Goal: Task Accomplishment & Management: Use online tool/utility

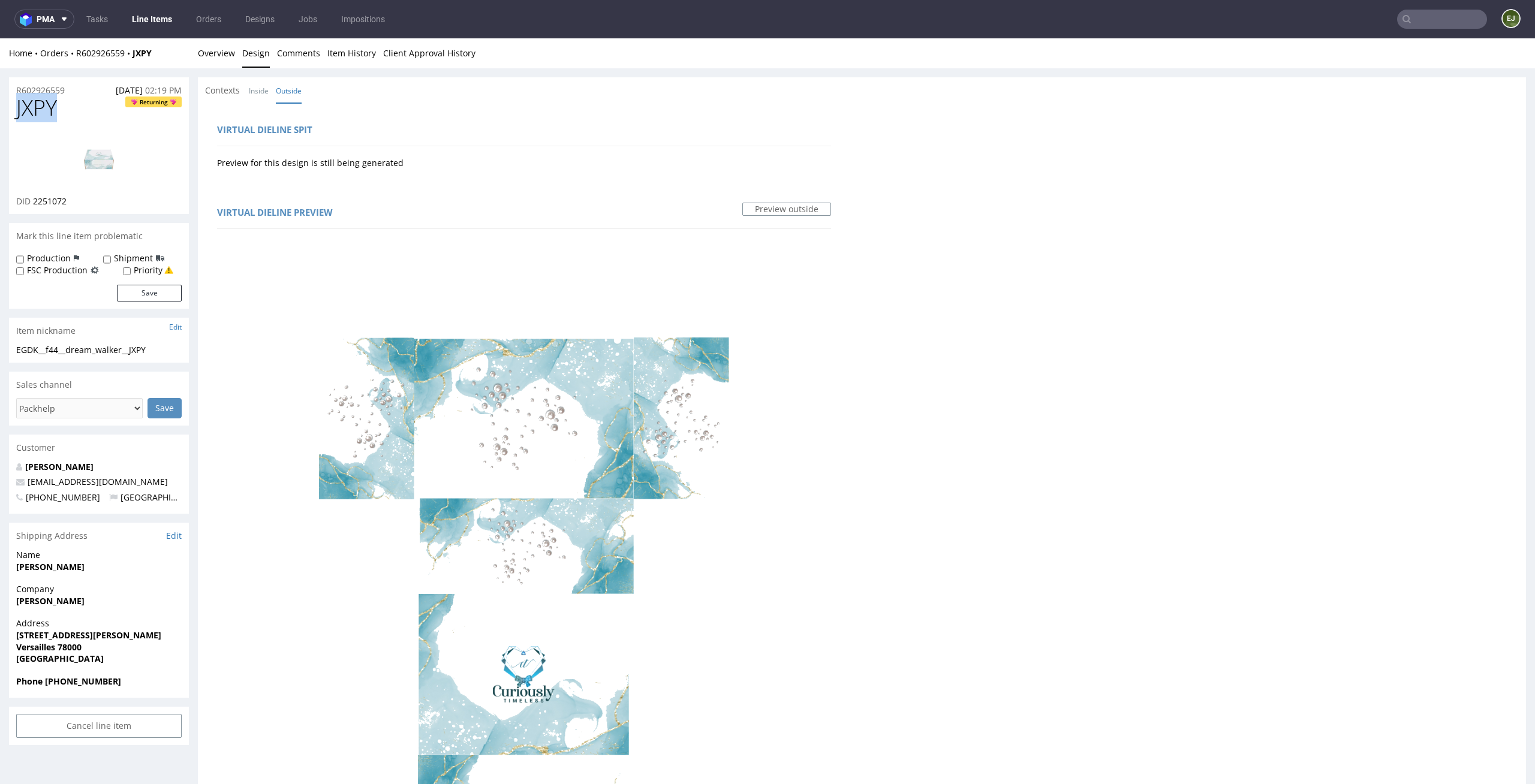
drag, startPoint x: 78, startPoint y: 102, endPoint x: 0, endPoint y: 106, distance: 78.1
copy span "JXPY"
drag, startPoint x: 160, startPoint y: 352, endPoint x: 0, endPoint y: 352, distance: 160.0
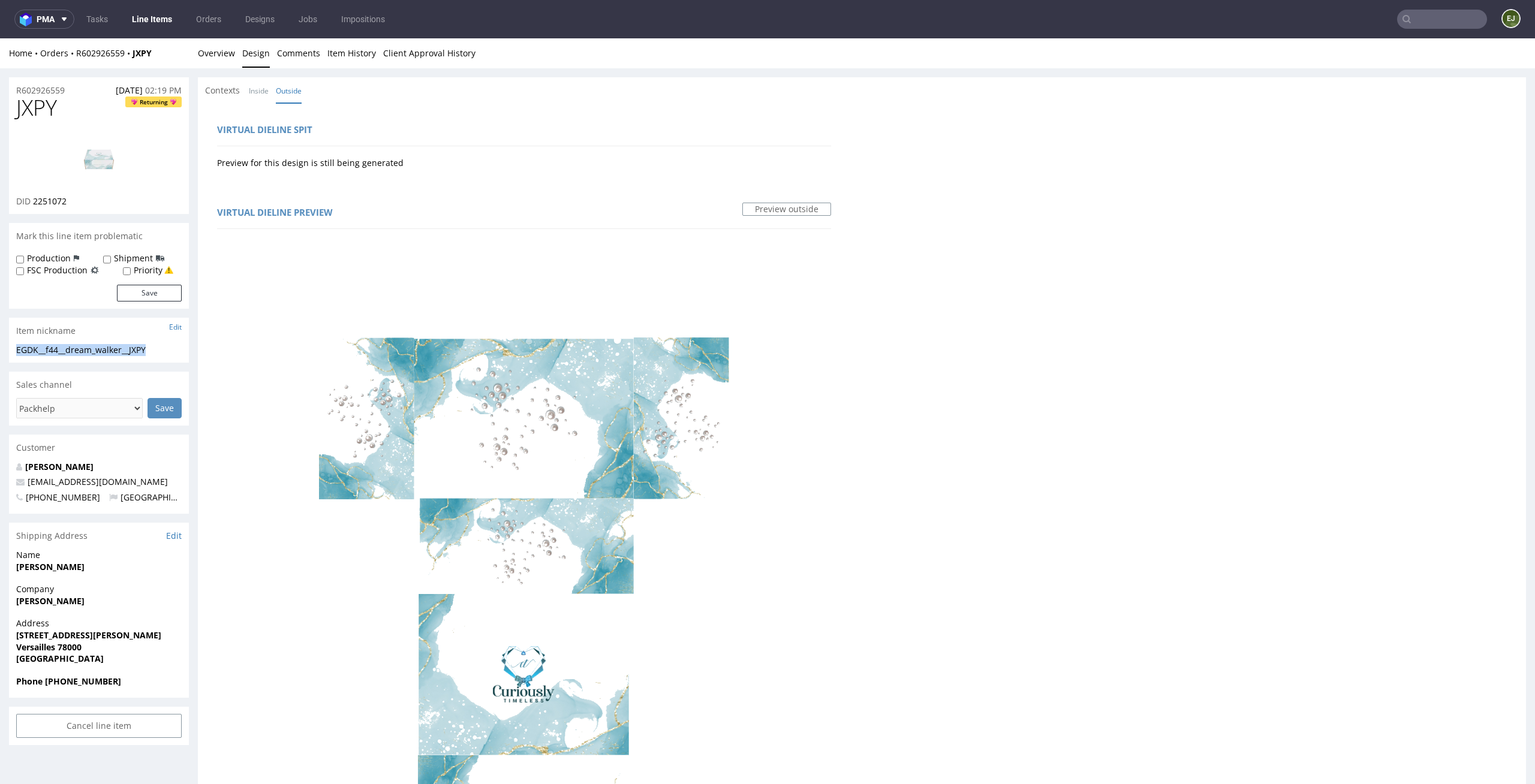
copy div "EGDK__f44__dream_walker__JXPY"
drag, startPoint x: 73, startPoint y: 202, endPoint x: 34, endPoint y: 200, distance: 39.1
click at [34, 200] on div "DID 2251072" at bounding box center [99, 202] width 166 height 12
copy span "2251072"
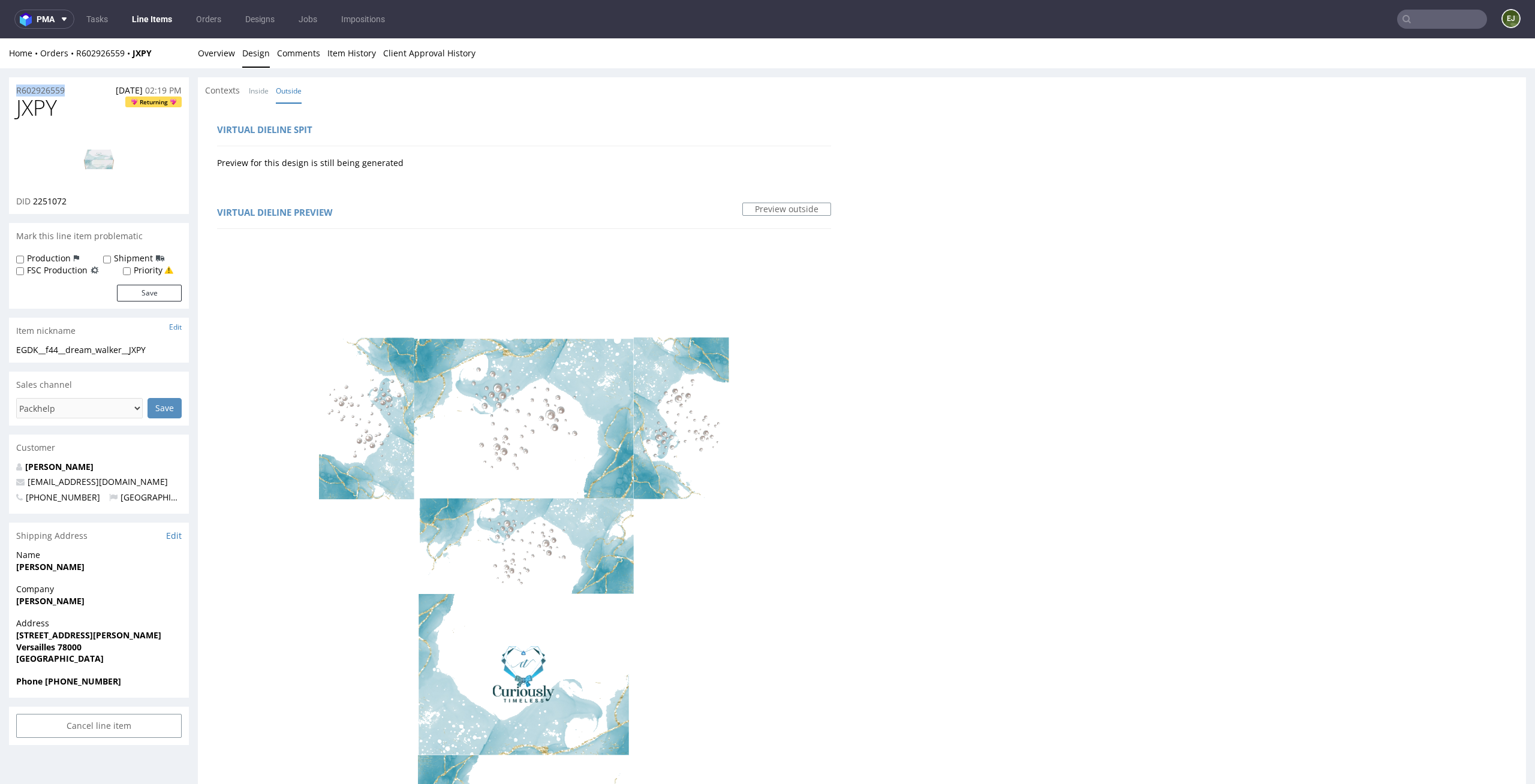
drag, startPoint x: 72, startPoint y: 87, endPoint x: 0, endPoint y: 87, distance: 72.0
copy p "R602926559"
click at [228, 50] on link "Overview" at bounding box center [216, 53] width 37 height 29
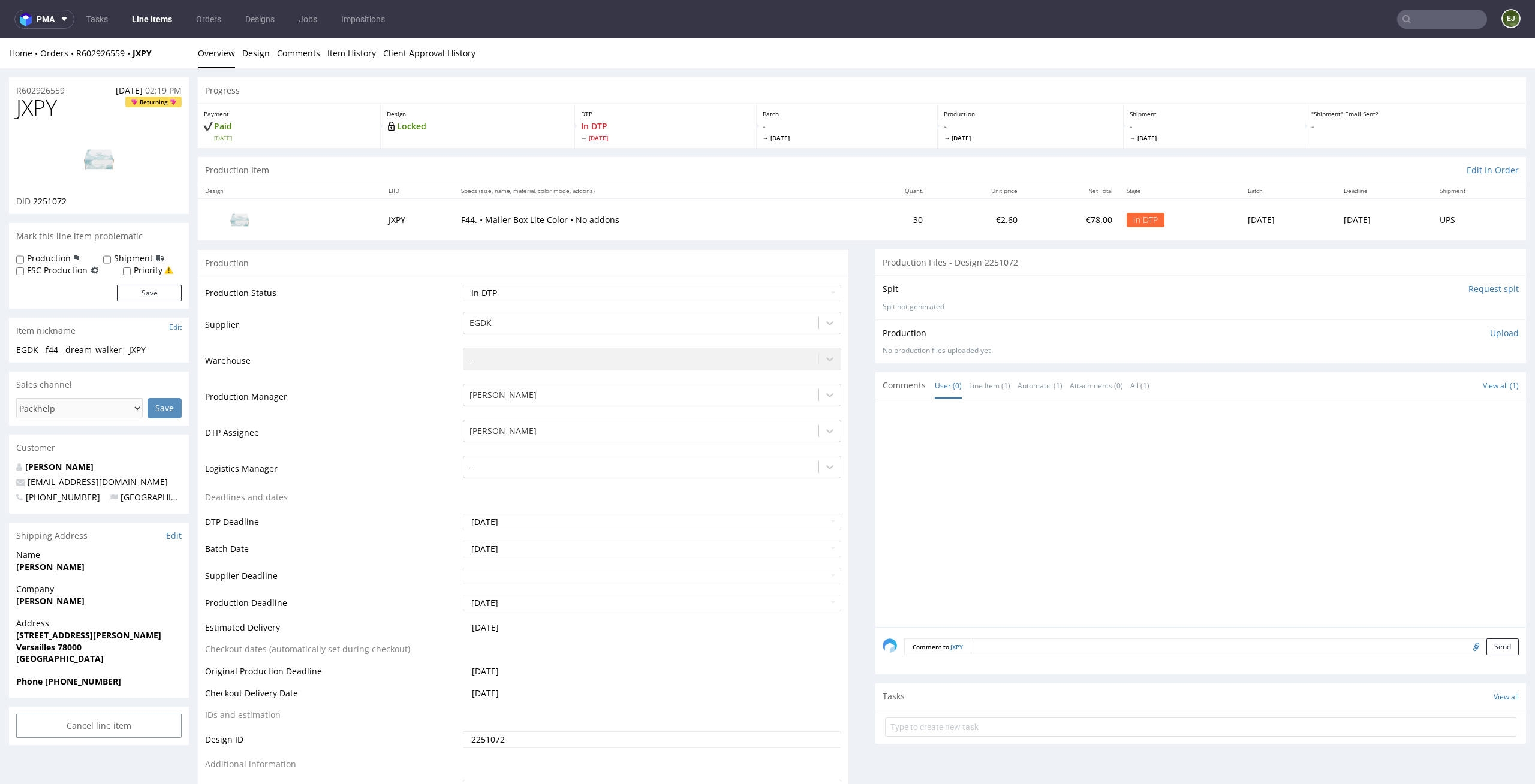
click at [1489, 337] on p "Upload" at bounding box center [1504, 333] width 29 height 12
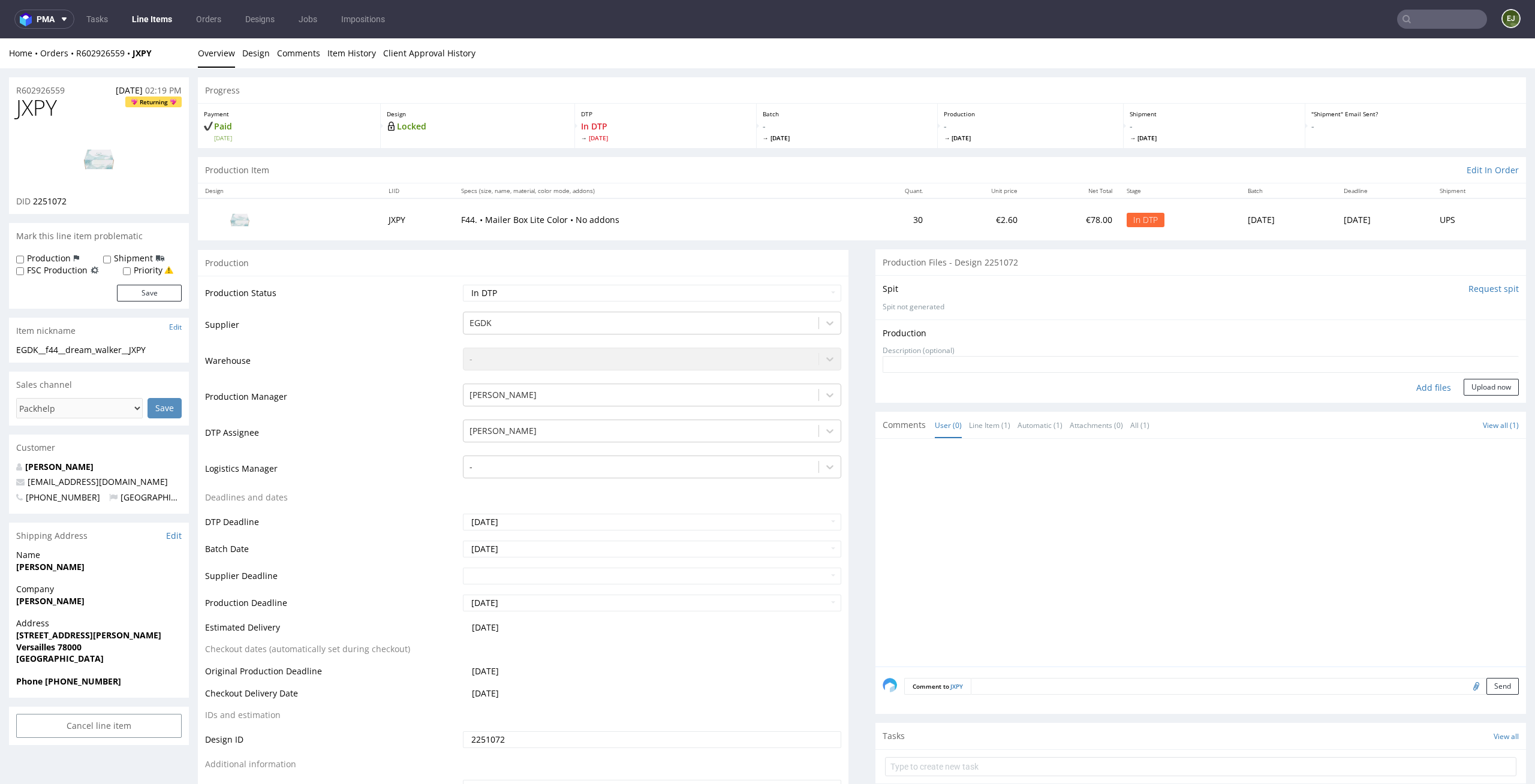
click at [1416, 389] on div "Add files" at bounding box center [1434, 387] width 60 height 18
type input "C:\fakepath\EGDK__f44__dream_walker__JXPY__d2251072__oR602926559__outside.pdf"
click at [1495, 414] on button "Upload now" at bounding box center [1491, 406] width 55 height 17
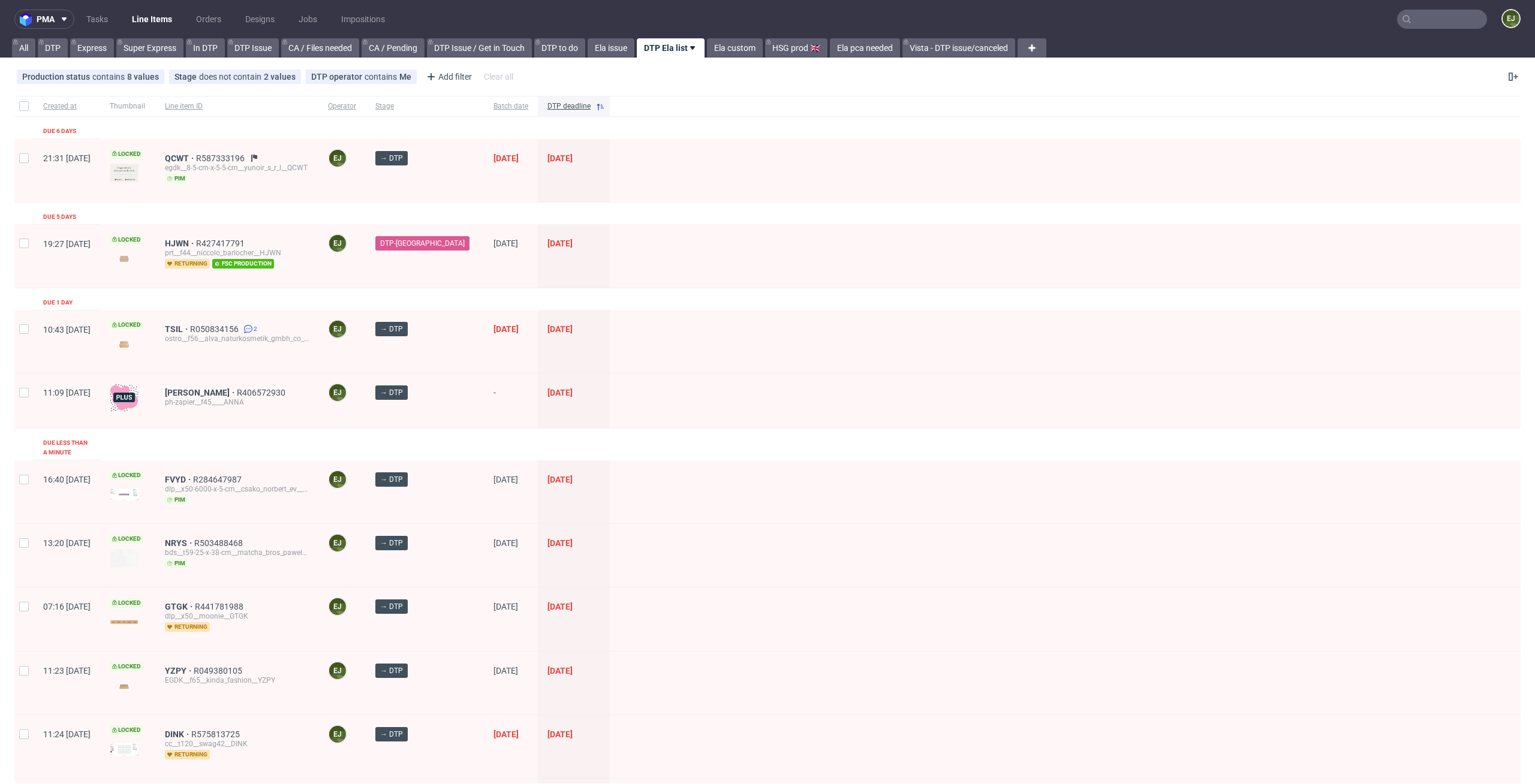
scroll to position [76, 0]
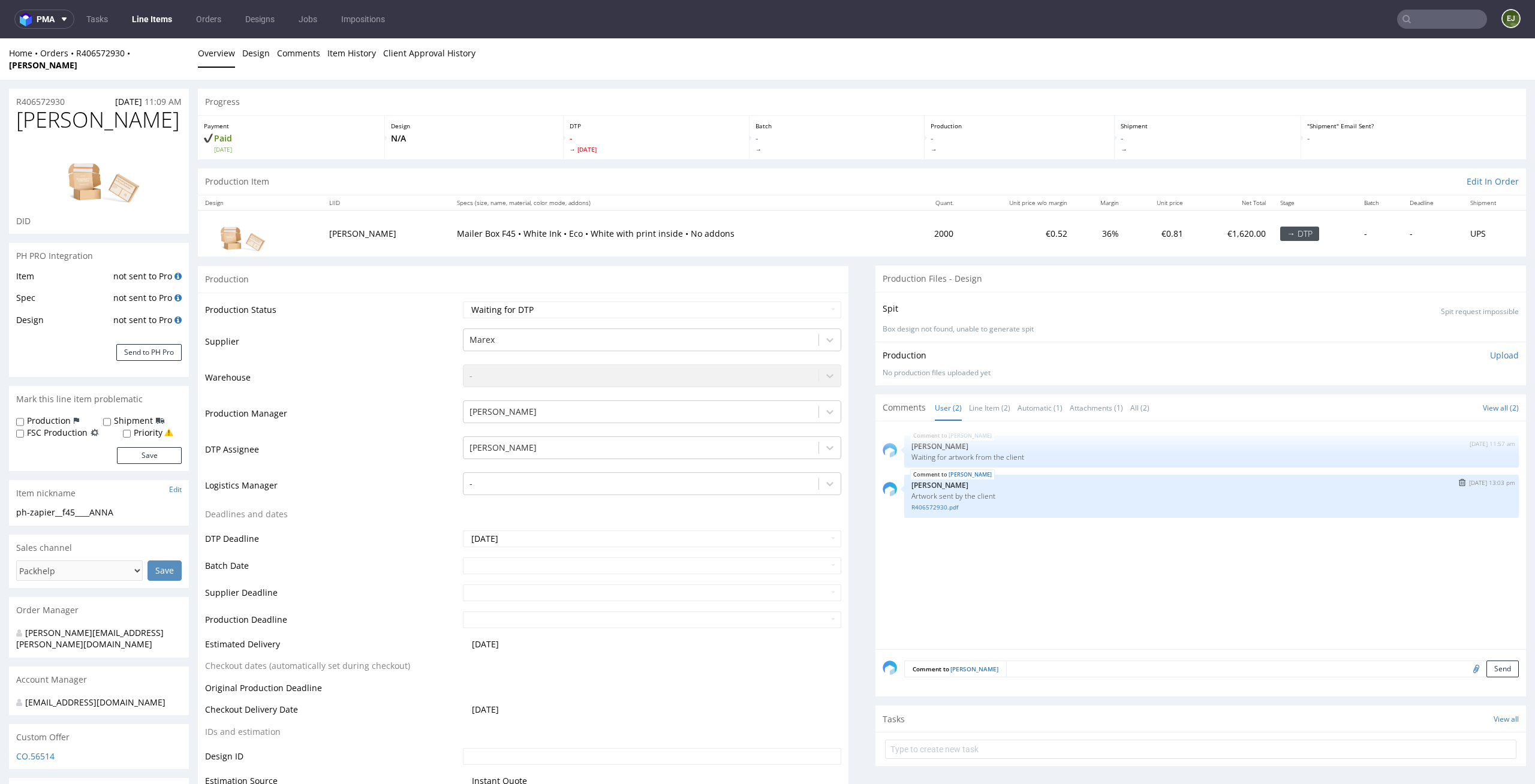
click at [925, 503] on div "ANNA 25th Aug 25 | 13:03 pm Jozefina Owczarek Artwork sent by the client R40657…" at bounding box center [1211, 496] width 614 height 43
click at [935, 501] on div "R406572930.pdf" at bounding box center [1211, 506] width 600 height 11
click at [934, 503] on link "R406572930.pdf" at bounding box center [1211, 507] width 600 height 9
click at [465, 265] on div "Production" at bounding box center [522, 278] width 650 height 27
click at [716, 304] on select "Waiting for Artwork Waiting for Diecut Waiting for Mockup Waiting for DTP Waiti…" at bounding box center [652, 310] width 379 height 17
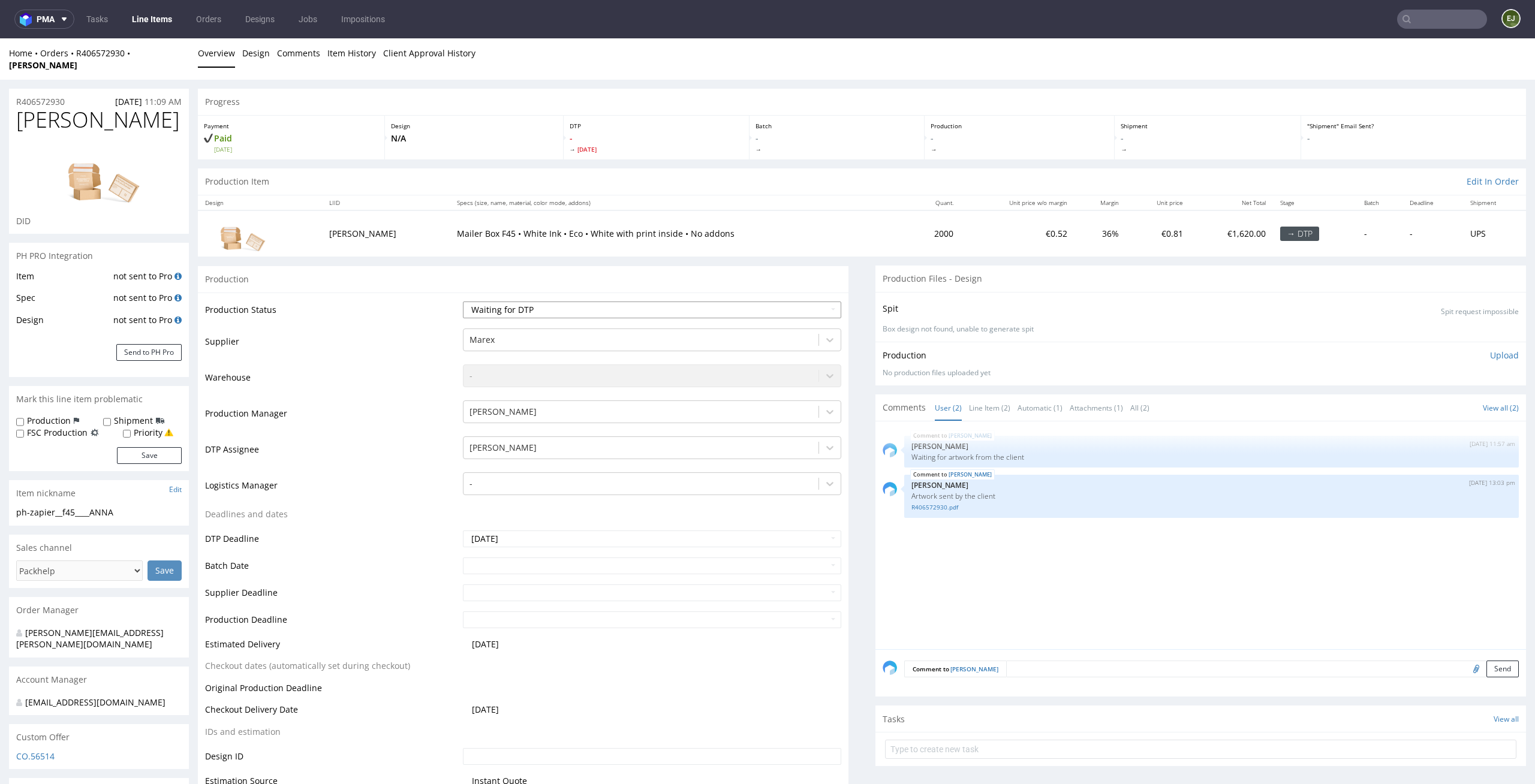
select select "dtp_in_process"
click at [463, 301] on select "Waiting for Artwork Waiting for Diecut Waiting for Mockup Waiting for DTP Waiti…" at bounding box center [652, 310] width 379 height 17
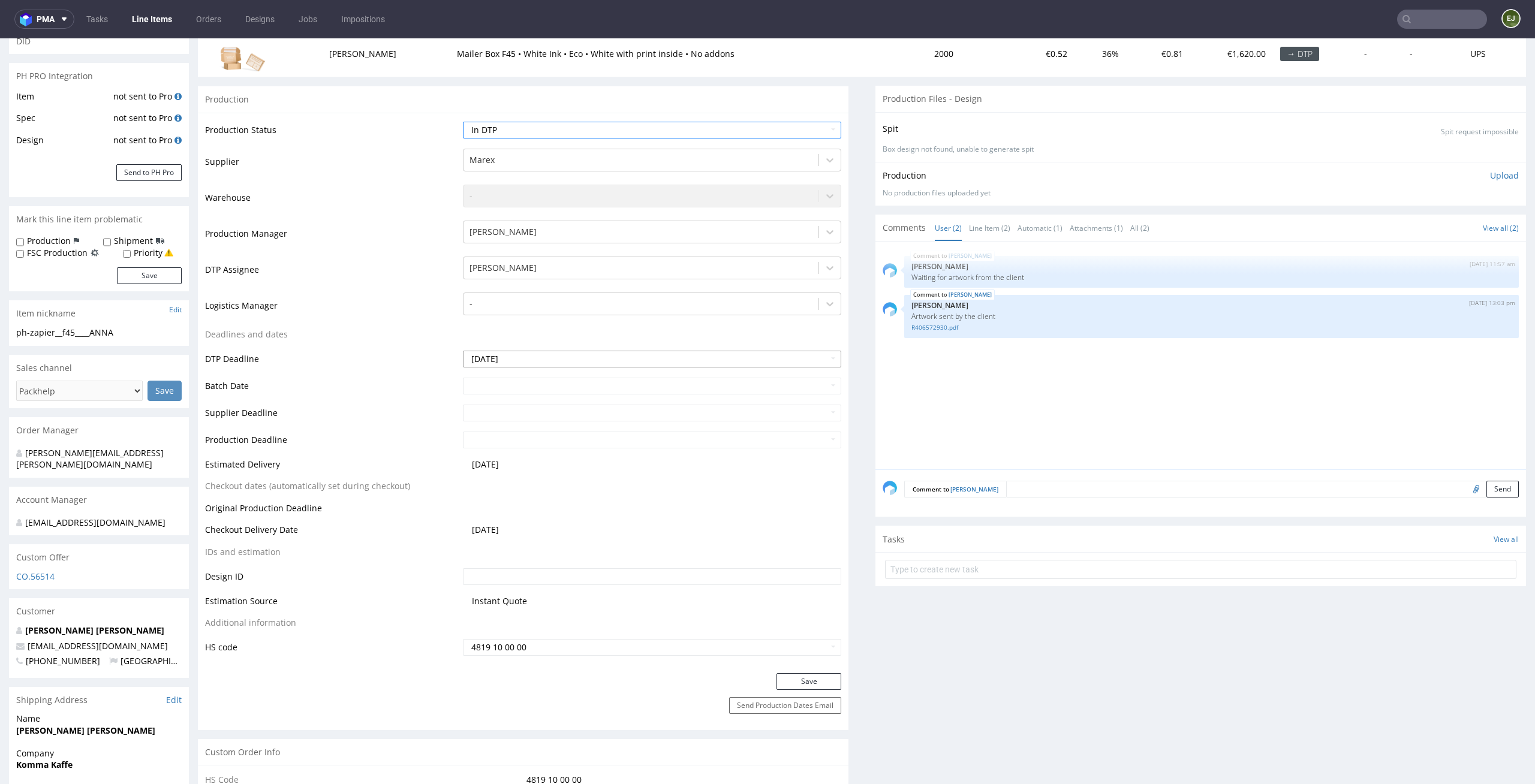
scroll to position [305, 0]
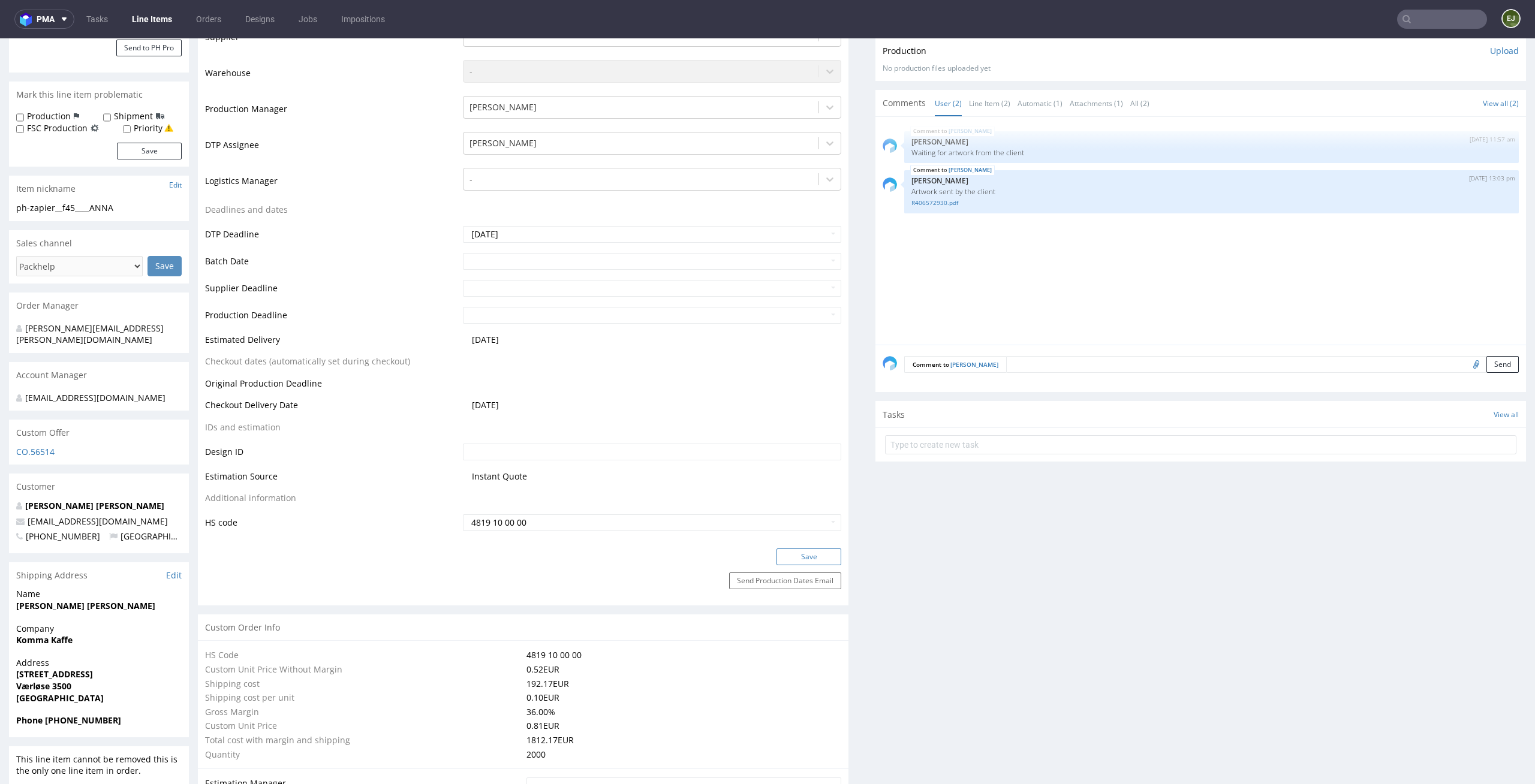
click at [820, 549] on button "Save" at bounding box center [808, 557] width 64 height 17
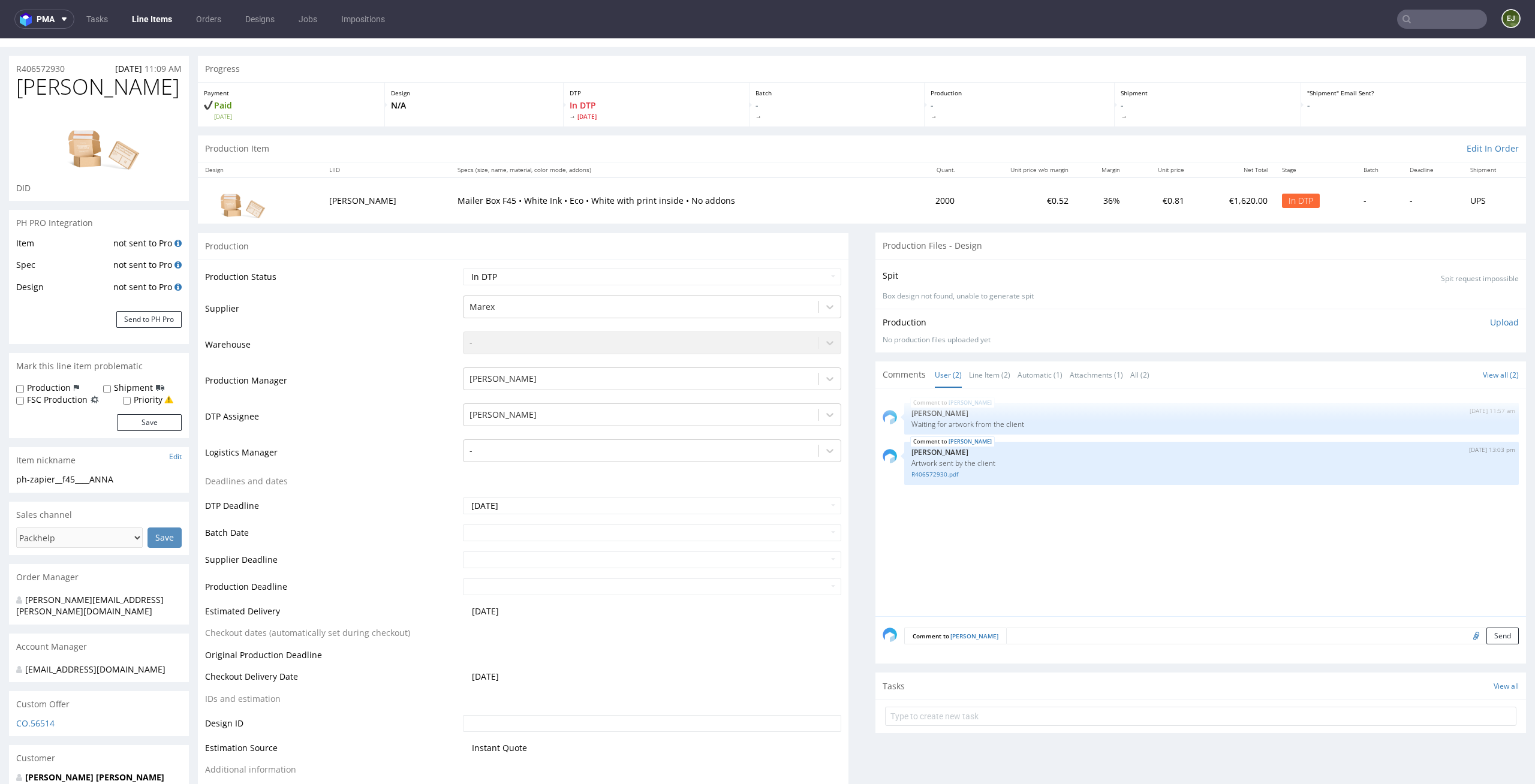
scroll to position [0, 0]
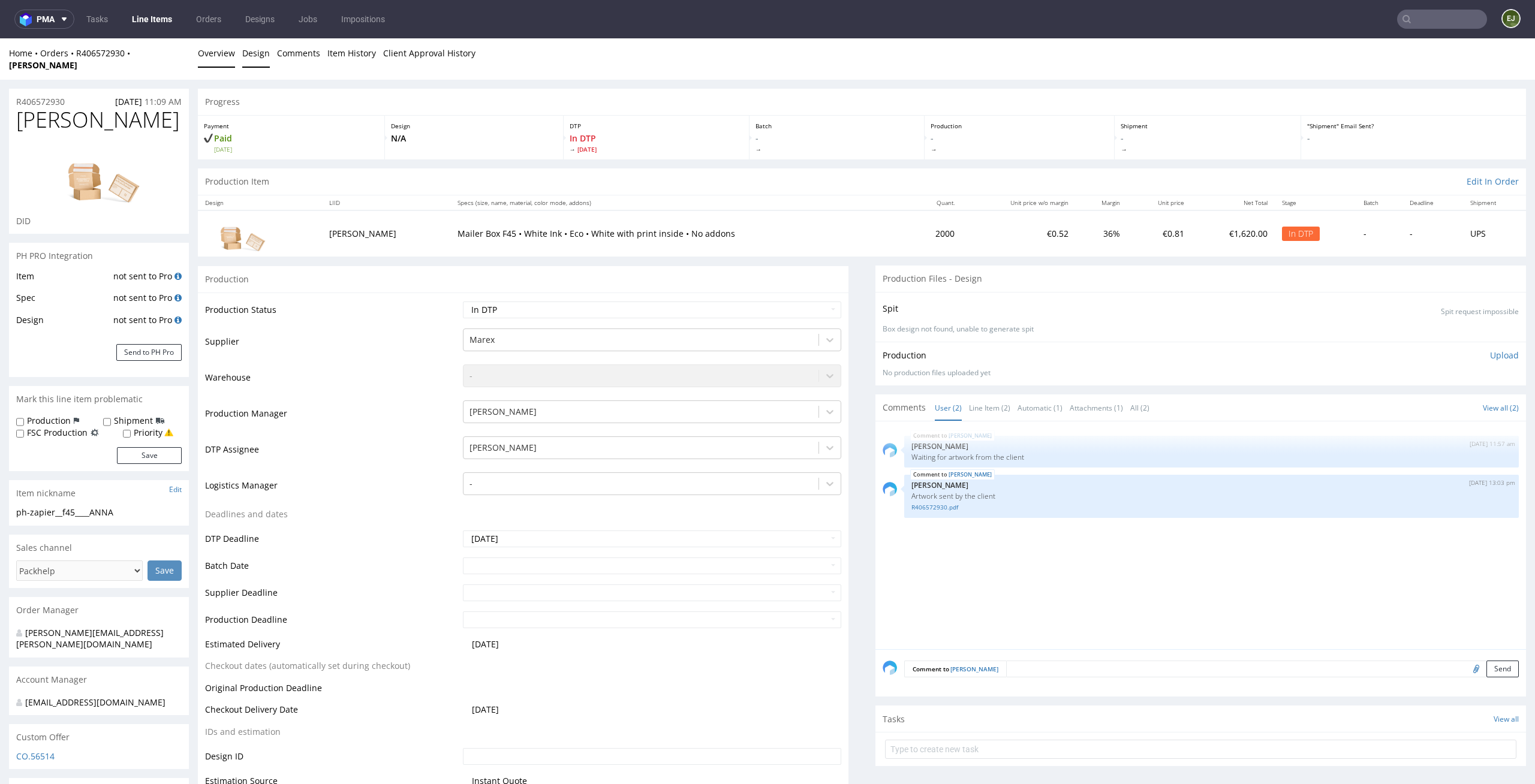
click at [266, 56] on link "Design" at bounding box center [256, 53] width 27 height 29
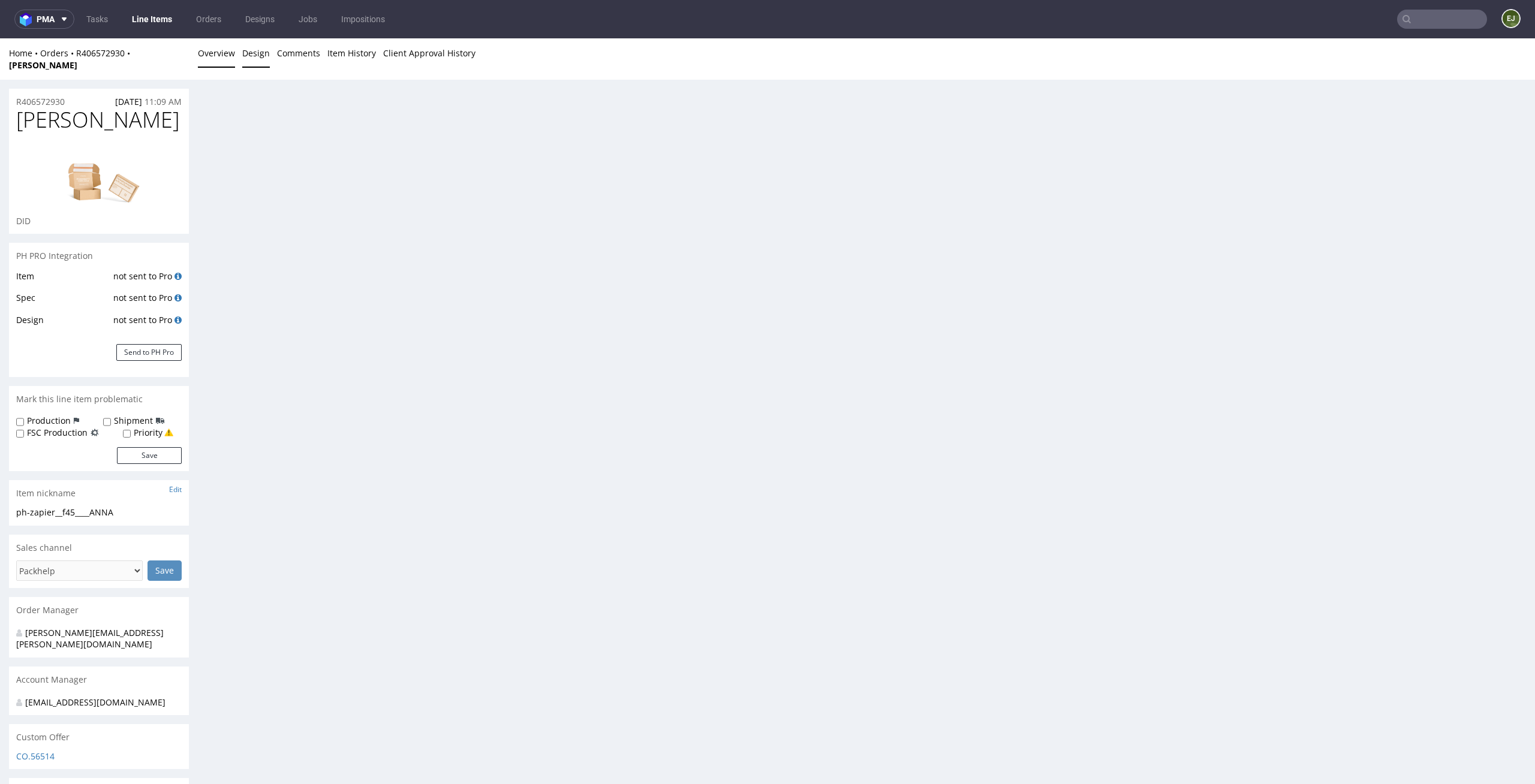
click at [200, 57] on link "Overview" at bounding box center [216, 53] width 37 height 29
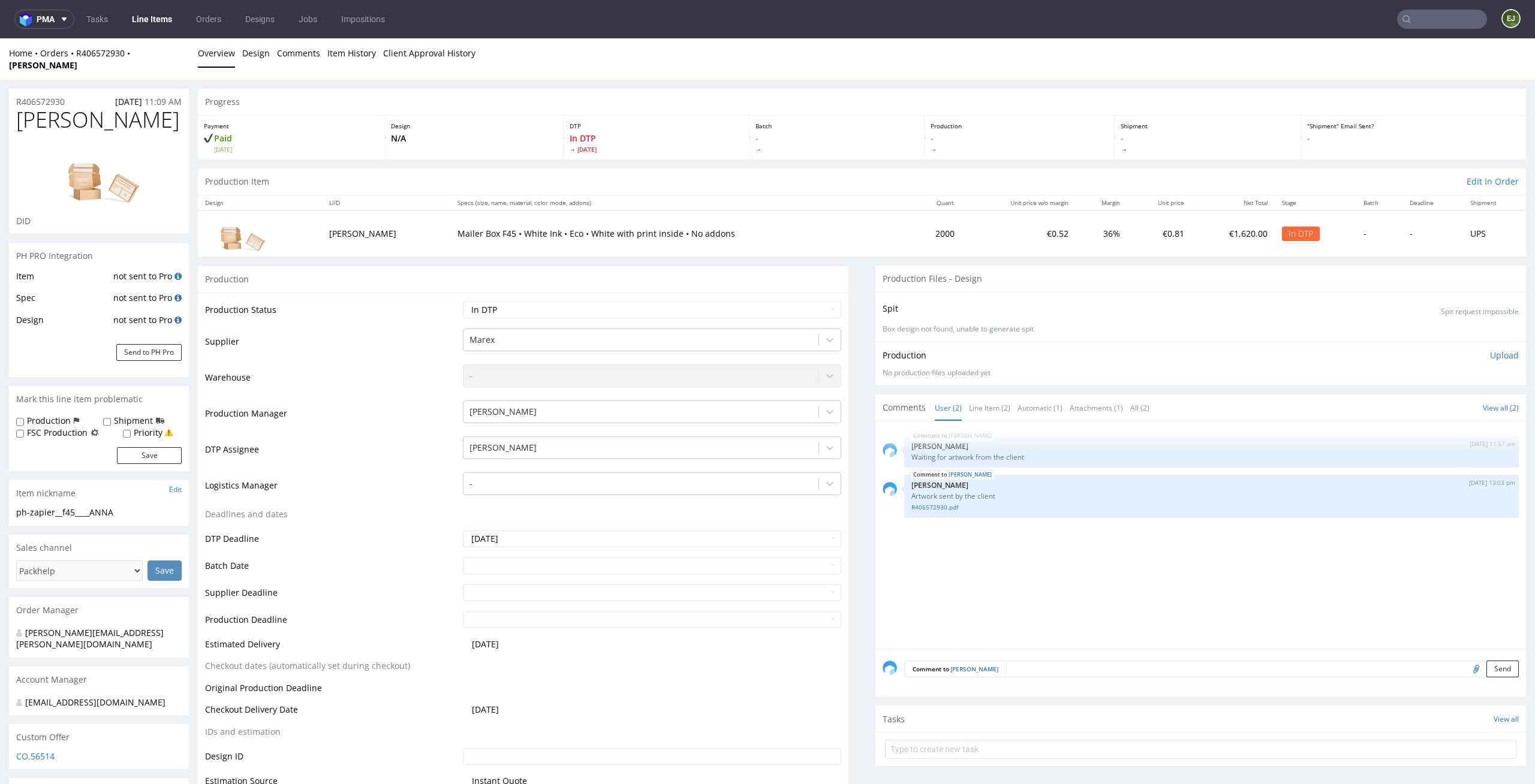
click at [102, 191] on img at bounding box center [99, 174] width 96 height 62
click at [107, 164] on img at bounding box center [99, 174] width 96 height 62
click at [120, 175] on img at bounding box center [99, 174] width 96 height 62
click at [730, 145] on span "[DATE]" at bounding box center [656, 149] width 174 height 9
click at [606, 132] on p "In DTP Tue 26 Aug" at bounding box center [656, 143] width 174 height 21
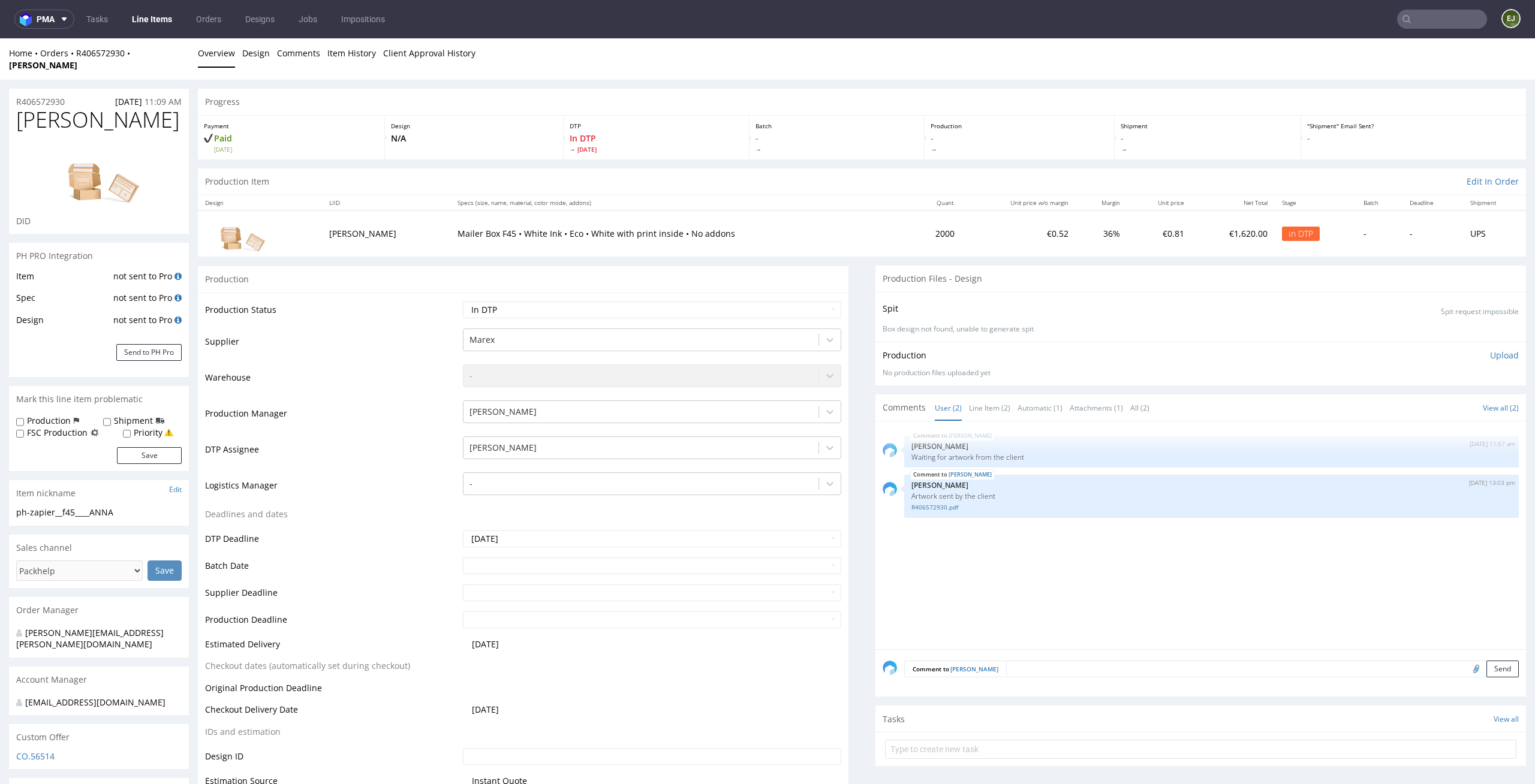
click at [775, 168] on div "Production Item Edit In Order" at bounding box center [862, 181] width 1328 height 27
click at [962, 210] on td "€0.52" at bounding box center [1019, 234] width 114 height 46
click at [965, 145] on div "Production -" at bounding box center [1019, 138] width 190 height 45
drag, startPoint x: 76, startPoint y: 119, endPoint x: 15, endPoint y: 102, distance: 63.3
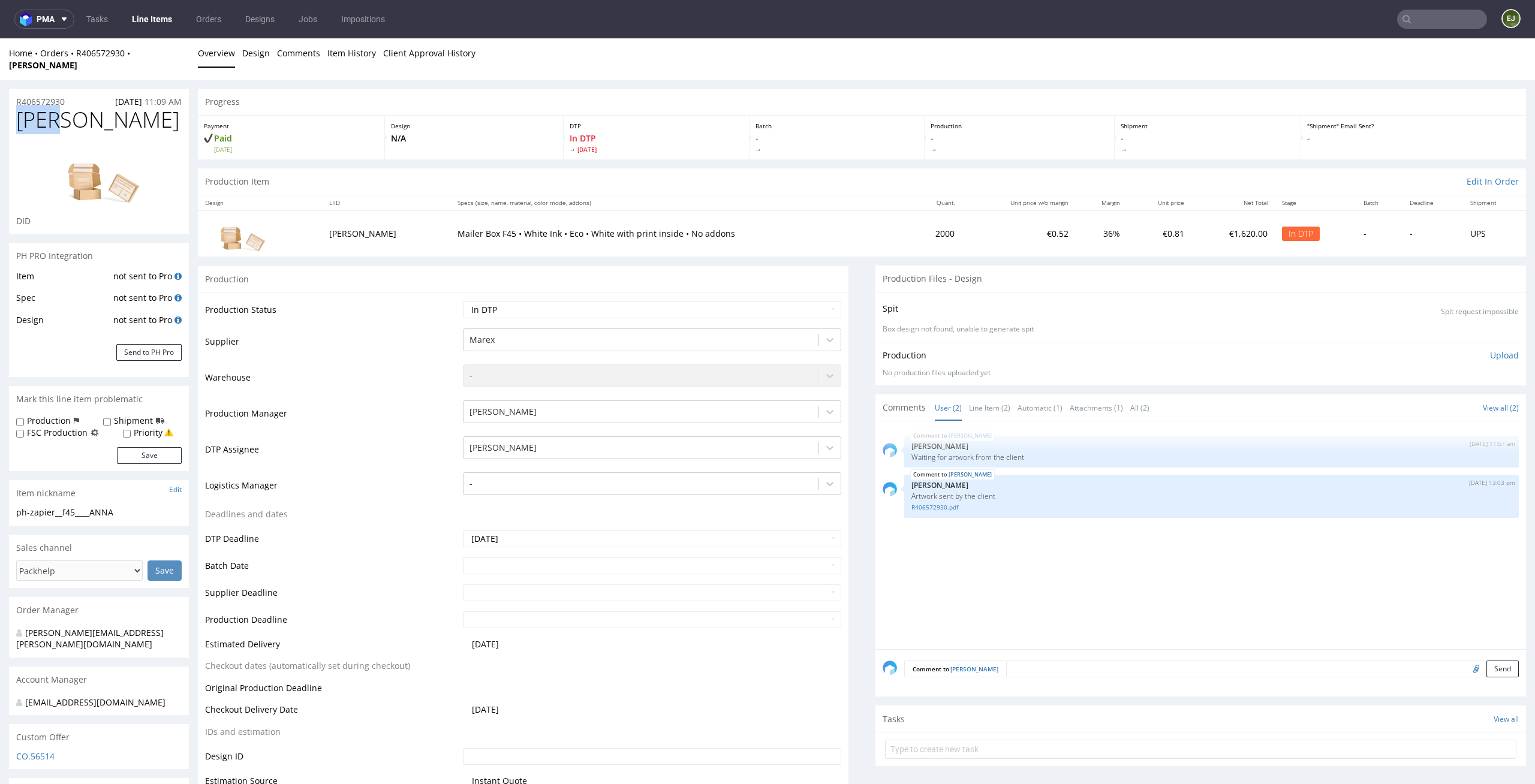
click at [15, 108] on div "ANNA DID" at bounding box center [98, 171] width 180 height 126
copy span "ANNA"
drag, startPoint x: 118, startPoint y: 497, endPoint x: 0, endPoint y: 498, distance: 118.0
copy div "ph-zapier__f45____ANNA"
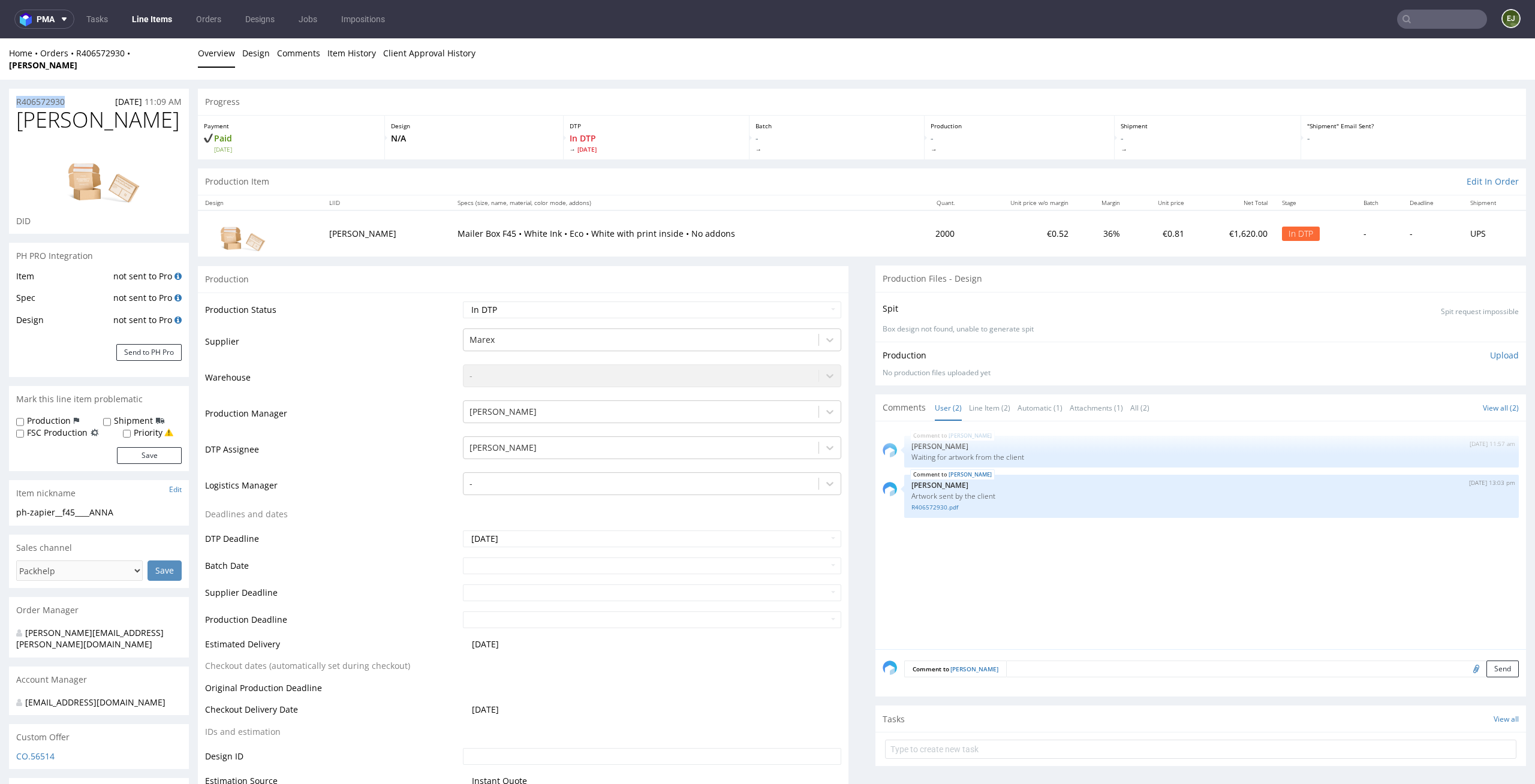
drag, startPoint x: 80, startPoint y: 88, endPoint x: 13, endPoint y: 88, distance: 67.0
click at [13, 88] on div "R406572930 25.08.2025 11:09 AM" at bounding box center [98, 98] width 180 height 19
copy p "R406572930"
drag, startPoint x: 127, startPoint y: 501, endPoint x: 0, endPoint y: 502, distance: 127.0
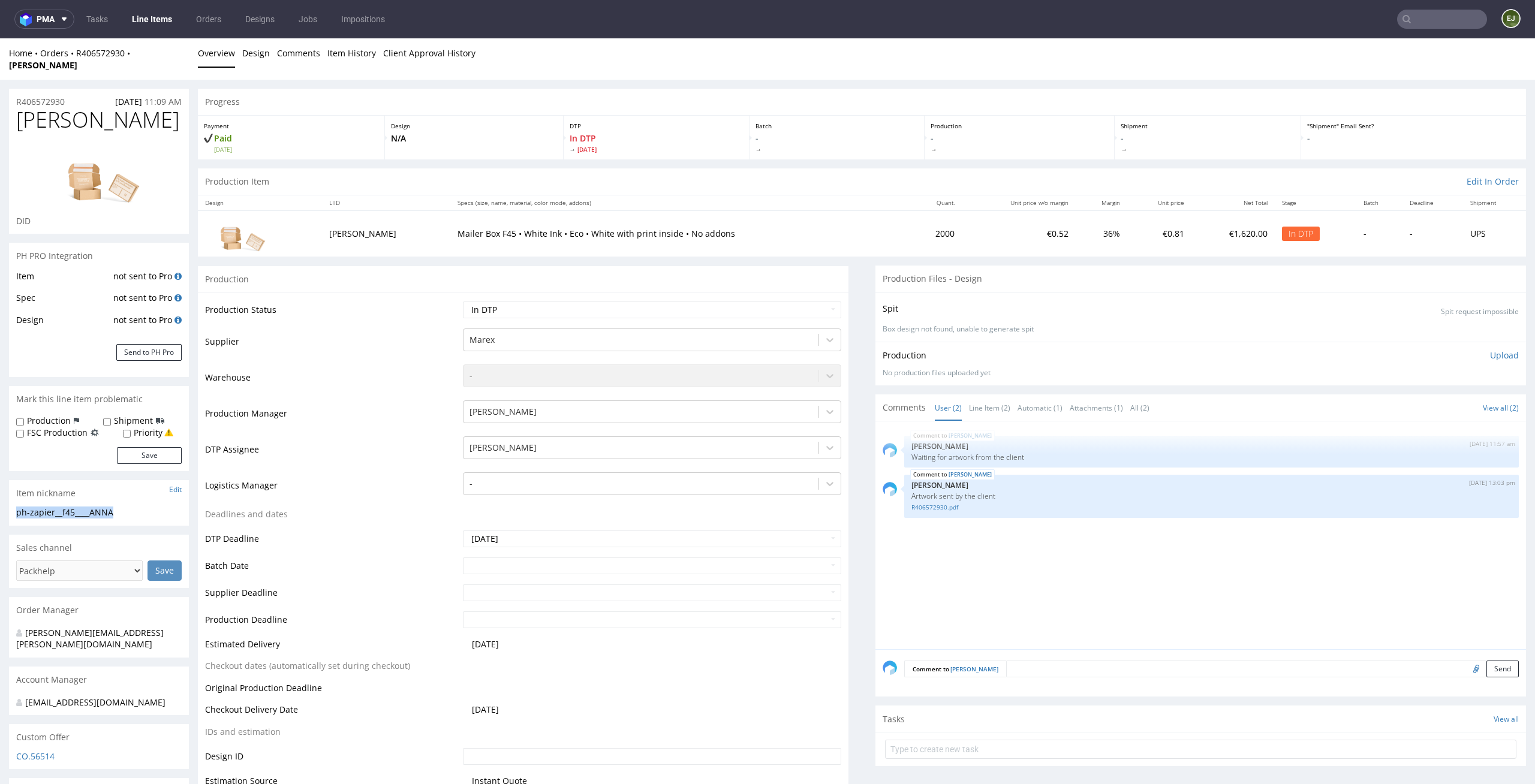
copy div "ph-zapier__f45____ANNA"
drag, startPoint x: 80, startPoint y: 91, endPoint x: 0, endPoint y: 88, distance: 80.1
copy p "R406572930"
click at [1493, 349] on p "Upload" at bounding box center [1504, 356] width 29 height 12
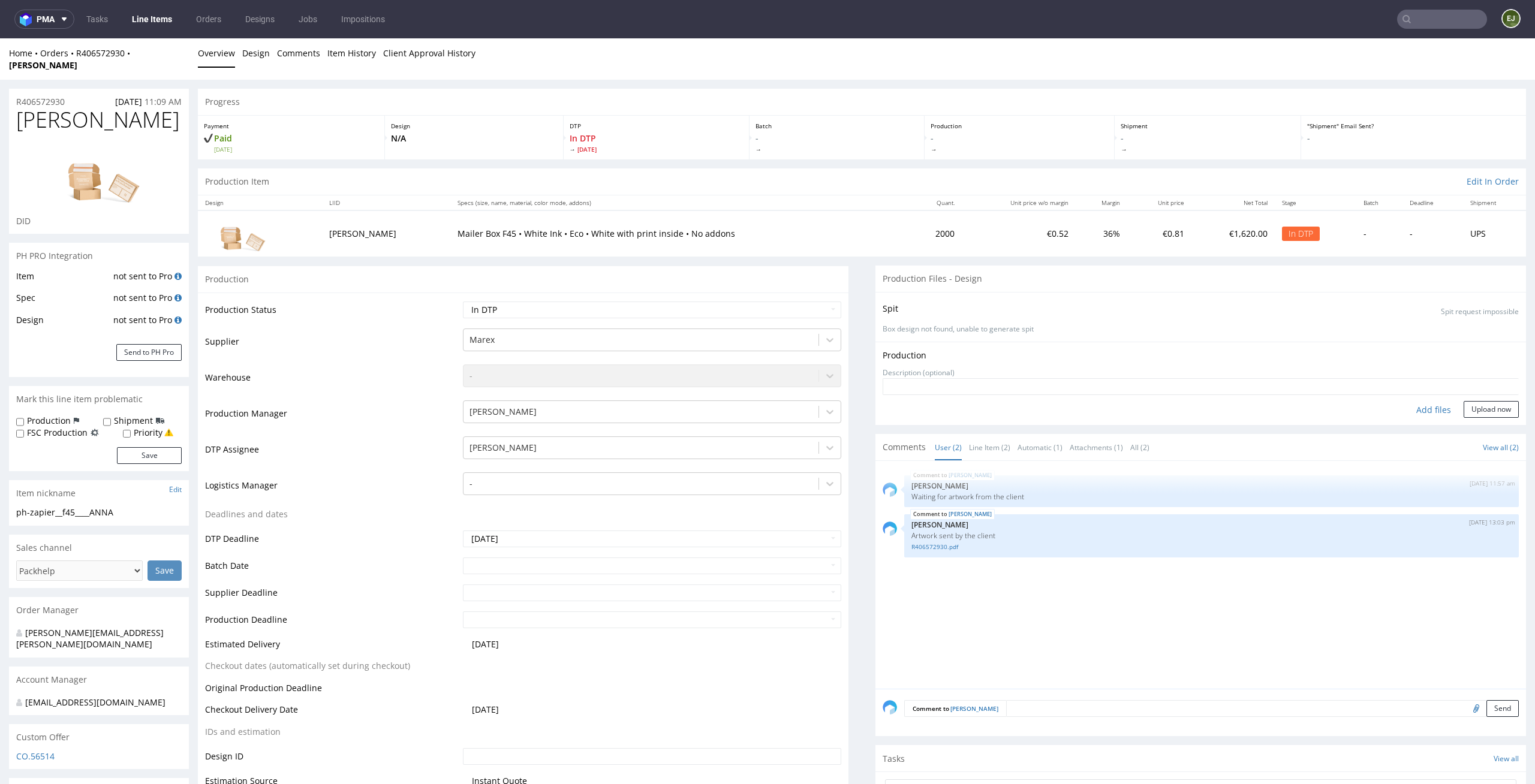
click at [1424, 401] on div "Add files" at bounding box center [1434, 410] width 60 height 18
type input "C:\fakepath\ostro__f45____ANNA__d0__oR406572930__inside.pdf"
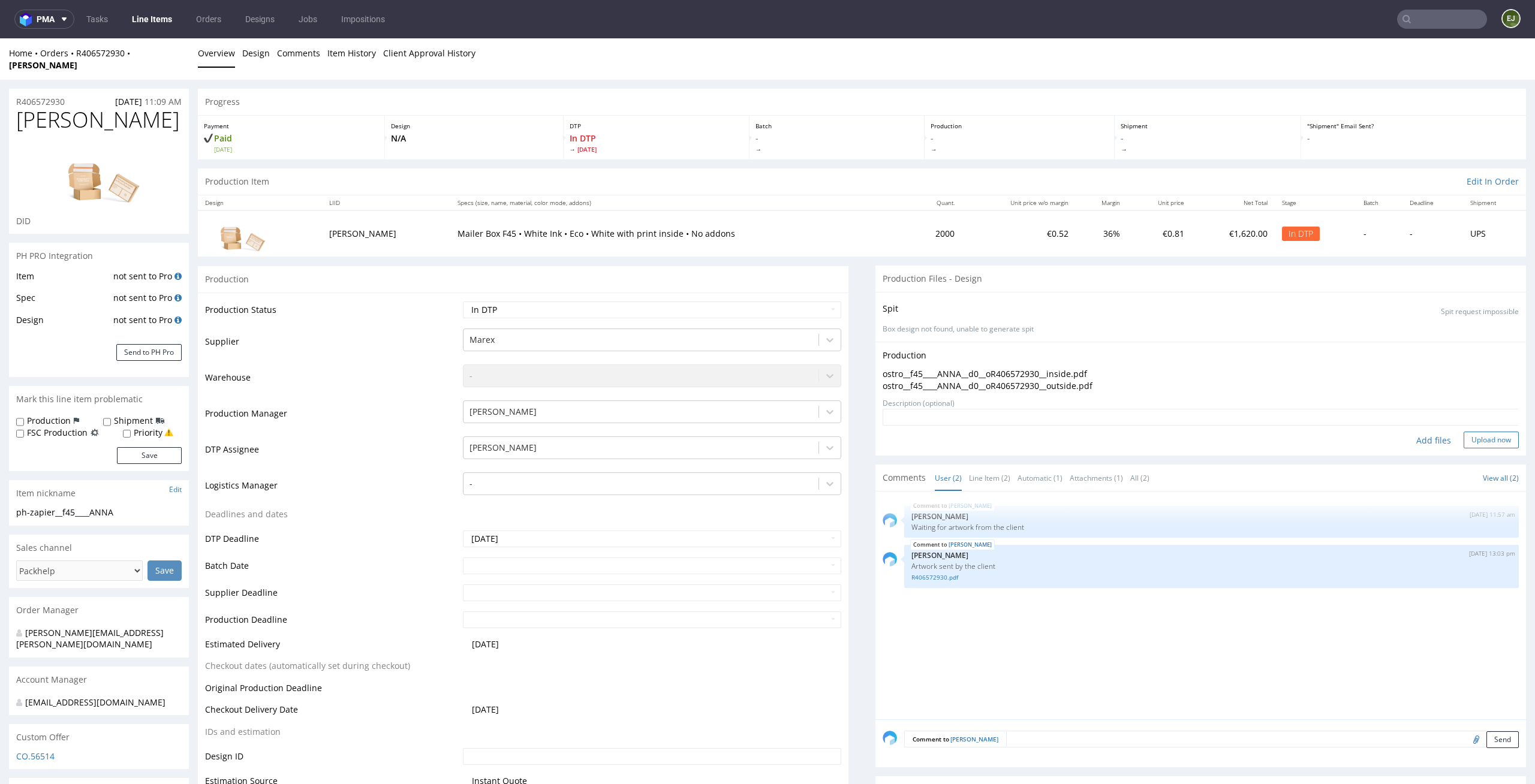
click at [1475, 435] on button "Upload now" at bounding box center [1491, 441] width 55 height 17
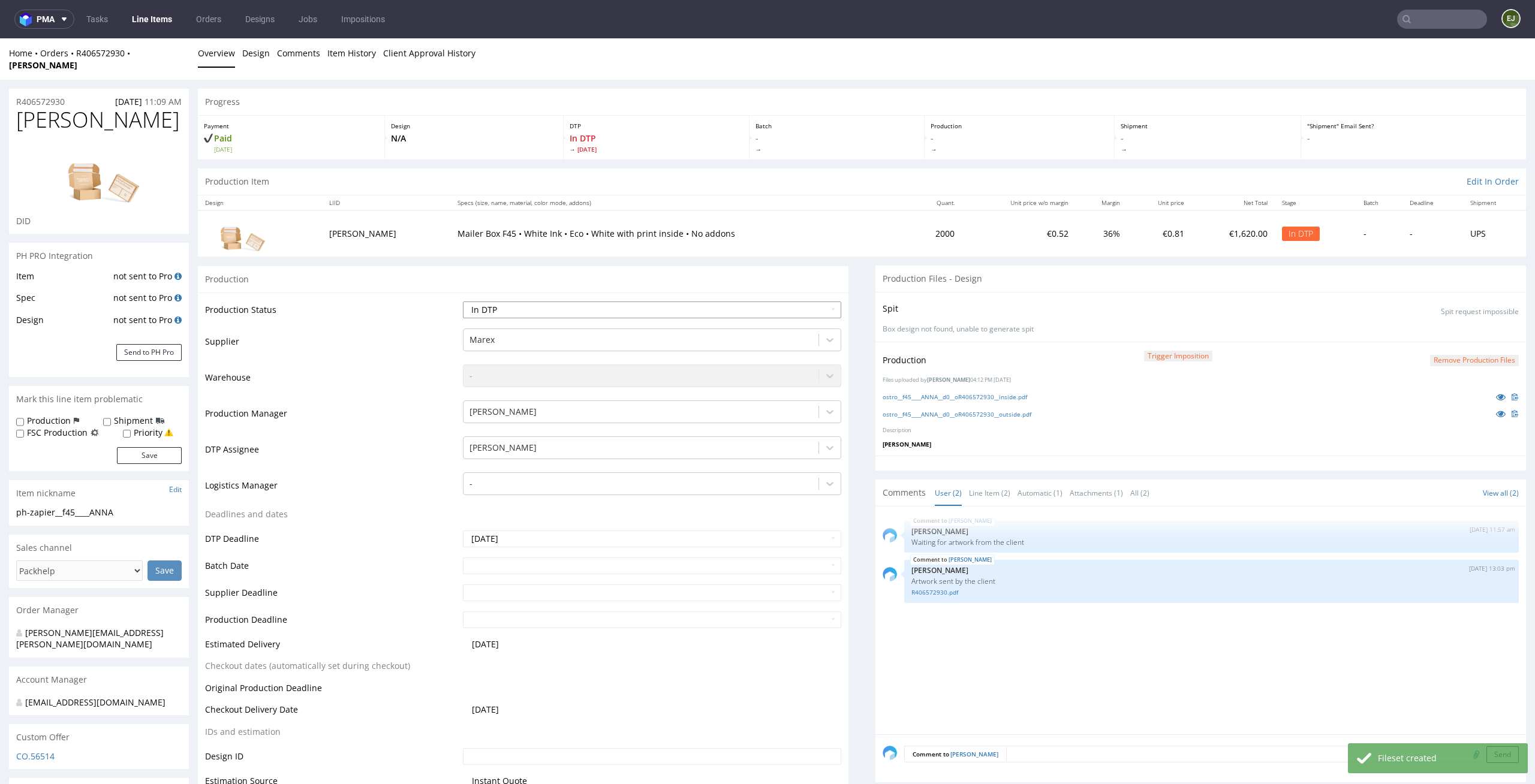
click at [806, 301] on select "Waiting for Artwork Waiting for Diecut Waiting for Mockup Waiting for DTP Waiti…" at bounding box center [652, 310] width 379 height 17
select select "dtp_production_ready"
click at [463, 301] on select "Waiting for Artwork Waiting for Diecut Waiting for Mockup Waiting for DTP Waiti…" at bounding box center [652, 310] width 379 height 17
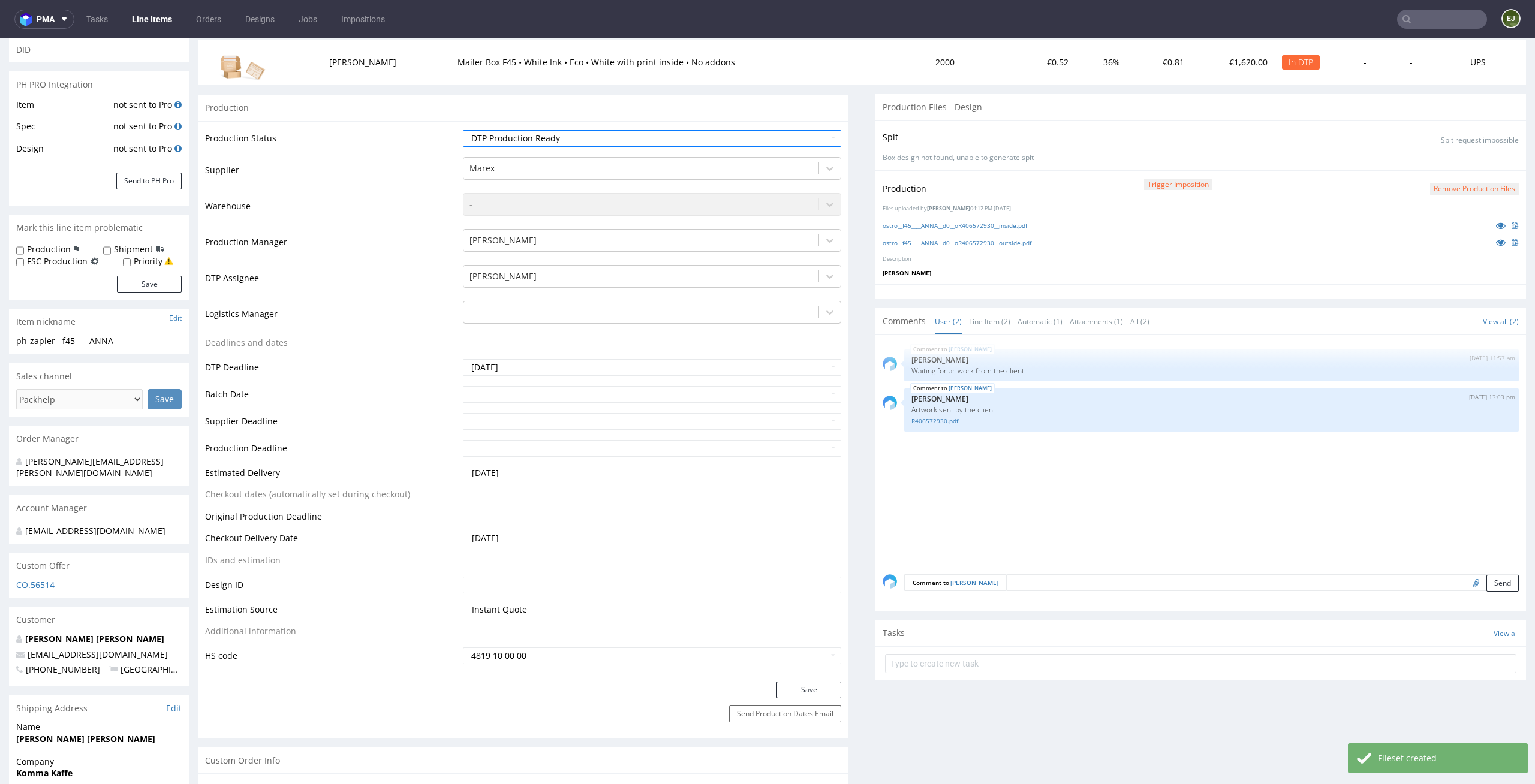
scroll to position [197, 0]
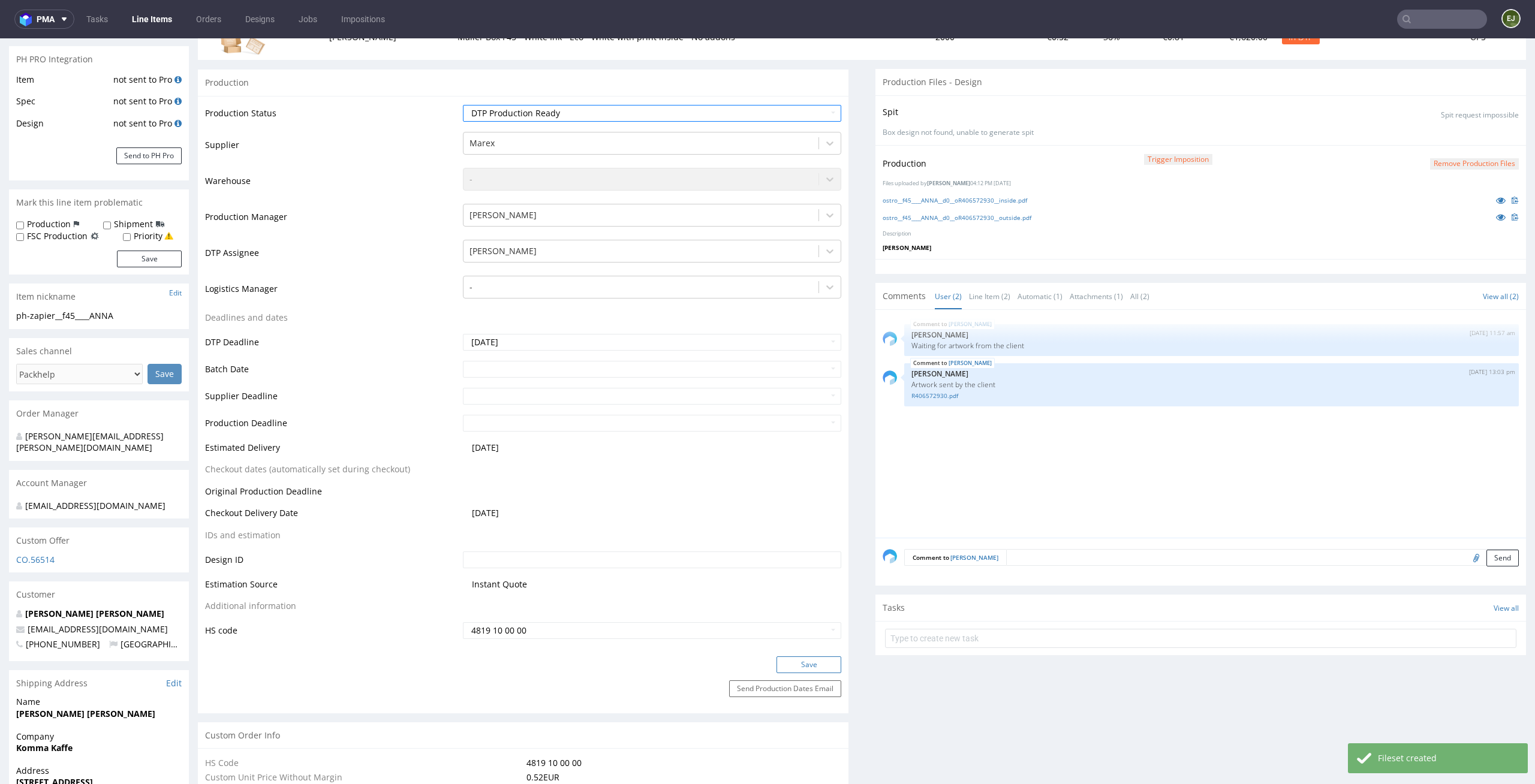
click at [815, 656] on button "Save" at bounding box center [808, 665] width 64 height 17
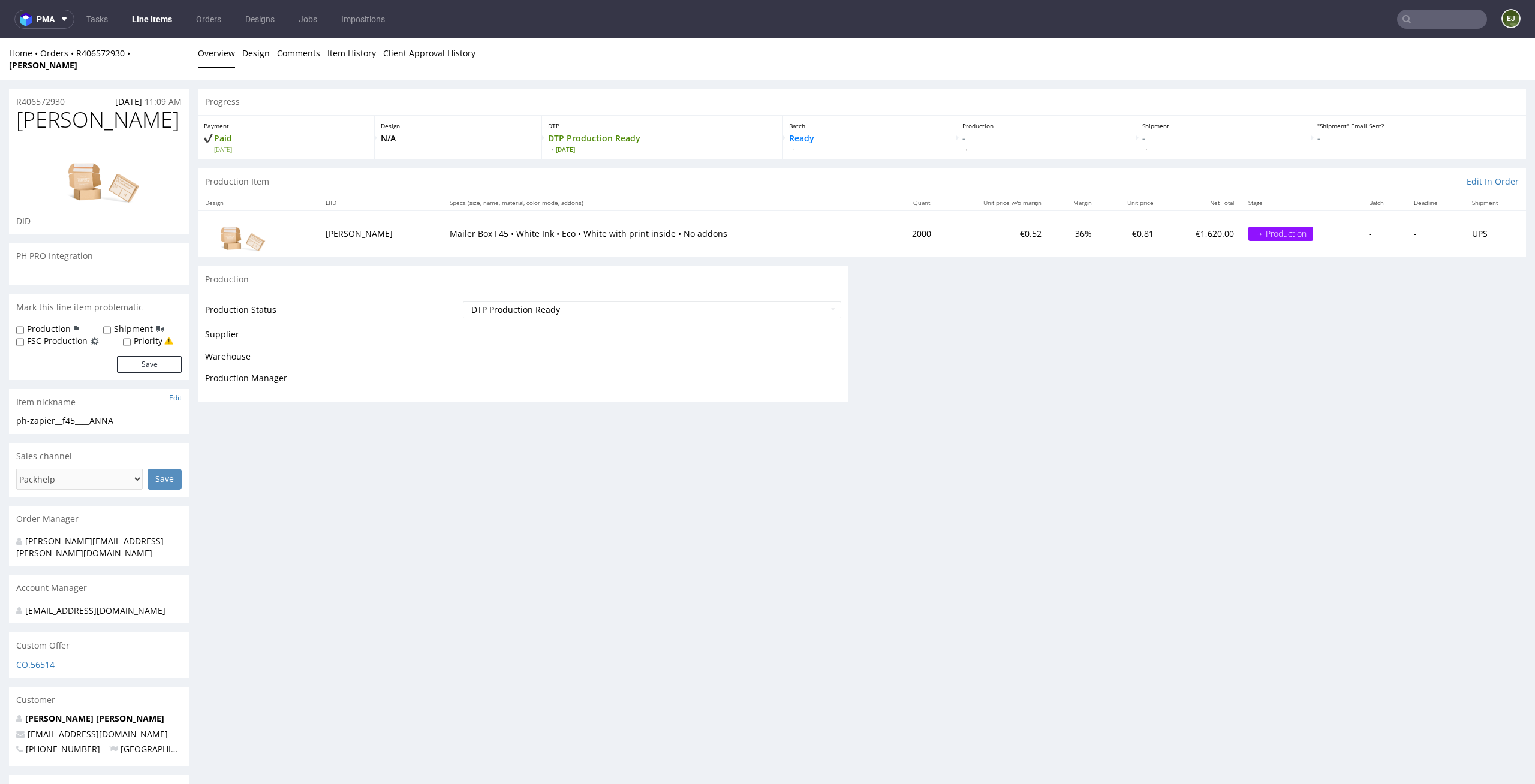
scroll to position [0, 0]
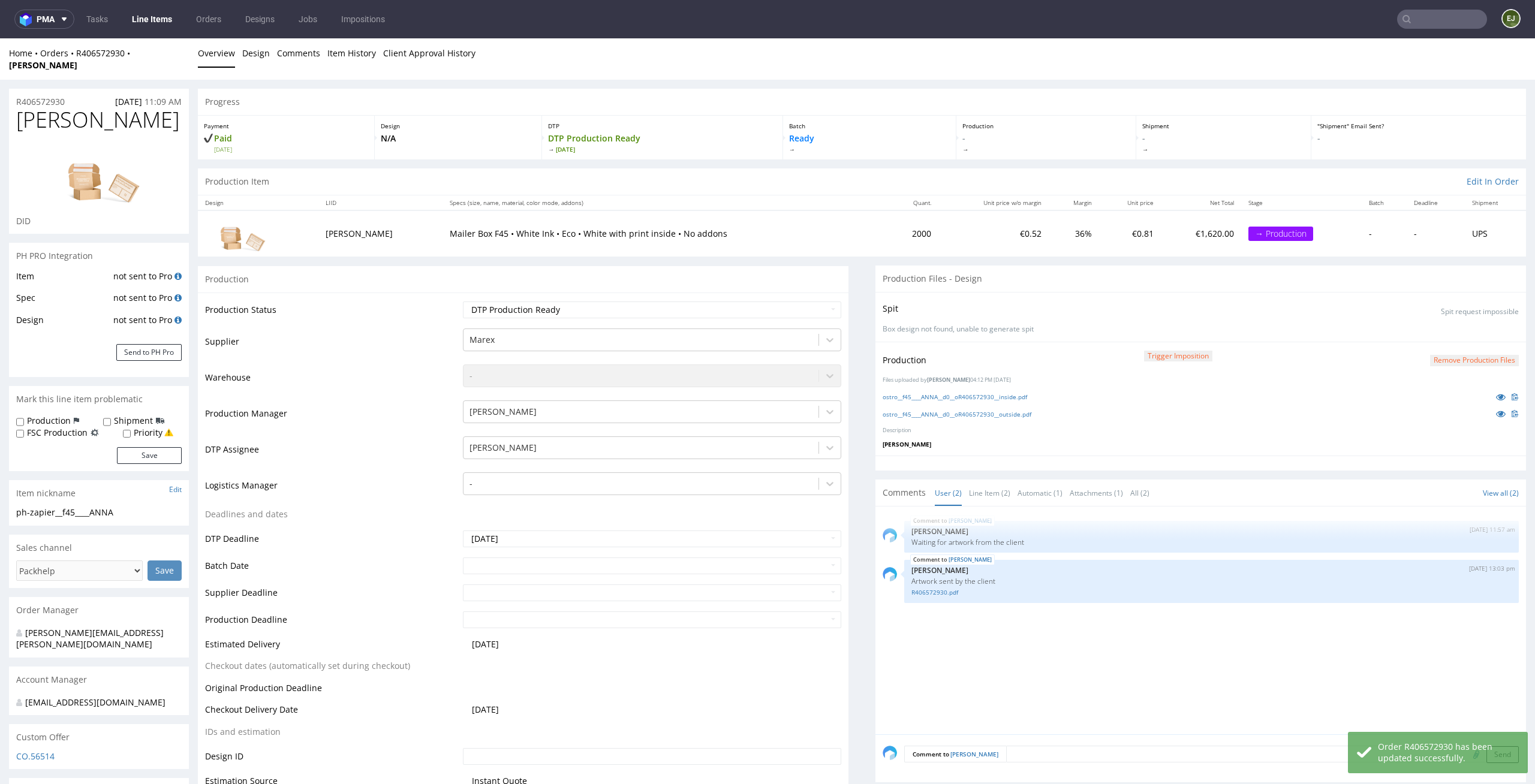
click at [142, 15] on link "Line Items" at bounding box center [152, 19] width 55 height 19
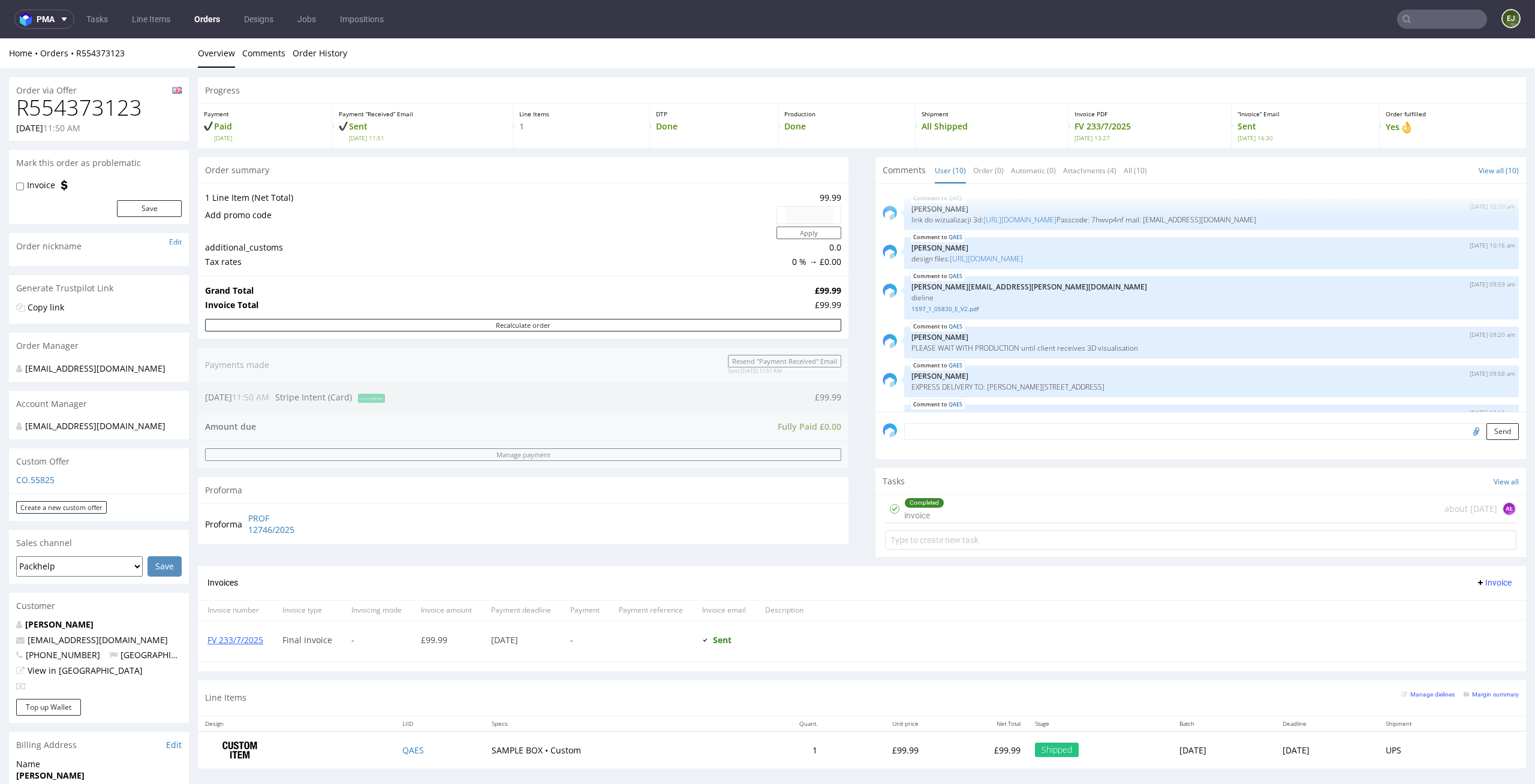
scroll to position [222, 0]
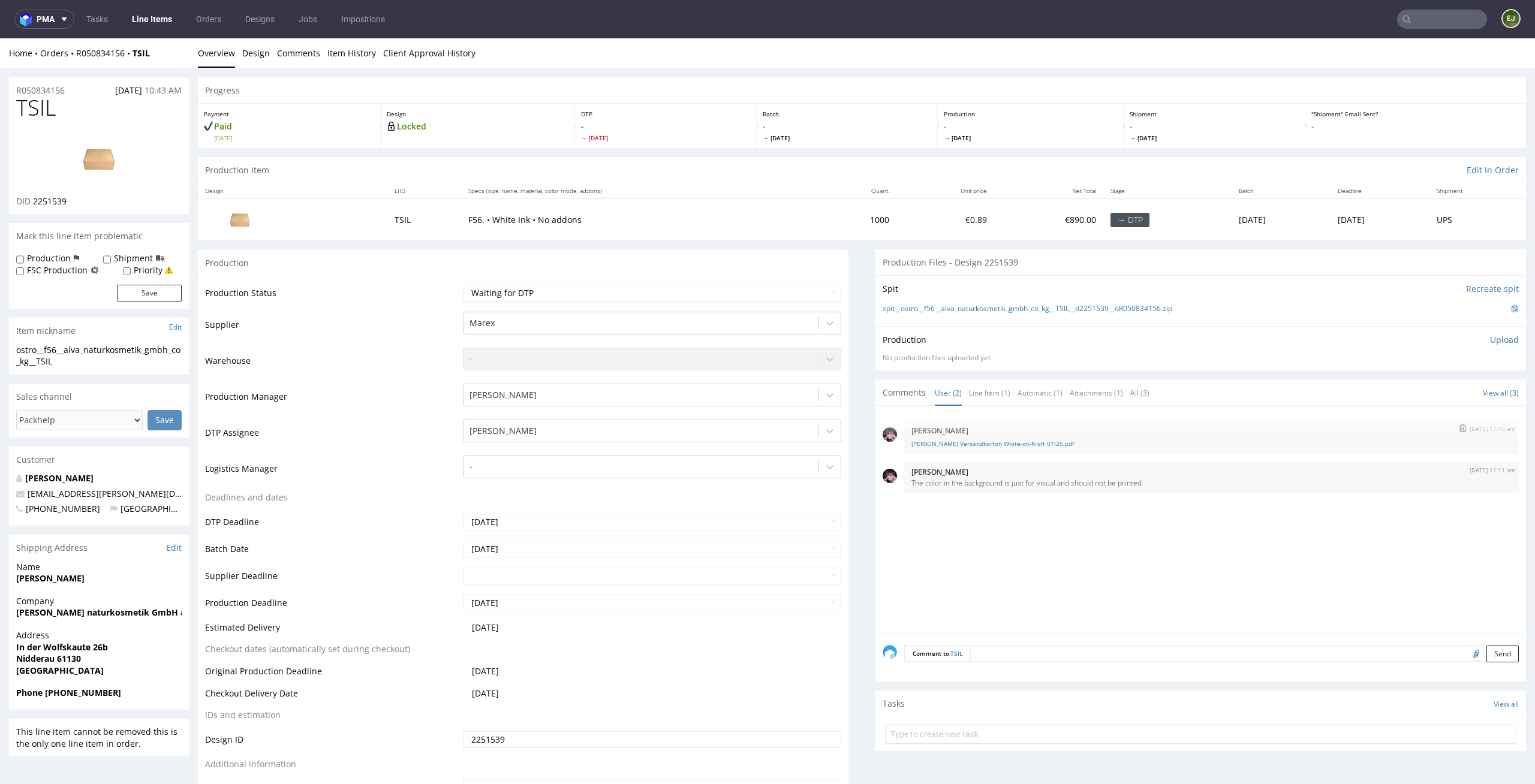
click at [999, 453] on div "22nd Aug 25 | 11:10 am Aleks Ziemkowski alva Versandkarton White-on-Kraft 07I25…" at bounding box center [1211, 437] width 614 height 34
click at [1004, 446] on link "alva Versandkarton White-on-Kraft 07I25.pdf" at bounding box center [1211, 444] width 600 height 9
click at [317, 226] on td at bounding box center [292, 219] width 190 height 41
click at [667, 142] on span "Tue 26 Aug" at bounding box center [665, 138] width 169 height 9
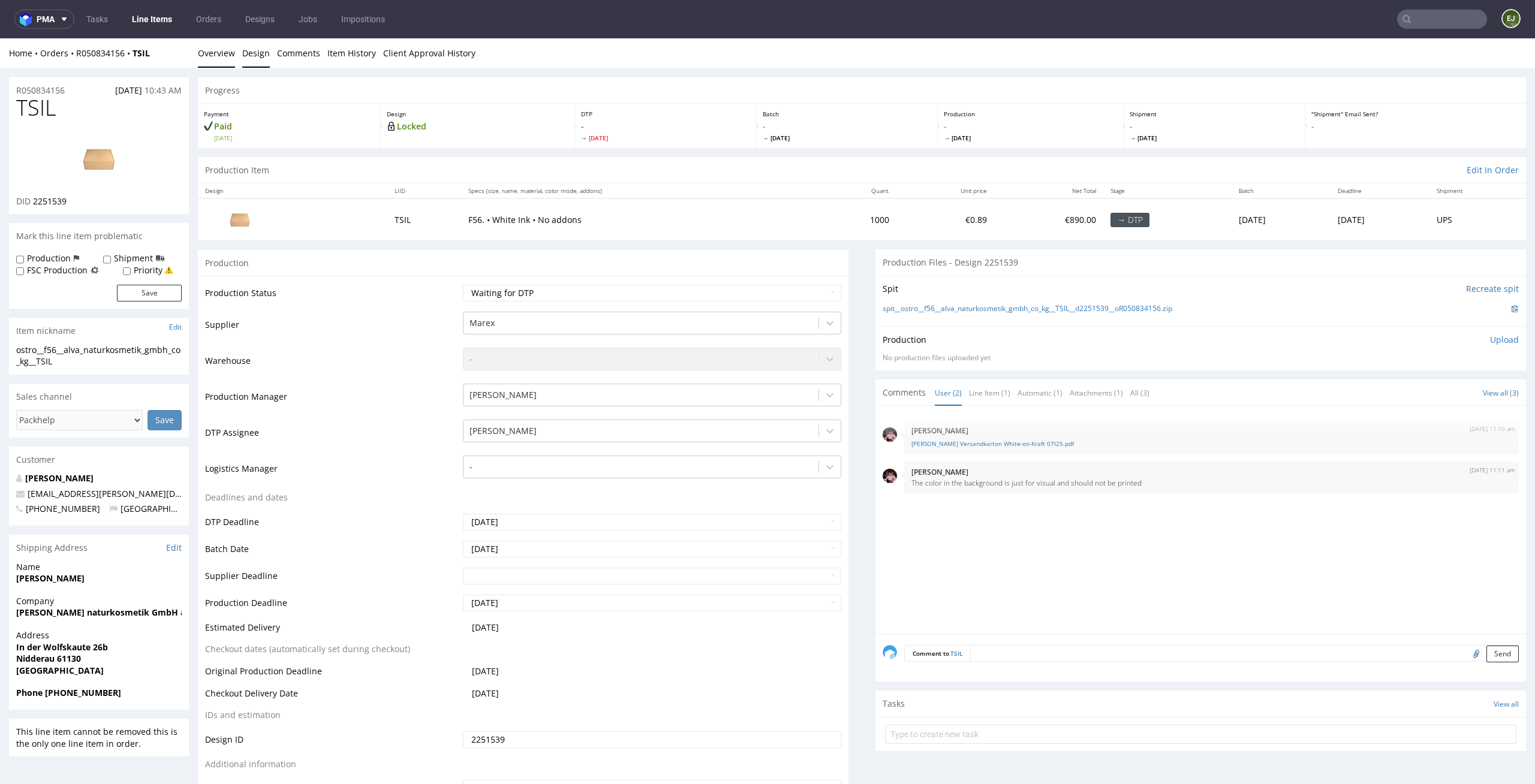
click at [242, 42] on link "Design" at bounding box center [256, 53] width 27 height 29
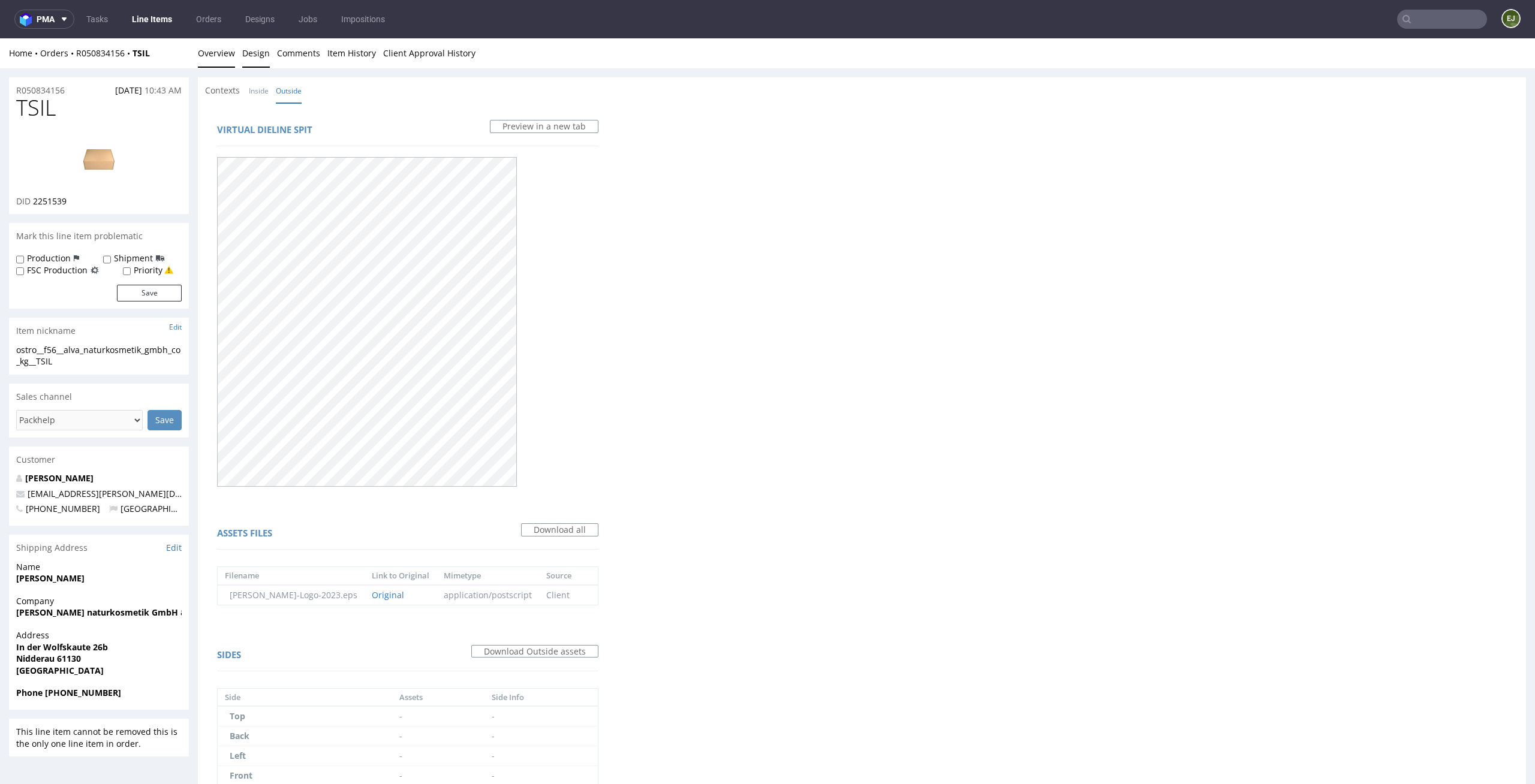
click at [222, 55] on link "Overview" at bounding box center [216, 53] width 37 height 29
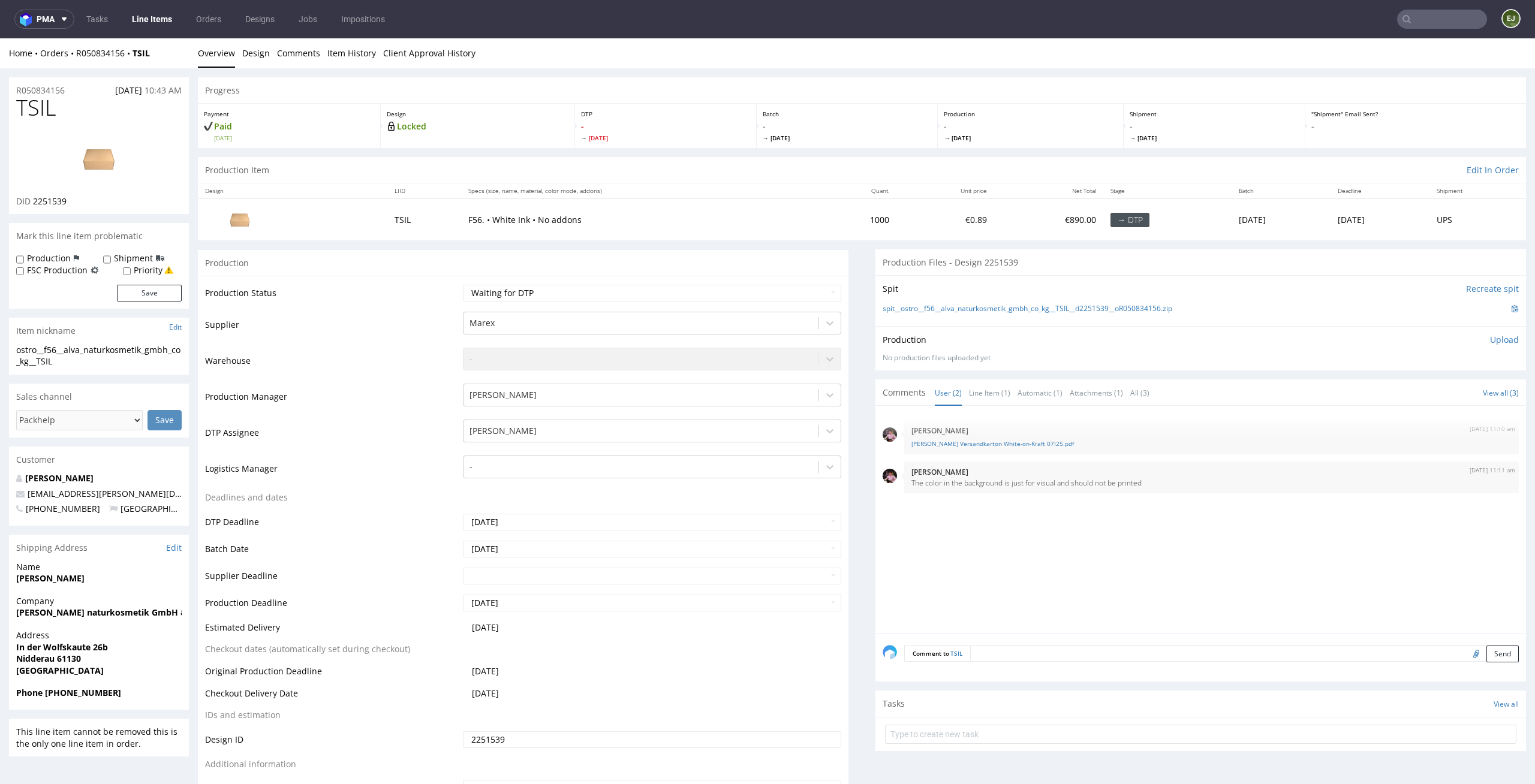
click at [1216, 349] on div "Production Upload No production files uploaded yet Description (optional) Add f…" at bounding box center [1200, 349] width 637 height 29
click at [1111, 311] on link "spit__ostro__f56__alva_naturkosmetik_gmbh_co_kg__TSIL__d2251539__oR050834156.zip" at bounding box center [1026, 309] width 289 height 10
click at [732, 127] on p "- Tue 26 Aug" at bounding box center [665, 131] width 169 height 21
click at [700, 204] on td "F56. • White Ink • No addons" at bounding box center [638, 219] width 355 height 41
click at [810, 280] on div "Production Status Waiting for Artwork Waiting for Diecut Waiting for Mockup Wai…" at bounding box center [522, 544] width 650 height 538
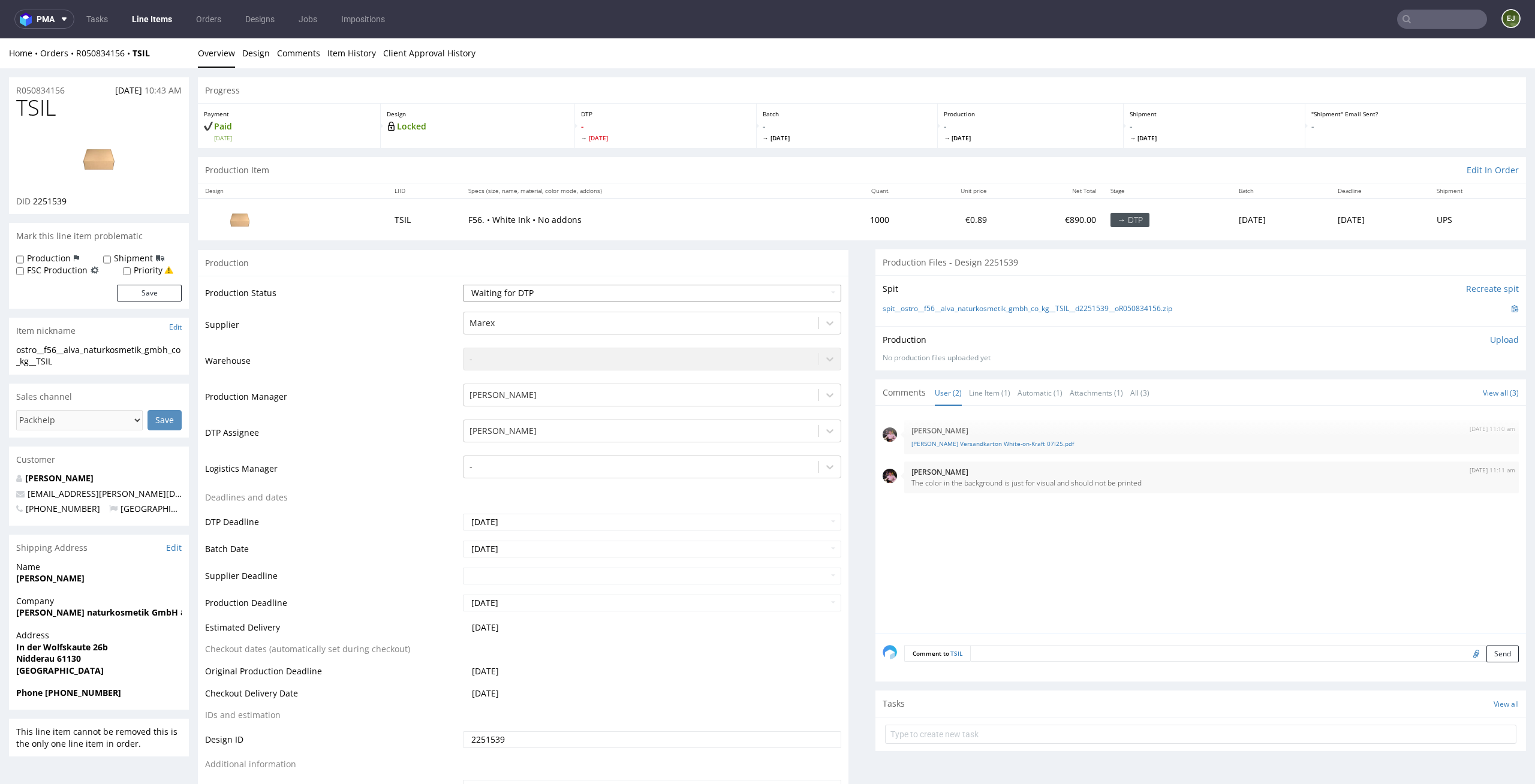
click at [807, 289] on select "Waiting for Artwork Waiting for Diecut Waiting for Mockup Waiting for DTP Waiti…" at bounding box center [652, 294] width 379 height 17
select select "dtp_issue"
click at [463, 285] on select "Waiting for Artwork Waiting for Diecut Waiting for Mockup Waiting for DTP Waiti…" at bounding box center [652, 294] width 379 height 17
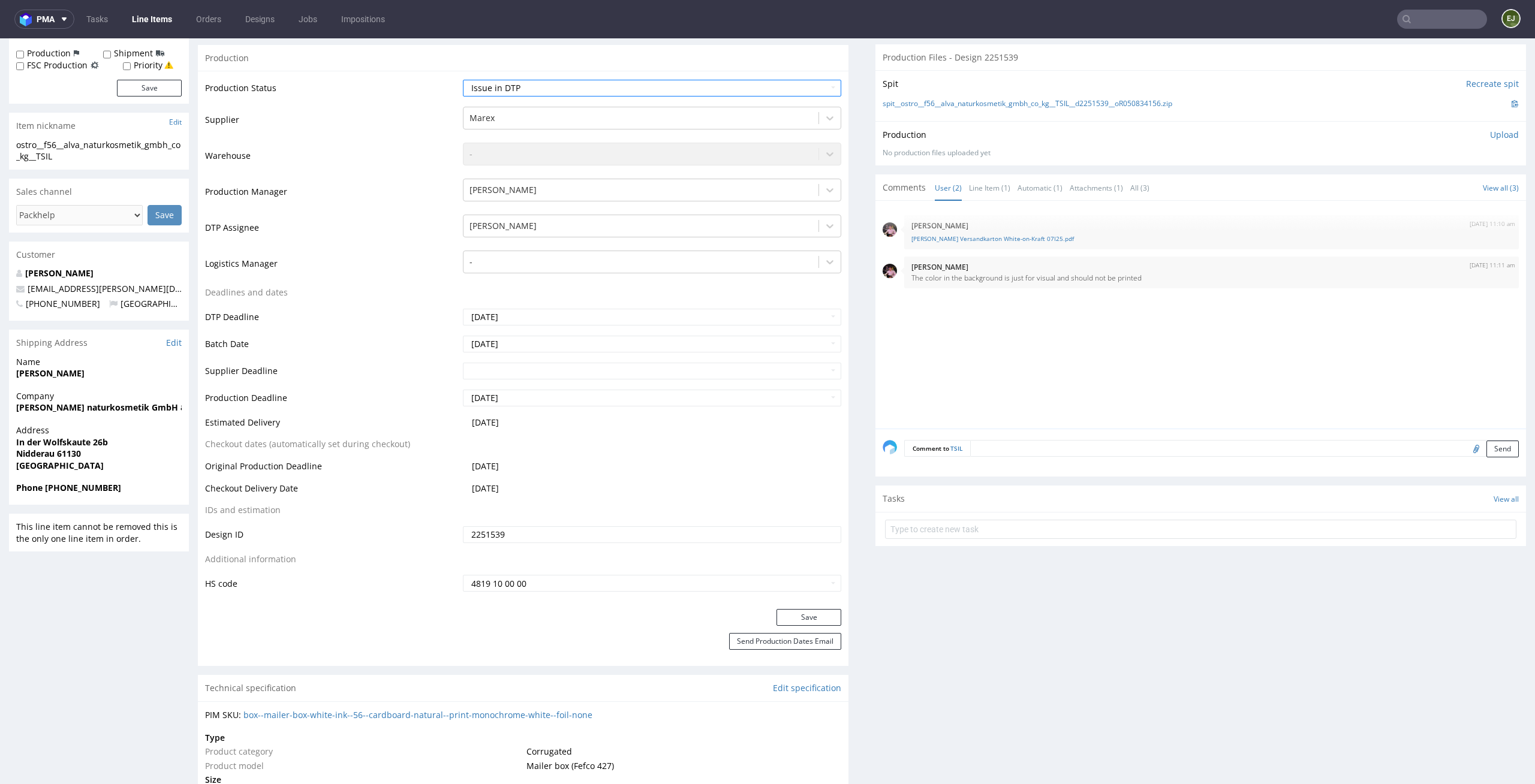
scroll to position [356, 0]
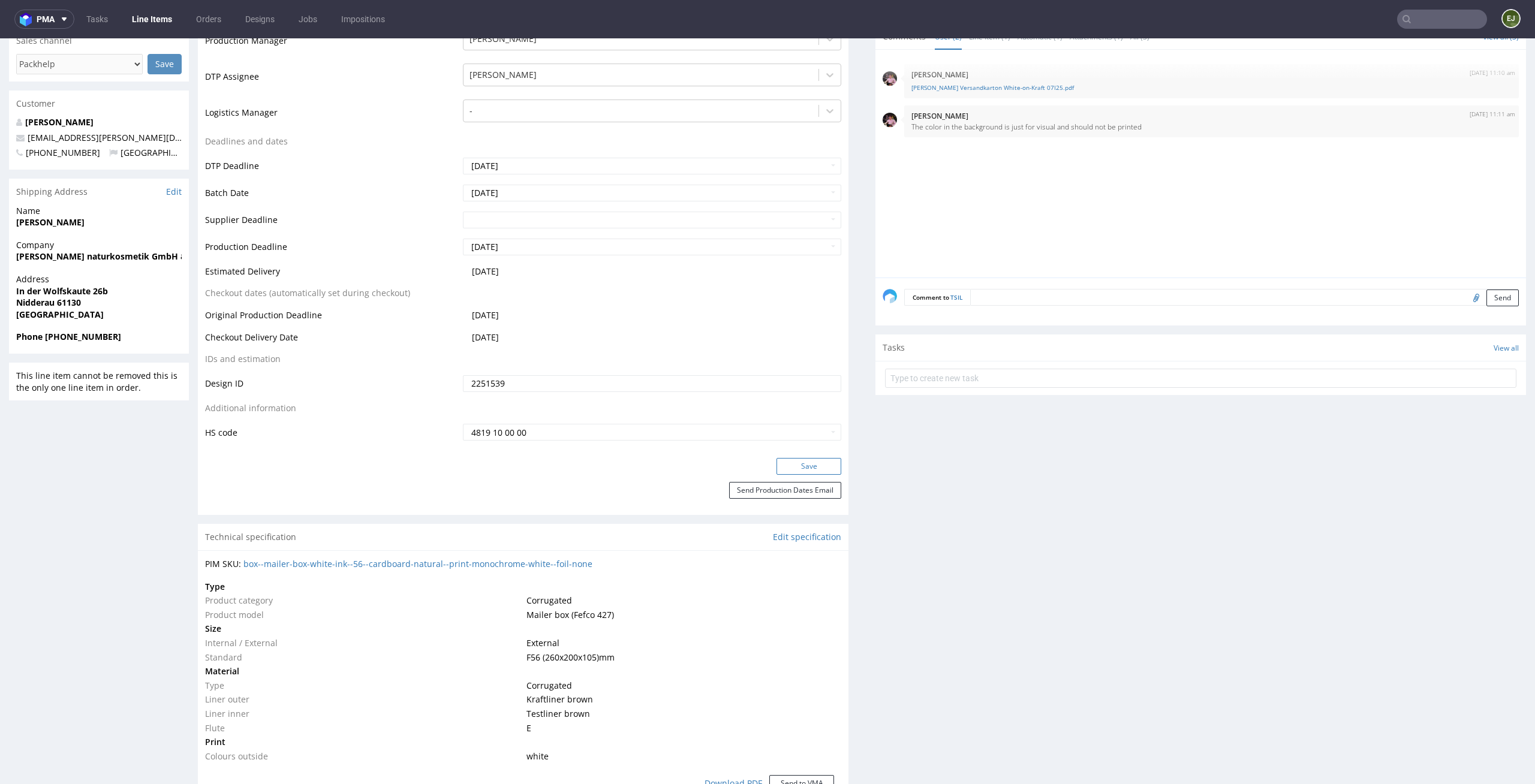
click at [821, 464] on button "Save" at bounding box center [808, 466] width 64 height 17
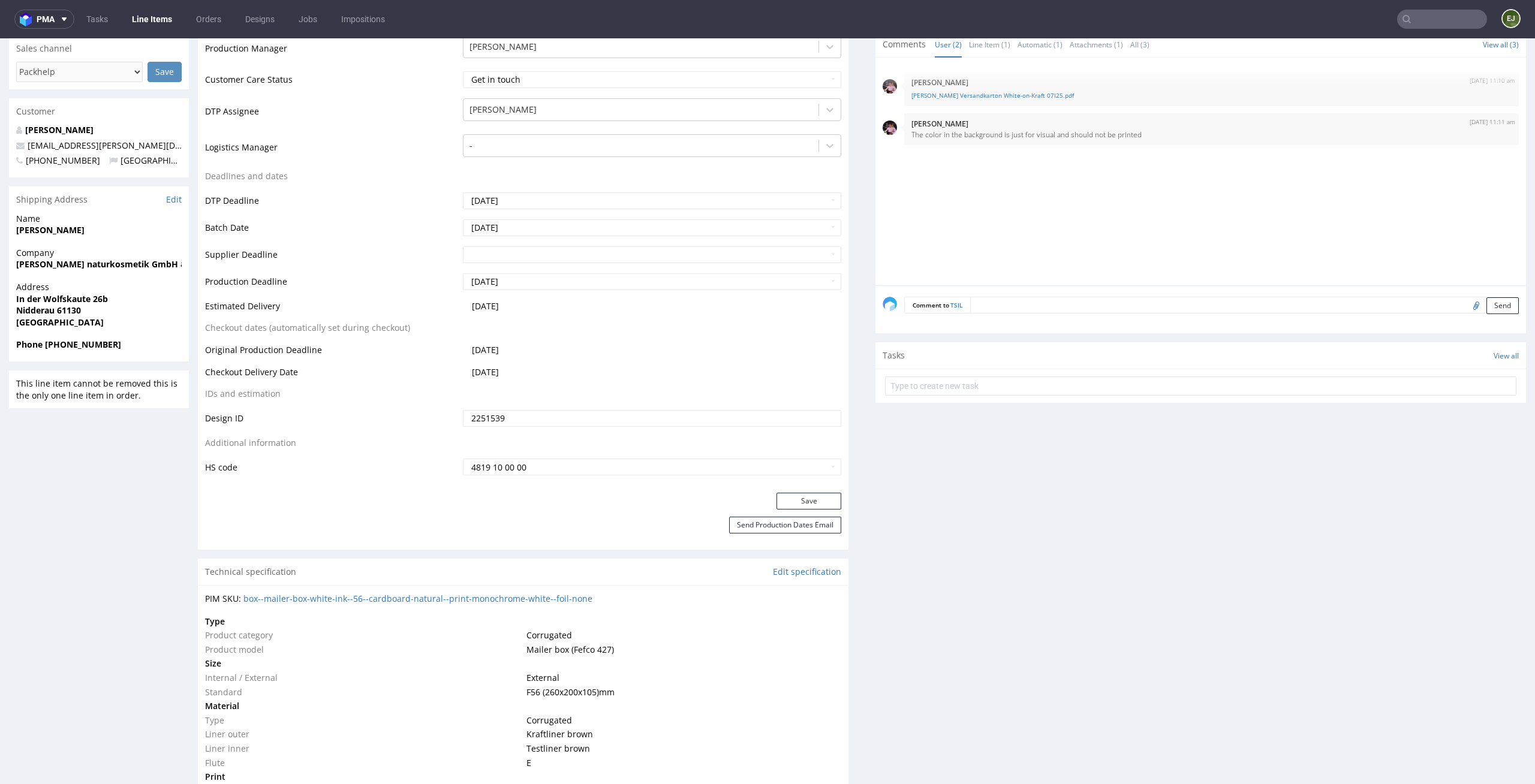
scroll to position [0, 0]
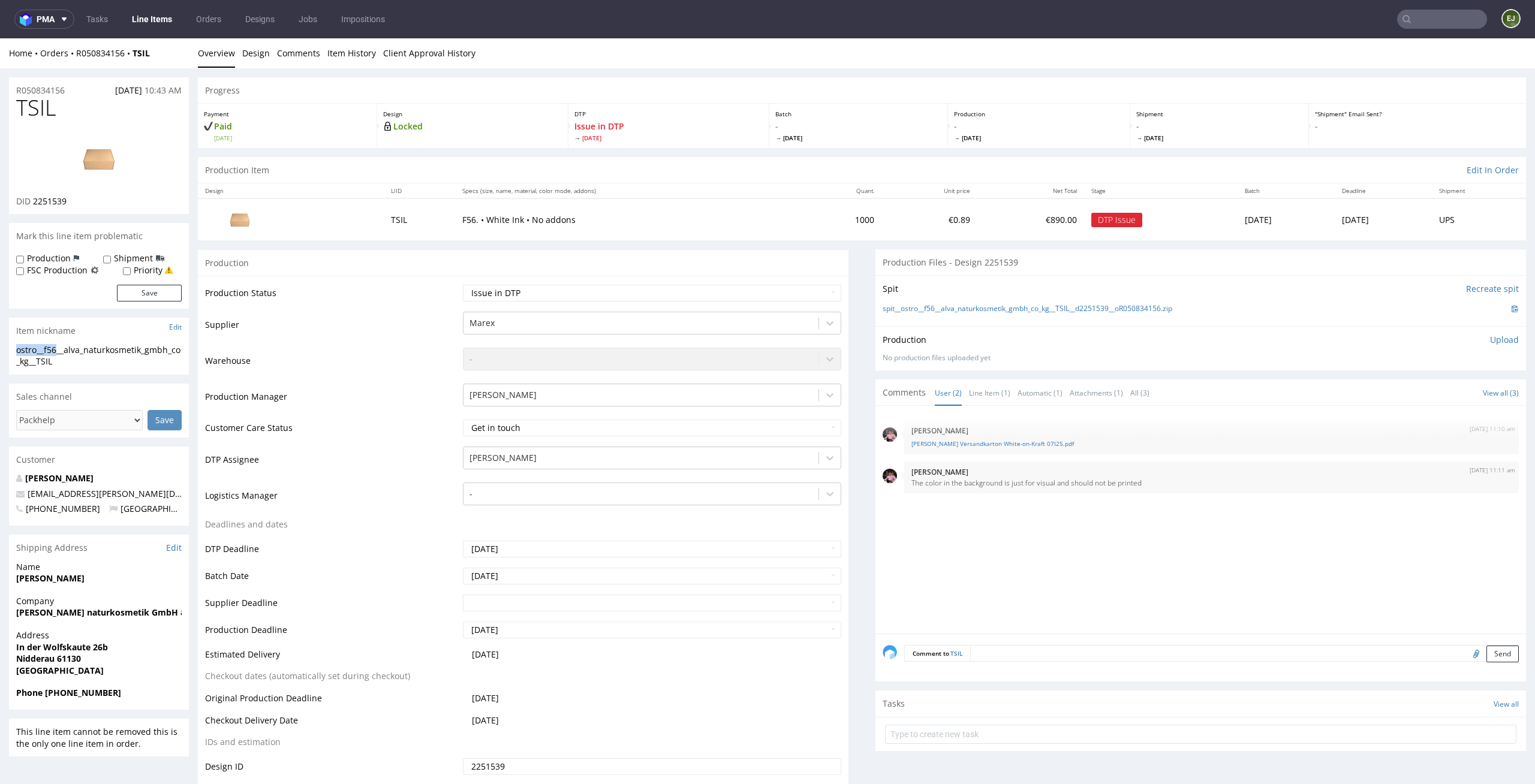
drag, startPoint x: 58, startPoint y: 346, endPoint x: 0, endPoint y: 346, distance: 58.0
copy div "ostro__f56"
click at [783, 285] on select "Waiting for Artwork Waiting for Diecut Waiting for Mockup Waiting for DTP Waiti…" at bounding box center [652, 294] width 379 height 17
click at [463, 285] on select "Waiting for Artwork Waiting for Diecut Waiting for Mockup Waiting for DTP Waiti…" at bounding box center [652, 294] width 379 height 17
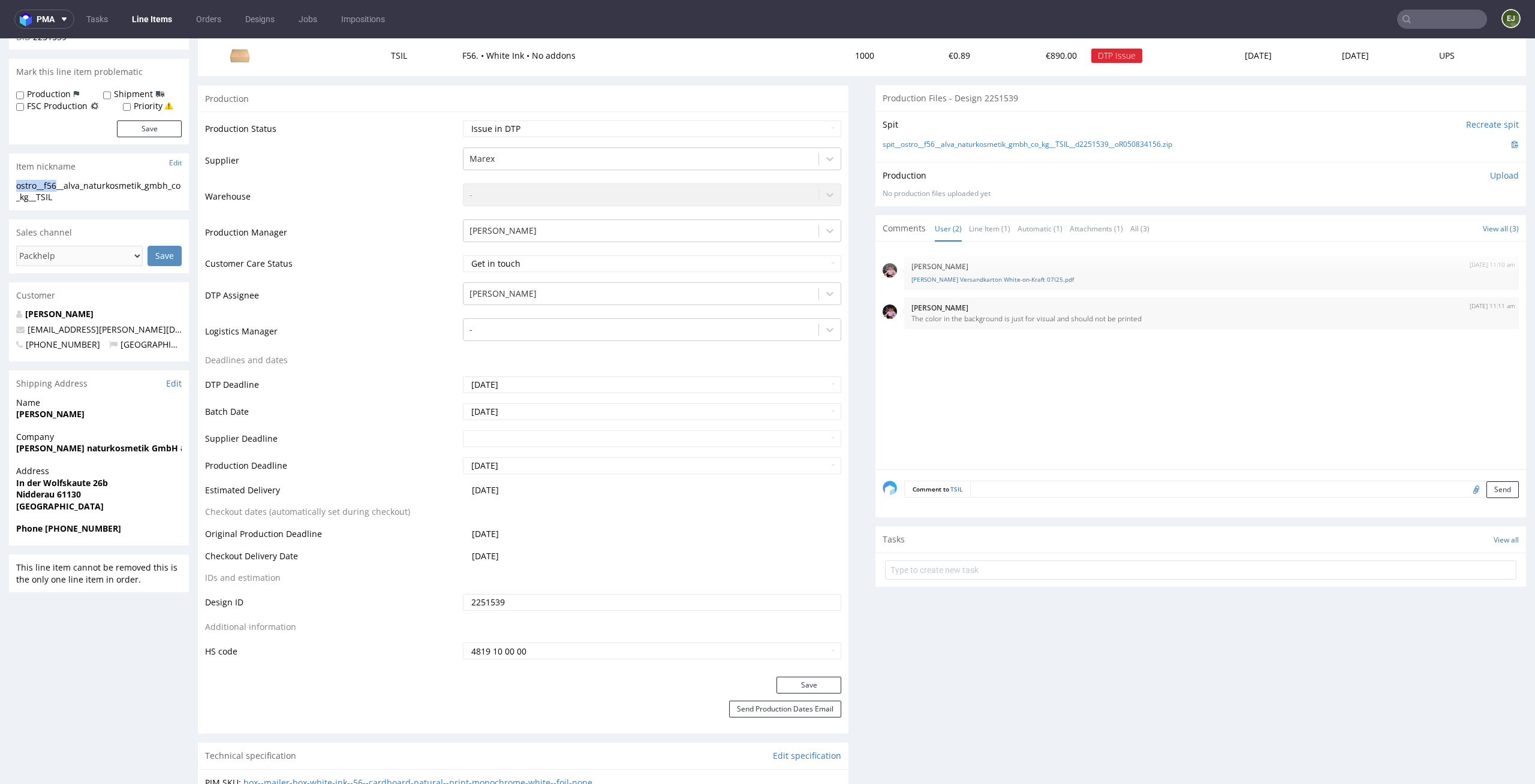
scroll to position [317, 0]
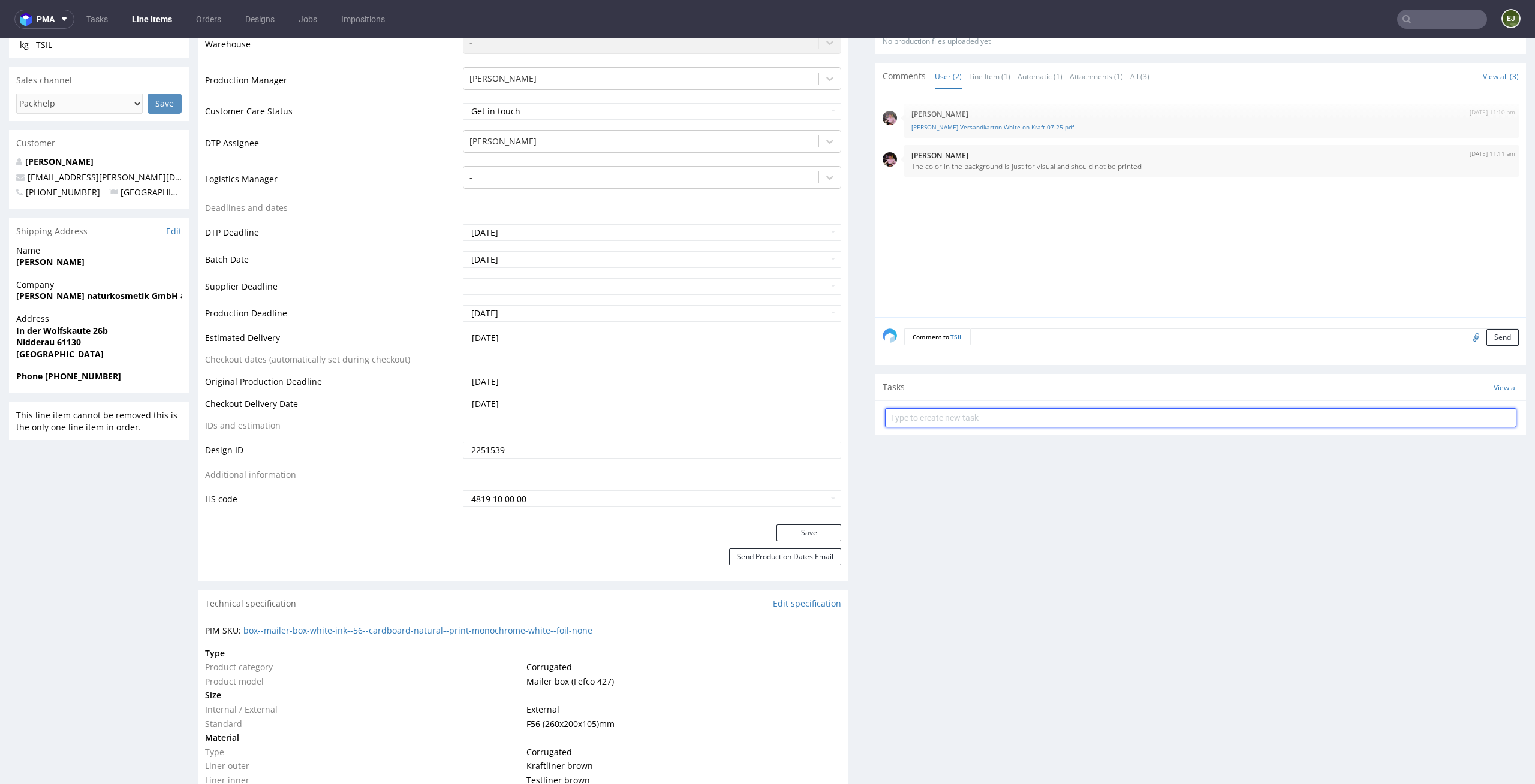
click at [952, 420] on input "text" at bounding box center [1200, 417] width 631 height 19
type input "issue"
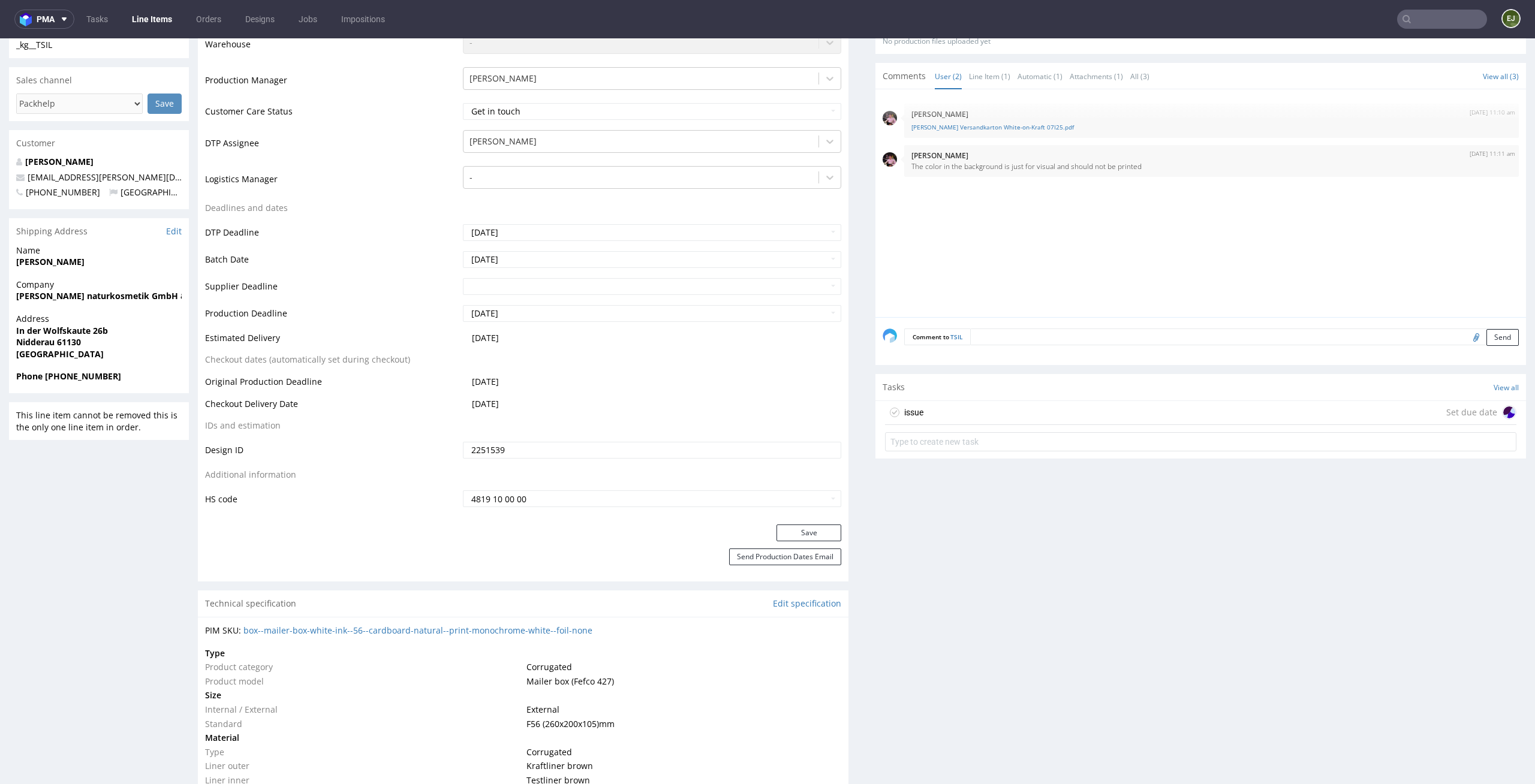
click at [959, 417] on div "issue Set due date" at bounding box center [1200, 413] width 631 height 24
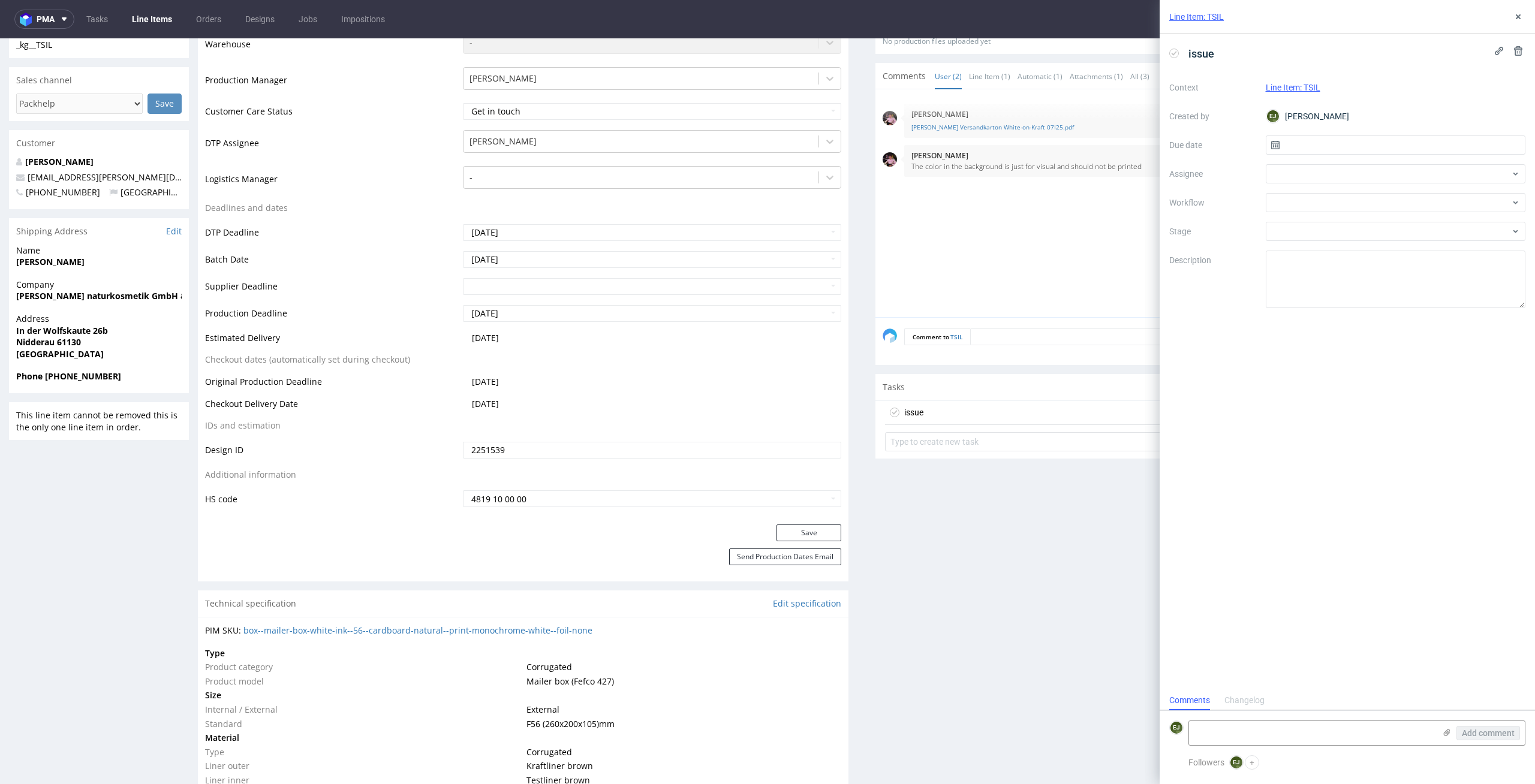
scroll to position [9, 0]
click at [1366, 124] on div "EJ Elżbieta Jelińska" at bounding box center [1395, 116] width 260 height 19
click at [1366, 148] on input "text" at bounding box center [1395, 145] width 260 height 19
click at [1398, 298] on span "27" at bounding box center [1395, 301] width 9 height 12
type input "27/08/2025"
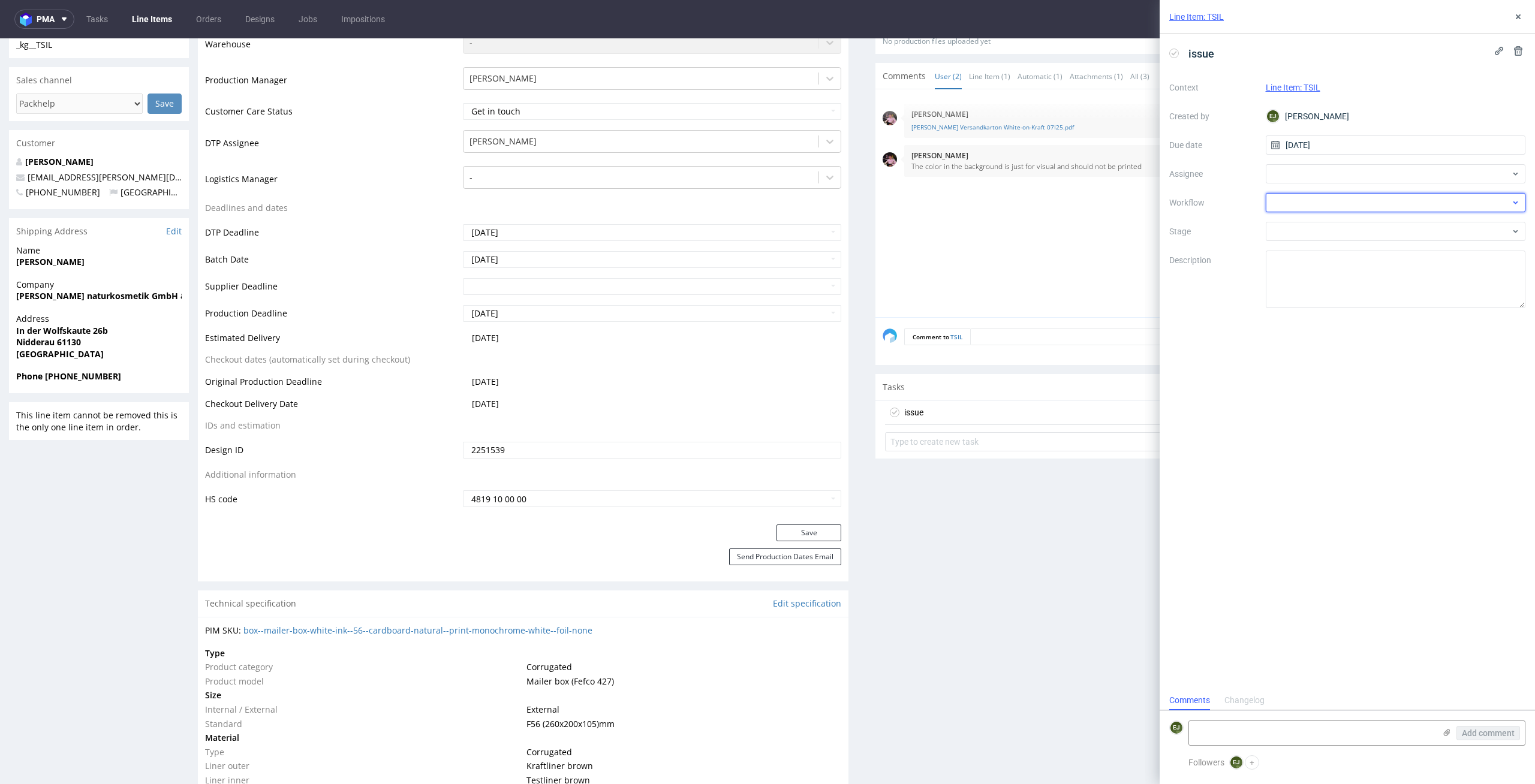
click at [1403, 211] on div at bounding box center [1395, 203] width 260 height 19
click at [1412, 260] on div "DTP - Issue" at bounding box center [1396, 267] width 251 height 21
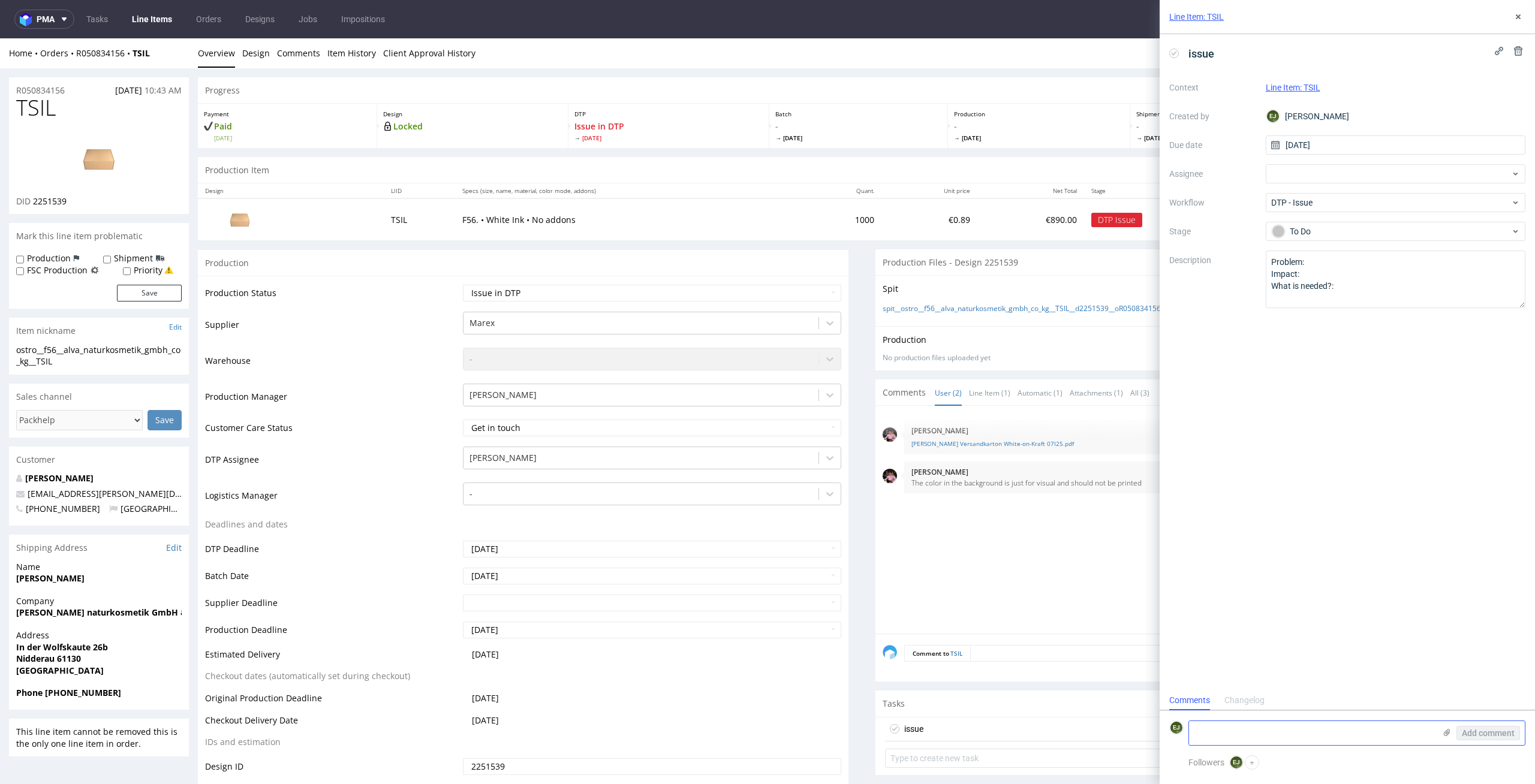
click at [1242, 727] on textarea at bounding box center [1312, 733] width 246 height 24
click at [1310, 732] on textarea at bounding box center [1312, 733] width 246 height 24
paste textarea "The bleeds are incorrectly prepared. They should be at least 5 mm. He marked th…"
type textarea "The bleeds are incorrectly prepared. They should be at least 5 mm. He marked th…"
click at [1472, 729] on span "Add comment" at bounding box center [1488, 733] width 52 height 9
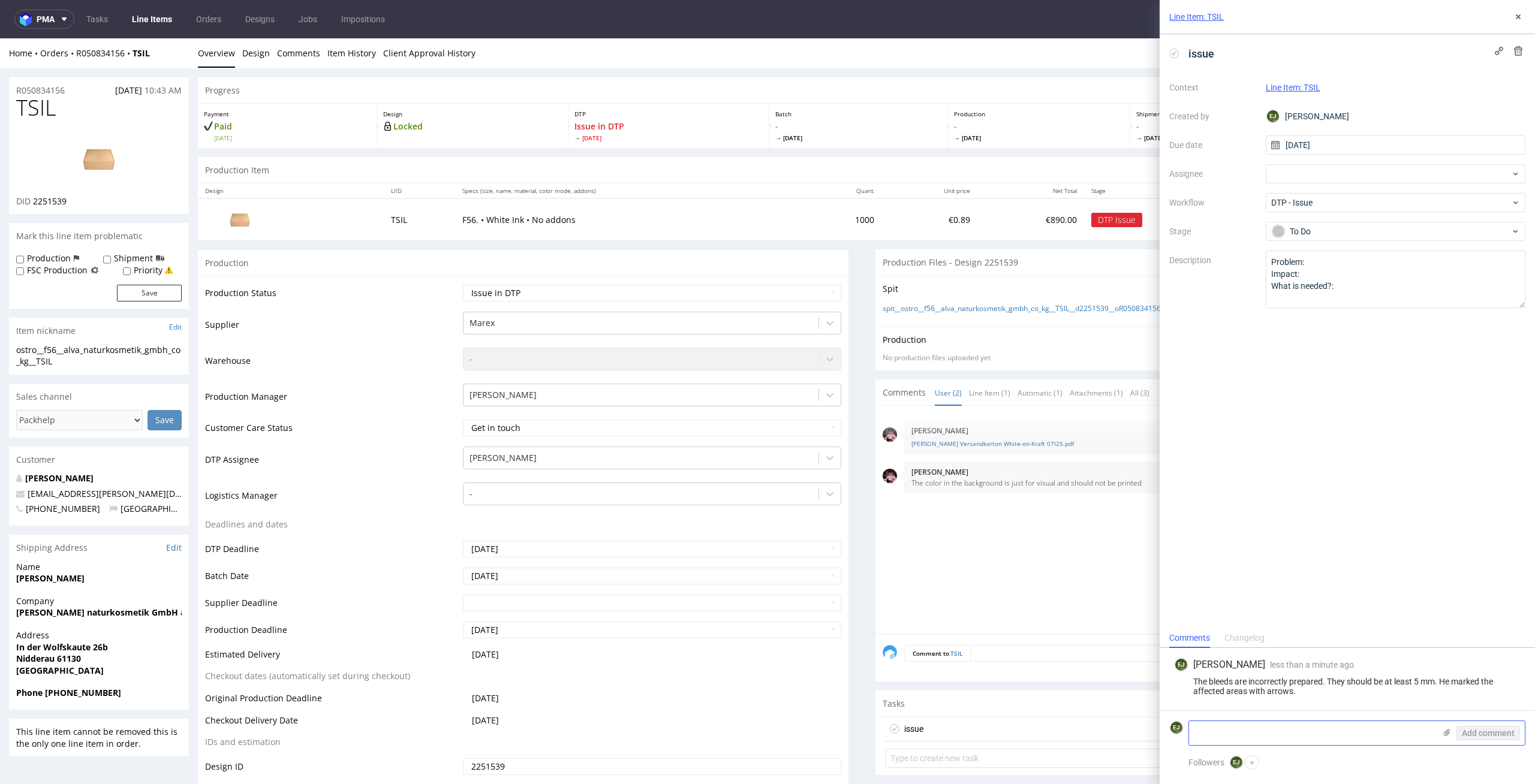
click at [1442, 732] on icon at bounding box center [1447, 732] width 9 height 9
click at [0, 0] on input "file" at bounding box center [0, 0] width 0 height 0
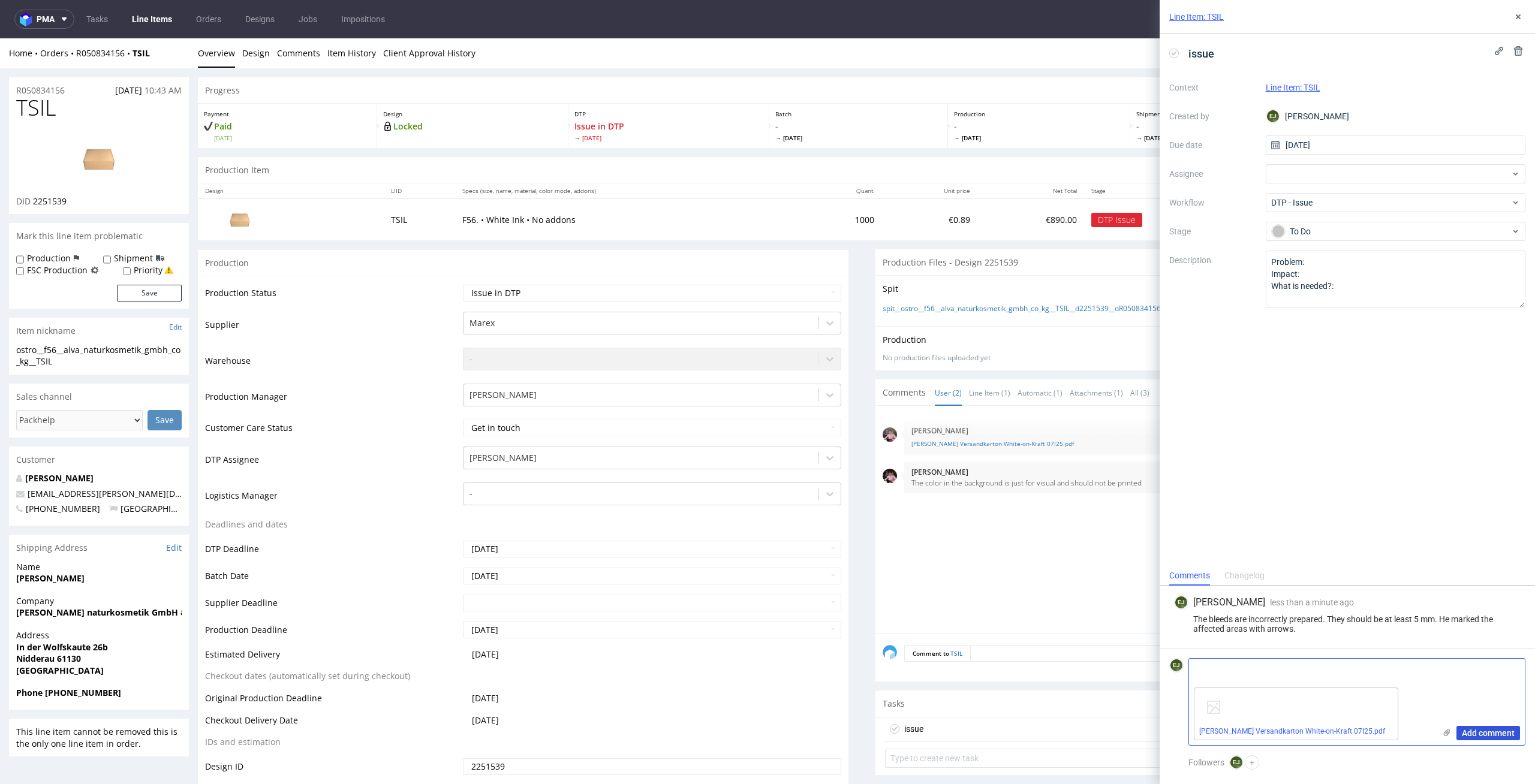
click at [1495, 737] on span "Add comment" at bounding box center [1488, 733] width 52 height 9
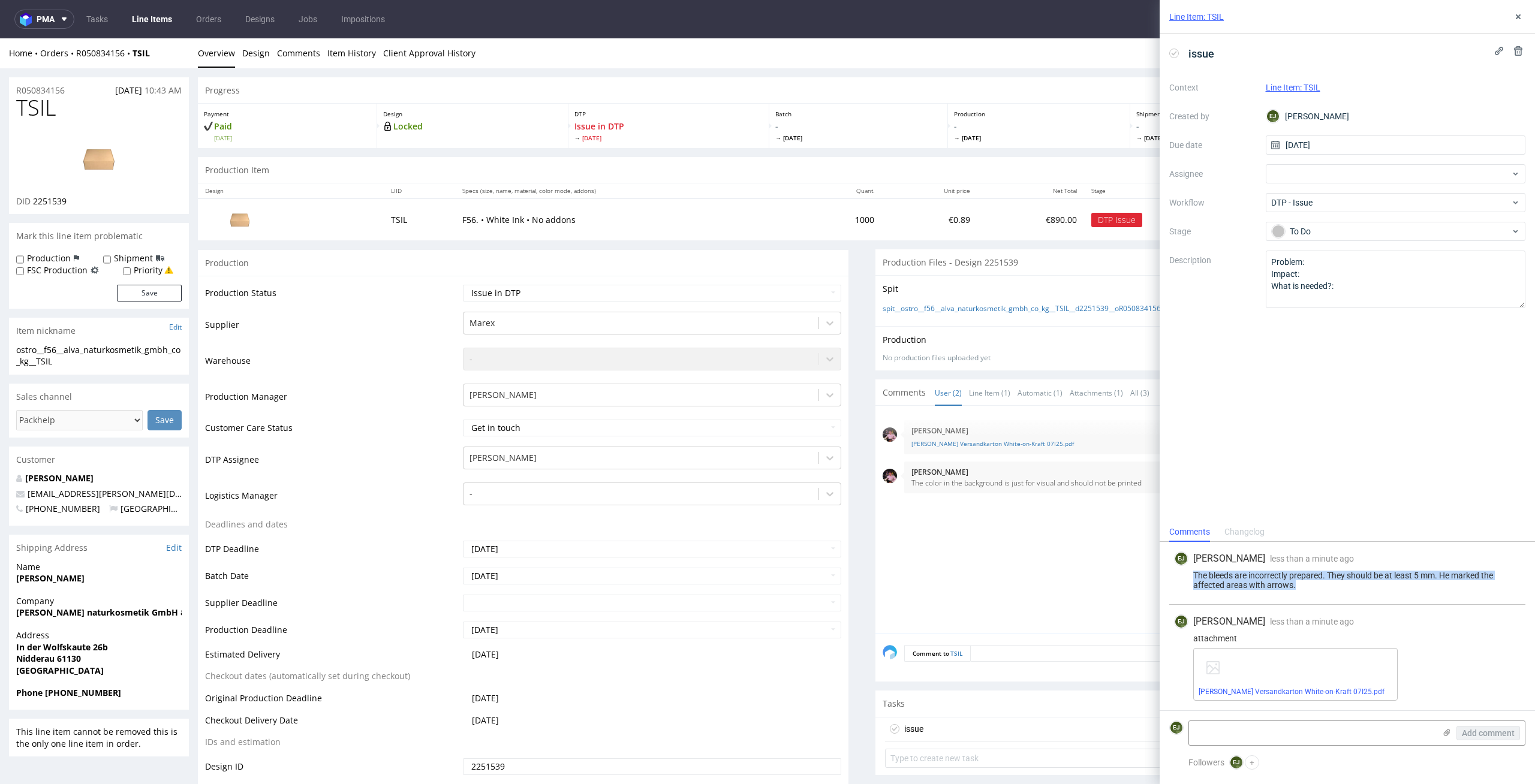
drag, startPoint x: 1303, startPoint y: 583, endPoint x: 1191, endPoint y: 579, distance: 112.1
click at [1191, 579] on div "The bleeds are incorrectly prepared. They should be at least 5 mm. He marked th…" at bounding box center [1347, 580] width 346 height 19
copy div "The bleeds are incorrectly prepared. They should be at least 5 mm. He marked th…"
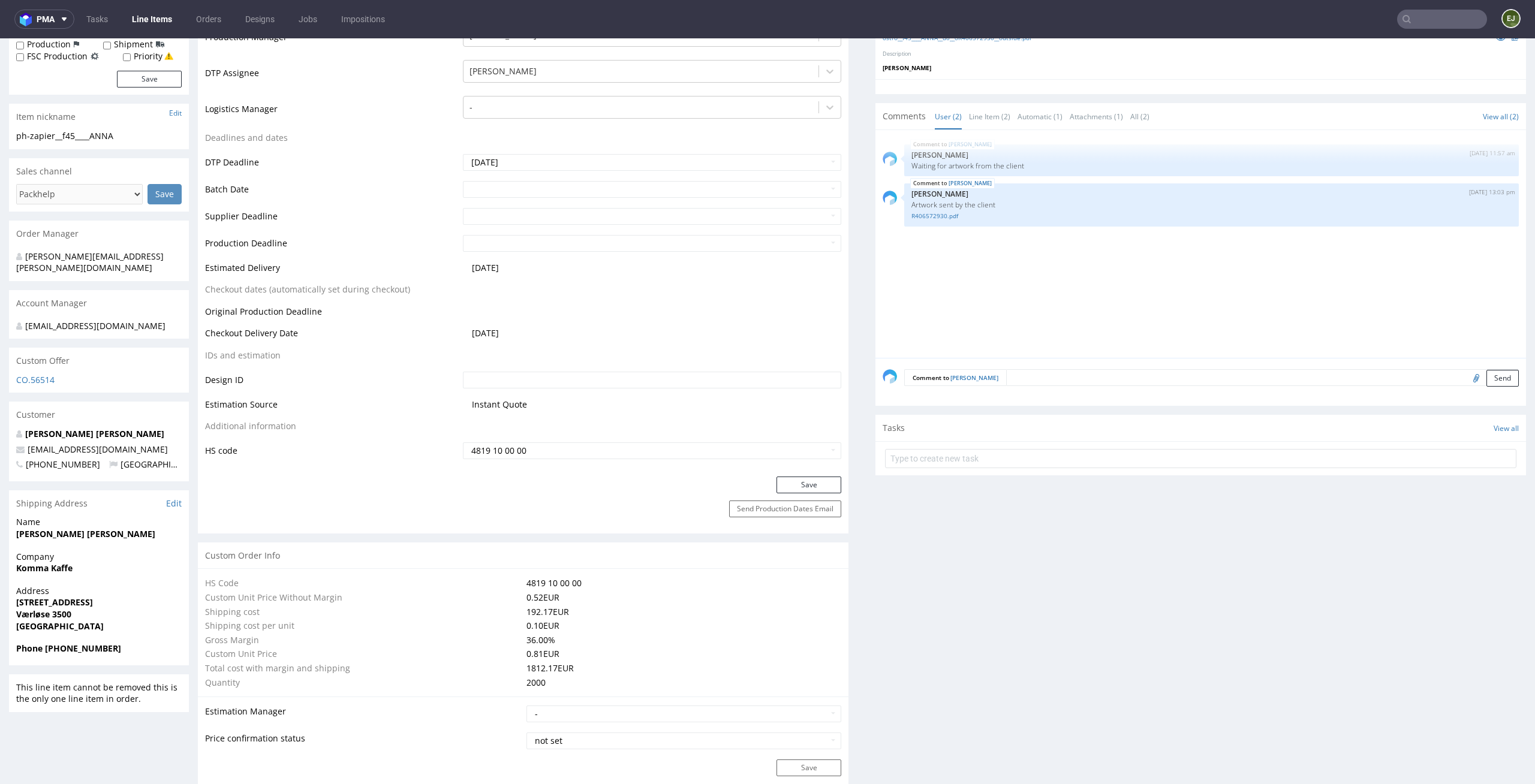
scroll to position [791, 0]
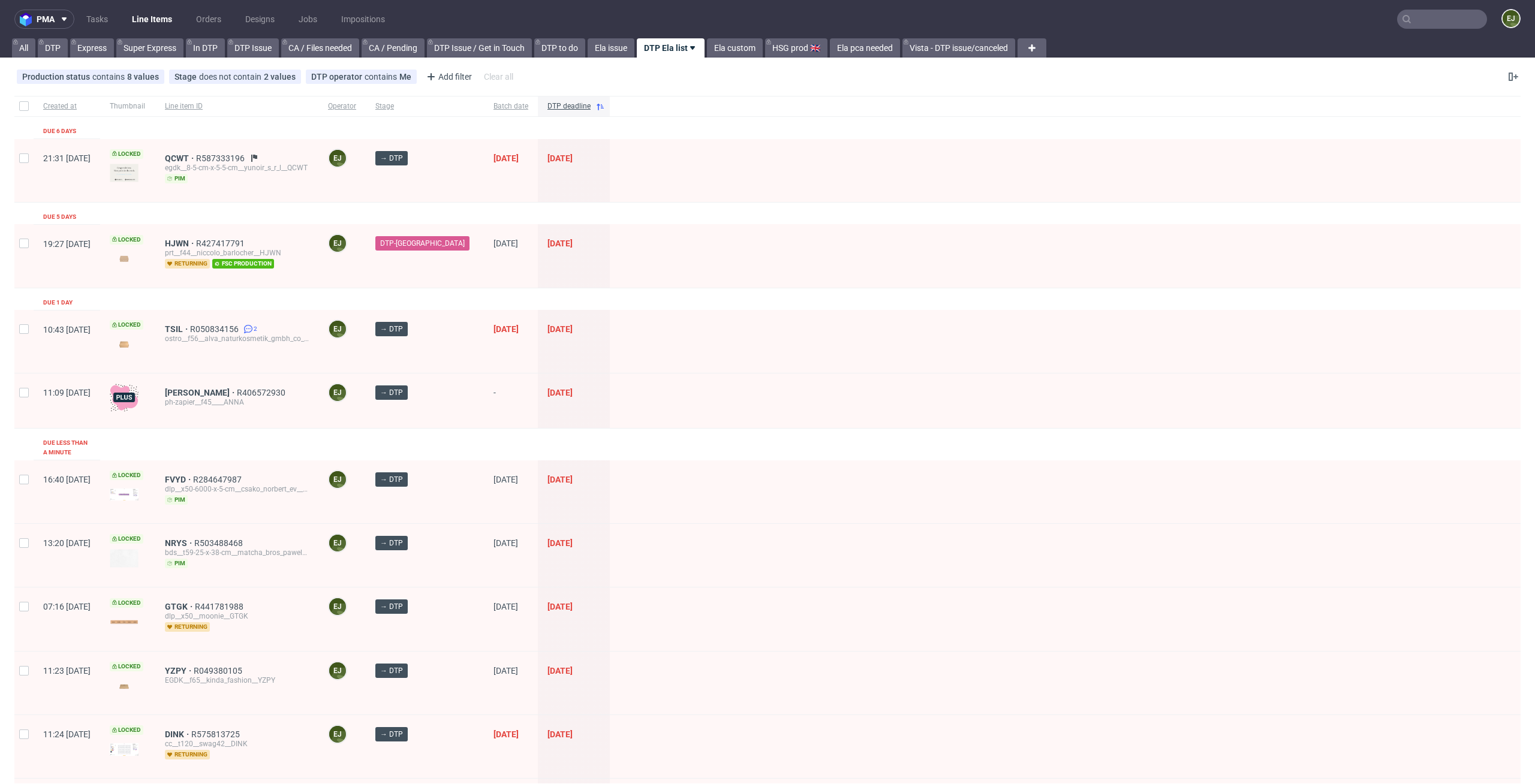
scroll to position [76, 0]
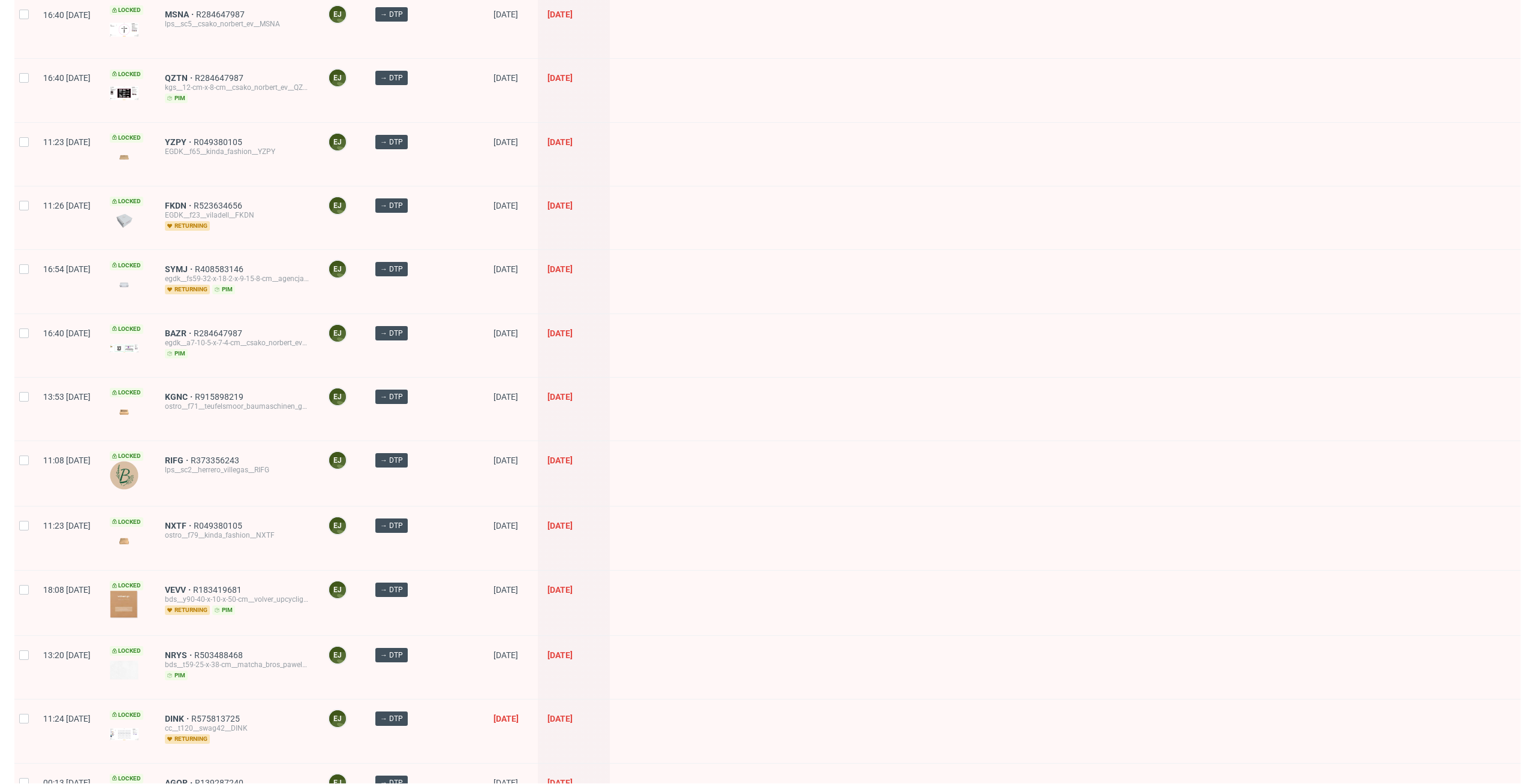
scroll to position [270, 0]
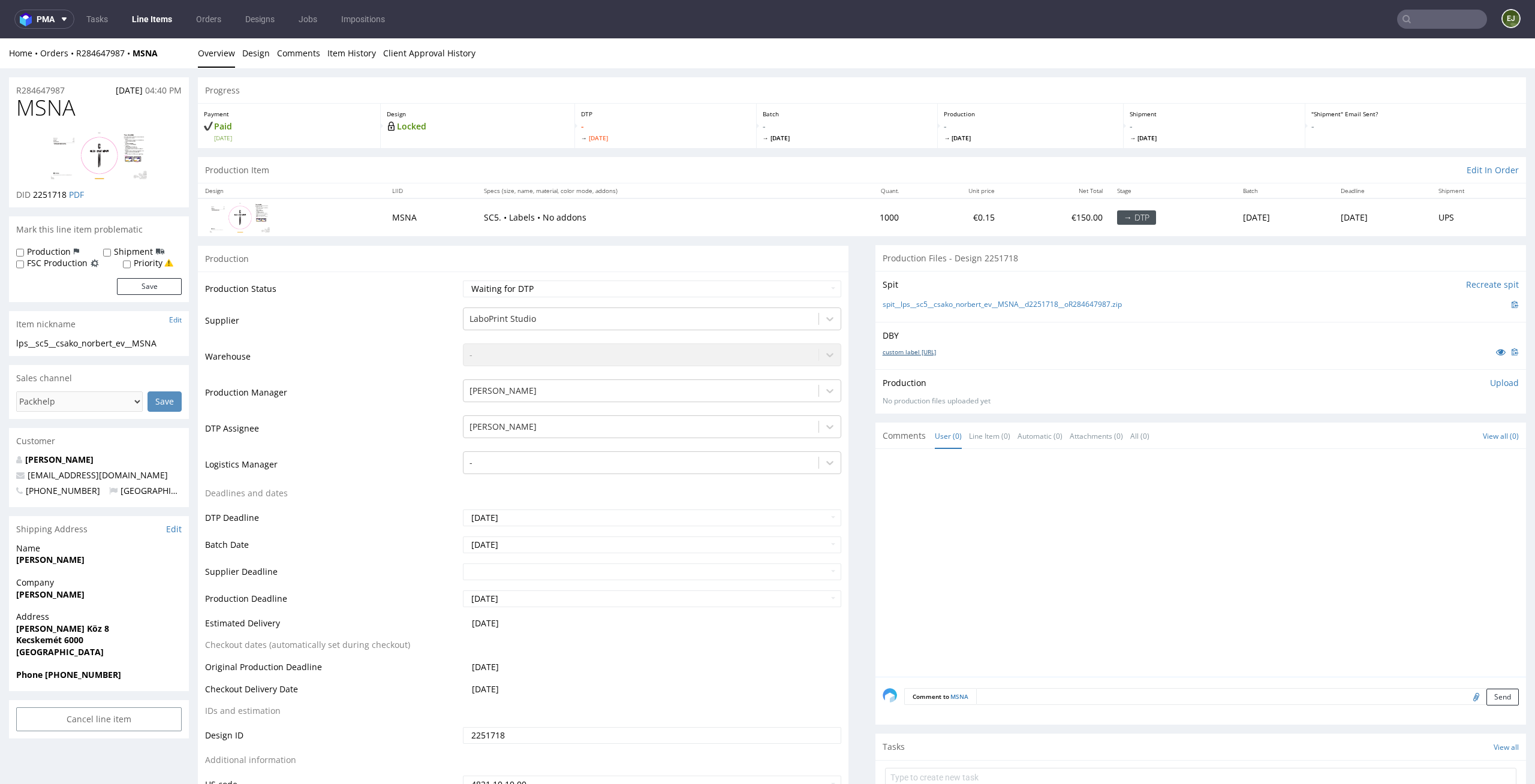
click at [911, 356] on link "custom label papirmatrica.ai" at bounding box center [909, 352] width 53 height 9
click at [923, 307] on link "spit__lps__sc5__csako_norbert_ev__MSNA__d2251718__oR284647987.zip" at bounding box center [1002, 305] width 239 height 10
click at [722, 289] on select "Waiting for Artwork Waiting for Diecut Waiting for Mockup Waiting for DTP Waiti…" at bounding box center [652, 289] width 379 height 17
click at [463, 281] on select "Waiting for Artwork Waiting for Diecut Waiting for Mockup Waiting for DTP Waiti…" at bounding box center [652, 289] width 379 height 17
click at [751, 287] on select "Waiting for Artwork Waiting for Diecut Waiting for Mockup Waiting for DTP Waiti…" at bounding box center [652, 289] width 379 height 17
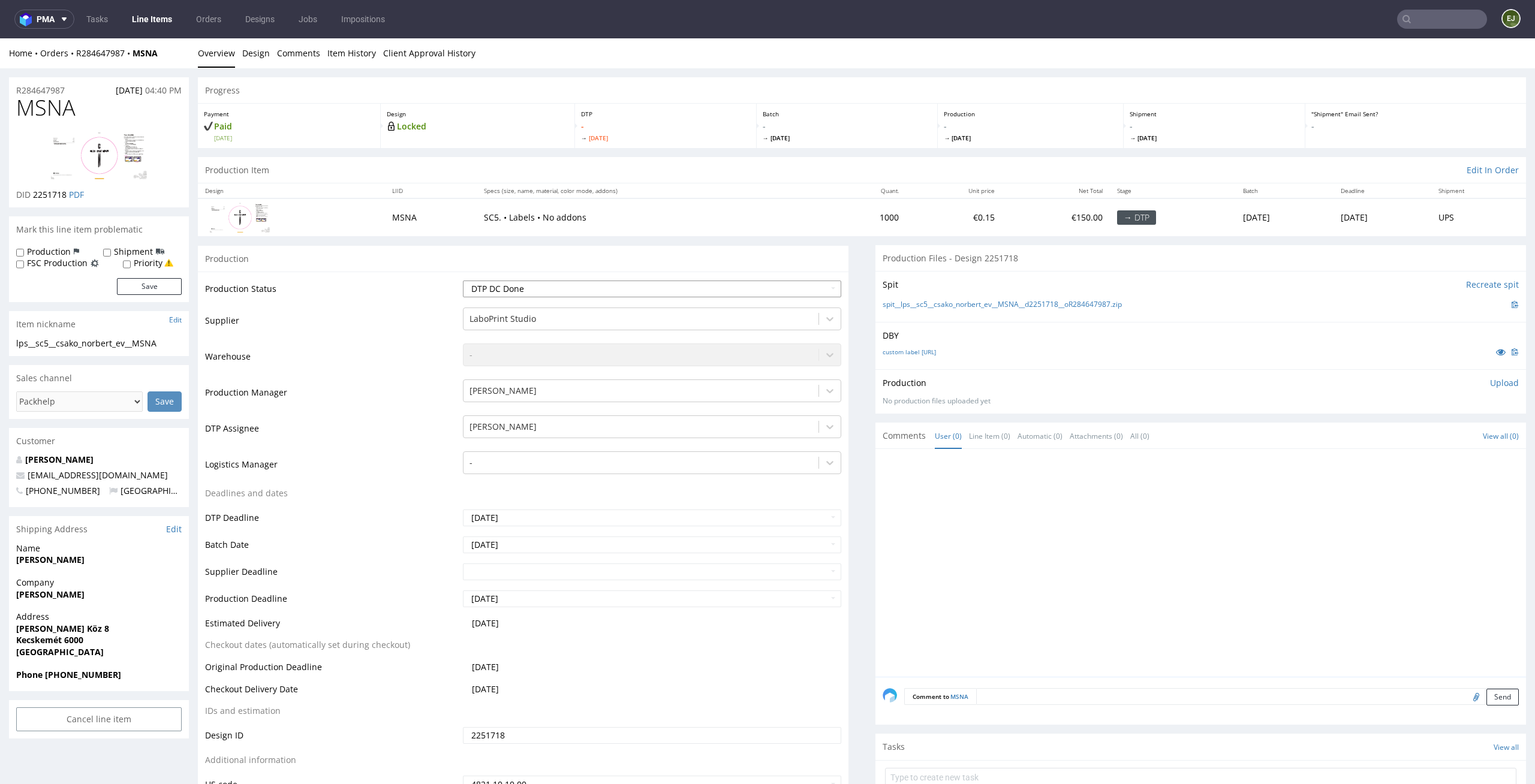
select select "dtp_in_process"
click at [463, 281] on select "Waiting for Artwork Waiting for Diecut Waiting for Mockup Waiting for DTP Waiti…" at bounding box center [652, 289] width 379 height 17
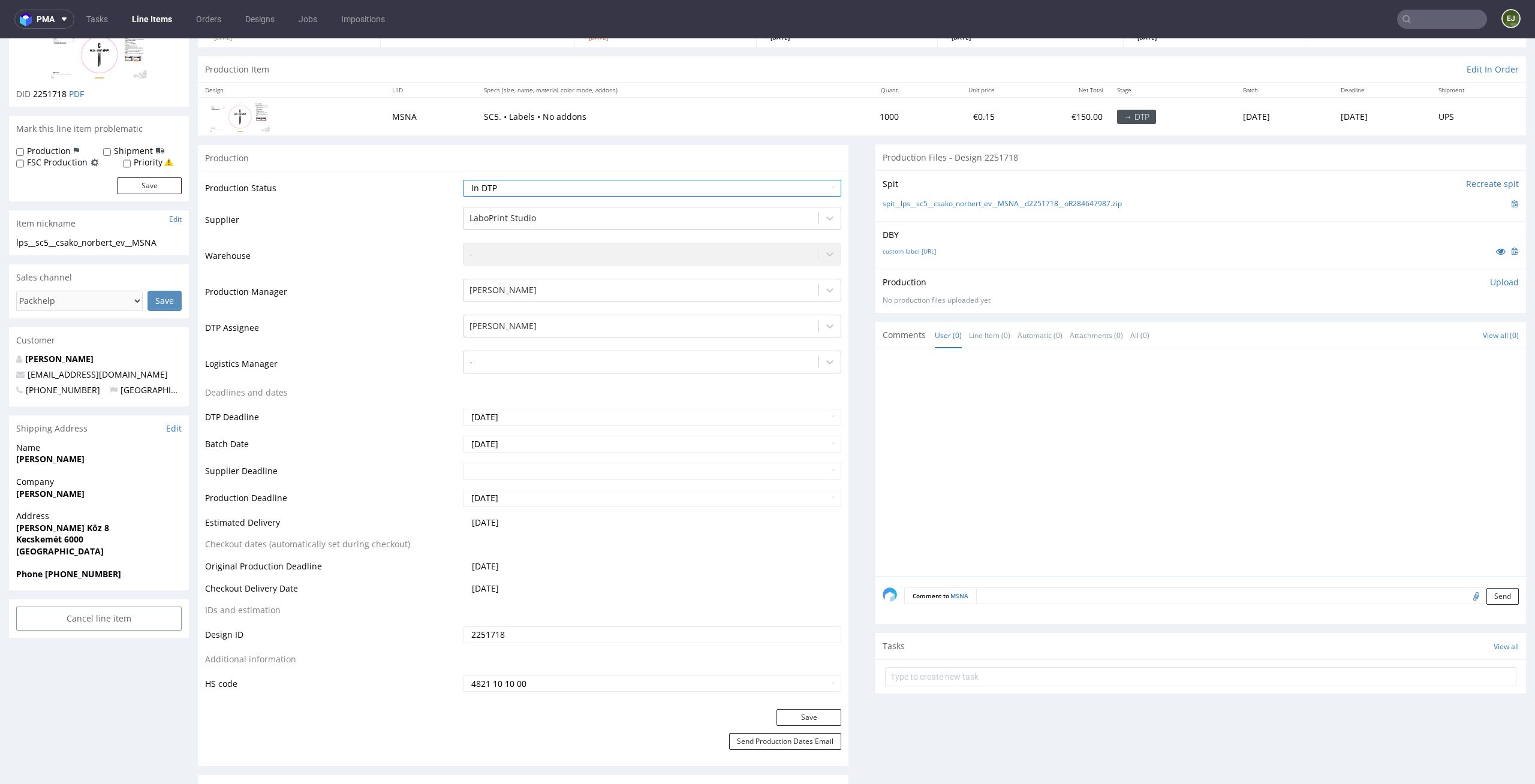
scroll to position [163, 0]
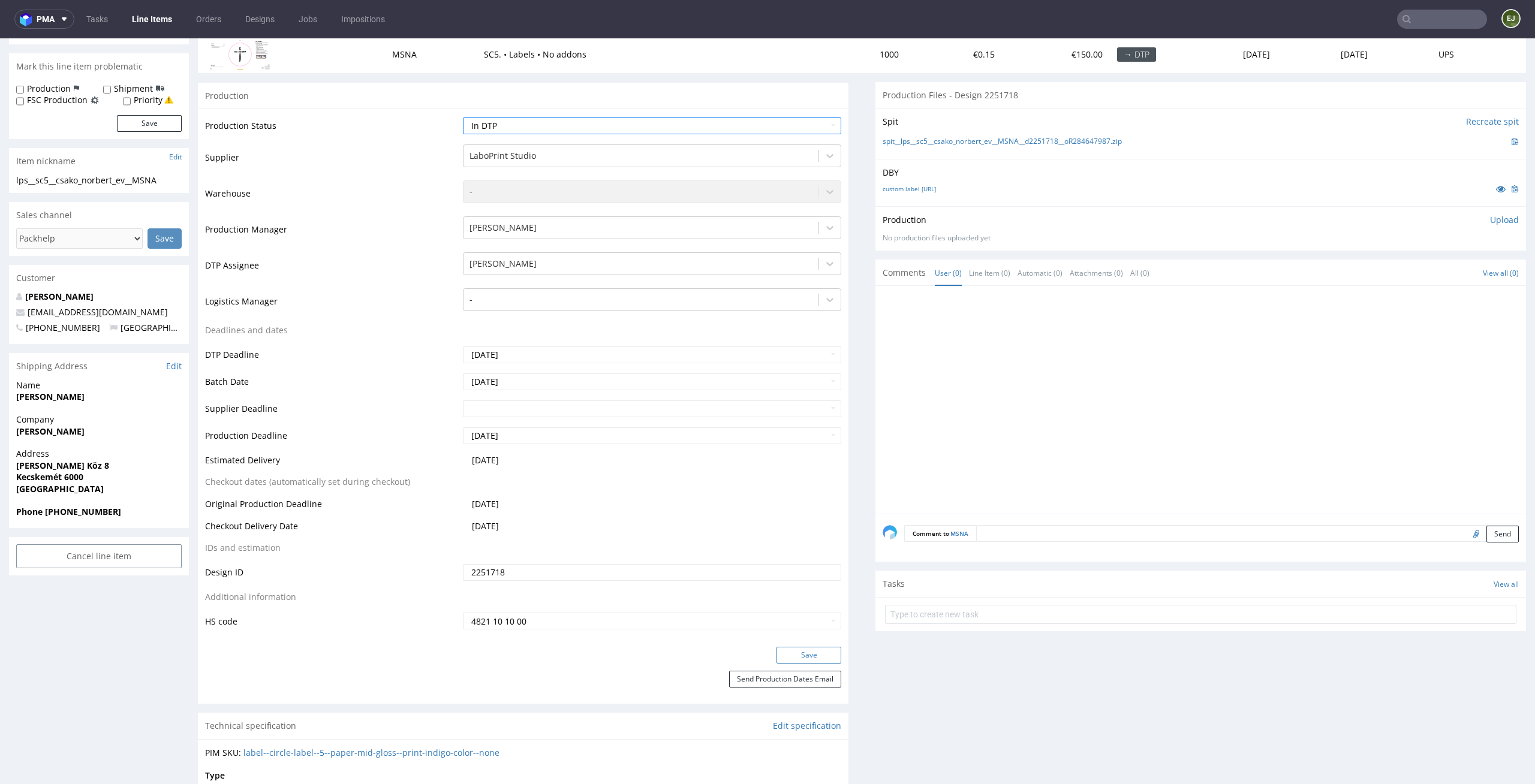
click at [808, 652] on button "Save" at bounding box center [808, 655] width 64 height 17
click at [1495, 214] on p "Upload" at bounding box center [1504, 220] width 29 height 12
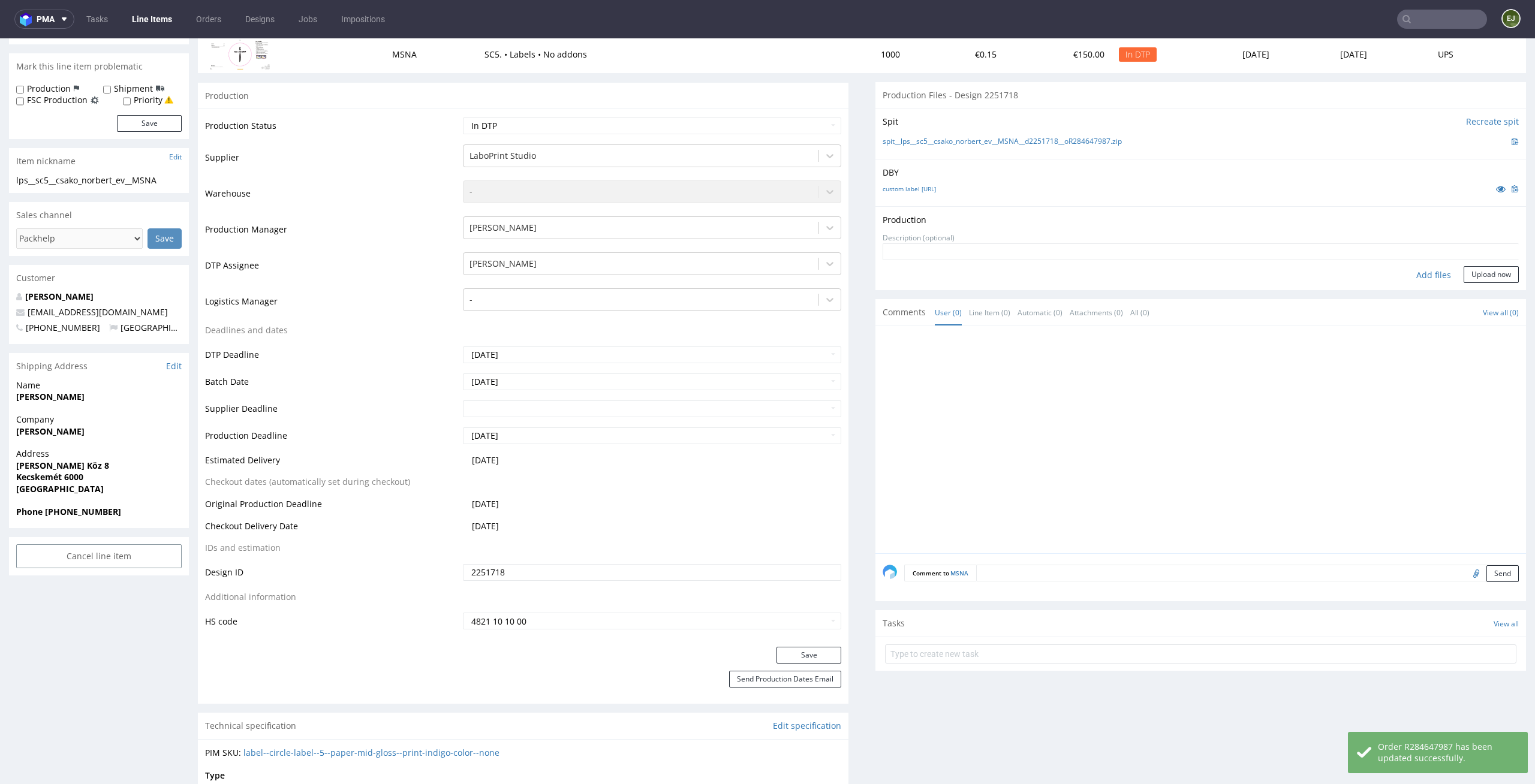
click at [1412, 277] on div "Add files" at bounding box center [1434, 275] width 60 height 18
type input "C:\fakepath\lps__sc5__csako_norbert_ev__MSNA__d2251718__oR284647987__latest__fr…"
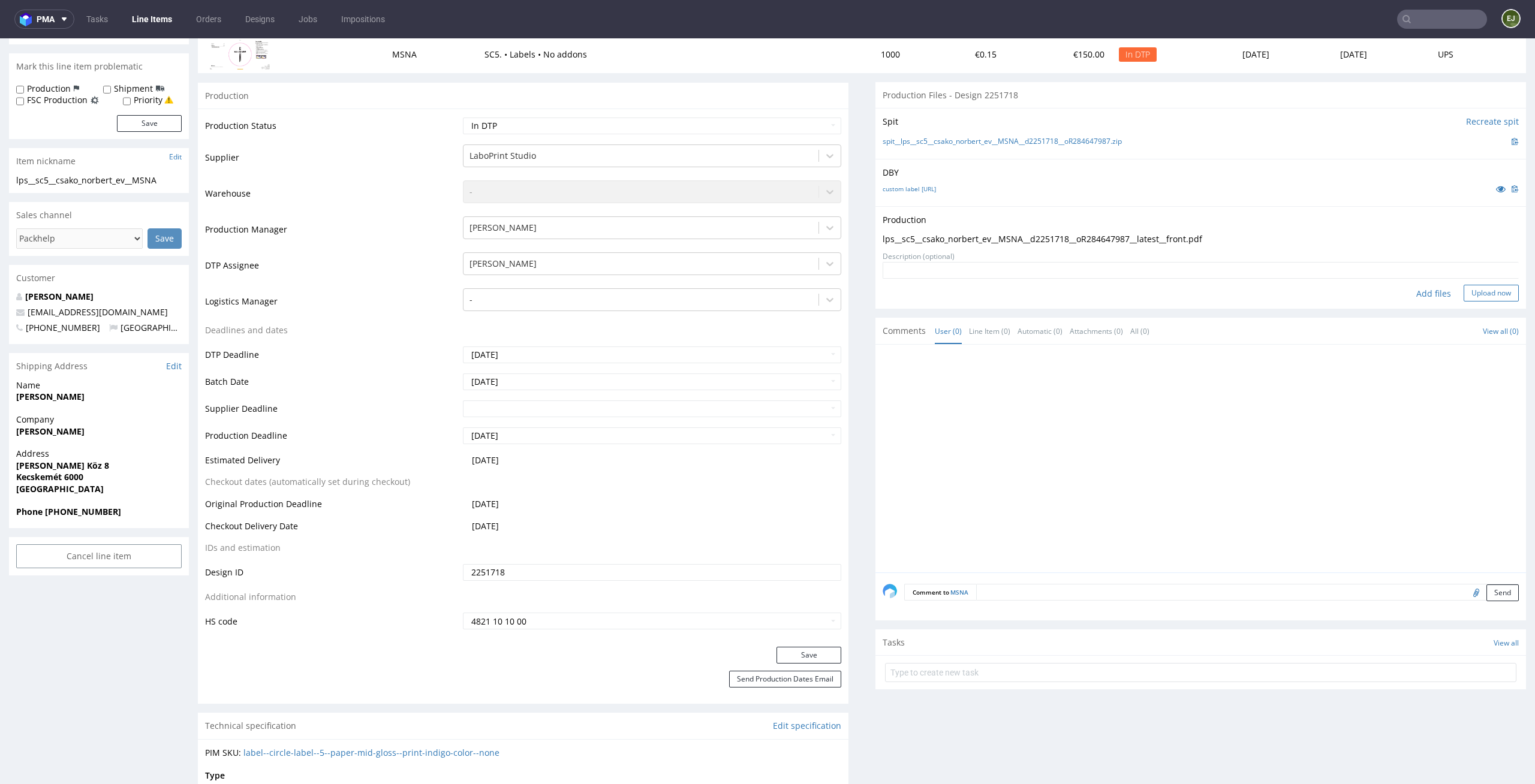
click at [1490, 293] on button "Upload now" at bounding box center [1491, 294] width 55 height 17
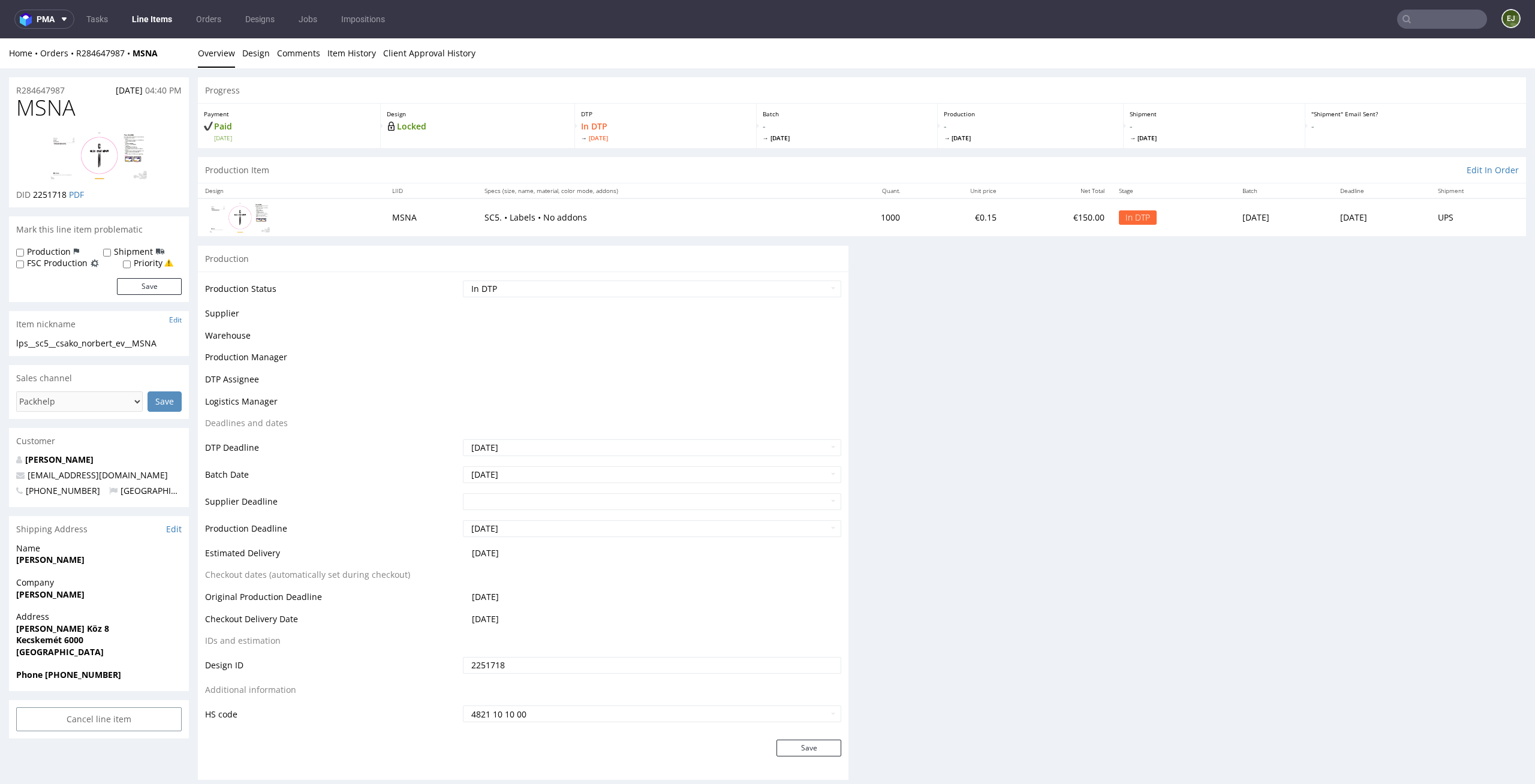
scroll to position [0, 0]
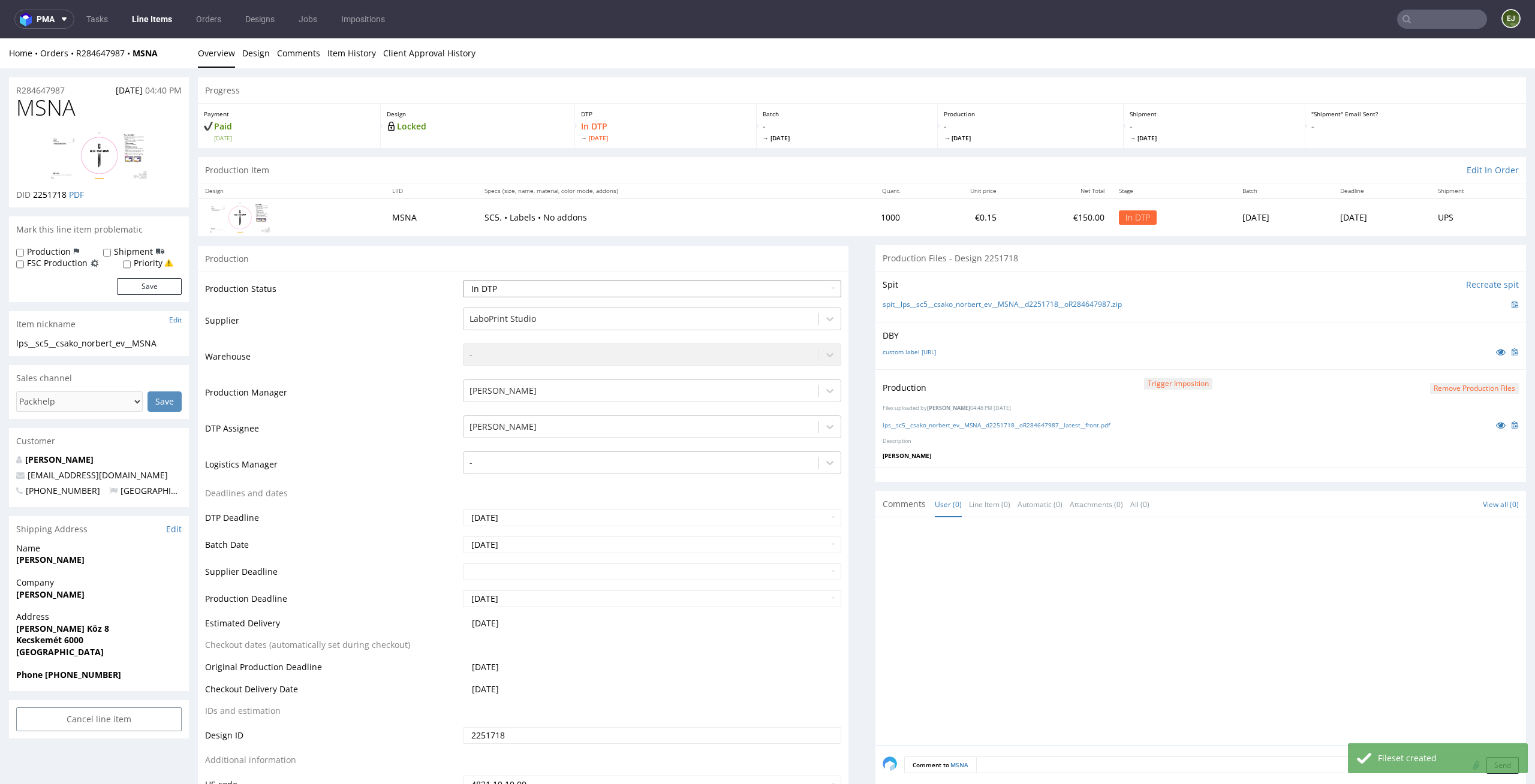
click at [764, 282] on select "Waiting for Artwork Waiting for Diecut Waiting for Mockup Waiting for DTP Waiti…" at bounding box center [652, 289] width 379 height 17
select select "dtp_production_ready"
click at [463, 281] on select "Waiting for Artwork Waiting for Diecut Waiting for Mockup Waiting for DTP Waiti…" at bounding box center [652, 289] width 379 height 17
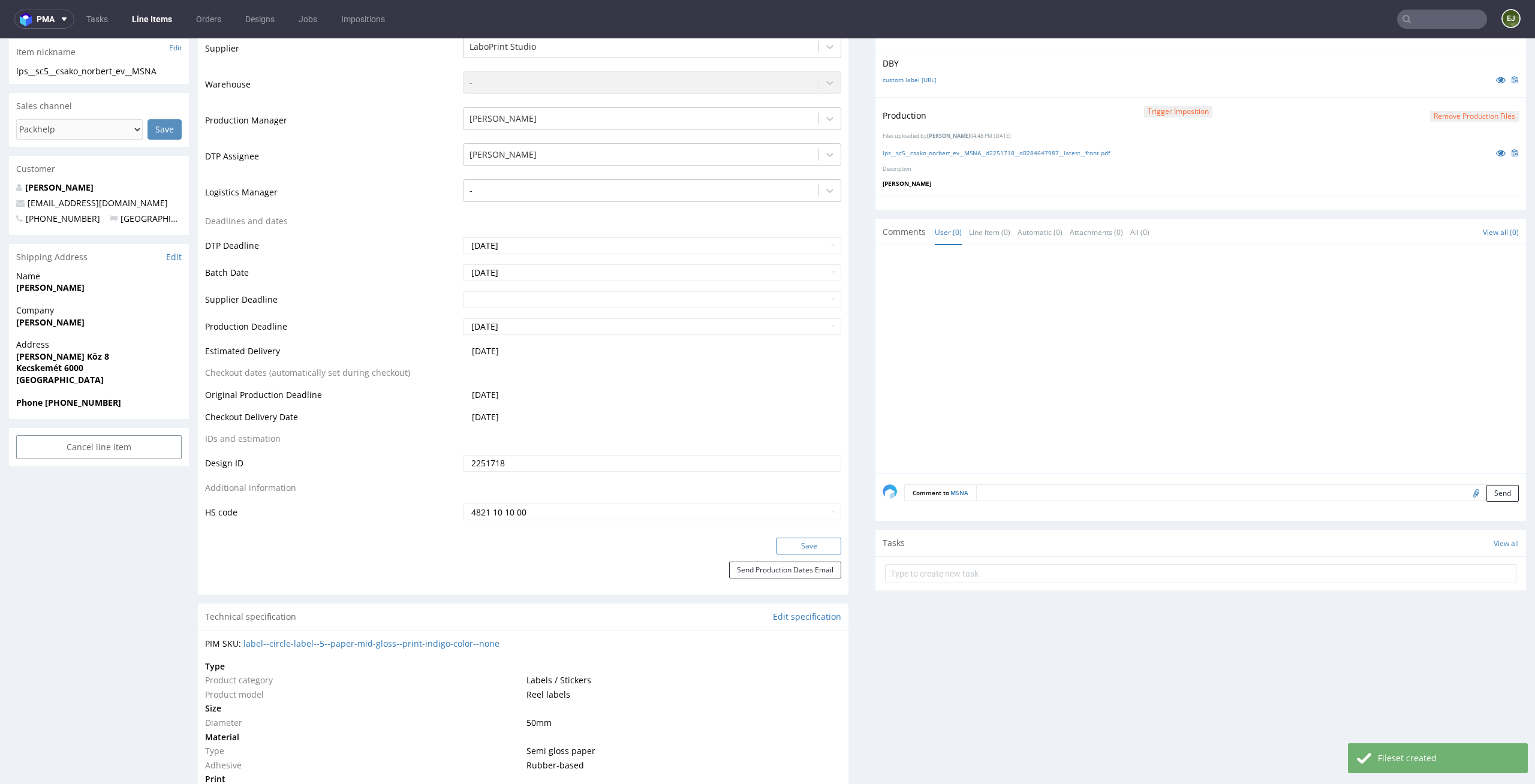
click at [823, 542] on button "Save" at bounding box center [808, 546] width 64 height 17
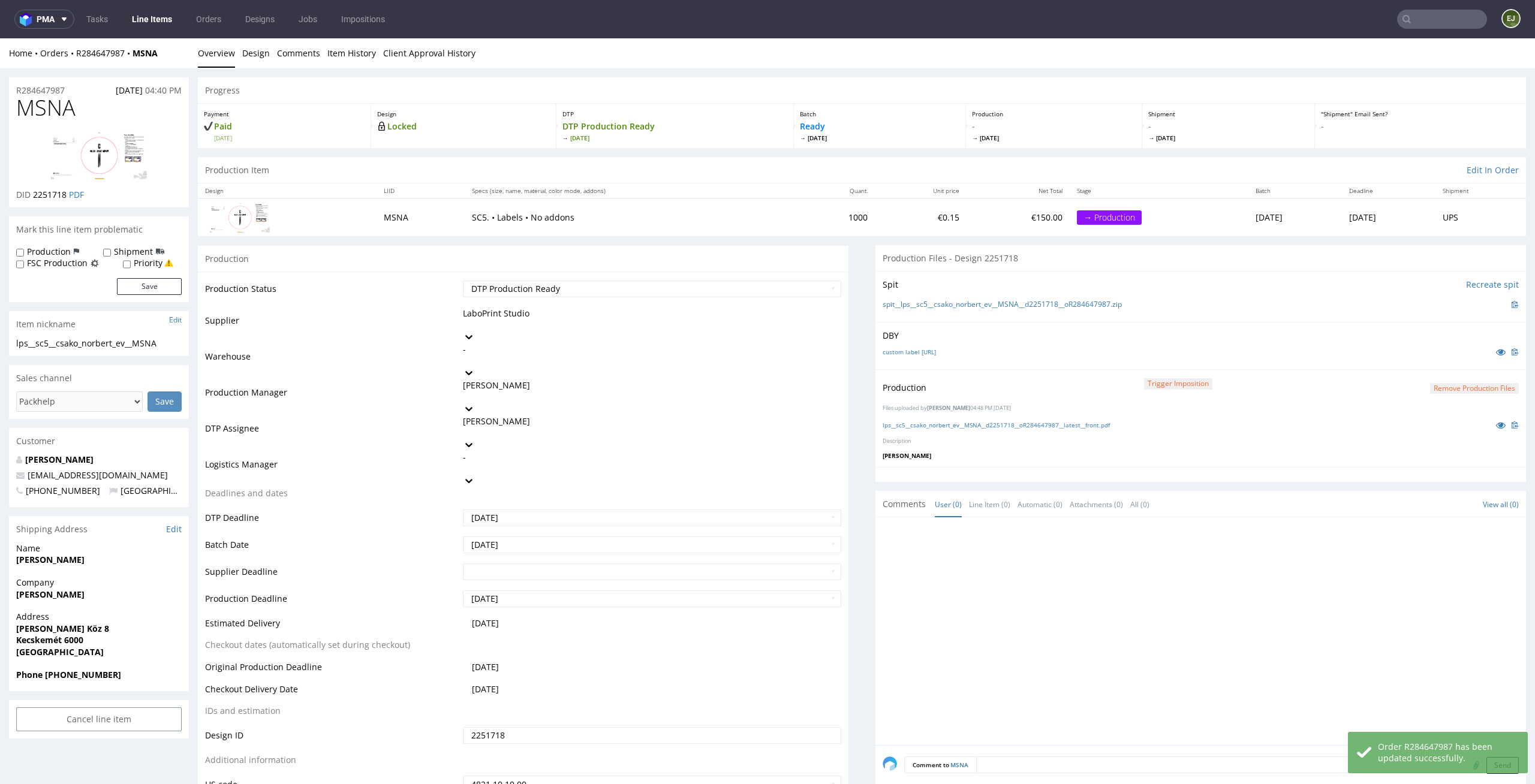
click at [149, 18] on link "Line Items" at bounding box center [152, 19] width 55 height 19
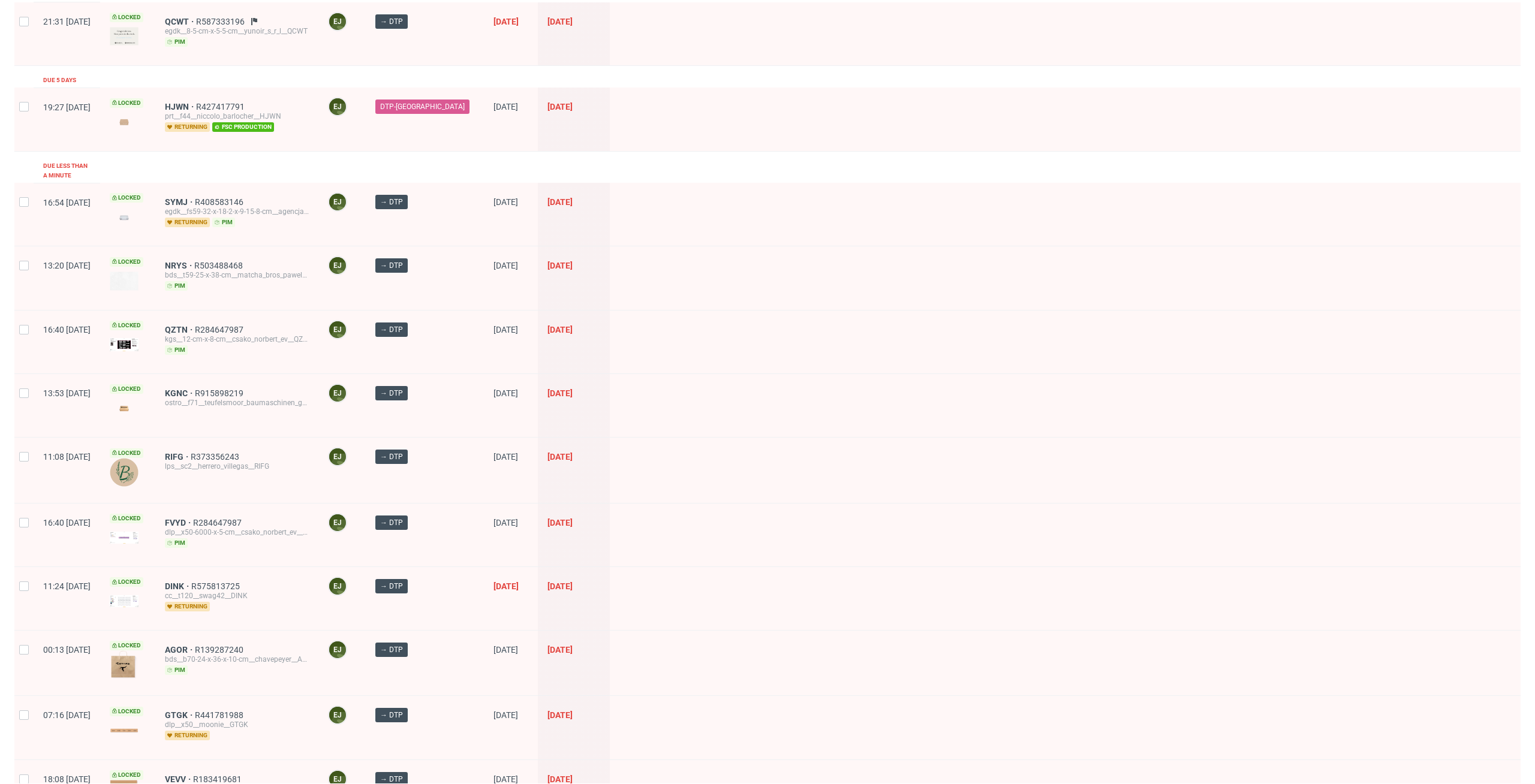
scroll to position [213, 0]
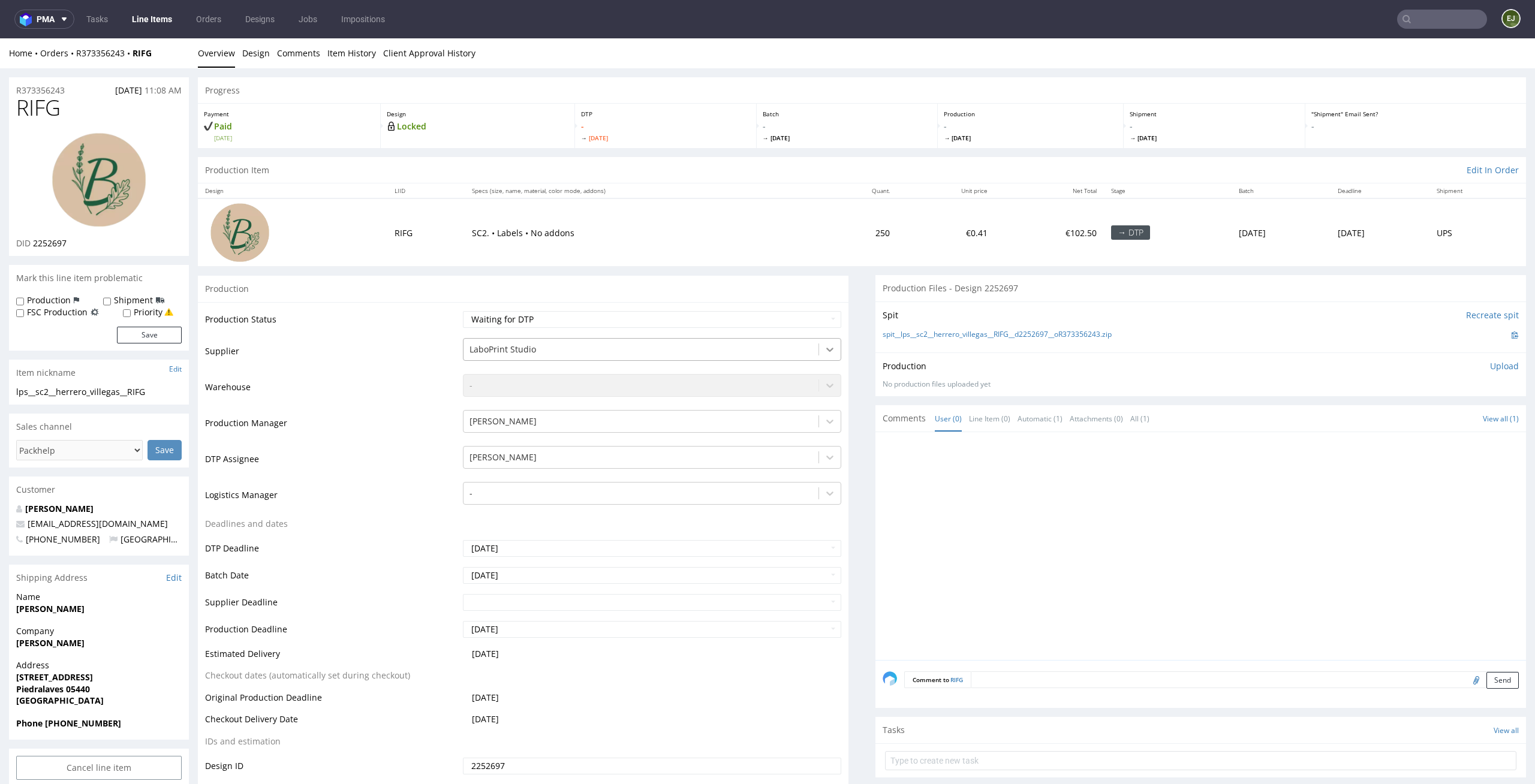
click at [819, 340] on div at bounding box center [829, 349] width 21 height 21
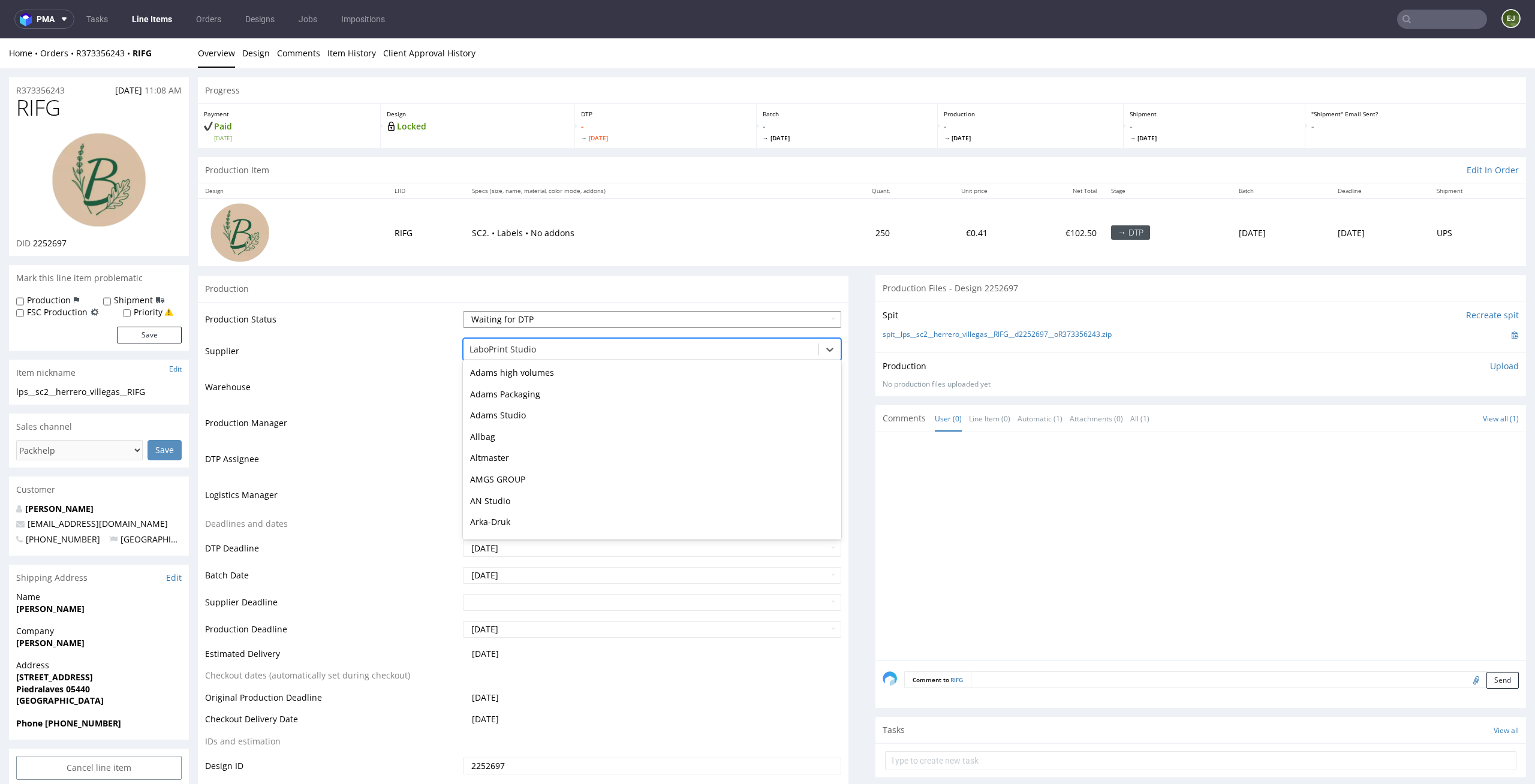
scroll to position [1750, 0]
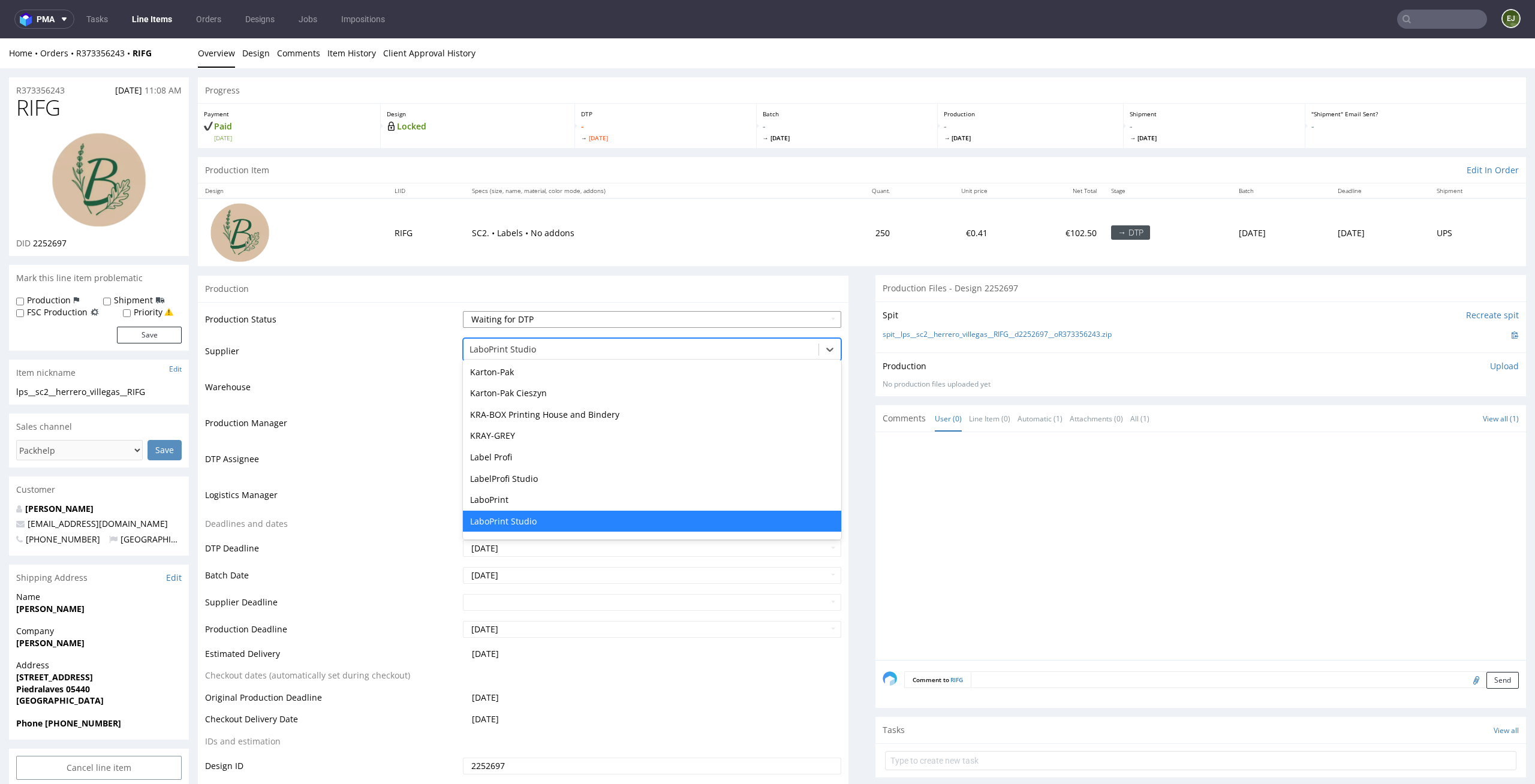
click at [813, 320] on select "Waiting for Artwork Waiting for Diecut Waiting for Mockup Waiting for DTP Waiti…" at bounding box center [652, 319] width 379 height 17
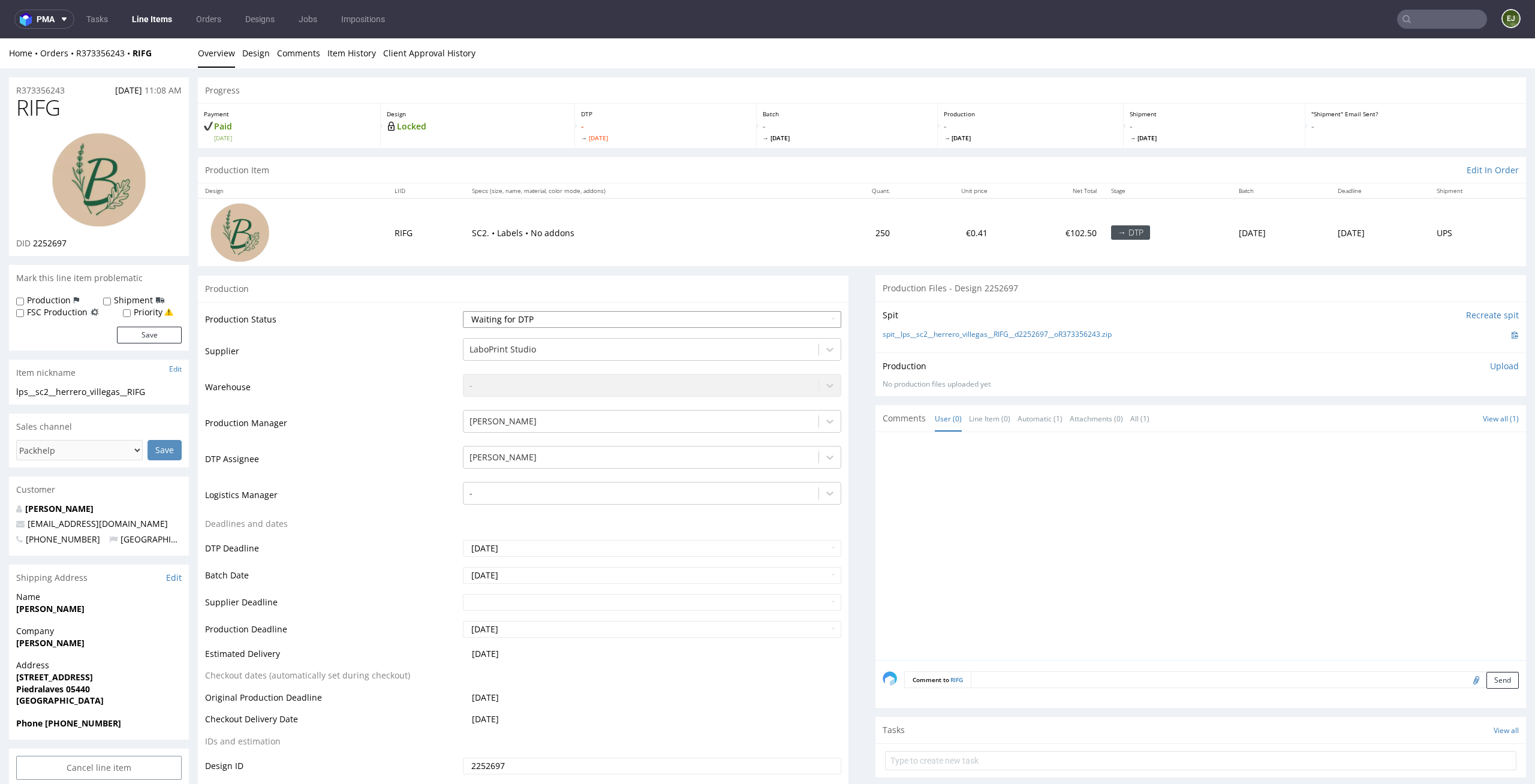
select select "dtp_in_process"
click at [463, 311] on select "Waiting for Artwork Waiting for Diecut Waiting for Mockup Waiting for DTP Waiti…" at bounding box center [652, 319] width 379 height 17
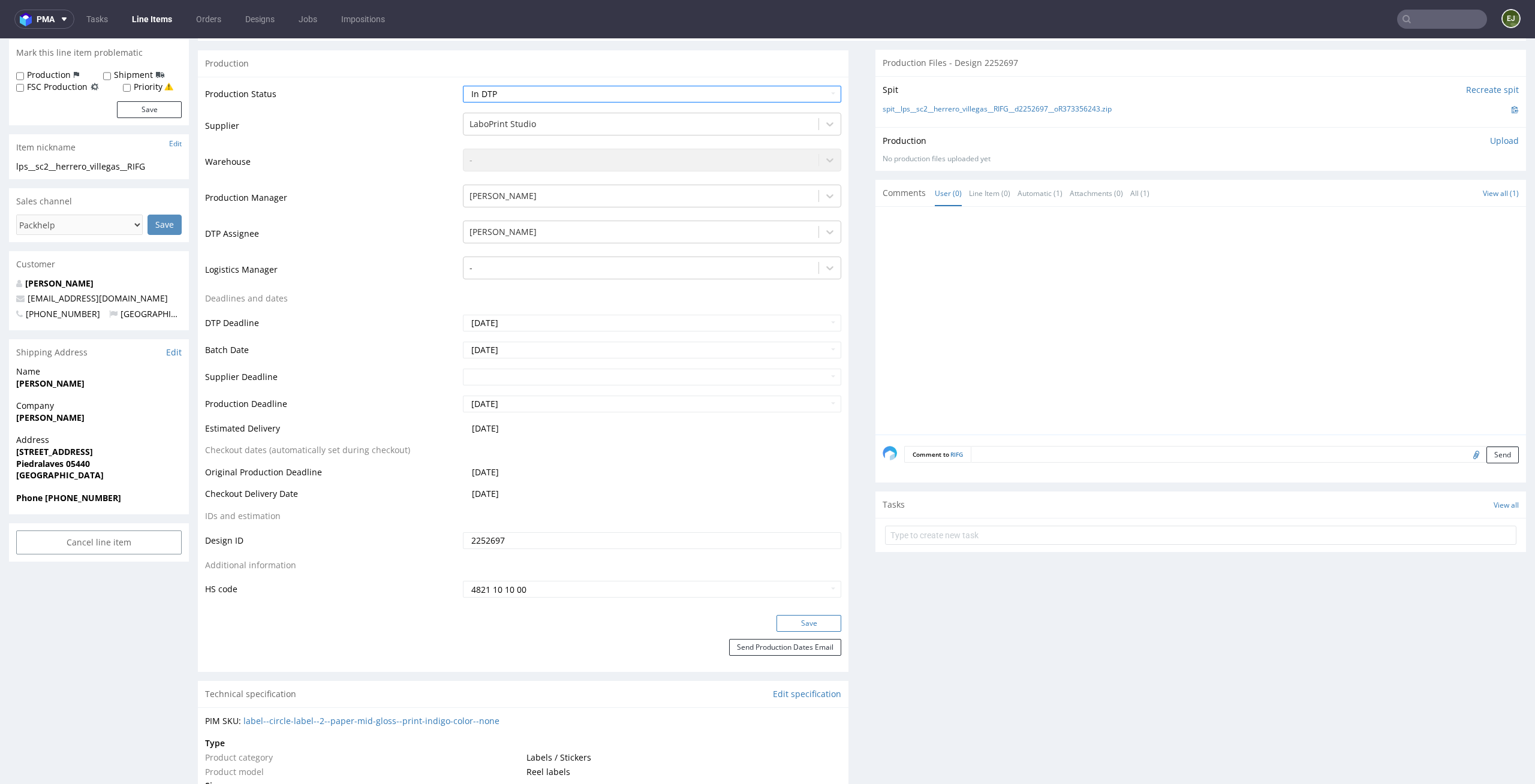
click at [804, 622] on button "Save" at bounding box center [808, 623] width 64 height 17
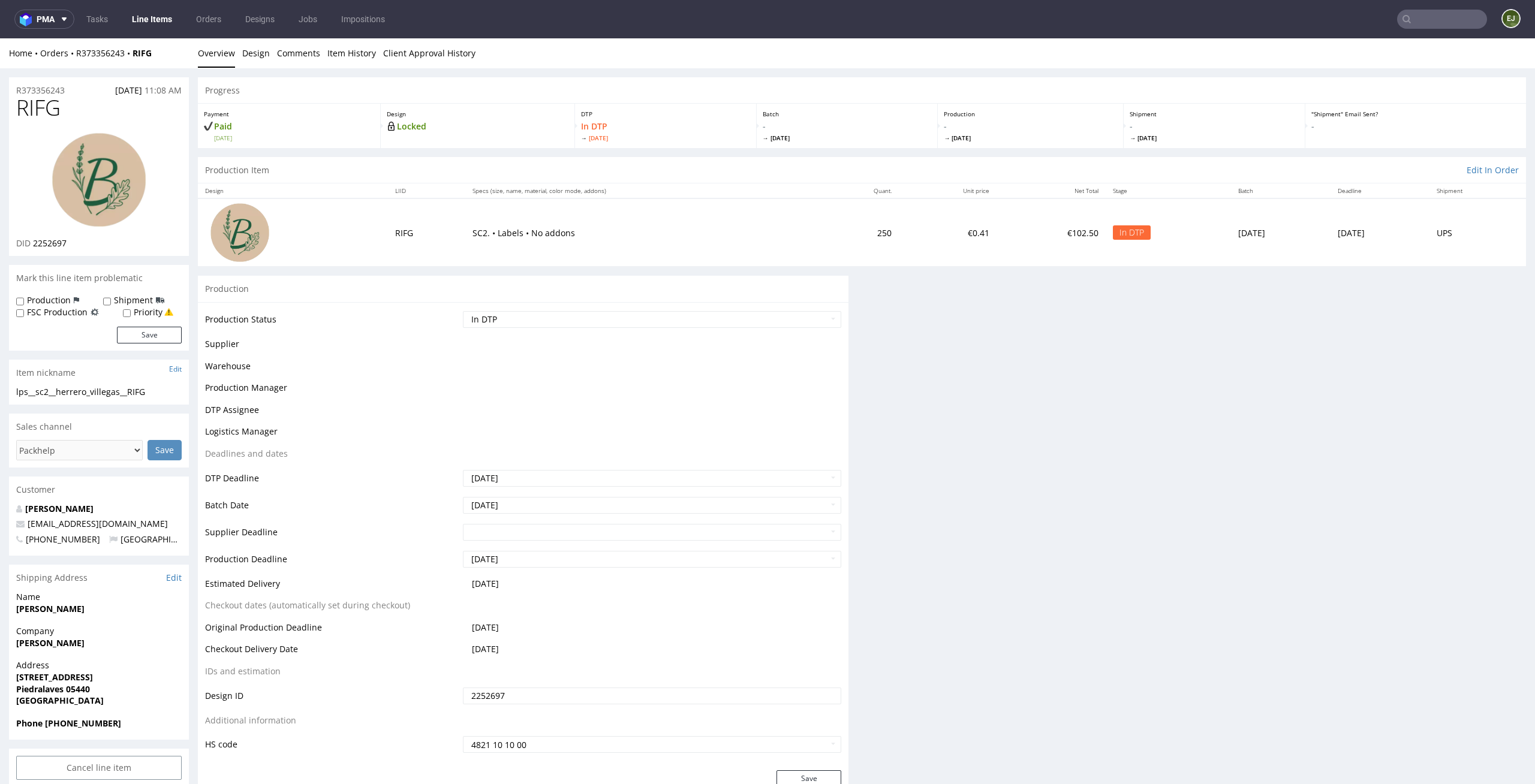
scroll to position [0, 0]
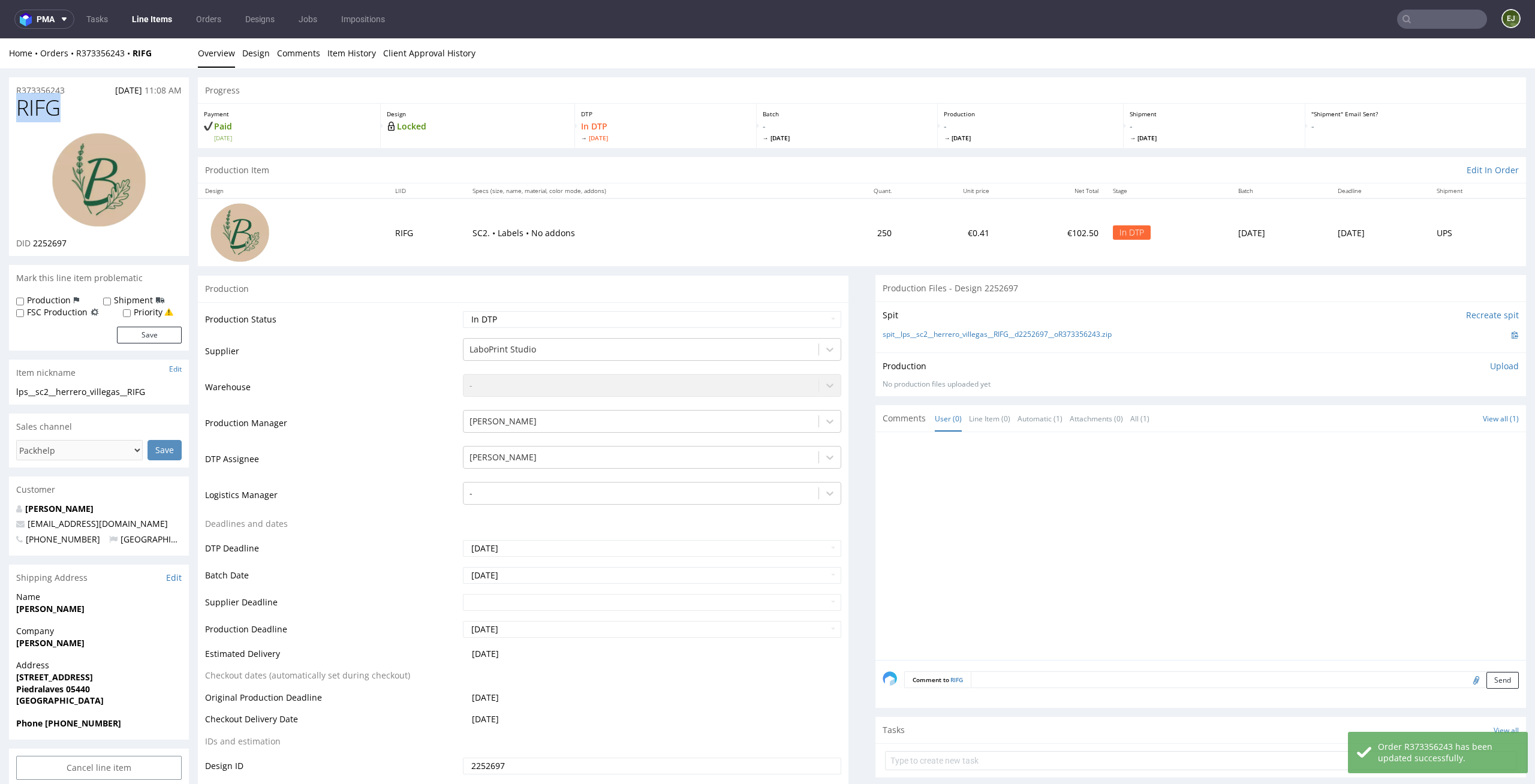
drag, startPoint x: 73, startPoint y: 110, endPoint x: 0, endPoint y: 113, distance: 73.1
copy span "RIFG"
click at [249, 51] on link "Design" at bounding box center [256, 53] width 27 height 29
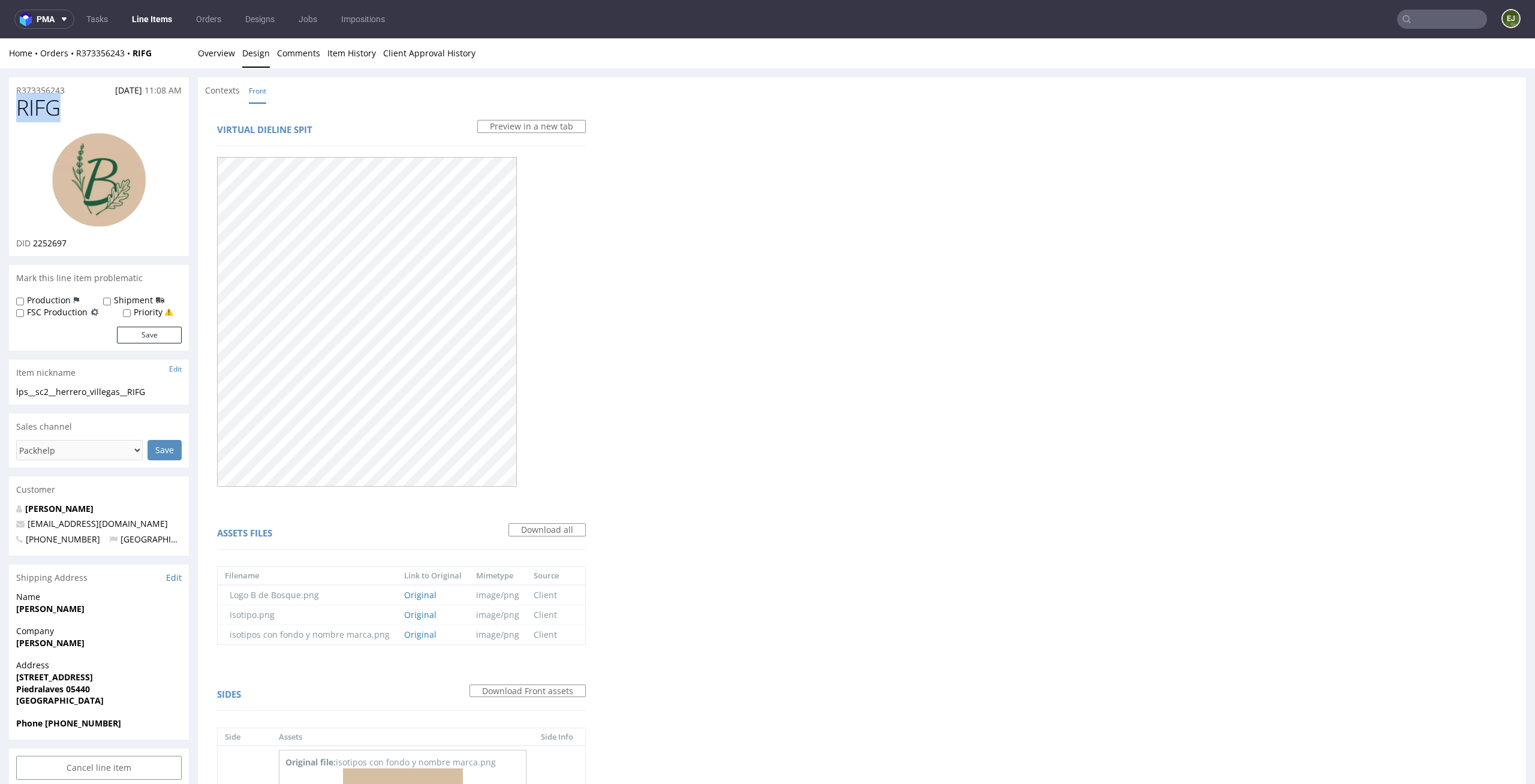
scroll to position [241, 0]
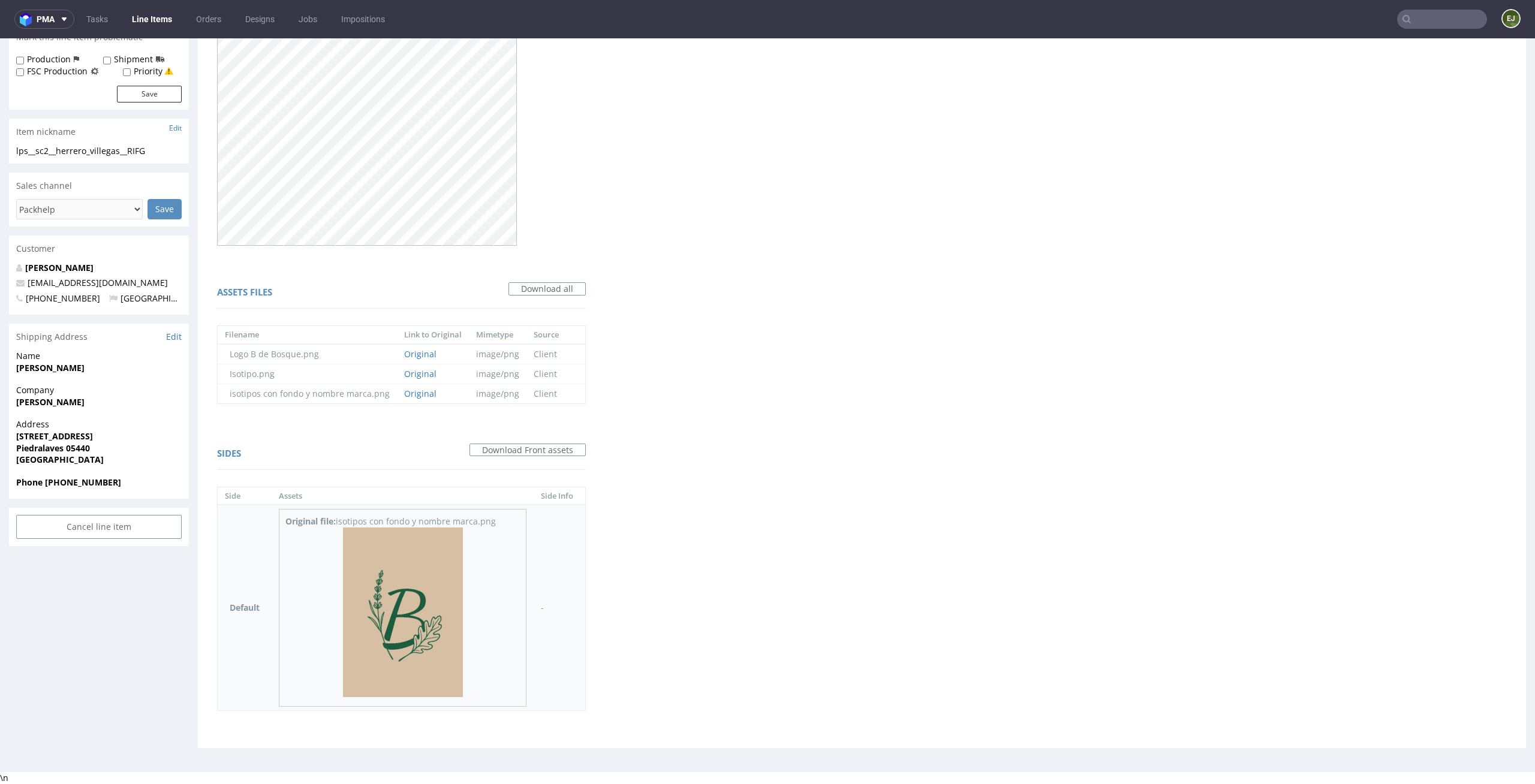
click at [423, 608] on img at bounding box center [403, 612] width 120 height 170
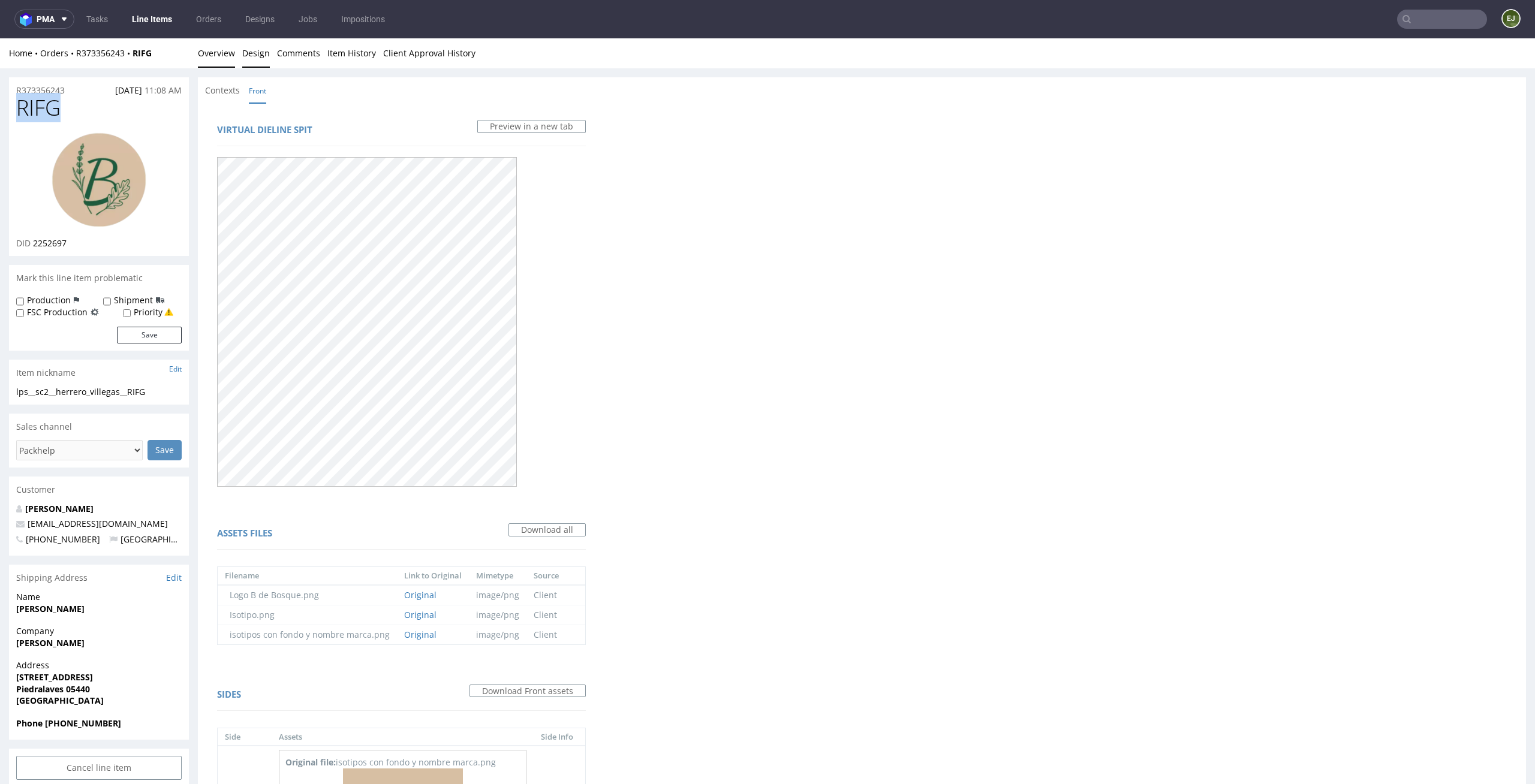
click at [205, 46] on link "Overview" at bounding box center [216, 53] width 37 height 29
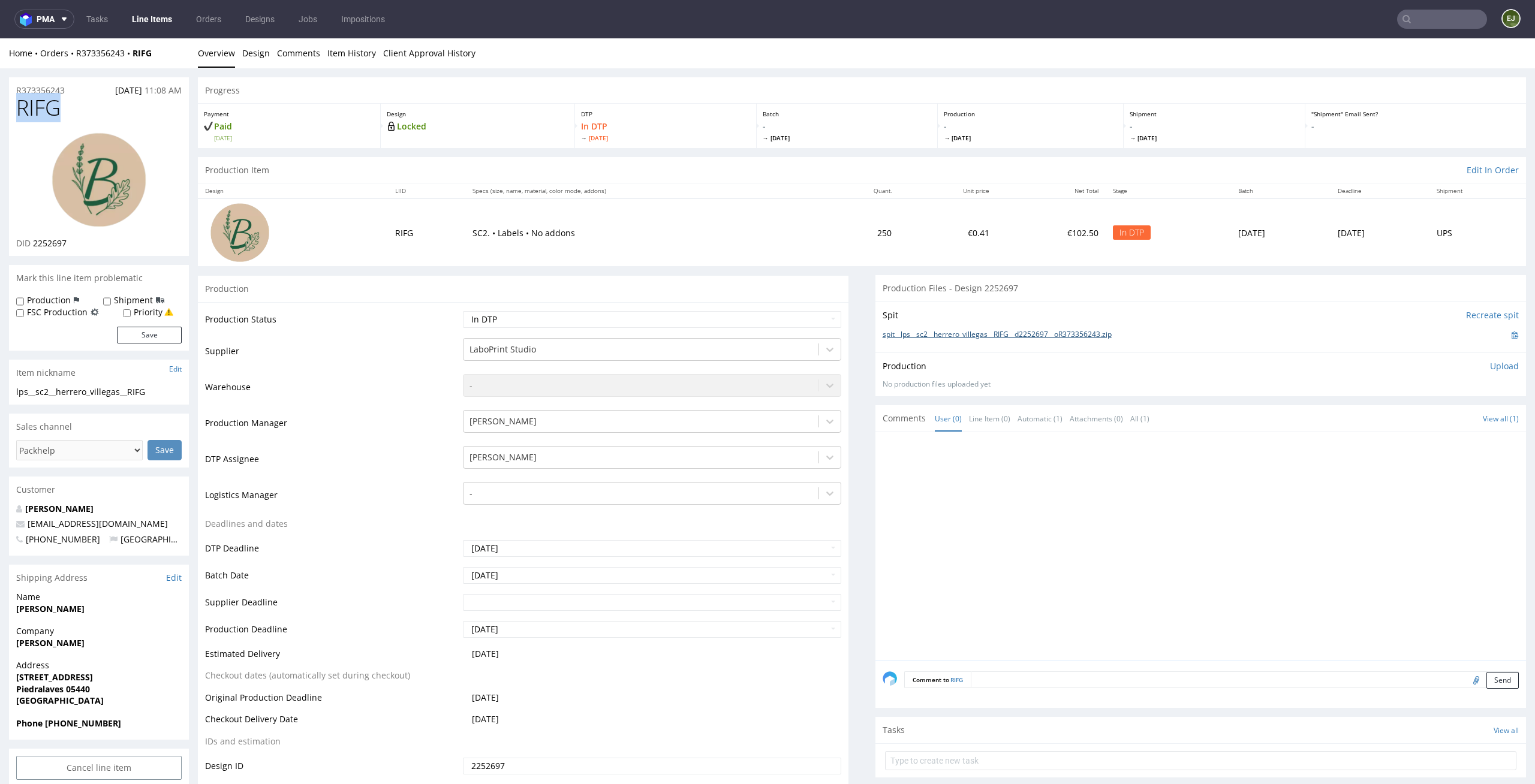
click at [892, 330] on link "spit__lps__sc2__herrero_villegas__RIFG__d2252697__oR373356243.zip" at bounding box center [996, 335] width 229 height 10
click at [1494, 368] on p "Upload" at bounding box center [1504, 366] width 29 height 12
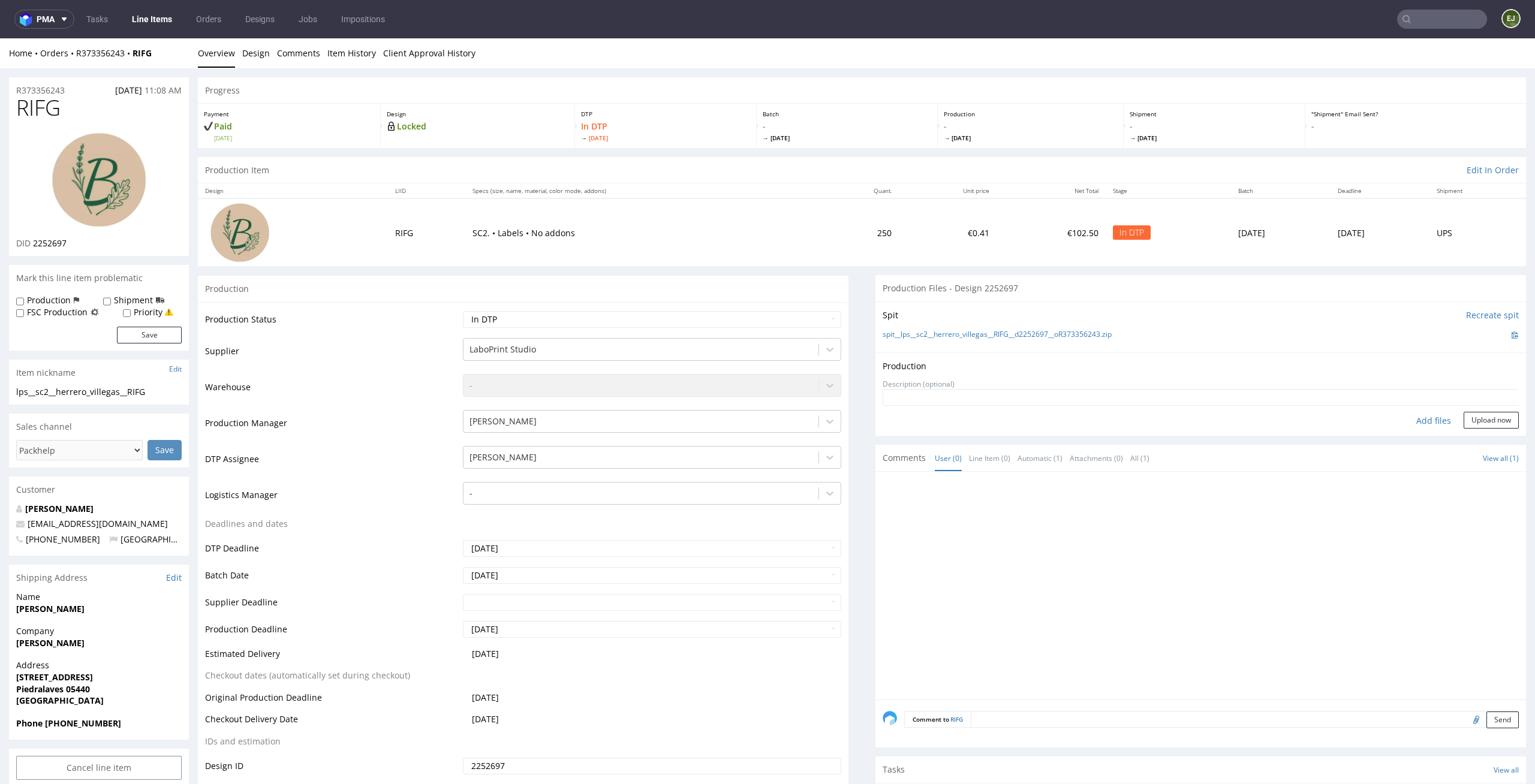
click at [1421, 417] on div "Add files" at bounding box center [1434, 420] width 60 height 18
type input "C:\fakepath\lps__sc2__herrero_villegas__RIFG__d2252697__oR373356243__latest__fr…"
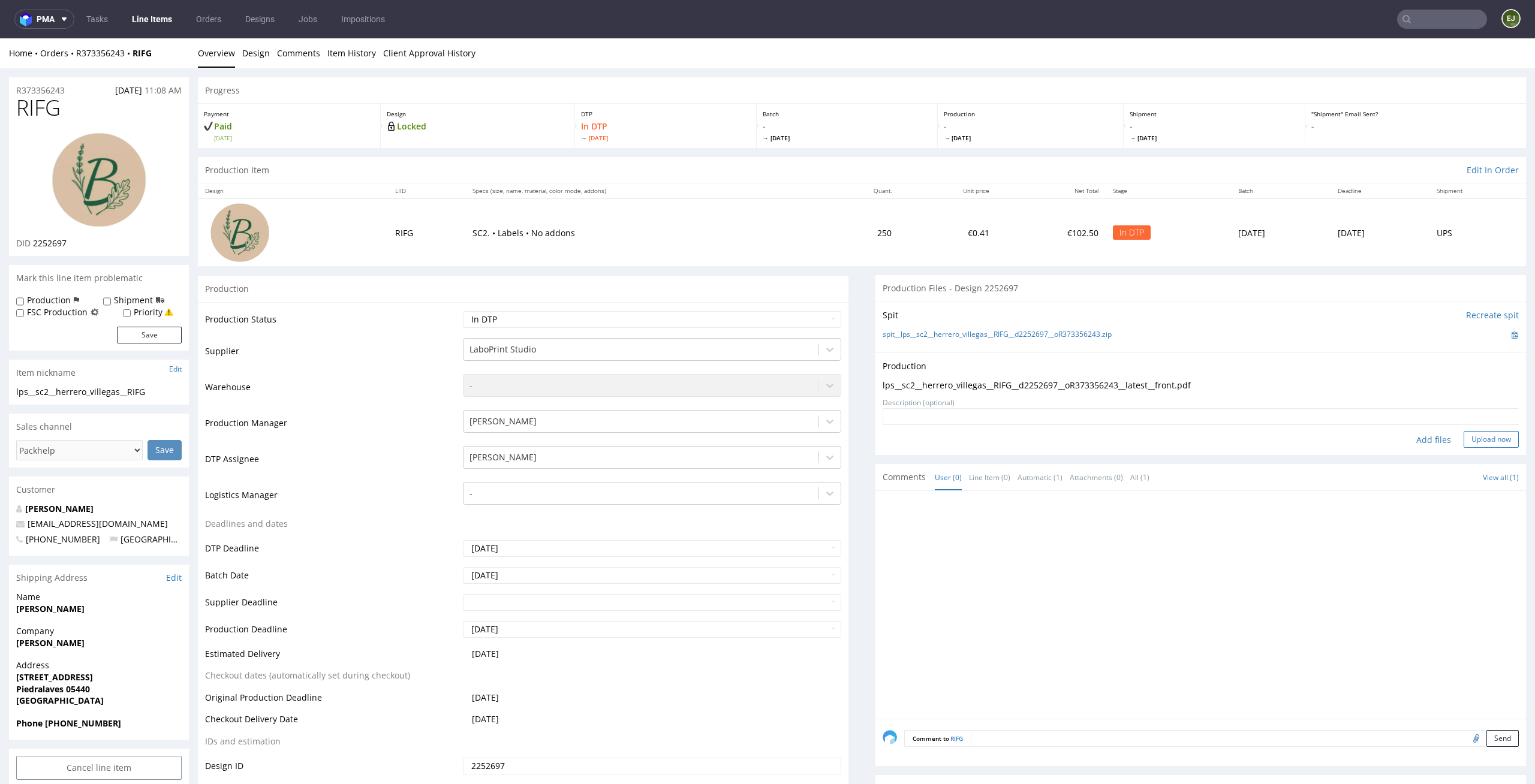
click at [1483, 435] on button "Upload now" at bounding box center [1491, 440] width 55 height 17
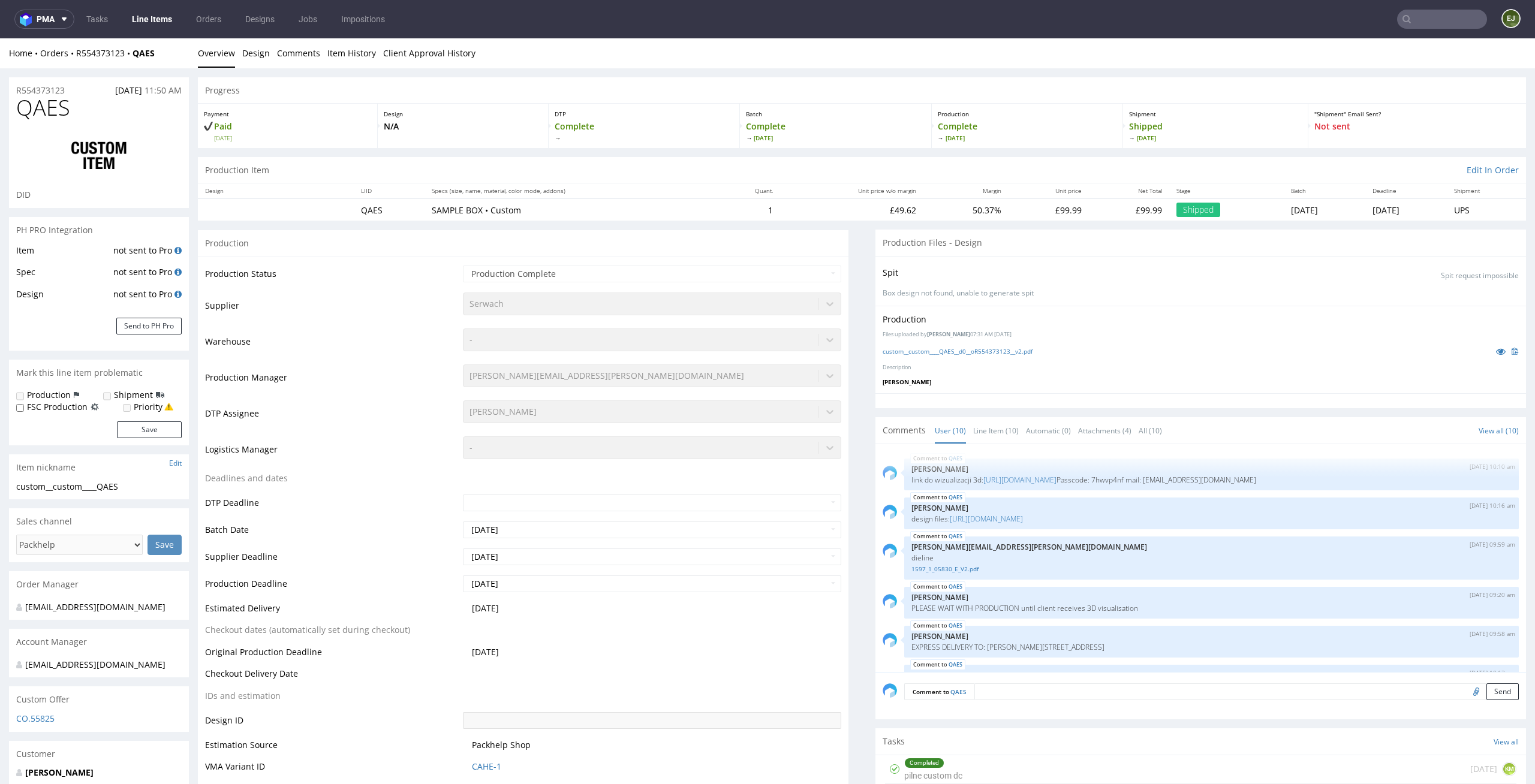
scroll to position [222, 0]
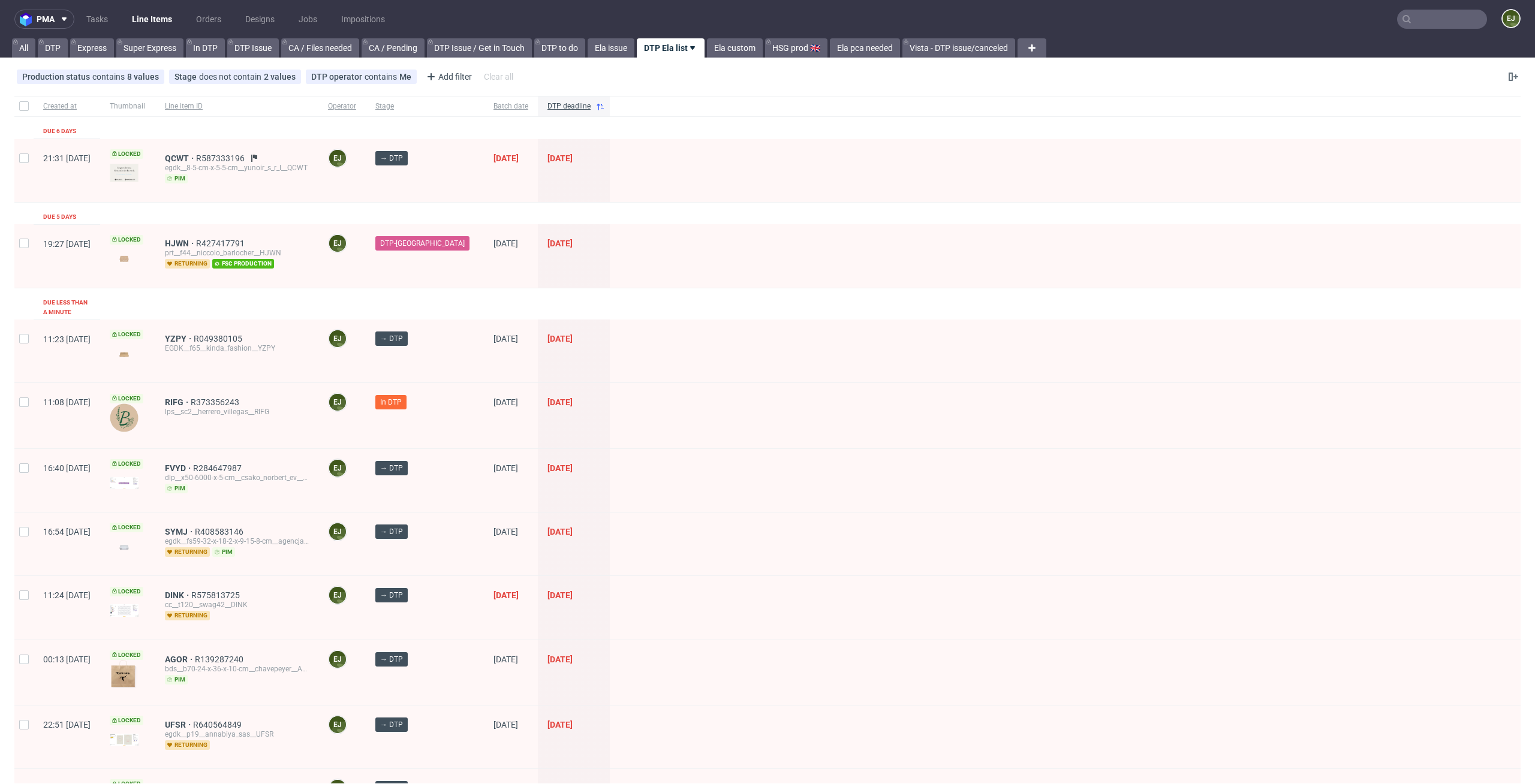
scroll to position [247, 0]
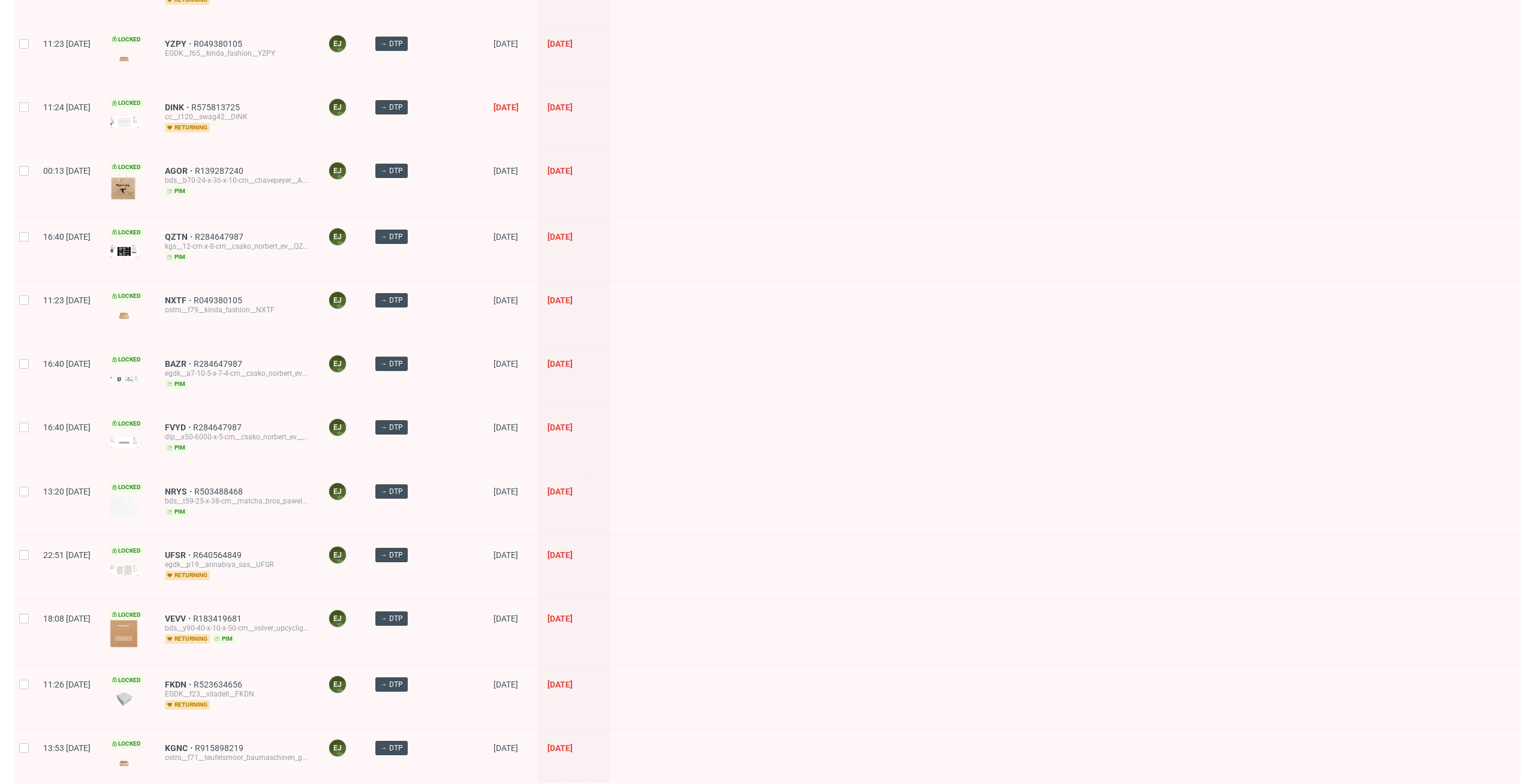
scroll to position [410, 0]
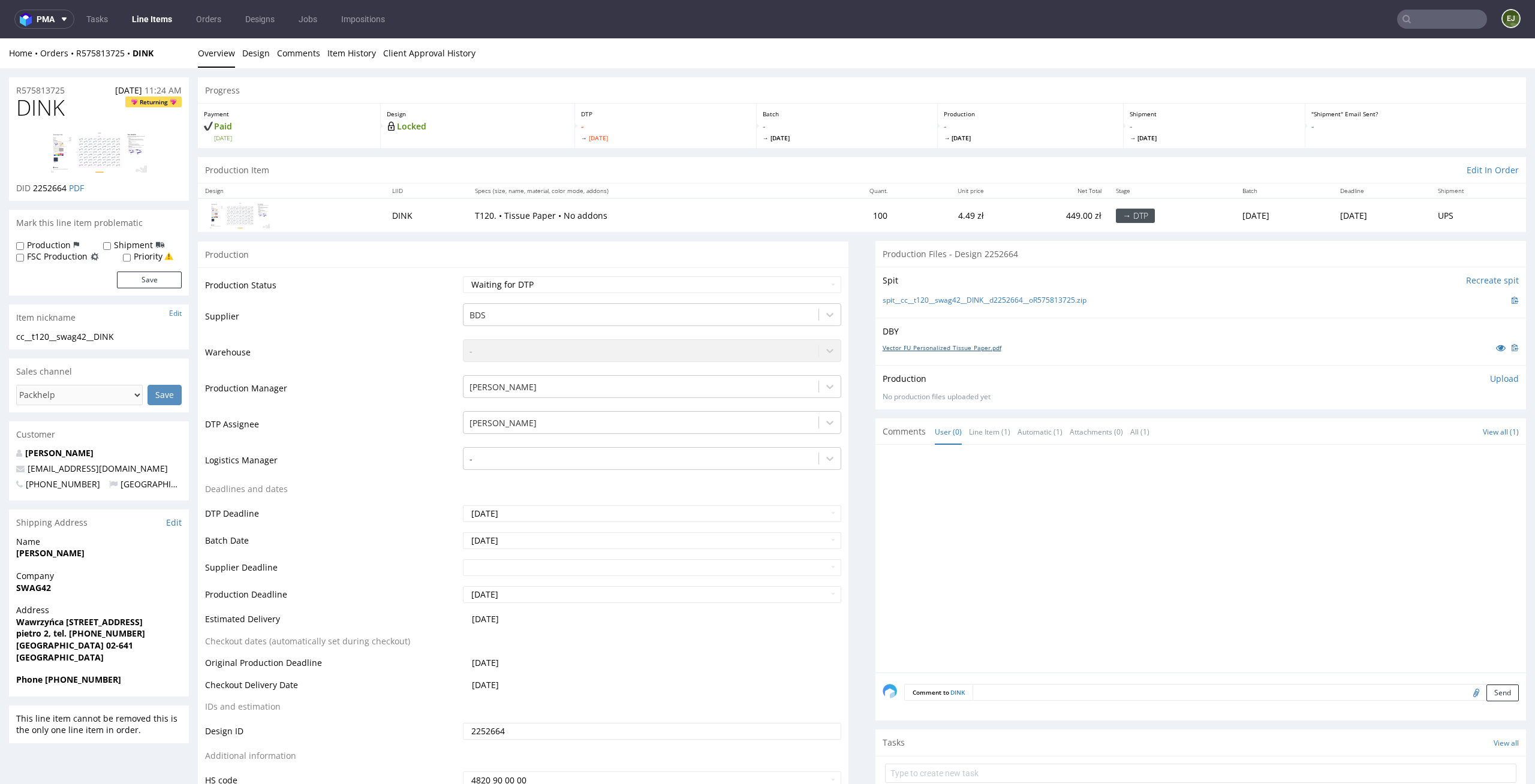
click at [902, 350] on link "Vector_FU_Personalized_Tissue_Paper.pdf" at bounding box center [941, 348] width 119 height 9
click at [920, 299] on link "spit__cc__t120__swag42__DINK__d2252664__oR575813725.zip" at bounding box center [984, 301] width 204 height 10
click at [667, 313] on div at bounding box center [641, 315] width 344 height 15
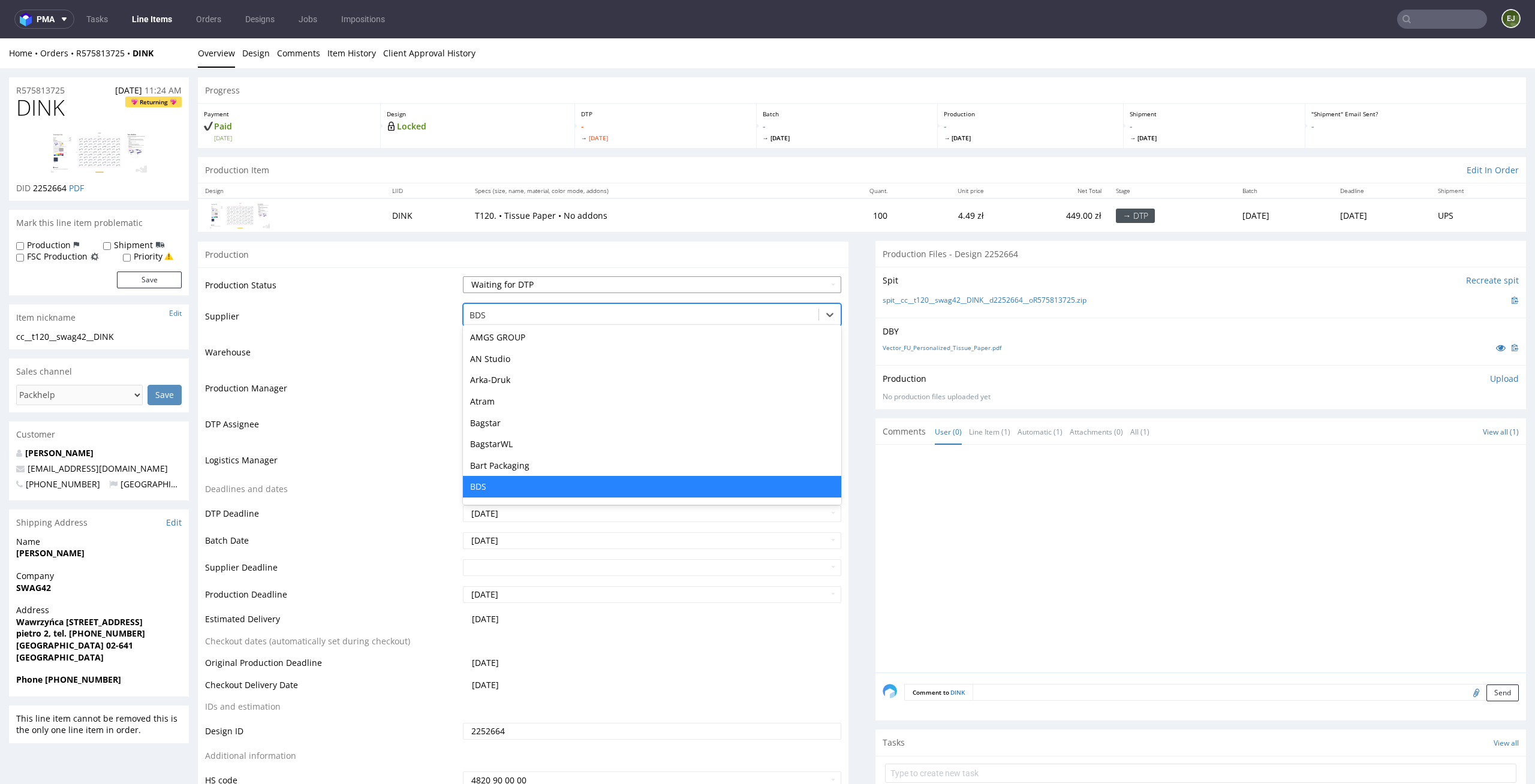
click at [679, 287] on select "Waiting for Artwork Waiting for Diecut Waiting for Mockup Waiting for DTP Waiti…" at bounding box center [652, 285] width 379 height 17
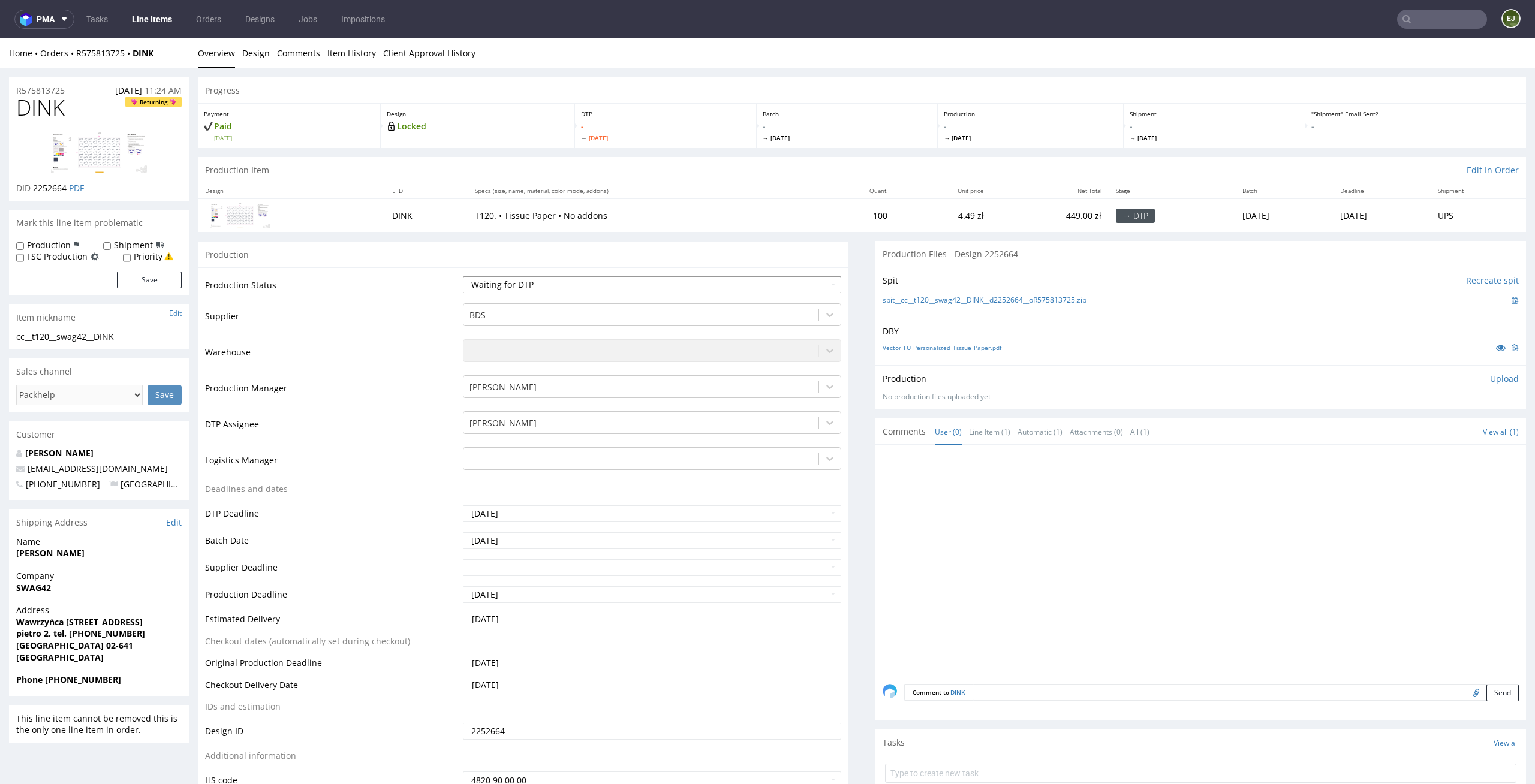
select select "dtp_in_process"
click at [463, 277] on select "Waiting for Artwork Waiting for Diecut Waiting for Mockup Waiting for DTP Waiti…" at bounding box center [652, 285] width 379 height 17
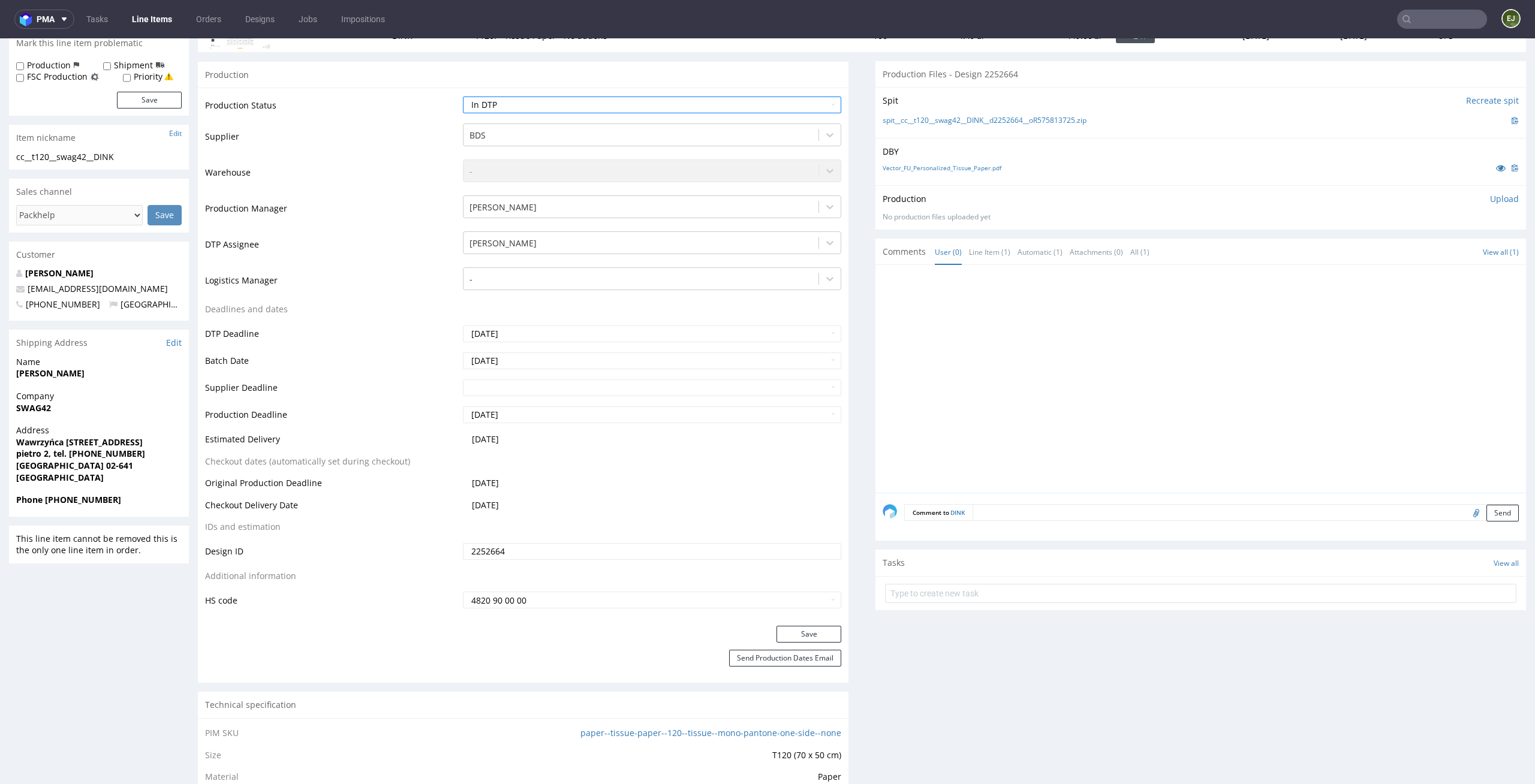
scroll to position [283, 0]
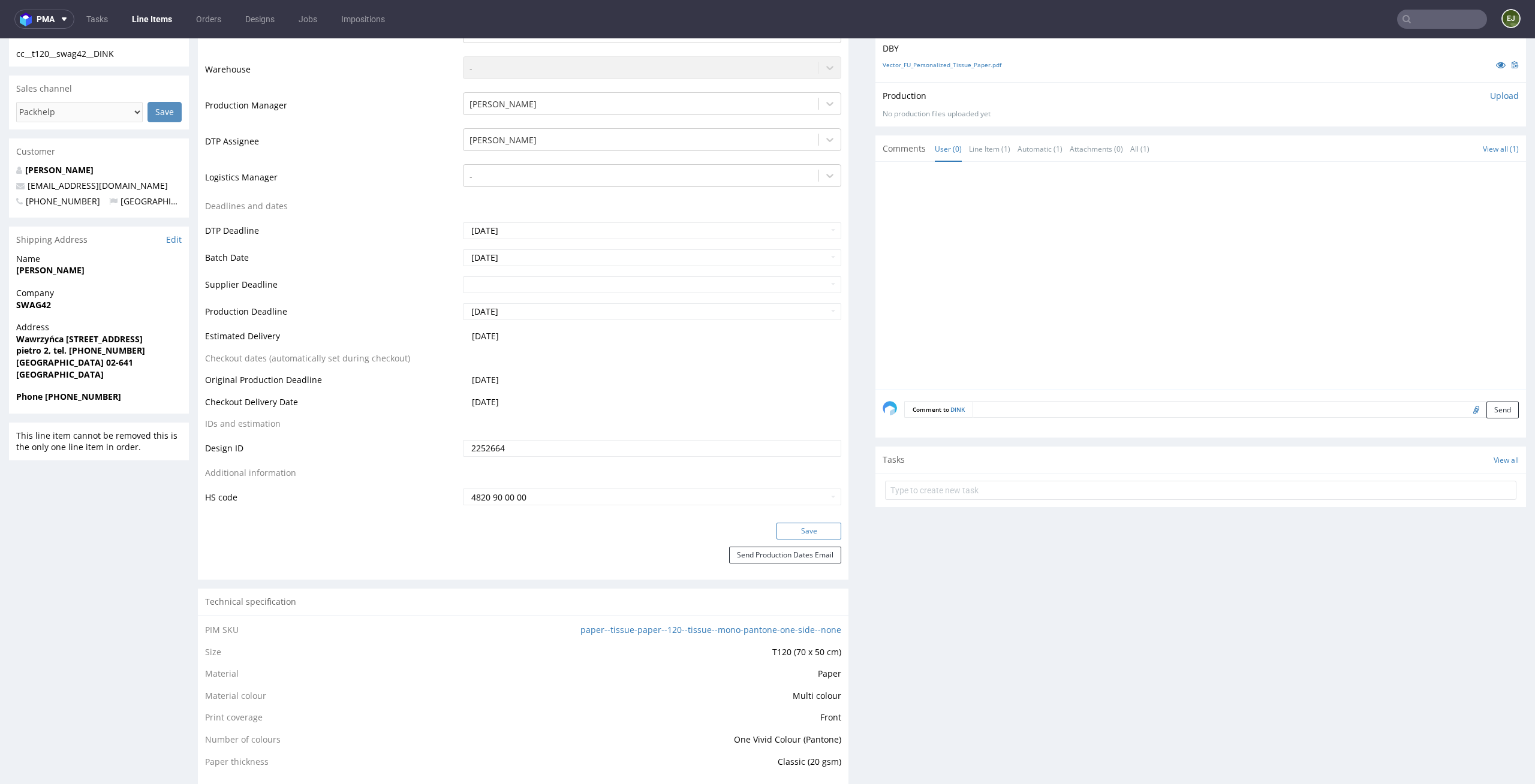
click at [811, 526] on button "Save" at bounding box center [808, 532] width 64 height 17
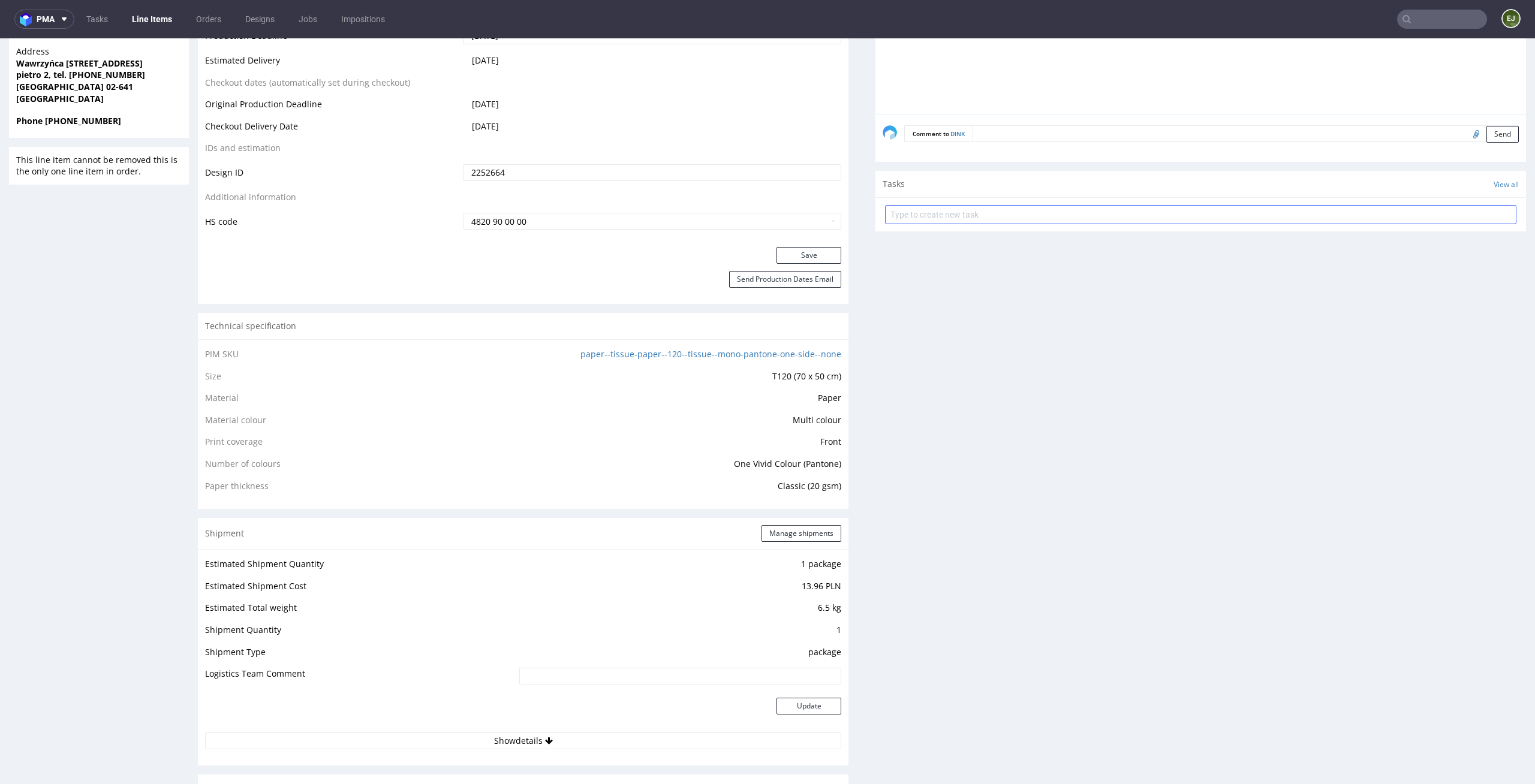
scroll to position [0, 0]
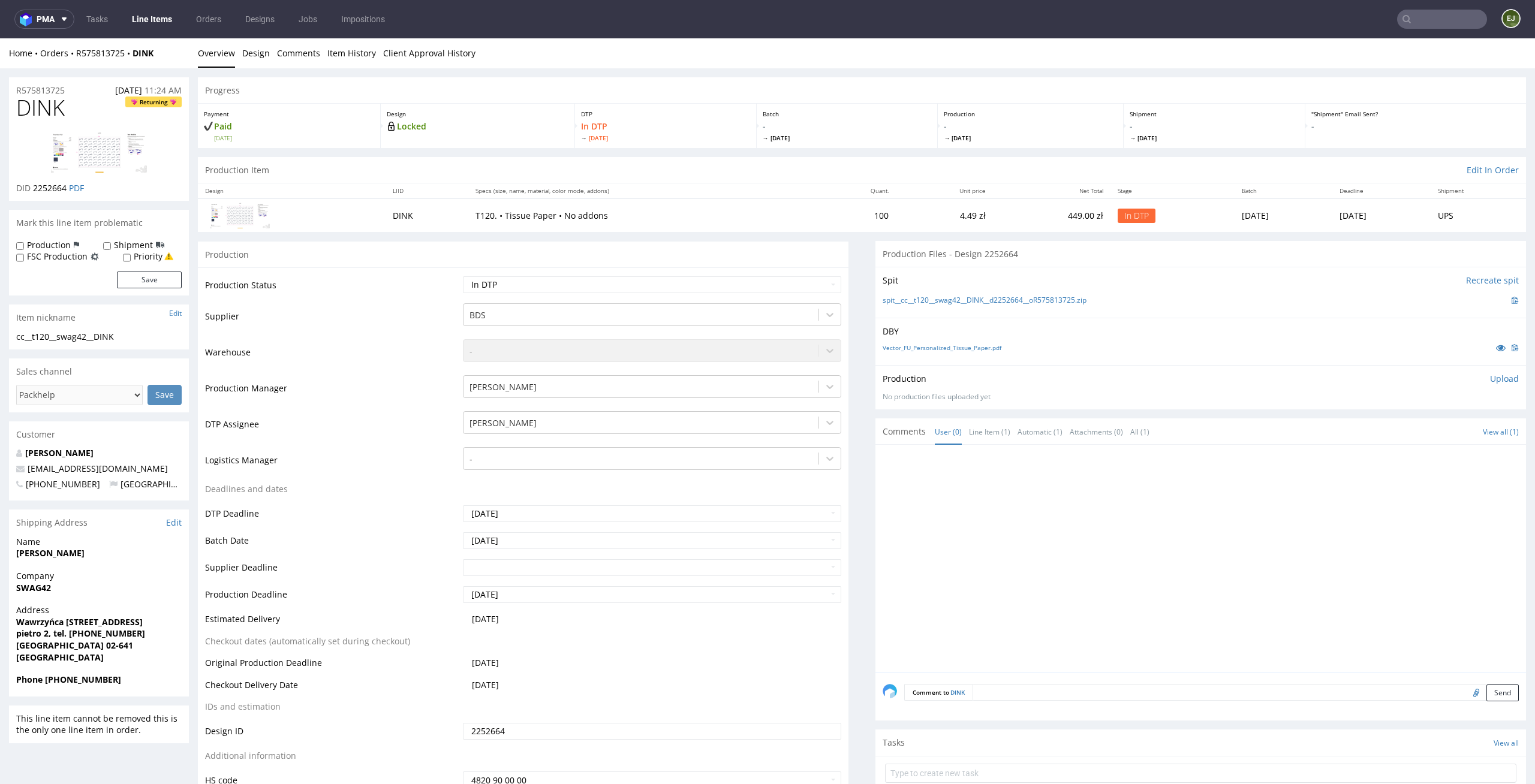
click at [898, 193] on th "Unit price" at bounding box center [944, 191] width 96 height 15
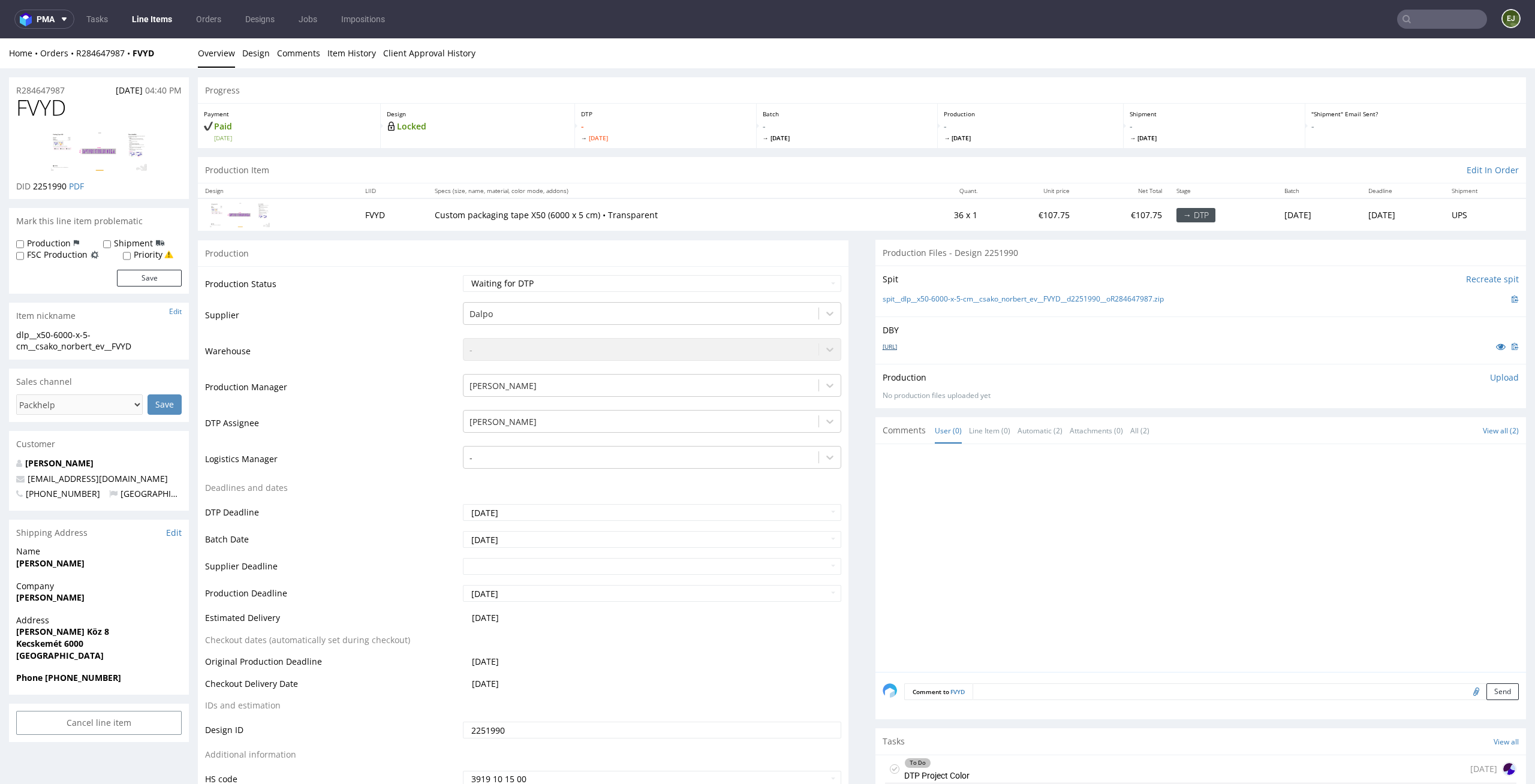
click at [897, 349] on link "ragasztoszalag.ai" at bounding box center [889, 347] width 15 height 9
click at [923, 295] on link "spit__dlp__x50-6000-x-5-cm__csako_norbert_ev__FVYD__d2251990__oR284647987.zip" at bounding box center [1022, 300] width 281 height 10
drag, startPoint x: 72, startPoint y: 110, endPoint x: 0, endPoint y: 110, distance: 72.0
copy span "FVYD"
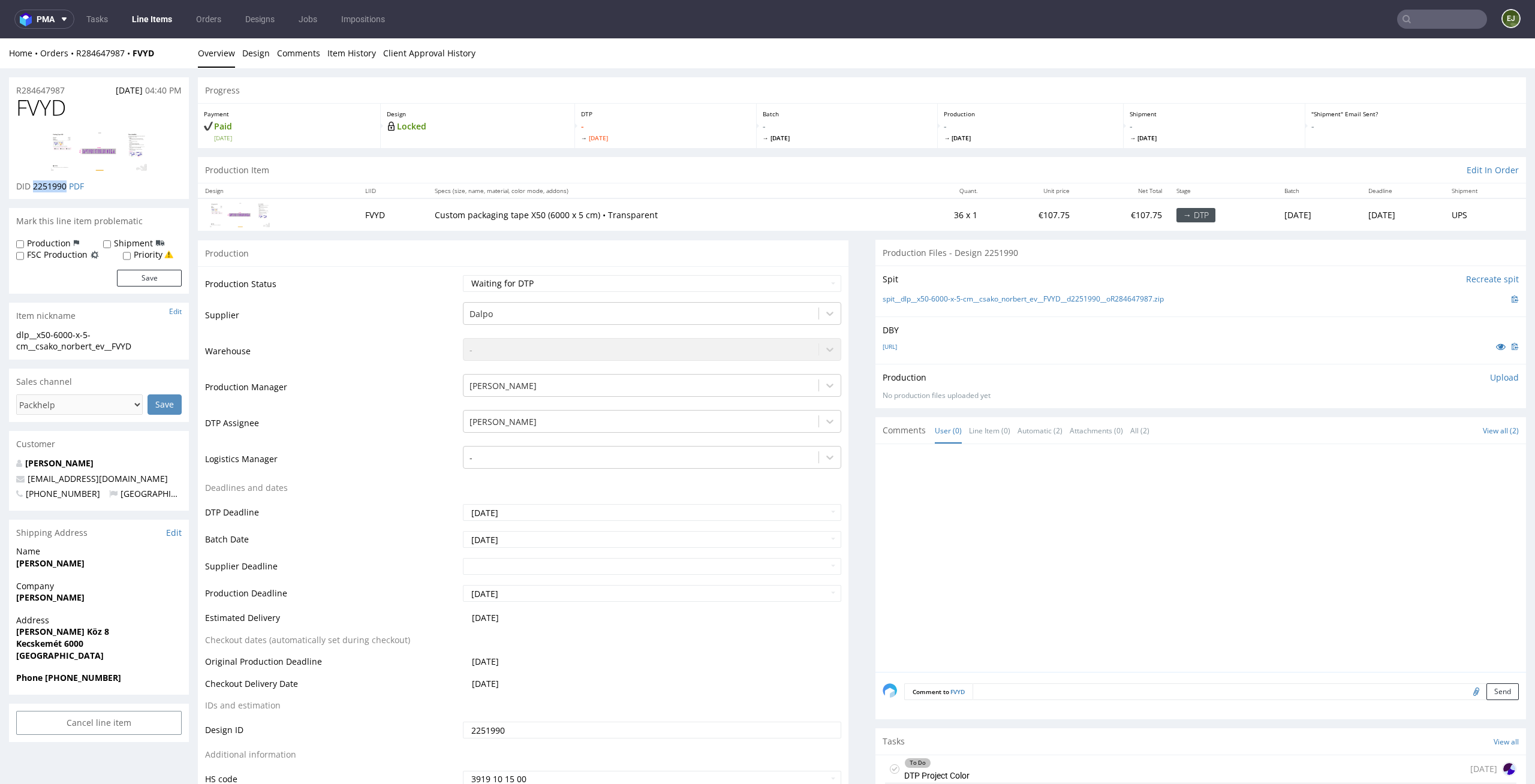
drag, startPoint x: 66, startPoint y: 187, endPoint x: 34, endPoint y: 186, distance: 32.0
click at [34, 186] on p "DID 2251990 PDF" at bounding box center [50, 186] width 68 height 12
copy span "2251990"
click at [1489, 383] on p "Upload" at bounding box center [1504, 378] width 29 height 12
click at [1416, 427] on div "Add files" at bounding box center [1434, 432] width 60 height 18
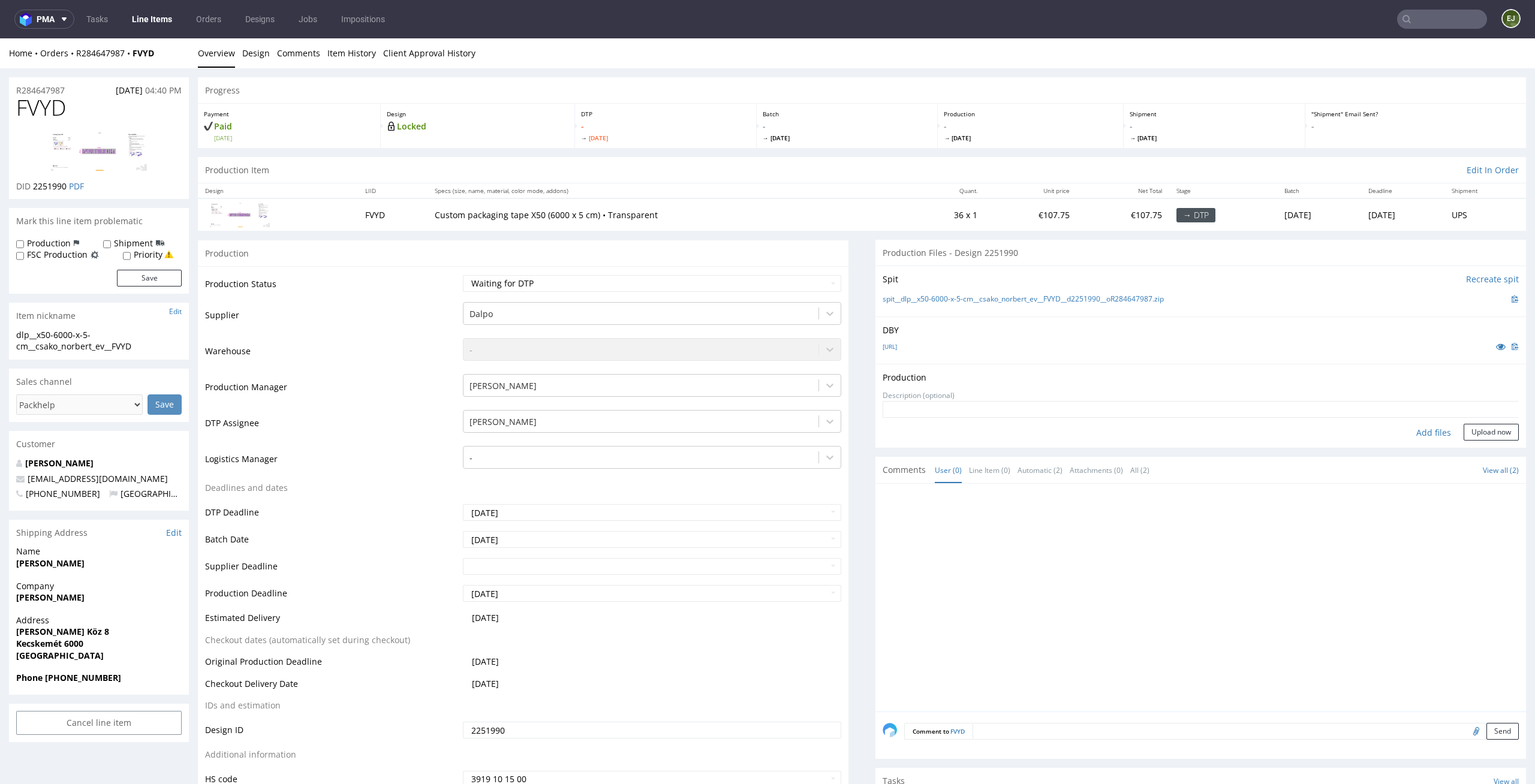
type input "C:\fakepath\dlp__x50-6000-x-5-cm__csako_norbert_ev__FVYD__d2251990__oR284647987…"
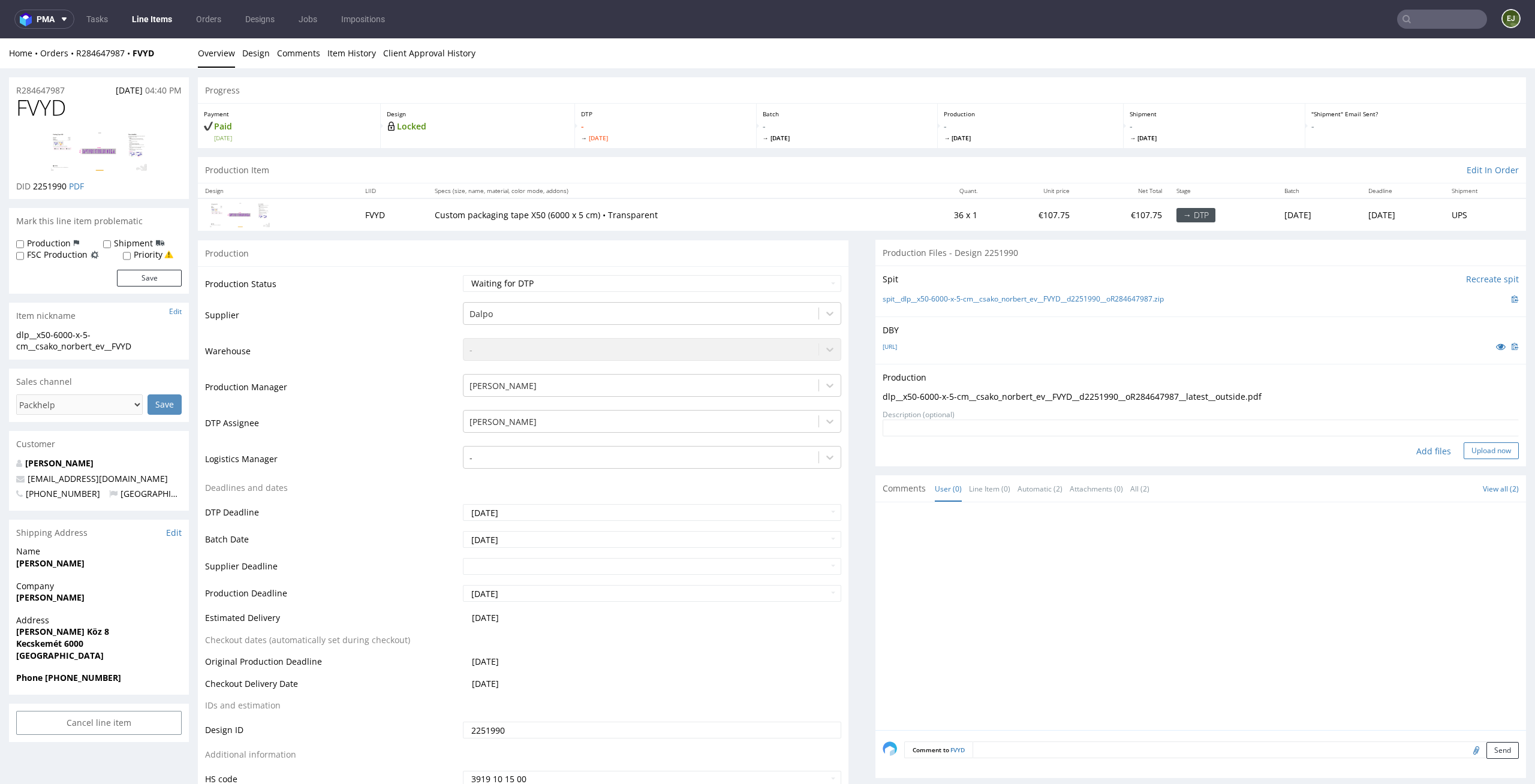
click at [1466, 457] on button "Upload now" at bounding box center [1491, 451] width 55 height 17
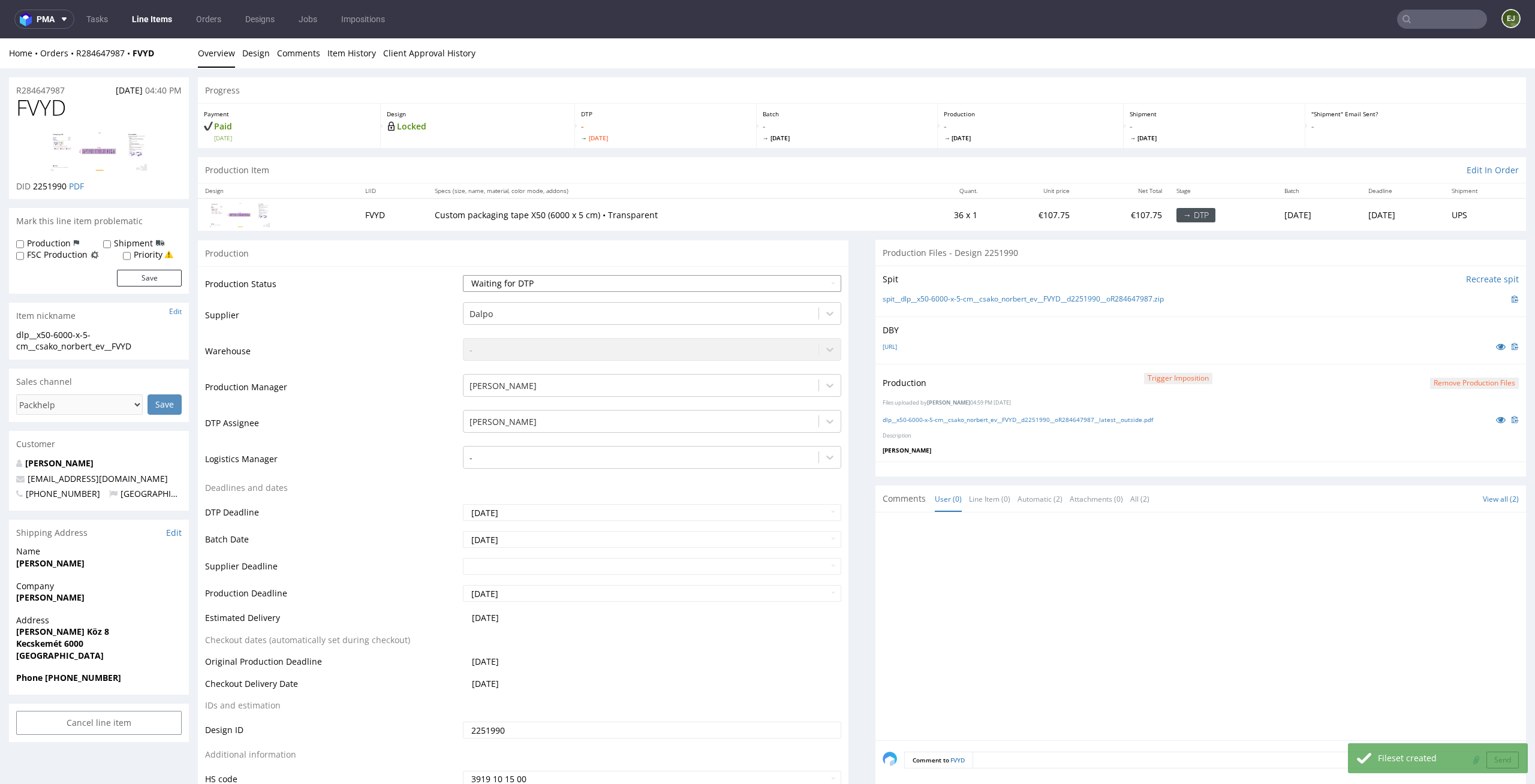
click at [783, 277] on select "Waiting for Artwork Waiting for Diecut Waiting for Mockup Waiting for DTP Waiti…" at bounding box center [652, 283] width 379 height 17
select select "dtp_production_ready"
click at [463, 275] on select "Waiting for Artwork Waiting for Diecut Waiting for Mockup Waiting for DTP Waiti…" at bounding box center [652, 283] width 379 height 17
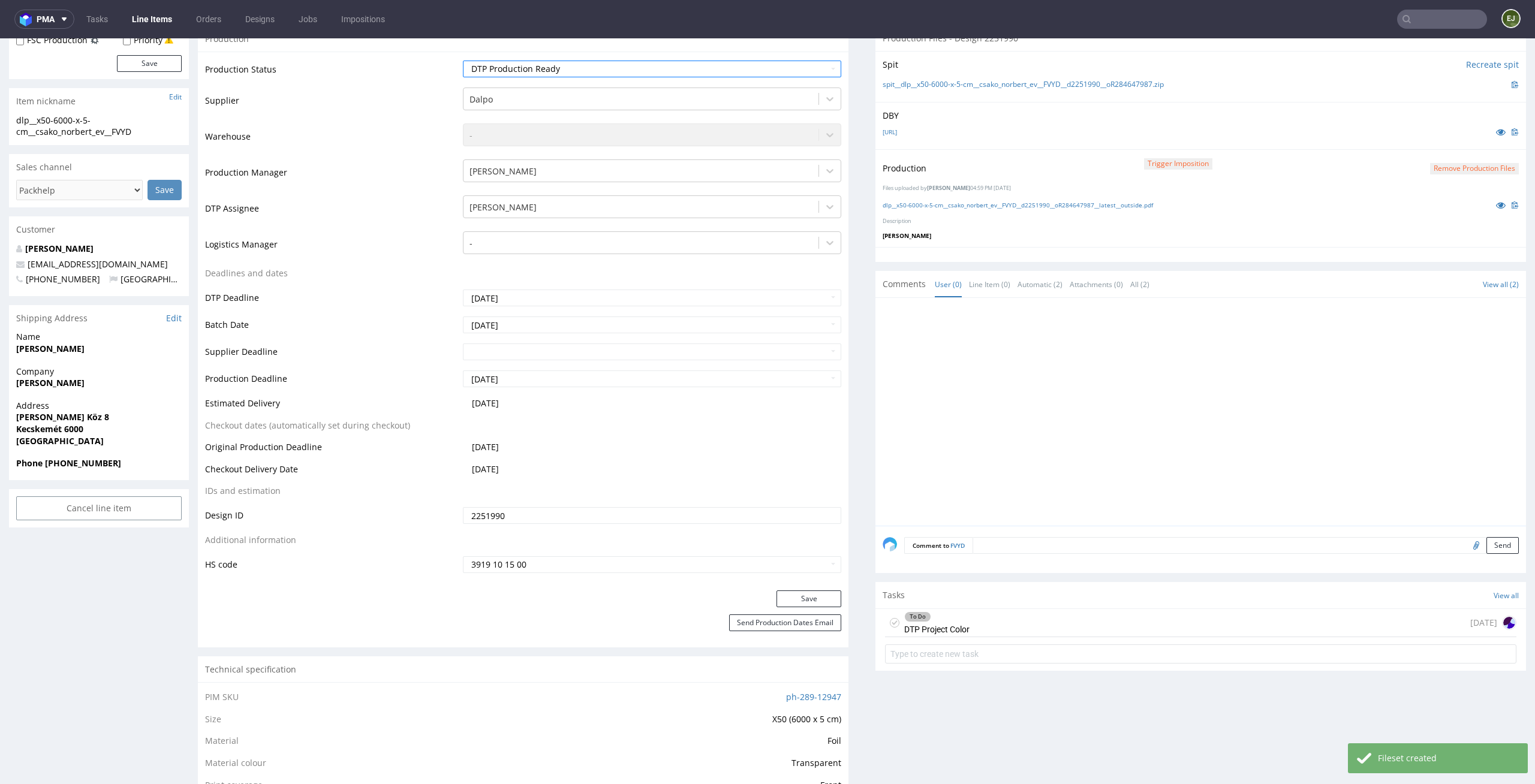
scroll to position [242, 0]
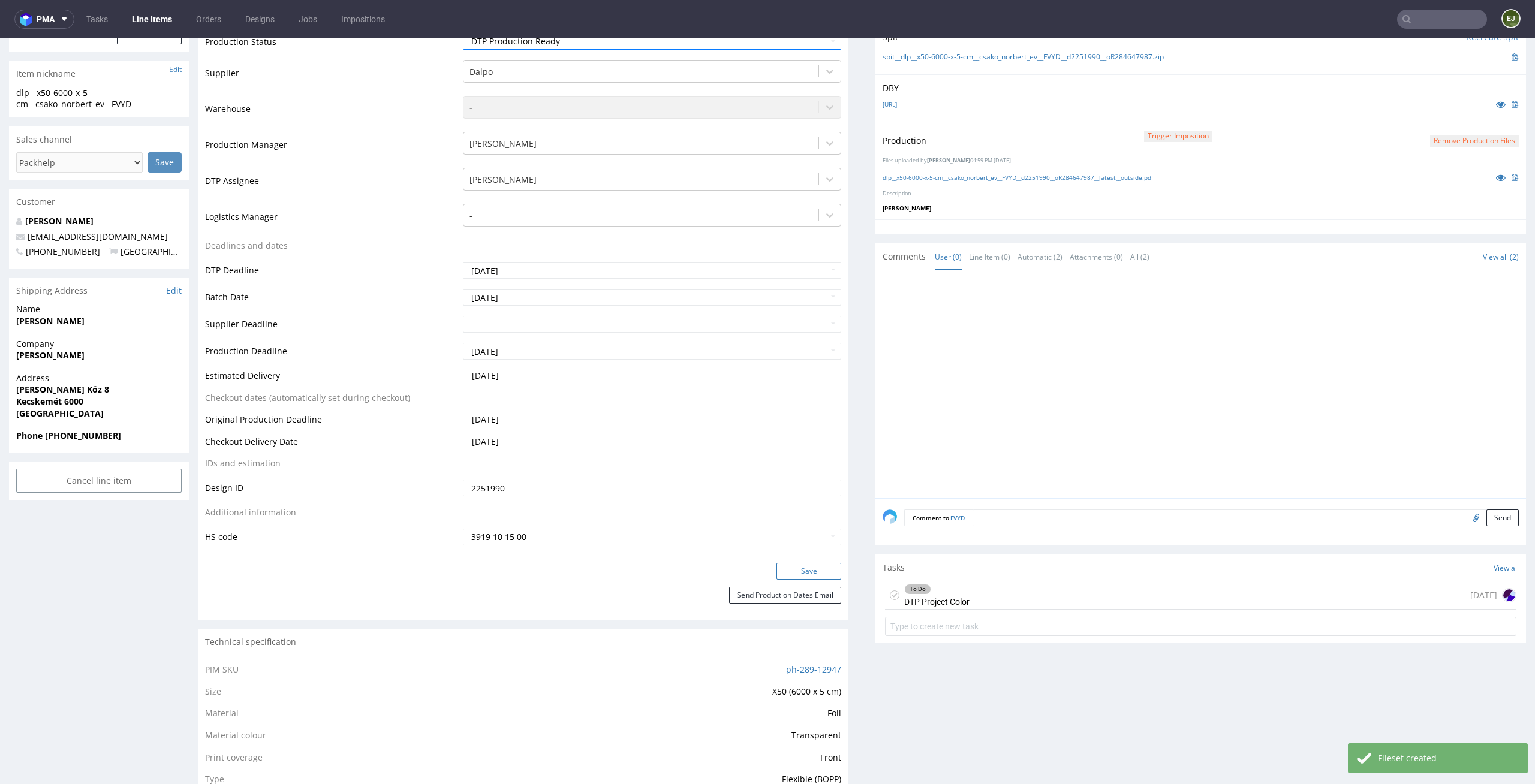
click at [819, 567] on button "Save" at bounding box center [808, 571] width 64 height 17
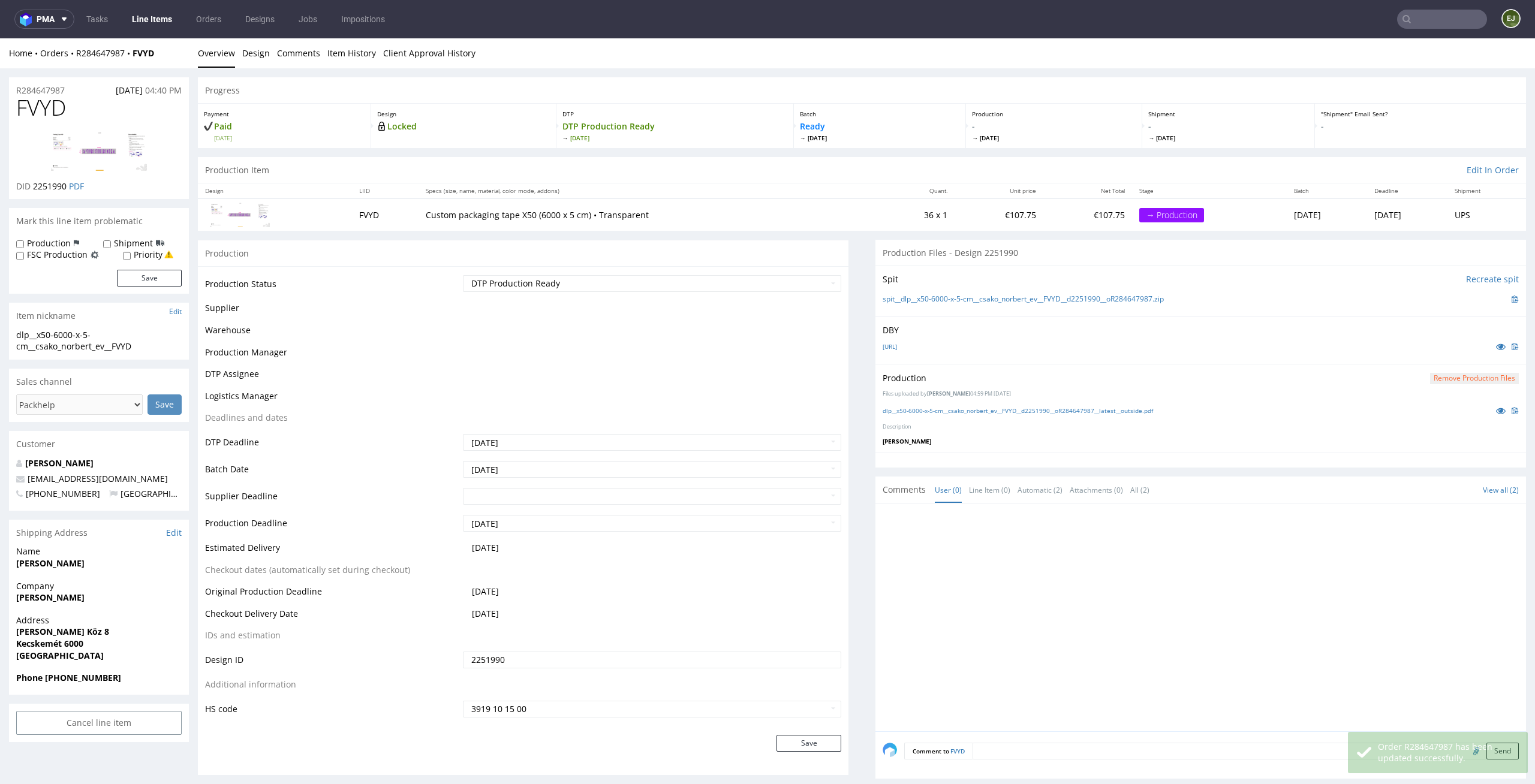
scroll to position [239, 0]
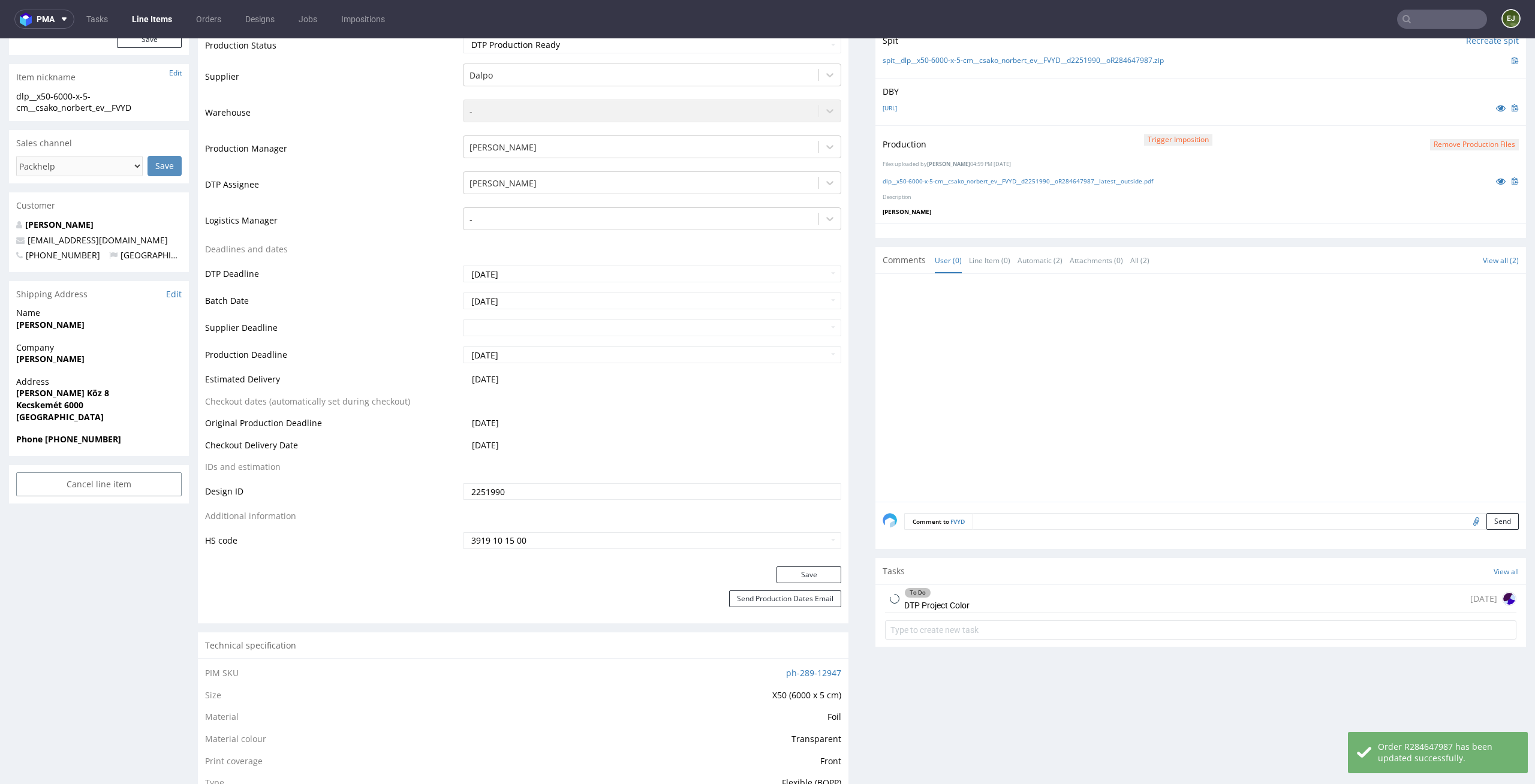
click at [957, 603] on div "To Do DTP Project Color" at bounding box center [937, 599] width 65 height 27
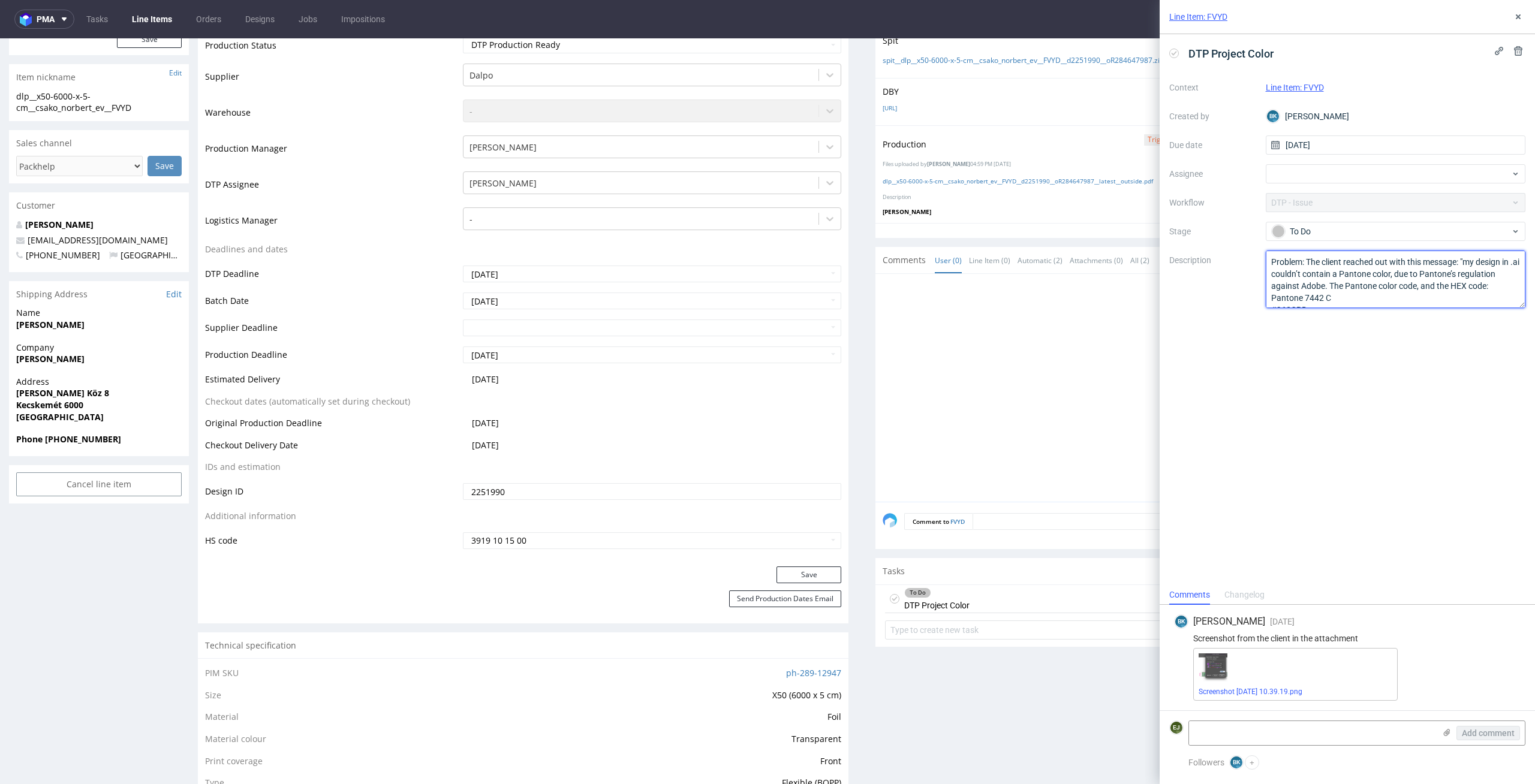
scroll to position [61, 0]
drag, startPoint x: 1270, startPoint y: 262, endPoint x: 1359, endPoint y: 356, distance: 129.4
click at [1359, 356] on div "DTP Project Color Context Line Item: FVYD Created by BK Bogna Krystian Due date…" at bounding box center [1347, 309] width 375 height 550
drag, startPoint x: 1172, startPoint y: 52, endPoint x: 1125, endPoint y: 24, distance: 54.7
click at [1172, 52] on icon at bounding box center [1173, 53] width 9 height 9
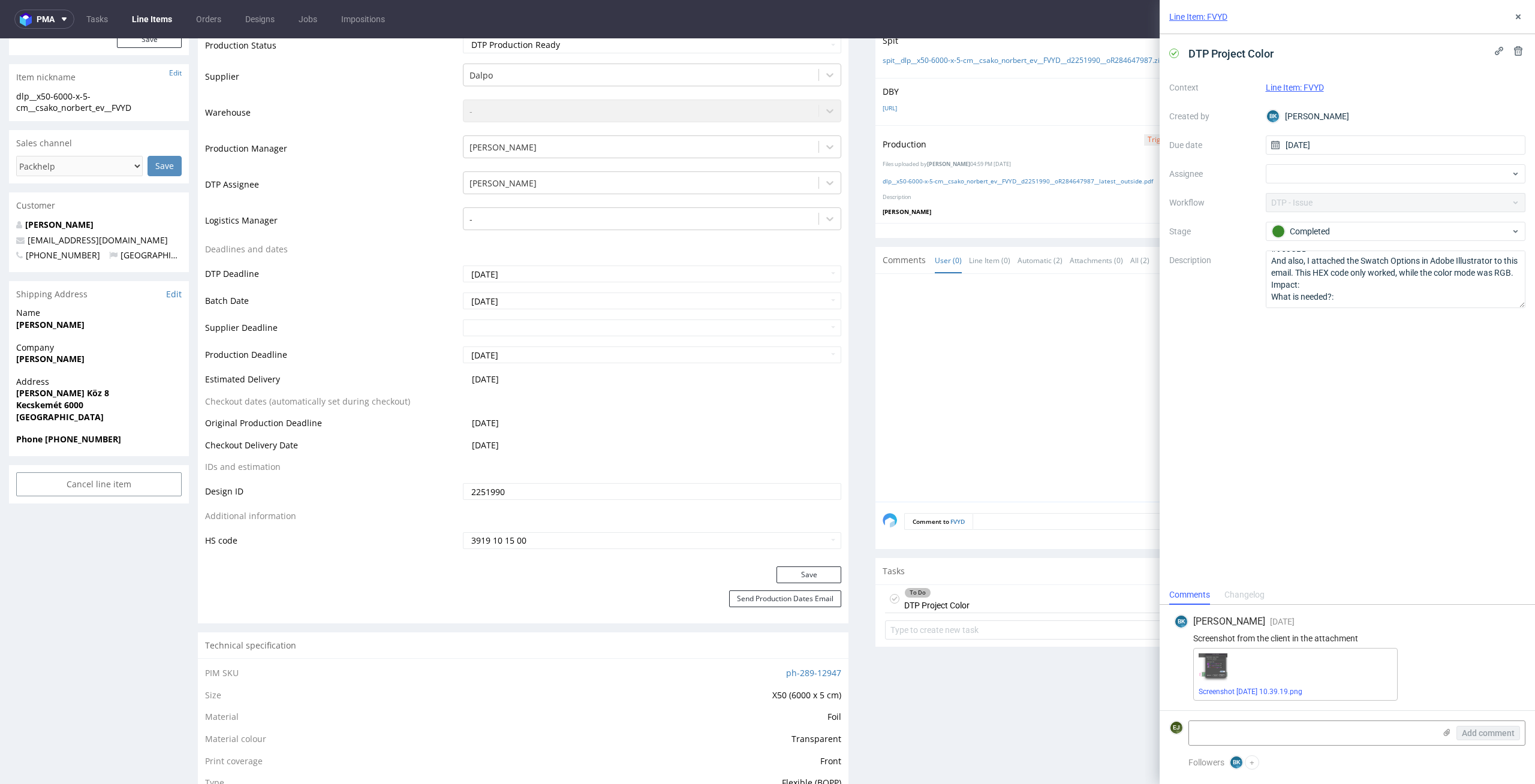
scroll to position [0, 0]
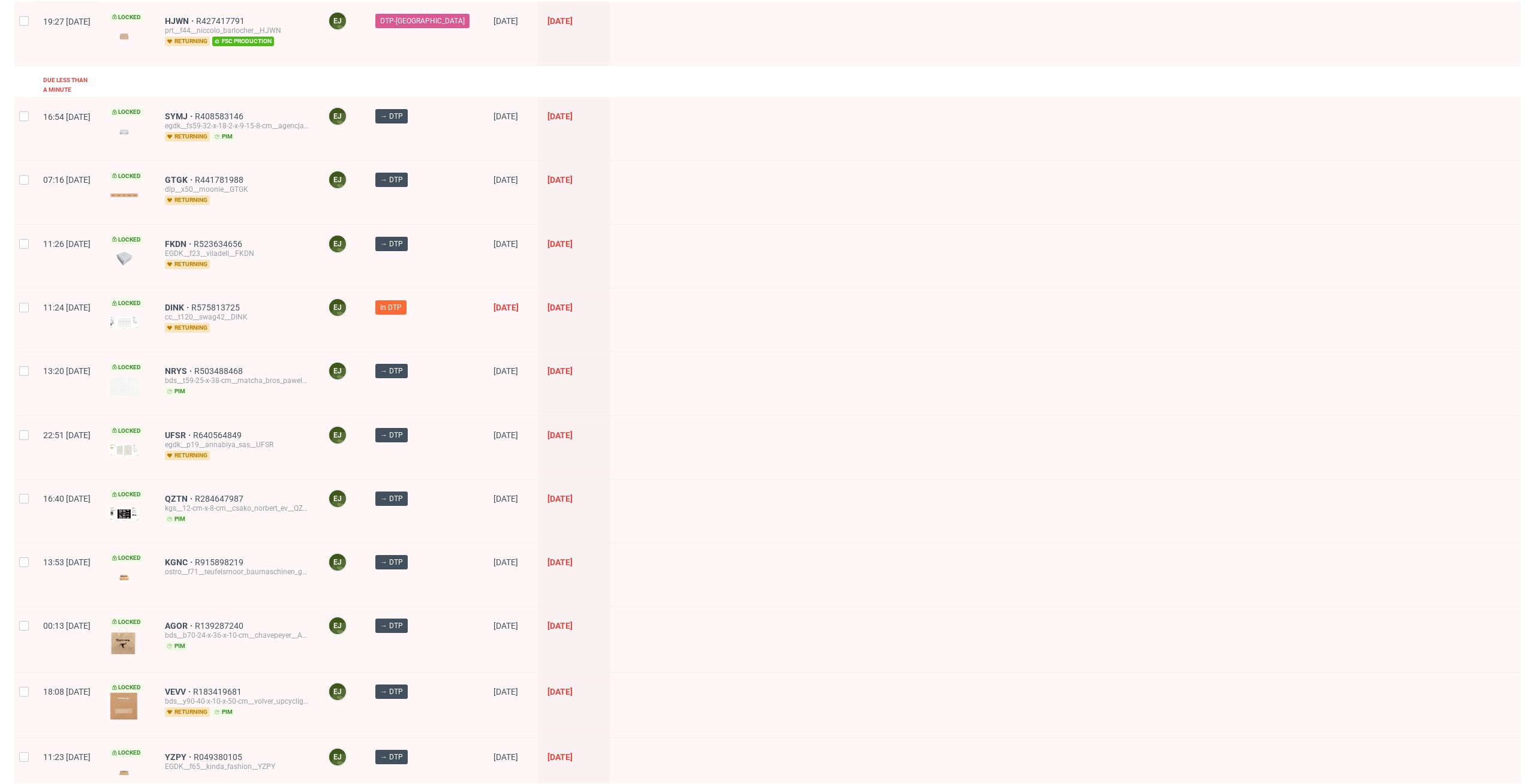
scroll to position [220, 0]
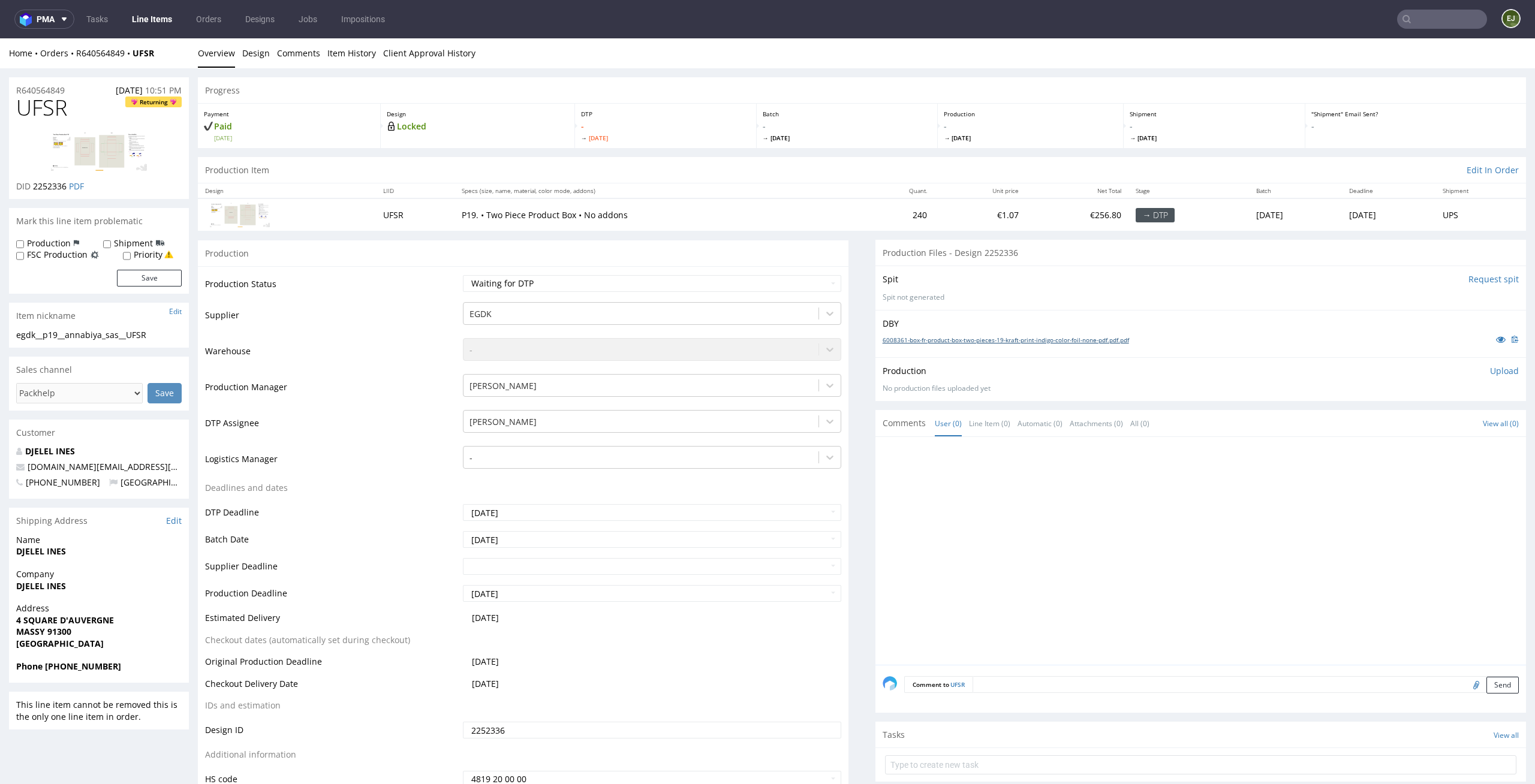
click at [988, 337] on link "6008361-box-fr-product-box-two-pieces-19-kraft-print-indigo-color-foil-none-pdf…" at bounding box center [1005, 340] width 247 height 9
drag, startPoint x: 59, startPoint y: 331, endPoint x: 0, endPoint y: 331, distance: 59.0
copy div "egdk__p19"
click at [161, 331] on div "egdk__p19__annabiya_sas__UFSR" at bounding box center [99, 335] width 166 height 12
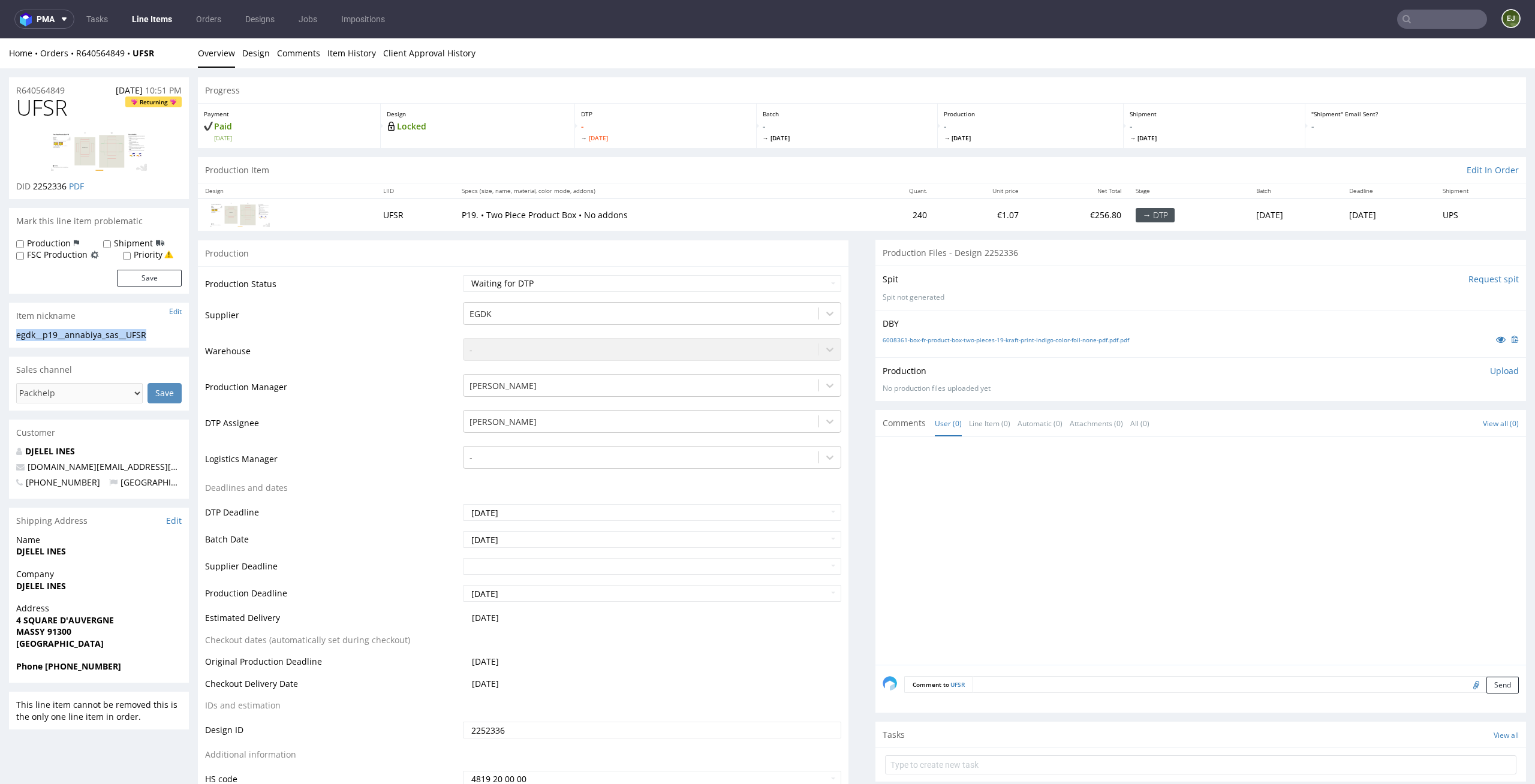
drag, startPoint x: 161, startPoint y: 337, endPoint x: 9, endPoint y: 337, distance: 152.0
click at [9, 337] on div "egdk__p19__annabiya_sas__UFSR egdk__p19 __annabiya_sas__UFSR Update" at bounding box center [98, 338] width 180 height 19
copy div "egdk__p19__annabiya_sas__UFSR"
drag, startPoint x: 69, startPoint y: 185, endPoint x: 34, endPoint y: 185, distance: 35.0
click at [34, 185] on p "DID 2252336 PDF" at bounding box center [50, 186] width 68 height 12
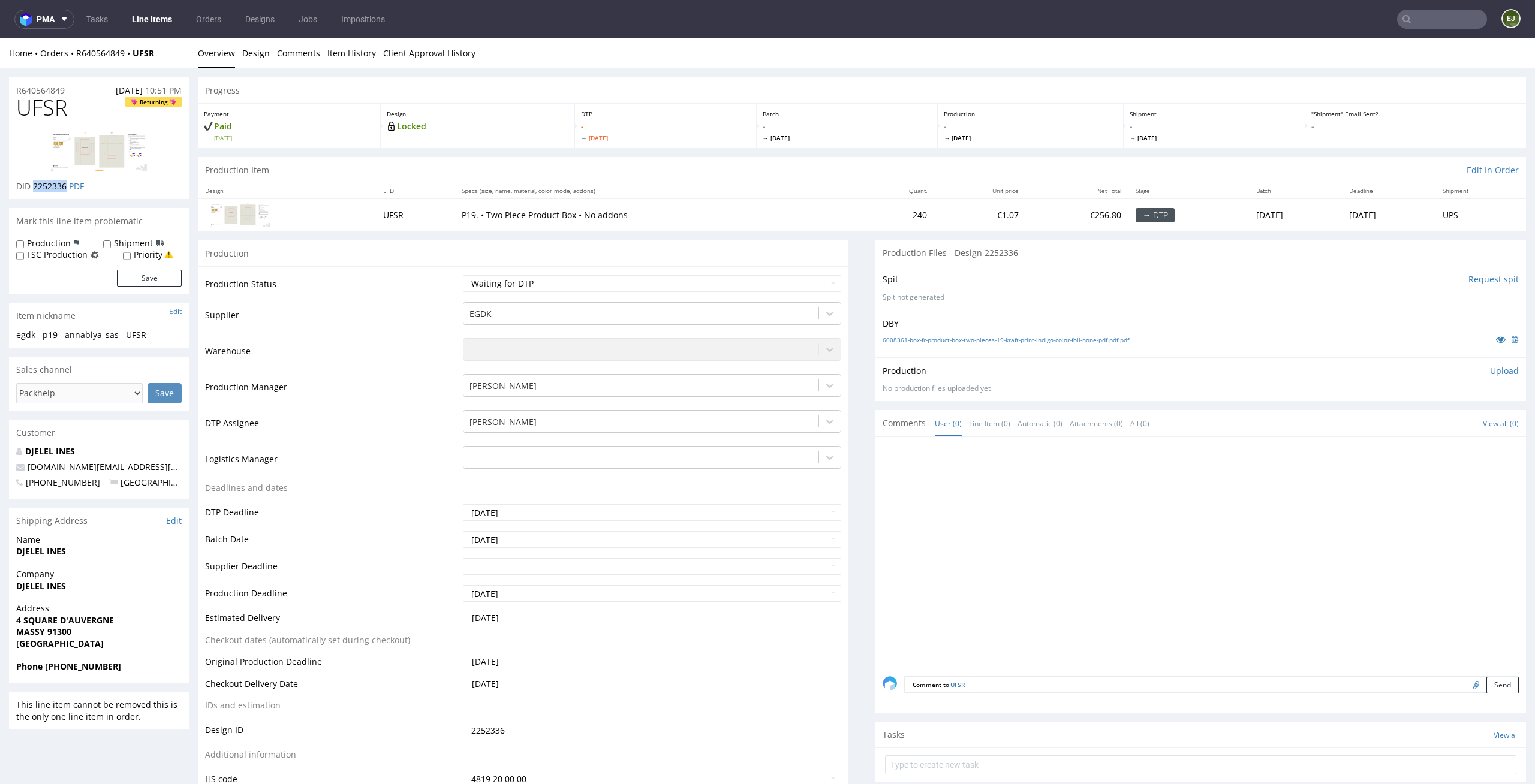
copy span "2252336"
drag, startPoint x: 72, startPoint y: 90, endPoint x: 0, endPoint y: 76, distance: 73.3
copy p "R640564849"
click at [261, 263] on div "Production" at bounding box center [522, 252] width 650 height 27
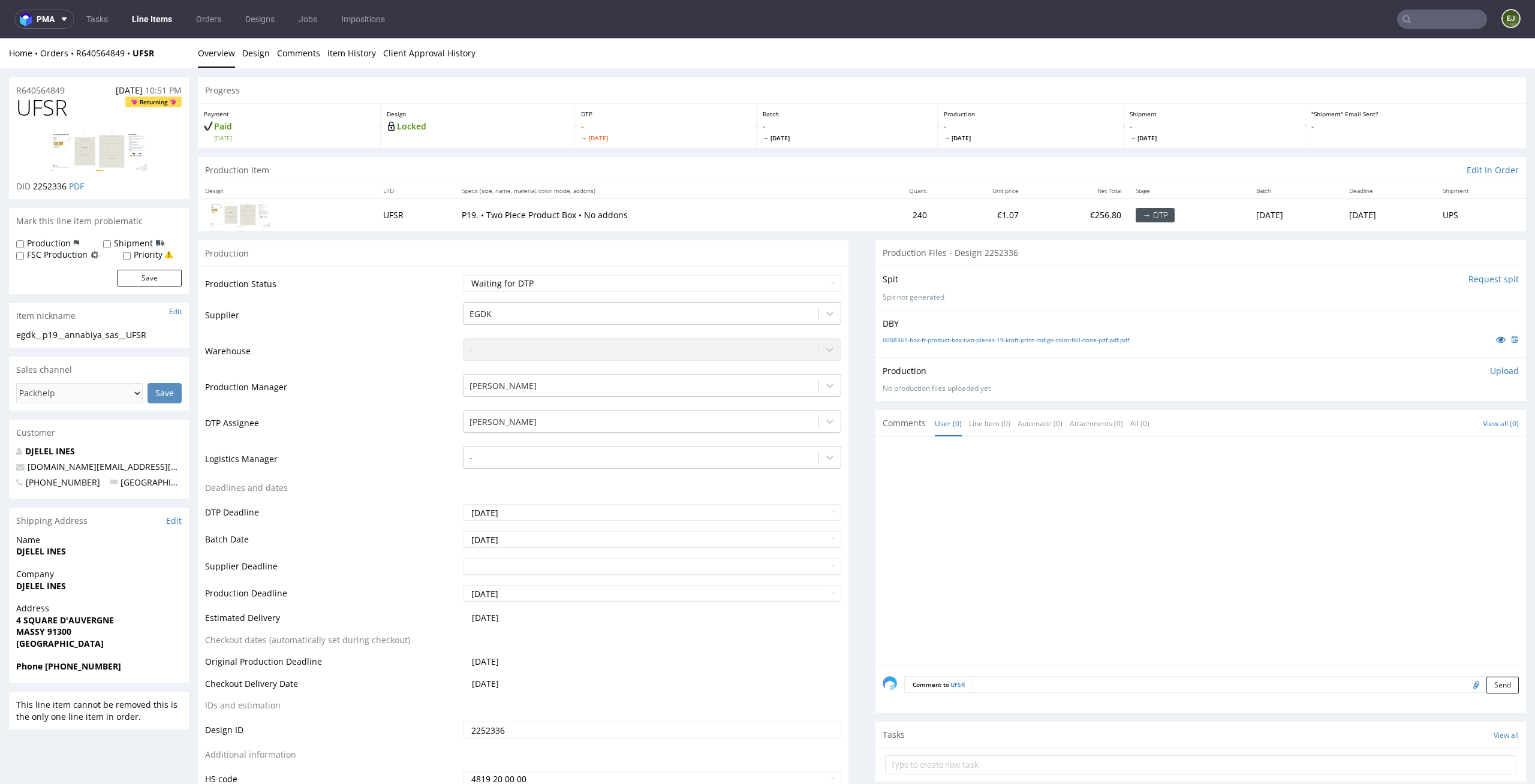
click at [1491, 374] on p "Upload" at bounding box center [1504, 371] width 29 height 12
click at [1421, 422] on div "Add files" at bounding box center [1434, 425] width 60 height 18
type input "C:\fakepath\egdk__p19__annabiya_sas__UFSR__d2252336__oR640564849__lid.pdf"
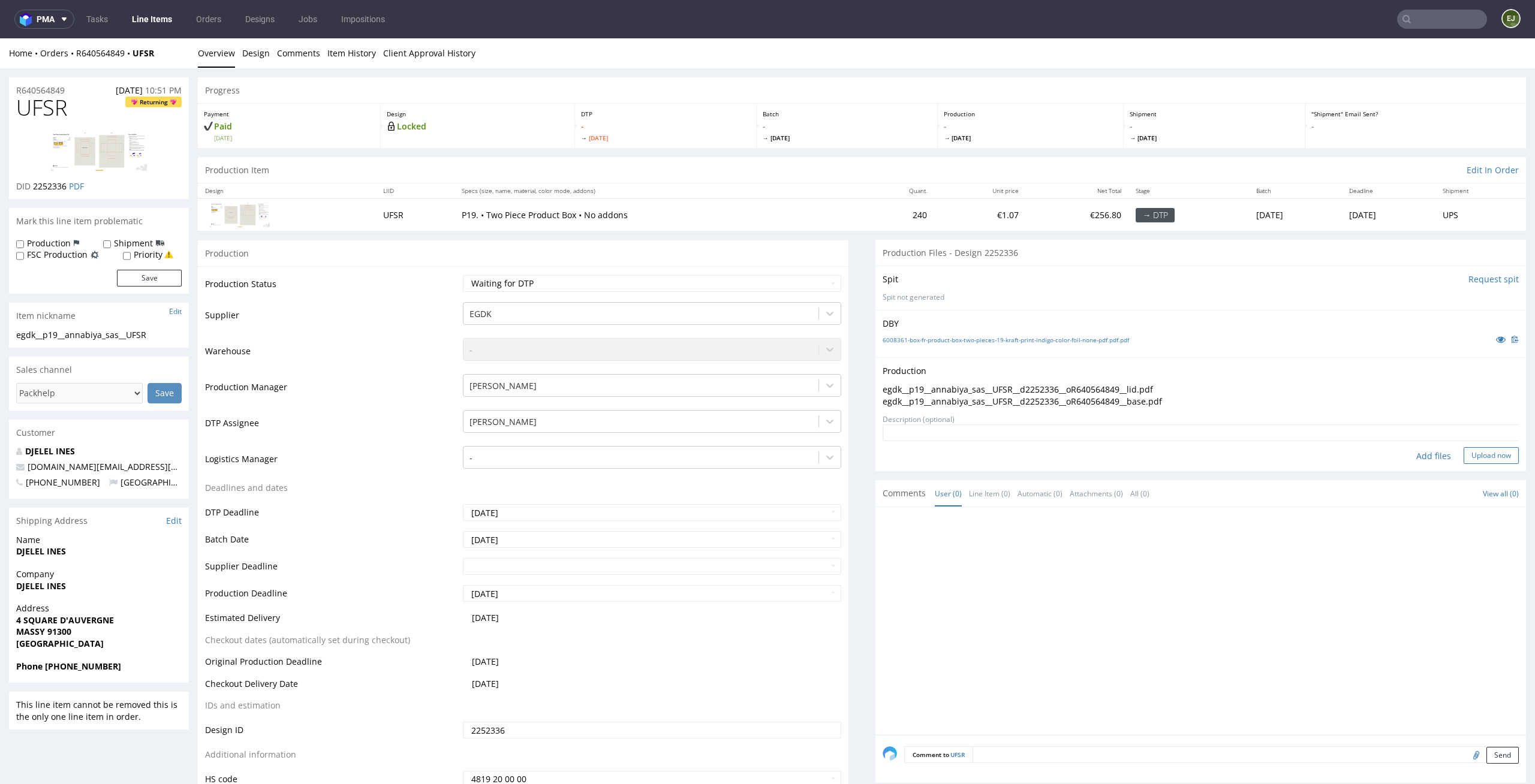
click at [1482, 453] on button "Upload now" at bounding box center [1491, 456] width 55 height 17
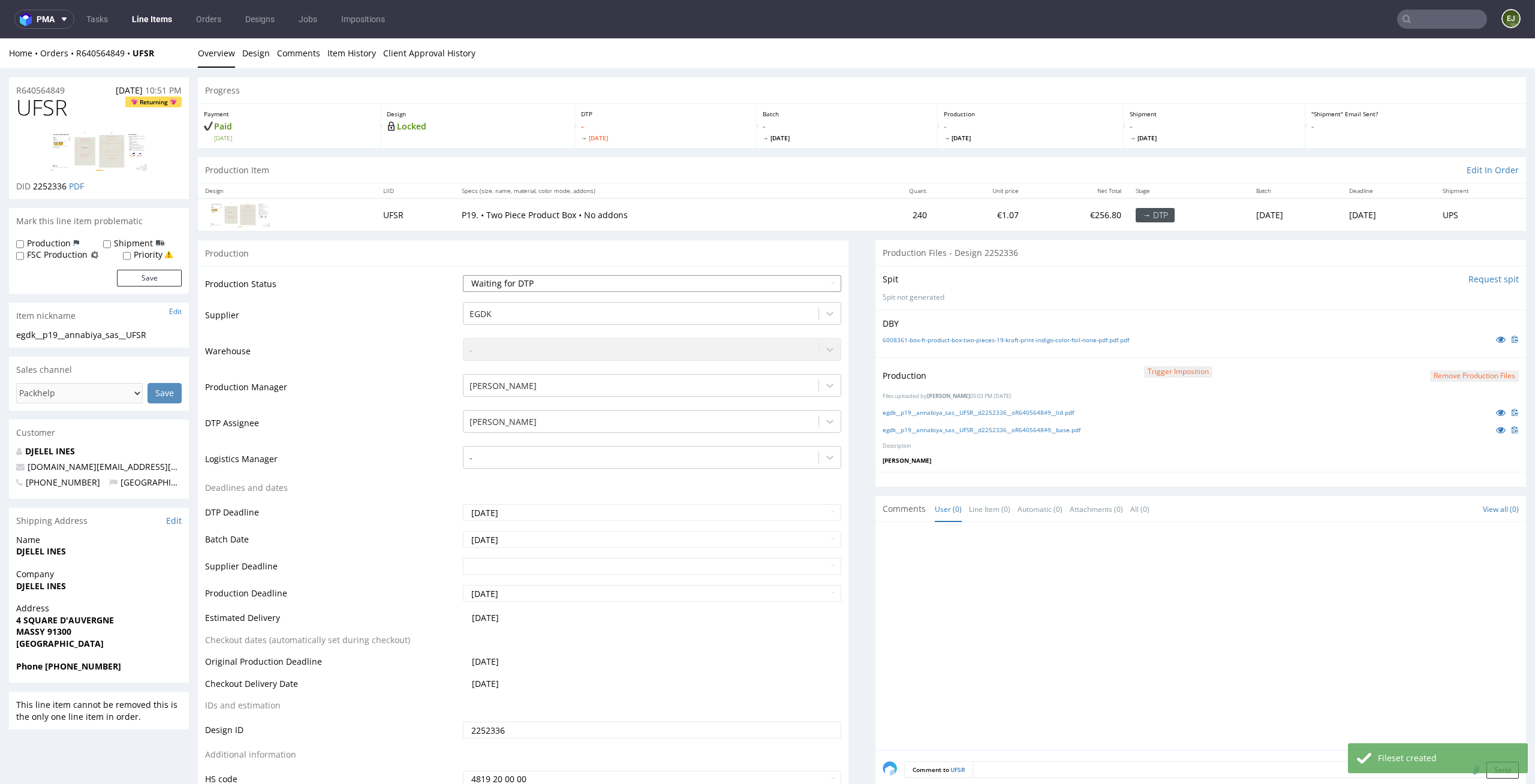
click at [793, 287] on select "Waiting for Artwork Waiting for Diecut Waiting for Mockup Waiting for DTP Waiti…" at bounding box center [652, 283] width 379 height 17
select select "dtp_production_ready"
click at [463, 275] on select "Waiting for Artwork Waiting for Diecut Waiting for Mockup Waiting for DTP Waiti…" at bounding box center [652, 283] width 379 height 17
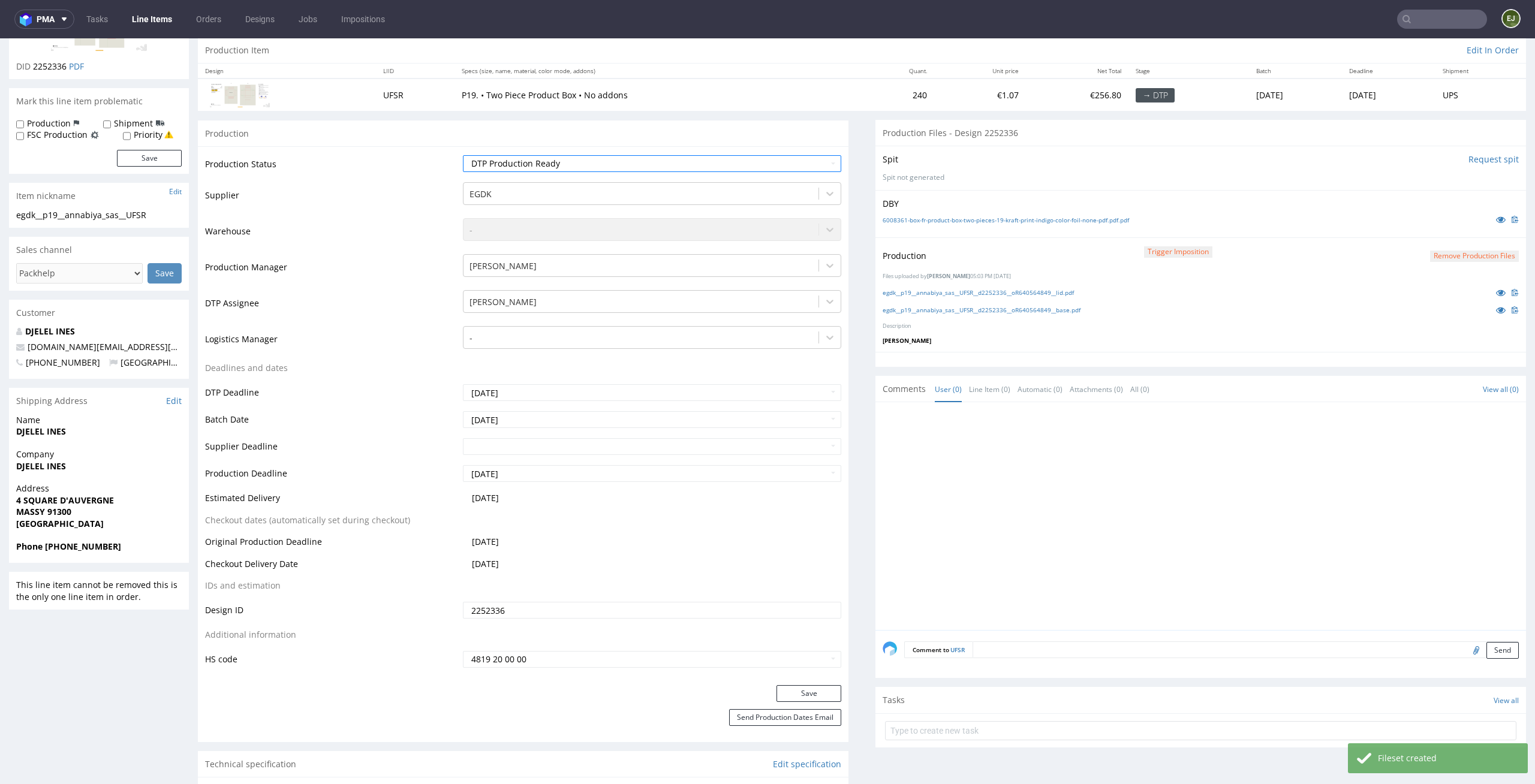
scroll to position [161, 0]
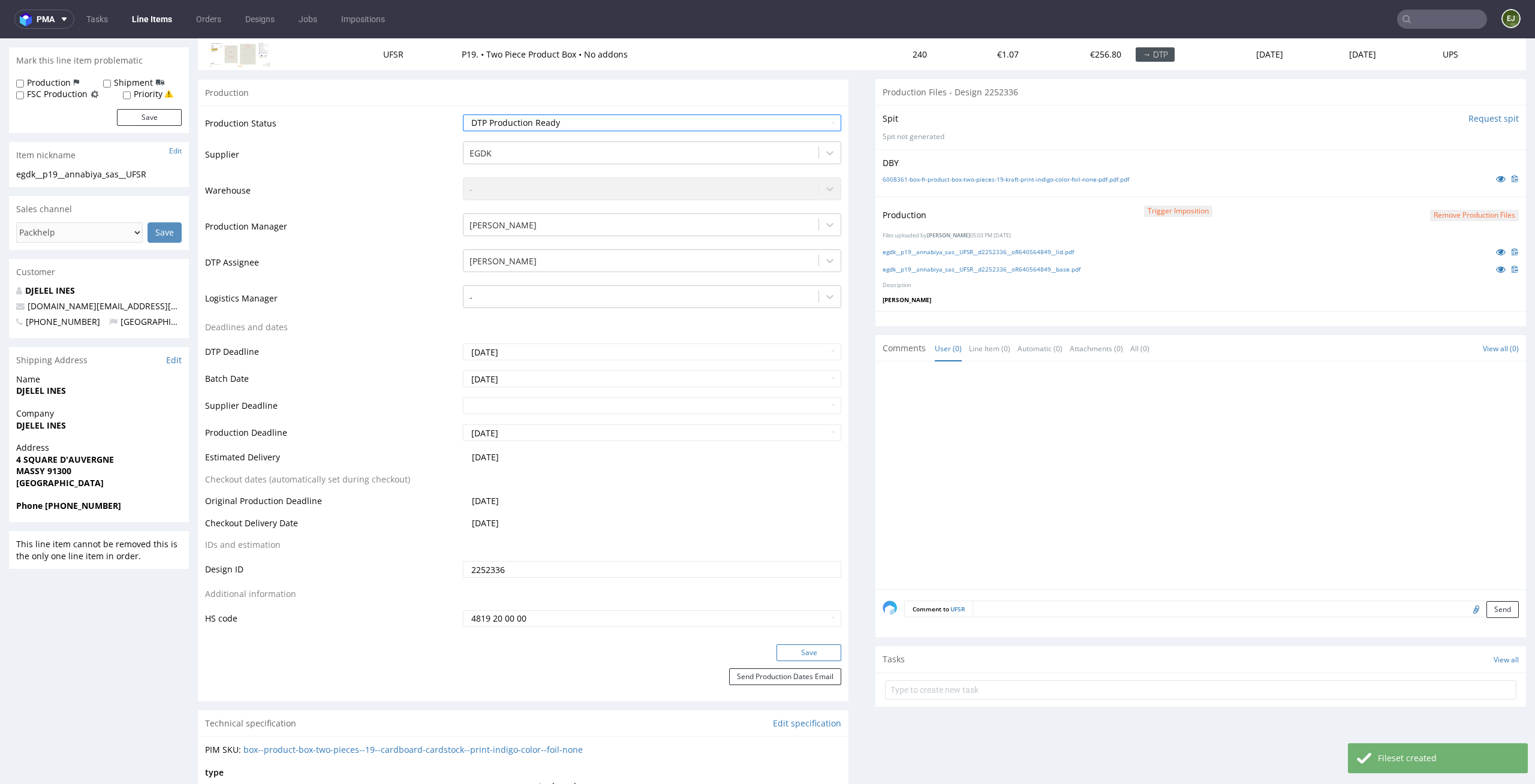
click at [803, 655] on button "Save" at bounding box center [808, 653] width 64 height 17
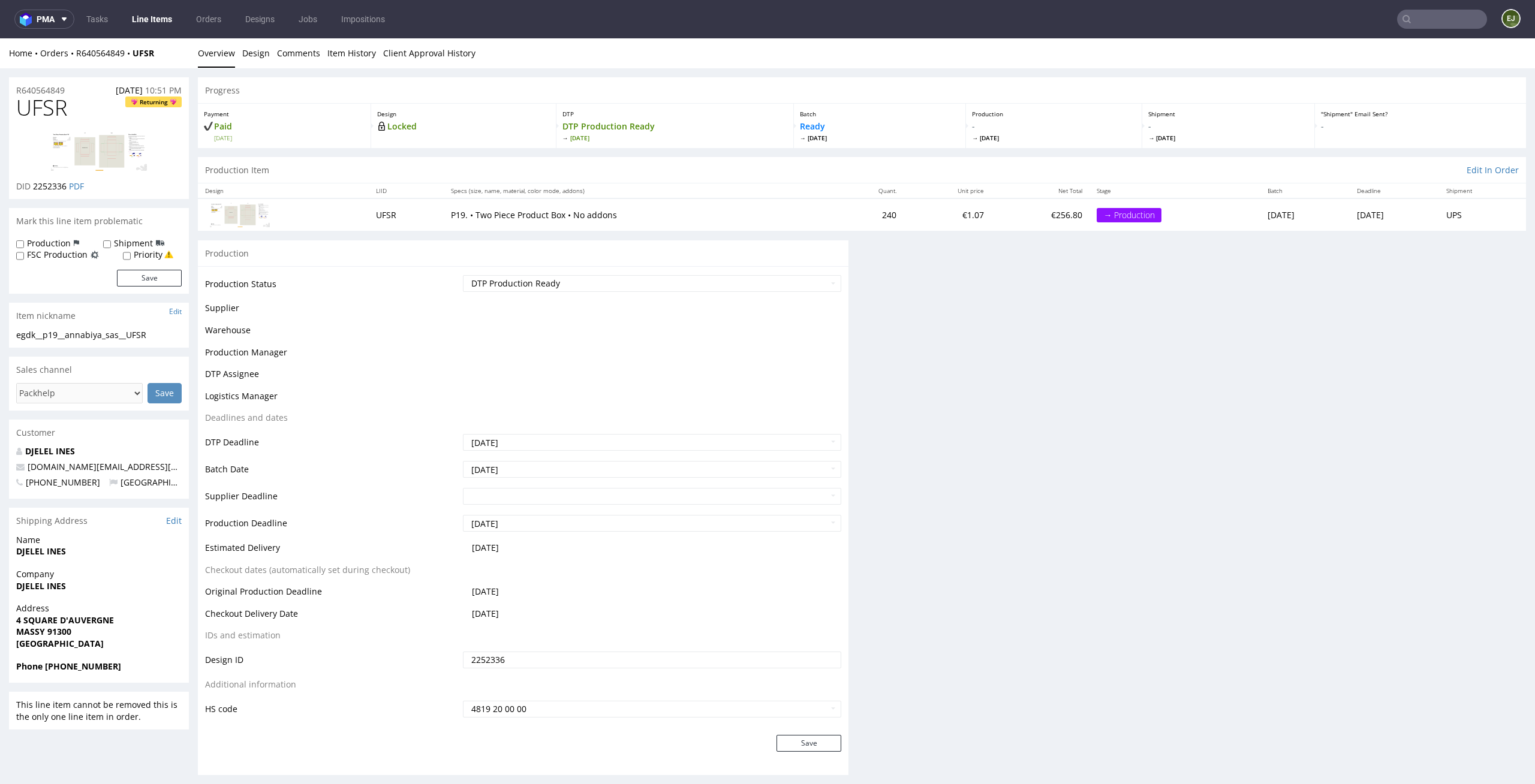
scroll to position [0, 0]
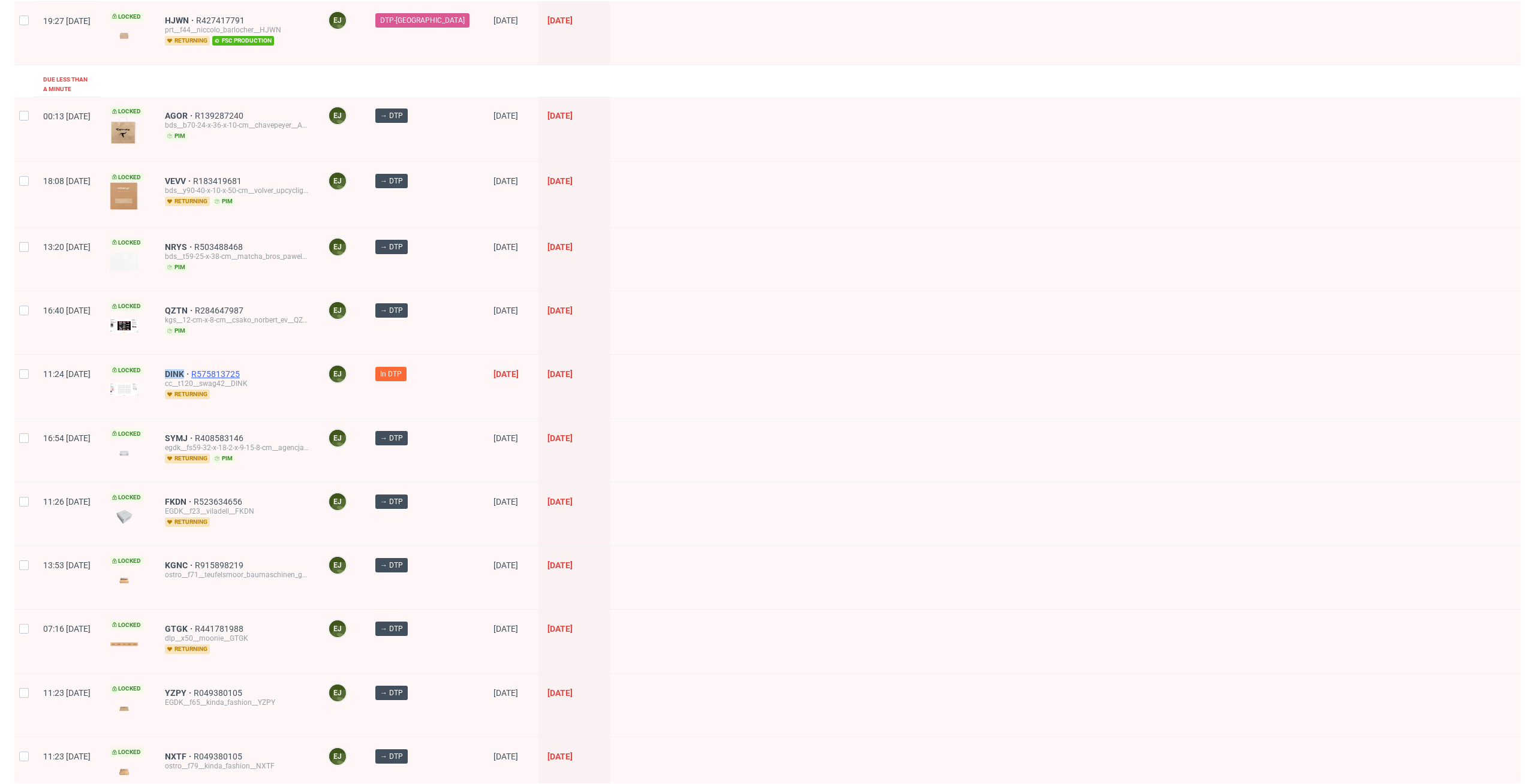
scroll to position [390, 0]
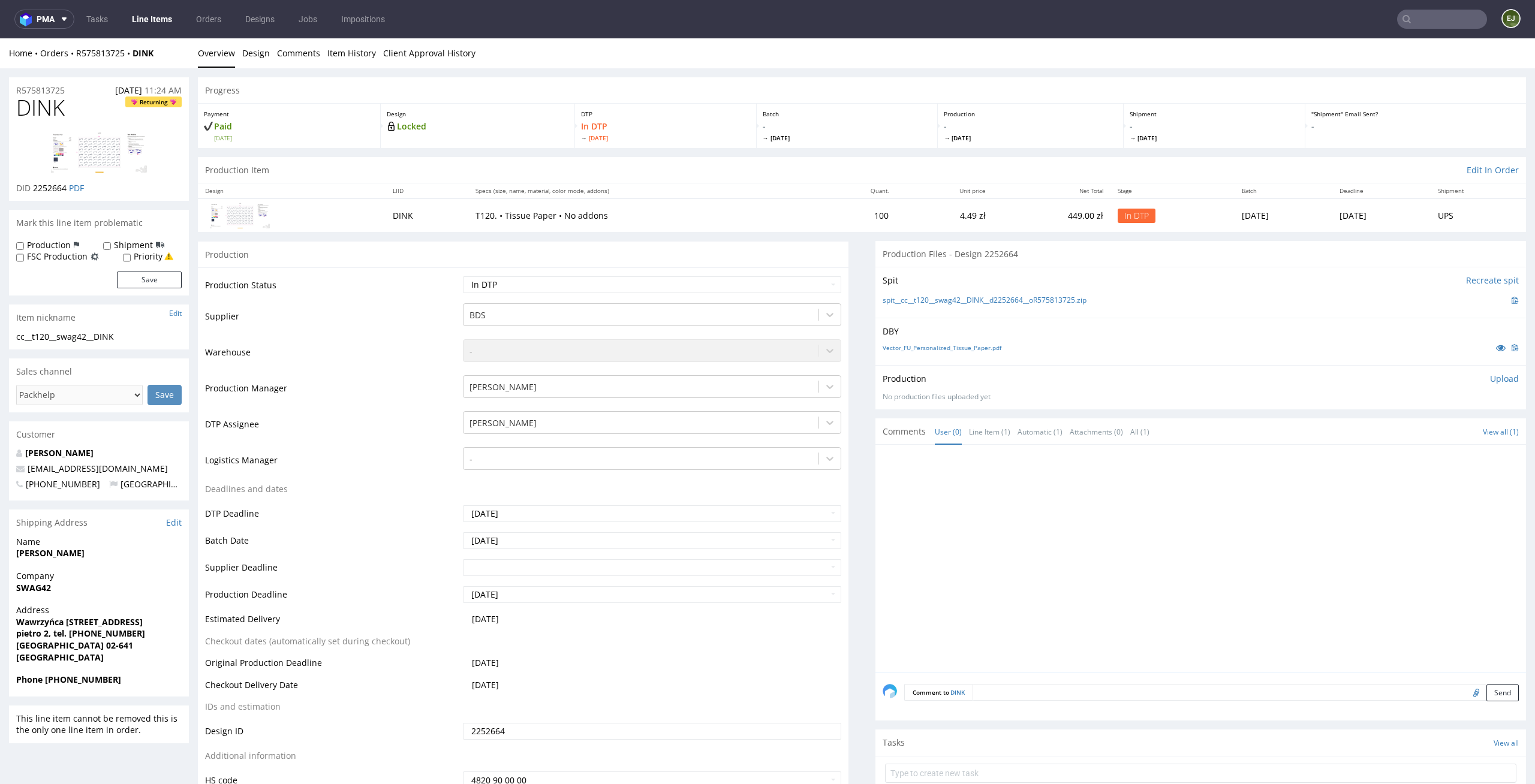
click at [1240, 511] on div at bounding box center [1203, 562] width 643 height 221
click at [709, 279] on select "Waiting for Artwork Waiting for Diecut Waiting for Mockup Waiting for DTP Waiti…" at bounding box center [652, 285] width 379 height 17
select select "dtp_waiting_for_check"
click at [463, 277] on select "Waiting for Artwork Waiting for Diecut Waiting for Mockup Waiting for DTP Waiti…" at bounding box center [652, 285] width 379 height 17
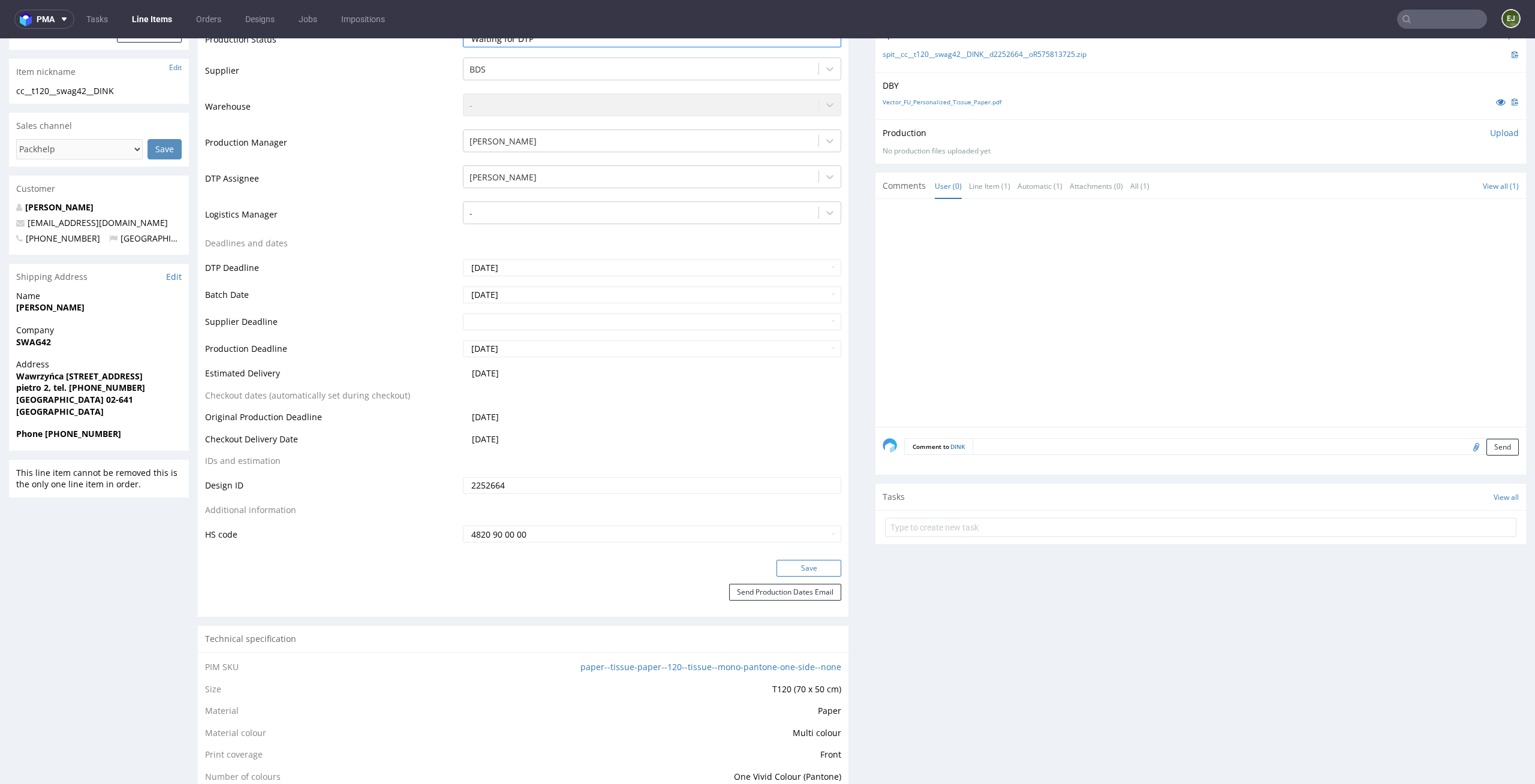
click at [809, 570] on button "Save" at bounding box center [808, 568] width 64 height 17
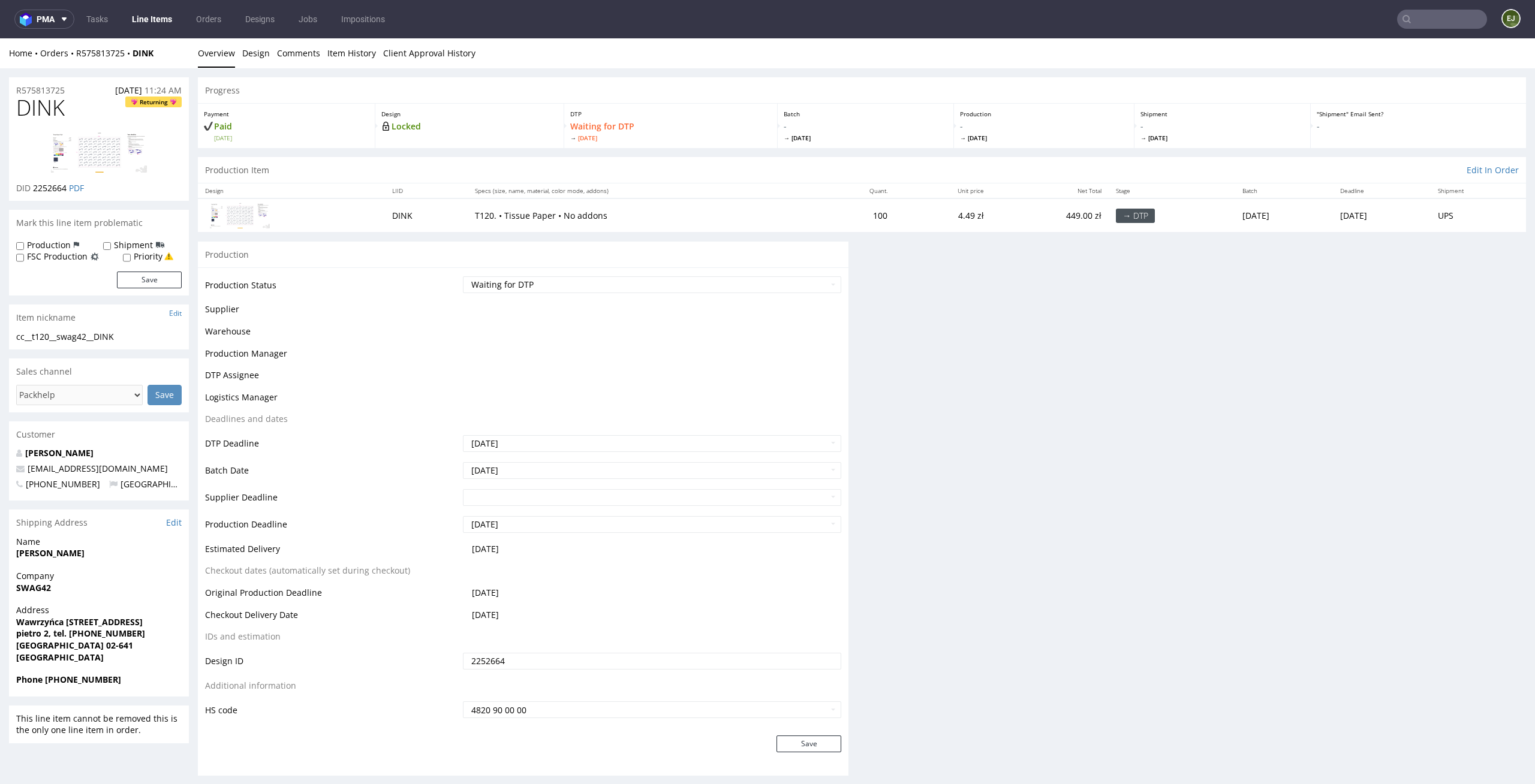
scroll to position [0, 0]
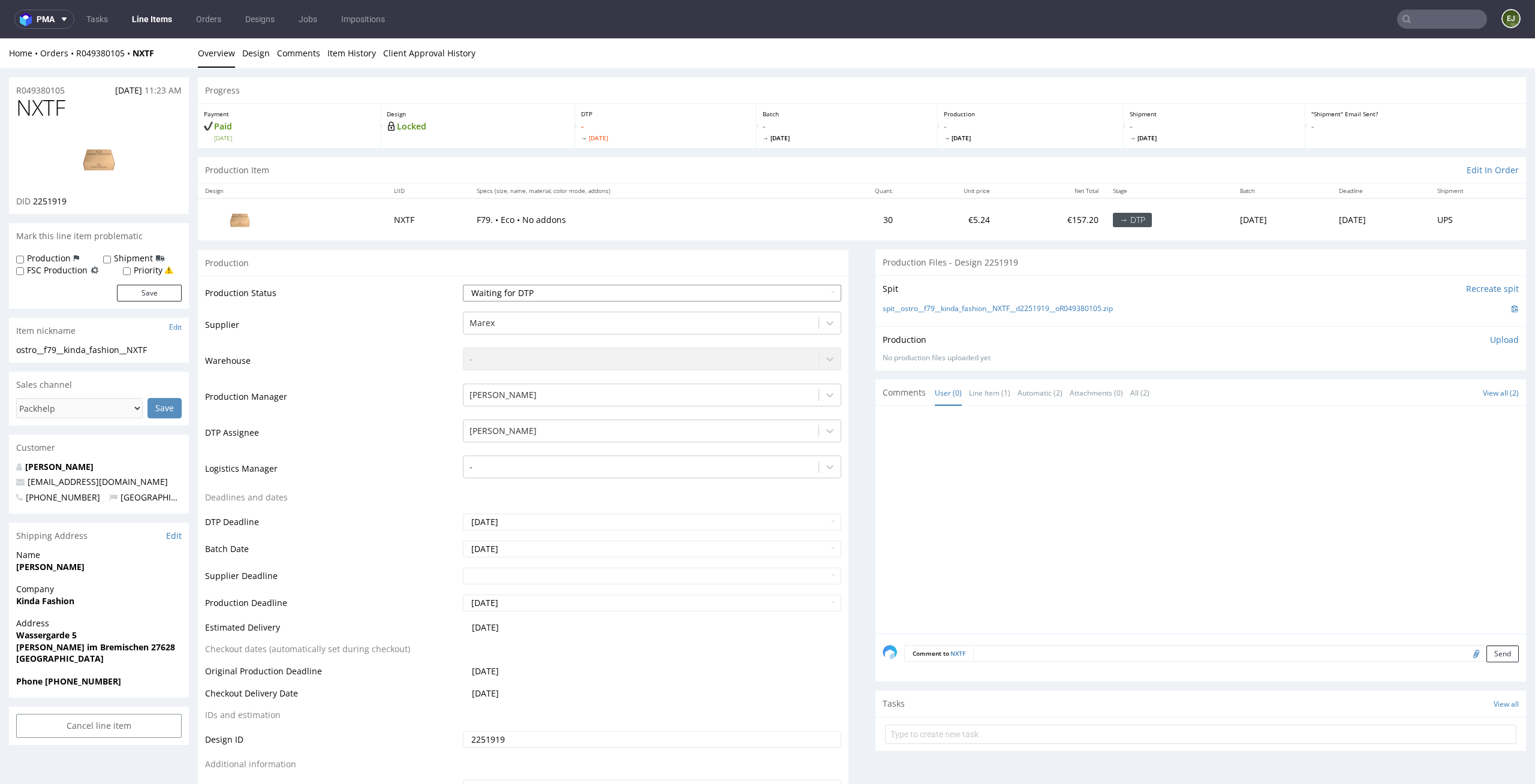
click at [674, 295] on select "Waiting for Artwork Waiting for Diecut Waiting for Mockup Waiting for DTP Waiti…" at bounding box center [652, 294] width 379 height 17
select select "dtp_in_process"
click at [463, 285] on select "Waiting for Artwork Waiting for Diecut Waiting for Mockup Waiting for DTP Waiti…" at bounding box center [652, 294] width 379 height 17
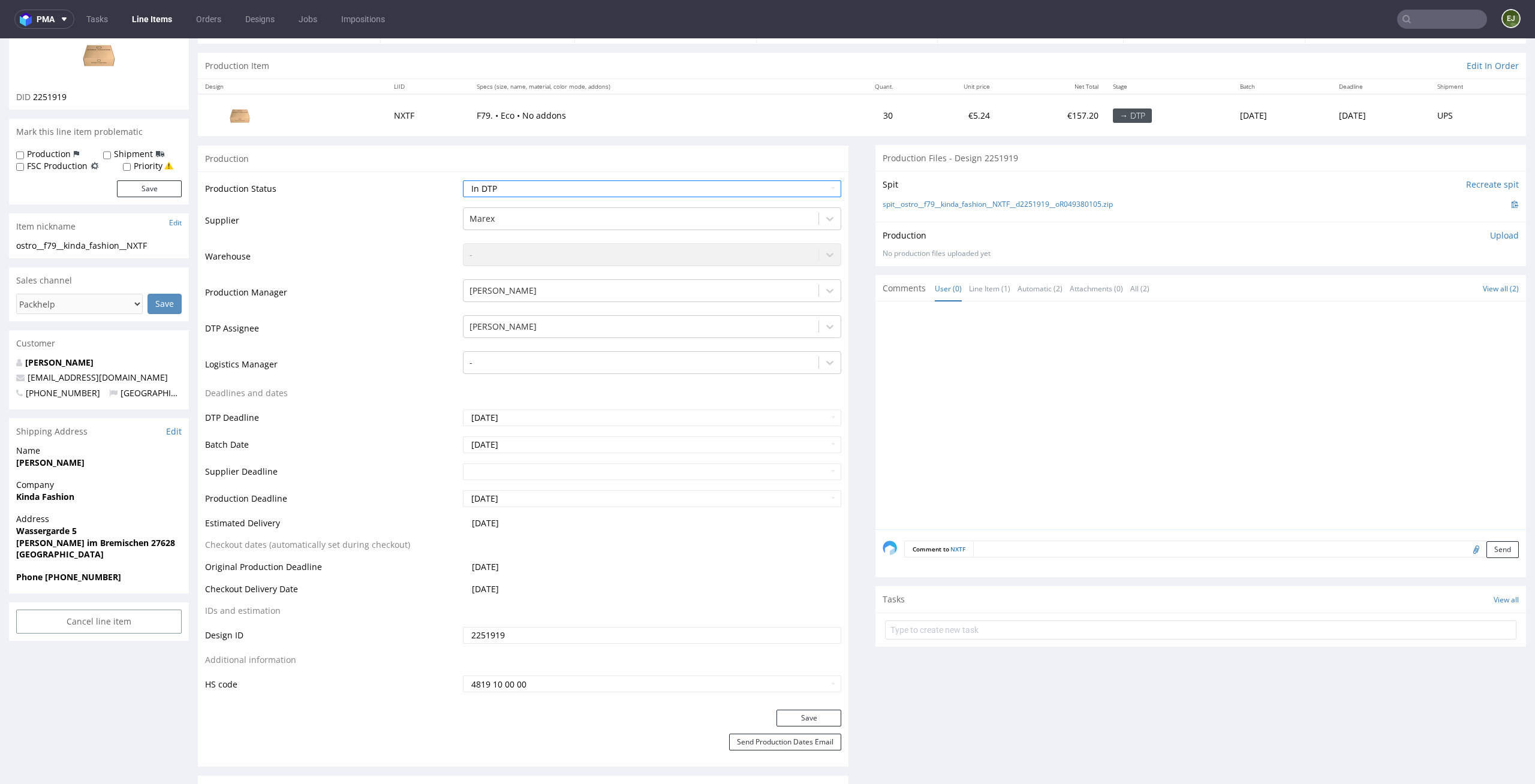
scroll to position [127, 0]
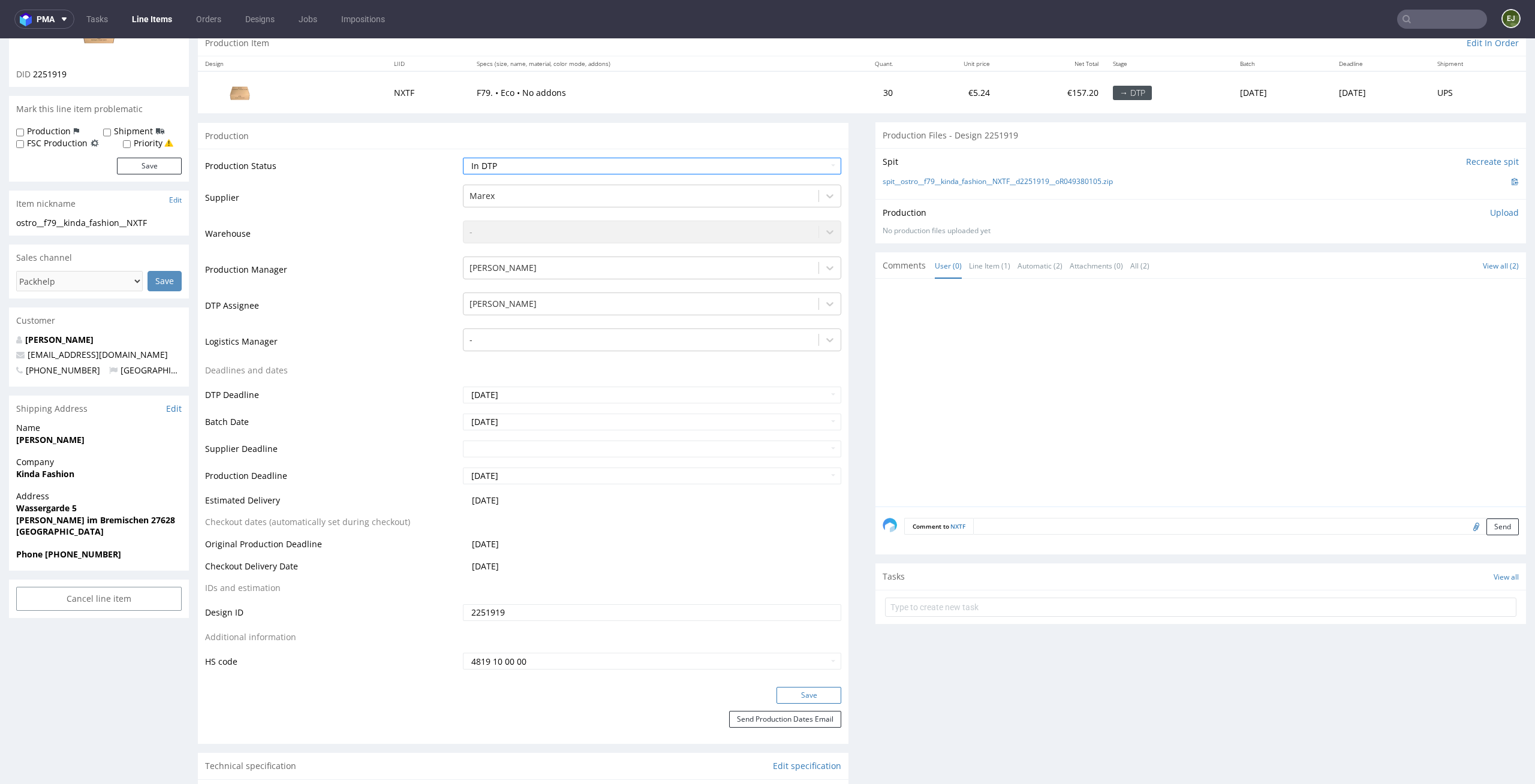
click at [817, 690] on button "Save" at bounding box center [808, 696] width 64 height 17
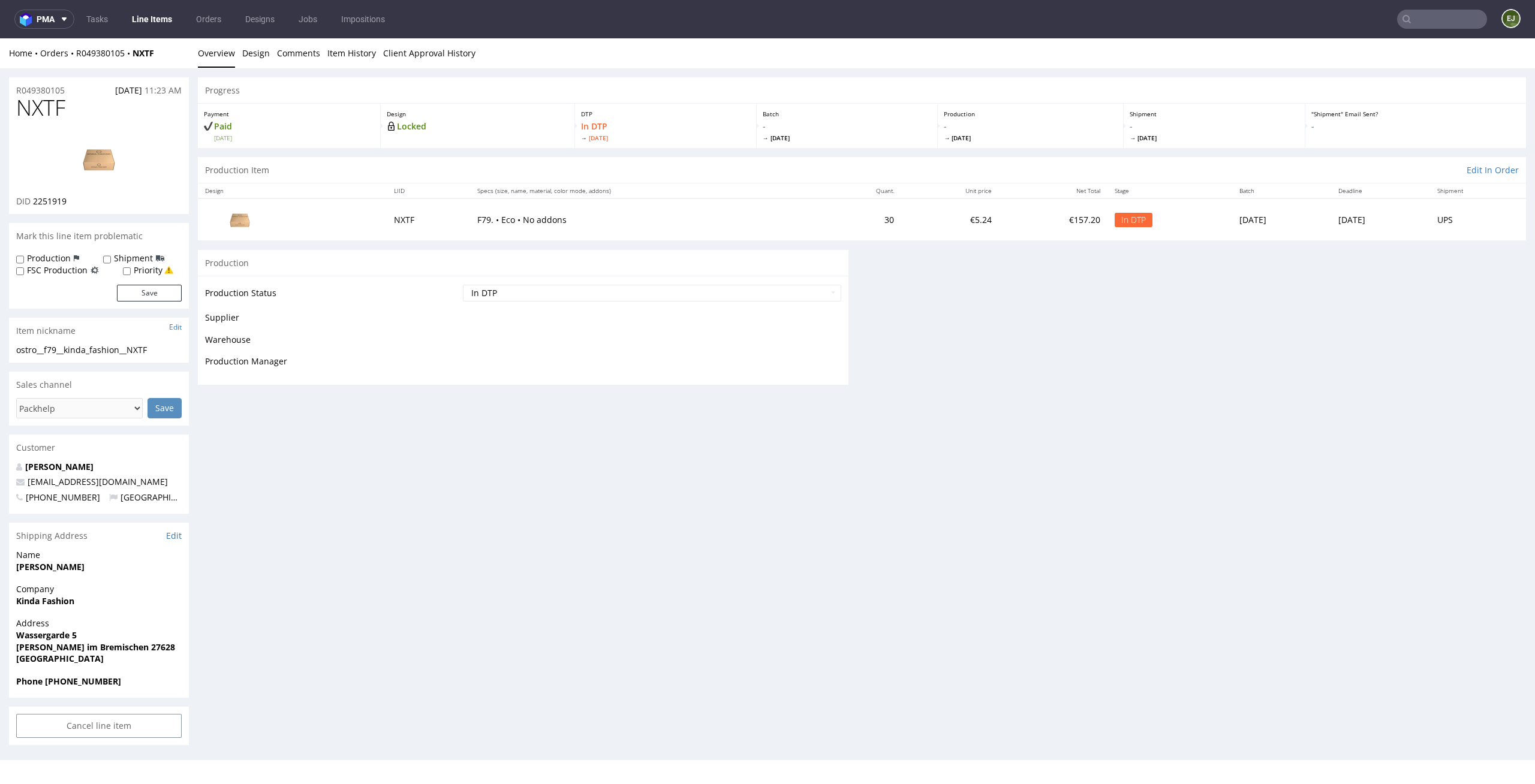
scroll to position [0, 0]
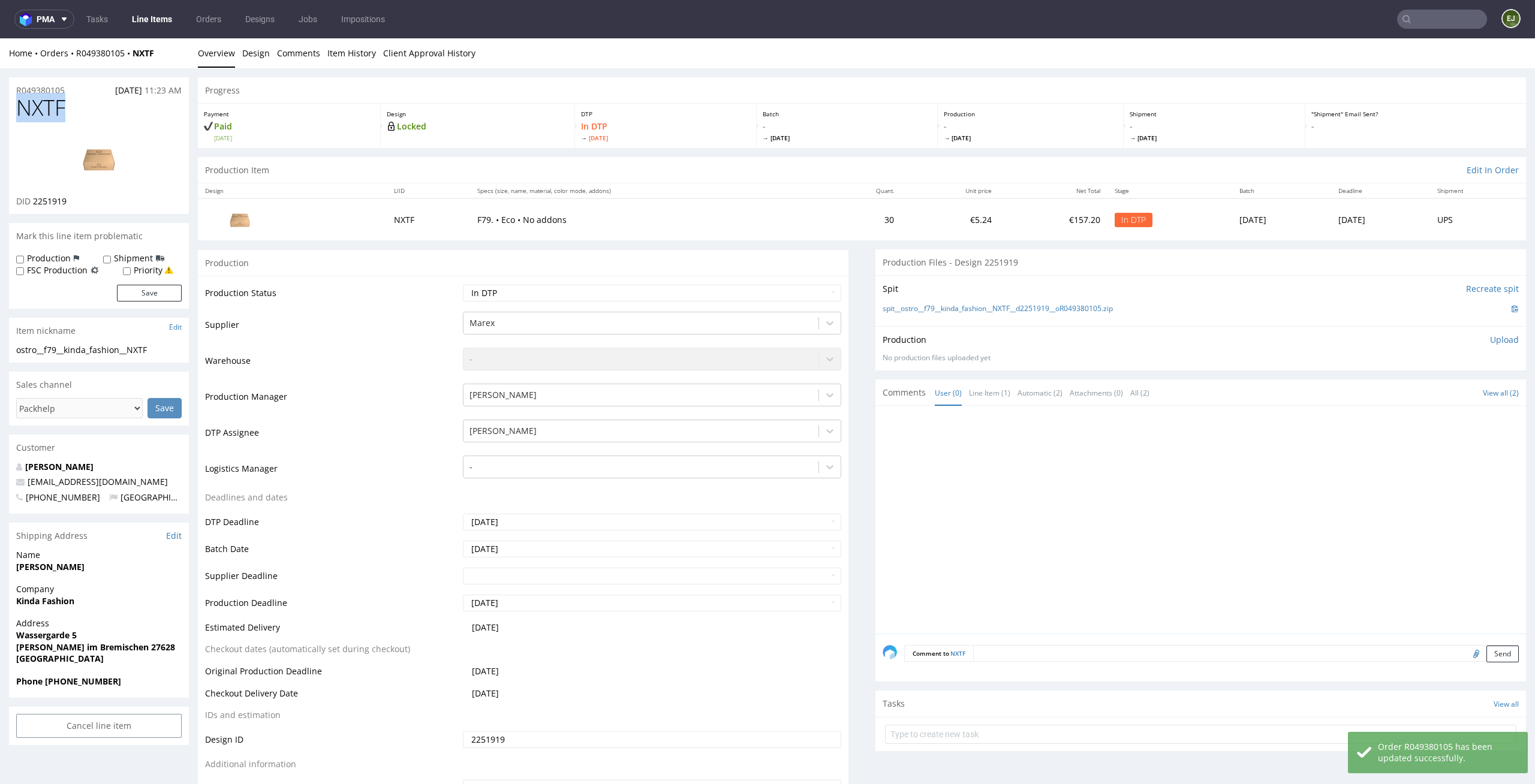
drag, startPoint x: 75, startPoint y: 111, endPoint x: 0, endPoint y: 111, distance: 75.0
copy span "NXTF"
click at [253, 63] on link "Design" at bounding box center [256, 53] width 27 height 29
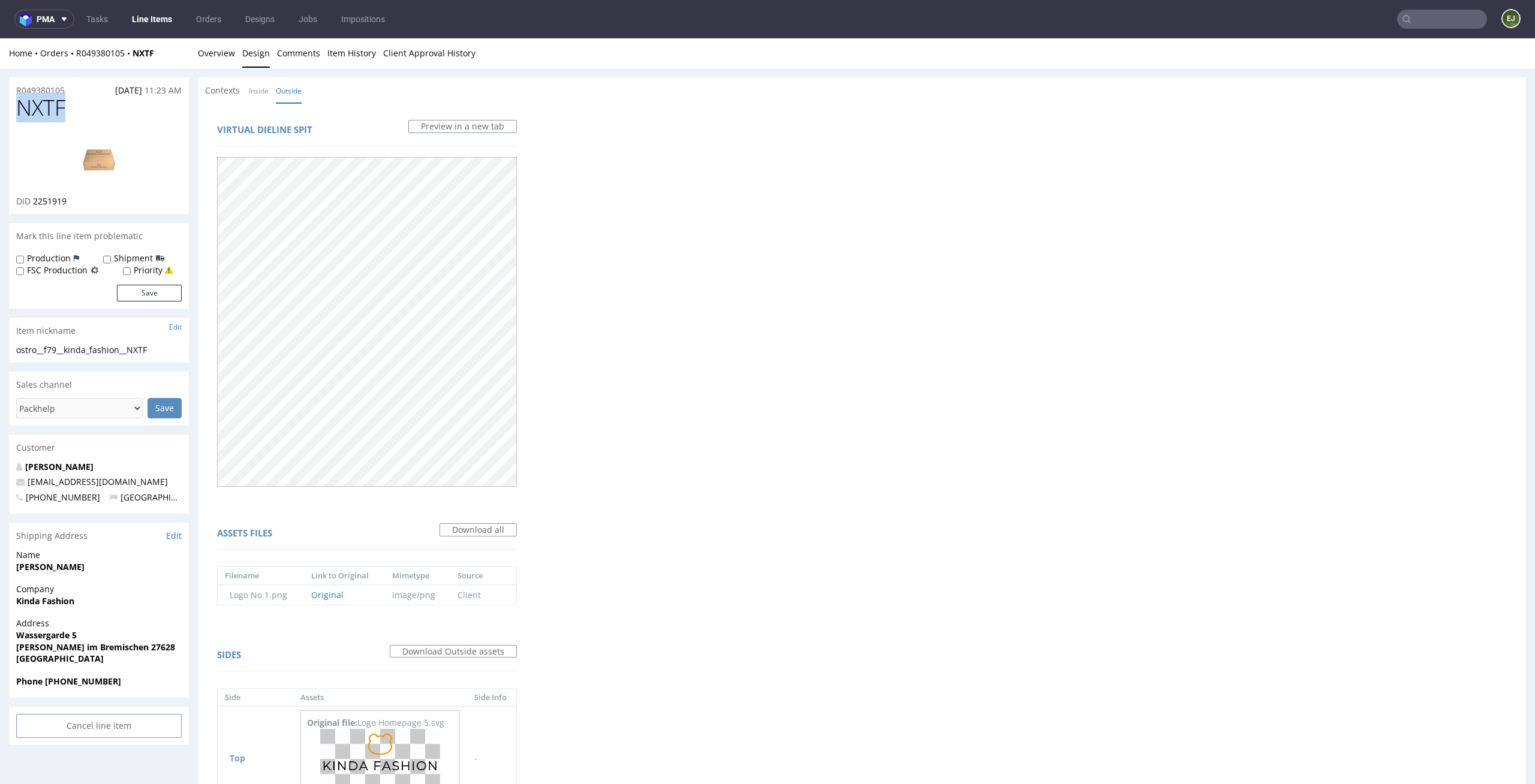
scroll to position [552, 0]
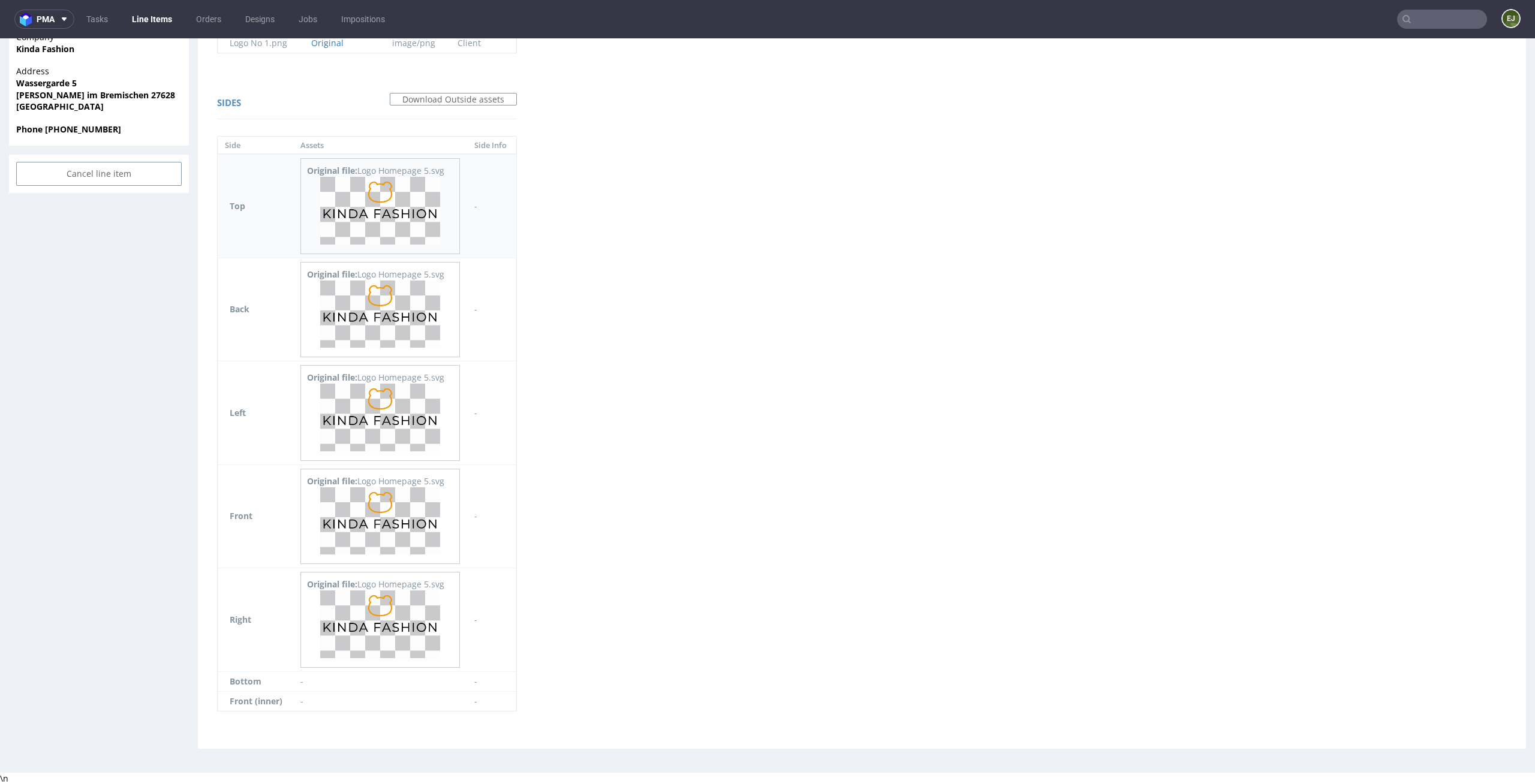
click at [411, 191] on img at bounding box center [381, 210] width 120 height 68
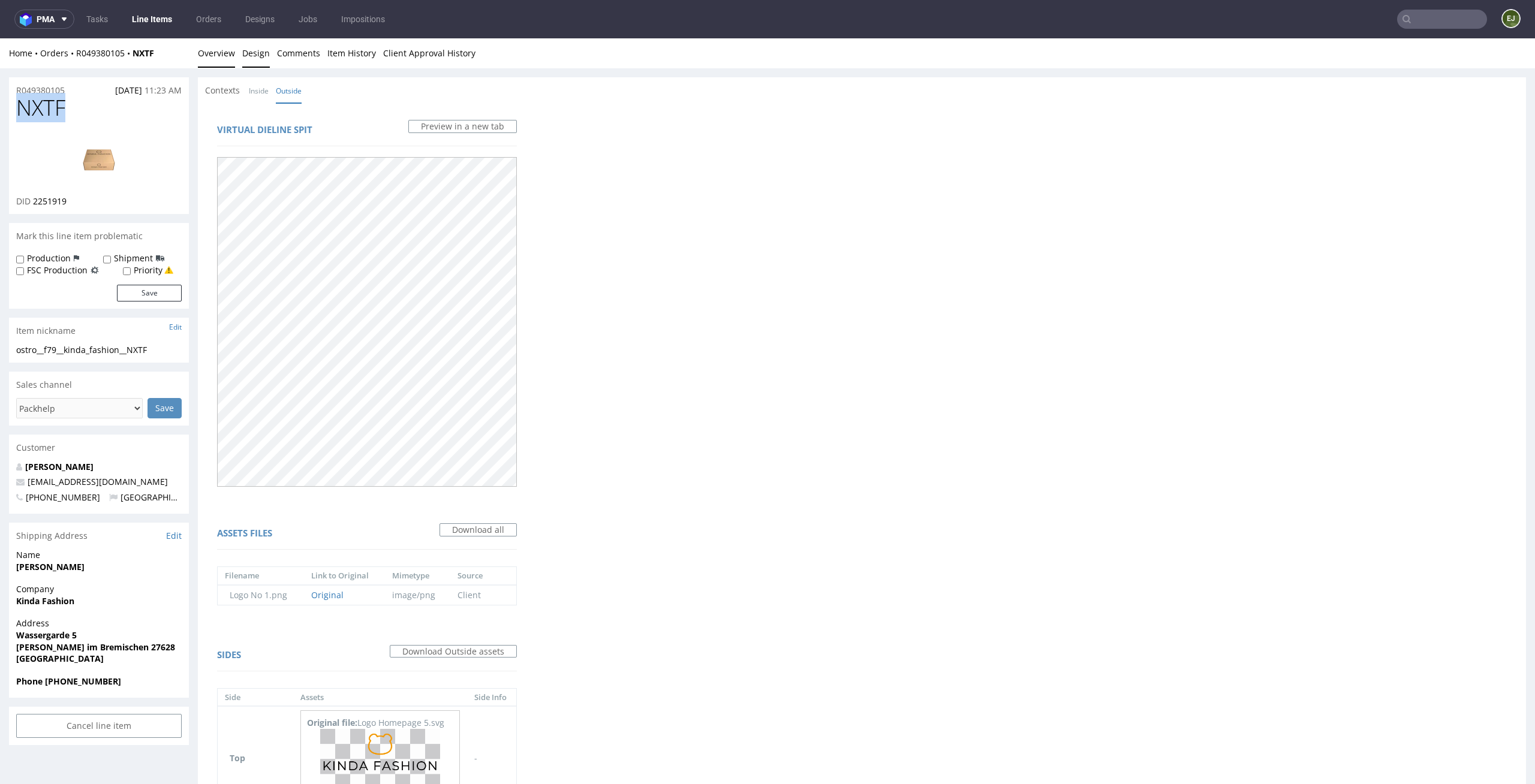
click at [222, 54] on link "Overview" at bounding box center [216, 53] width 37 height 29
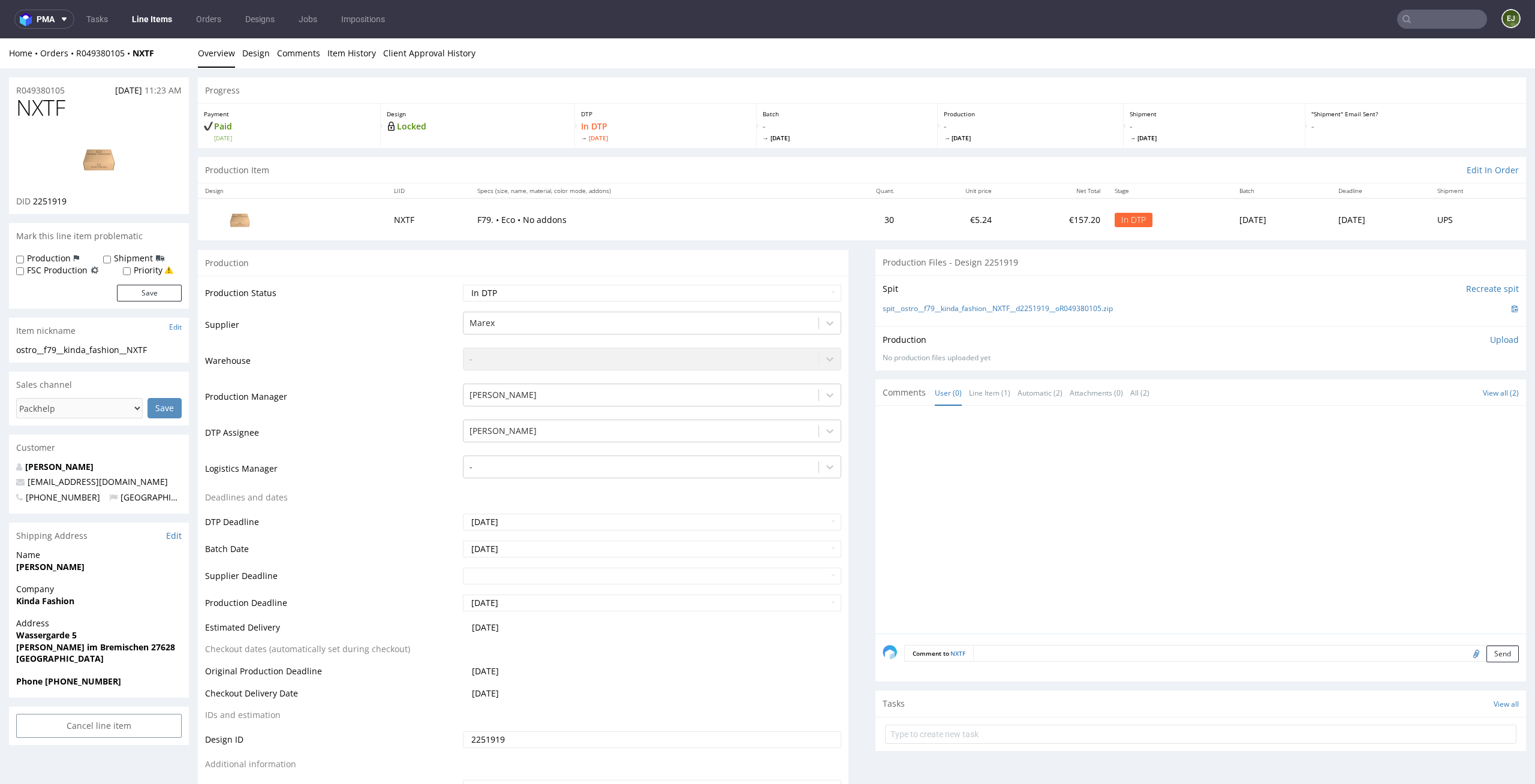
click at [1485, 347] on div "Production Upload No production files uploaded yet Description (optional) Add f…" at bounding box center [1200, 349] width 637 height 29
click at [1490, 342] on p "Upload" at bounding box center [1504, 340] width 29 height 12
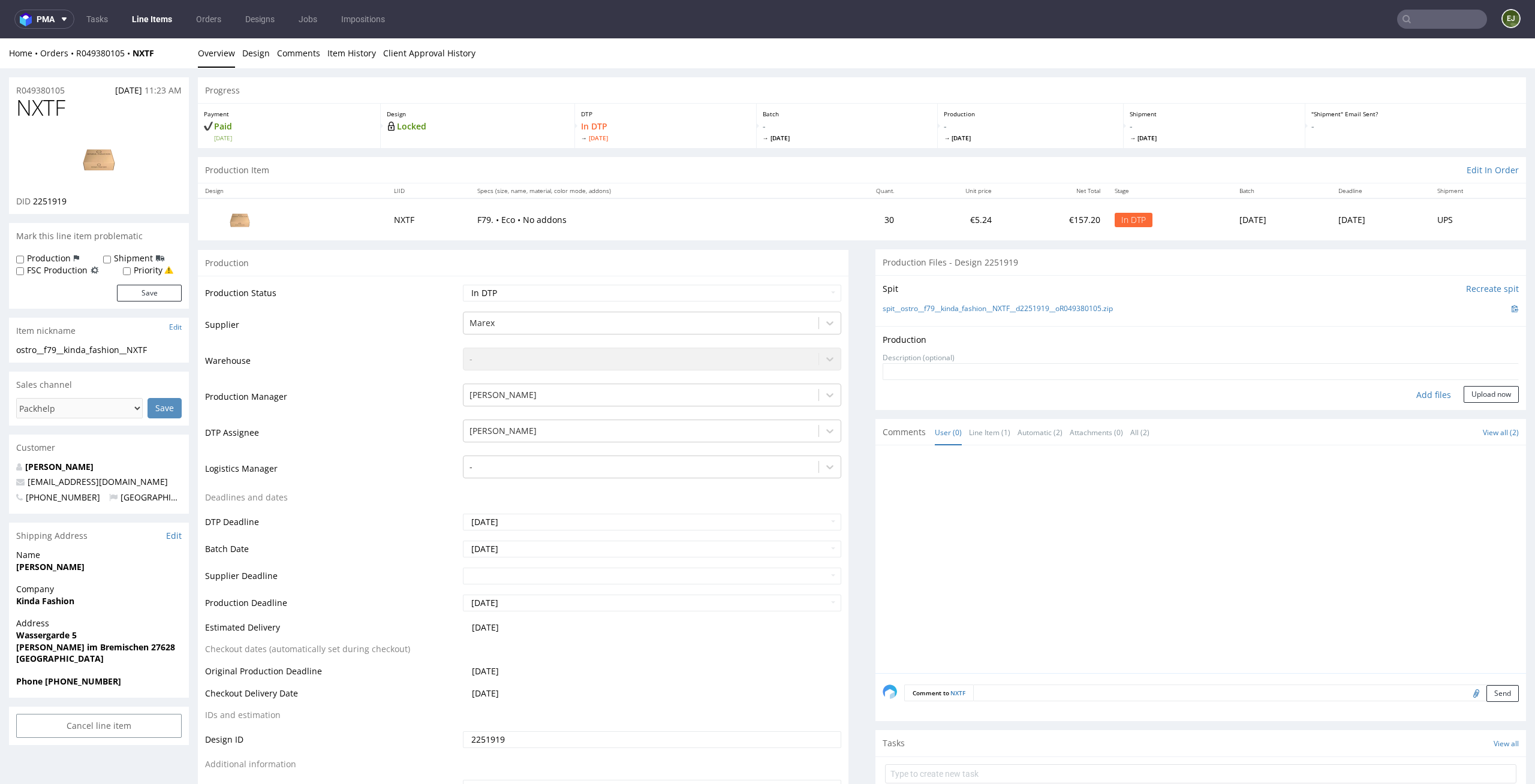
click at [1423, 390] on div "Add files" at bounding box center [1434, 394] width 60 height 18
type input "C:\fakepath\ostro__f79__kinda_fashion__NXTF__d2251919__oR049380105__v5__outside…"
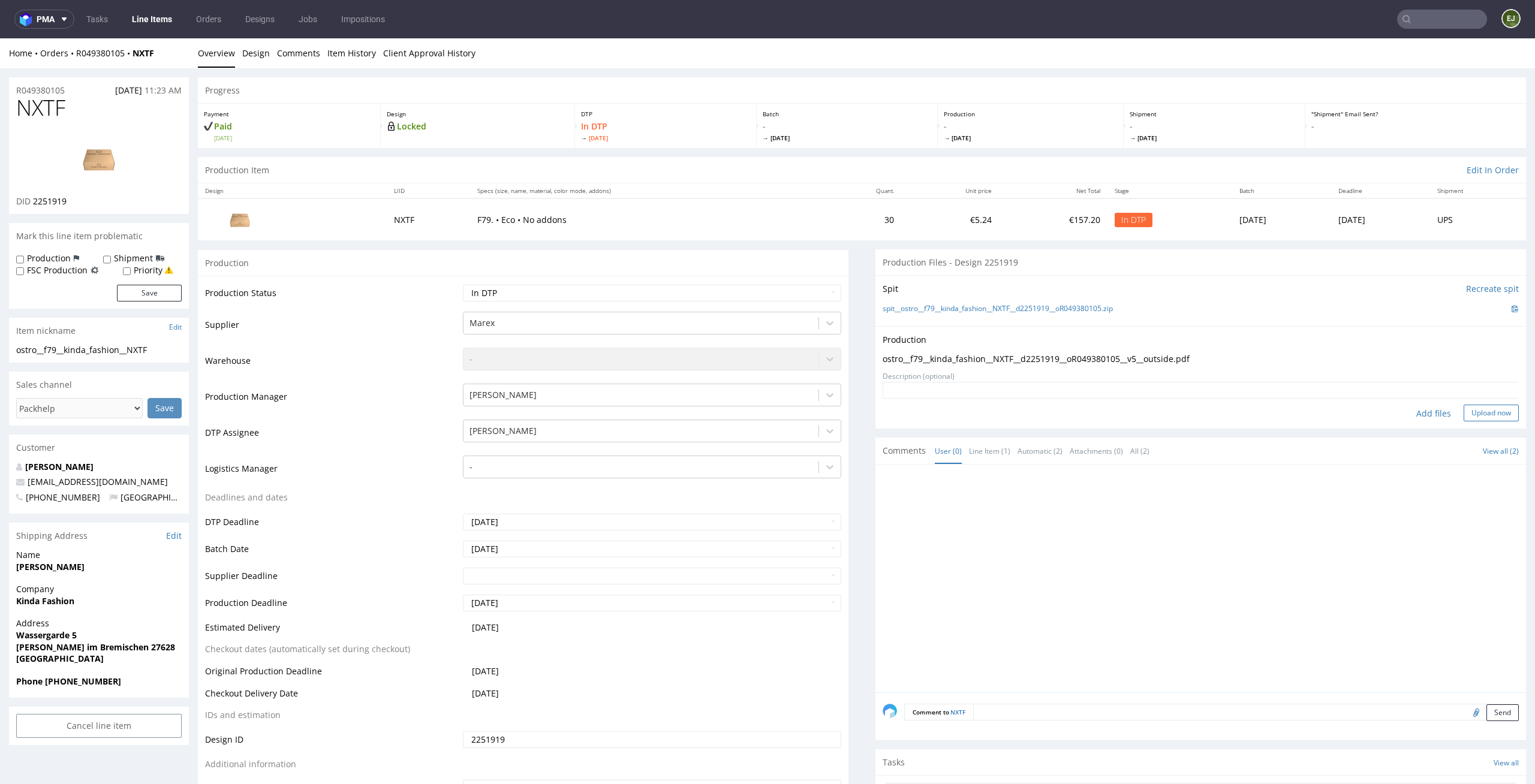
click at [1486, 410] on button "Upload now" at bounding box center [1491, 413] width 55 height 17
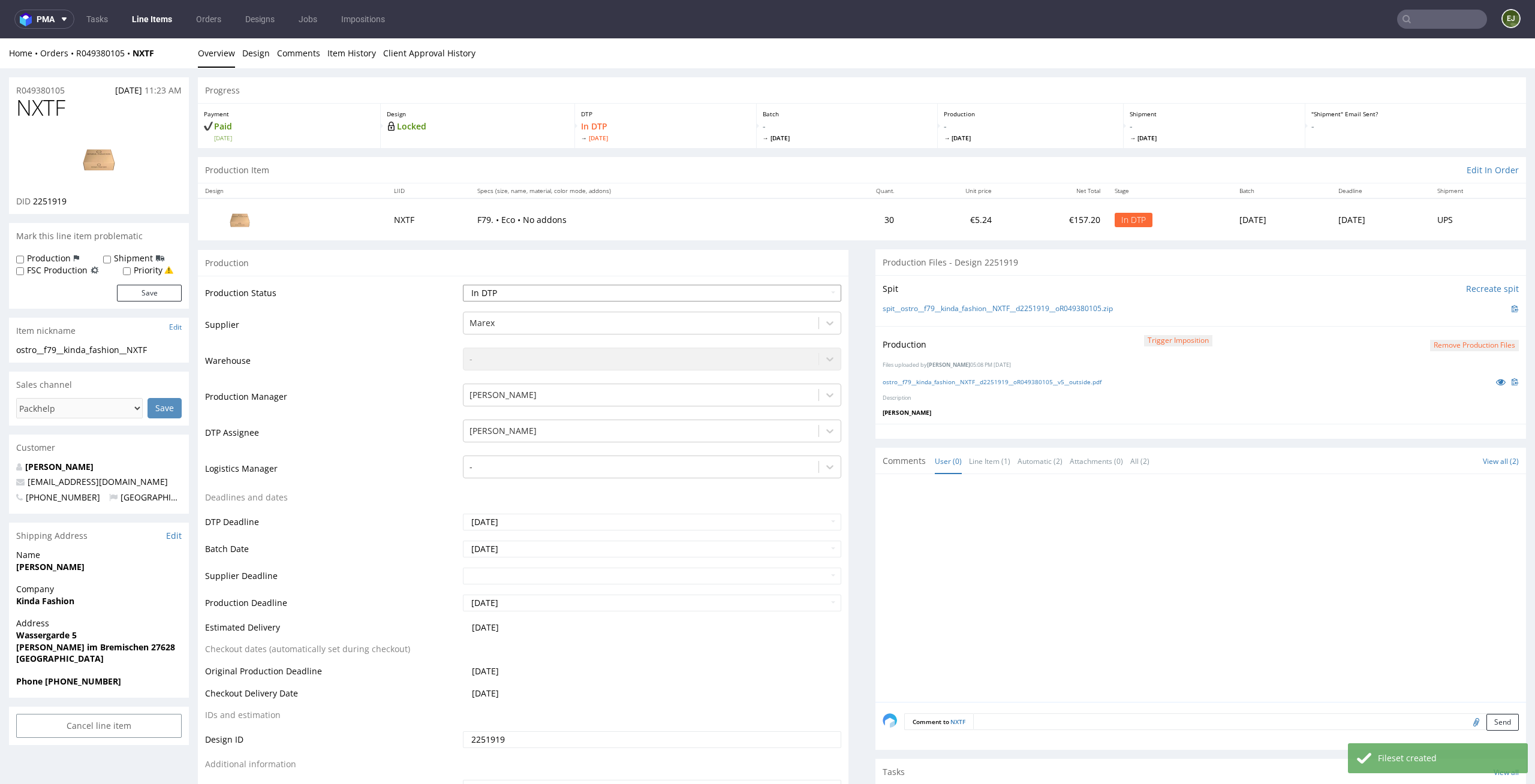
click at [811, 292] on select "Waiting for Artwork Waiting for Diecut Waiting for Mockup Waiting for DTP Waiti…" at bounding box center [652, 294] width 379 height 17
select select "dtp_production_ready"
click at [463, 285] on select "Waiting for Artwork Waiting for Diecut Waiting for Mockup Waiting for DTP Waiti…" at bounding box center [652, 294] width 379 height 17
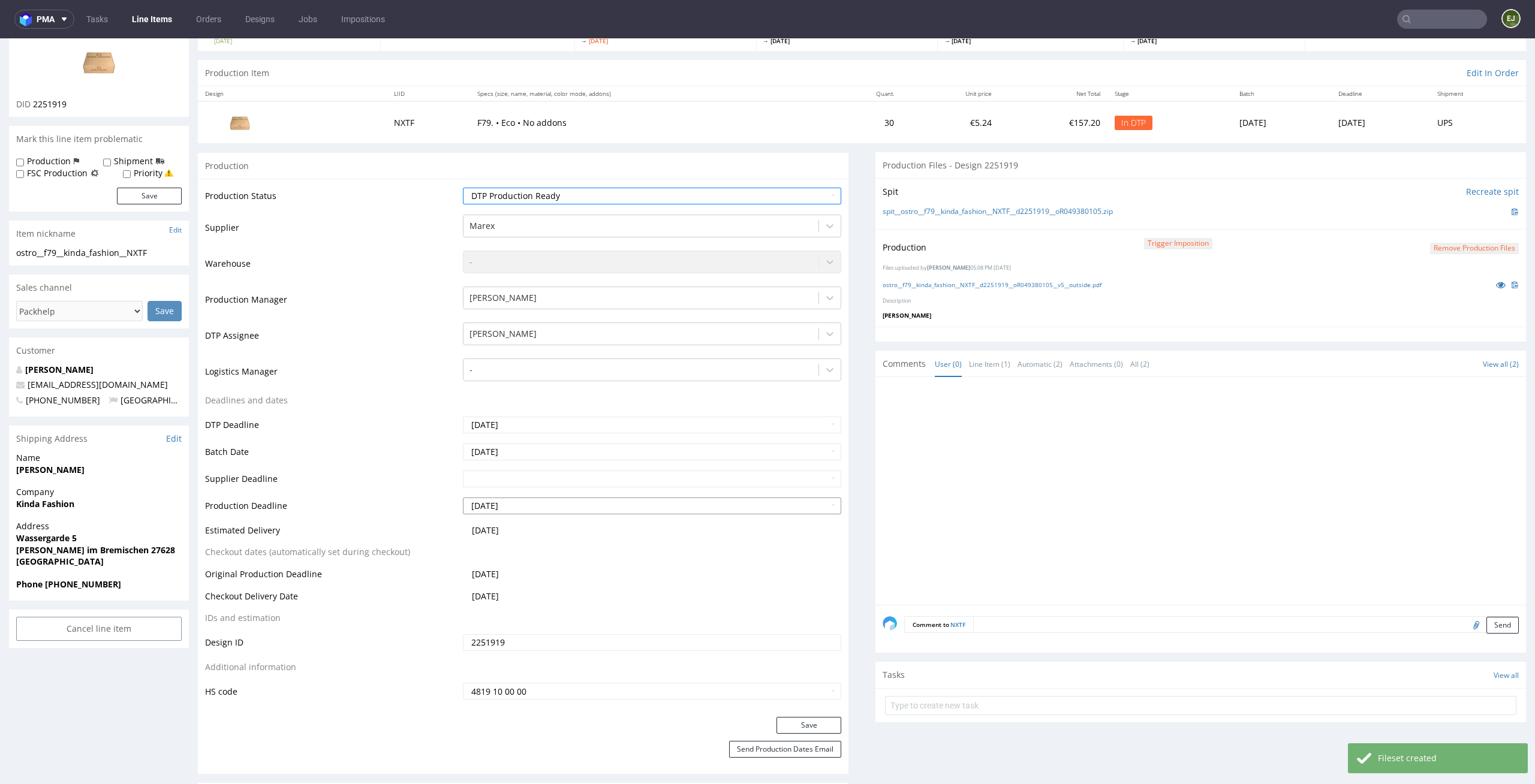
scroll to position [143, 0]
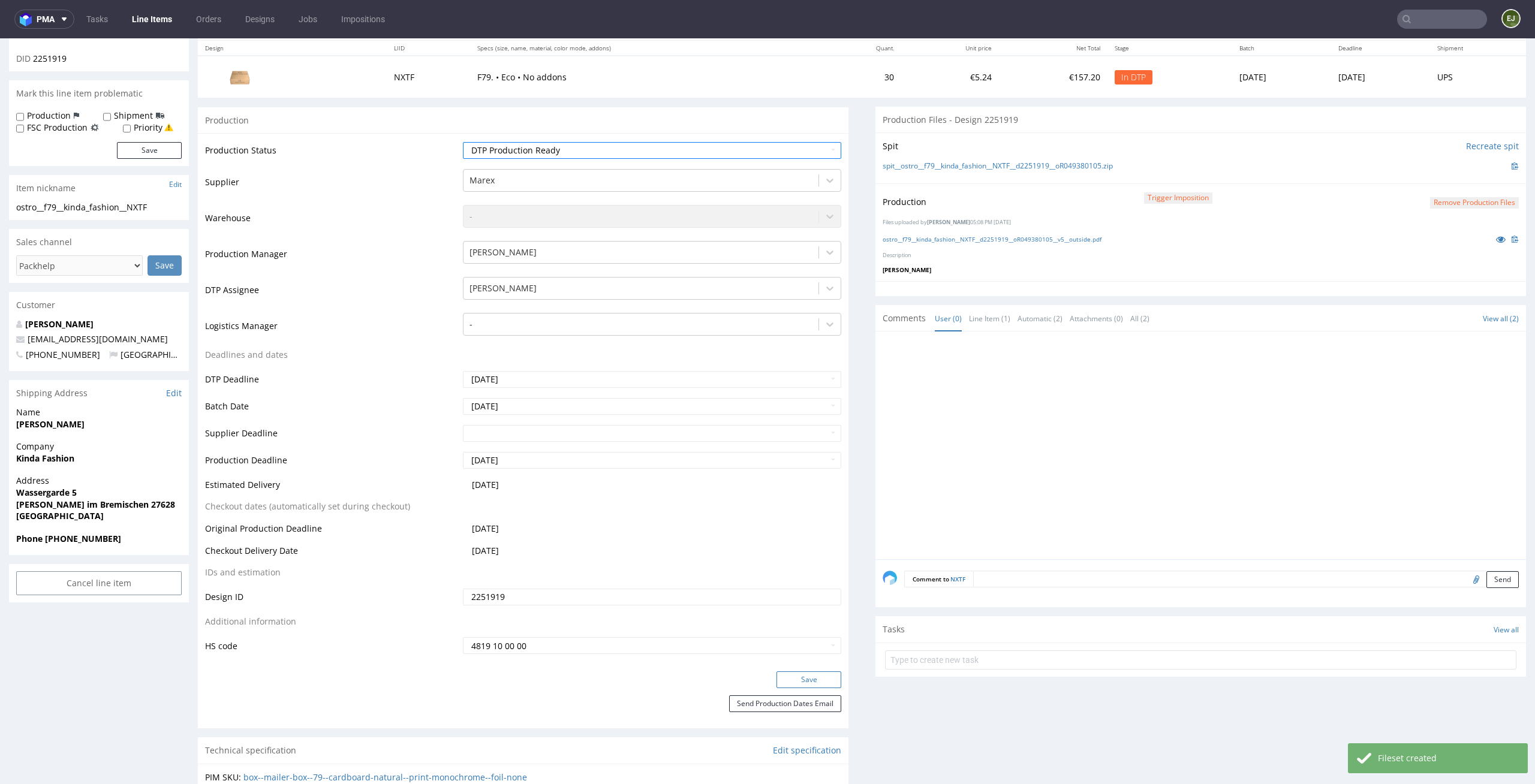
click at [809, 672] on button "Save" at bounding box center [808, 680] width 64 height 17
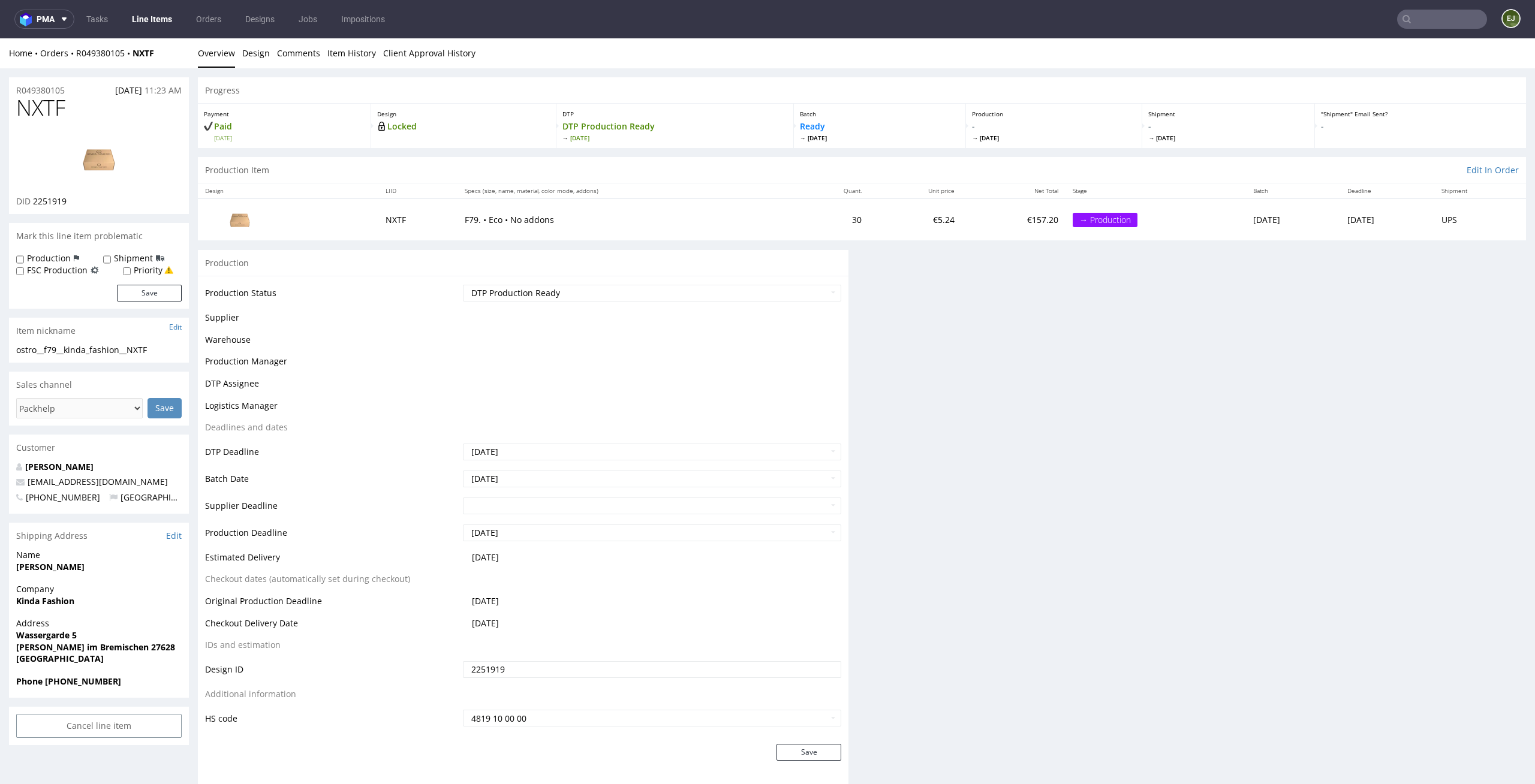
scroll to position [0, 0]
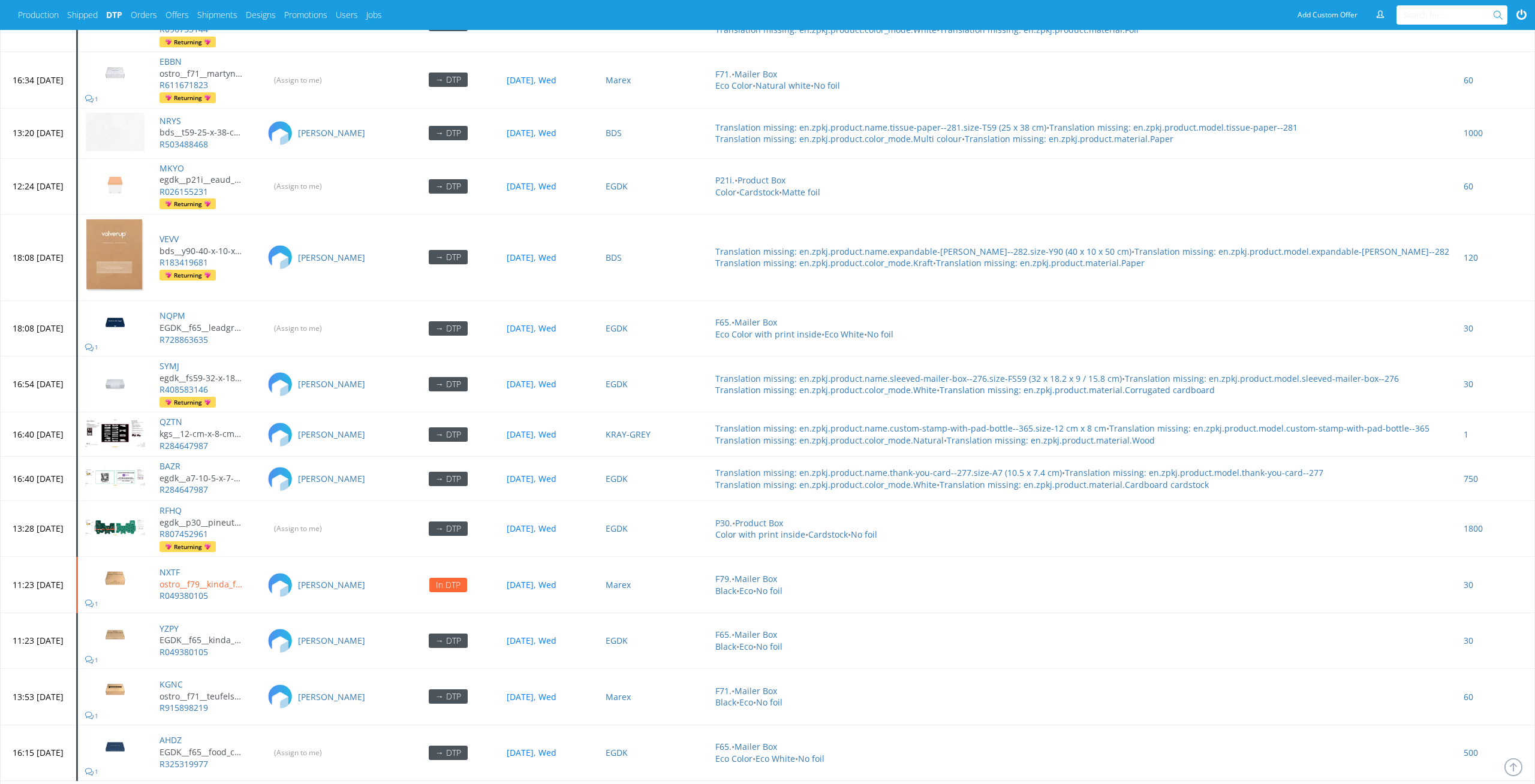
scroll to position [3479, 0]
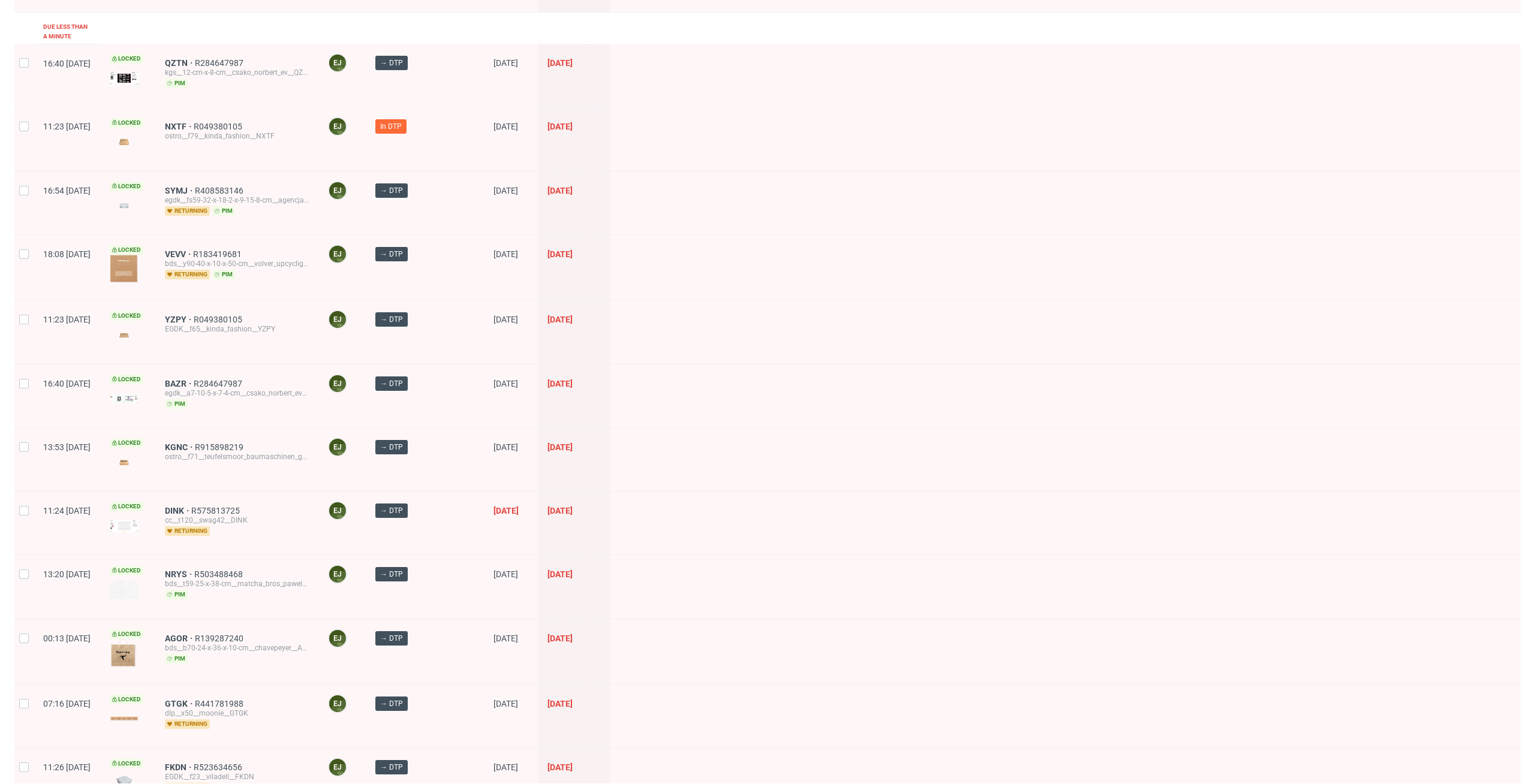
scroll to position [324, 0]
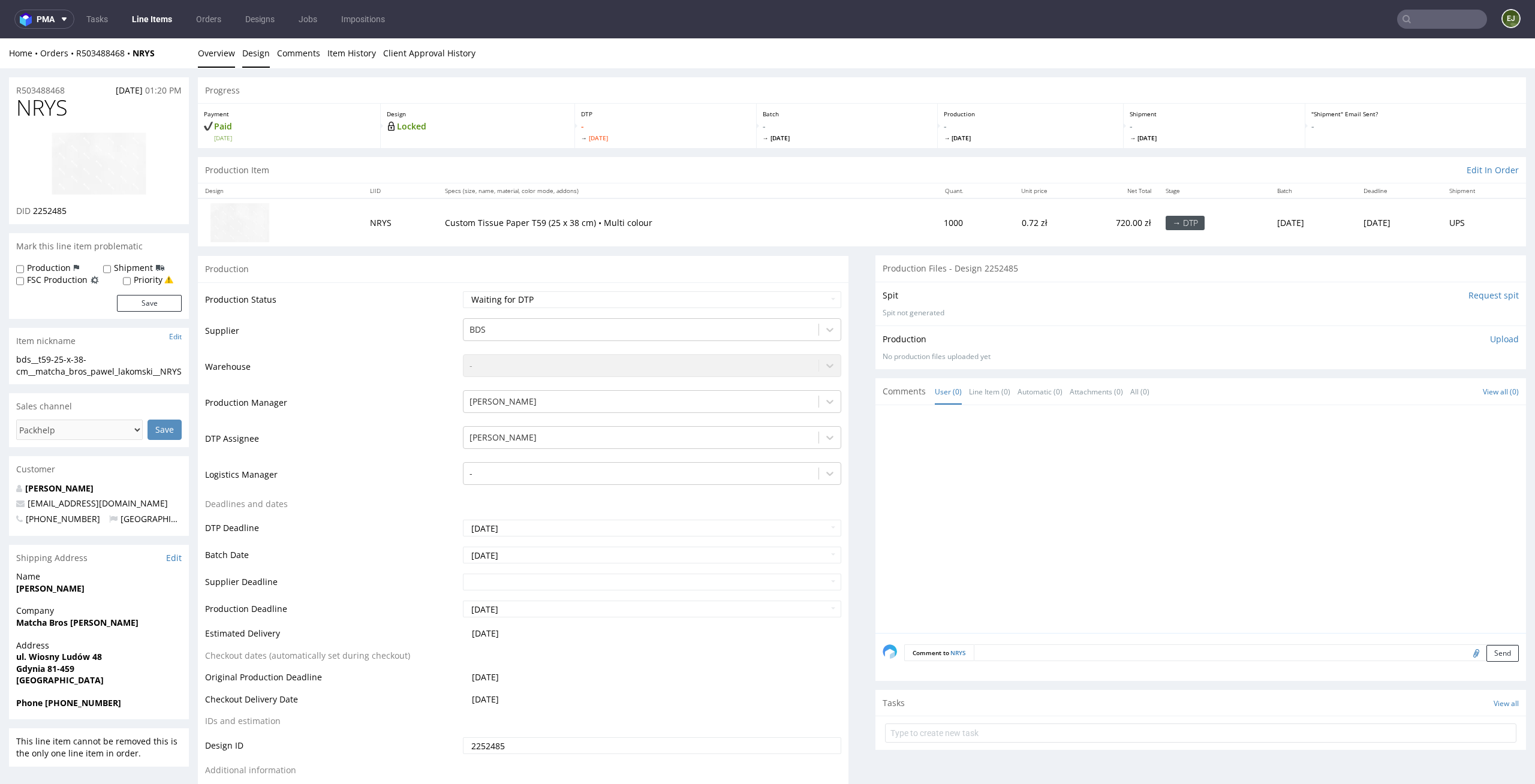
click at [254, 46] on link "Design" at bounding box center [256, 53] width 27 height 29
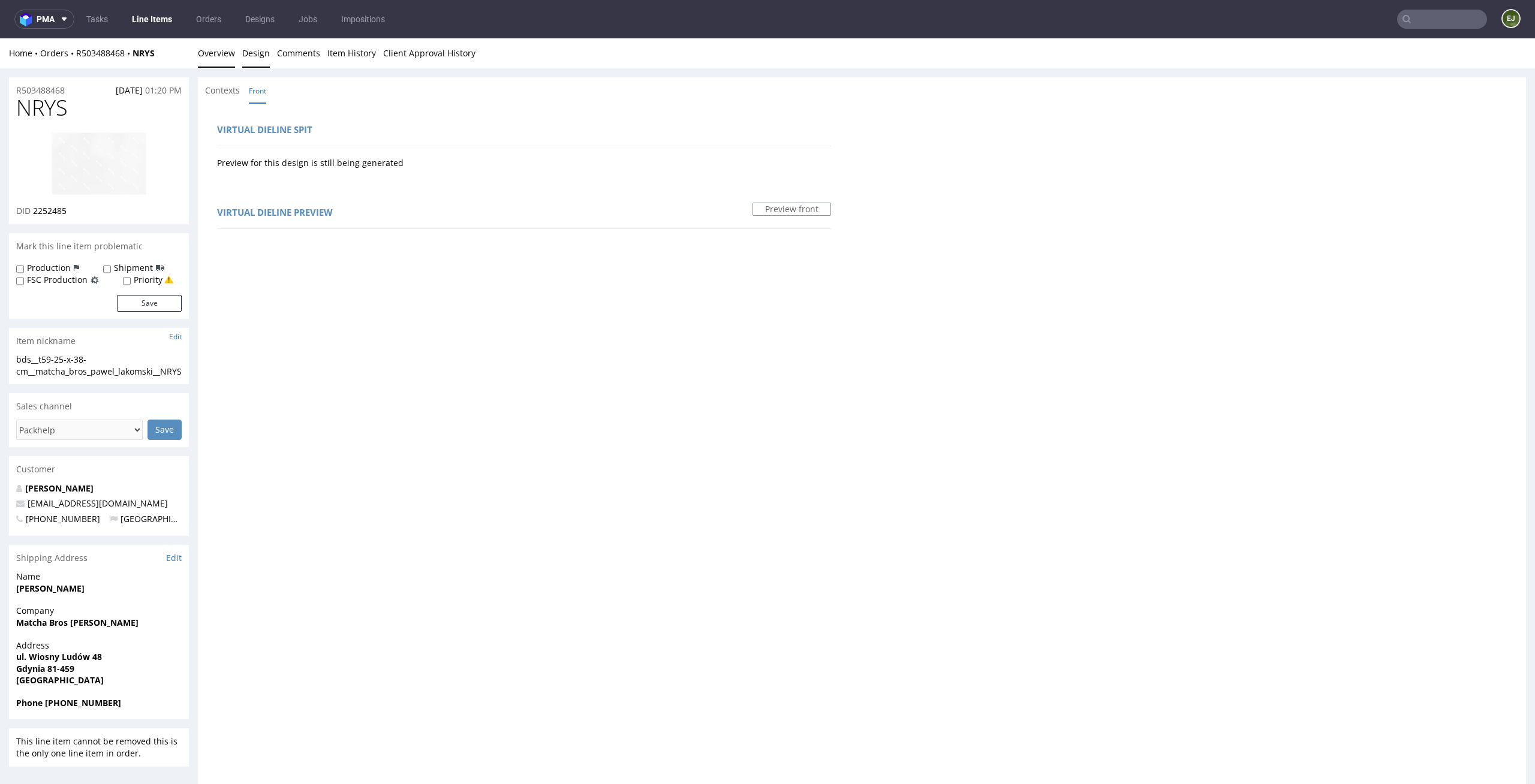
click at [202, 63] on link "Overview" at bounding box center [216, 53] width 37 height 29
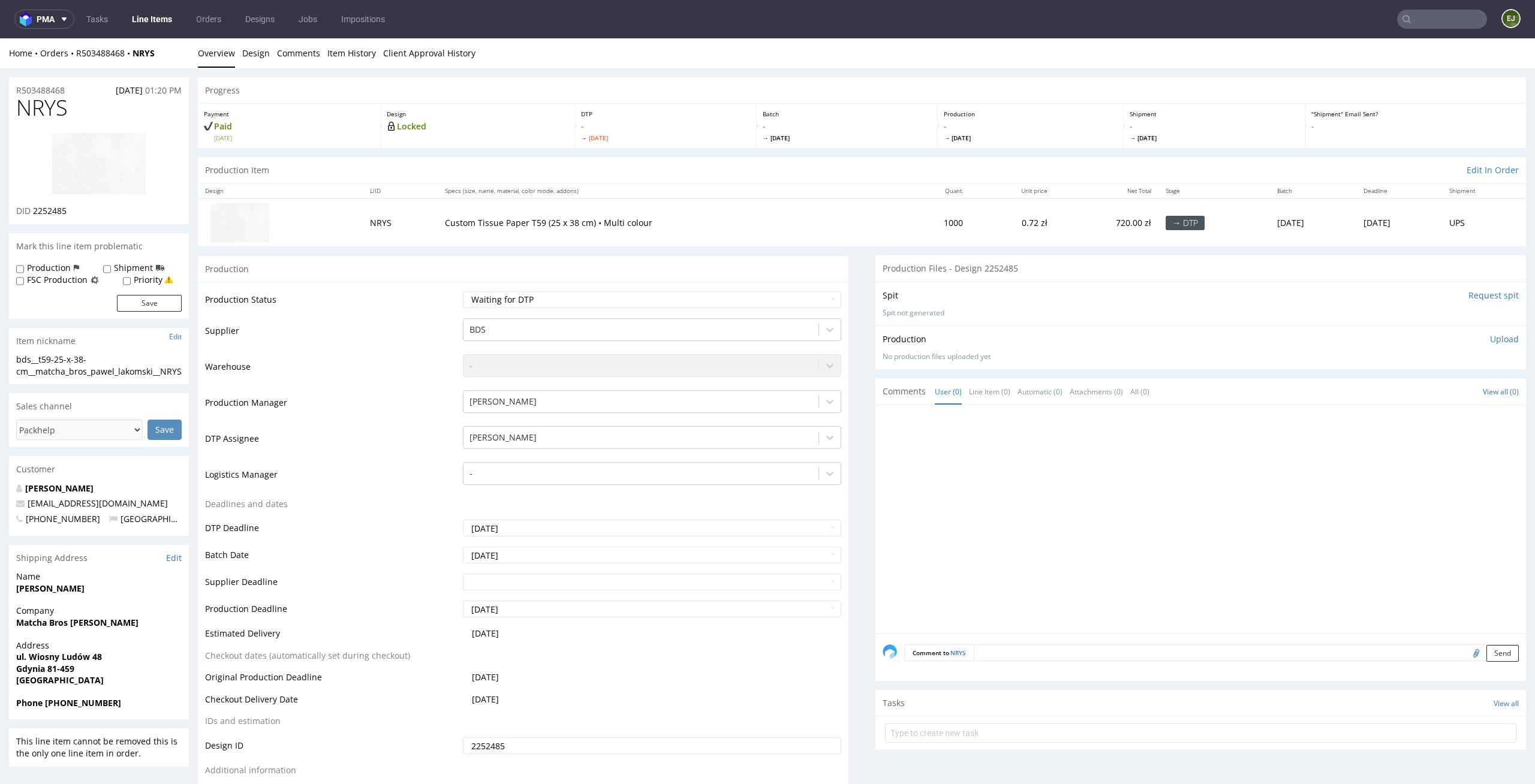
click at [131, 146] on img at bounding box center [99, 164] width 96 height 64
click at [650, 319] on div "BDS" at bounding box center [652, 330] width 379 height 23
click at [656, 312] on td "Waiting for Artwork Waiting for Diecut Waiting for Mockup Waiting for DTP Waiti…" at bounding box center [650, 303] width 382 height 27
click at [672, 296] on select "Waiting for Artwork Waiting for Diecut Waiting for Mockup Waiting for DTP Waiti…" at bounding box center [652, 300] width 379 height 17
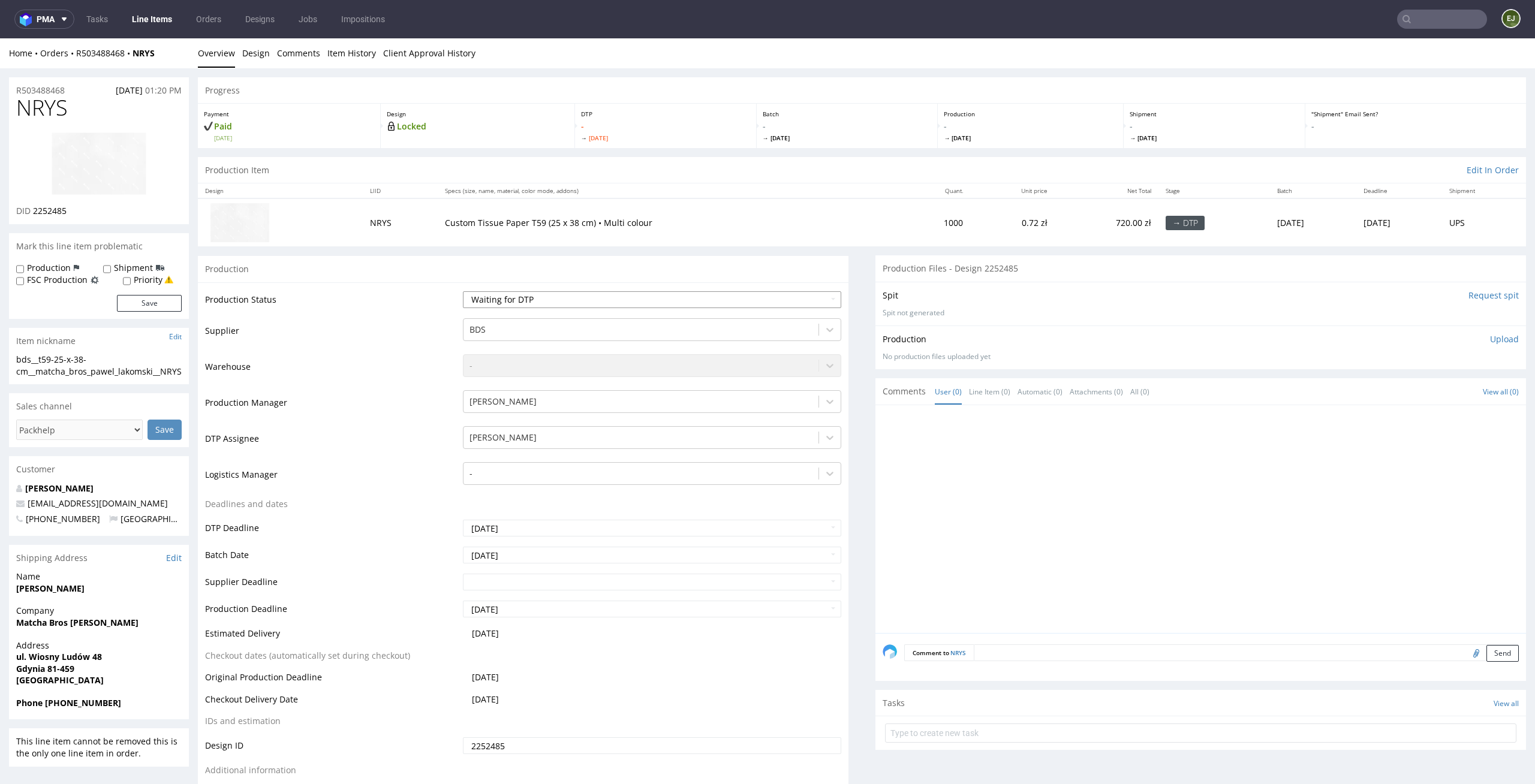
select select "dtp_issue"
click at [463, 291] on select "Waiting for Artwork Waiting for Diecut Waiting for Mockup Waiting for DTP Waiti…" at bounding box center [652, 300] width 379 height 17
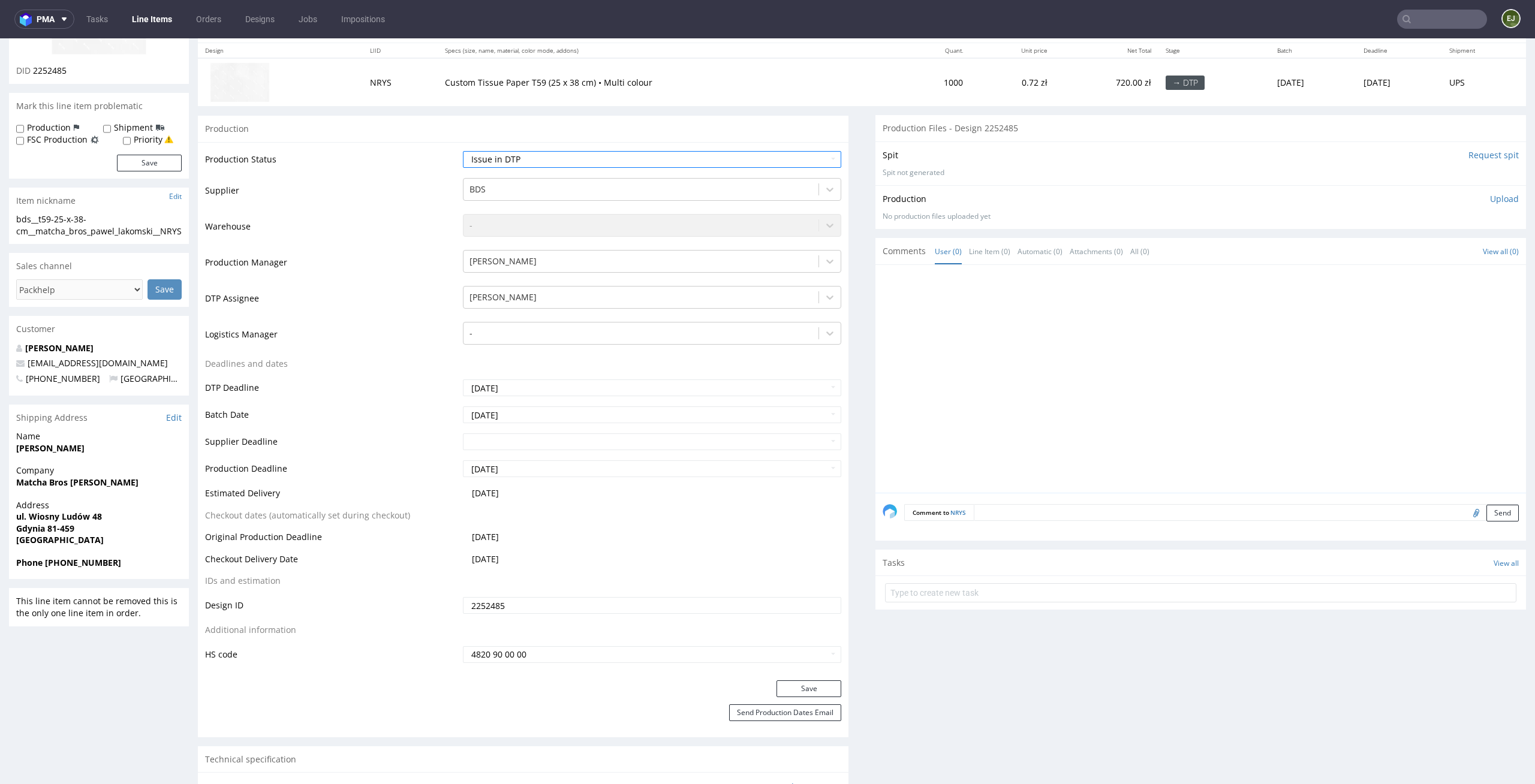
scroll to position [225, 0]
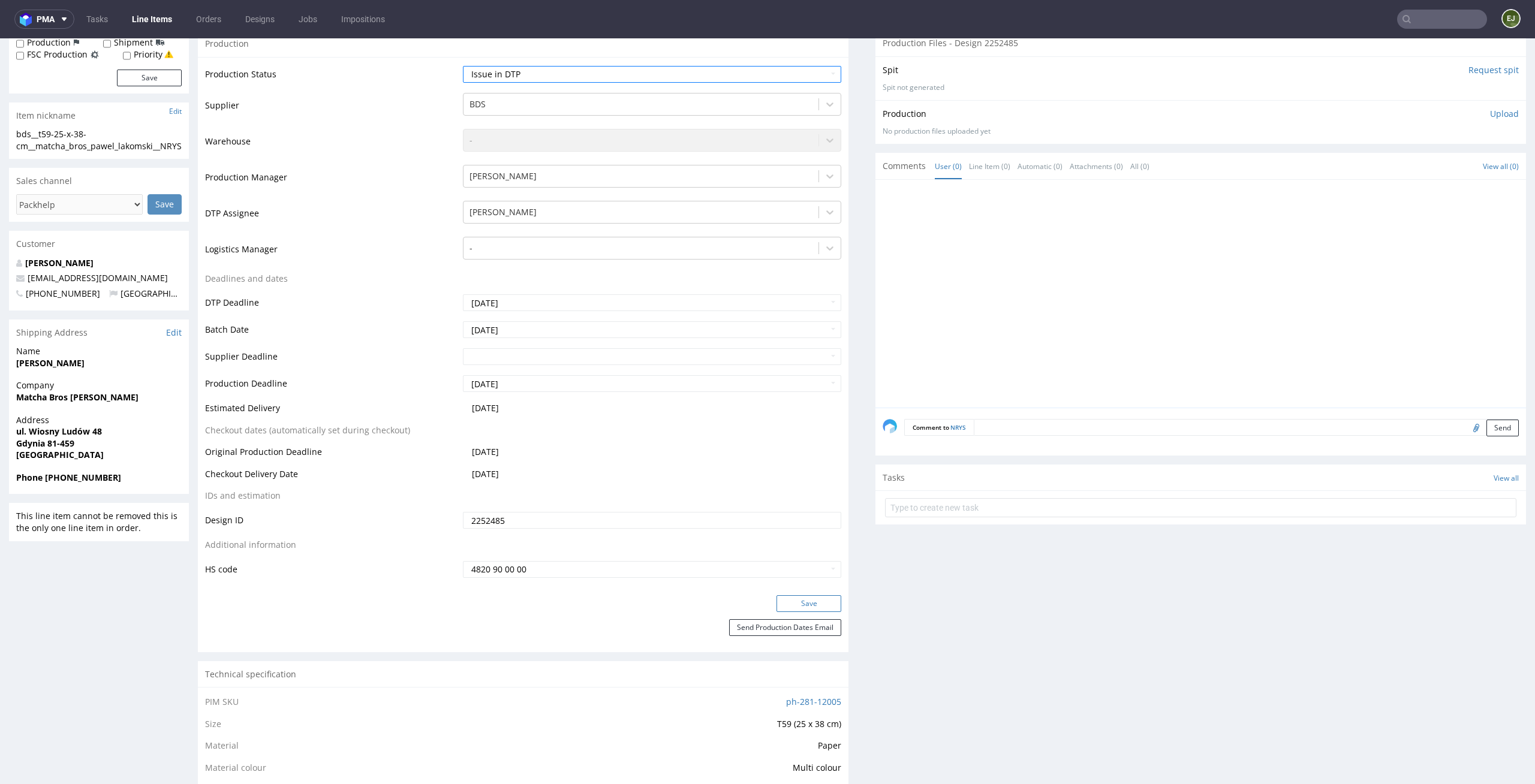
click at [795, 600] on button "Save" at bounding box center [808, 604] width 64 height 17
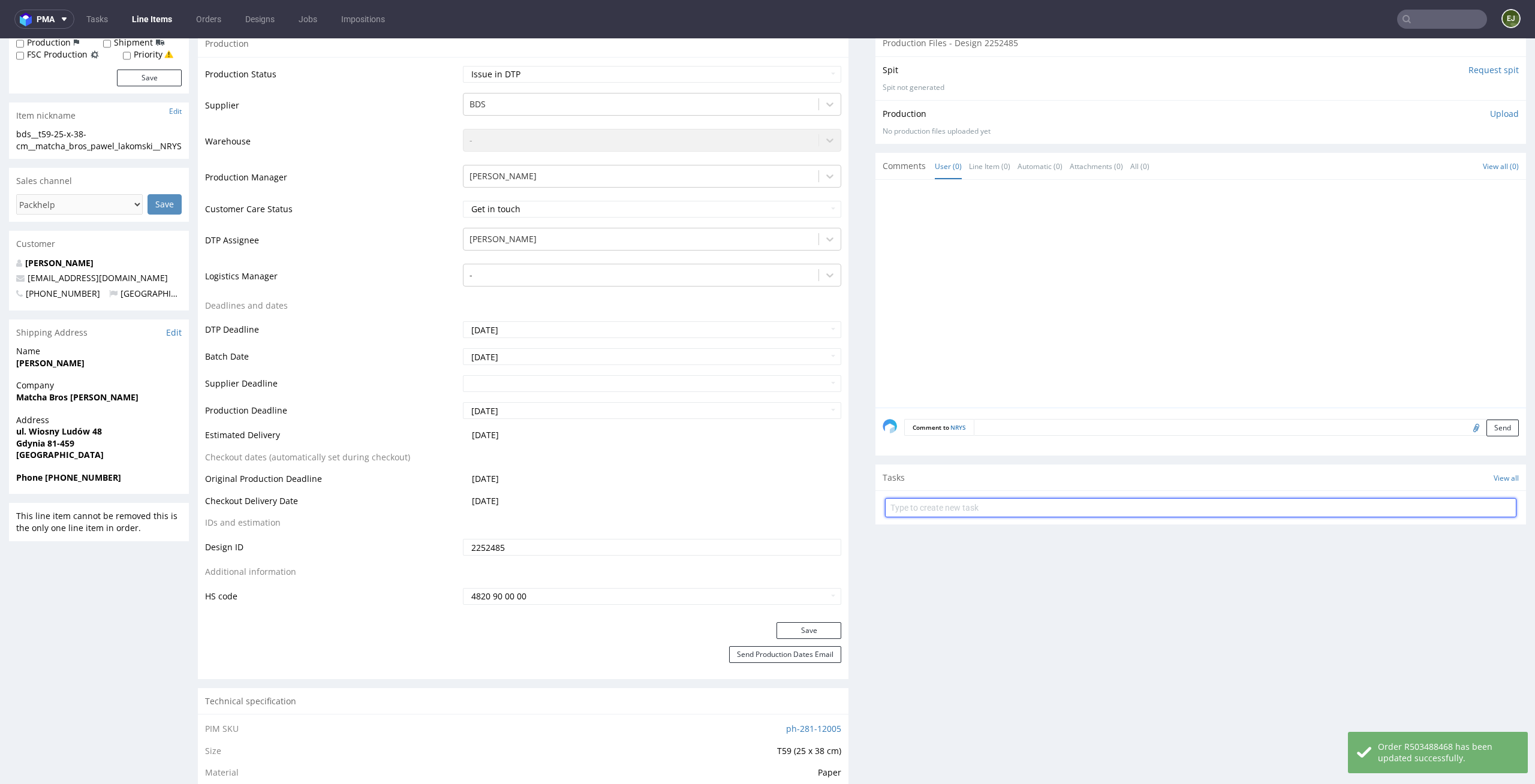
click at [1091, 507] on input "text" at bounding box center [1200, 507] width 631 height 19
type input "issue"
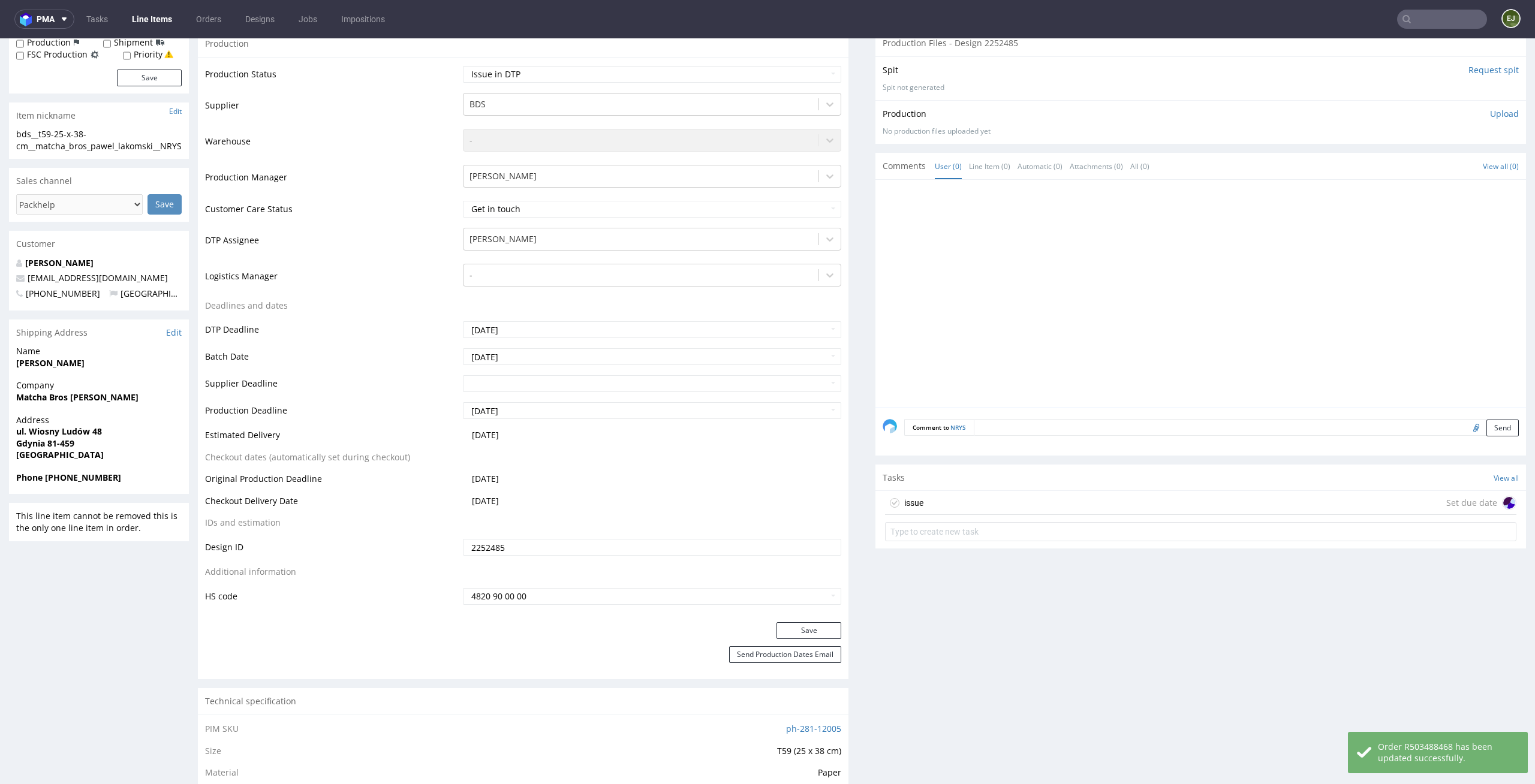
click at [1065, 506] on div "issue Set due date" at bounding box center [1200, 503] width 631 height 24
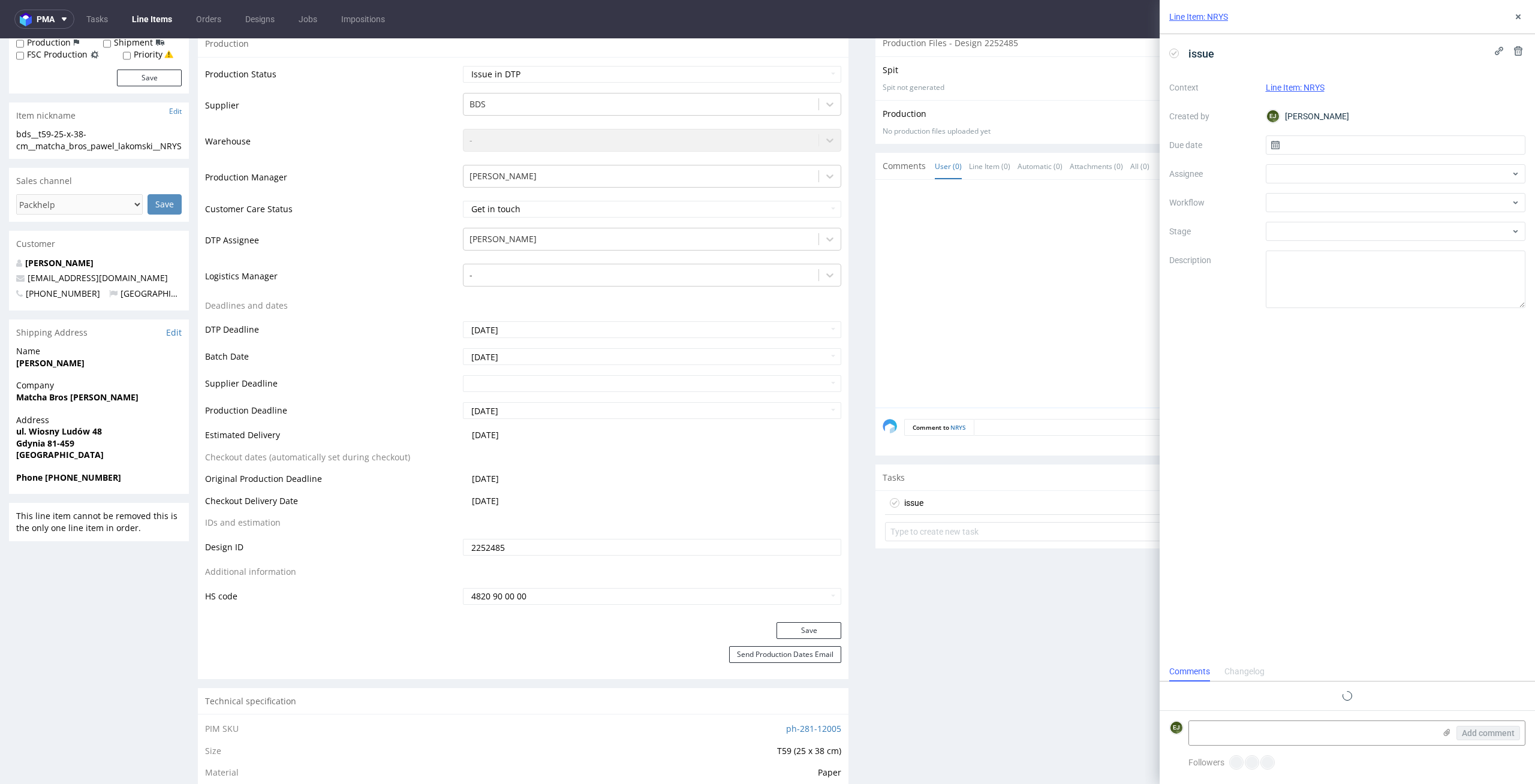
scroll to position [9, 0]
click at [1323, 138] on input "text" at bounding box center [1395, 145] width 260 height 19
click at [1397, 292] on button "27" at bounding box center [1395, 301] width 19 height 19
type input "27/08/2025"
click at [1403, 197] on div at bounding box center [1395, 203] width 260 height 19
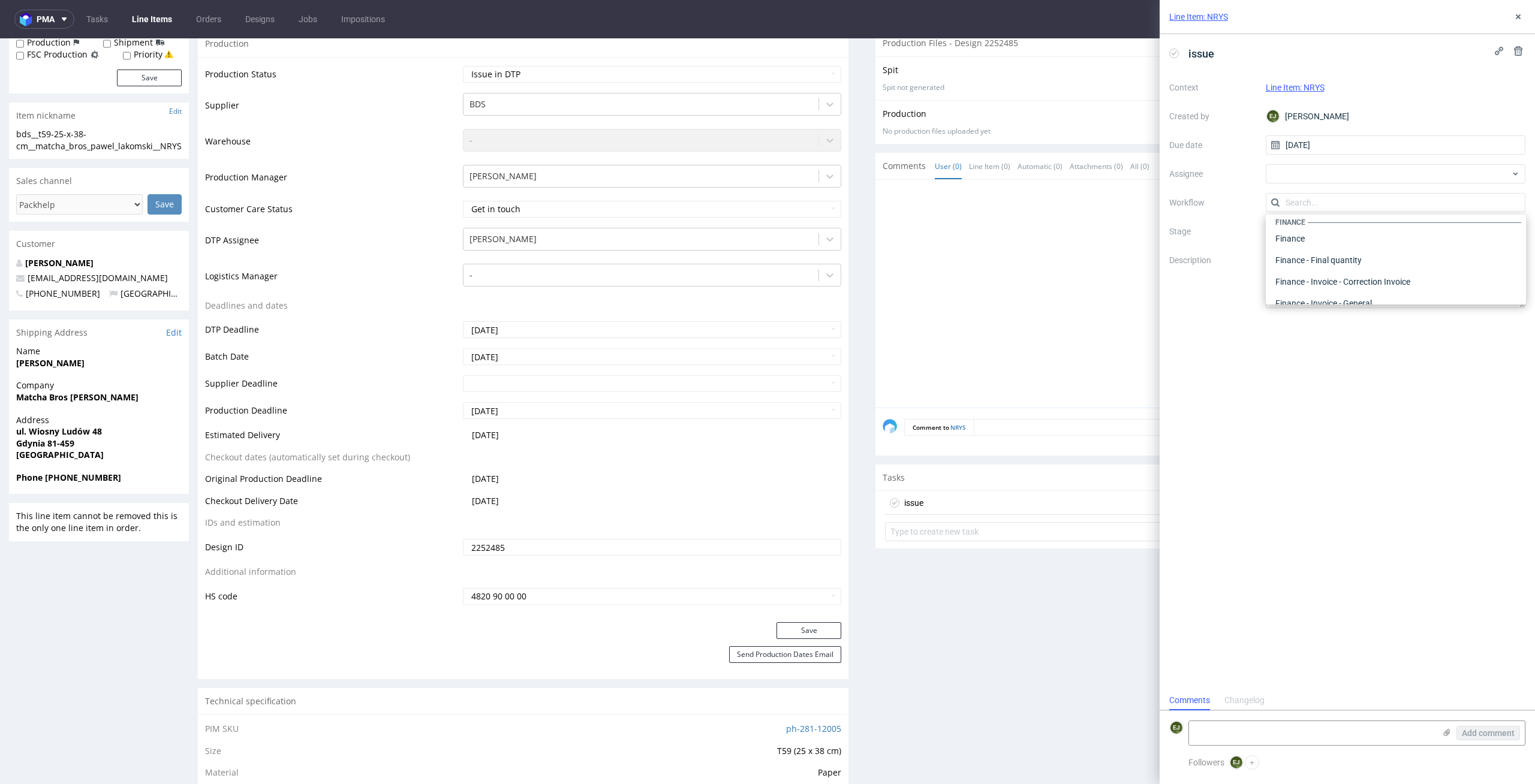
scroll to position [0, 0]
click at [1393, 263] on div "DTP - Issue" at bounding box center [1396, 267] width 251 height 21
click at [1310, 727] on textarea at bounding box center [1312, 733] width 246 height 24
paste textarea "Unfortunately, we do not print in white on this product with the "multicolor" p…"
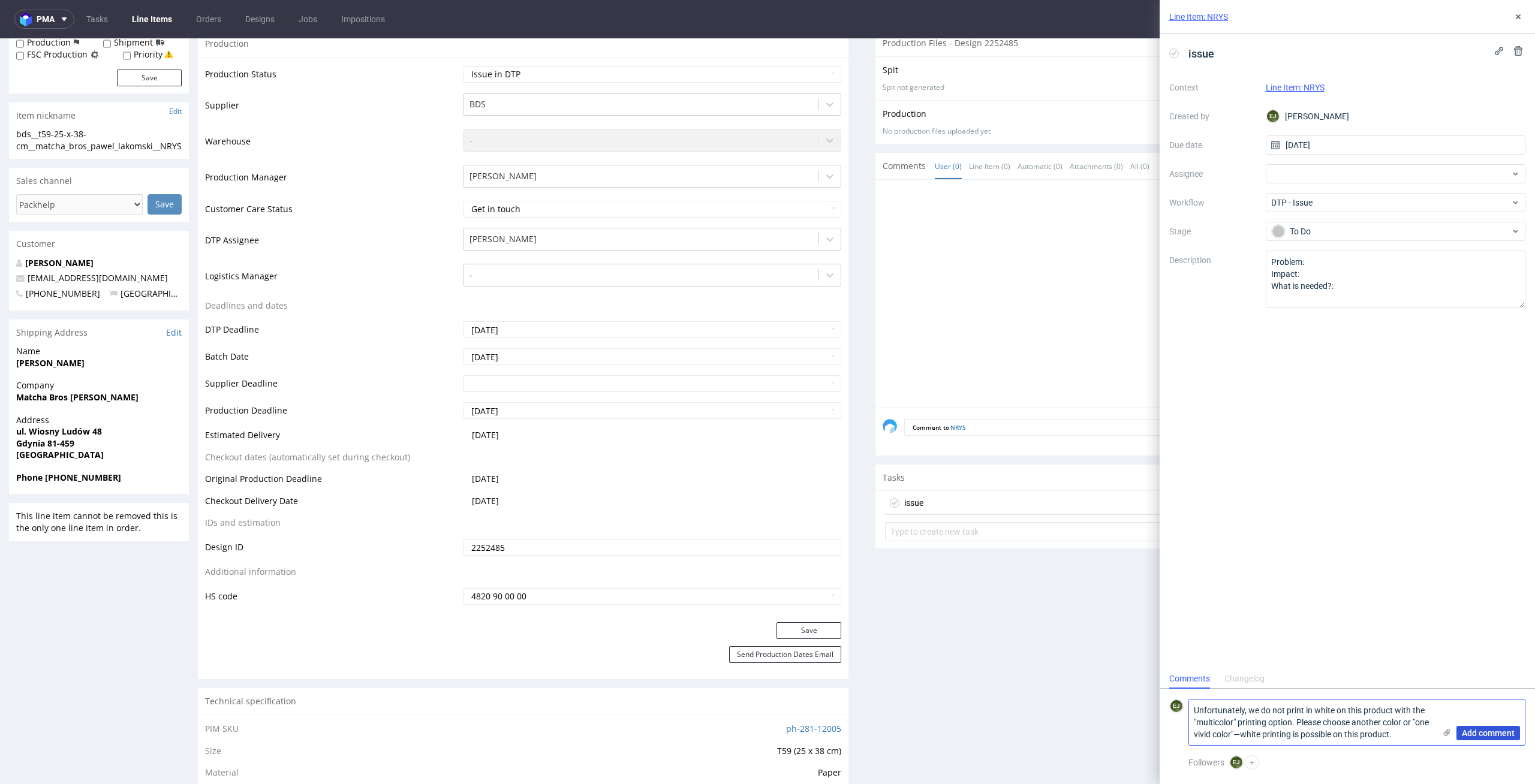
type textarea "Unfortunately, we do not print in white on this product with the "multicolor" p…"
click at [1474, 729] on span "Add comment" at bounding box center [1488, 733] width 52 height 9
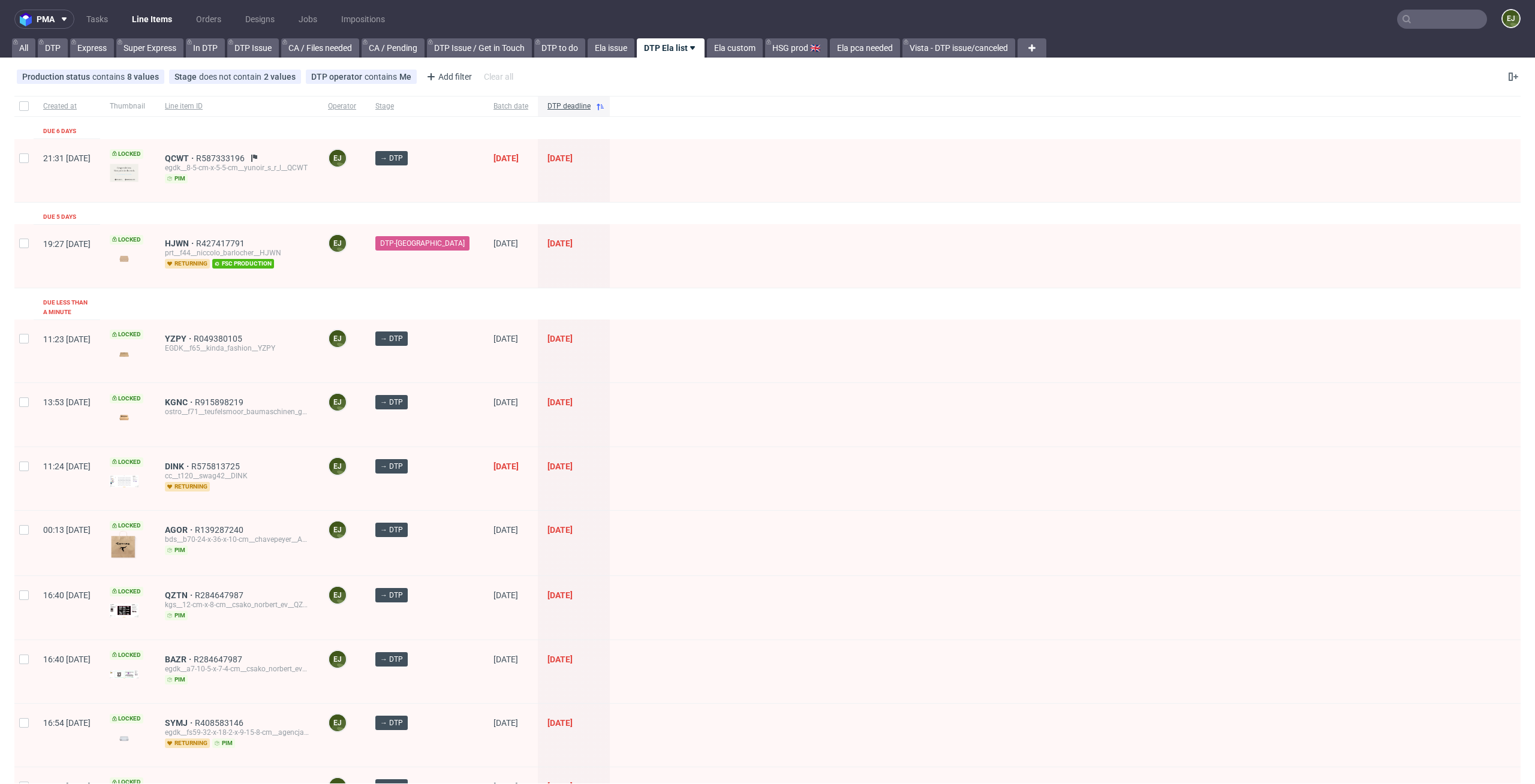
scroll to position [291, 0]
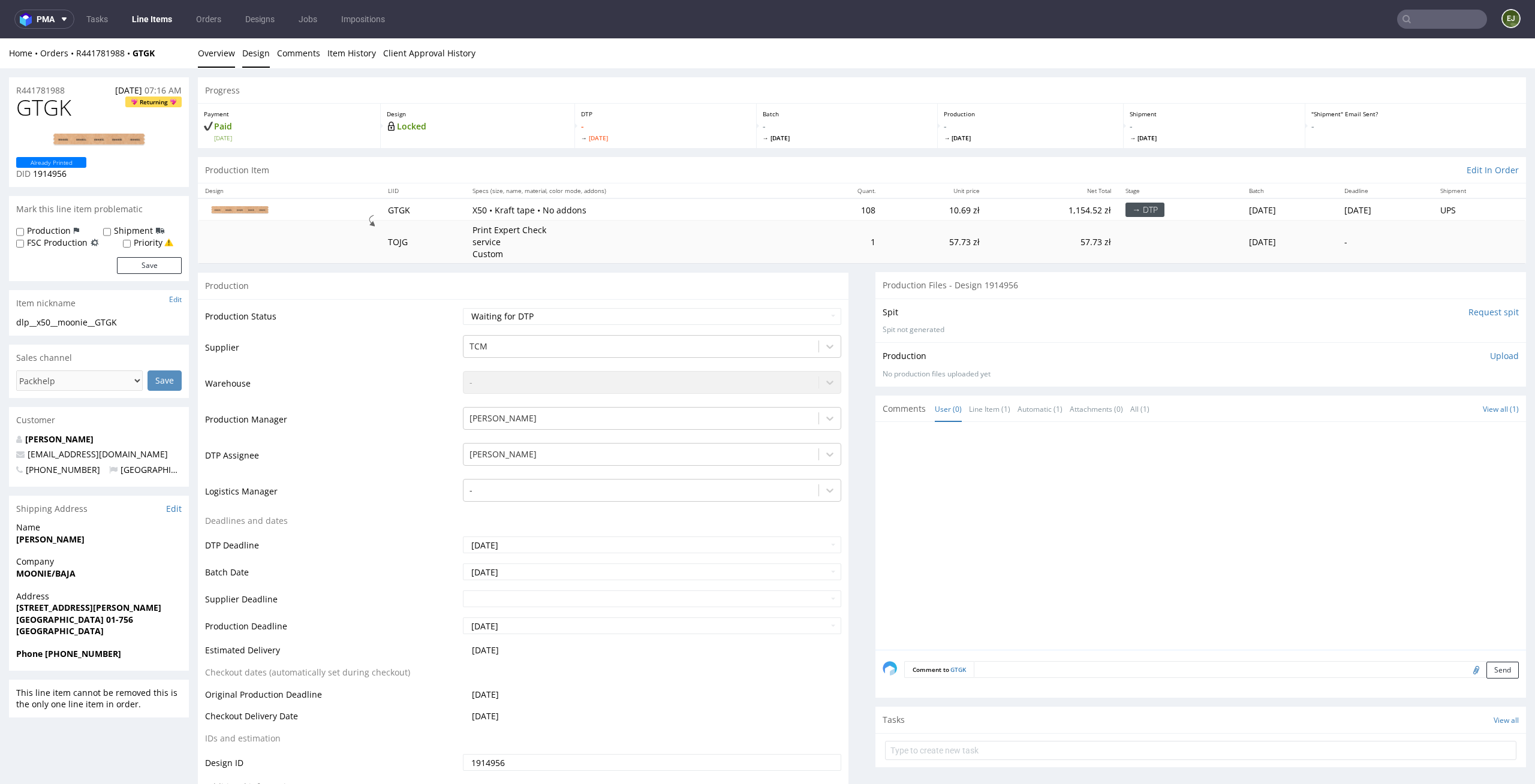
click at [253, 57] on link "Design" at bounding box center [256, 53] width 27 height 29
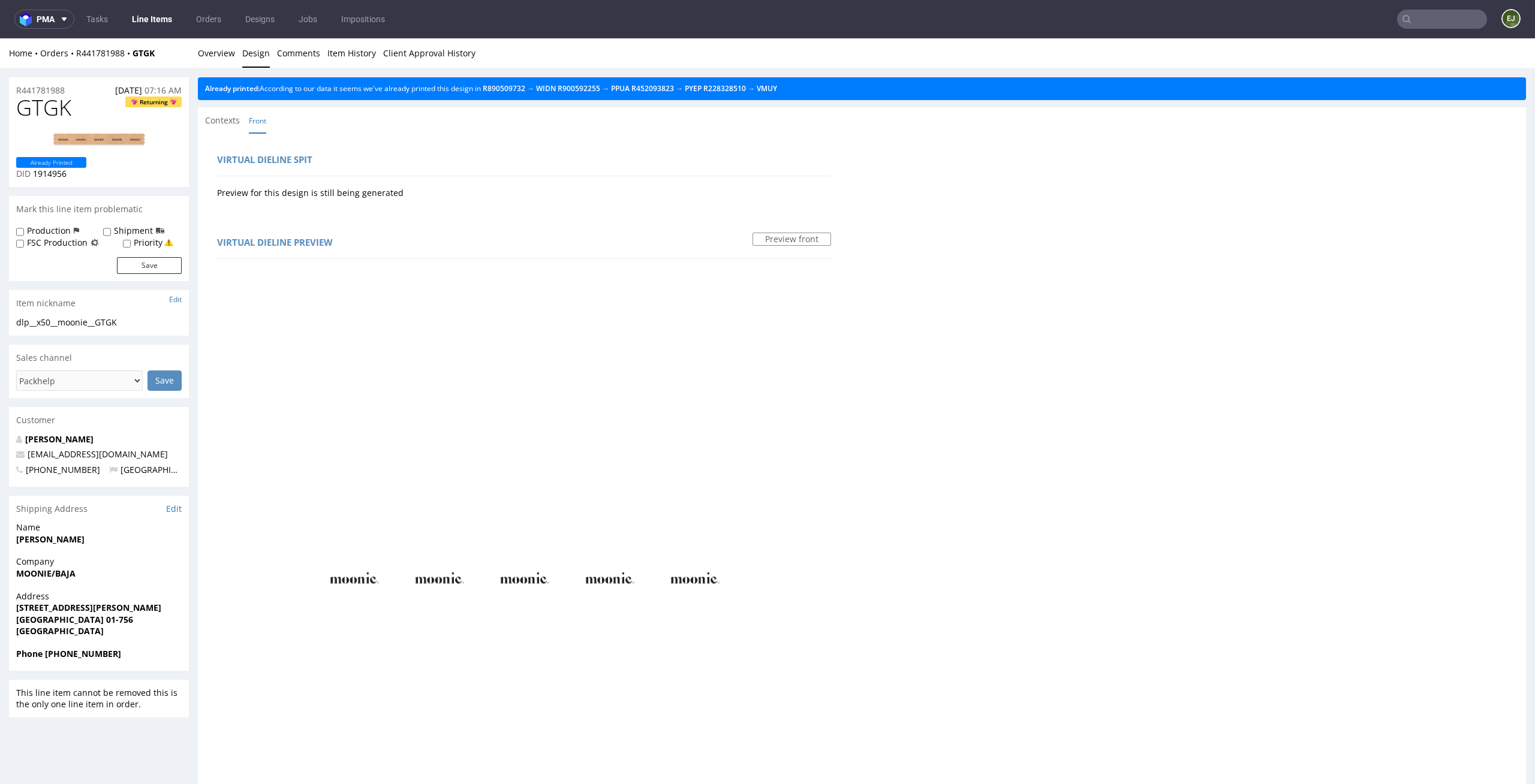
click at [793, 93] on div "Already printed: According to our data it seems we've already printed this desi…" at bounding box center [862, 88] width 1328 height 23
click at [809, 93] on div "Already printed: According to our data it seems we've already printed this desi…" at bounding box center [862, 88] width 1328 height 23
click at [777, 92] on link "VMUY" at bounding box center [767, 88] width 21 height 10
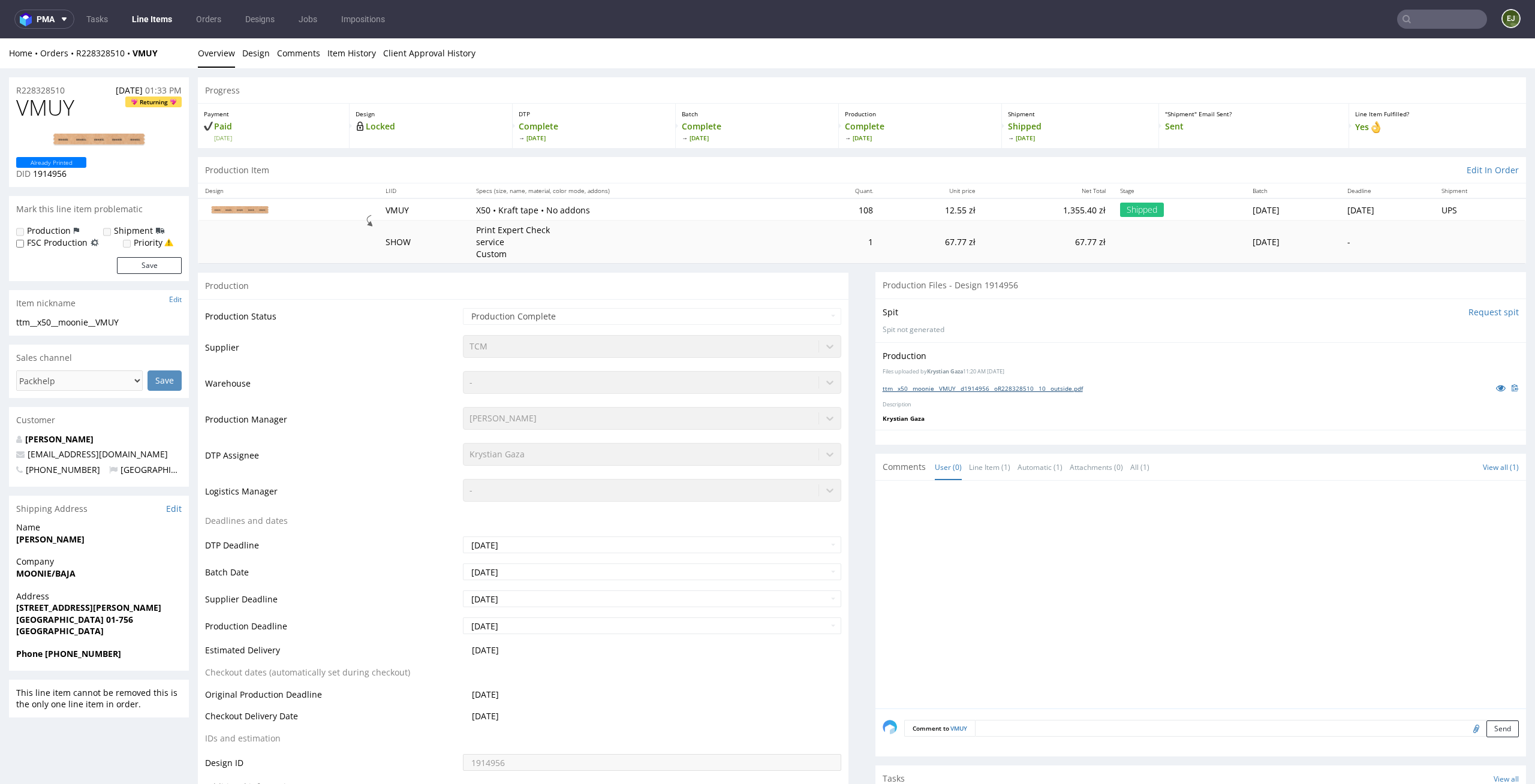
click at [996, 384] on link "ttm__x50__moonie__VMUY__d1914956__oR228328510__10__outside.pdf" at bounding box center [982, 388] width 200 height 9
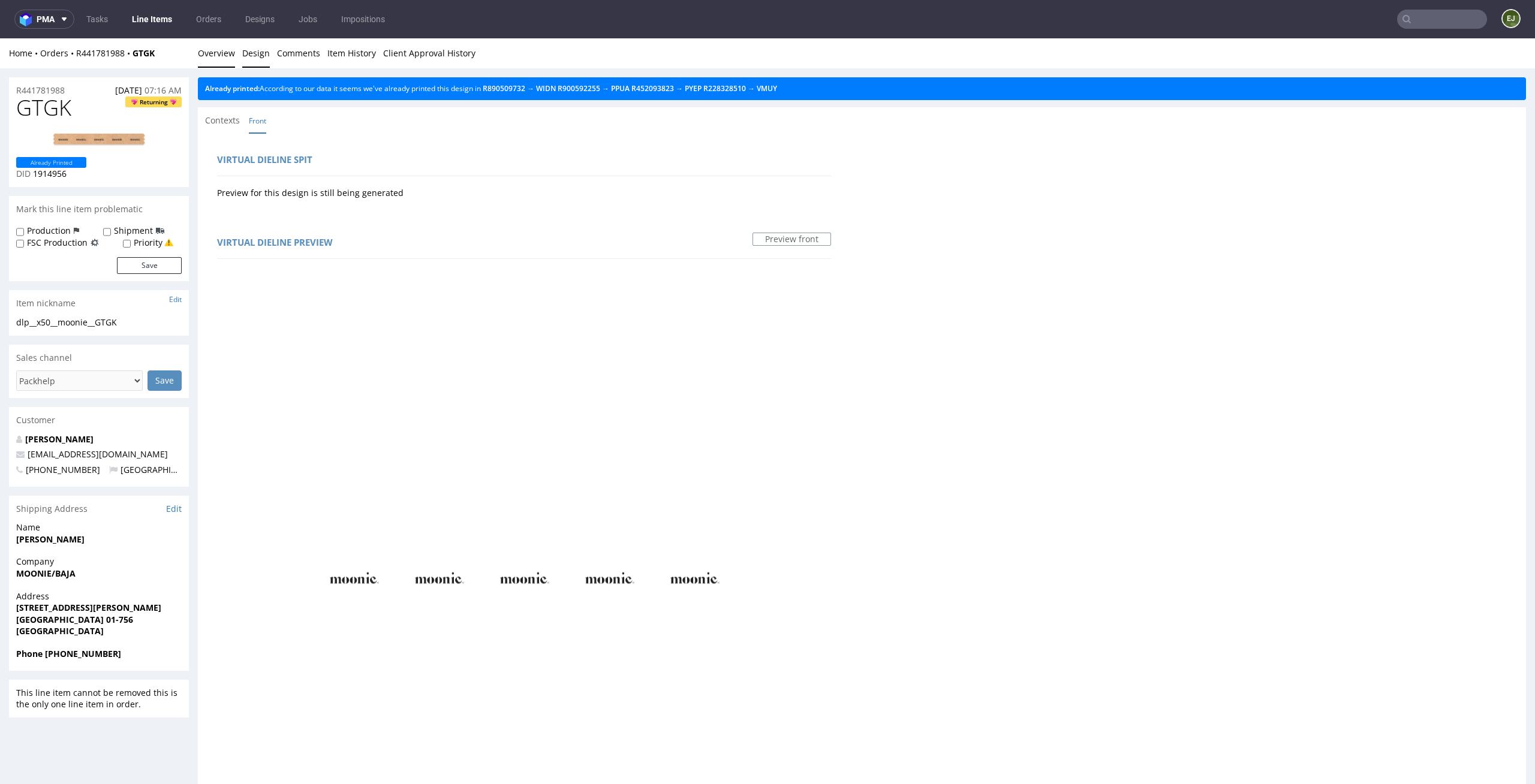
click at [214, 48] on link "Overview" at bounding box center [216, 53] width 37 height 29
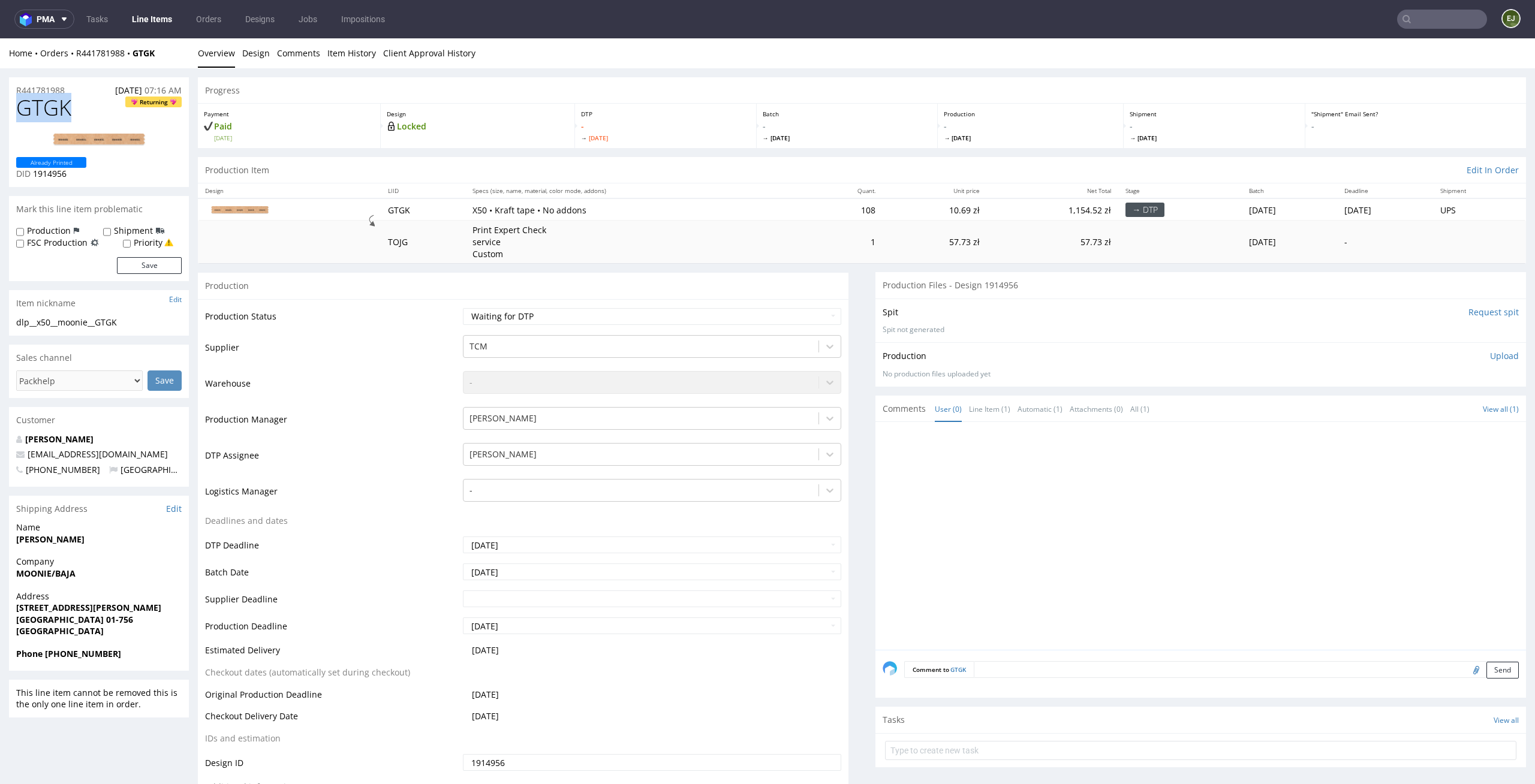
drag, startPoint x: 76, startPoint y: 101, endPoint x: 0, endPoint y: 104, distance: 76.1
copy span "GTGK"
drag, startPoint x: 76, startPoint y: 94, endPoint x: 0, endPoint y: 92, distance: 76.0
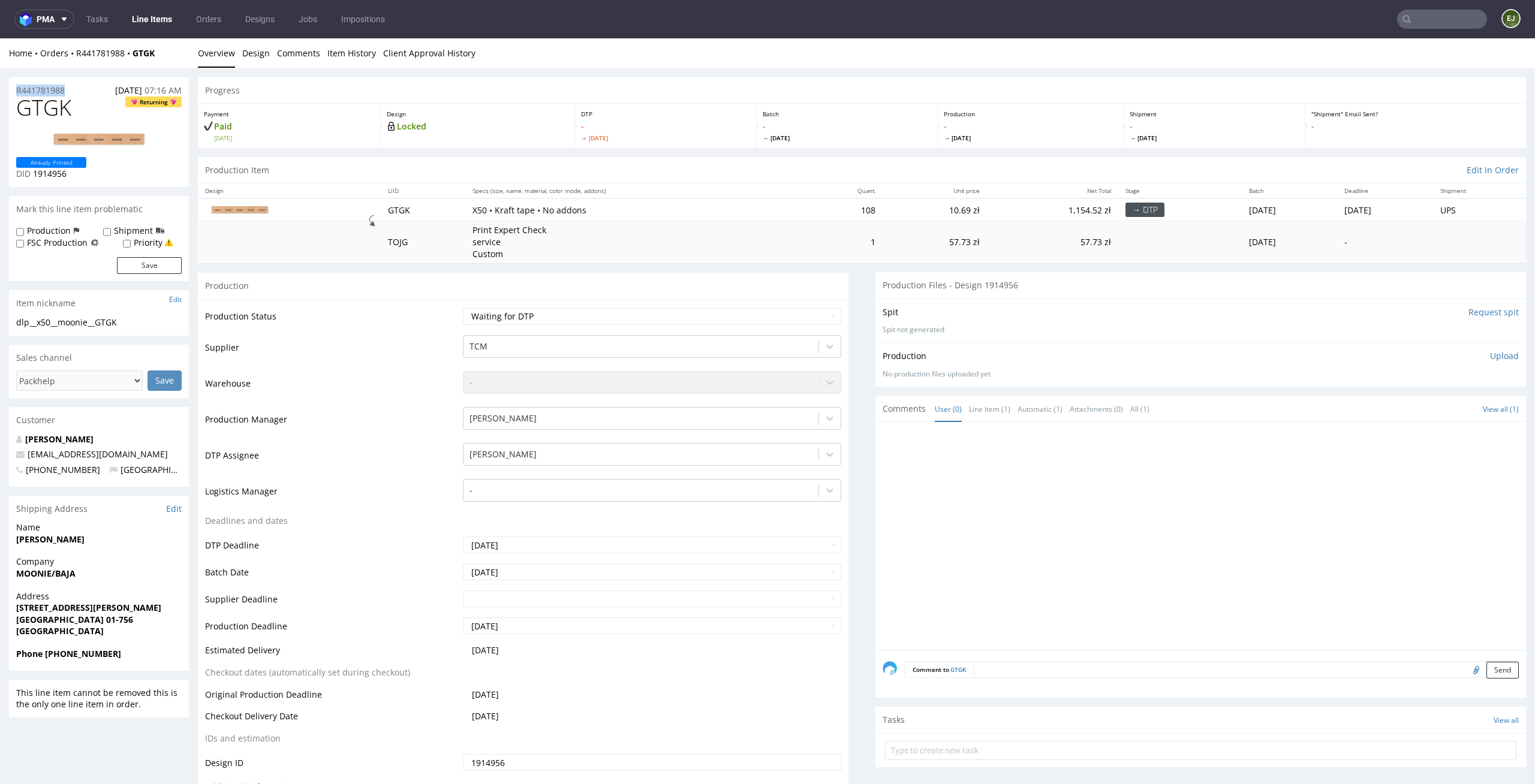
copy p "R441781988"
click at [1489, 352] on p "Upload" at bounding box center [1504, 356] width 29 height 12
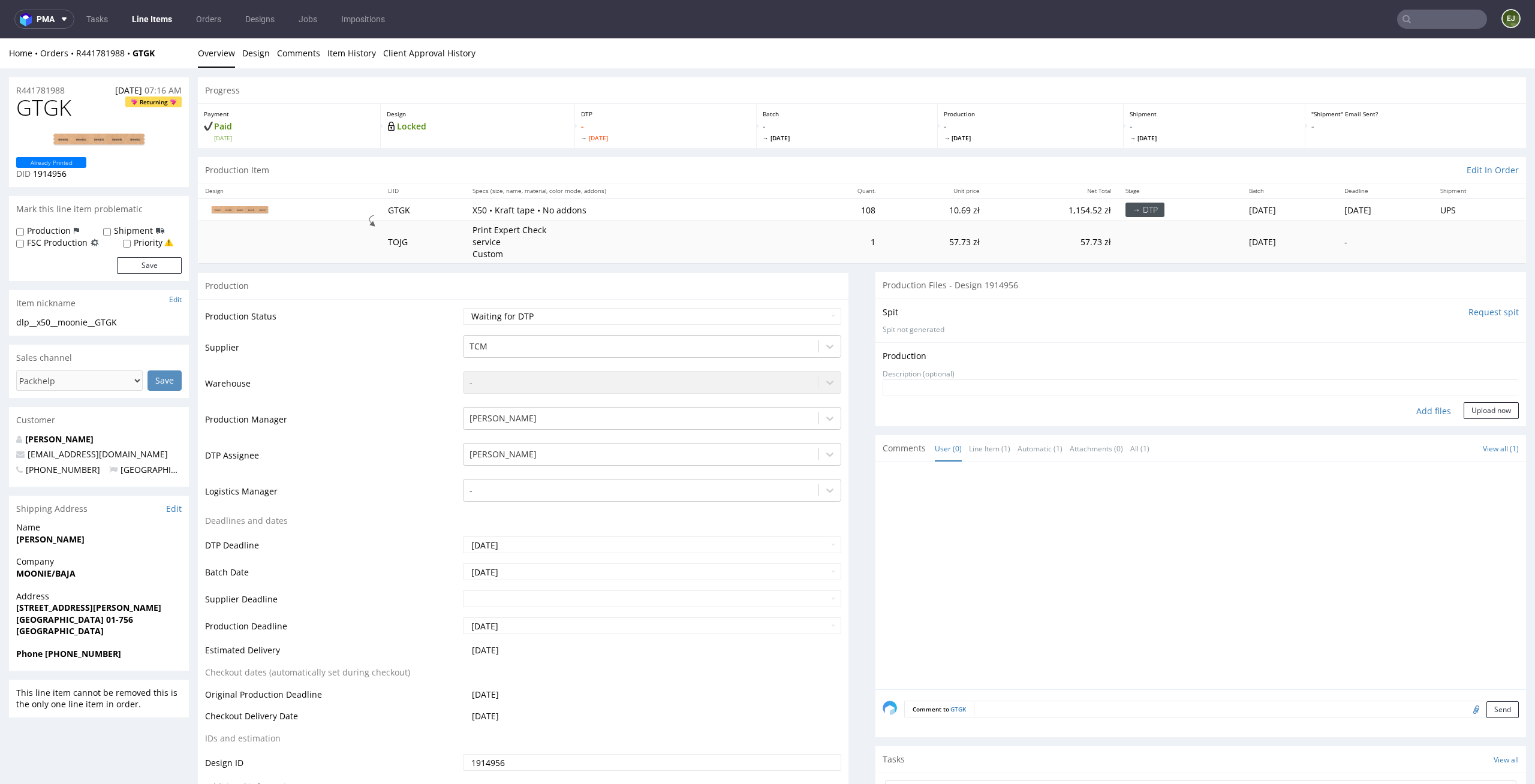
click at [1415, 414] on div "Add files" at bounding box center [1434, 410] width 60 height 18
type input "C:\fakepath\ttm__x50__moonie__GTGK__d1914956__oR441781988__outside.pdf"
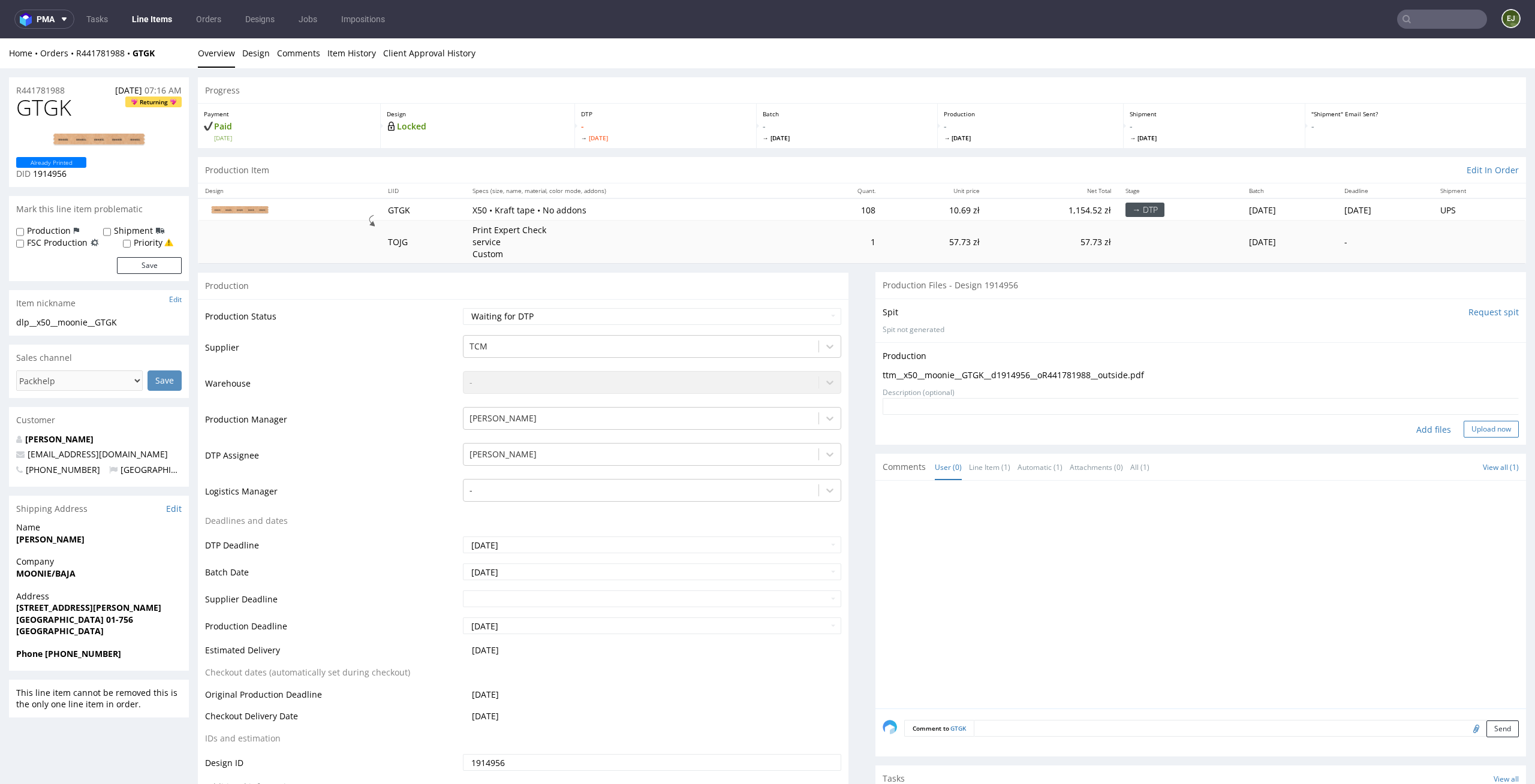
click at [1466, 431] on button "Upload now" at bounding box center [1491, 429] width 55 height 17
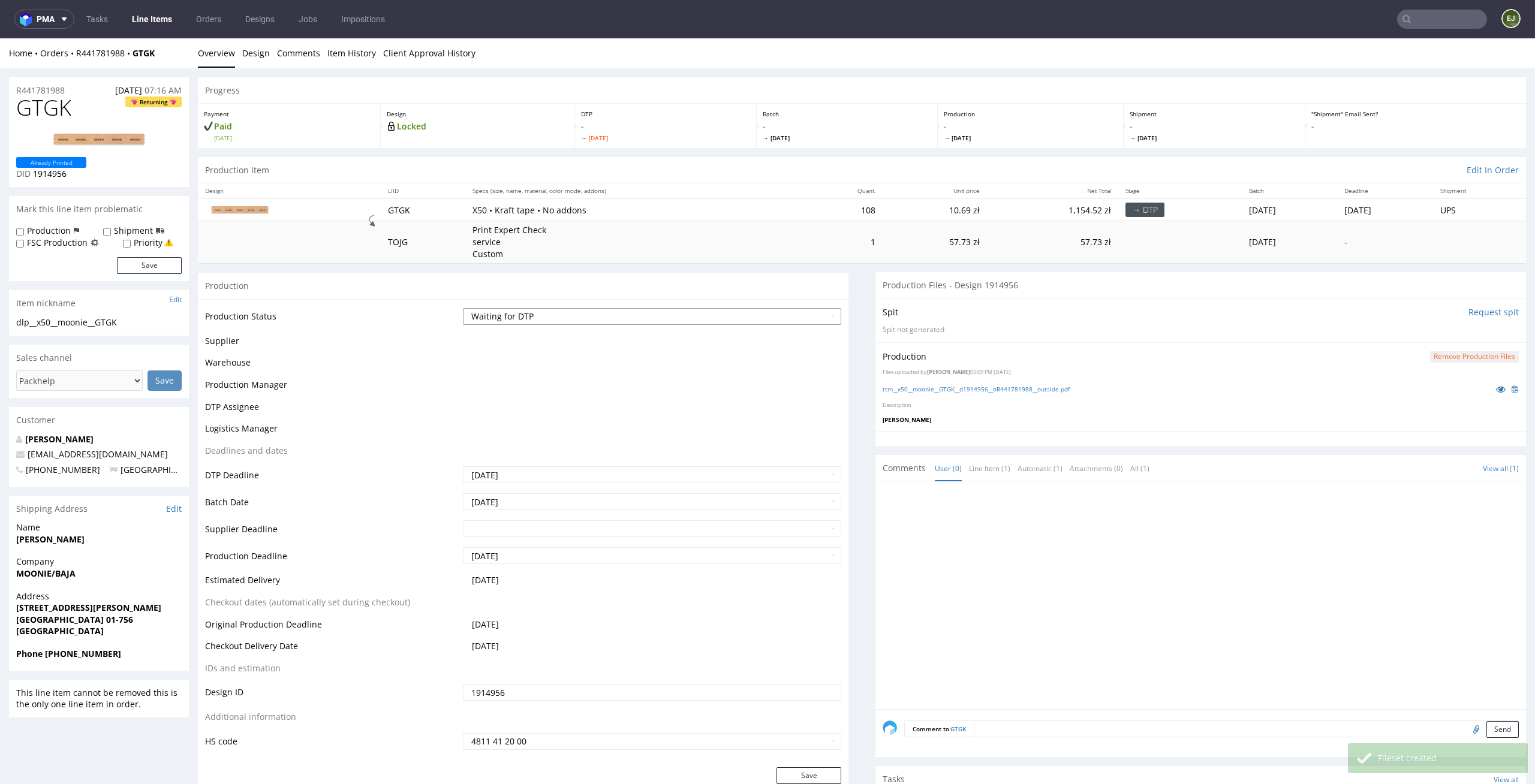
click at [799, 311] on select "Waiting for Artwork Waiting for Diecut Waiting for Mockup Waiting for DTP Waiti…" at bounding box center [652, 317] width 379 height 17
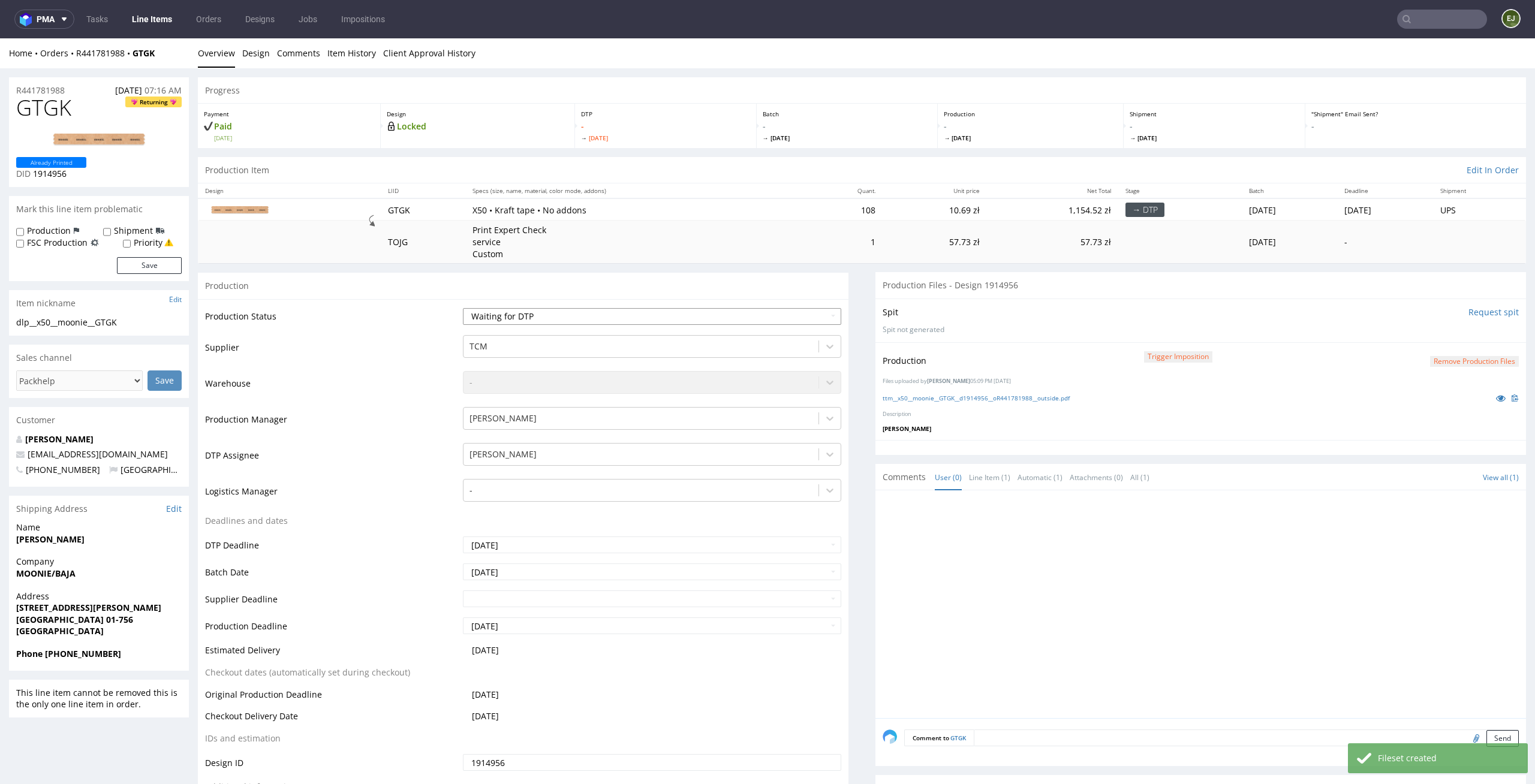
select select "dtp_production_ready"
click at [463, 308] on select "Waiting for Artwork Waiting for Diecut Waiting for Mockup Waiting for DTP Waiti…" at bounding box center [652, 317] width 379 height 17
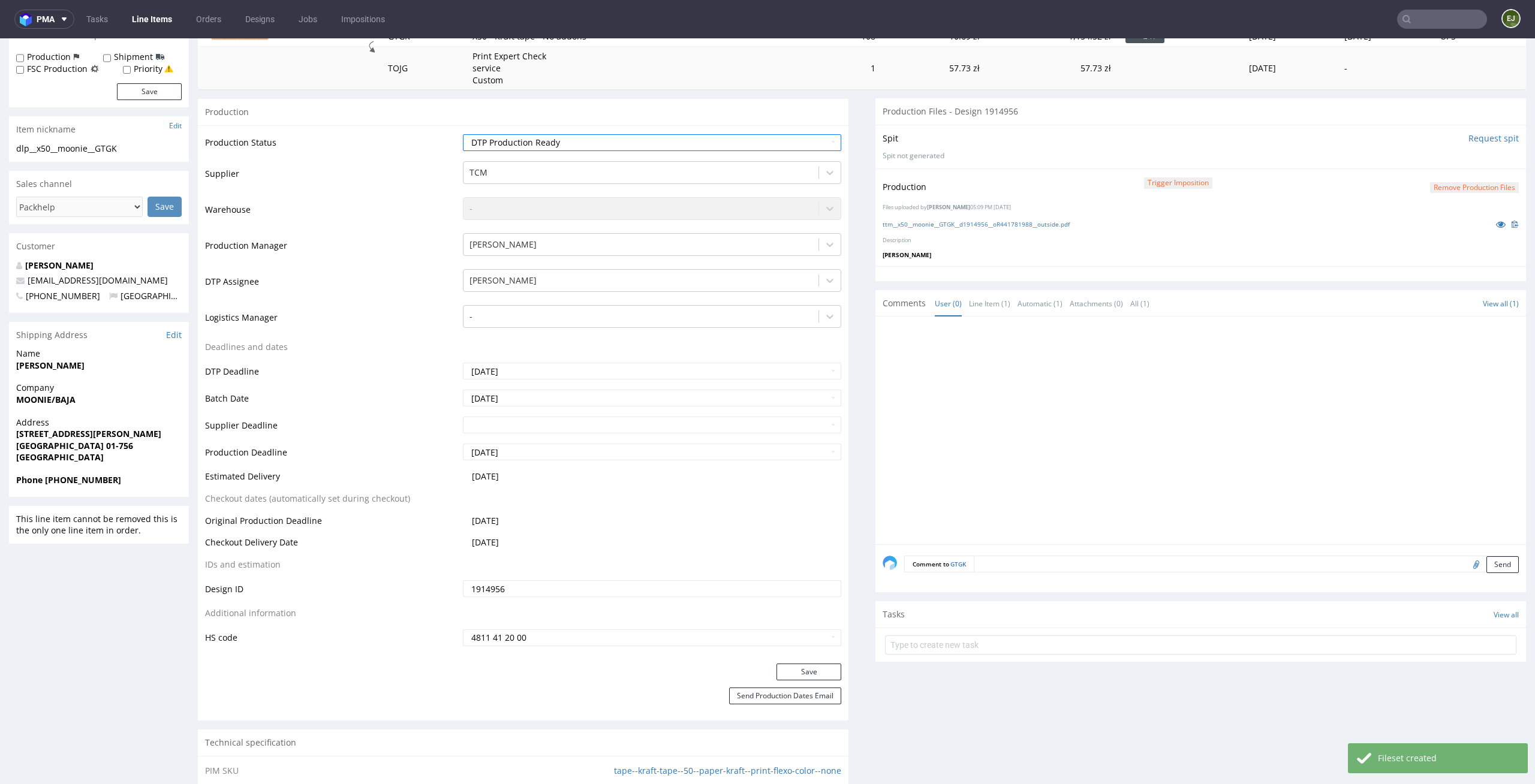
click at [805, 673] on button "Save" at bounding box center [808, 672] width 64 height 17
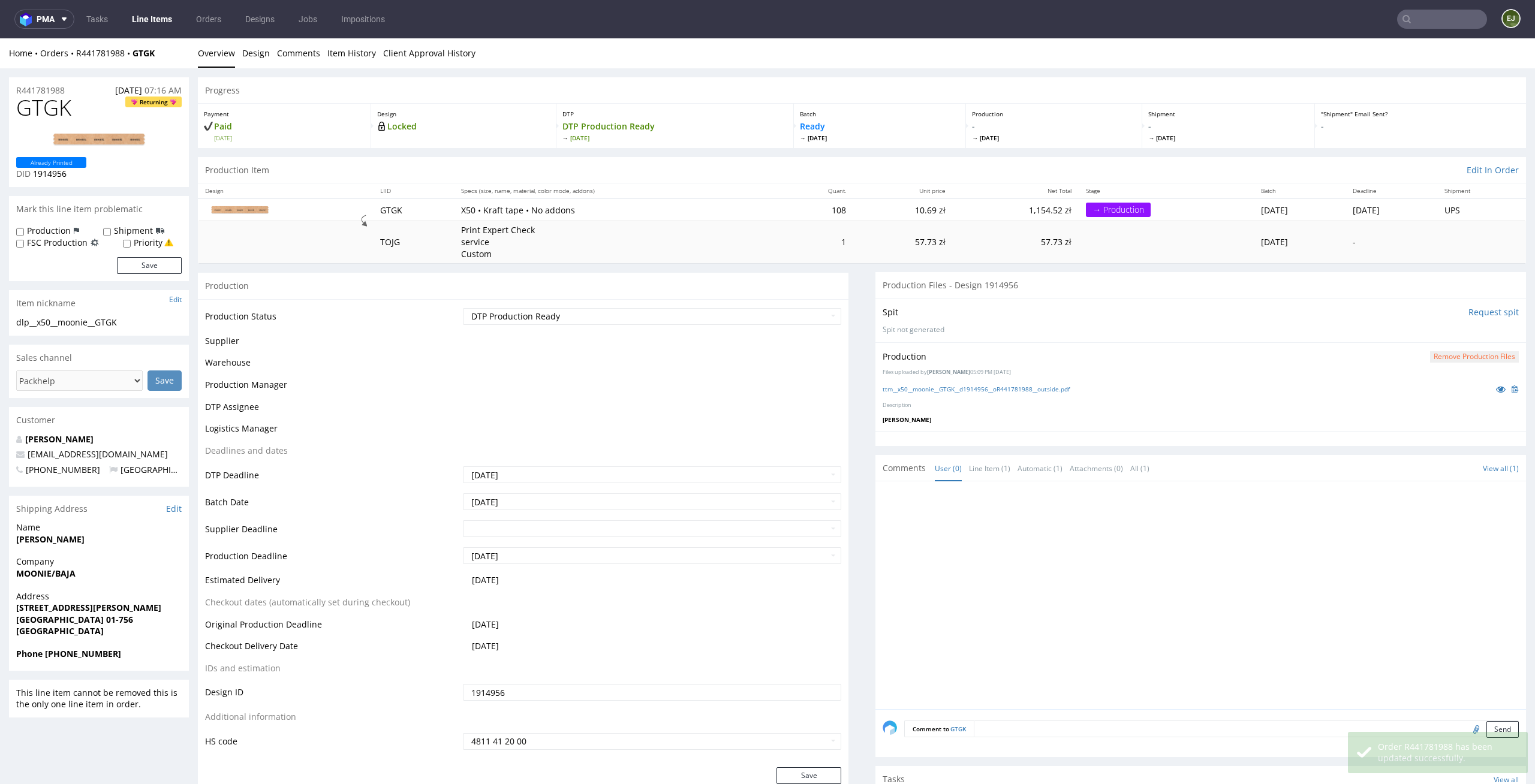
scroll to position [0, 0]
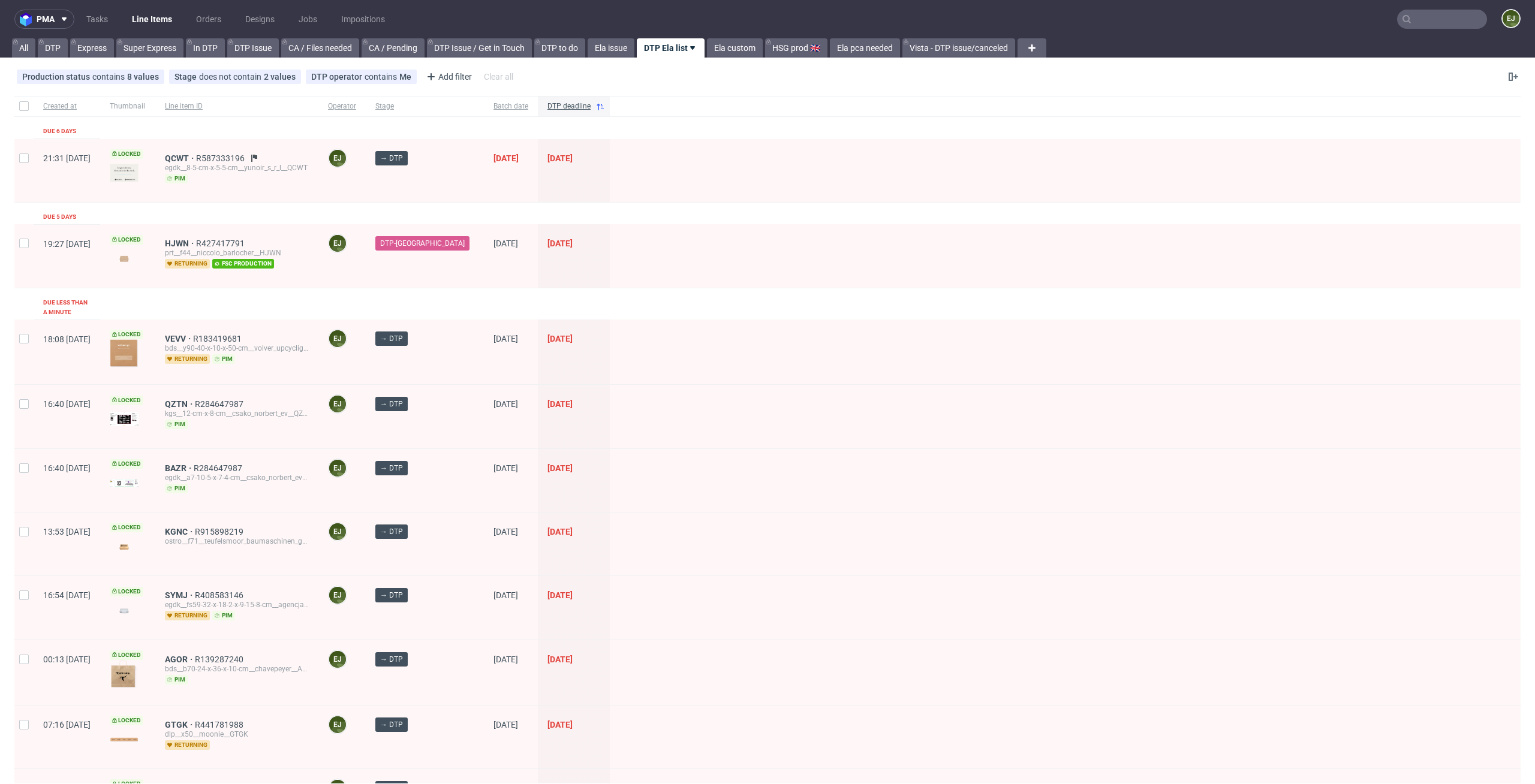
scroll to position [291, 0]
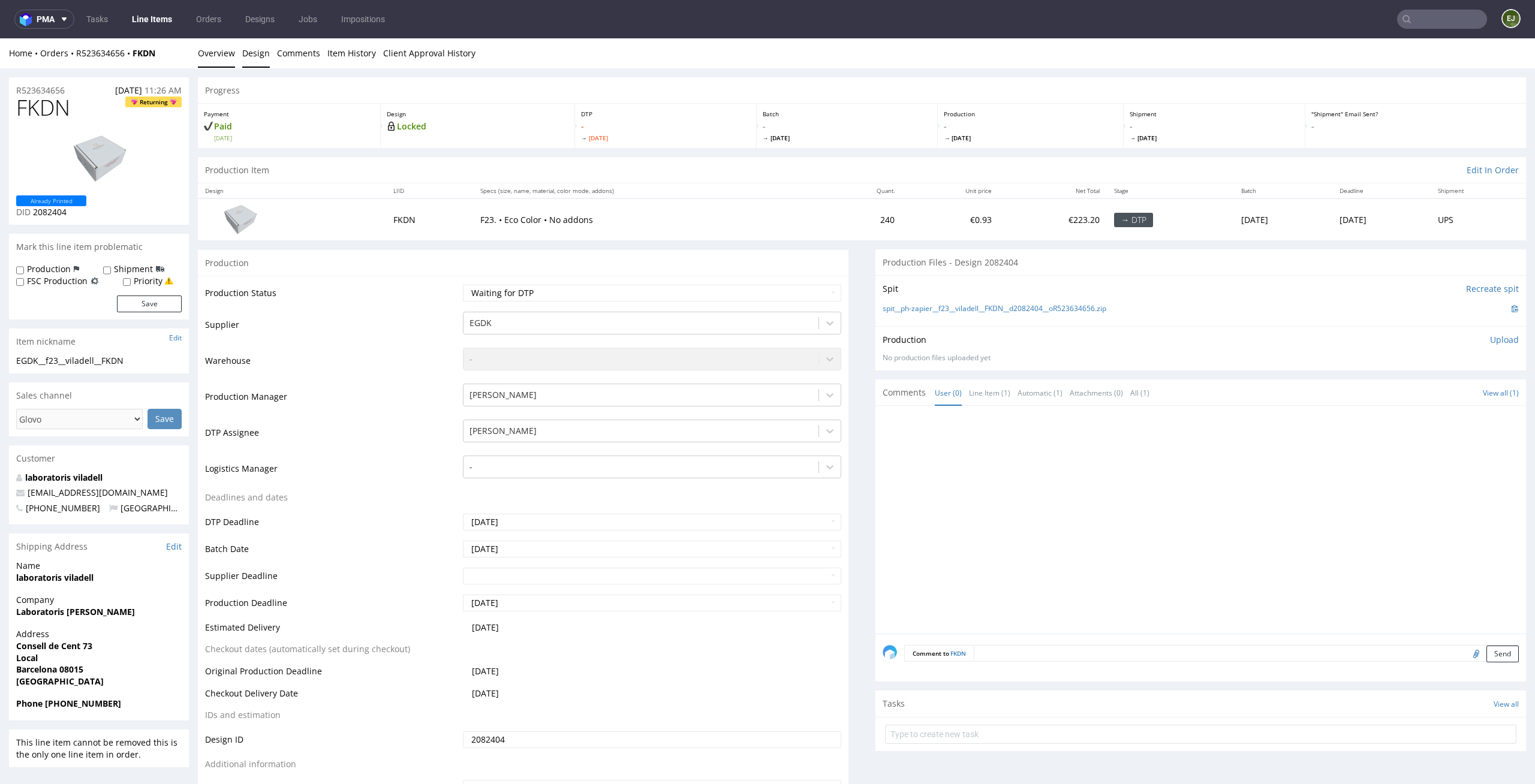
click at [259, 50] on link "Design" at bounding box center [256, 53] width 27 height 29
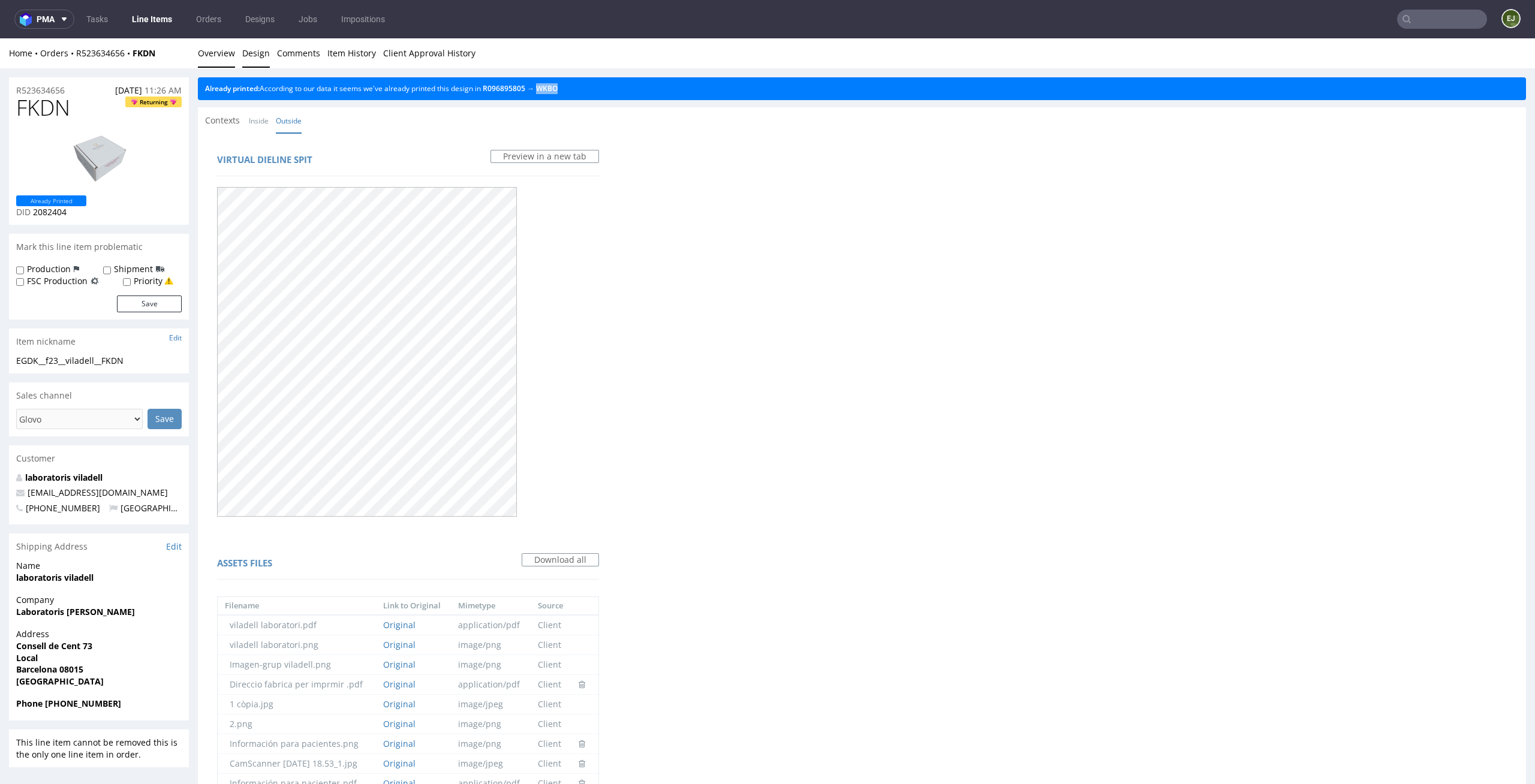
click at [211, 58] on link "Overview" at bounding box center [216, 53] width 37 height 29
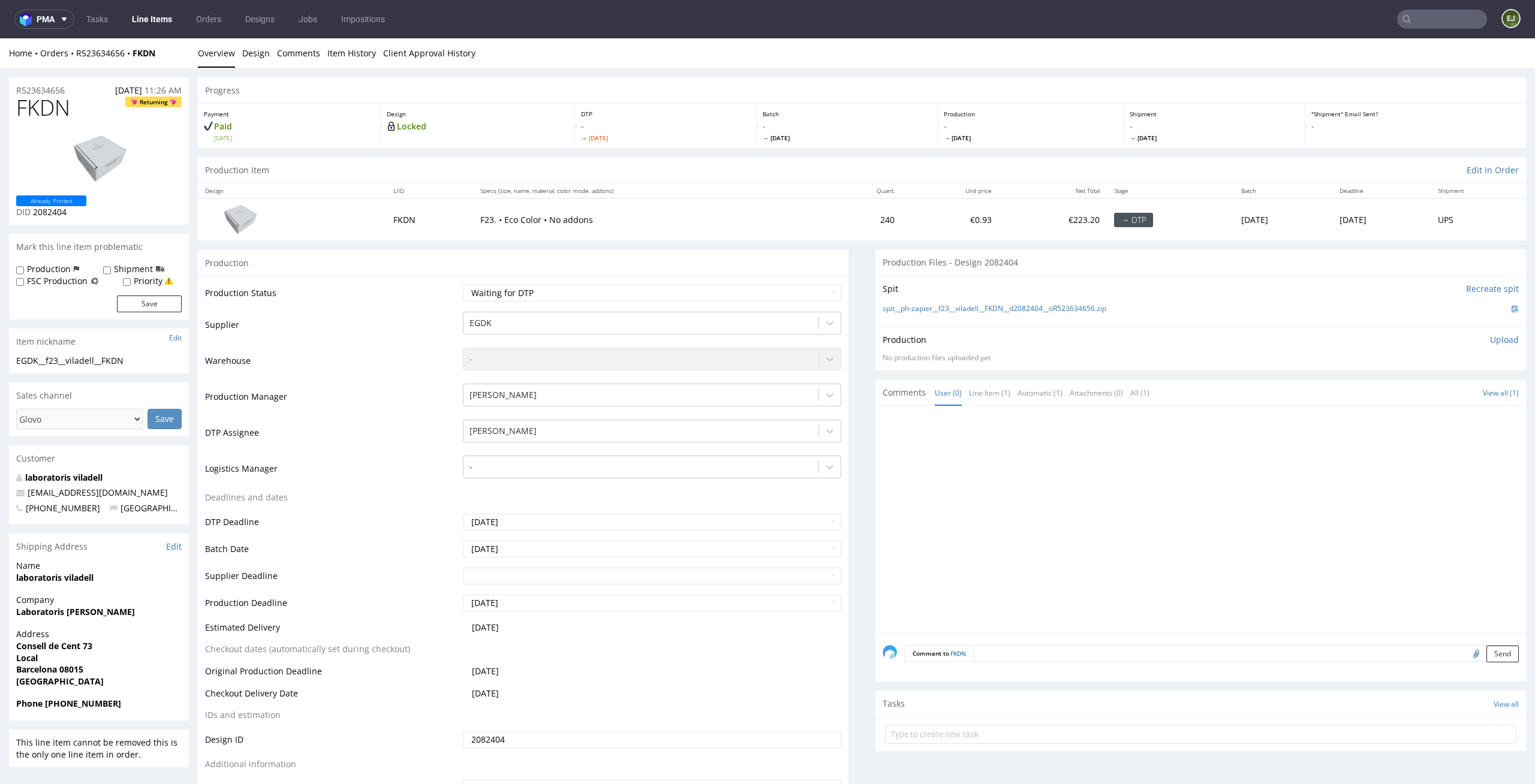
click at [1267, 308] on div "spit__ph-zapier__f23__viladell__FKDN__d2082404__oR523634656.zip" at bounding box center [1200, 308] width 637 height 13
click at [1065, 305] on link "spit__ph-zapier__f23__viladell__FKDN__d2082404__oR523634656.zip" at bounding box center [994, 309] width 223 height 10
drag, startPoint x: 69, startPoint y: 108, endPoint x: 0, endPoint y: 108, distance: 69.0
copy span "FKDN"
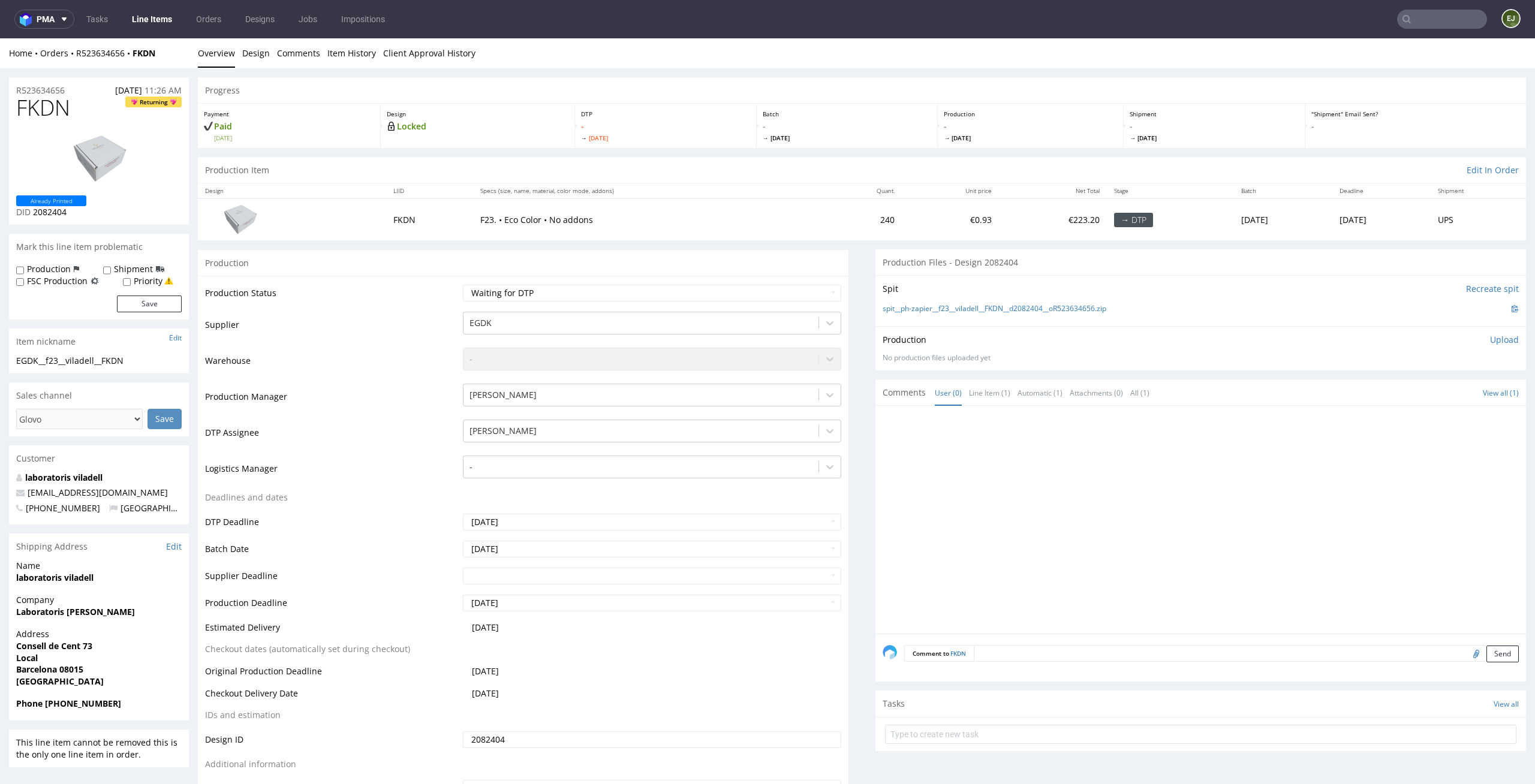
click at [1489, 340] on p "Upload" at bounding box center [1504, 340] width 29 height 12
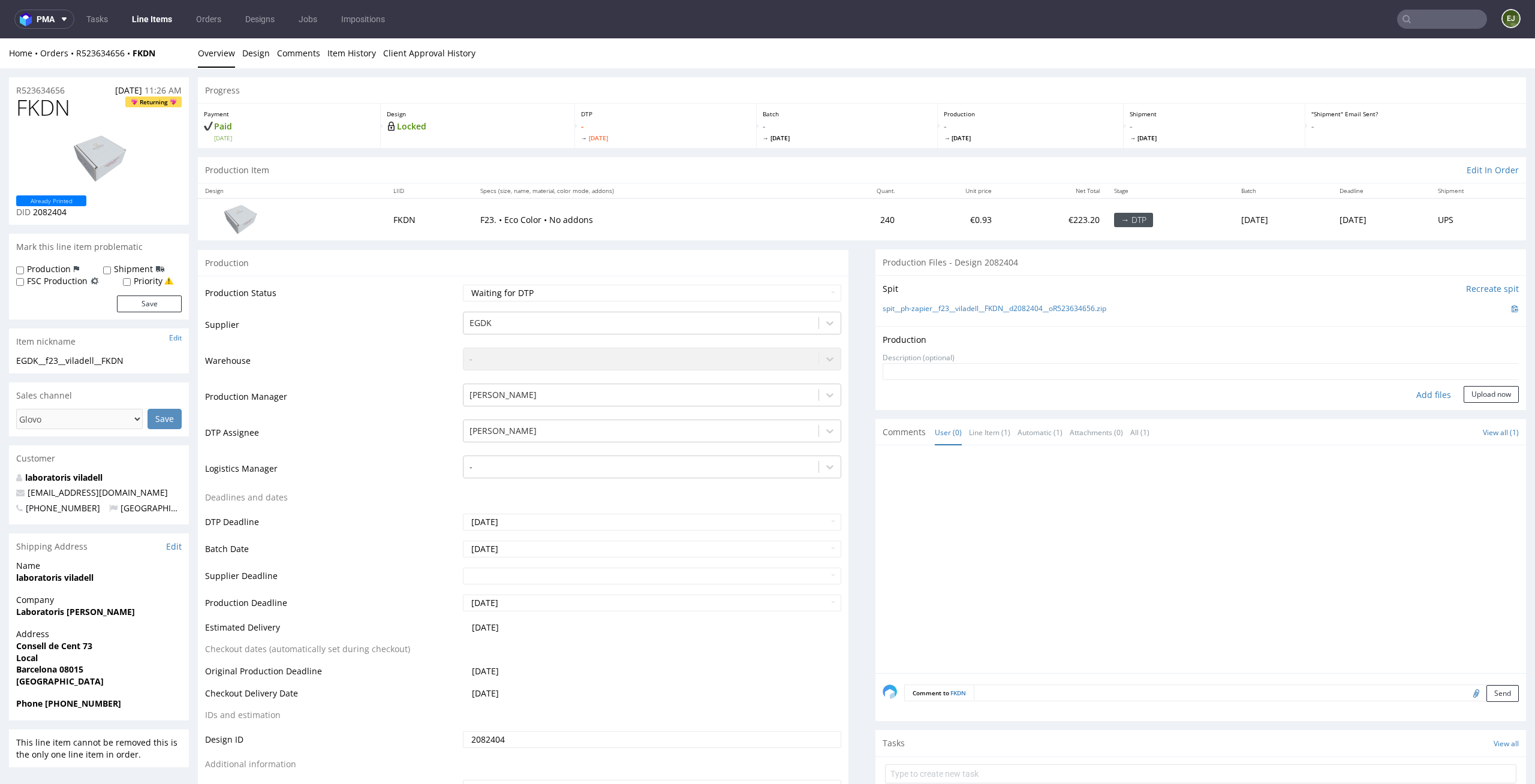
click at [1420, 398] on div "Add files" at bounding box center [1434, 394] width 60 height 18
type input "C:\fakepath\ostro__f23__viladell__FKDN__d2082404__oR523634656__latest__outside.…"
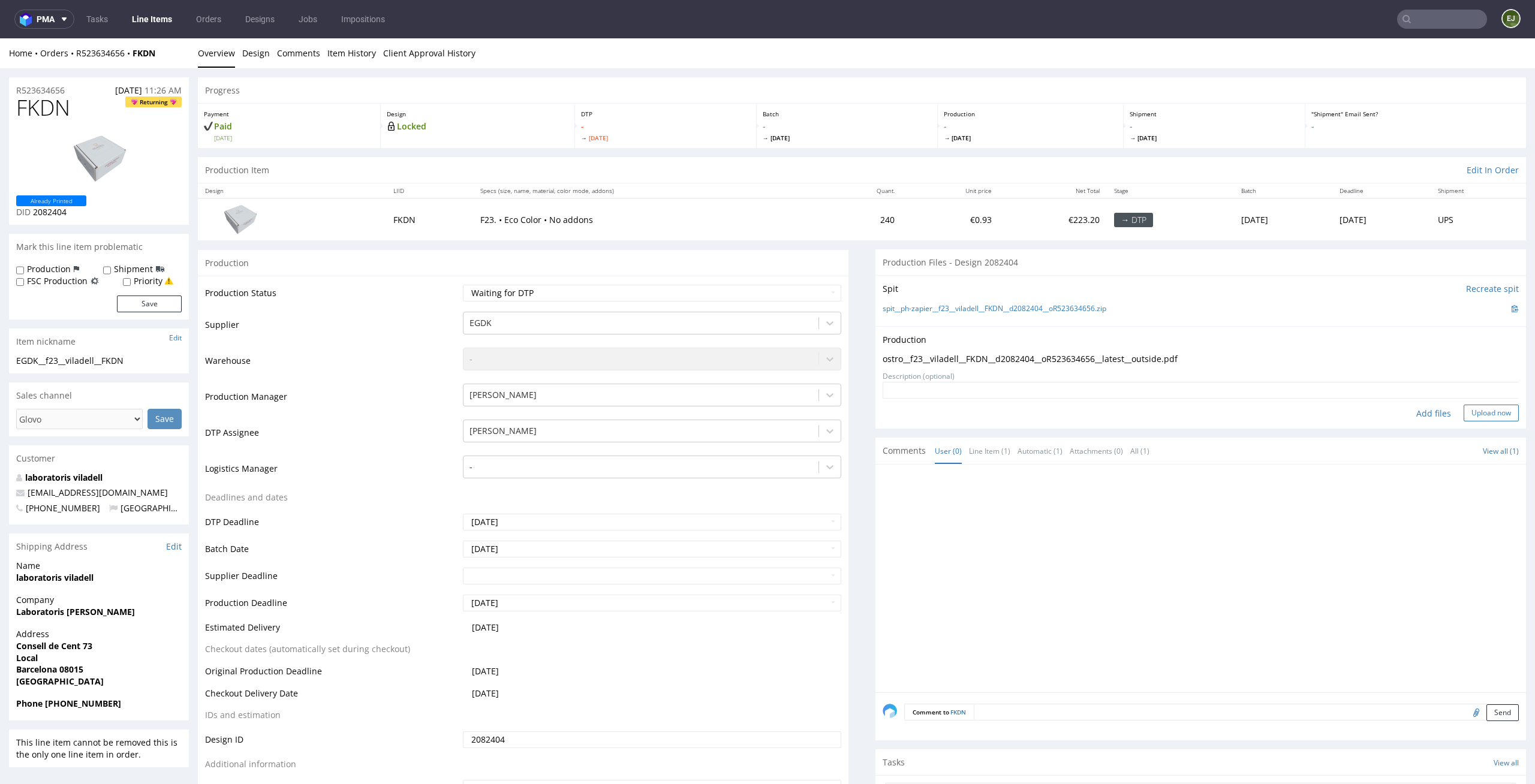
click at [1492, 418] on button "Upload now" at bounding box center [1491, 413] width 55 height 17
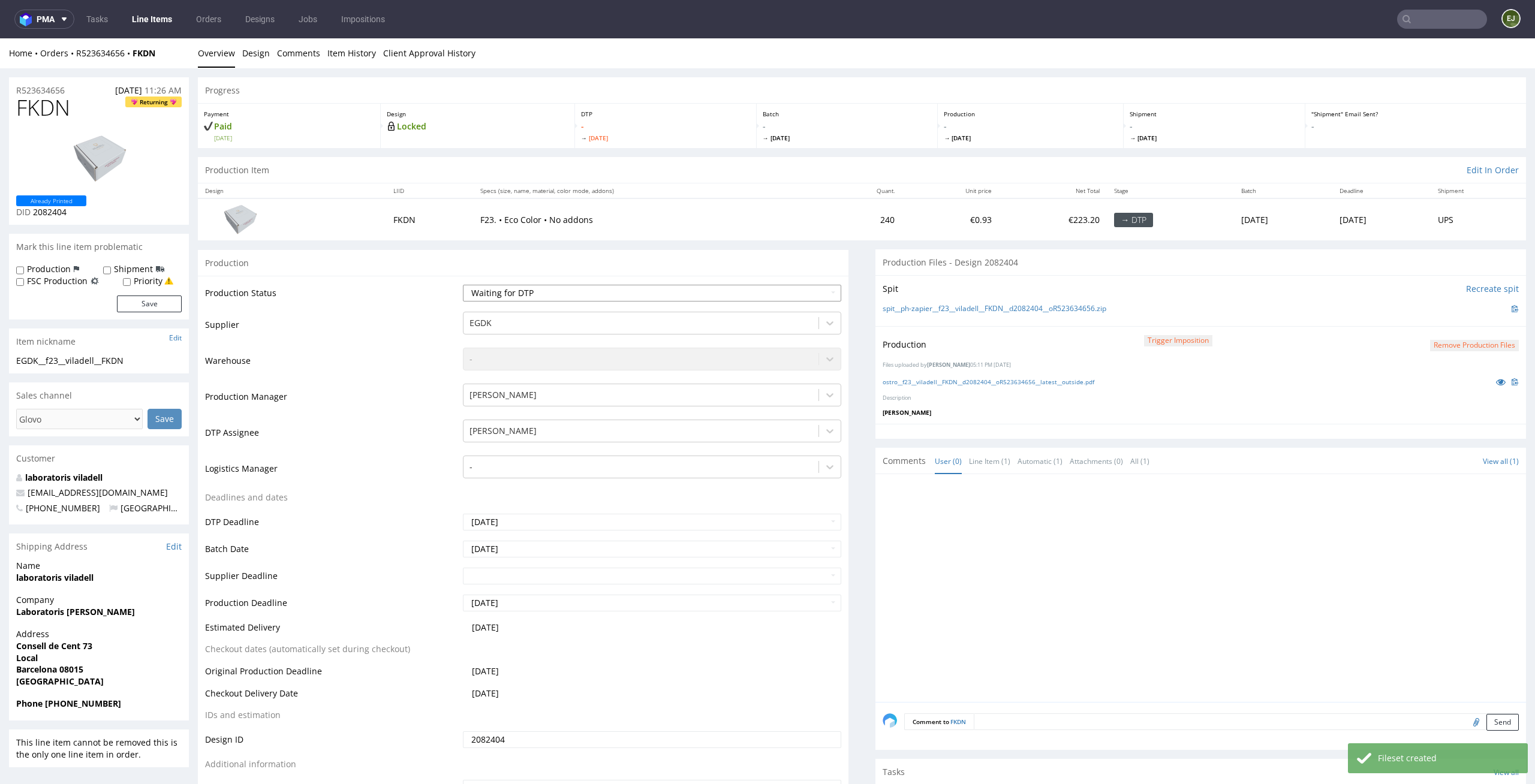
click at [829, 293] on select "Waiting for Artwork Waiting for Diecut Waiting for Mockup Waiting for DTP Waiti…" at bounding box center [652, 294] width 379 height 17
select select "dtp_production_ready"
click at [463, 285] on select "Waiting for Artwork Waiting for Diecut Waiting for Mockup Waiting for DTP Waiti…" at bounding box center [652, 294] width 379 height 17
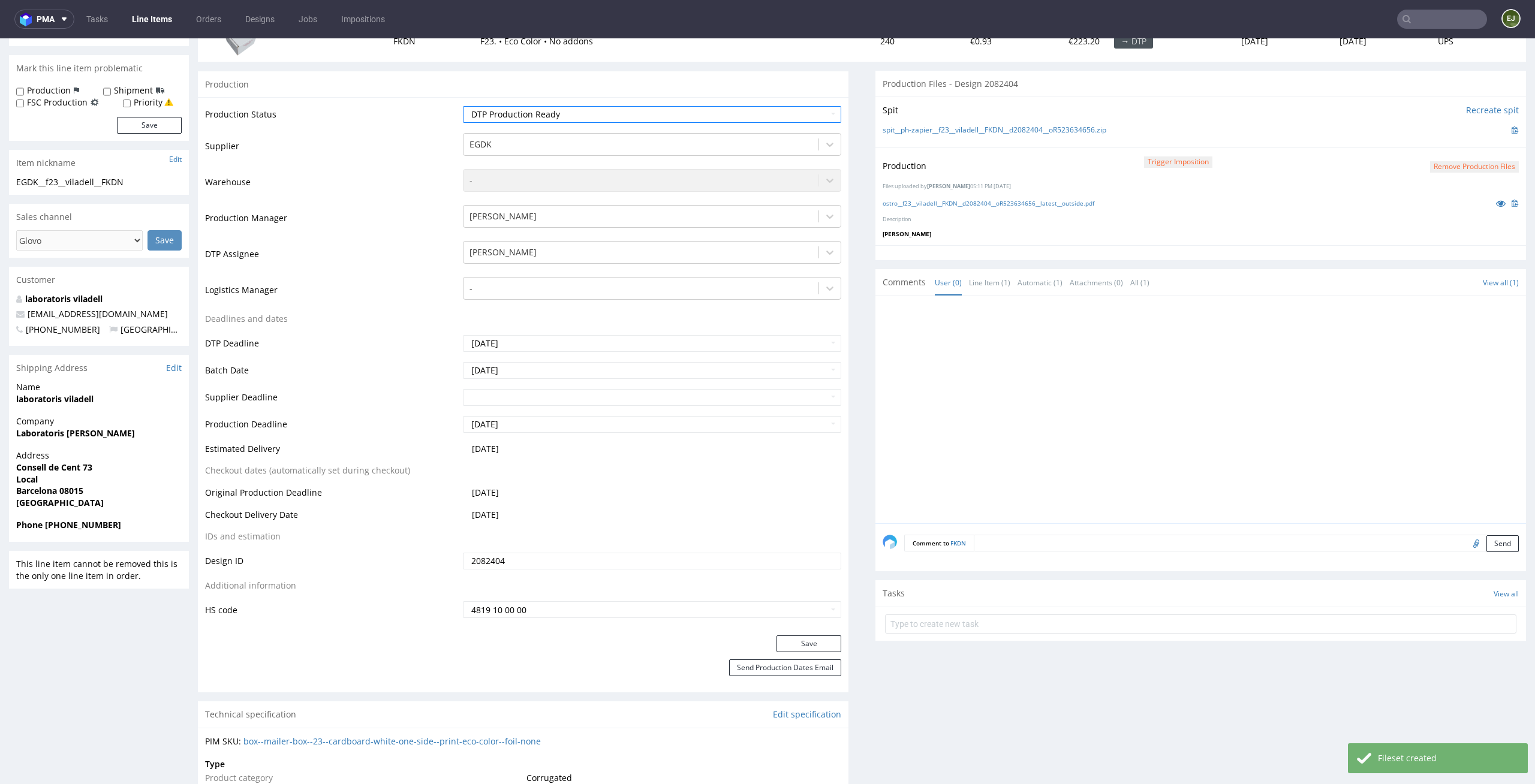
scroll to position [206, 0]
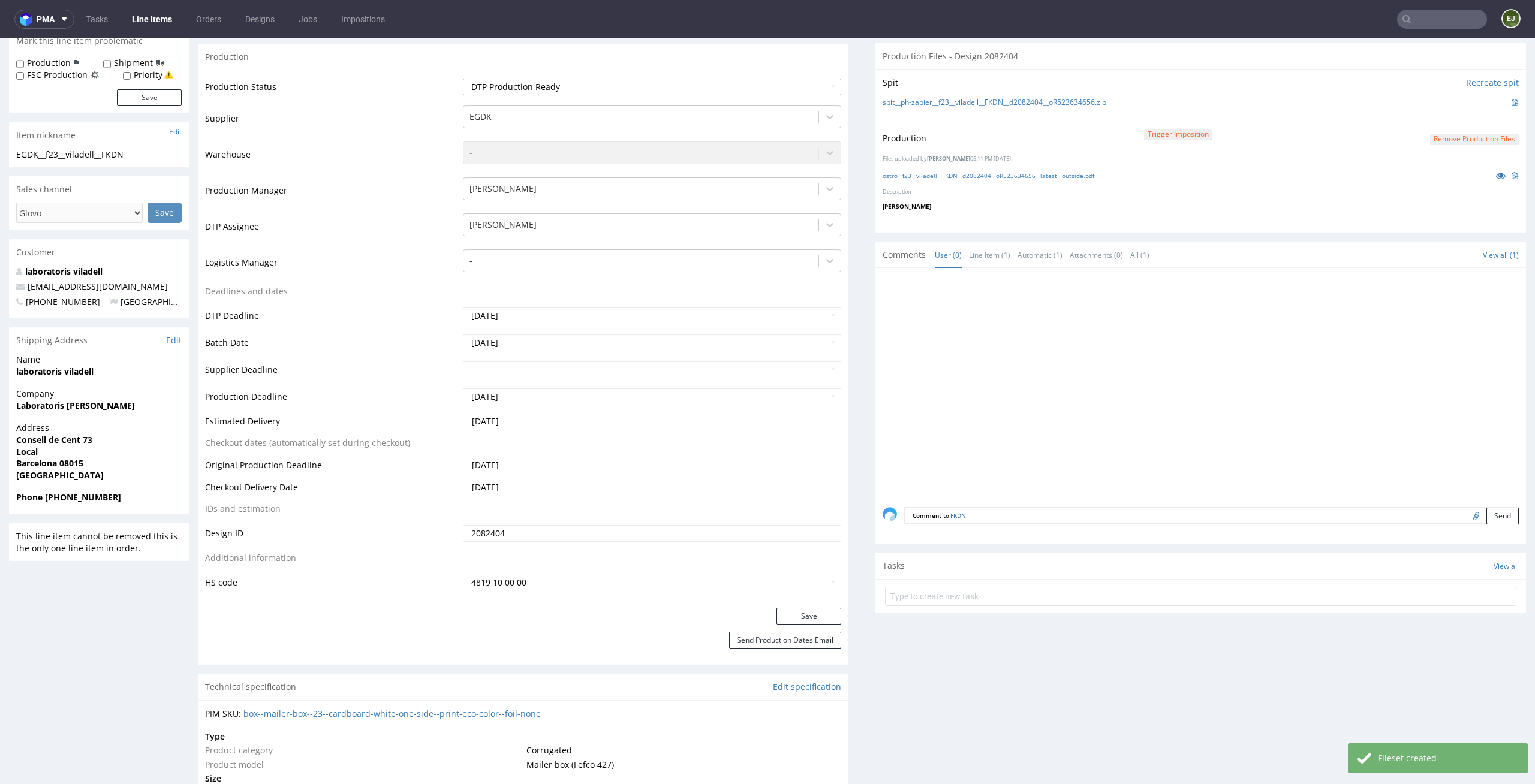
click at [813, 608] on button "Save" at bounding box center [808, 617] width 64 height 17
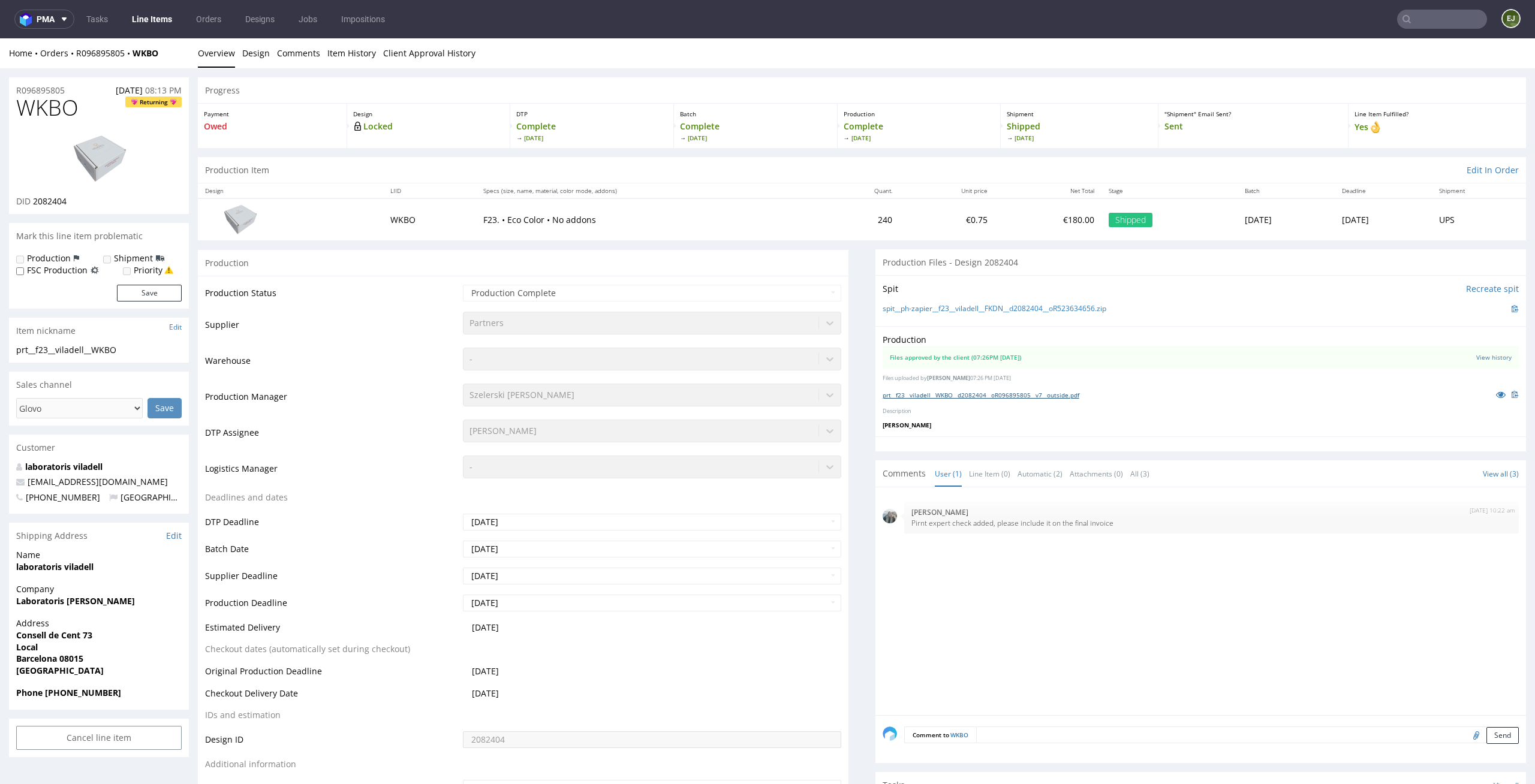
click at [993, 396] on link "prt__f23__viladell__WKBO__d2082404__oR096895805__v7__outside.pdf" at bounding box center [980, 395] width 197 height 9
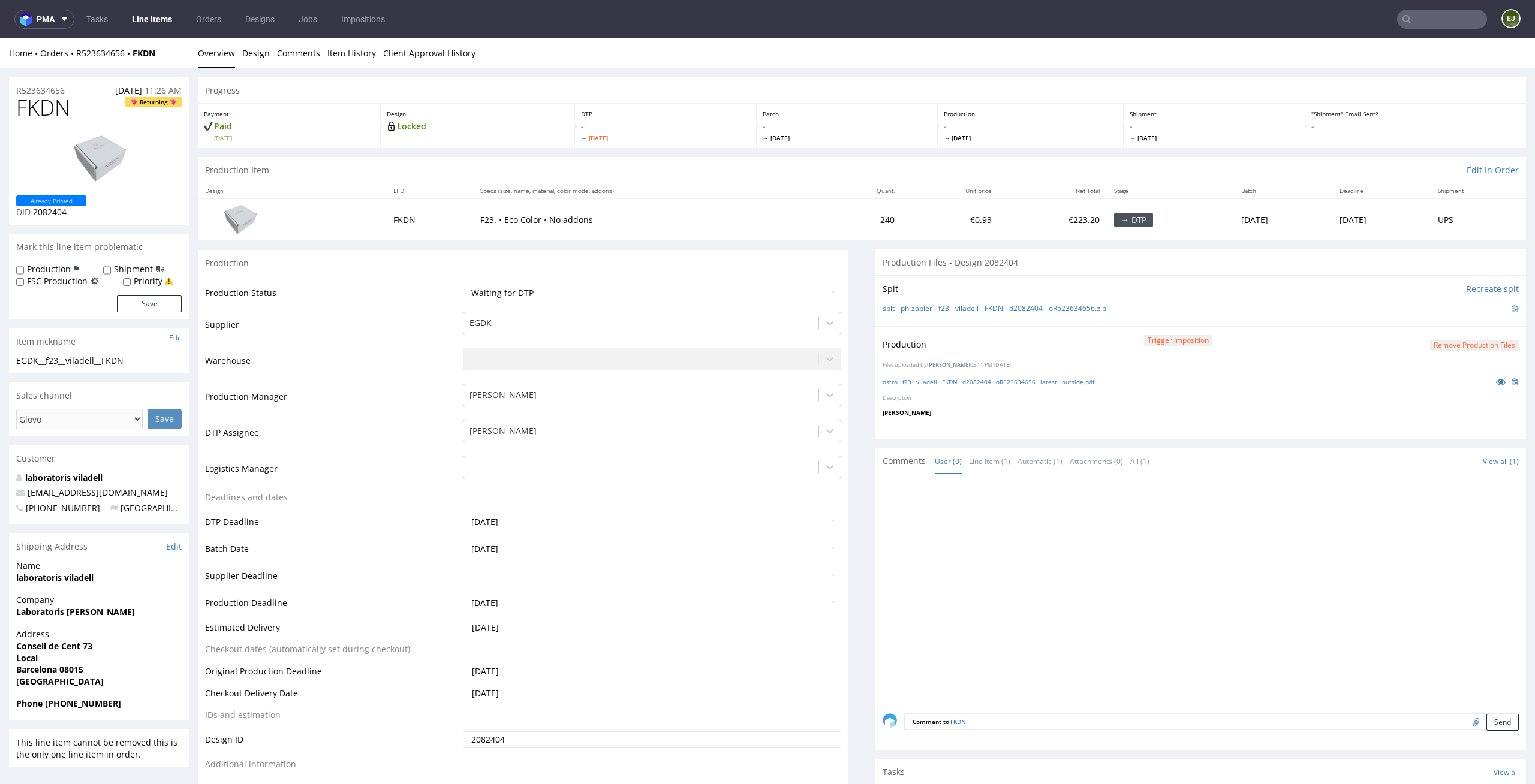
click at [812, 278] on div "Production Status Waiting for Artwork Waiting for Diecut Waiting for Mockup Wai…" at bounding box center [522, 544] width 650 height 538
click at [812, 287] on select "Waiting for Artwork Waiting for Diecut Waiting for Mockup Waiting for DTP Waiti…" at bounding box center [652, 294] width 379 height 17
select select "dtp_production_ready"
click at [463, 285] on select "Waiting for Artwork Waiting for Diecut Waiting for Mockup Waiting for DTP Waiti…" at bounding box center [652, 294] width 379 height 17
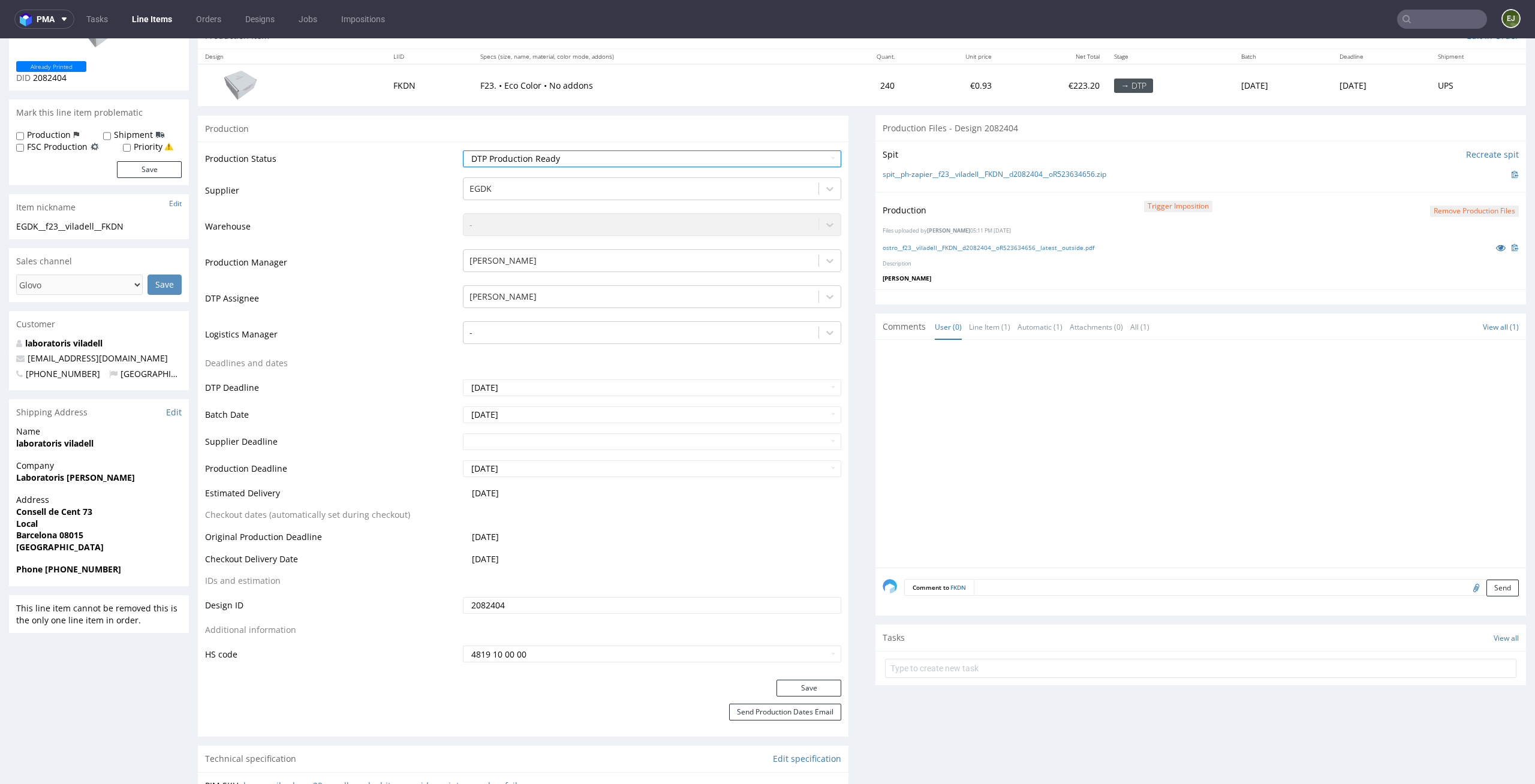
scroll to position [205, 0]
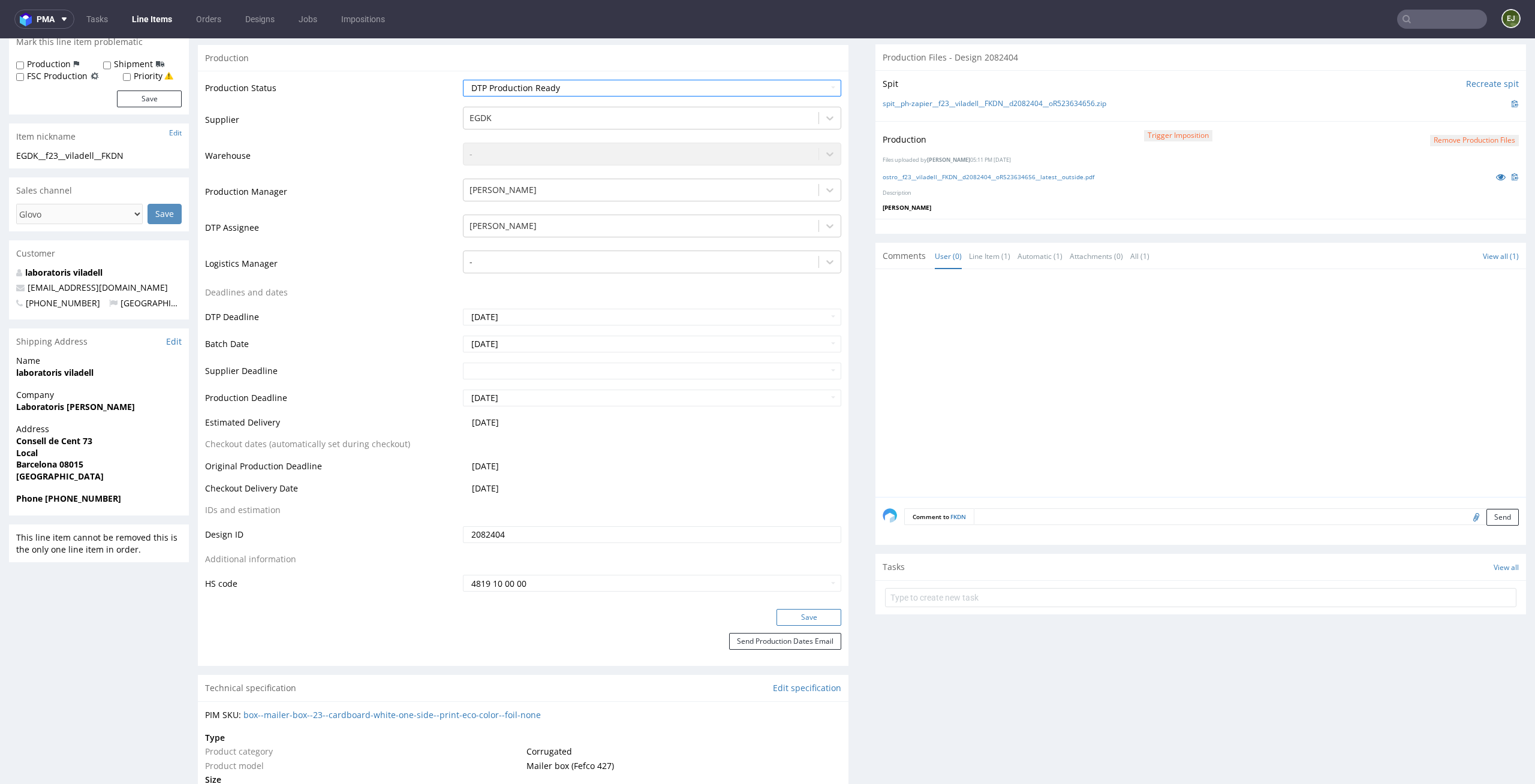
click at [830, 618] on button "Save" at bounding box center [808, 617] width 64 height 17
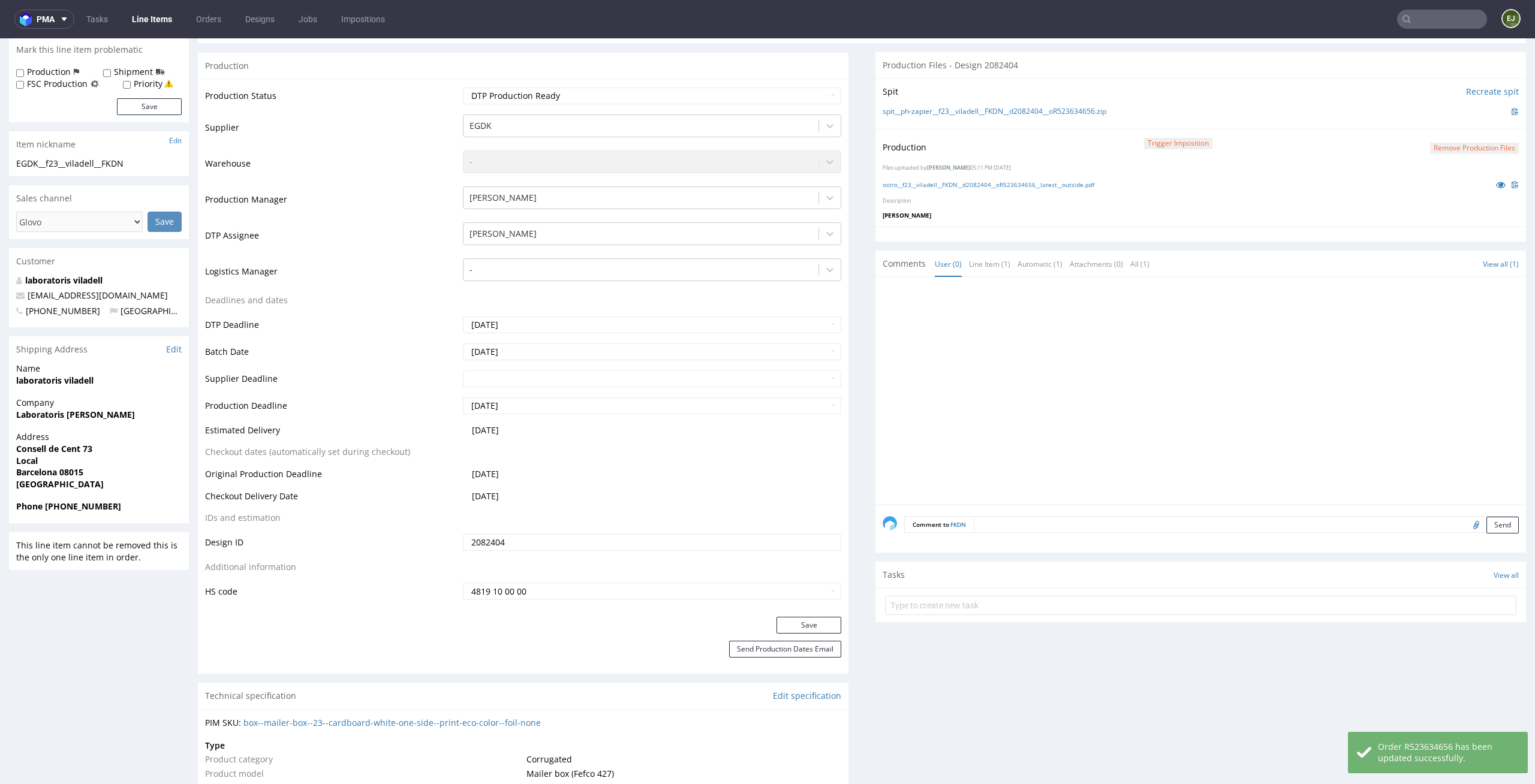
scroll to position [0, 0]
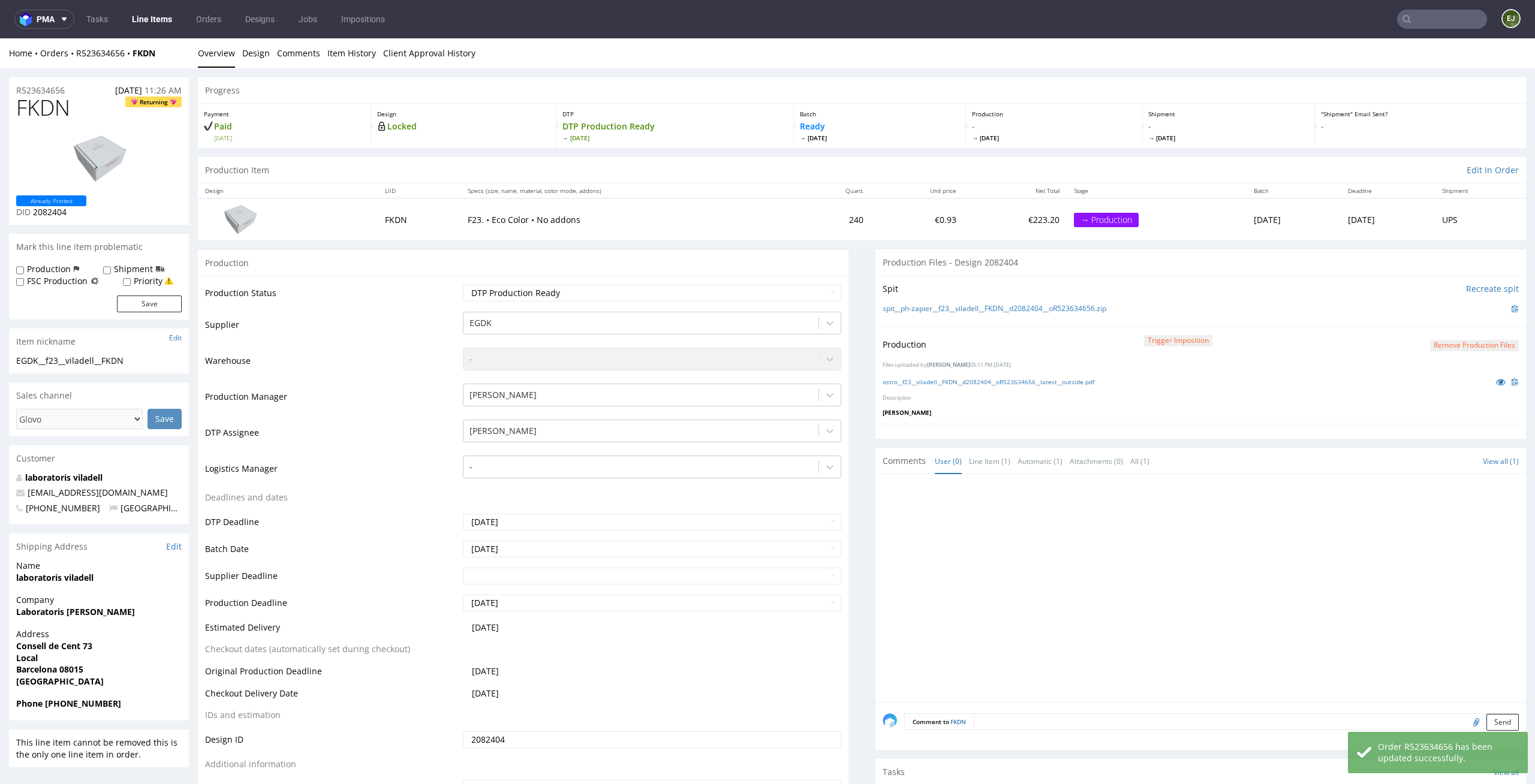
click at [164, 17] on link "Line Items" at bounding box center [152, 19] width 55 height 19
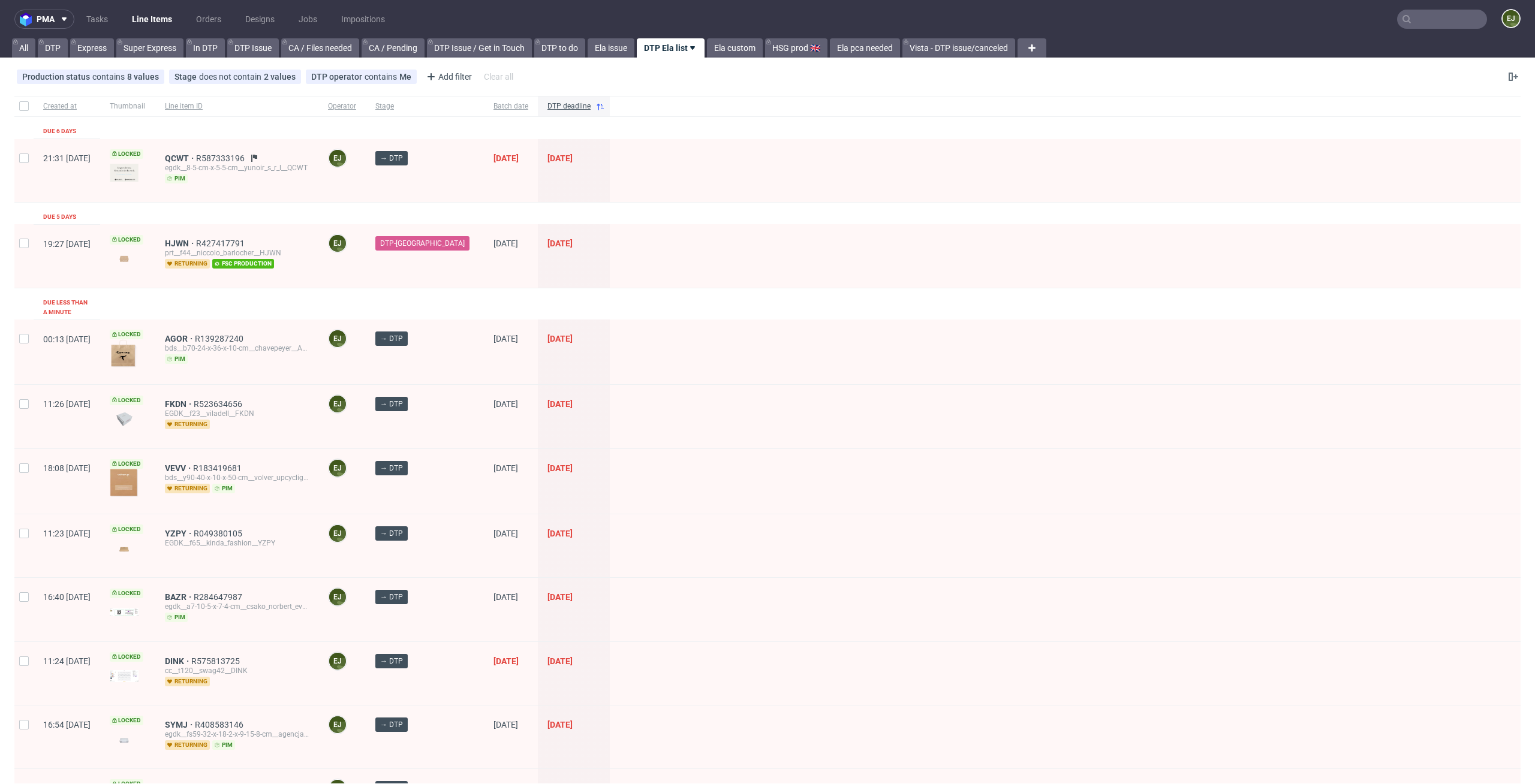
scroll to position [228, 0]
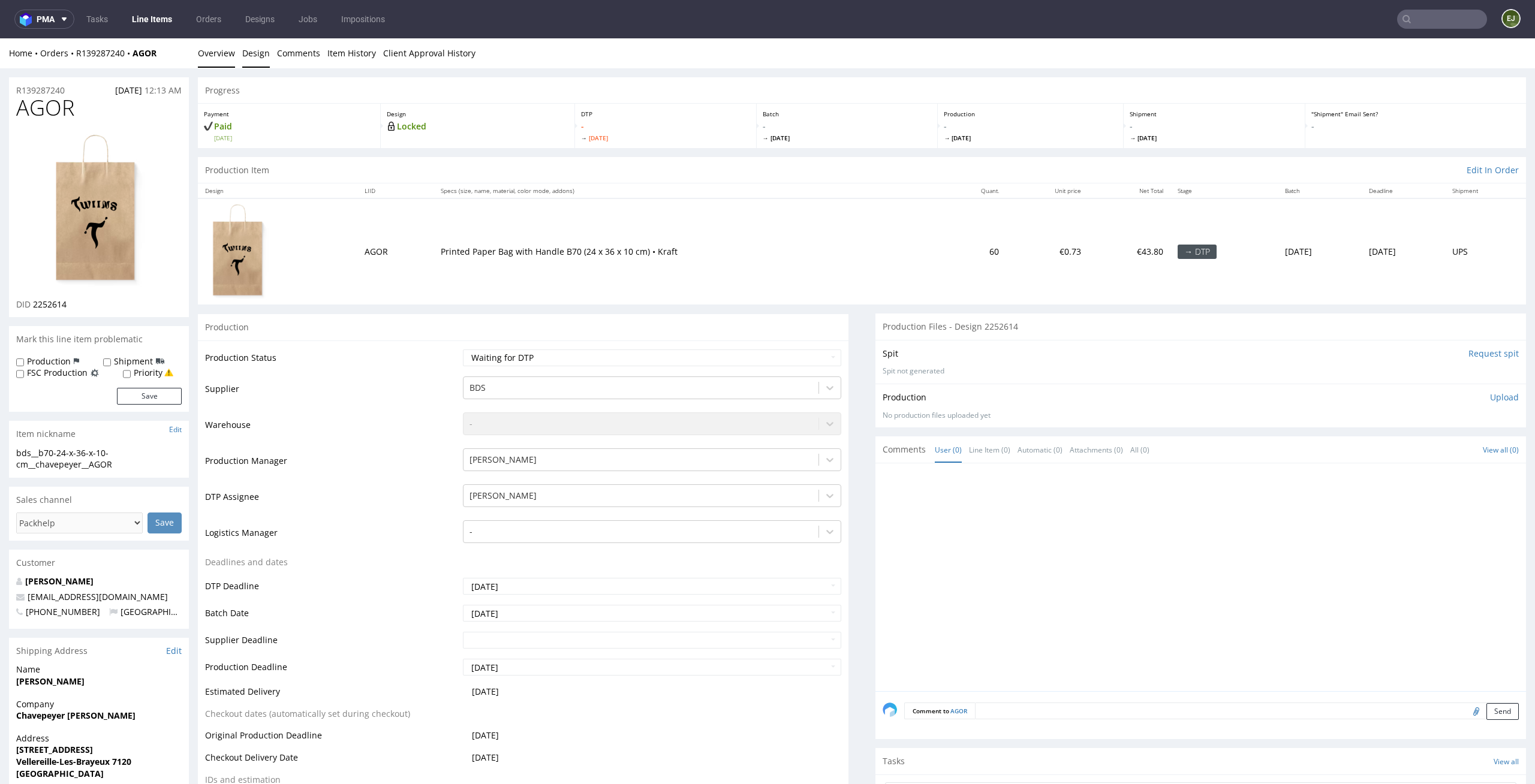
click at [253, 52] on link "Design" at bounding box center [256, 53] width 27 height 29
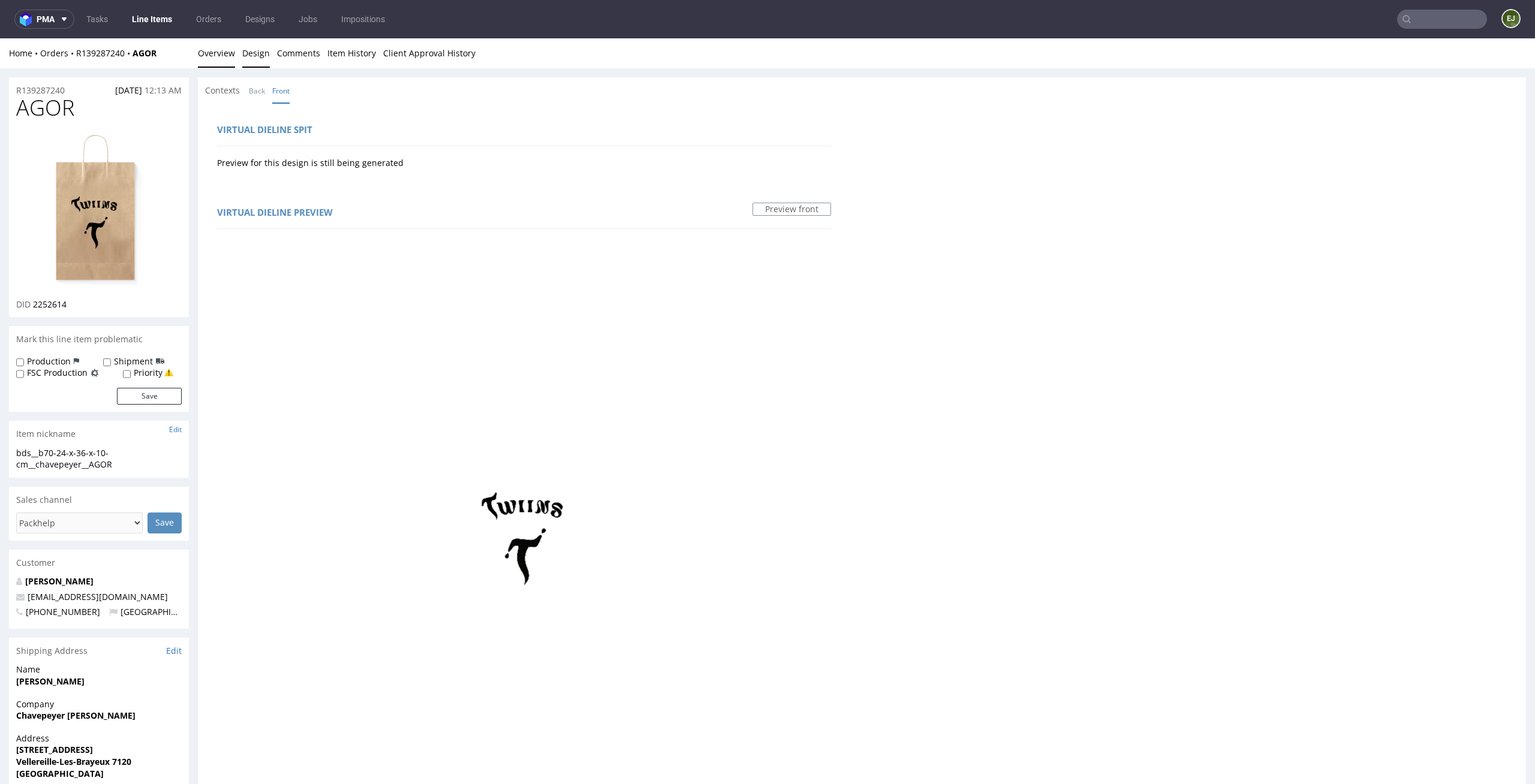
click at [227, 58] on link "Overview" at bounding box center [216, 53] width 37 height 29
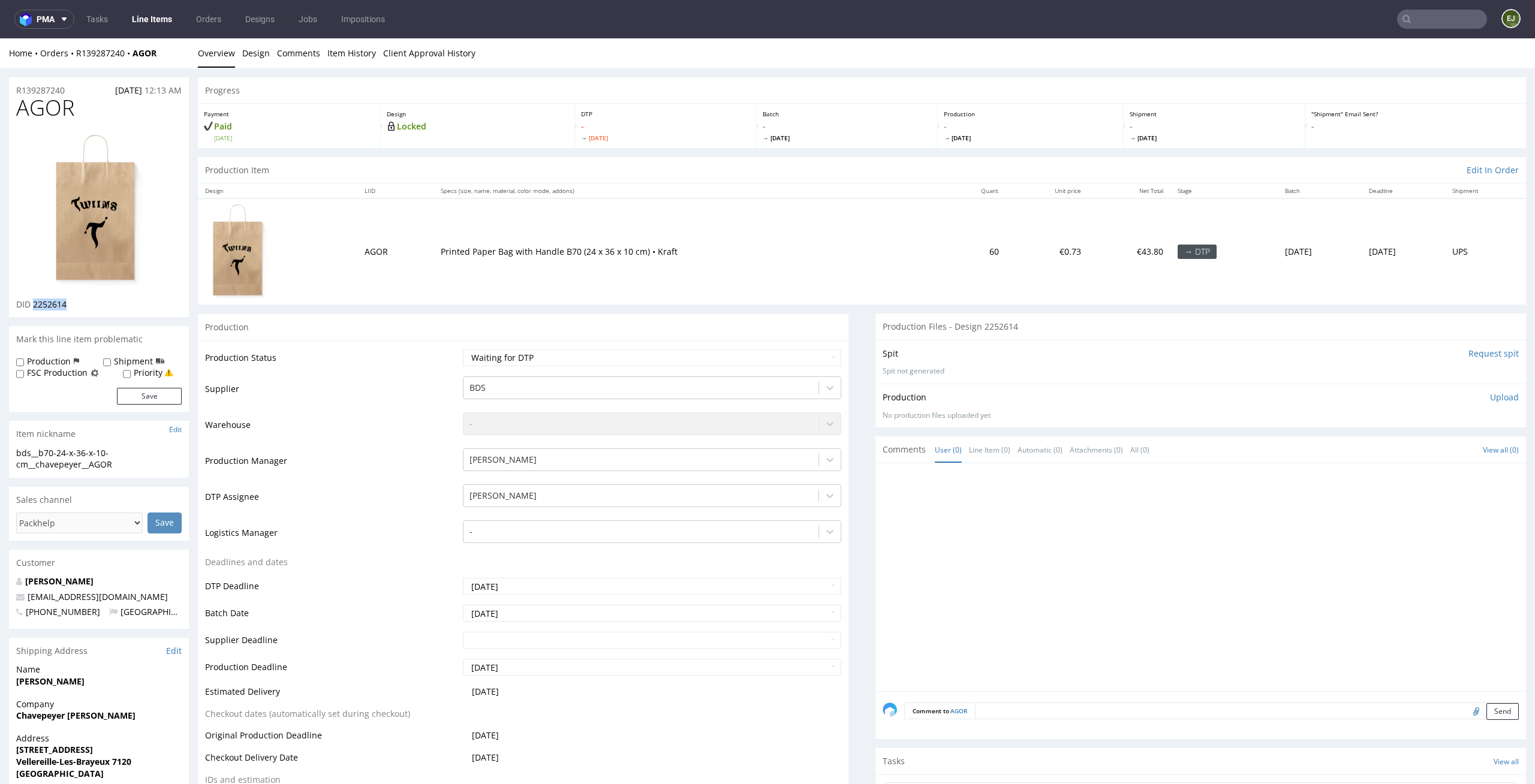
drag, startPoint x: 74, startPoint y: 305, endPoint x: 33, endPoint y: 305, distance: 41.0
click at [33, 305] on div "DID 2252614" at bounding box center [99, 305] width 166 height 12
copy span "2252614"
click at [244, 64] on link "Design" at bounding box center [256, 53] width 27 height 29
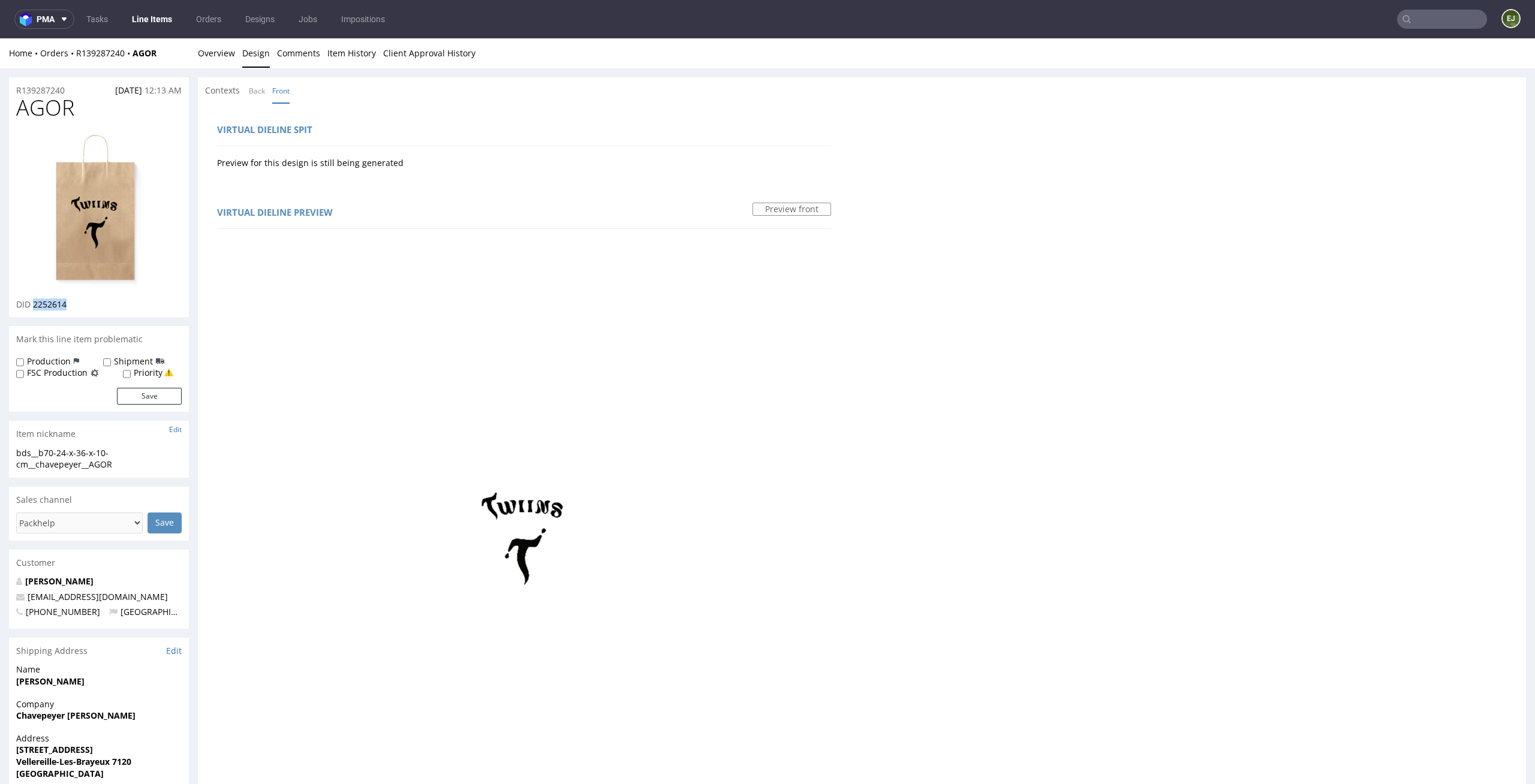
scroll to position [556, 0]
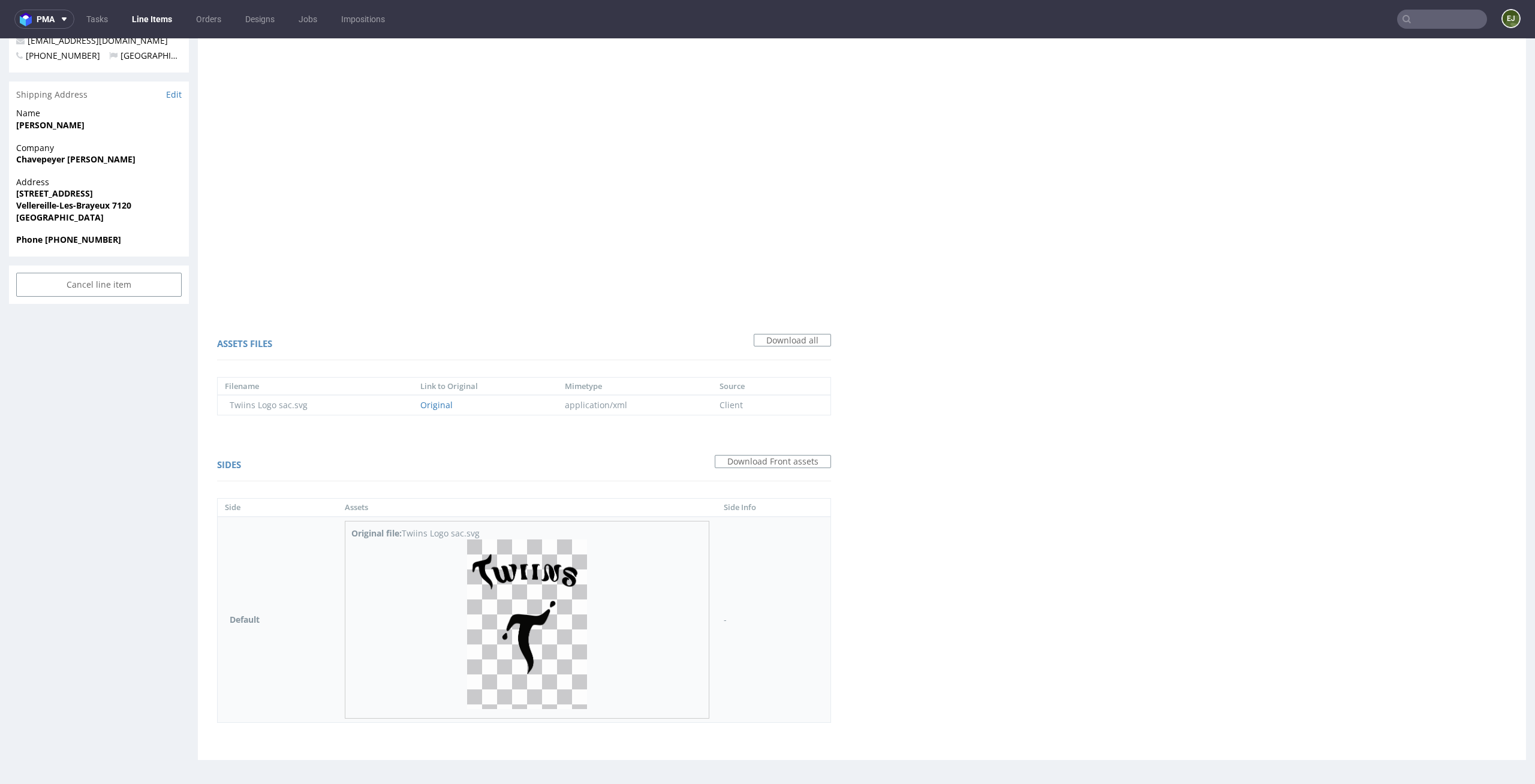
click at [529, 614] on img at bounding box center [527, 624] width 120 height 170
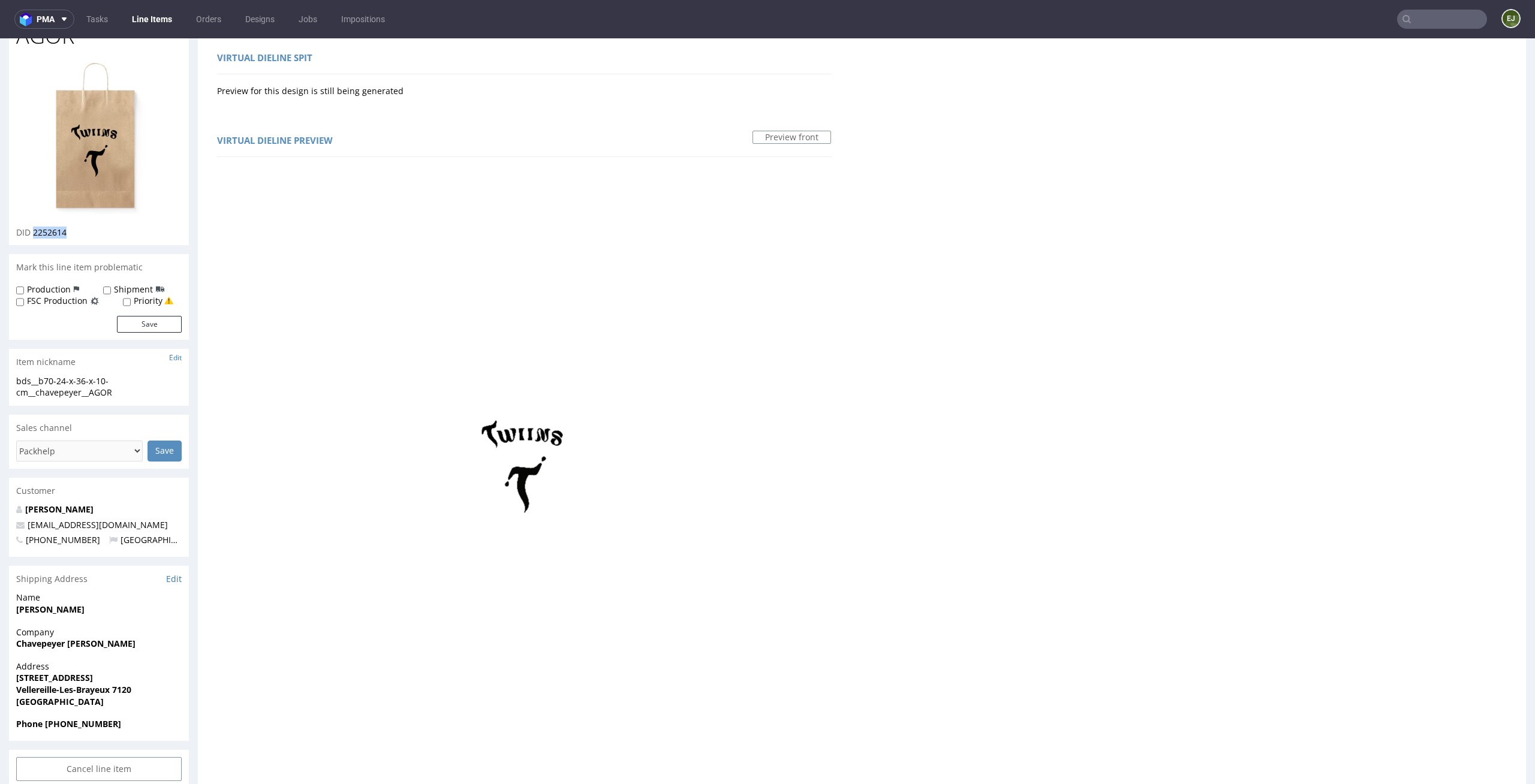
scroll to position [0, 0]
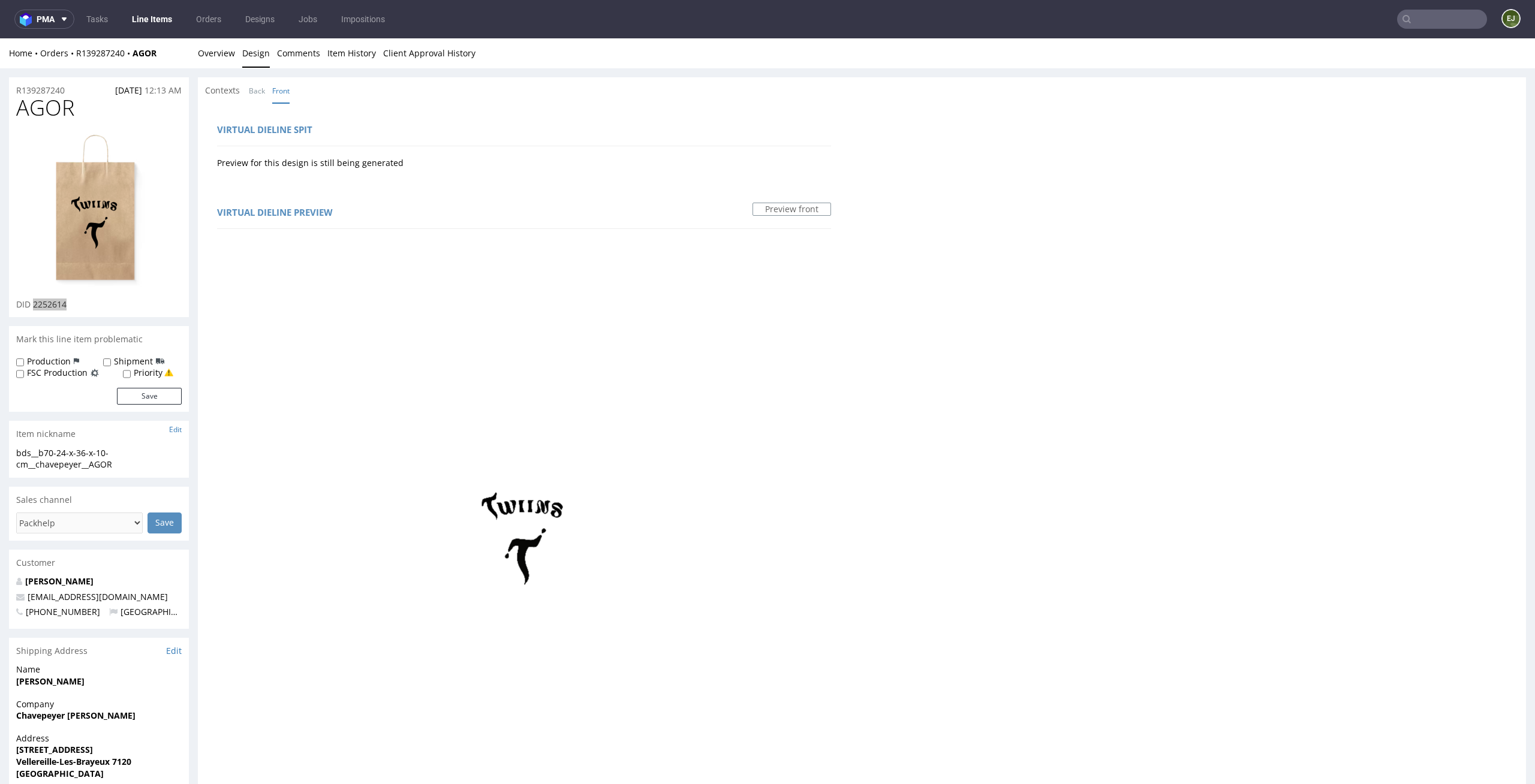
click at [222, 37] on nav "pma Tasks Line Items Orders Designs Jobs Impositions EJ" at bounding box center [767, 19] width 1535 height 39
click at [222, 48] on link "Overview" at bounding box center [216, 53] width 37 height 29
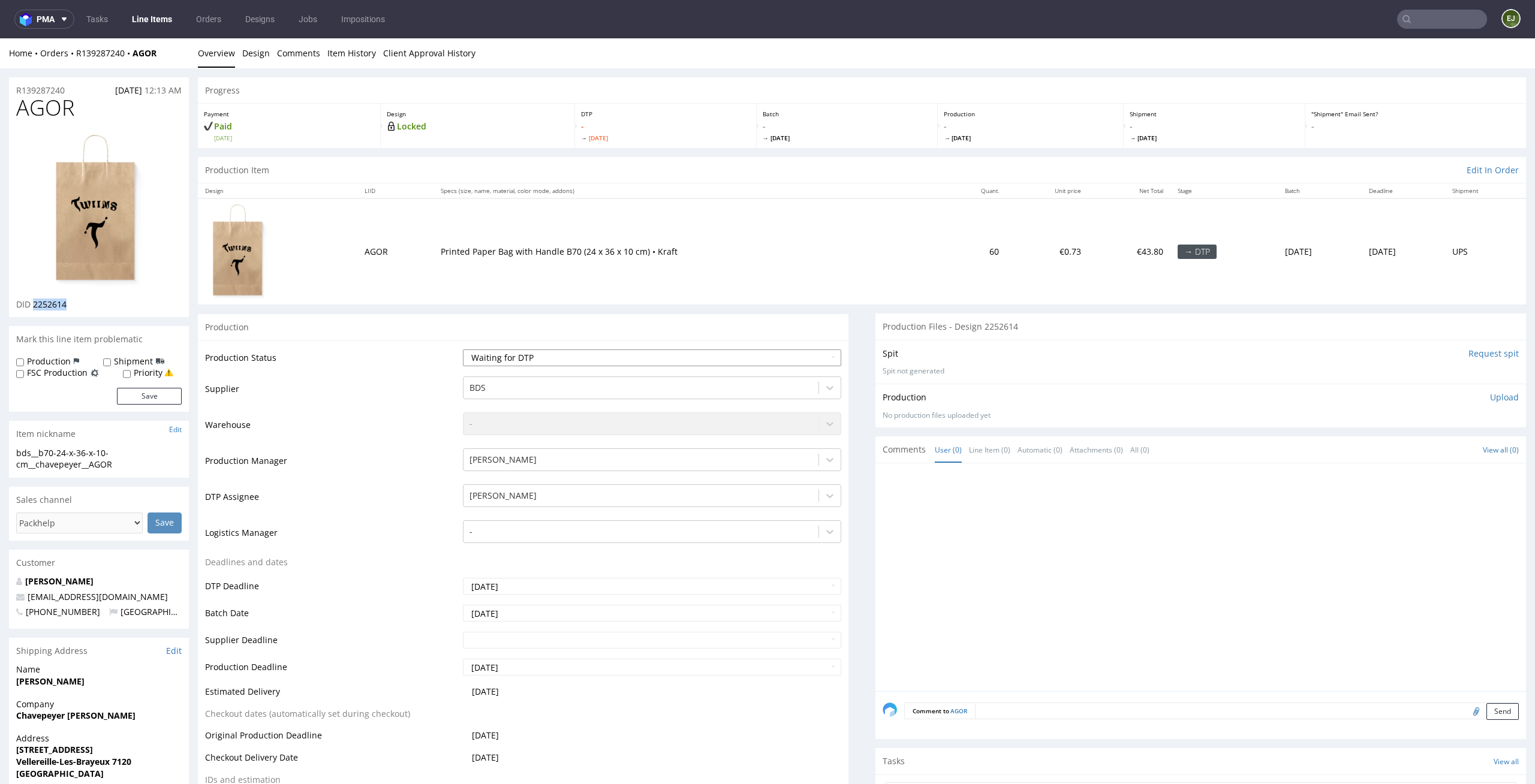
click at [570, 356] on select "Waiting for Artwork Waiting for Diecut Waiting for Mockup Waiting for DTP Waiti…" at bounding box center [652, 358] width 379 height 17
select select "dtp_in_process"
click at [463, 349] on select "Waiting for Artwork Waiting for Diecut Waiting for Mockup Waiting for DTP Waiti…" at bounding box center [652, 358] width 379 height 17
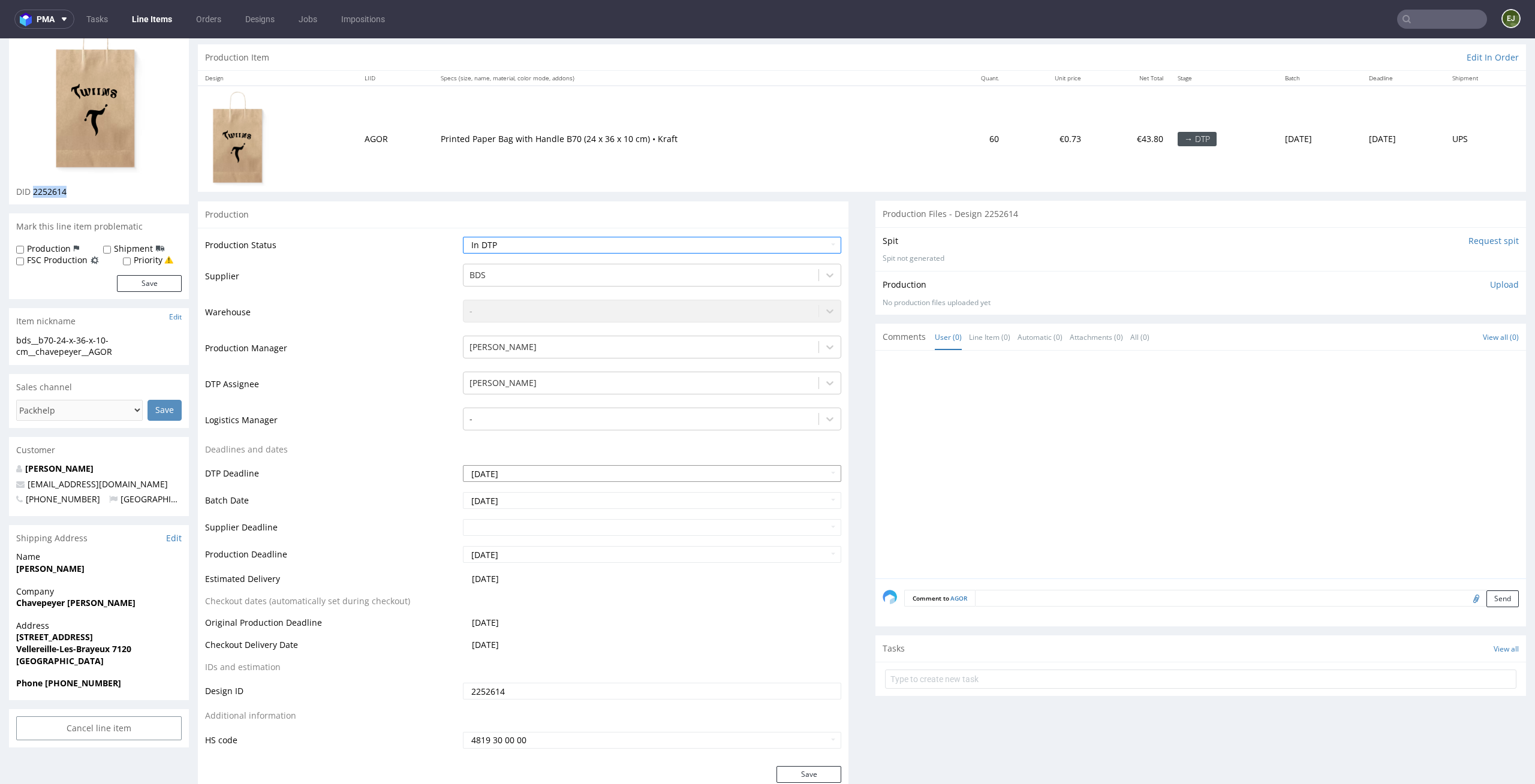
scroll to position [158, 0]
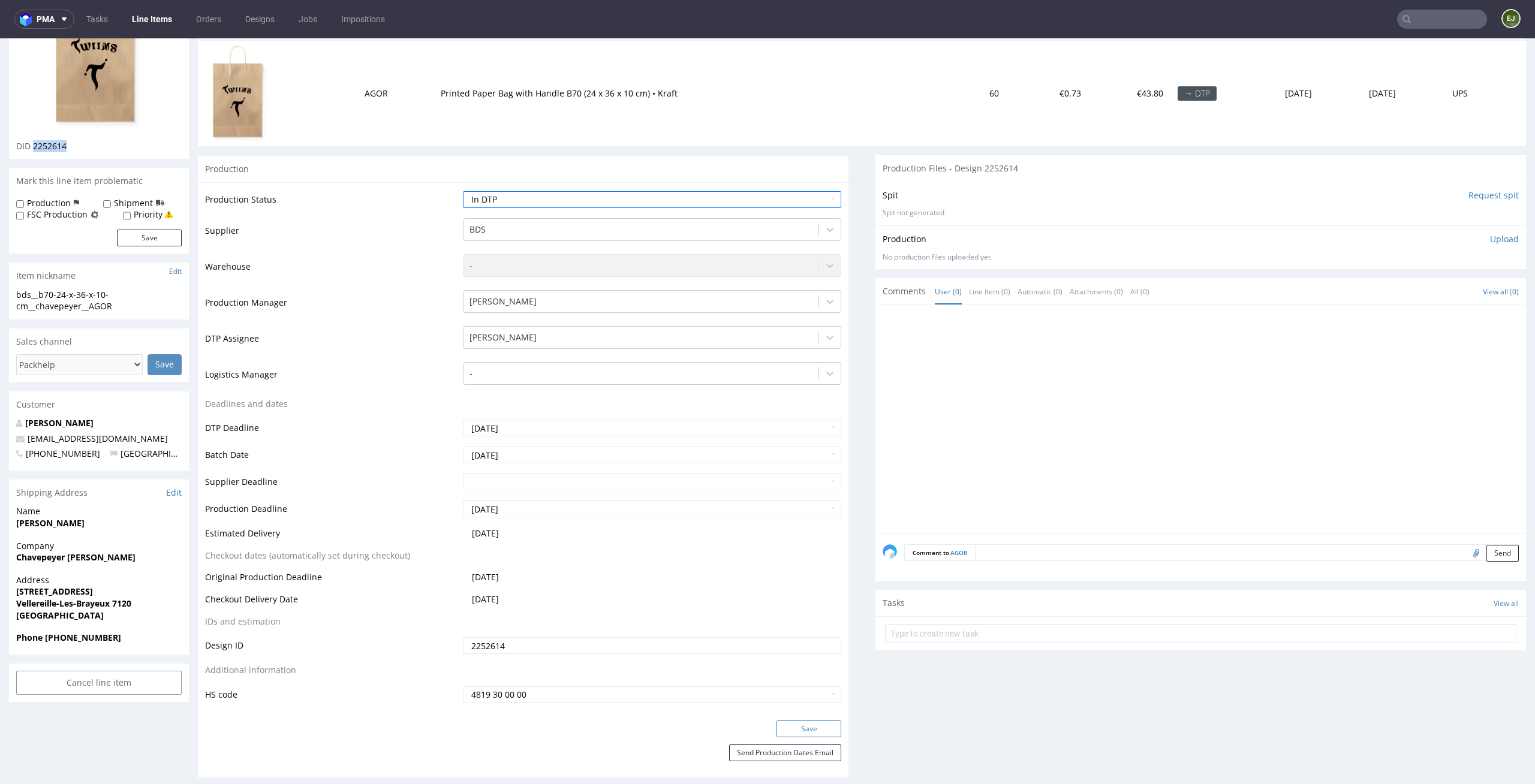
click at [819, 727] on button "Save" at bounding box center [808, 729] width 64 height 17
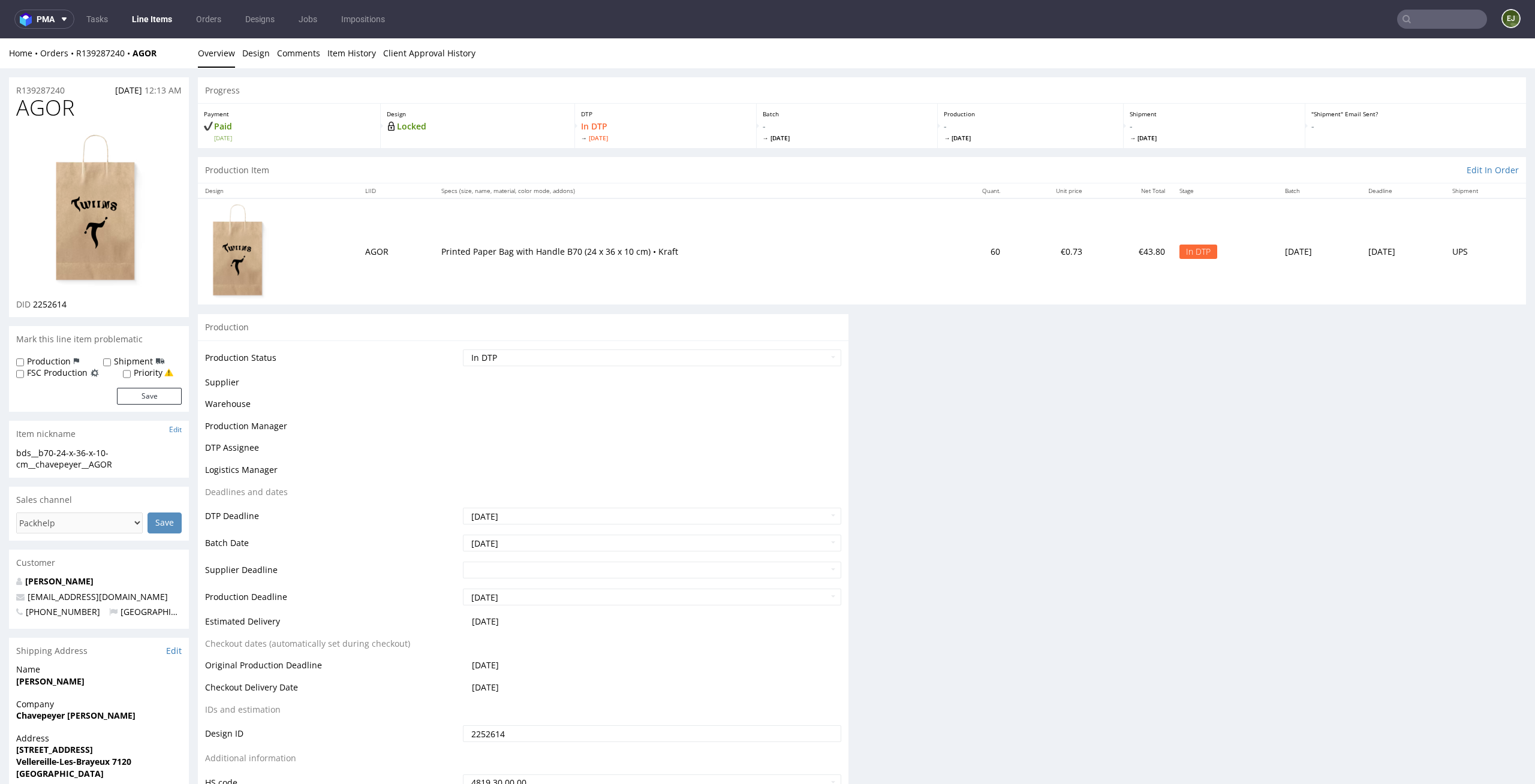
scroll to position [0, 0]
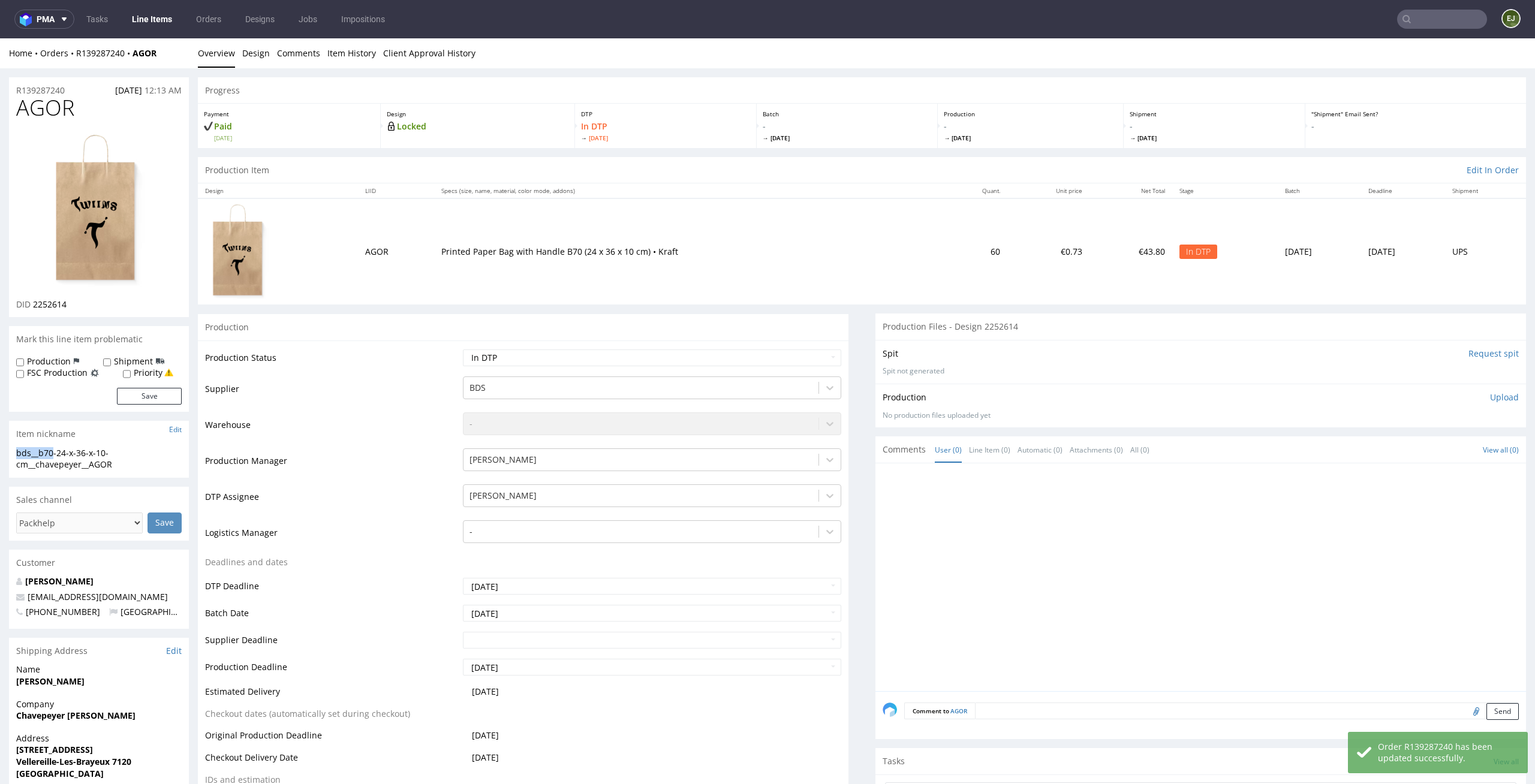
drag, startPoint x: 56, startPoint y: 453, endPoint x: 0, endPoint y: 453, distance: 56.0
copy div "bds__b70"
click at [101, 252] on img at bounding box center [99, 210] width 96 height 157
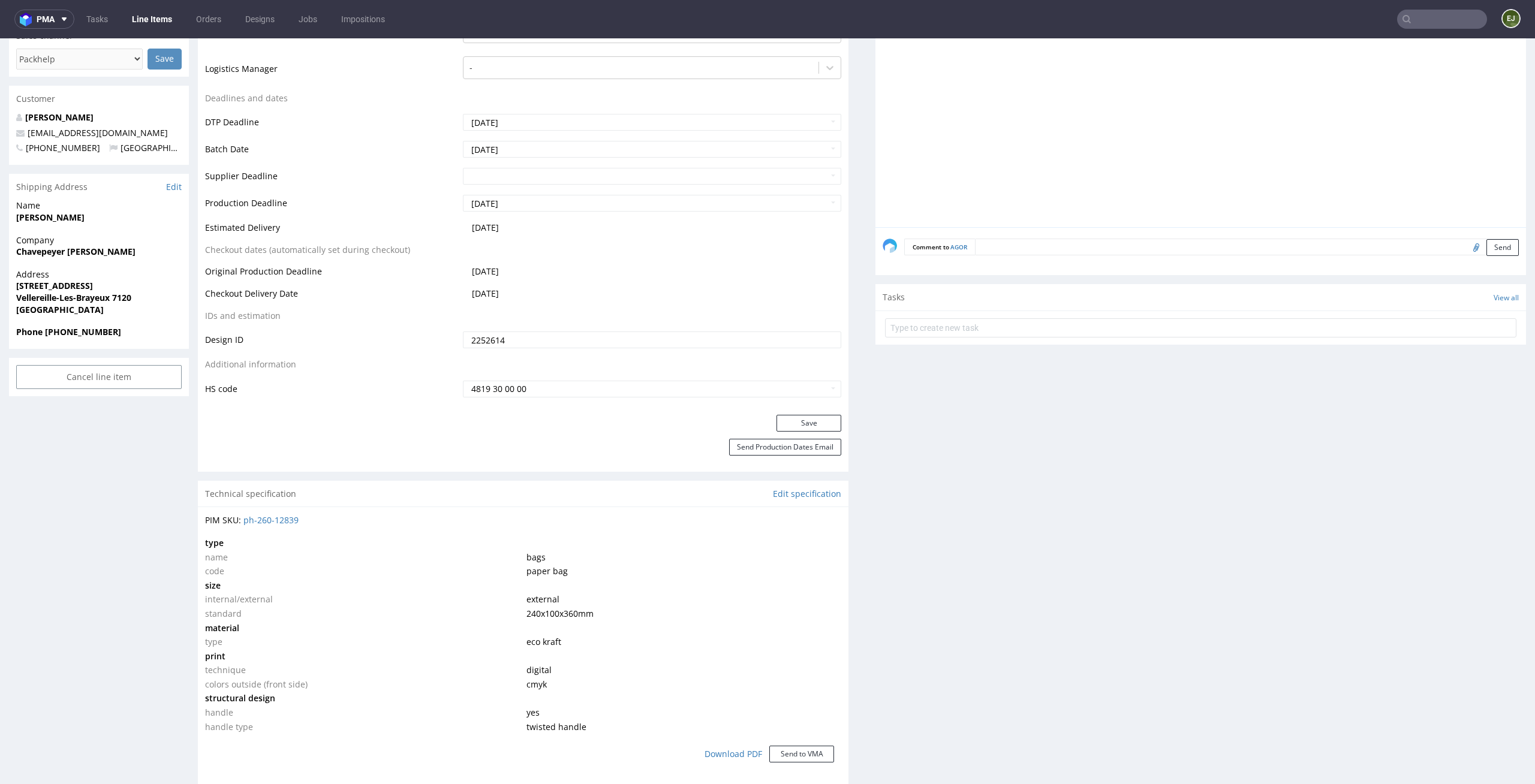
scroll to position [487, 0]
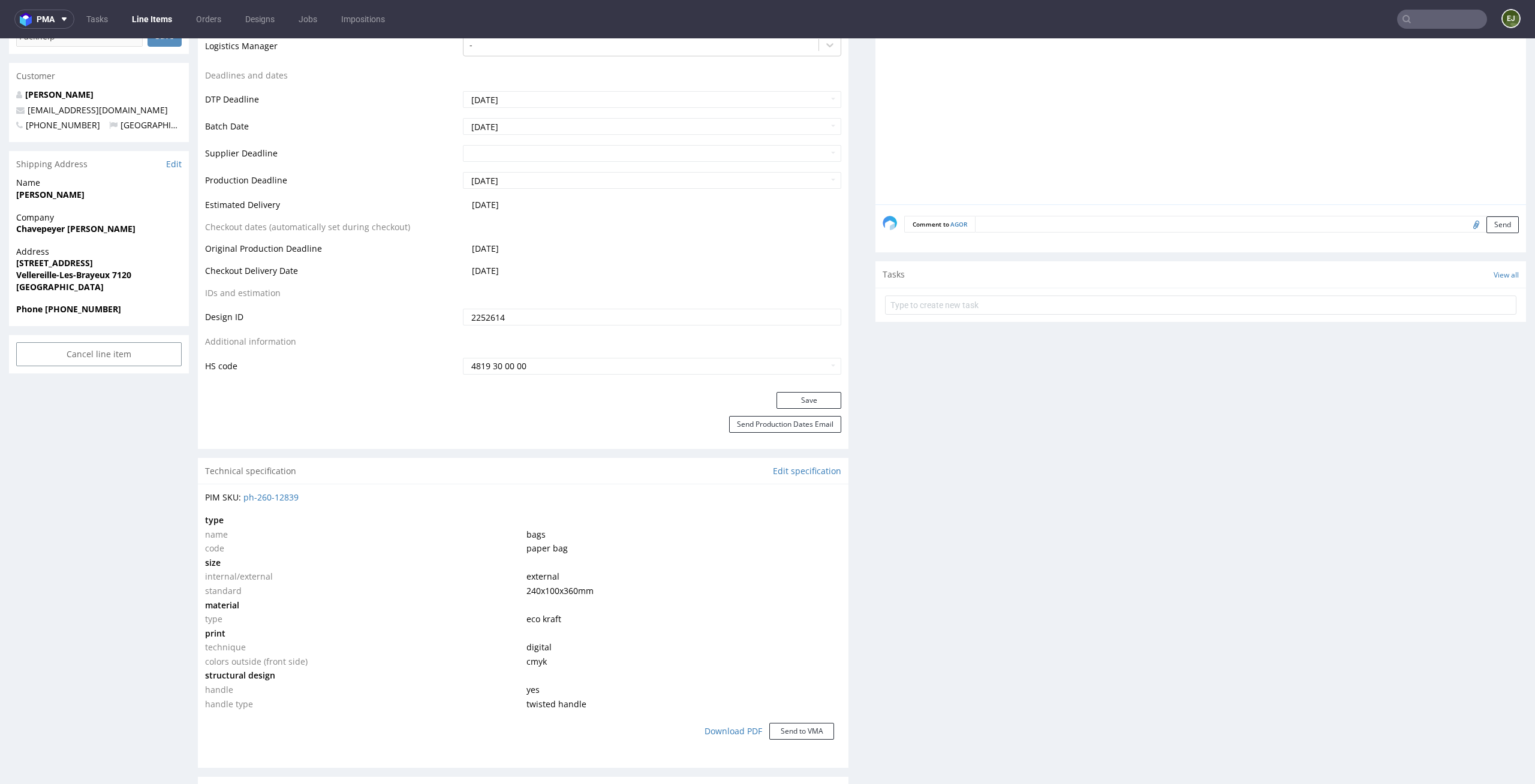
click at [795, 584] on td "240x100x360 mm" at bounding box center [682, 591] width 319 height 15
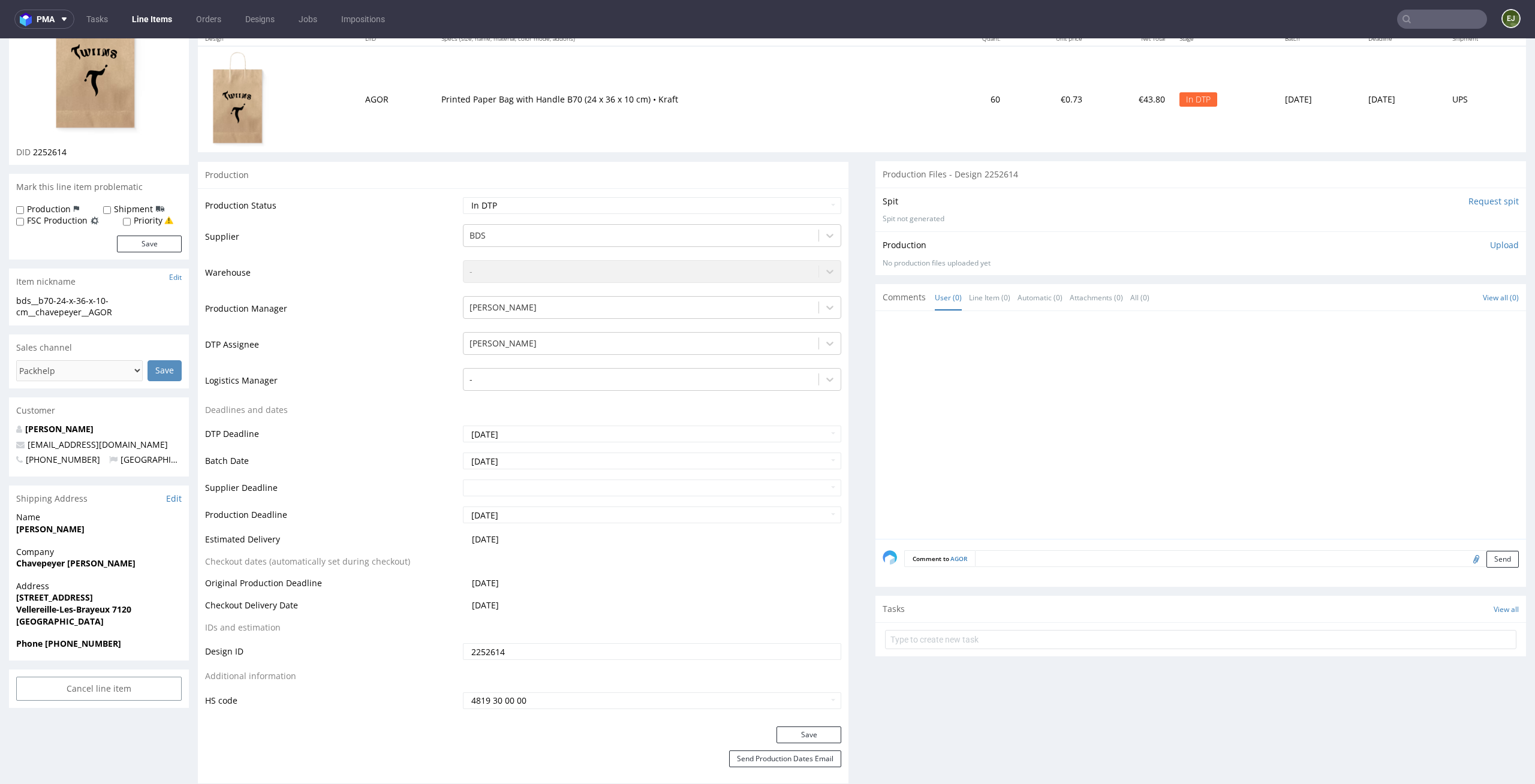
scroll to position [0, 0]
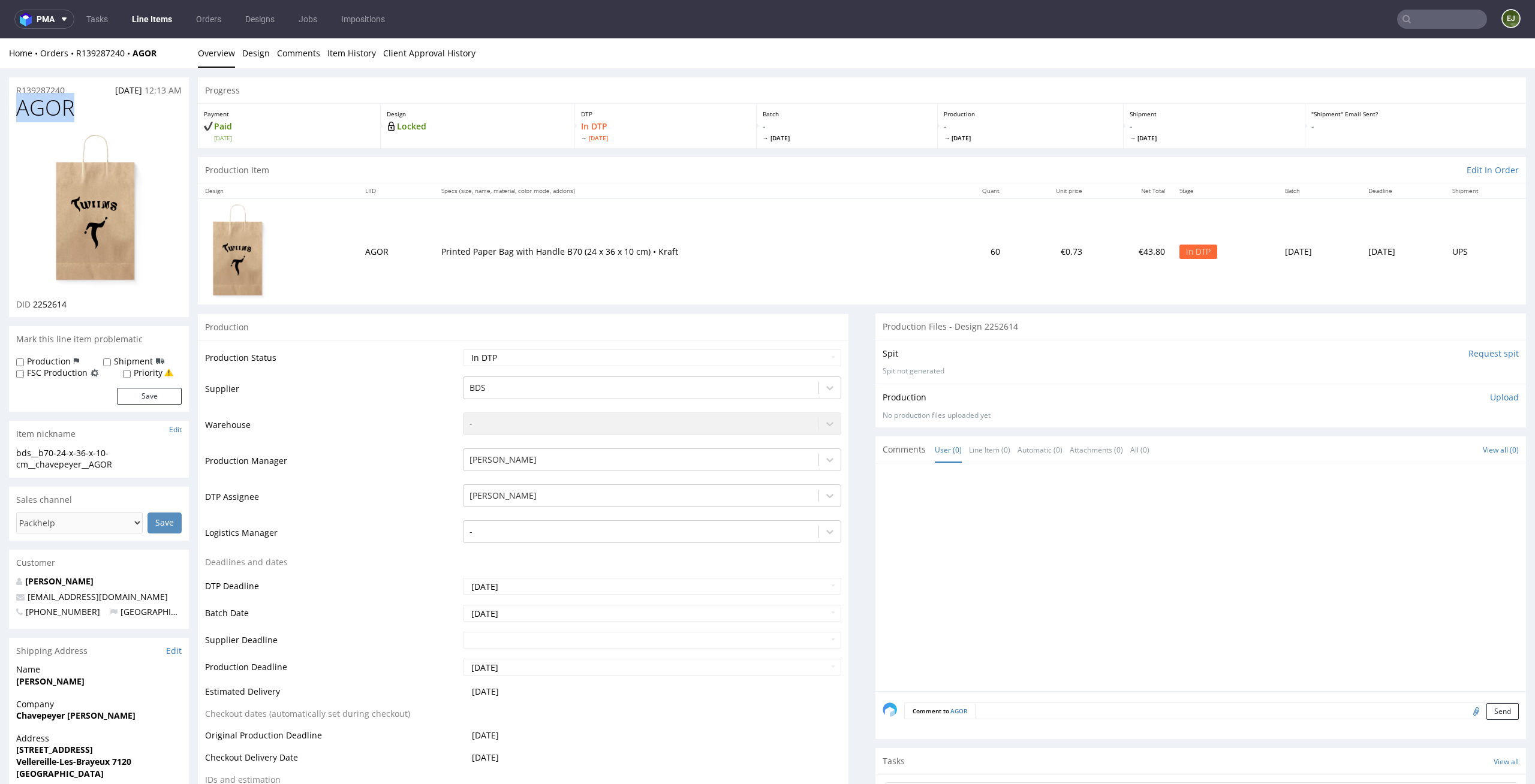
drag, startPoint x: 76, startPoint y: 113, endPoint x: 0, endPoint y: 108, distance: 76.2
copy span "AGOR"
drag, startPoint x: 81, startPoint y: 314, endPoint x: 35, endPoint y: 307, distance: 46.5
click at [35, 307] on div "AGOR DID 2252614" at bounding box center [98, 207] width 180 height 222
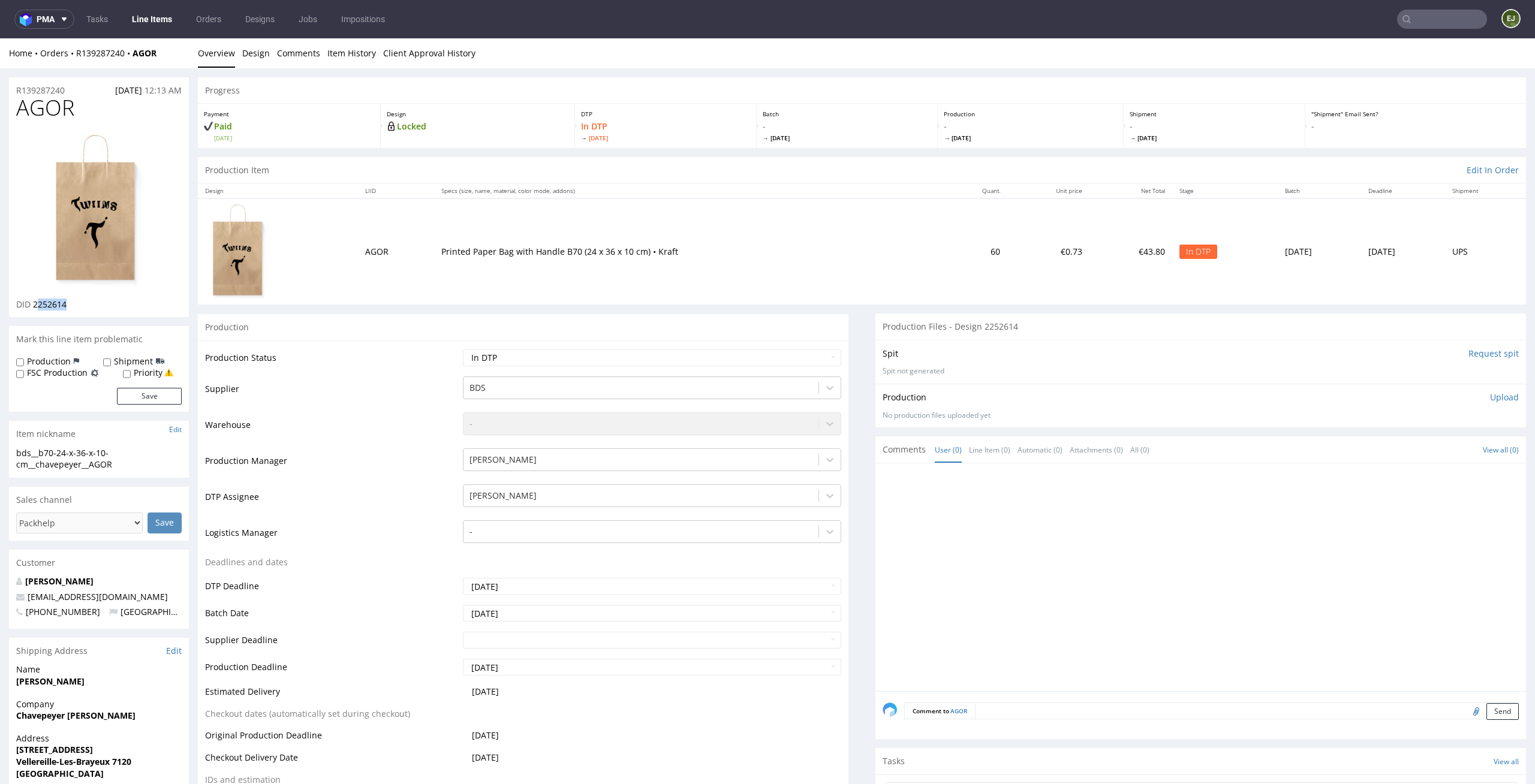
click at [58, 308] on span "2252614" at bounding box center [49, 304] width 34 height 11
drag, startPoint x: 84, startPoint y: 307, endPoint x: 34, endPoint y: 306, distance: 50.0
click at [34, 306] on div "DID 2252614" at bounding box center [99, 305] width 166 height 12
copy span "2252614"
drag, startPoint x: 136, startPoint y: 465, endPoint x: 0, endPoint y: 453, distance: 136.5
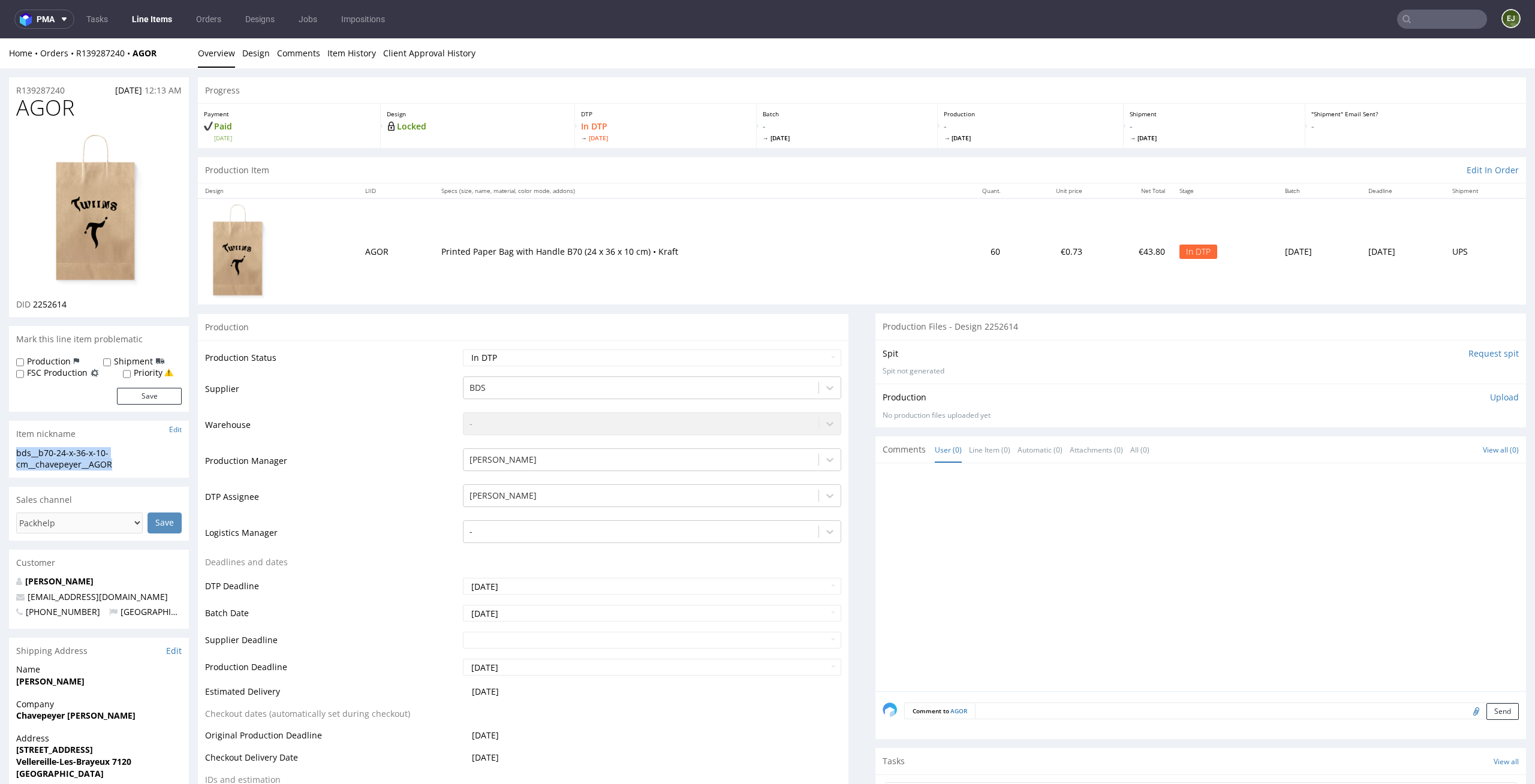
copy div "bds__b70-24-x-36-x-10-cm__chavepeyer__AGOR"
drag, startPoint x: 76, startPoint y: 309, endPoint x: 34, endPoint y: 308, distance: 42.0
click at [34, 308] on div "DID 2252614" at bounding box center [99, 305] width 166 height 12
copy span "2252614"
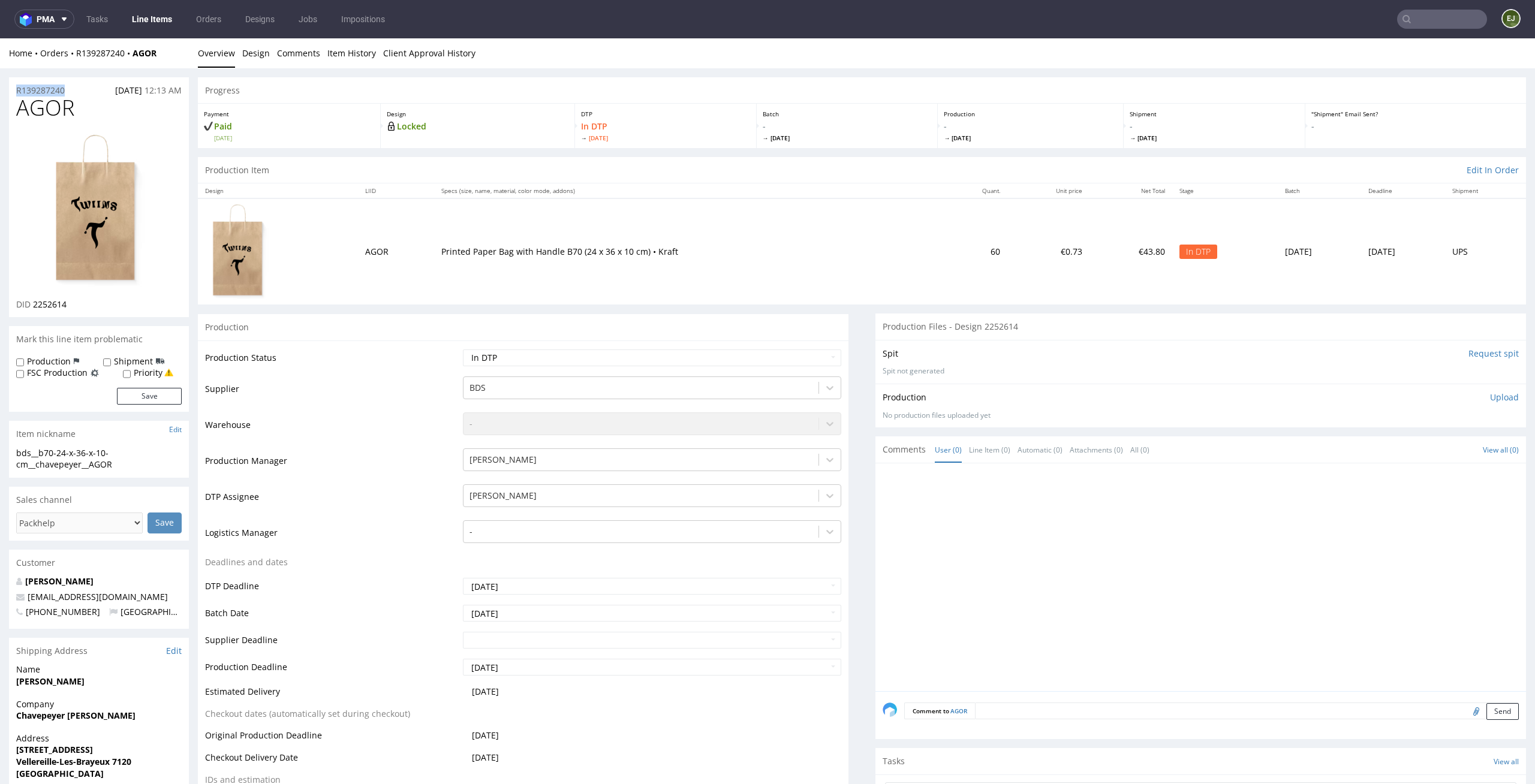
drag, startPoint x: 76, startPoint y: 87, endPoint x: 0, endPoint y: 84, distance: 76.1
copy p "R139287240"
click at [1489, 400] on p "Upload" at bounding box center [1504, 398] width 29 height 12
click at [1428, 455] on div "Add files" at bounding box center [1434, 452] width 60 height 18
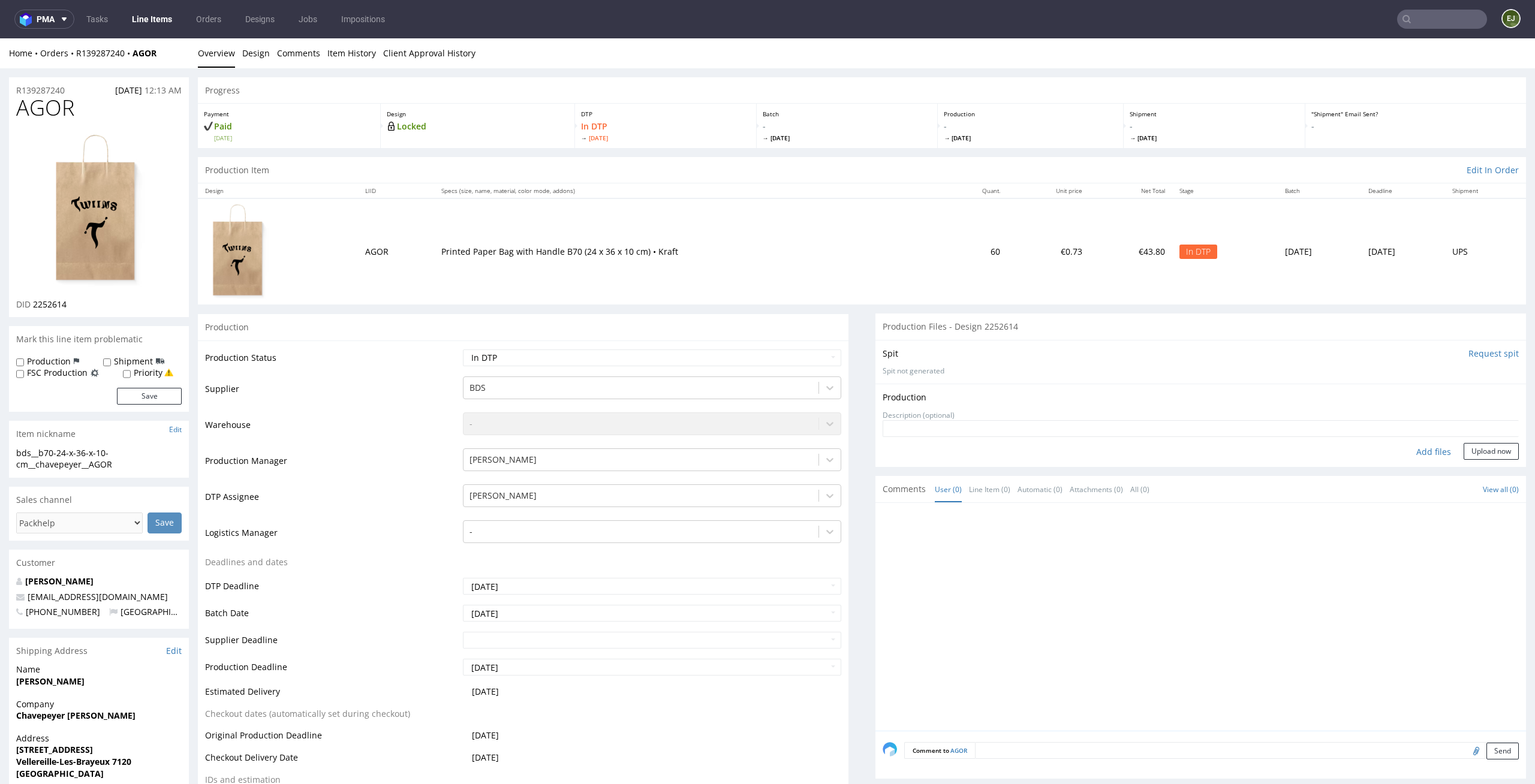
type input "C:\fakepath\bds__b70-24-x-36-x-10-cm__chavepeyer__AGOR__d2252614__oR139287240.p…"
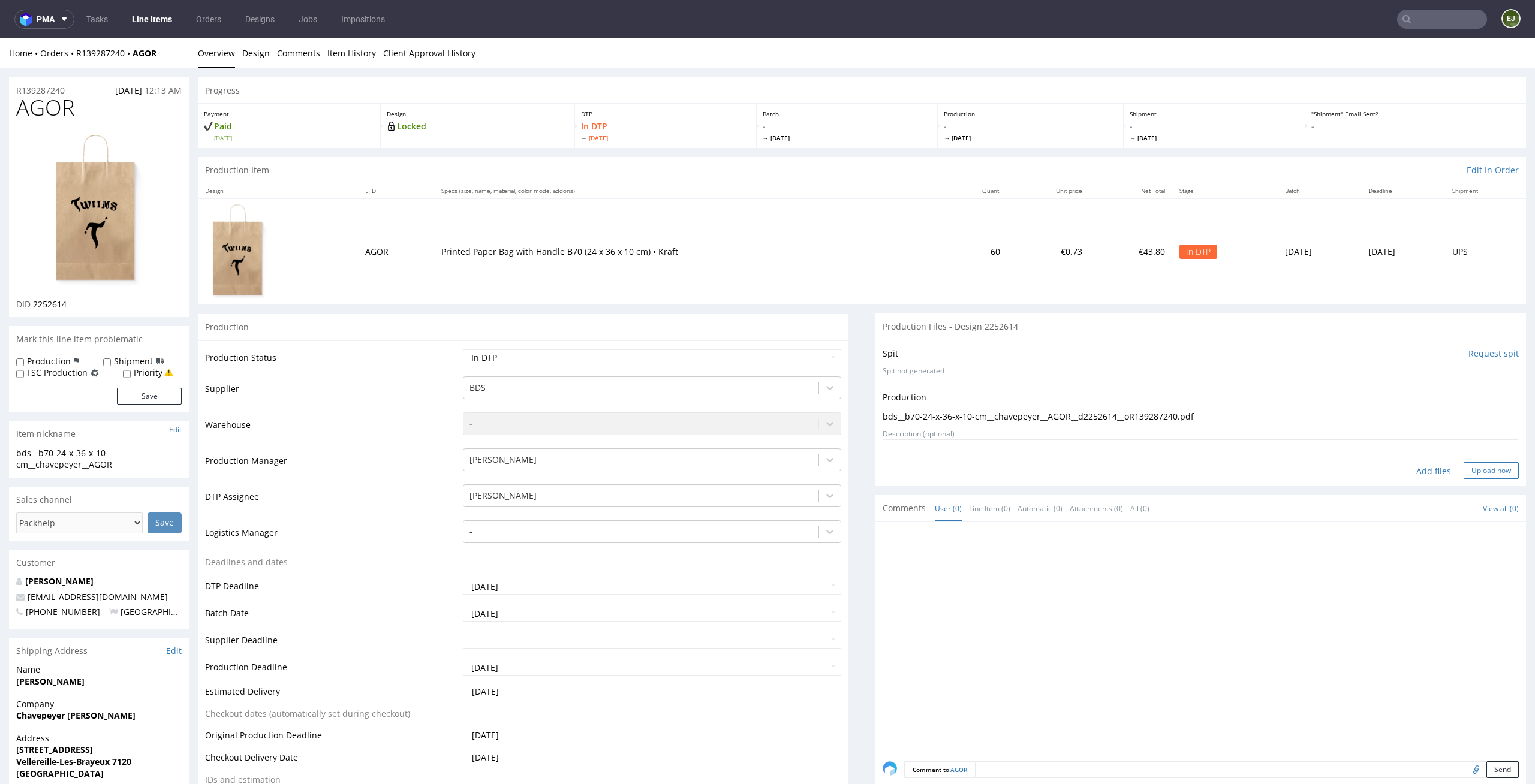
click at [1489, 465] on button "Upload now" at bounding box center [1491, 471] width 55 height 17
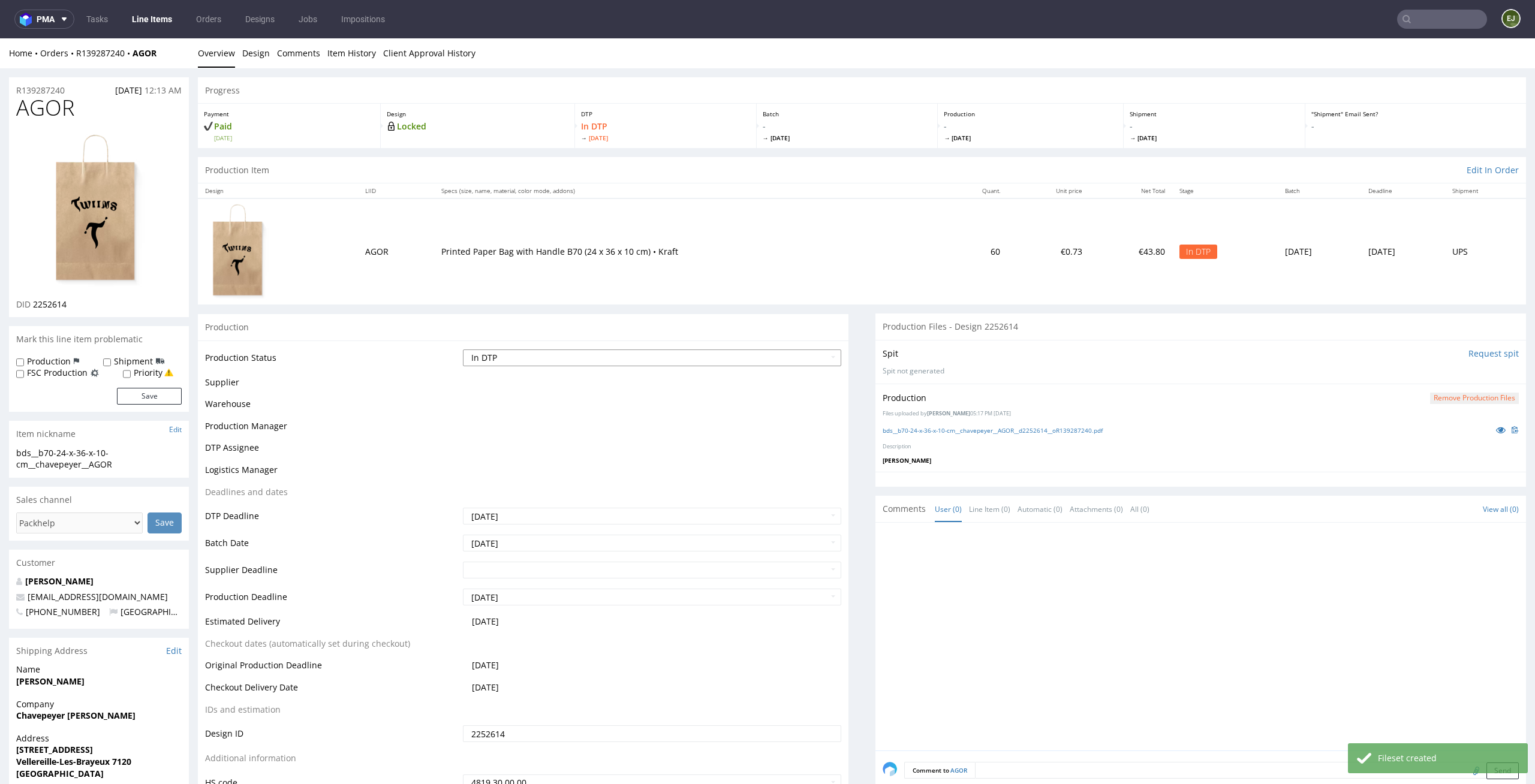
click at [830, 364] on select "Waiting for Artwork Waiting for Diecut Waiting for Mockup Waiting for DTP Waiti…" at bounding box center [652, 358] width 379 height 17
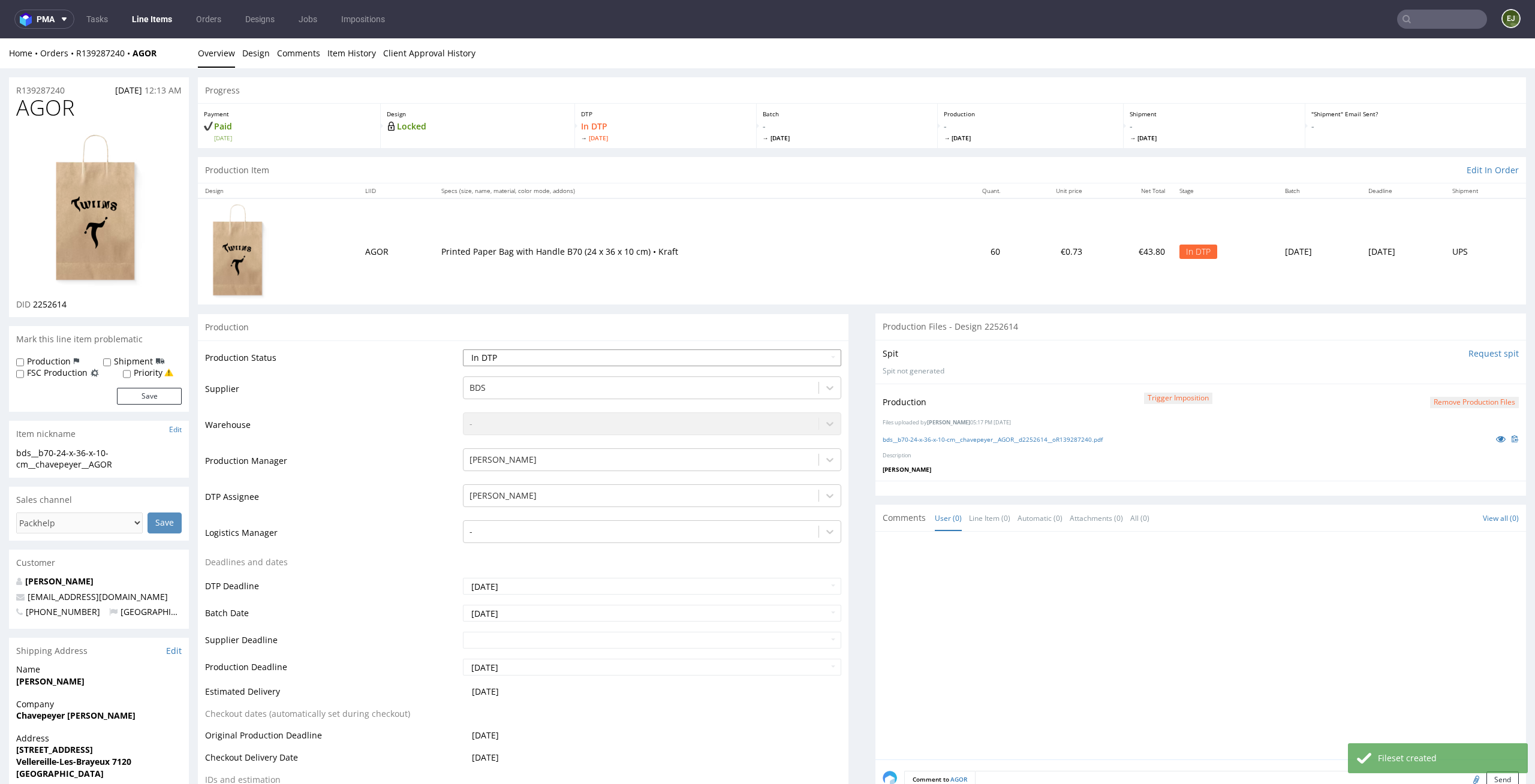
select select "dtp_production_ready"
click at [463, 349] on select "Waiting for Artwork Waiting for Diecut Waiting for Mockup Waiting for DTP Waiti…" at bounding box center [652, 358] width 379 height 17
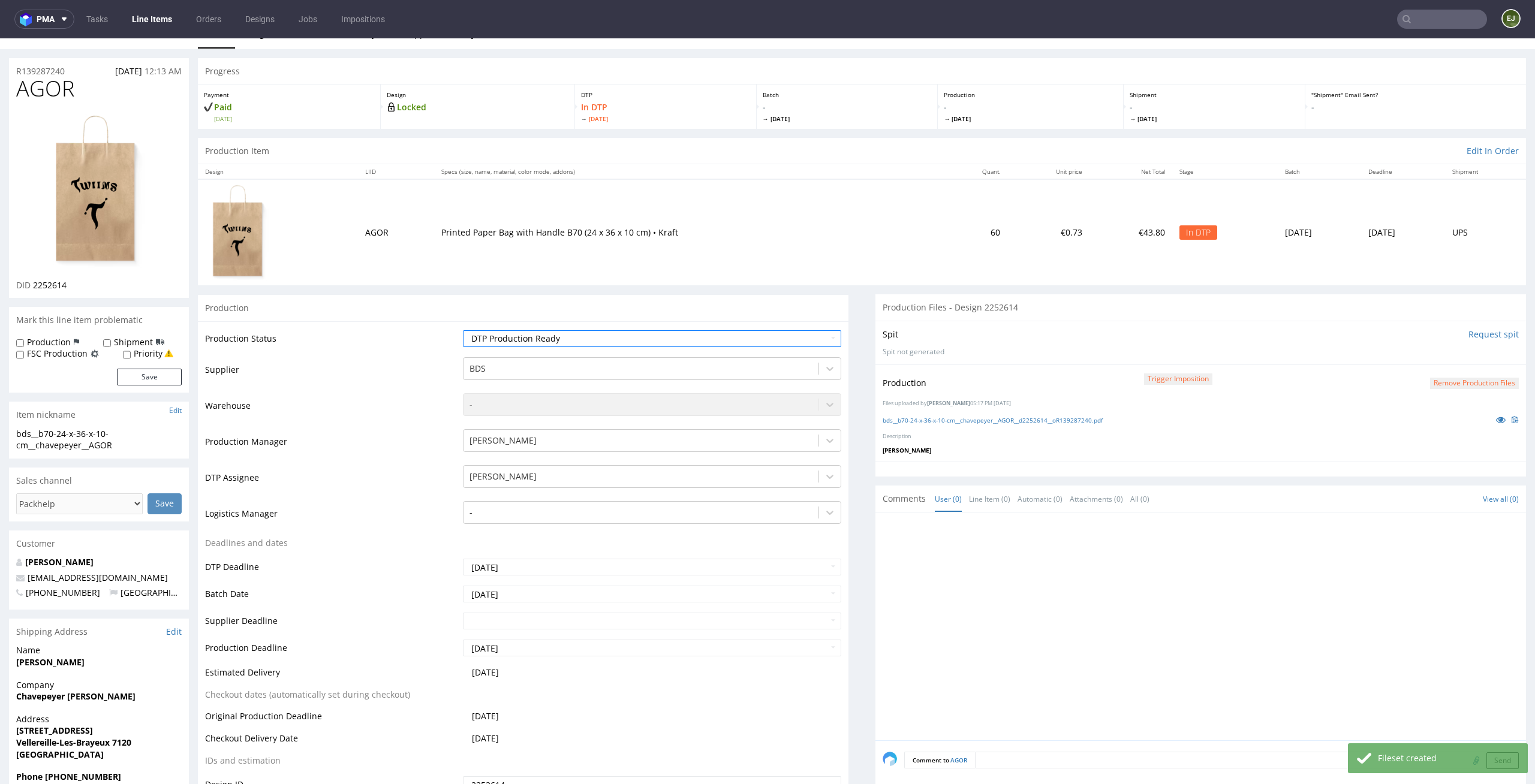
scroll to position [121, 0]
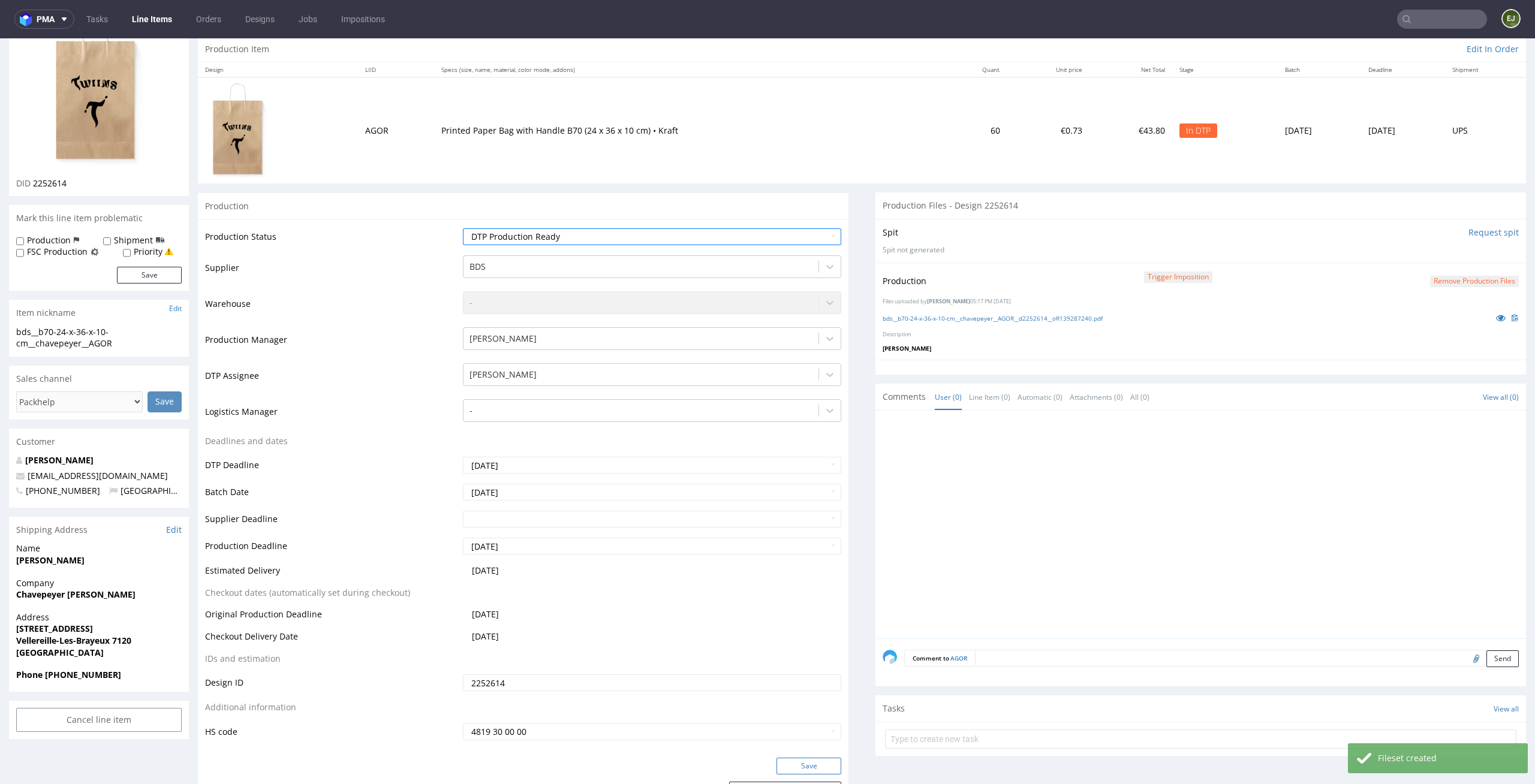
click at [829, 765] on button "Save" at bounding box center [808, 766] width 64 height 17
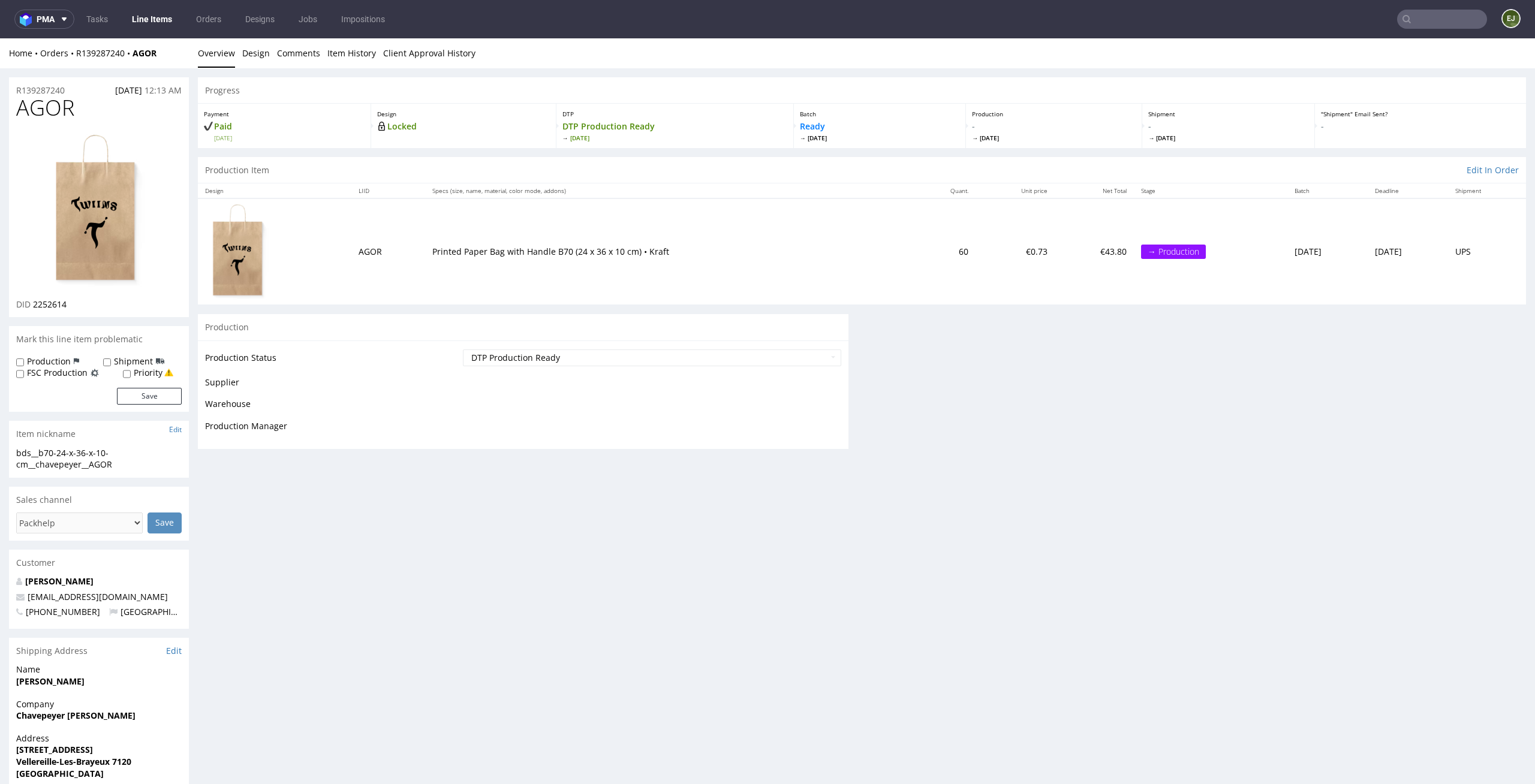
scroll to position [0, 0]
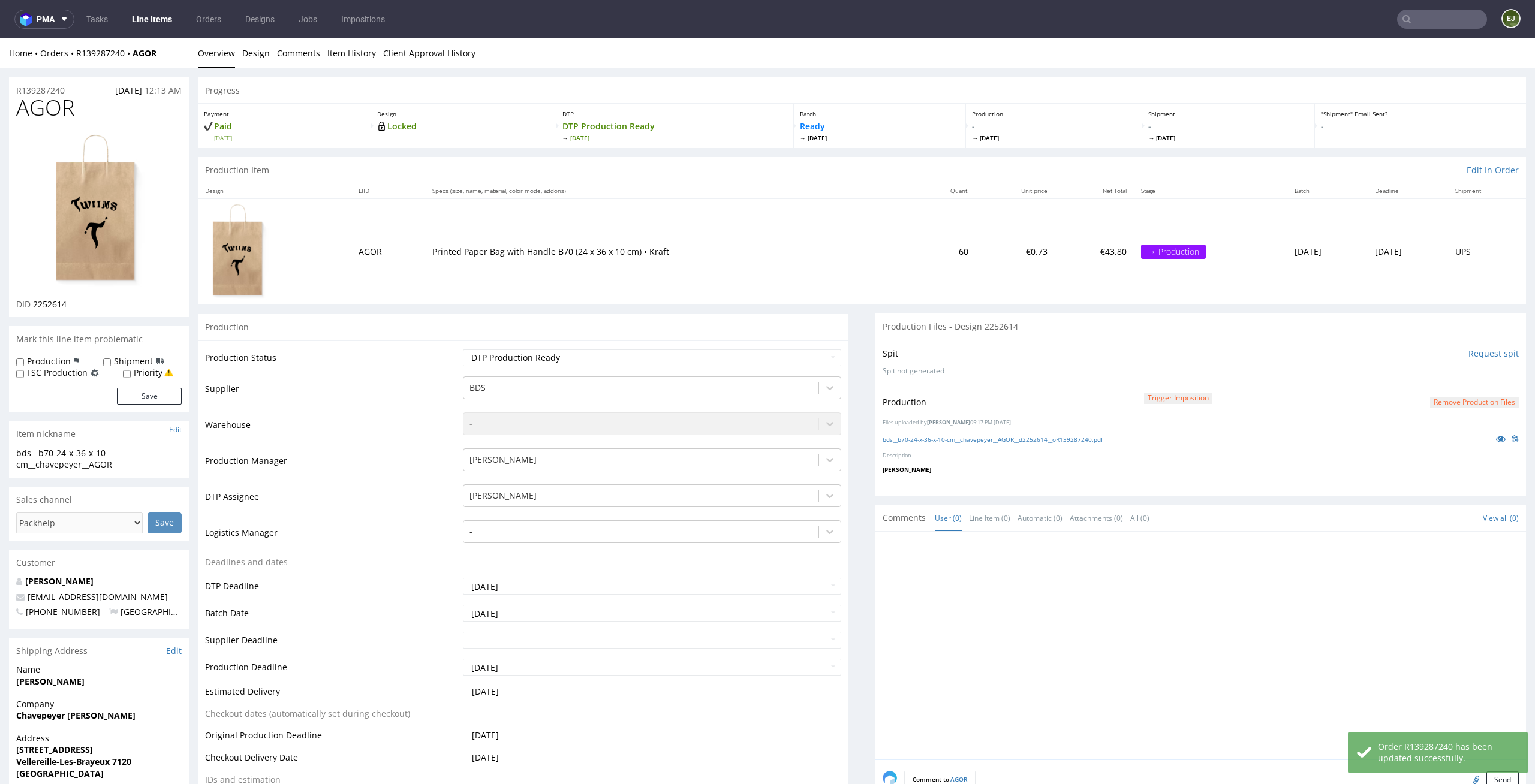
click at [160, 14] on link "Line Items" at bounding box center [152, 19] width 55 height 19
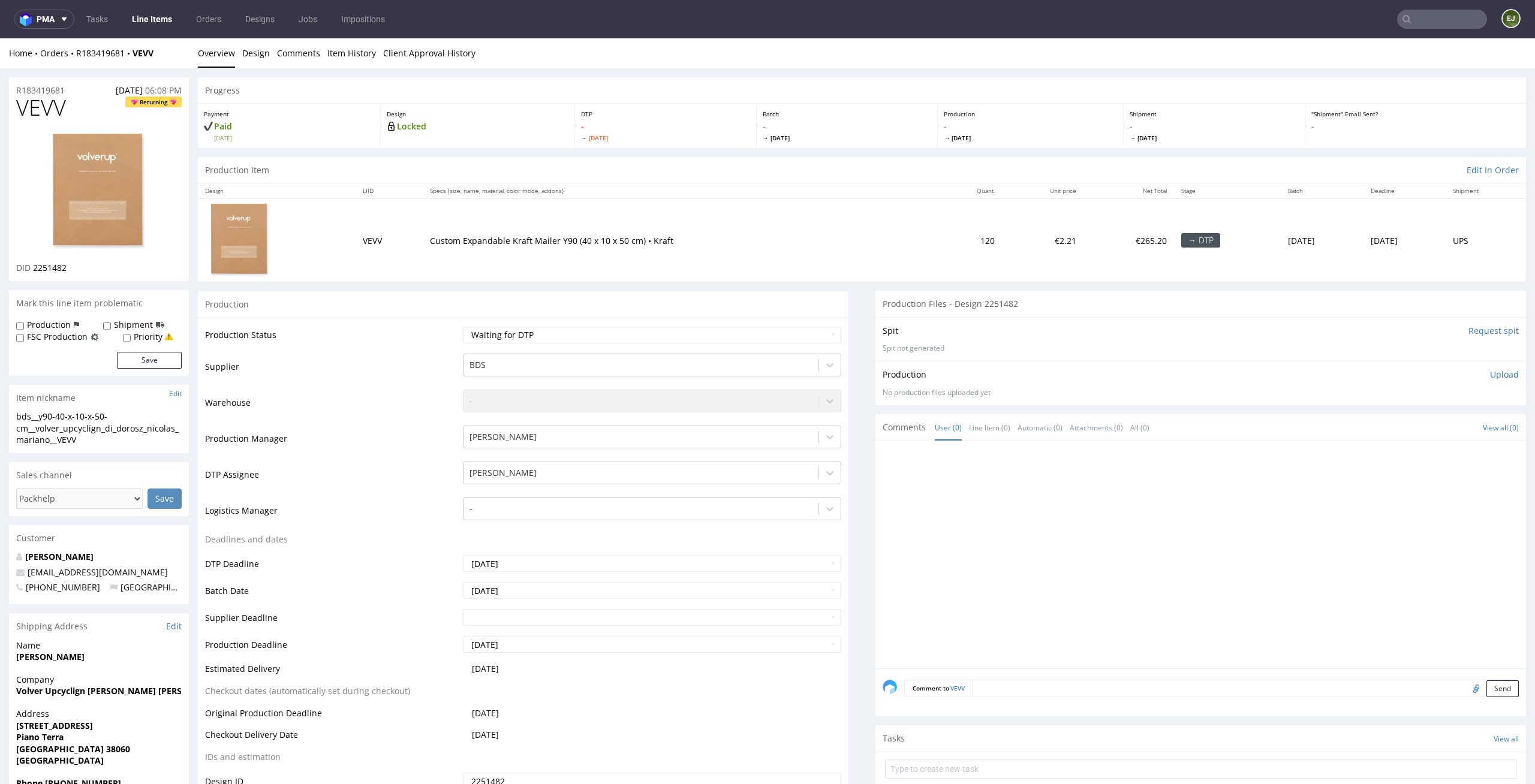
click at [484, 40] on div "Home Orders R183419681 VEVV Overview Design Comments Item History Client Approv…" at bounding box center [767, 53] width 1535 height 30
click at [764, 202] on td "Custom Expandable Kraft Mailer Y90 (40 x 10 x 50 cm) • Kraft" at bounding box center [679, 240] width 515 height 83
click at [264, 45] on link "Design" at bounding box center [256, 53] width 27 height 29
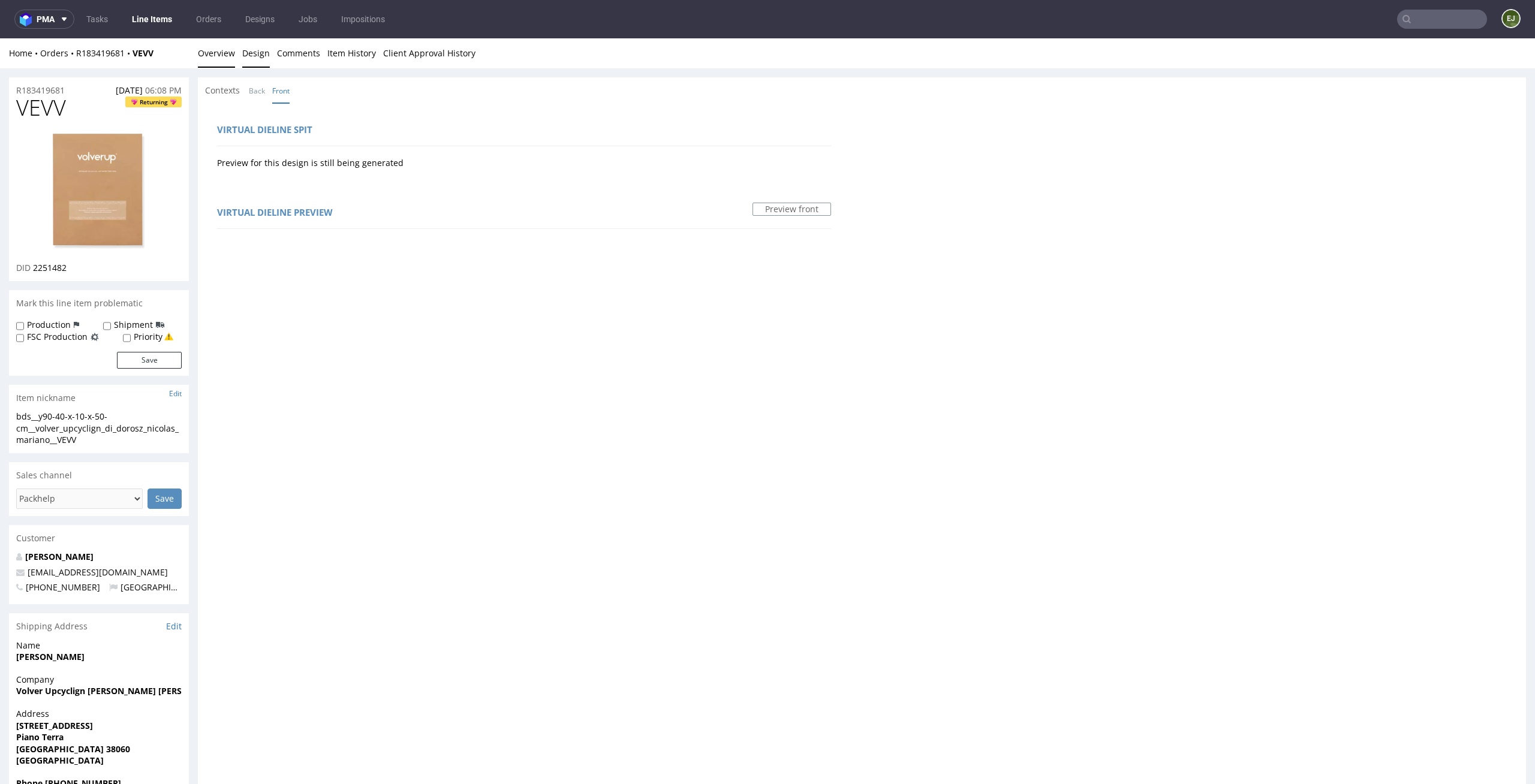
click at [227, 57] on link "Overview" at bounding box center [216, 53] width 37 height 29
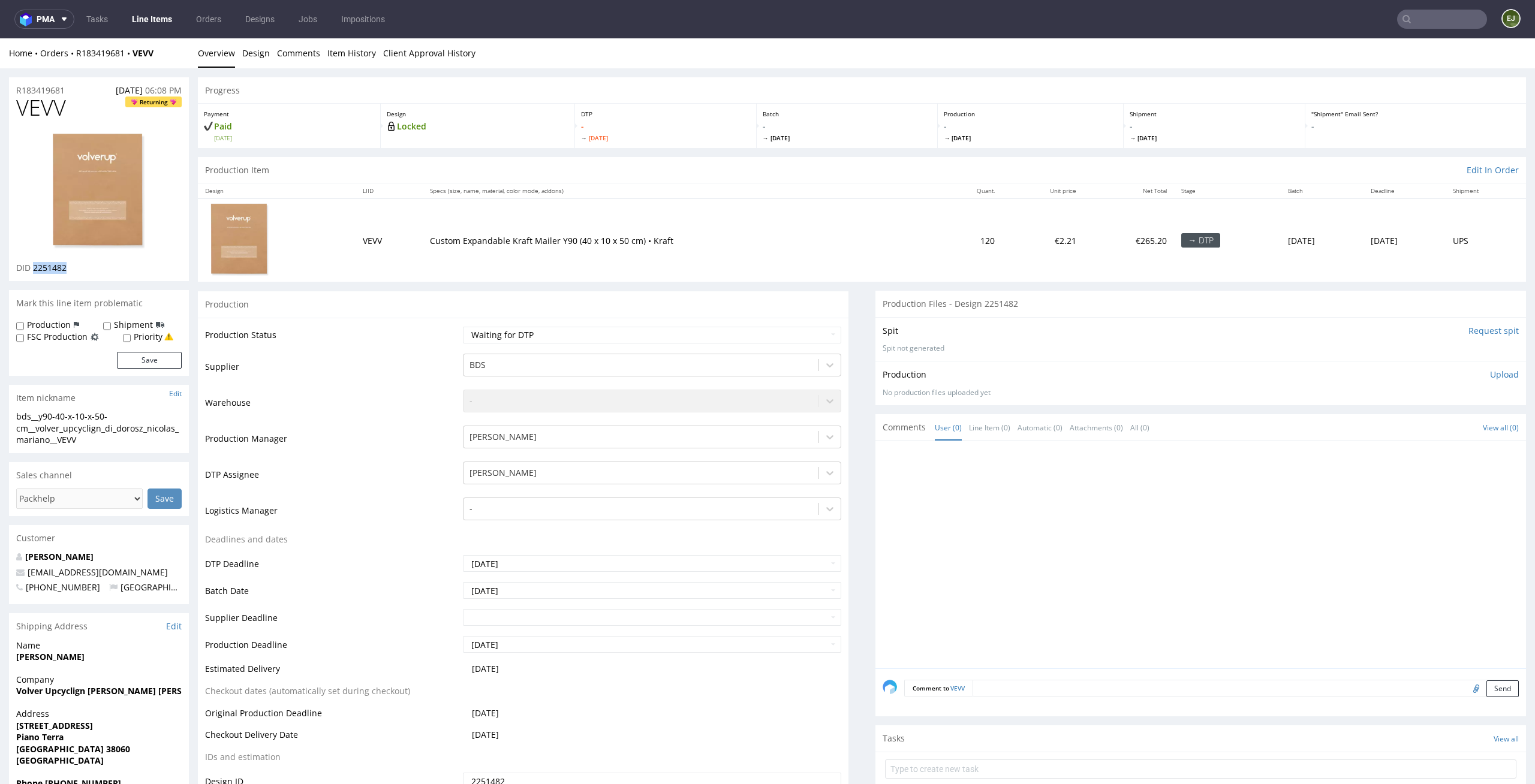
drag, startPoint x: 86, startPoint y: 265, endPoint x: 34, endPoint y: 267, distance: 52.0
click at [34, 267] on div "DID 2251482" at bounding box center [99, 268] width 166 height 12
copy span "2251482"
click at [733, 340] on select "Waiting for Artwork Waiting for Diecut Waiting for Mockup Waiting for DTP Waiti…" at bounding box center [652, 335] width 379 height 17
select select "dtp_in_process"
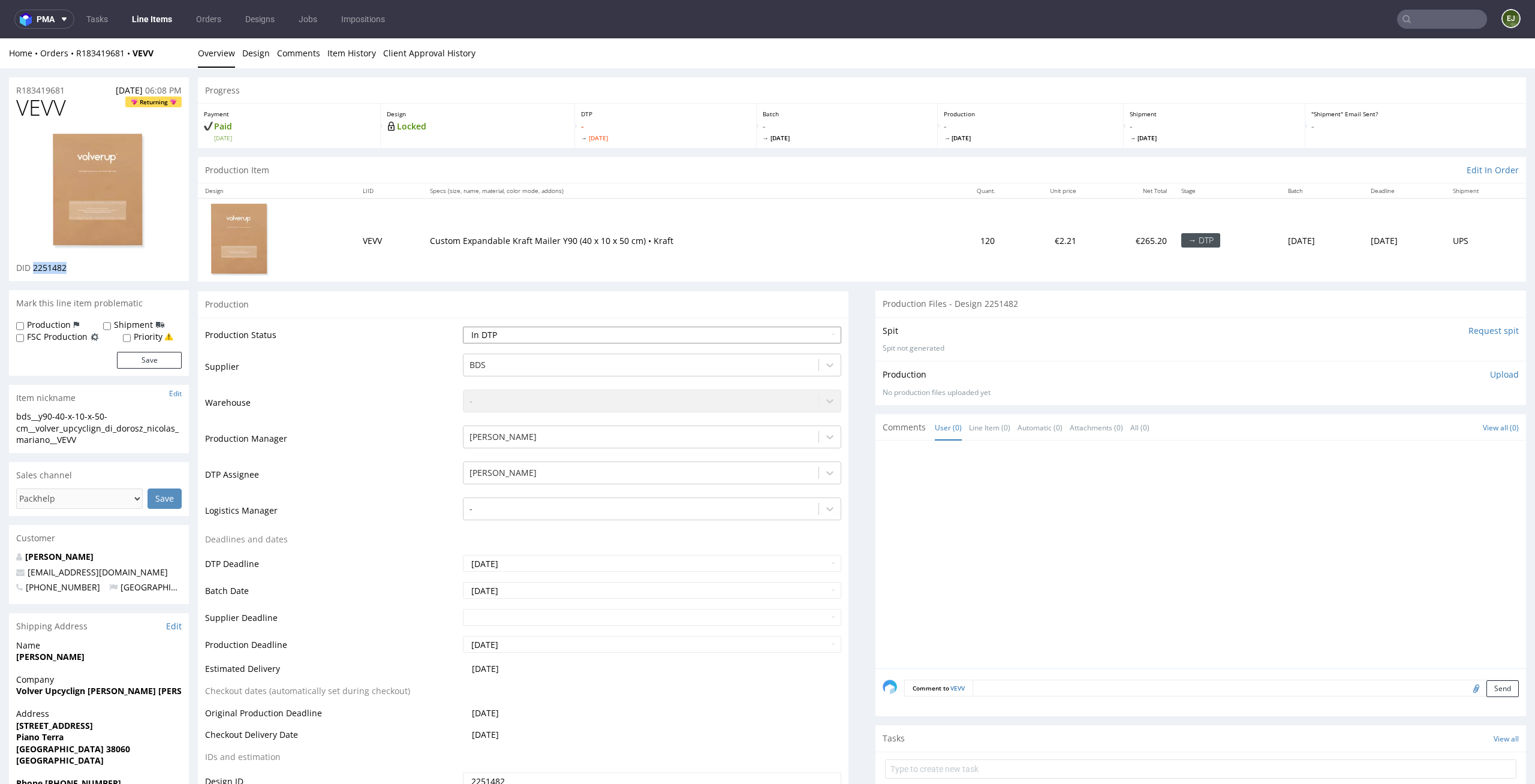
click at [463, 326] on select "Waiting for Artwork Waiting for Diecut Waiting for Mockup Waiting for DTP Waiti…" at bounding box center [652, 335] width 379 height 17
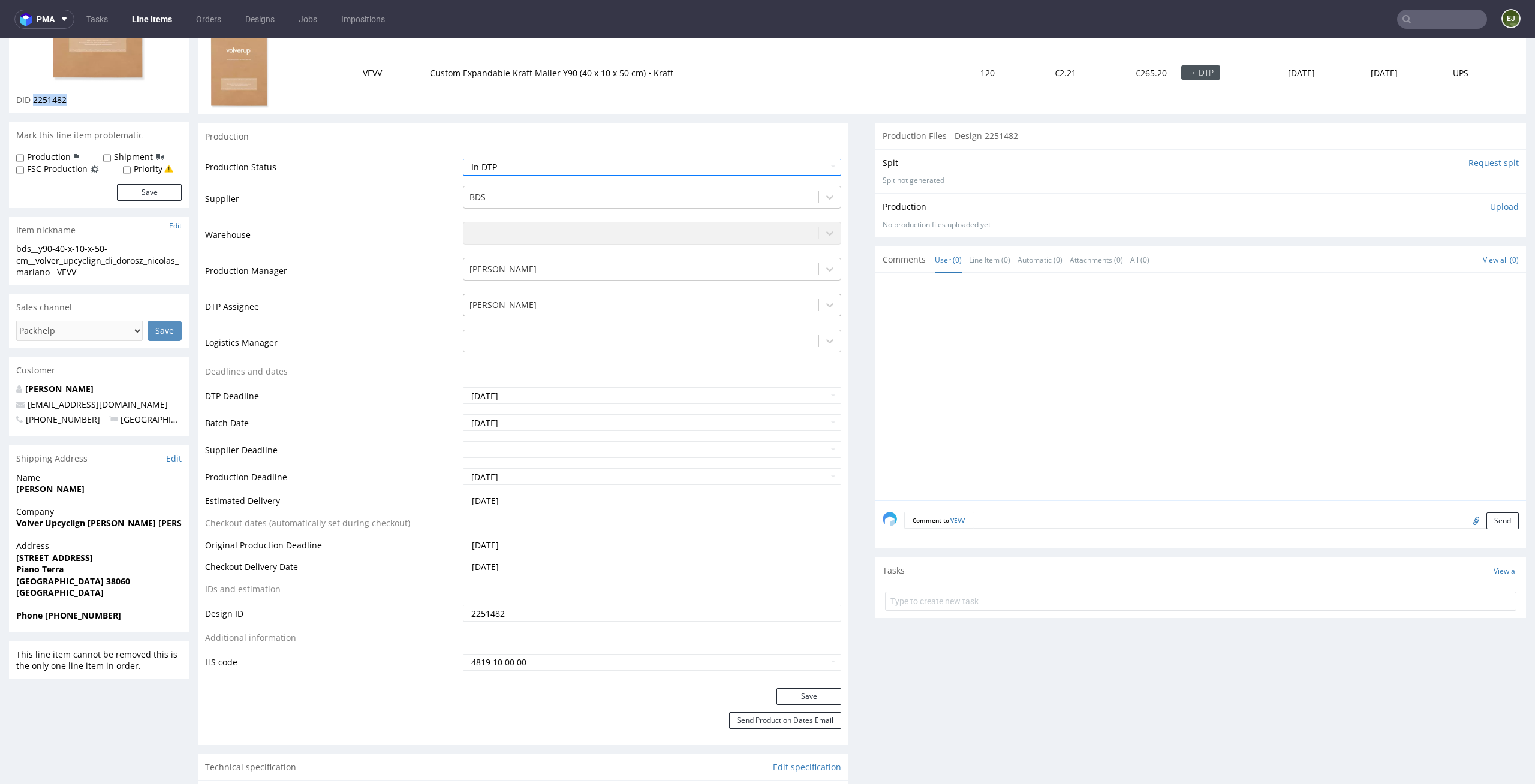
scroll to position [295, 0]
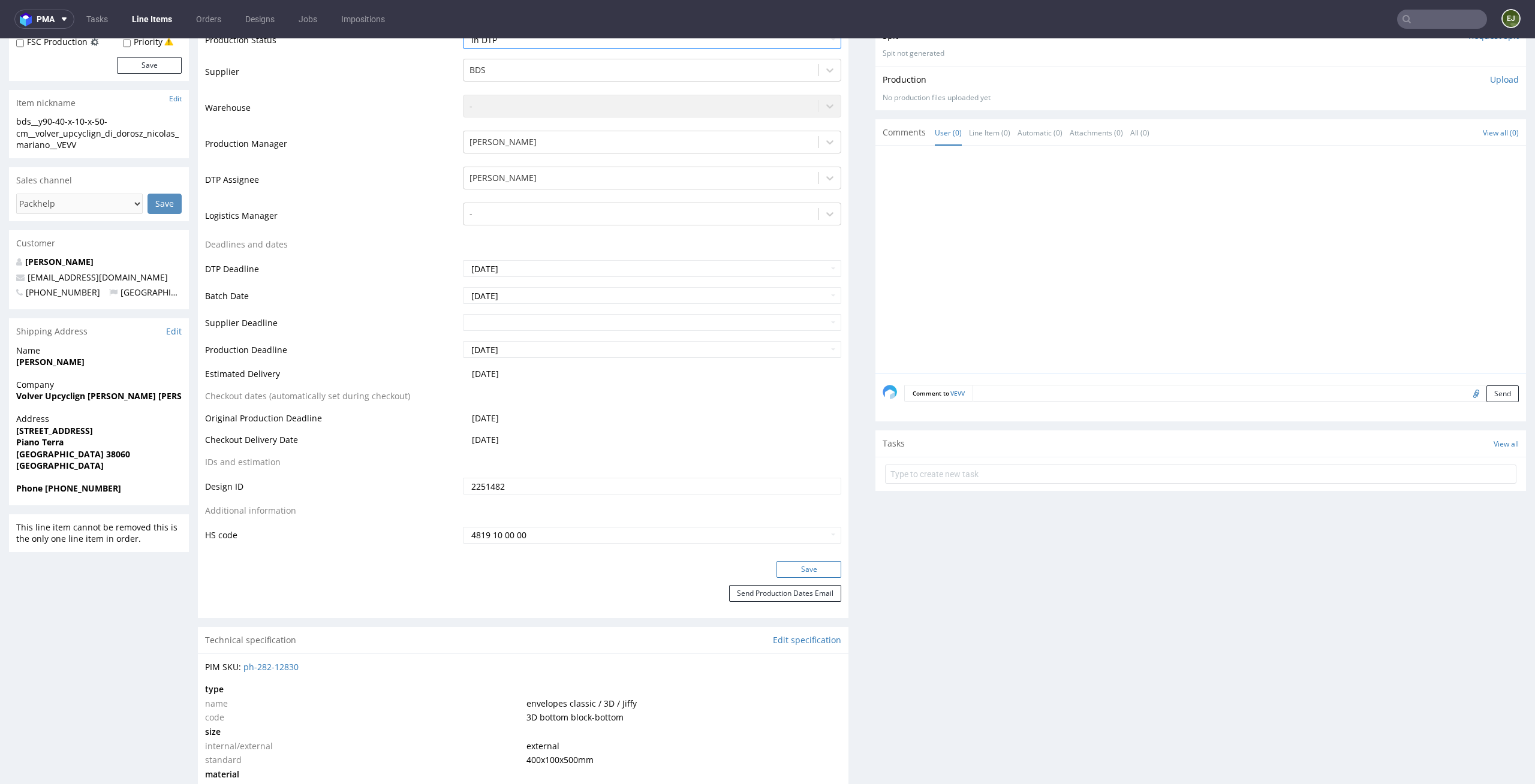
click at [817, 567] on button "Save" at bounding box center [808, 569] width 64 height 17
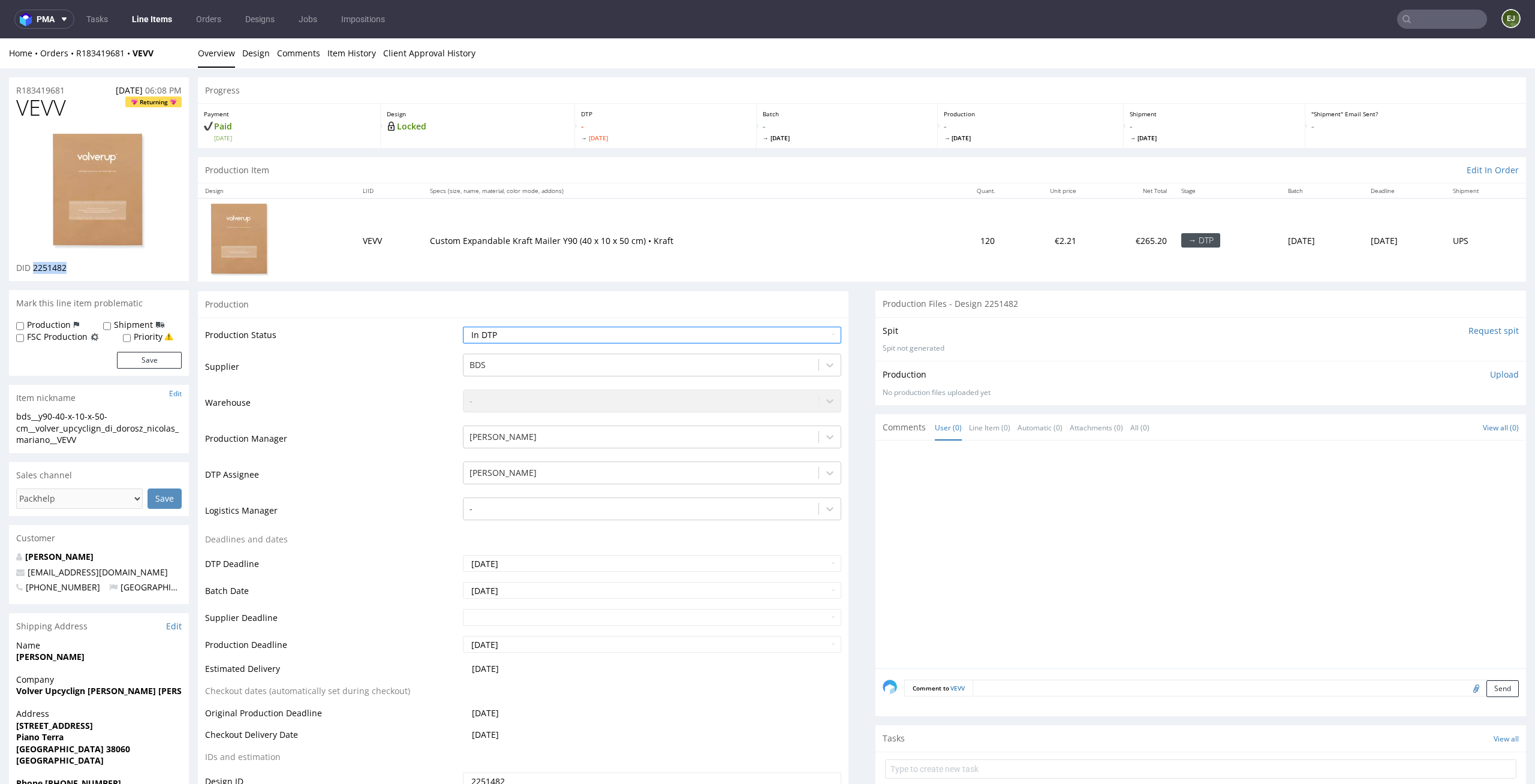
click at [101, 161] on img at bounding box center [99, 192] width 96 height 120
drag, startPoint x: 55, startPoint y: 416, endPoint x: 0, endPoint y: 404, distance: 56.3
copy section "bds__y90"
click at [262, 46] on link "Design" at bounding box center [256, 53] width 27 height 29
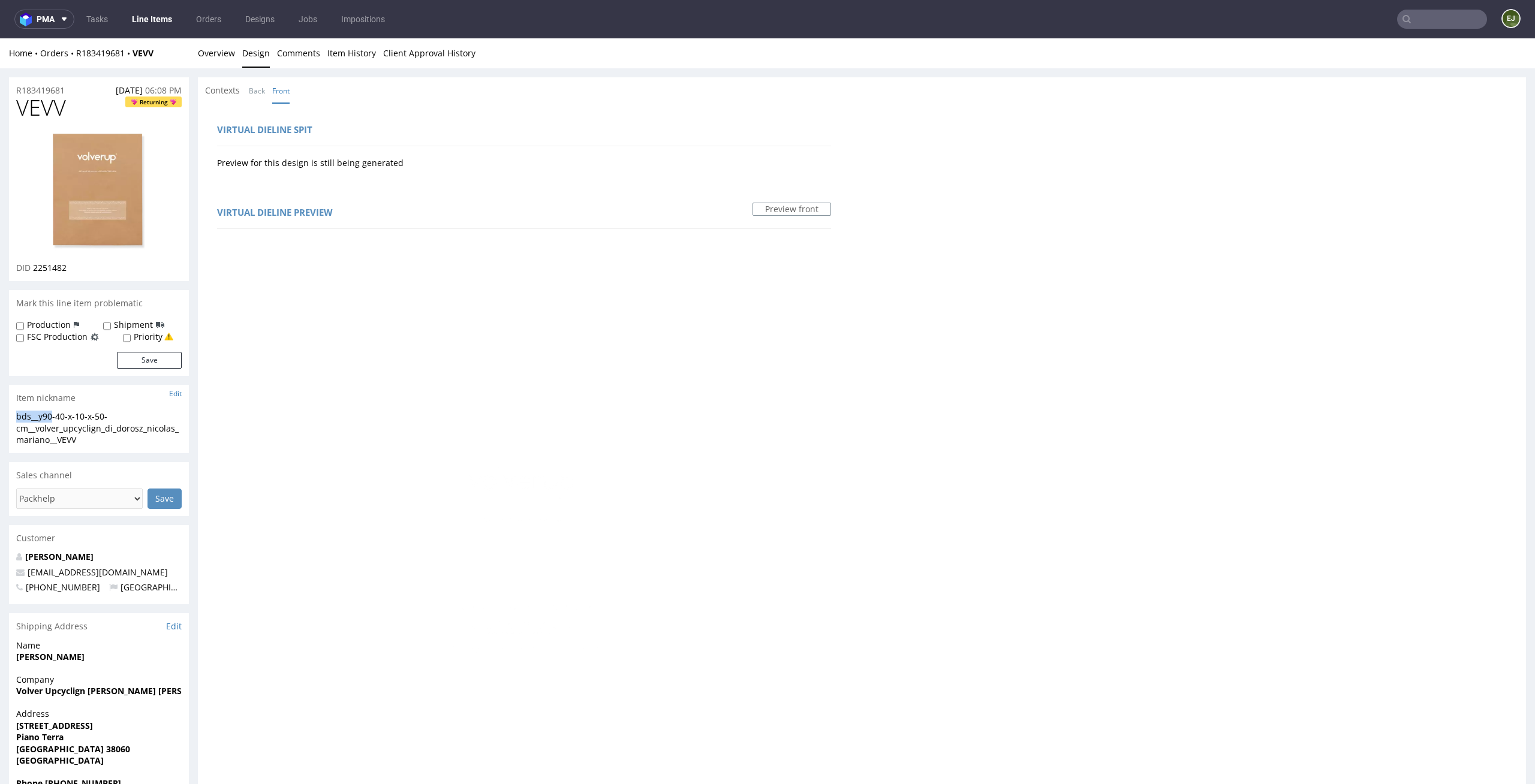
scroll to position [622, 0]
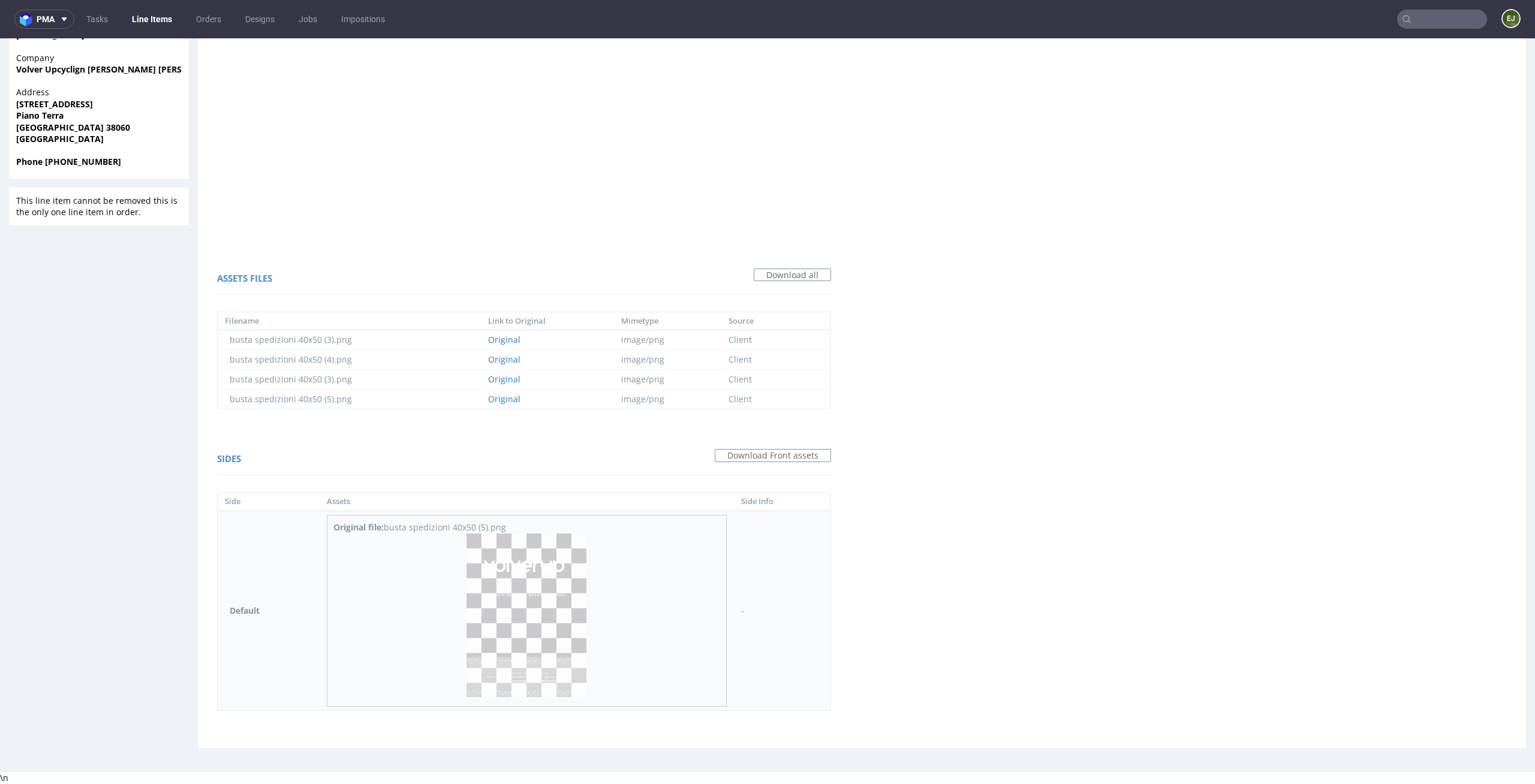
click at [531, 624] on img at bounding box center [527, 615] width 120 height 164
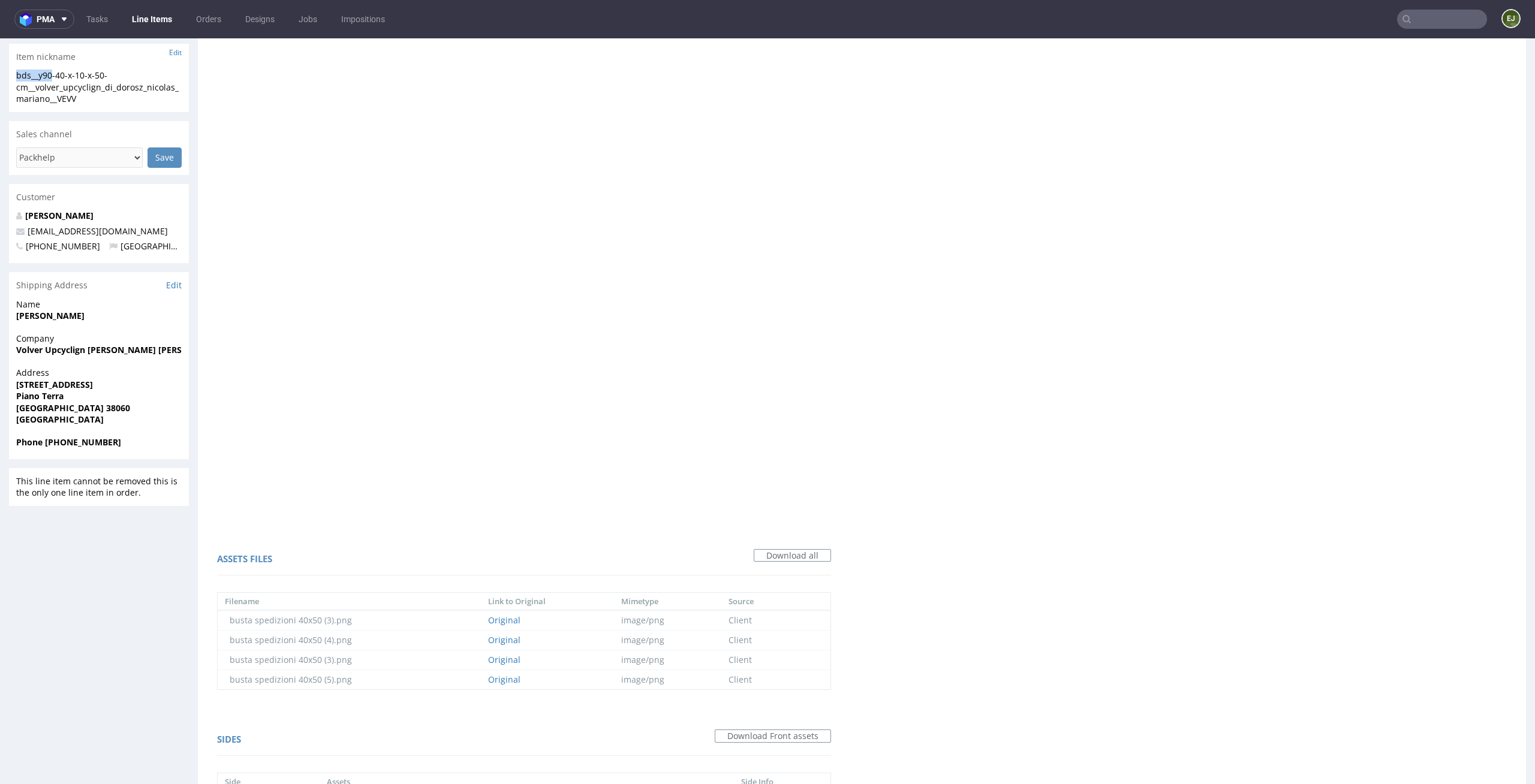
scroll to position [0, 0]
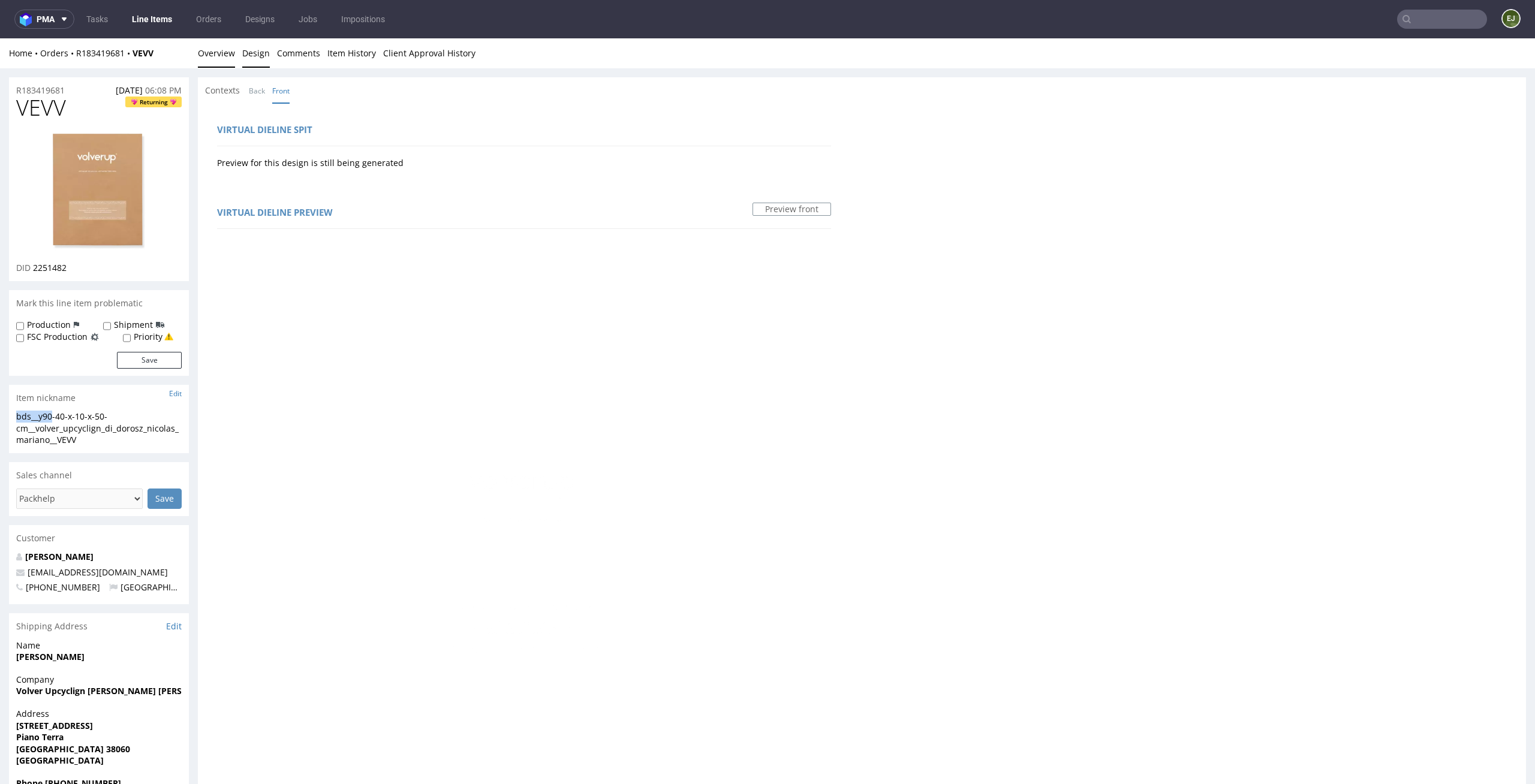
click at [211, 51] on link "Overview" at bounding box center [216, 53] width 37 height 29
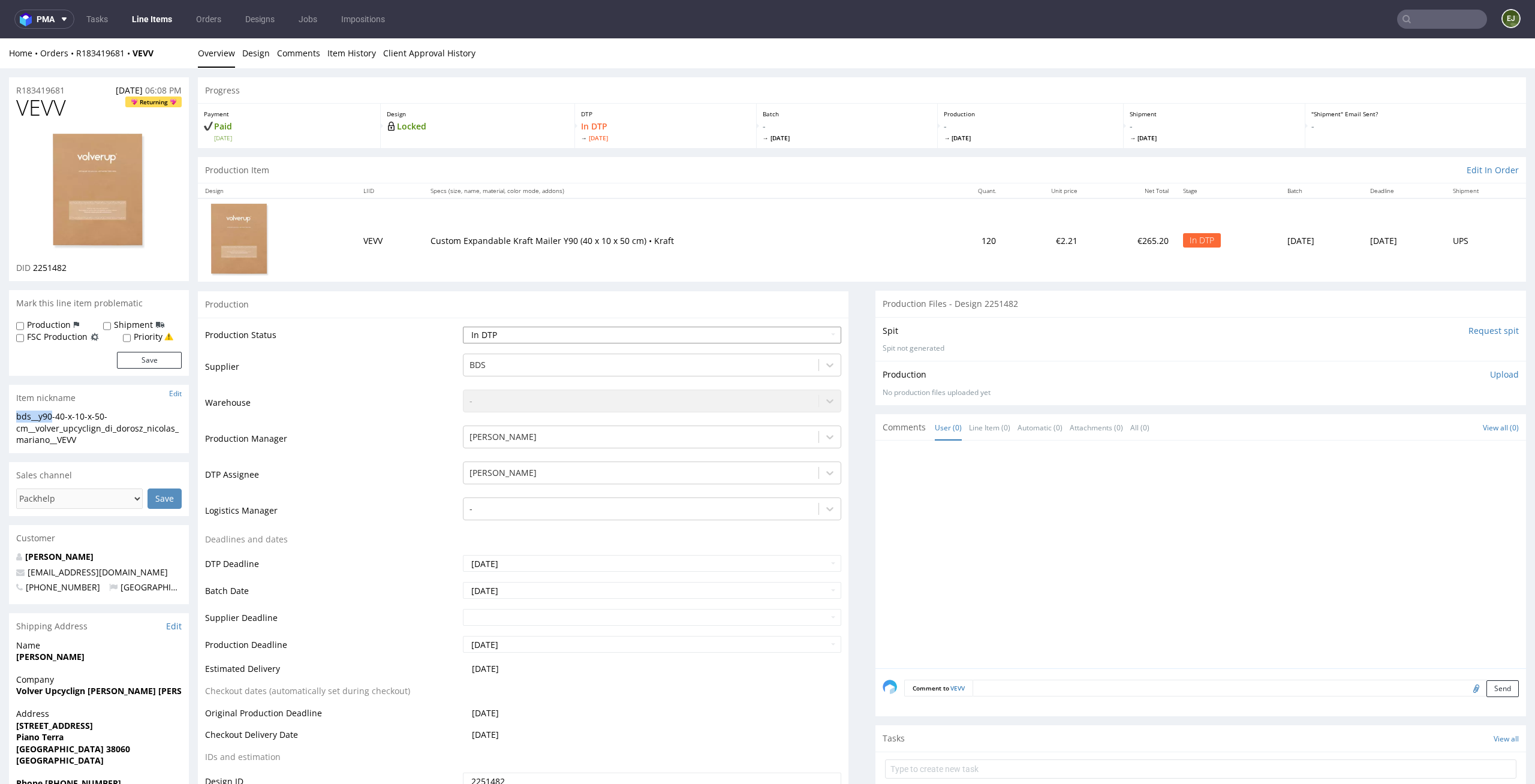
click at [803, 343] on select "Waiting for Artwork Waiting for Diecut Waiting for Mockup Waiting for DTP Waiti…" at bounding box center [652, 335] width 379 height 17
select select "dtp_issue"
click at [463, 326] on select "Waiting for Artwork Waiting for Diecut Waiting for Mockup Waiting for DTP Waiti…" at bounding box center [652, 335] width 379 height 17
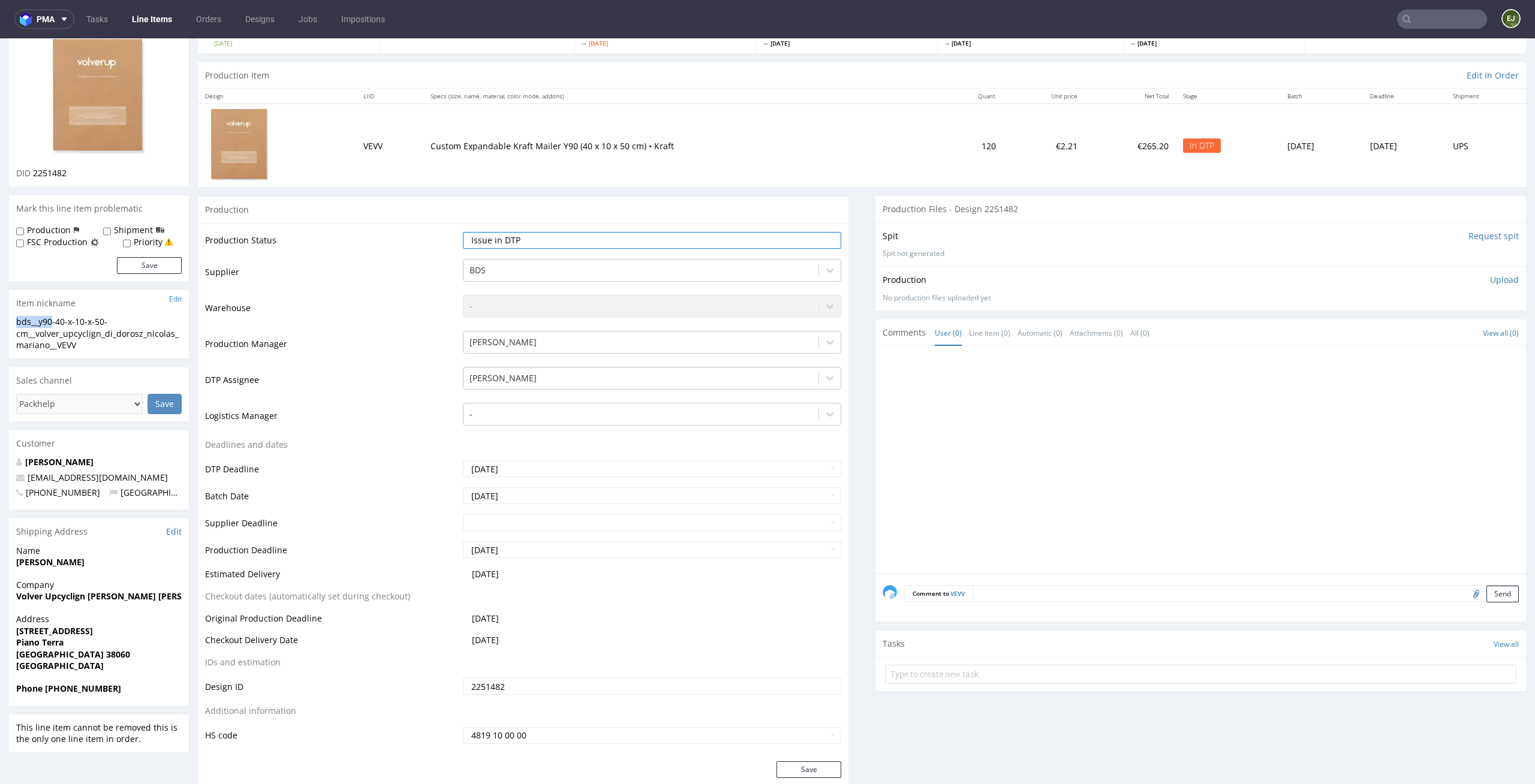
scroll to position [173, 0]
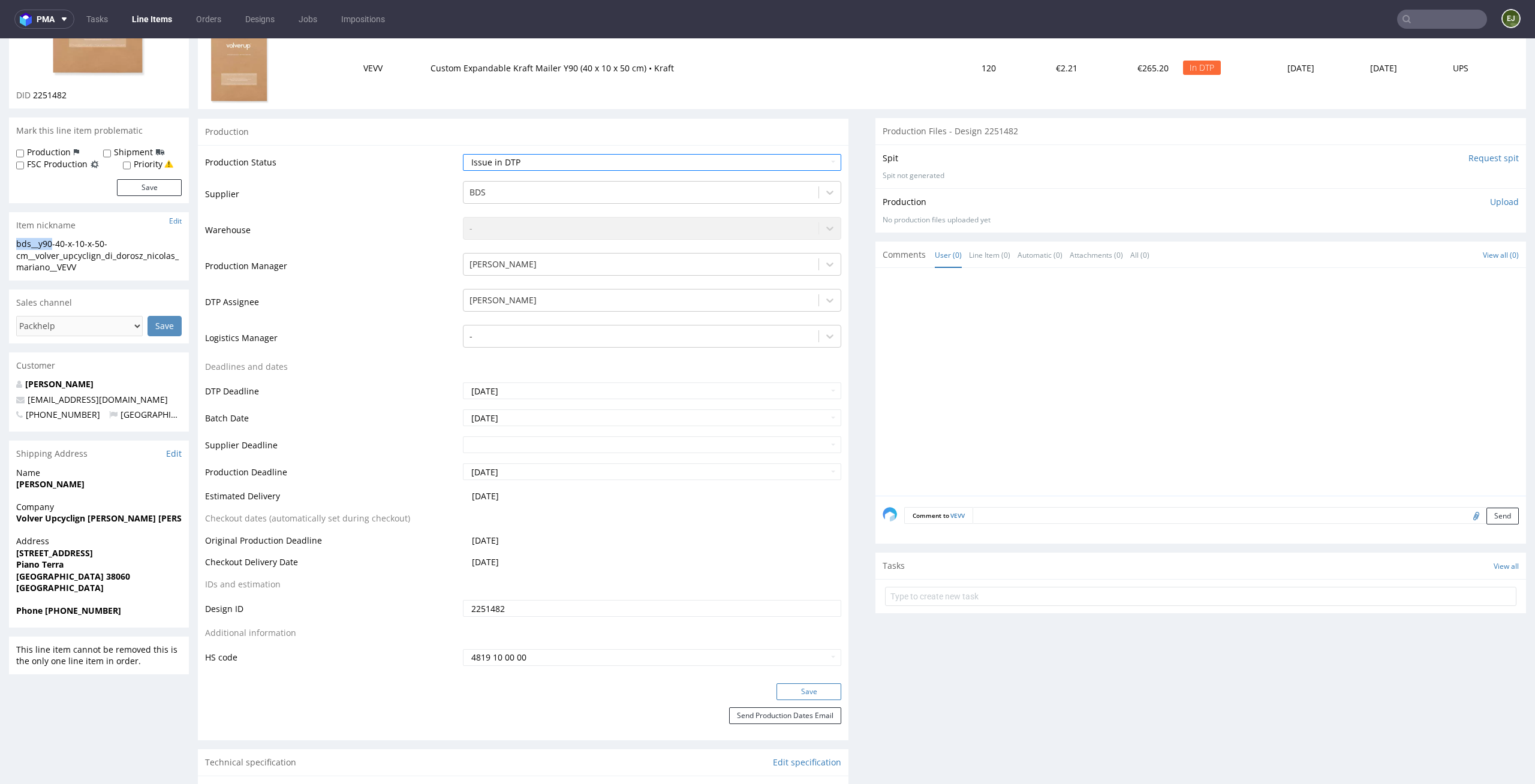
click at [805, 696] on button "Save" at bounding box center [808, 692] width 64 height 17
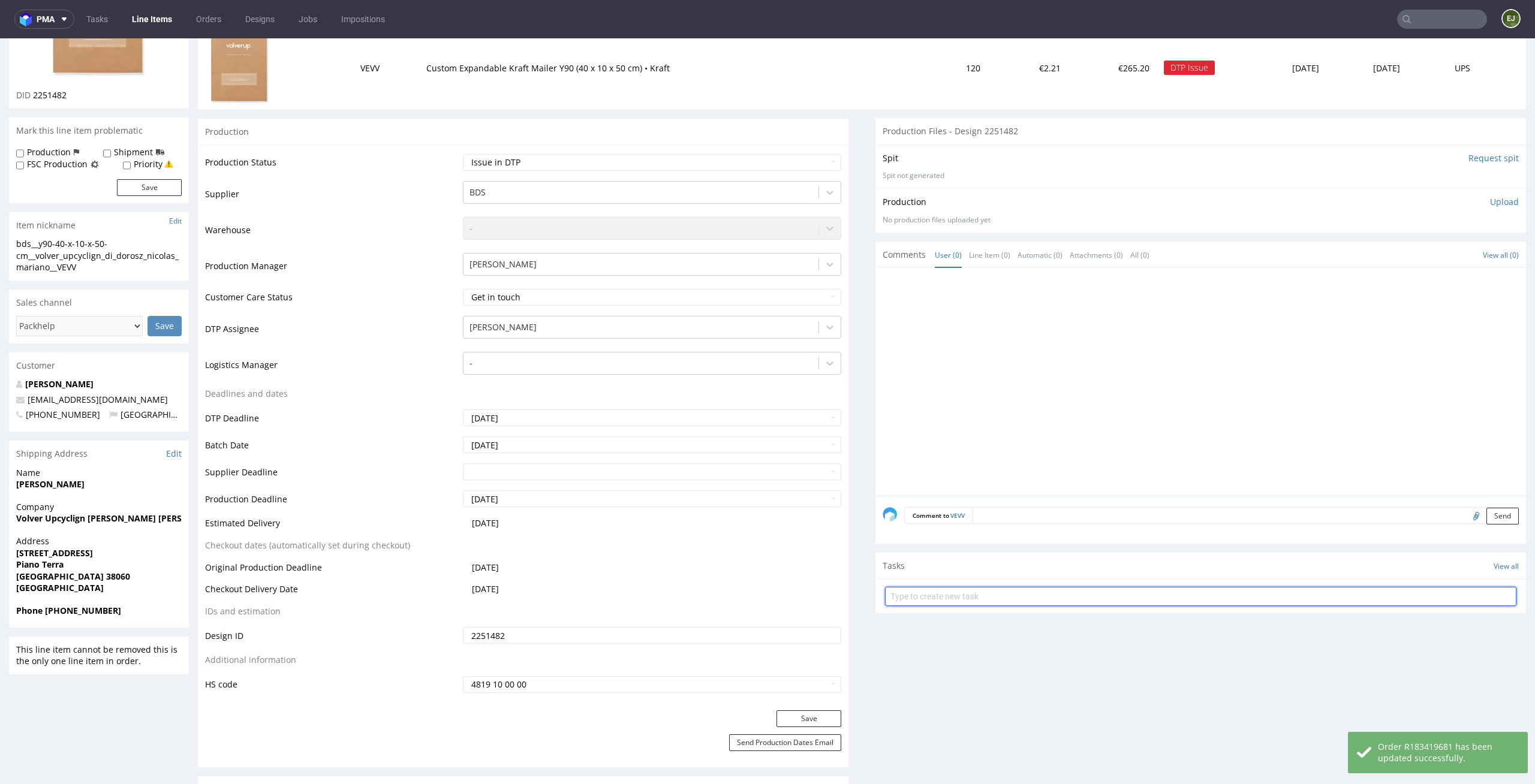
click at [970, 598] on input "text" at bounding box center [1200, 596] width 631 height 19
type input "issue"
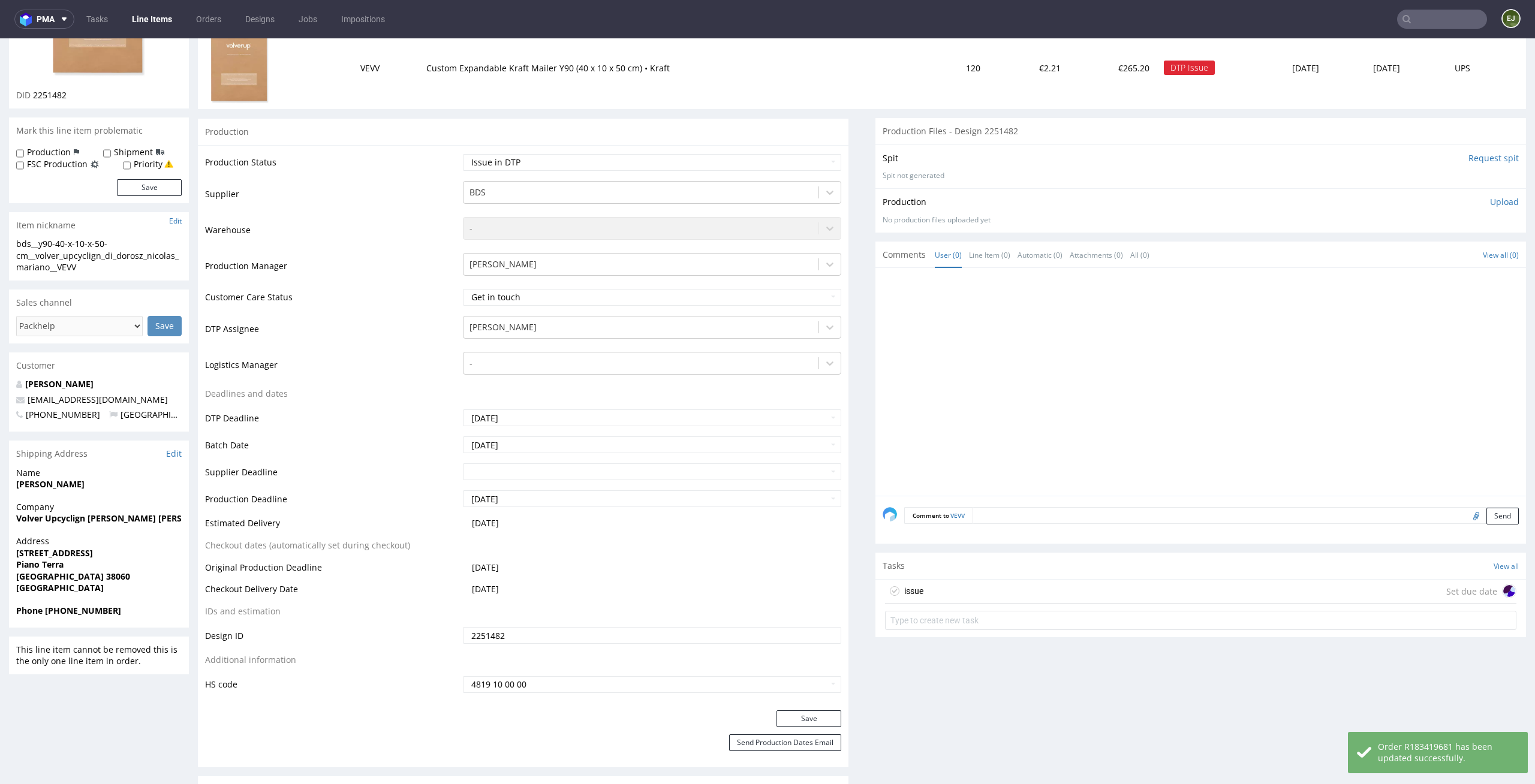
click at [975, 591] on div "issue Set due date" at bounding box center [1200, 592] width 631 height 24
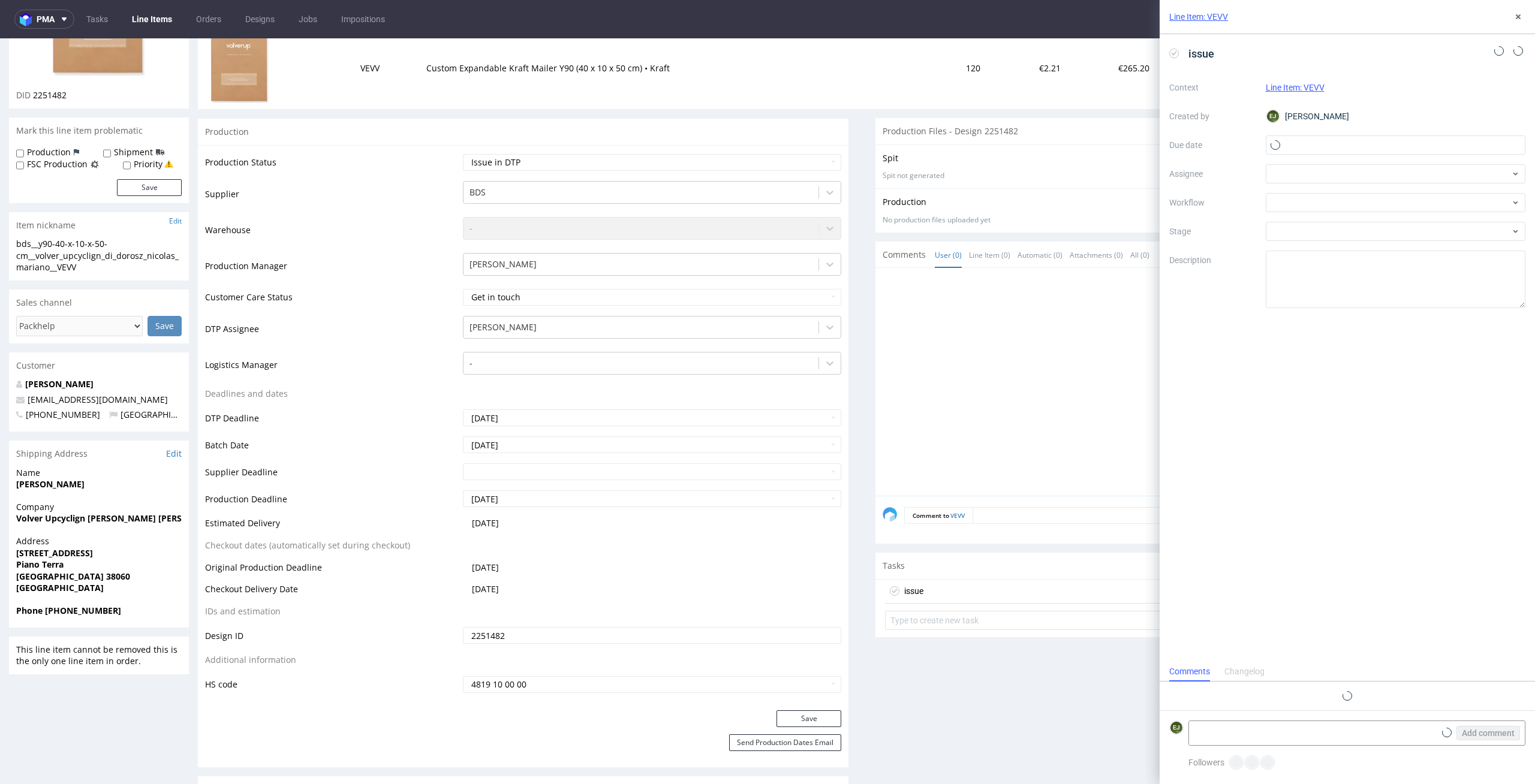
scroll to position [9, 0]
click at [1417, 145] on input "text" at bounding box center [1395, 145] width 260 height 19
click at [1395, 301] on span "27" at bounding box center [1395, 301] width 9 height 12
type input "27/08/2025"
click at [1396, 199] on div at bounding box center [1395, 203] width 260 height 19
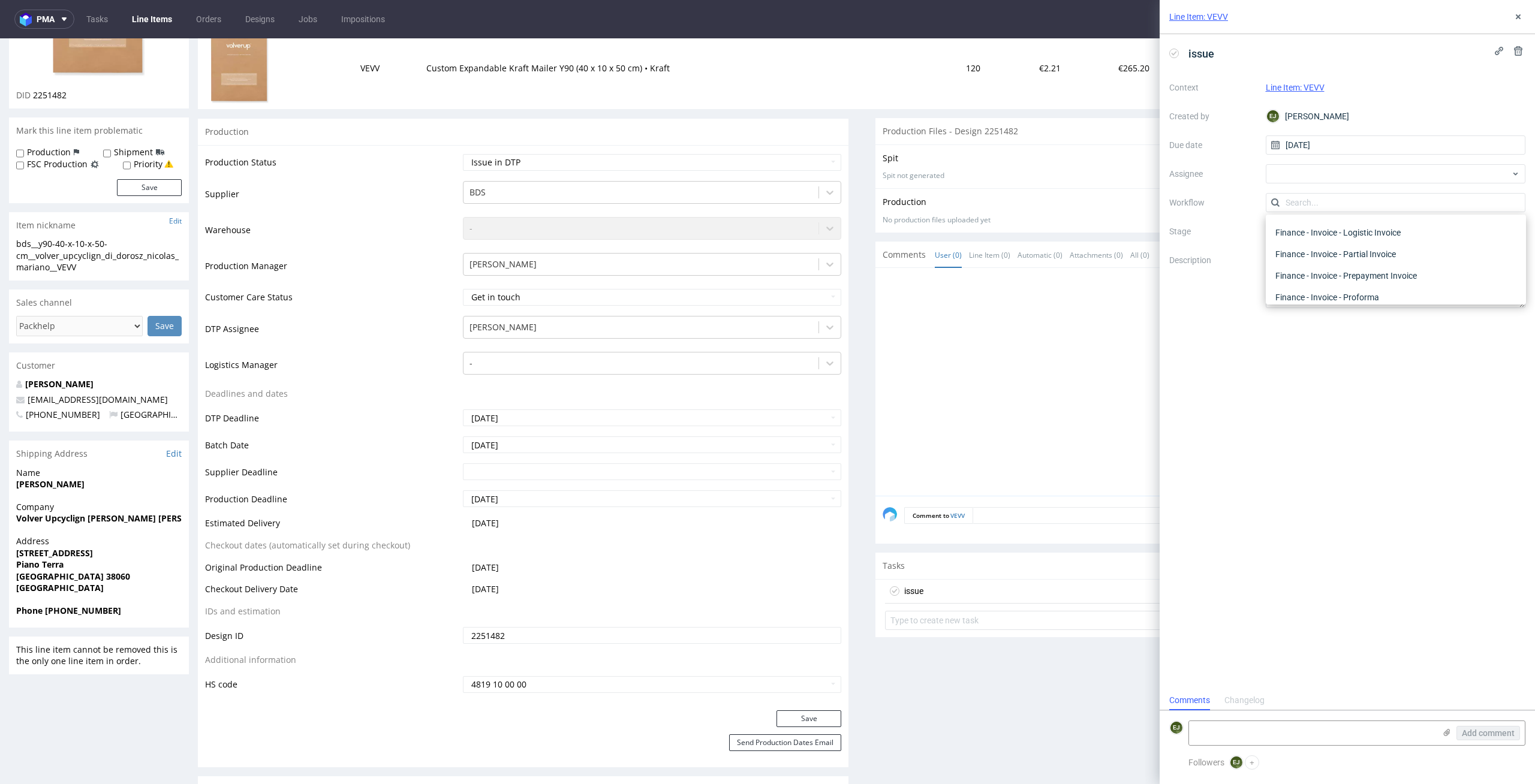
scroll to position [0, 0]
click at [1400, 257] on div "DTP - Issue" at bounding box center [1396, 267] width 251 height 21
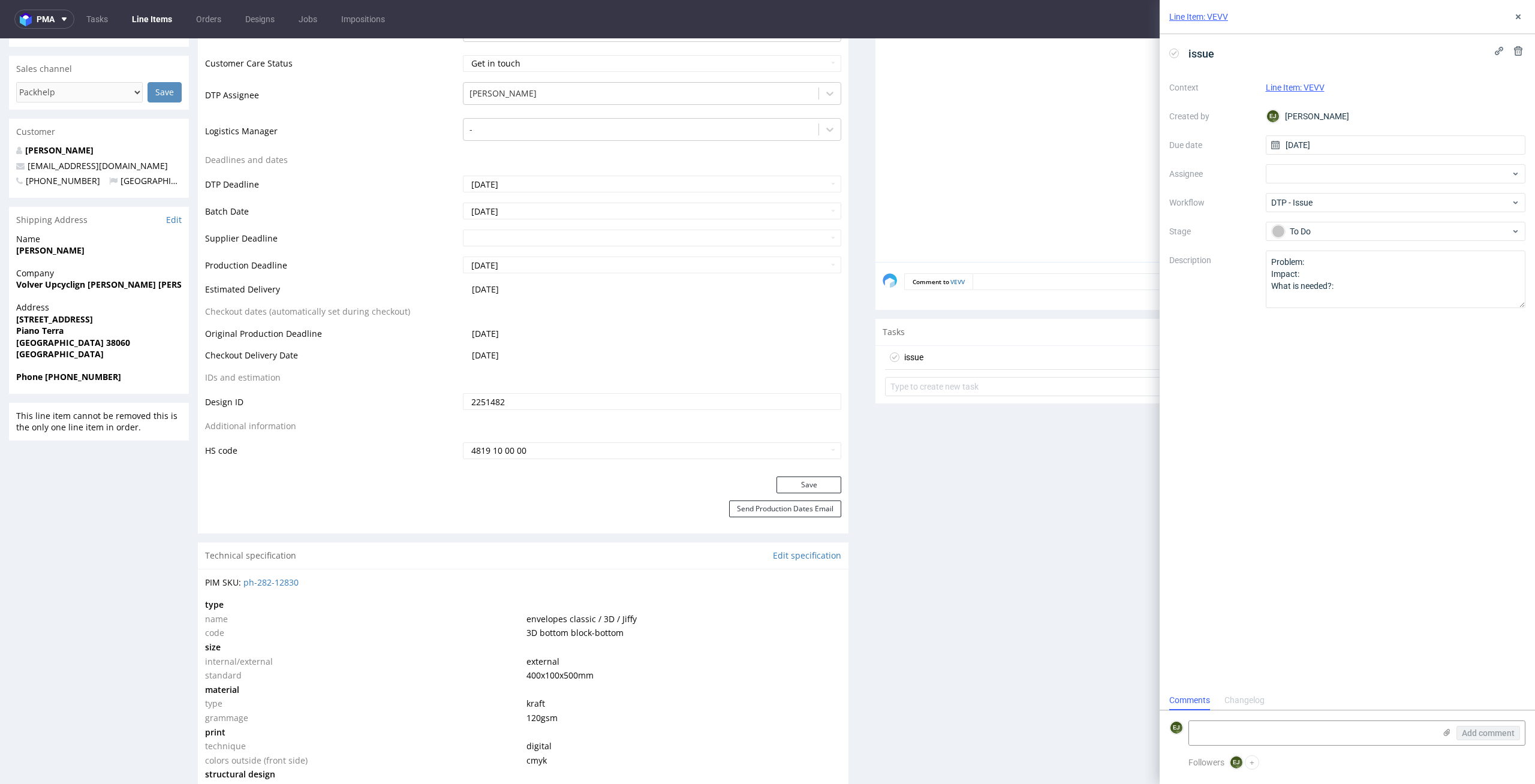
scroll to position [570, 0]
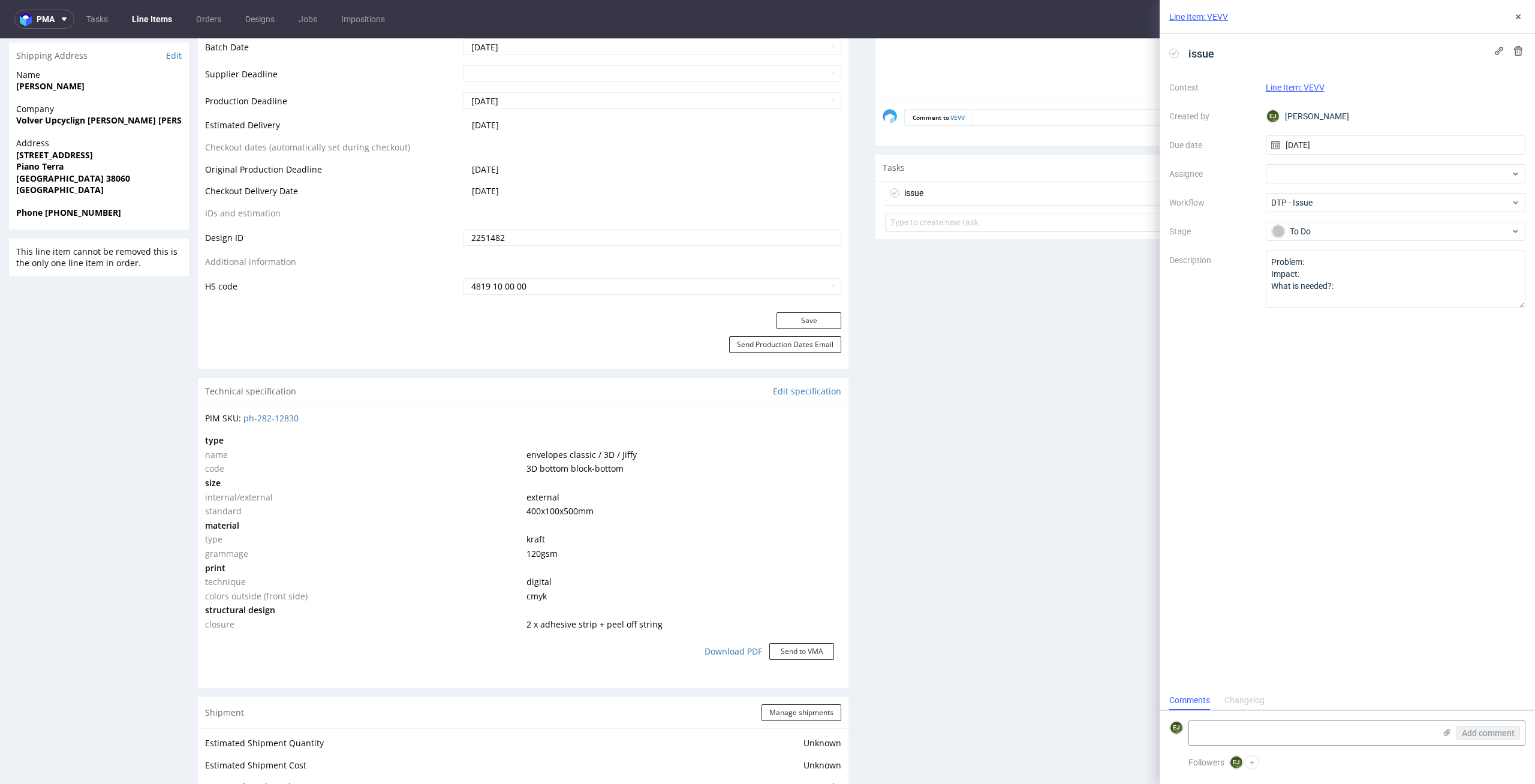
click at [1334, 745] on form "EJ Add comment" at bounding box center [1347, 732] width 375 height 45
click at [1334, 744] on textarea at bounding box center [1312, 733] width 246 height 24
paste textarea "we do not print in white on this product with the "multicolor" printing option.…"
type textarea "we do not print in white on this product with the "multicolor" printing option.…"
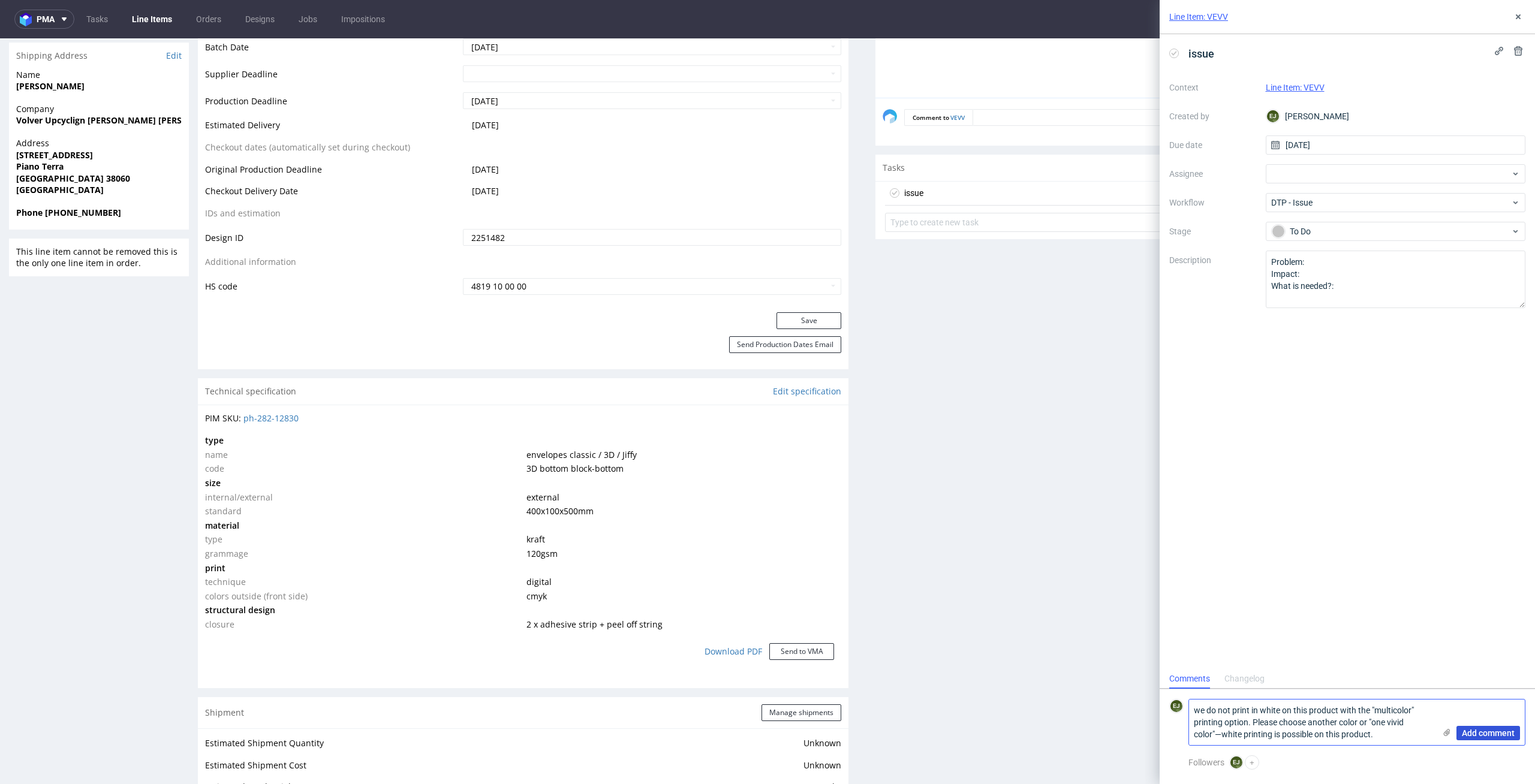
click at [1486, 730] on span "Add comment" at bounding box center [1488, 733] width 52 height 9
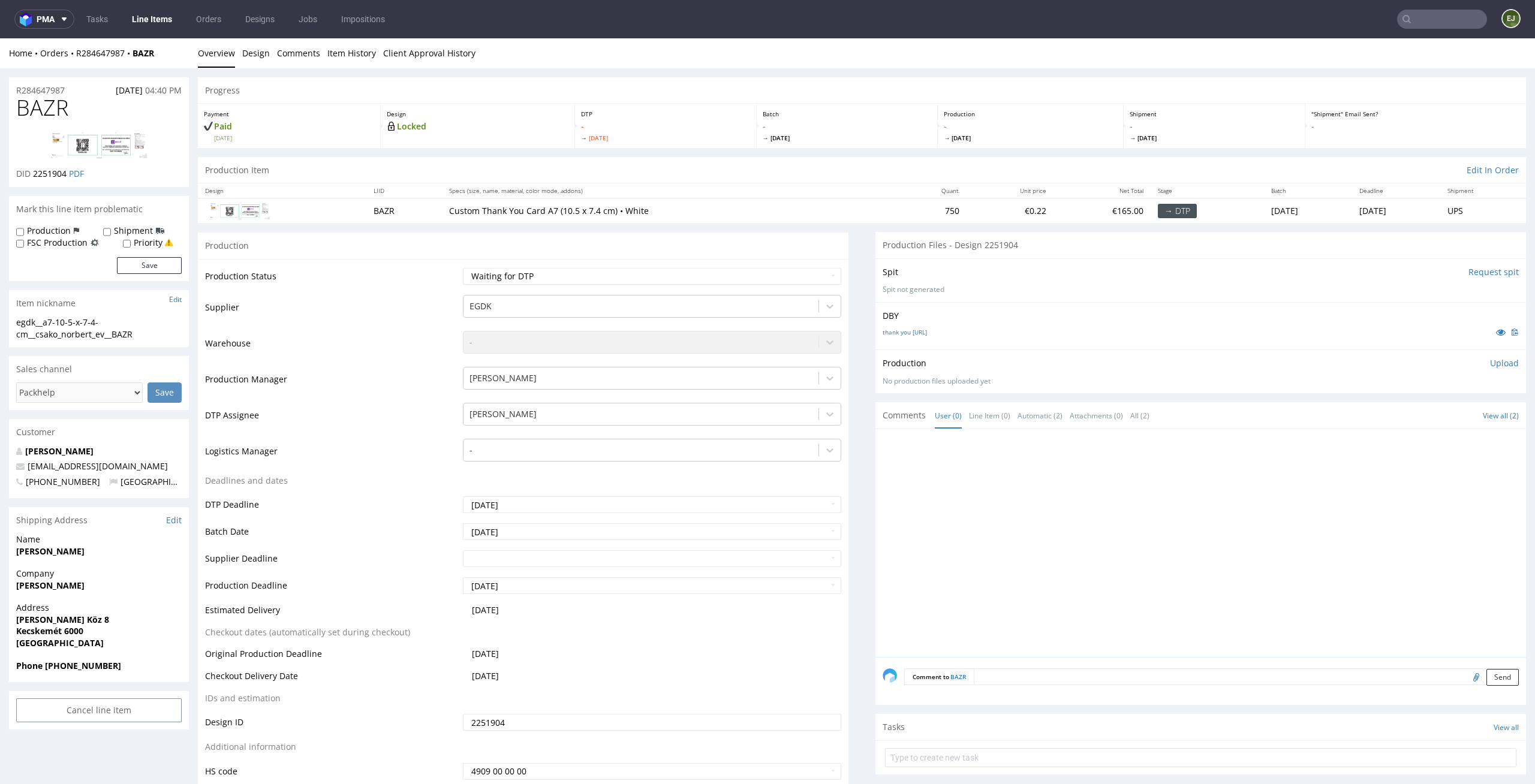
click at [928, 337] on div "thank you [URL]" at bounding box center [1200, 331] width 637 height 13
click at [927, 328] on link "thank you [URL]" at bounding box center [905, 332] width 45 height 9
drag, startPoint x: 55, startPoint y: 322, endPoint x: 0, endPoint y: 317, distance: 55.2
copy div "egdk__a7"
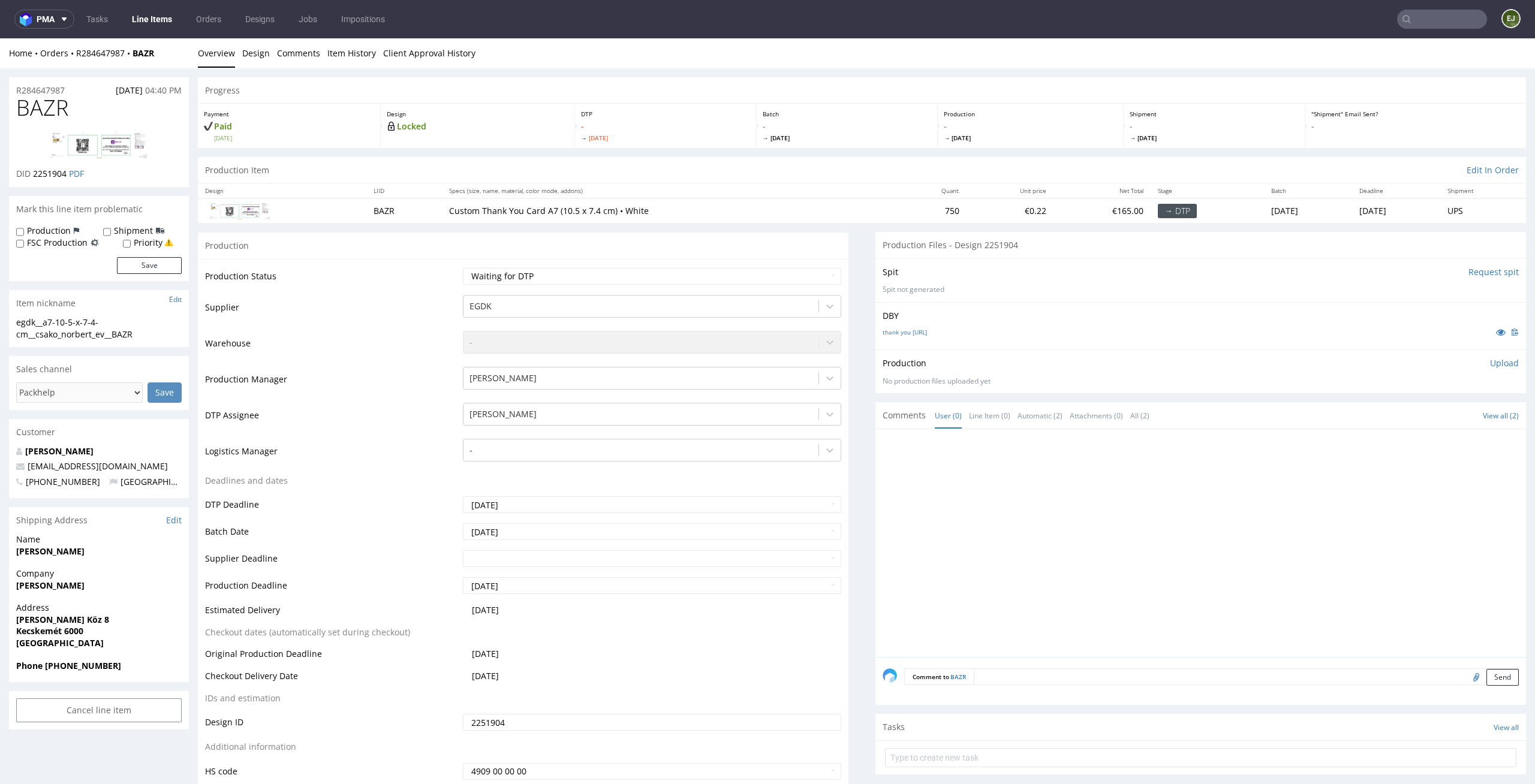
click at [787, 264] on div "Production Status Waiting for Artwork Waiting for Diecut Waiting for Mockup Wai…" at bounding box center [522, 528] width 650 height 538
click at [785, 277] on select "Waiting for Artwork Waiting for Diecut Waiting for Mockup Waiting for DTP Waiti…" at bounding box center [652, 277] width 379 height 17
select select "dtp_in_process"
click at [463, 268] on select "Waiting for Artwork Waiting for Diecut Waiting for Mockup Waiting for DTP Waiti…" at bounding box center [652, 277] width 379 height 17
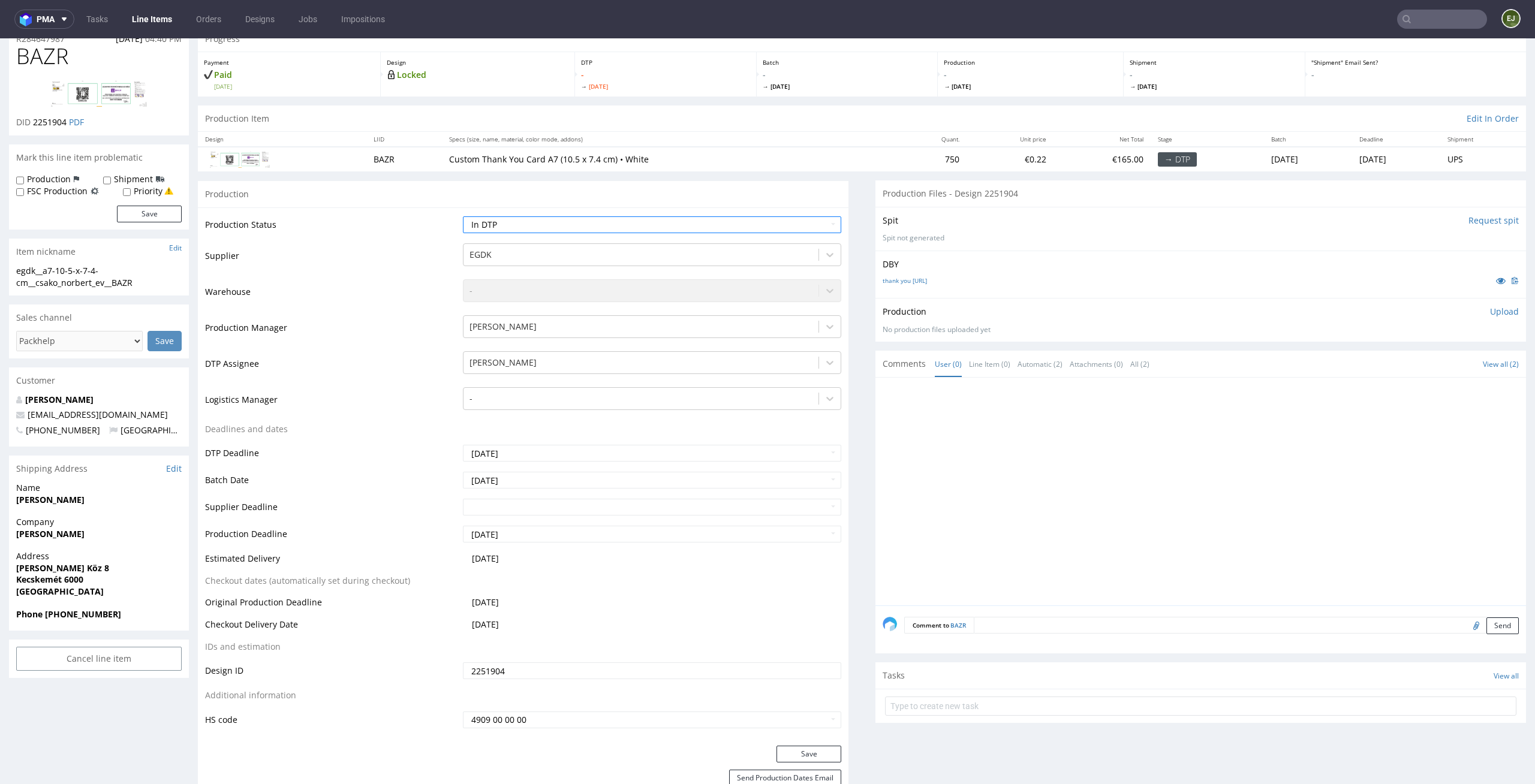
scroll to position [136, 0]
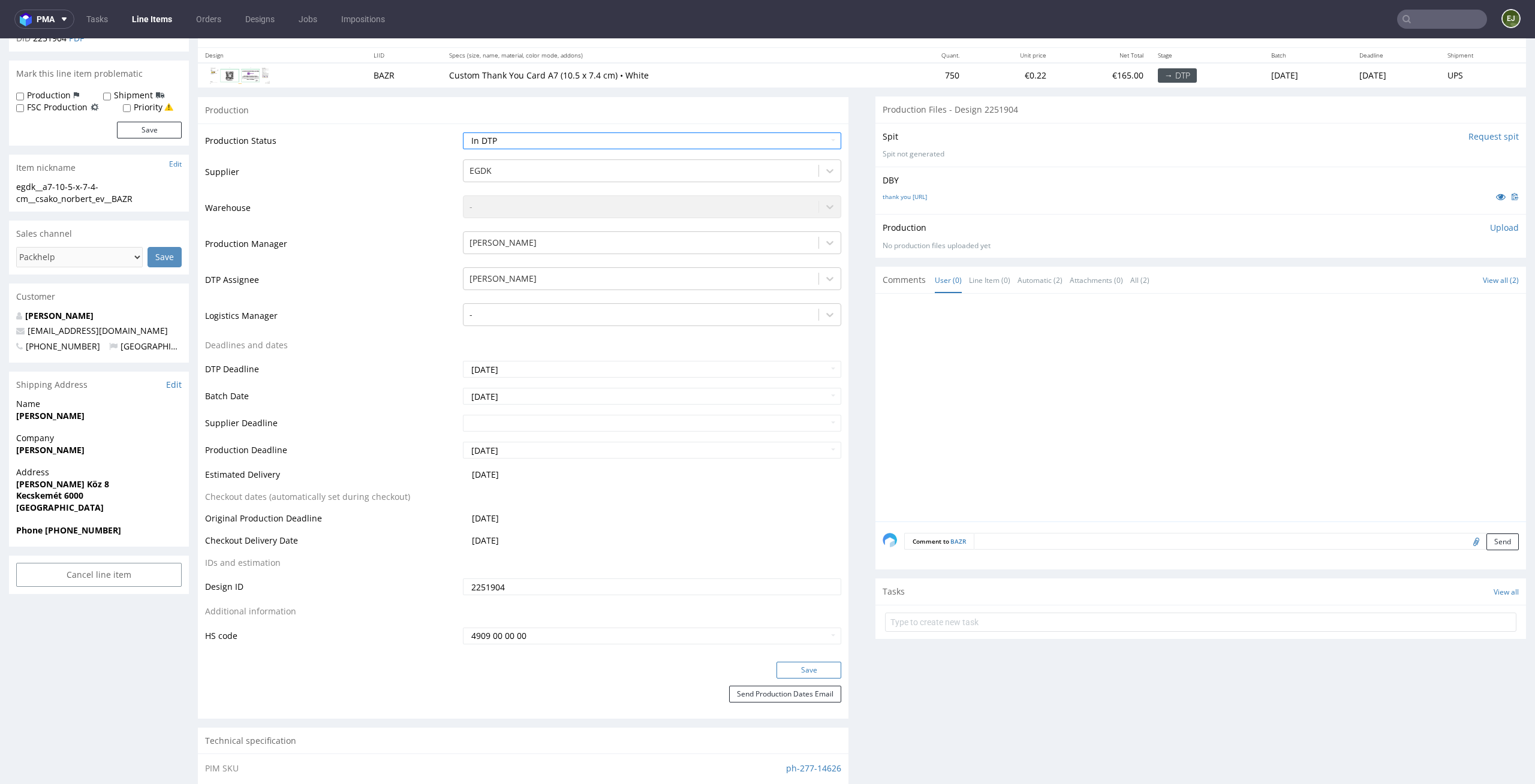
click at [830, 672] on button "Save" at bounding box center [808, 671] width 64 height 17
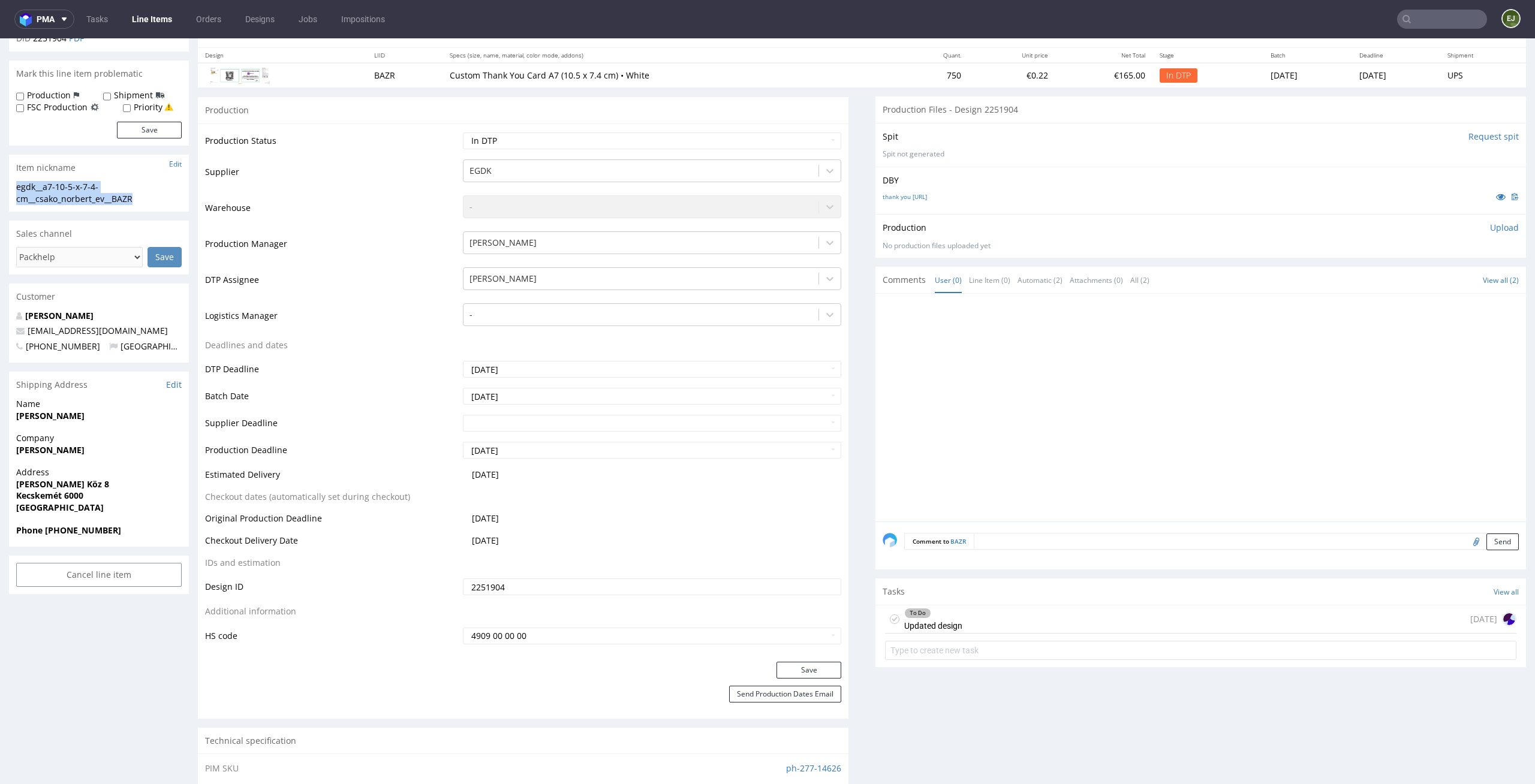
drag, startPoint x: 146, startPoint y: 205, endPoint x: 0, endPoint y: 191, distance: 146.7
copy div "egdk__a7-10-5-x-7-4-cm__csako_norbert_ev__BAZR"
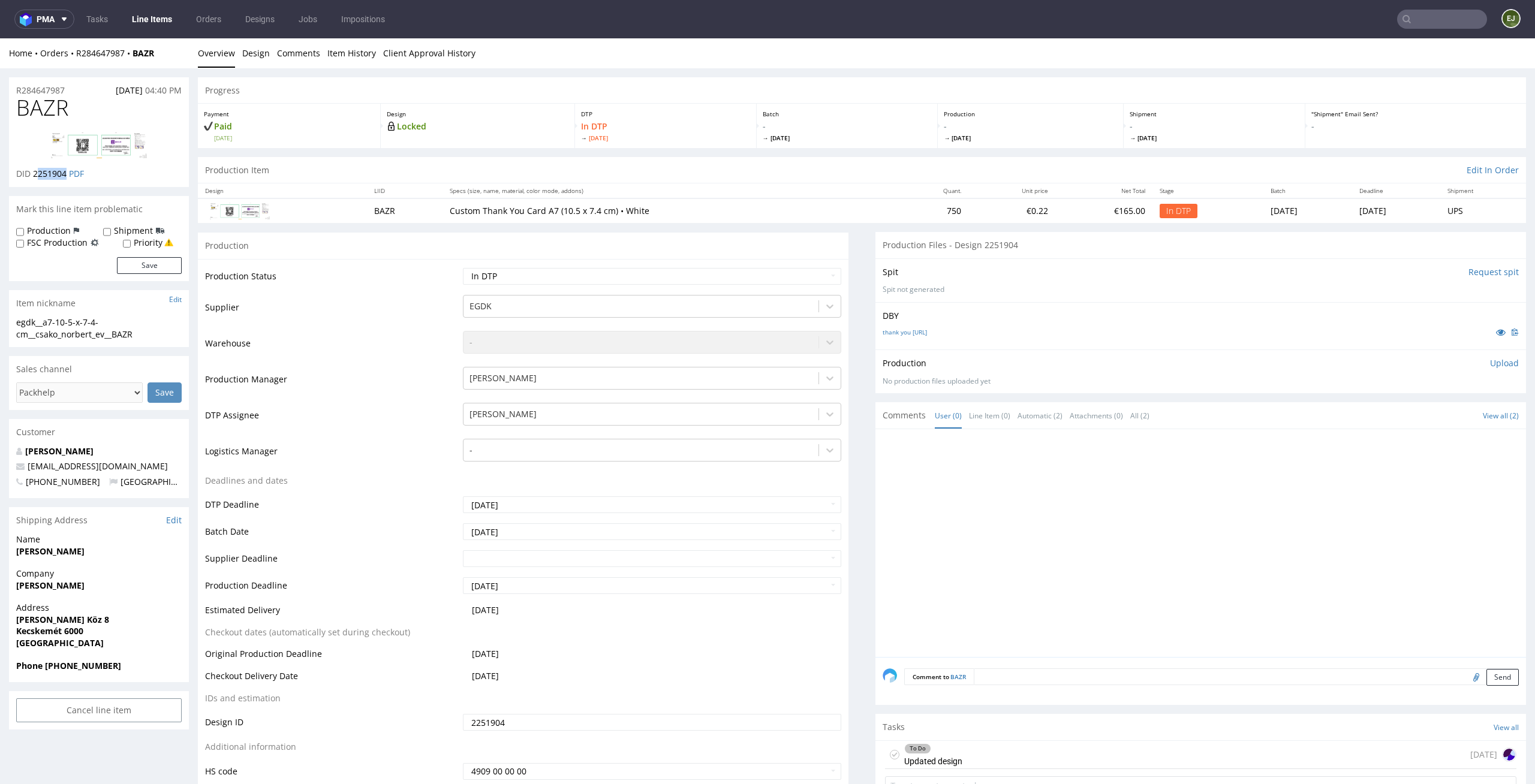
drag, startPoint x: 68, startPoint y: 174, endPoint x: 35, endPoint y: 174, distance: 33.0
click at [35, 174] on p "DID 2251904 PDF" at bounding box center [50, 173] width 68 height 12
click at [44, 170] on span "2251904" at bounding box center [49, 173] width 34 height 11
drag, startPoint x: 66, startPoint y: 172, endPoint x: 34, endPoint y: 172, distance: 32.0
click at [34, 172] on span "2251904" at bounding box center [49, 173] width 34 height 11
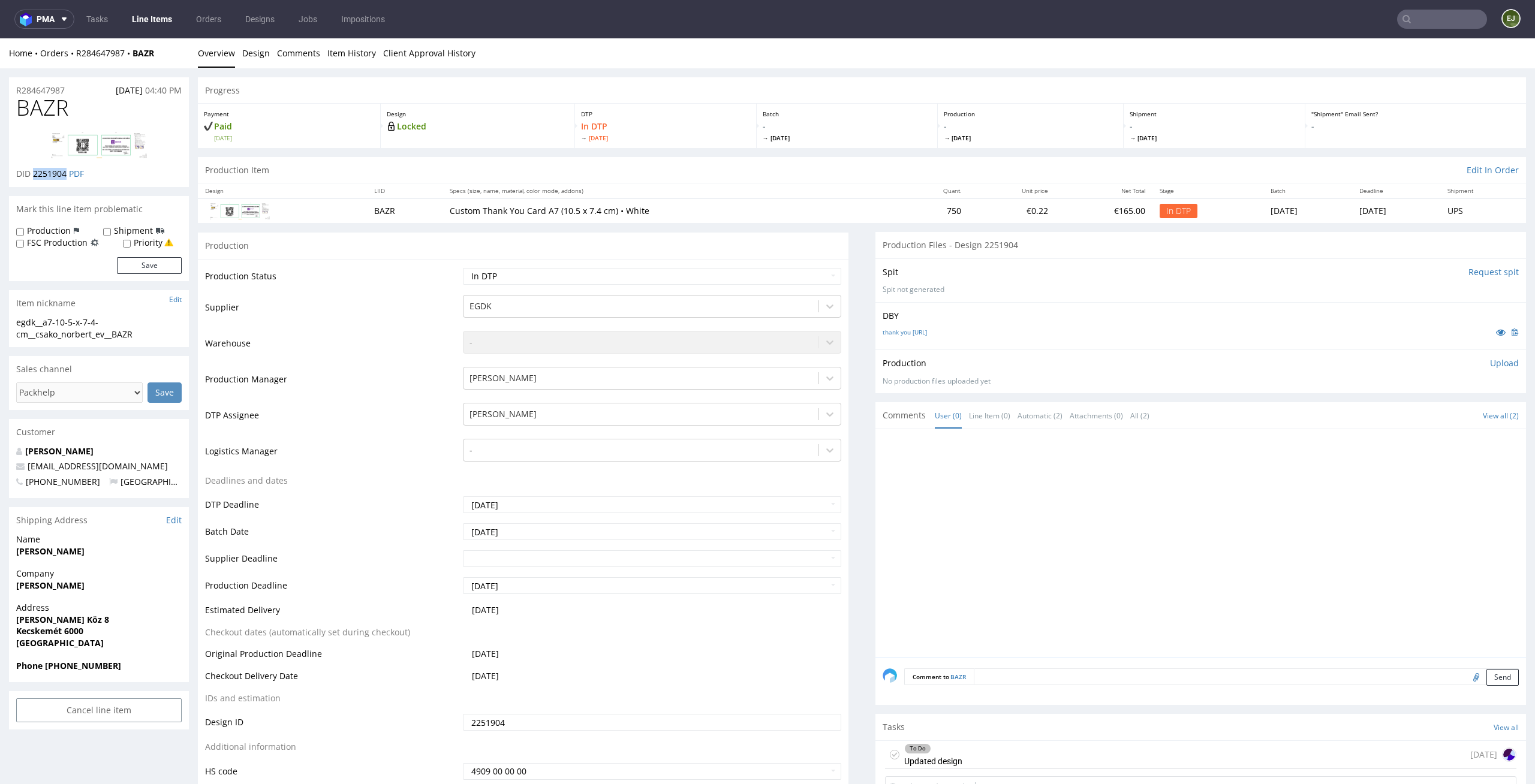
copy span "2251904"
drag, startPoint x: 78, startPoint y: 88, endPoint x: 0, endPoint y: 88, distance: 78.0
copy p "R284647987"
click at [1489, 368] on p "Upload" at bounding box center [1504, 363] width 29 height 12
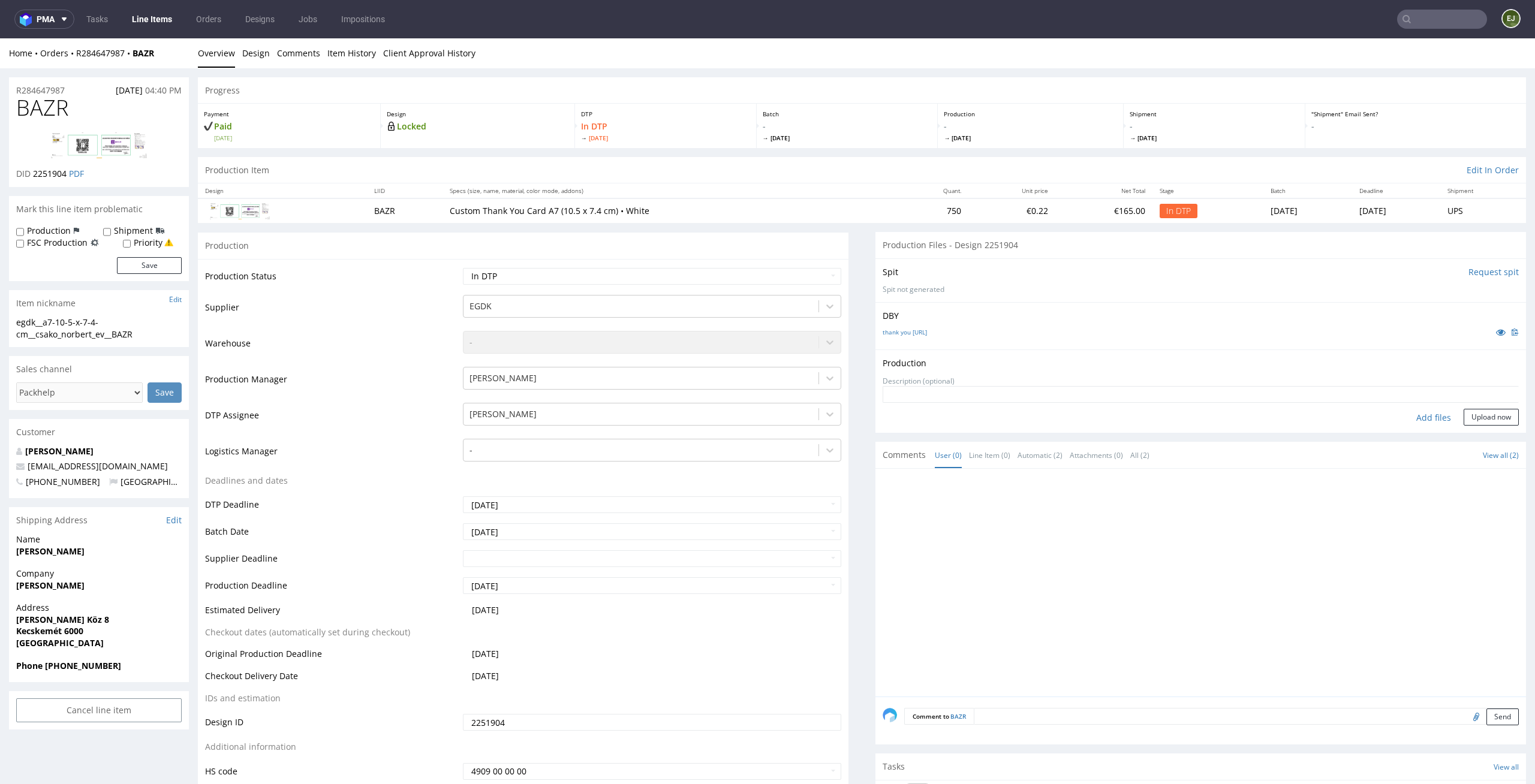
click at [1429, 418] on div "Add files" at bounding box center [1434, 417] width 60 height 18
type input "C:\fakepath\egdk__a7-10-5-x-7-4-cm__csako_norbert_ev__BAZR__d2251904__oR2846479…"
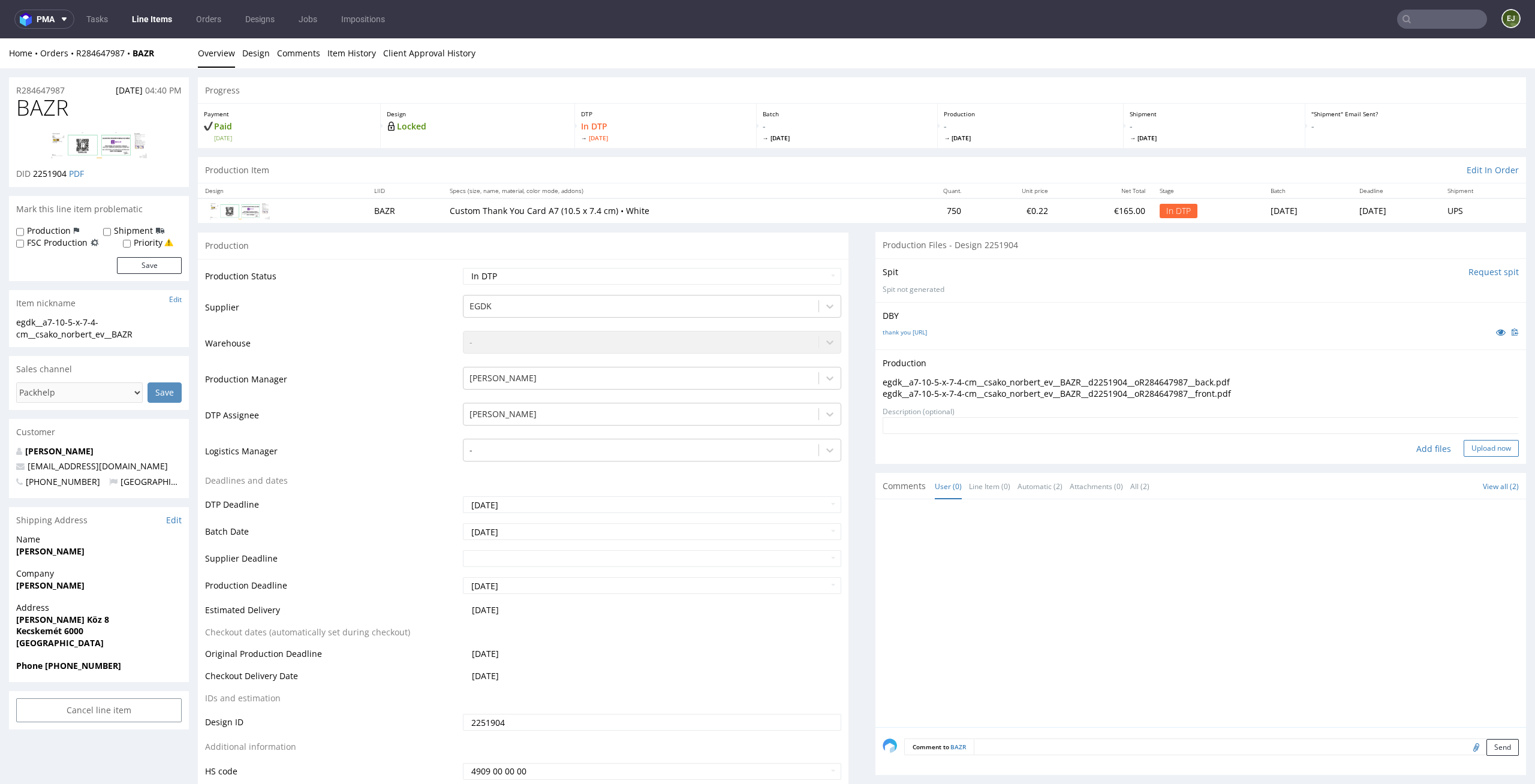
click at [1474, 449] on button "Upload now" at bounding box center [1491, 448] width 55 height 17
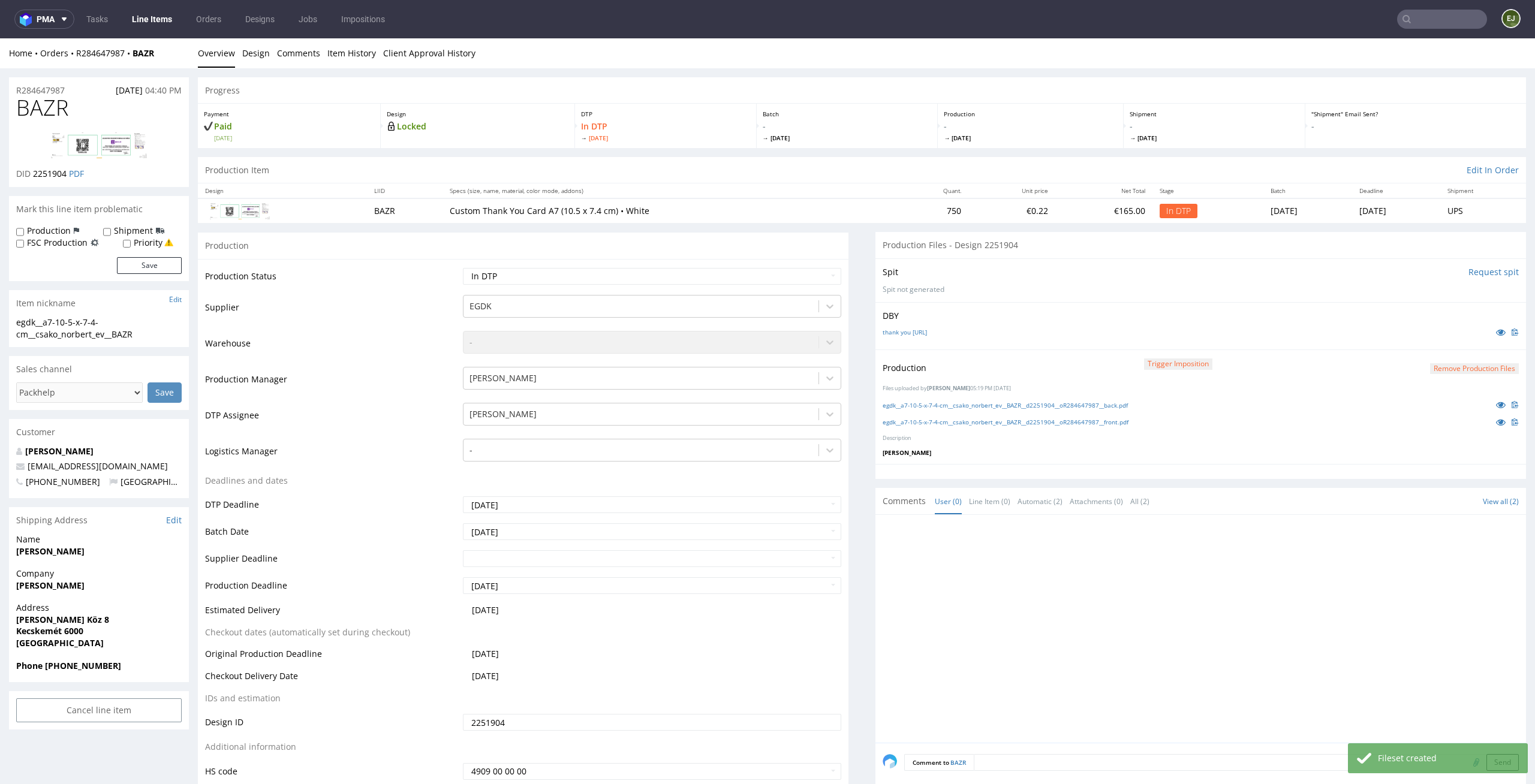
click at [740, 264] on div "Production Status Waiting for Artwork Waiting for Diecut Waiting for Mockup Wai…" at bounding box center [522, 528] width 650 height 538
click at [740, 272] on select "Waiting for Artwork Waiting for Diecut Waiting for Mockup Waiting for DTP Waiti…" at bounding box center [652, 277] width 379 height 17
select select "dtp_production_ready"
click at [463, 268] on select "Waiting for Artwork Waiting for Diecut Waiting for Mockup Waiting for DTP Waiti…" at bounding box center [652, 277] width 379 height 17
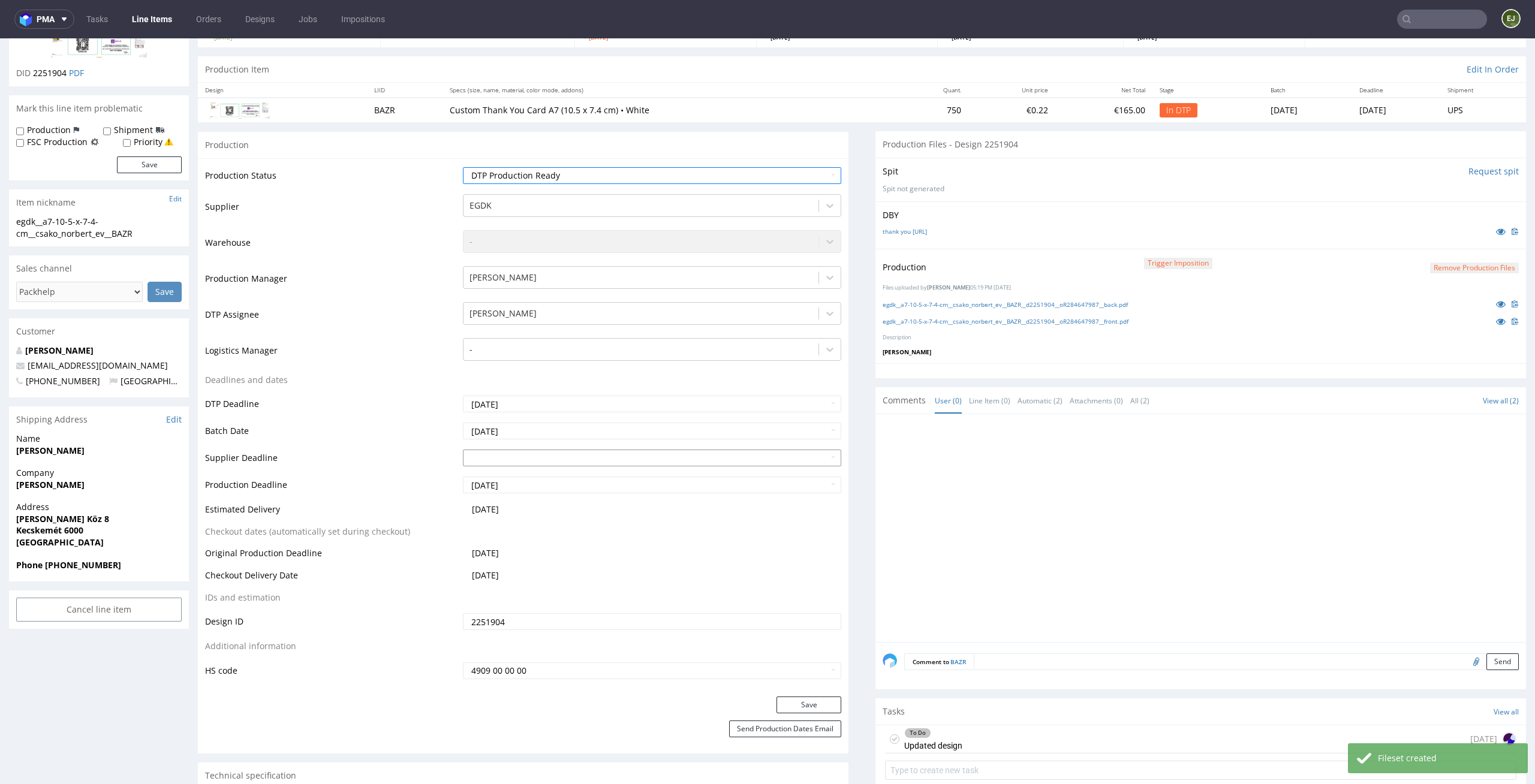
scroll to position [143, 0]
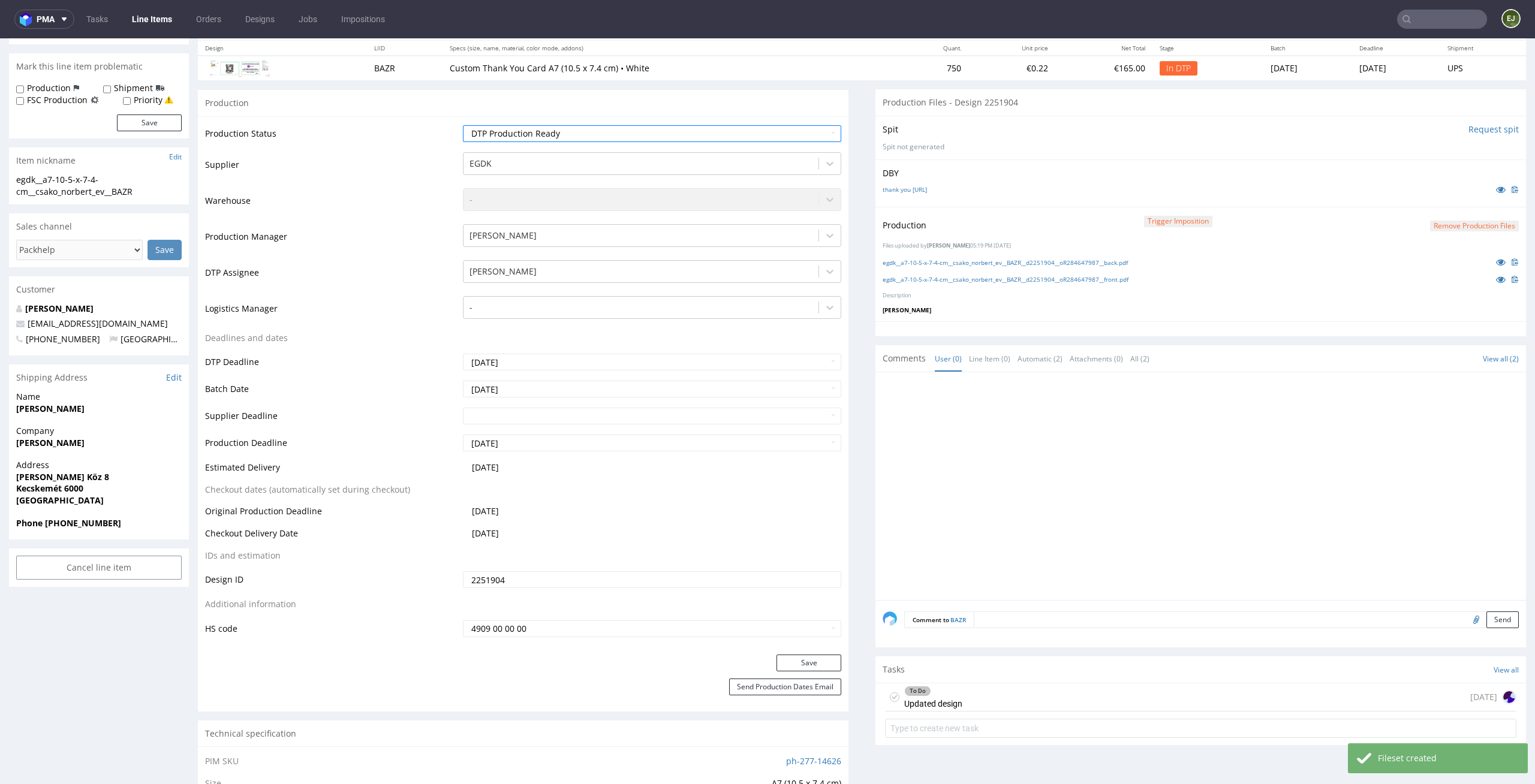
click at [809, 673] on div "Save" at bounding box center [522, 666] width 650 height 24
click at [817, 659] on button "Save" at bounding box center [808, 663] width 64 height 17
click at [965, 701] on div "To Do Updated design 2 days ago" at bounding box center [1200, 697] width 631 height 28
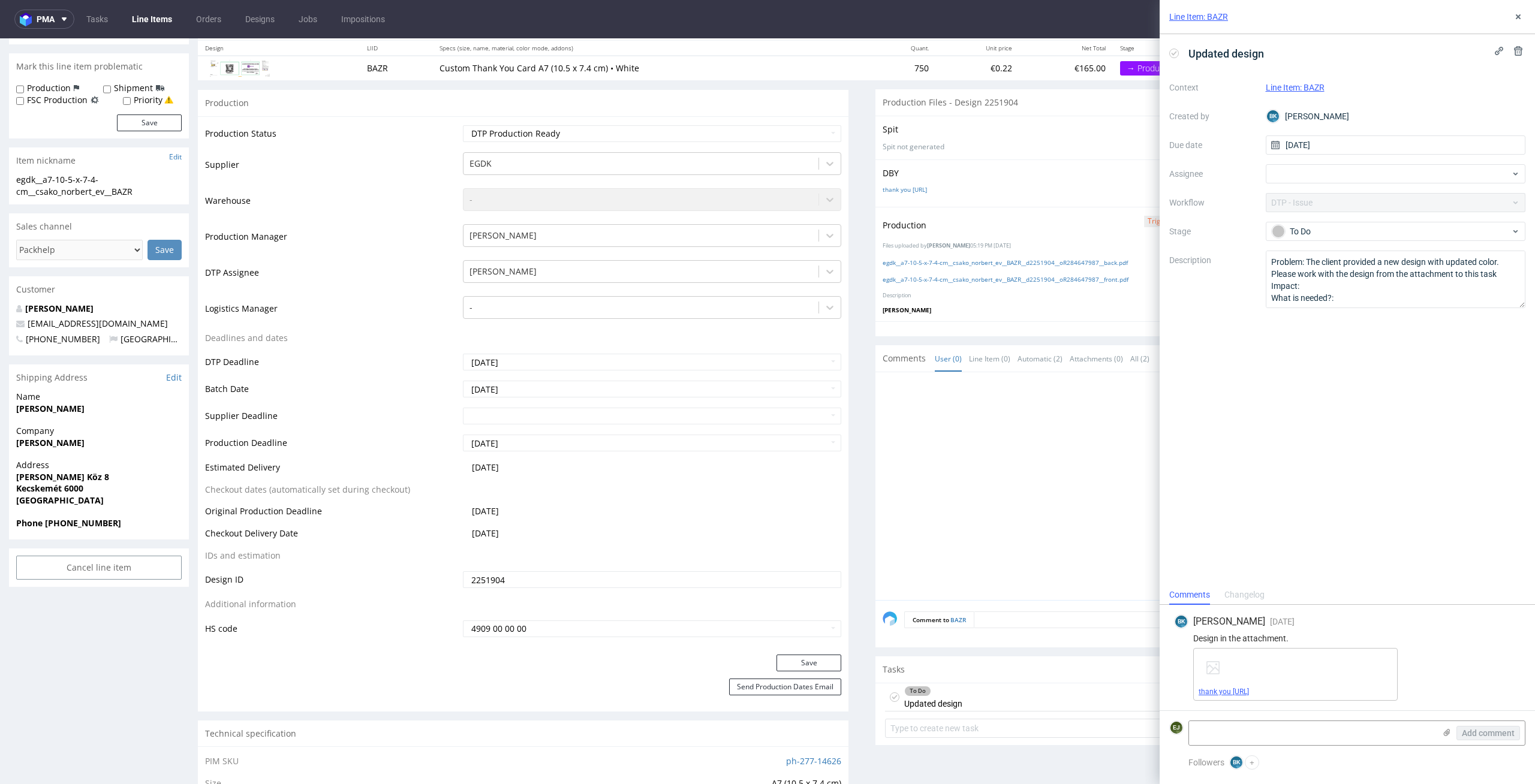
click at [1245, 687] on span "thank you paper_fixed_qrcolor.ai" at bounding box center [1294, 691] width 193 height 9
click at [1222, 692] on link "thank you paper_fixed_qrcolor.ai" at bounding box center [1223, 692] width 51 height 9
click at [1524, 21] on button at bounding box center [1518, 16] width 15 height 15
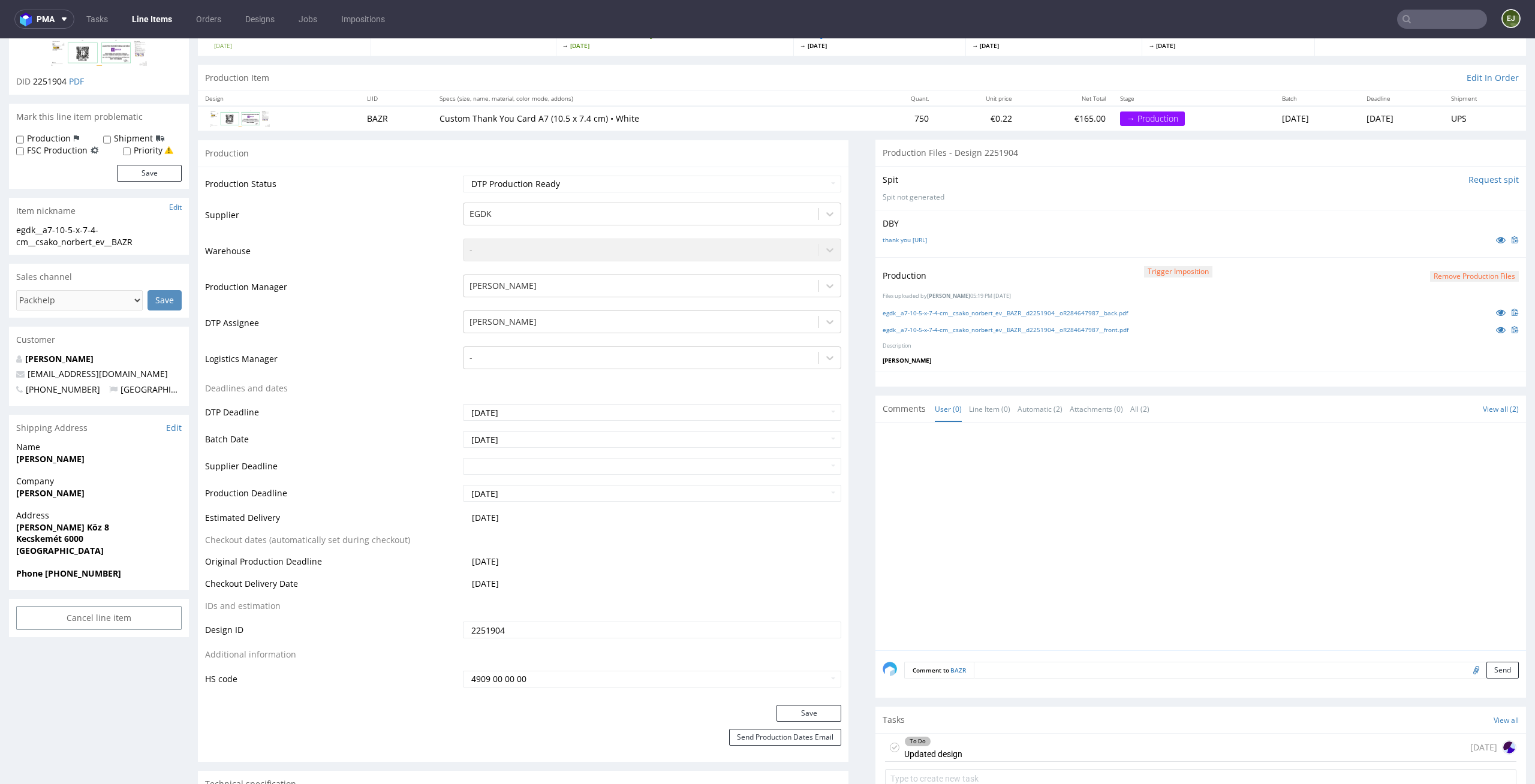
scroll to position [76, 0]
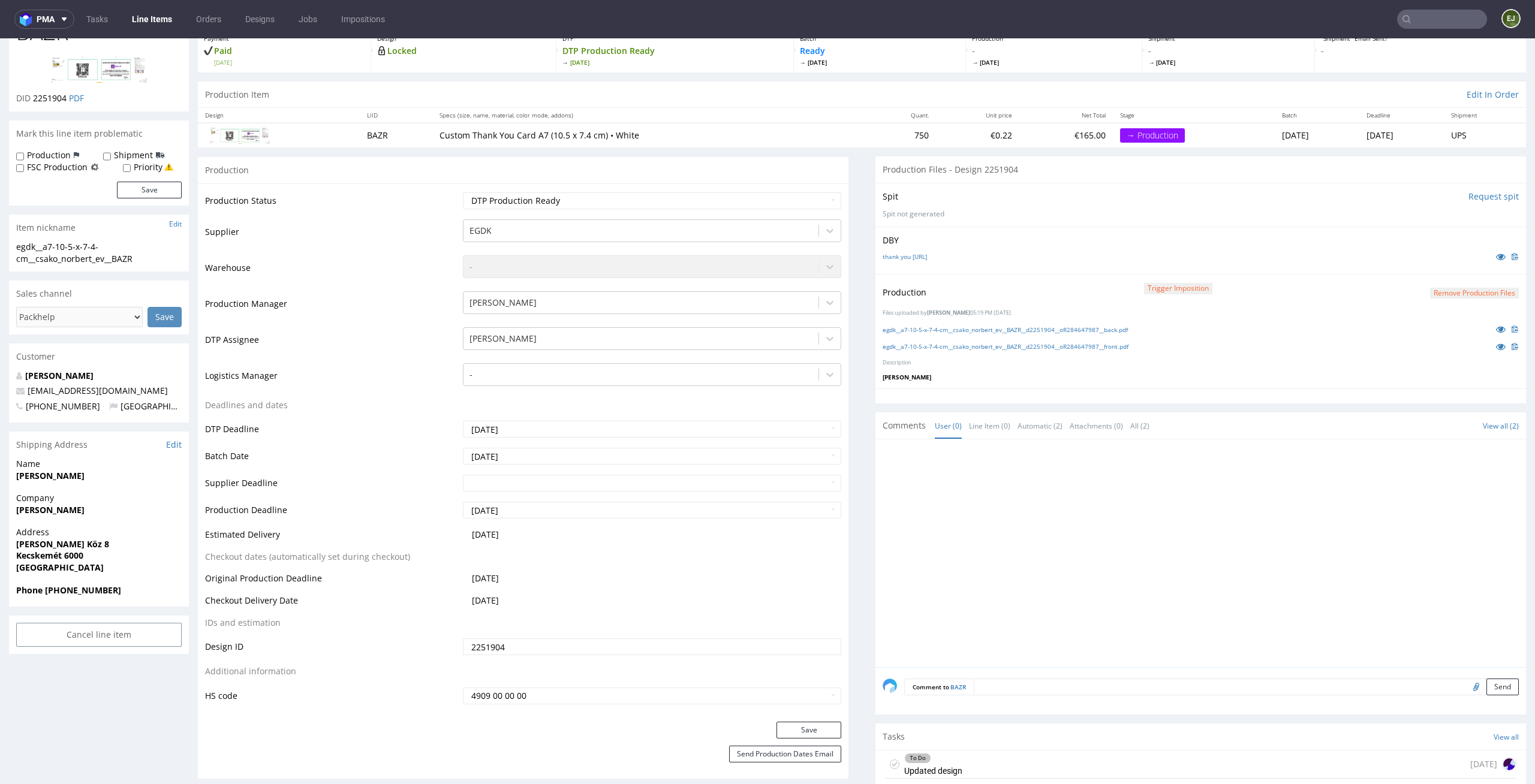
click at [1464, 293] on button "Remove production files" at bounding box center [1474, 293] width 88 height 11
click at [1441, 263] on link "Yes" at bounding box center [1435, 265] width 34 height 18
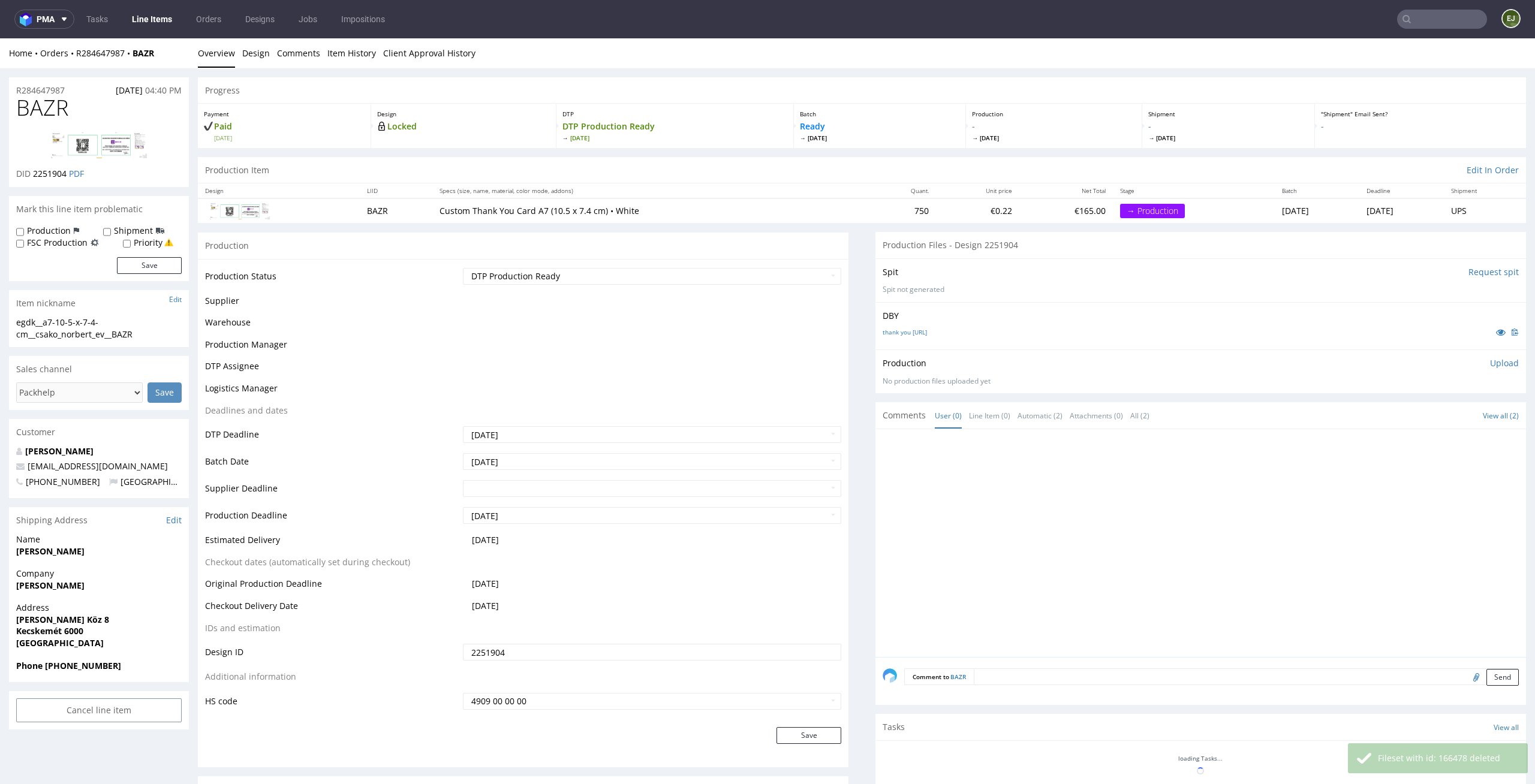
scroll to position [0, 0]
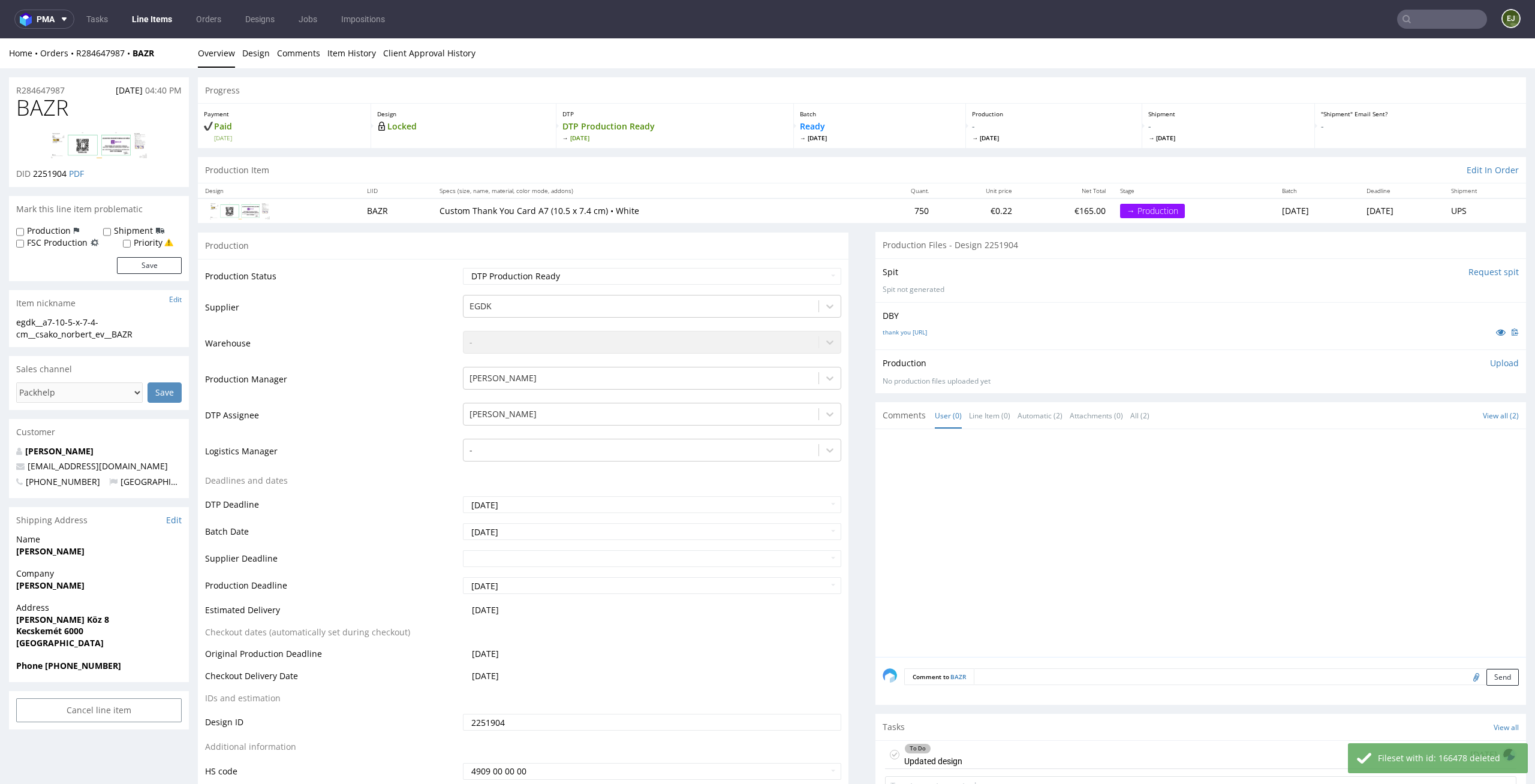
click at [1489, 361] on p "Upload" at bounding box center [1504, 363] width 29 height 12
click at [1436, 414] on div "Add files" at bounding box center [1434, 417] width 60 height 18
type input "C:\fakepath\egdk__a7-10-5-x-7-4-cm__csako_norbert_ev__BAZR__d2251904__oR2846479…"
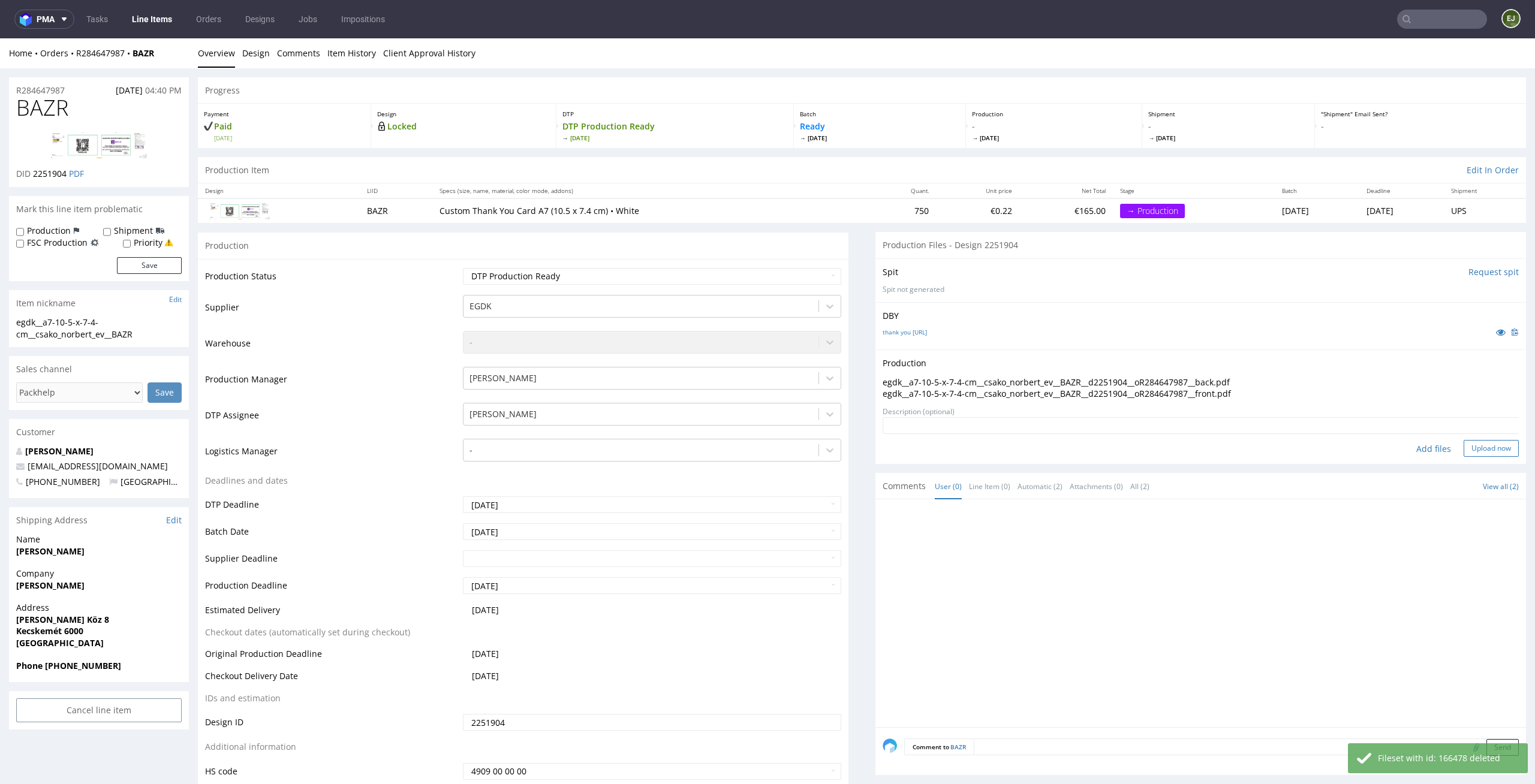
click at [1483, 440] on button "Upload now" at bounding box center [1491, 448] width 55 height 17
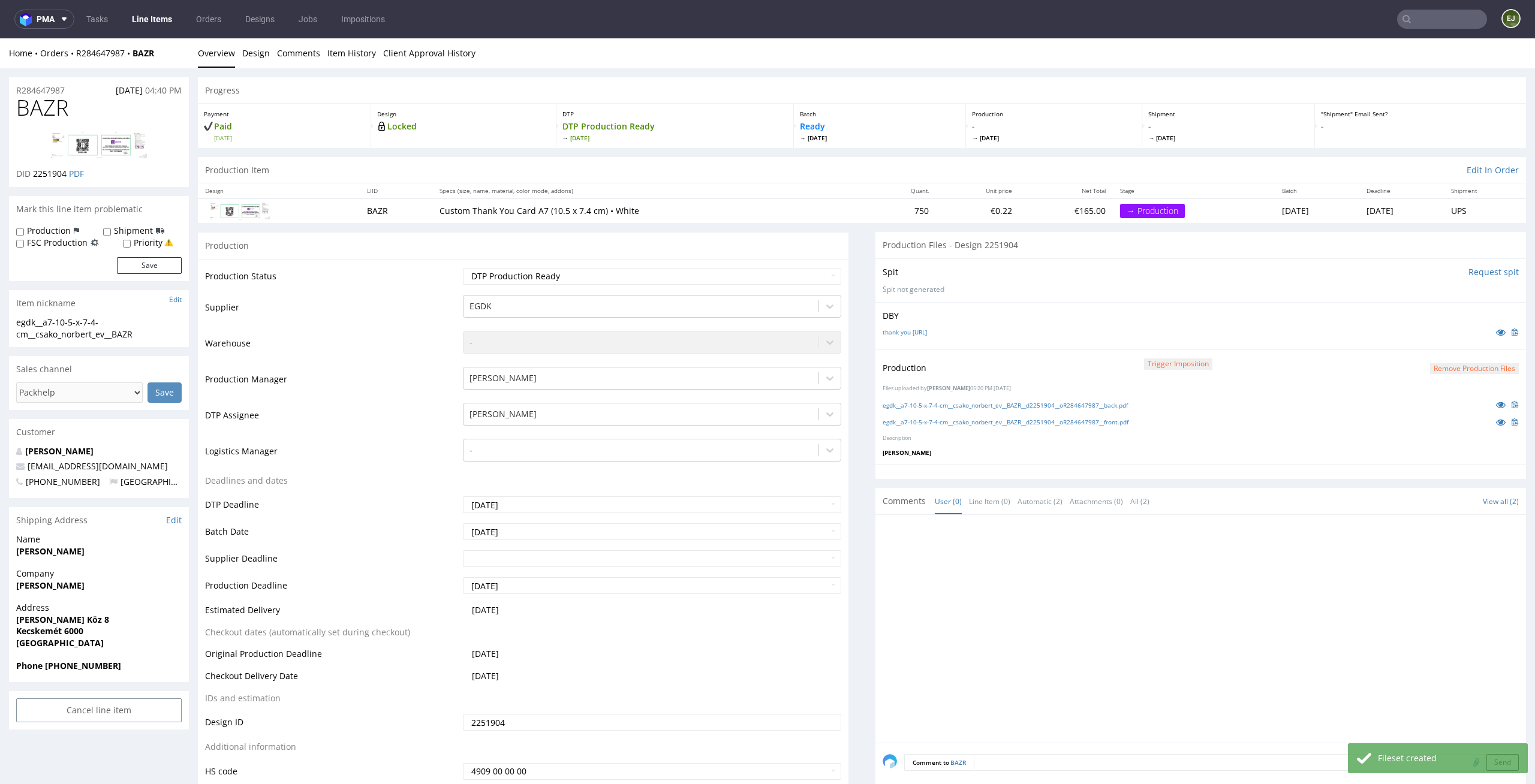
click at [157, 15] on link "Line Items" at bounding box center [152, 19] width 55 height 19
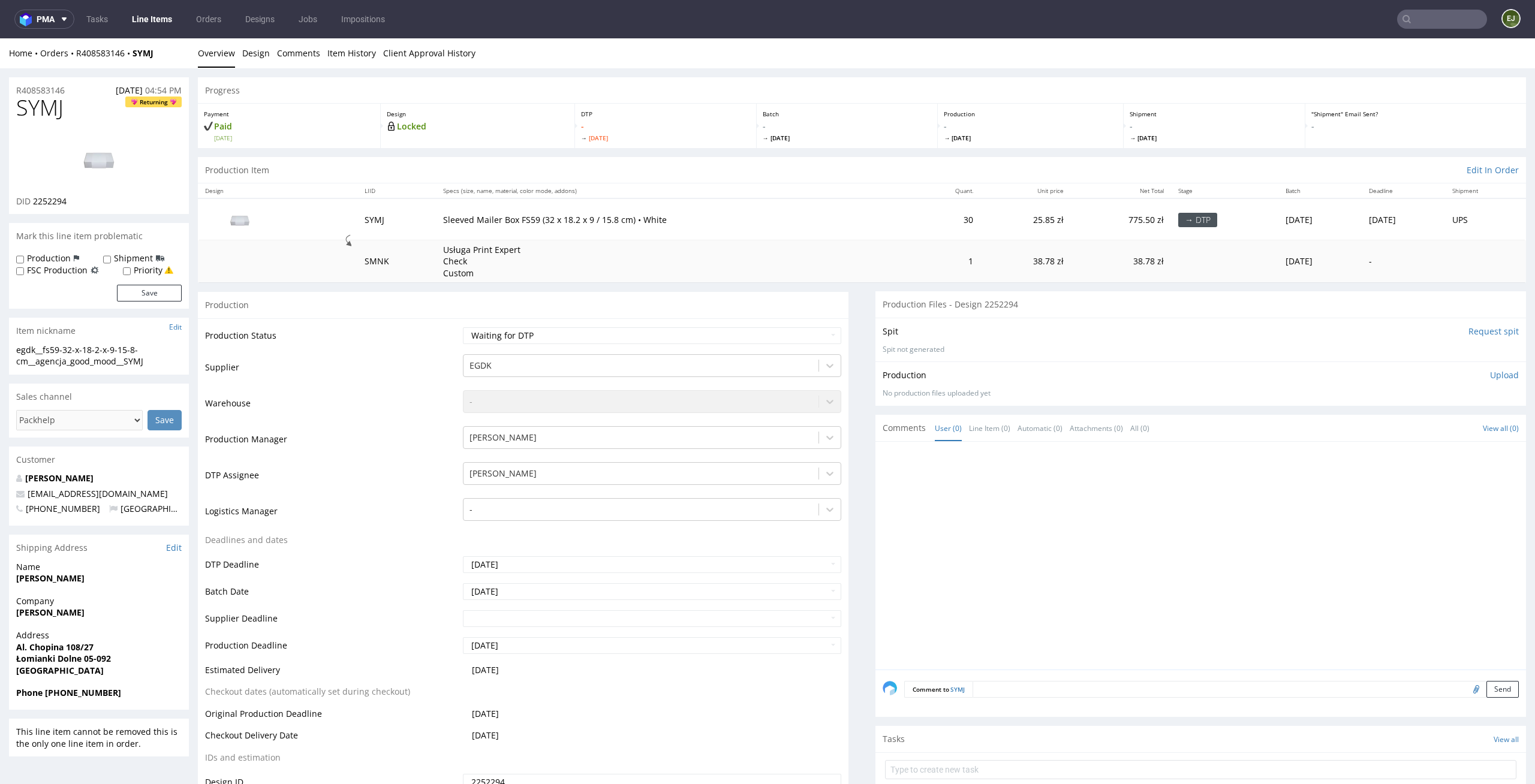
click at [472, 129] on p "Locked" at bounding box center [477, 126] width 181 height 12
click at [251, 53] on link "Design" at bounding box center [256, 53] width 27 height 29
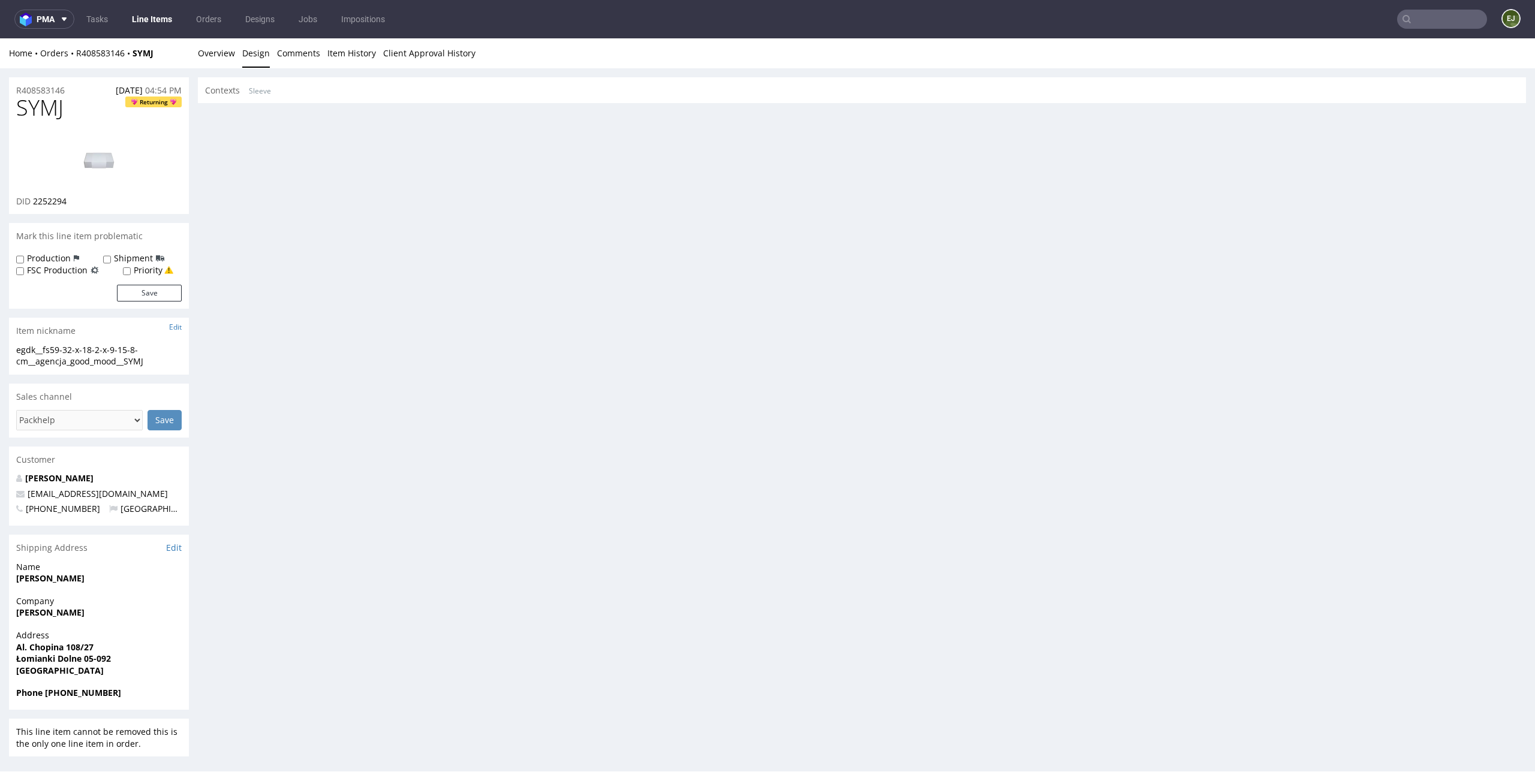
scroll to position [3, 0]
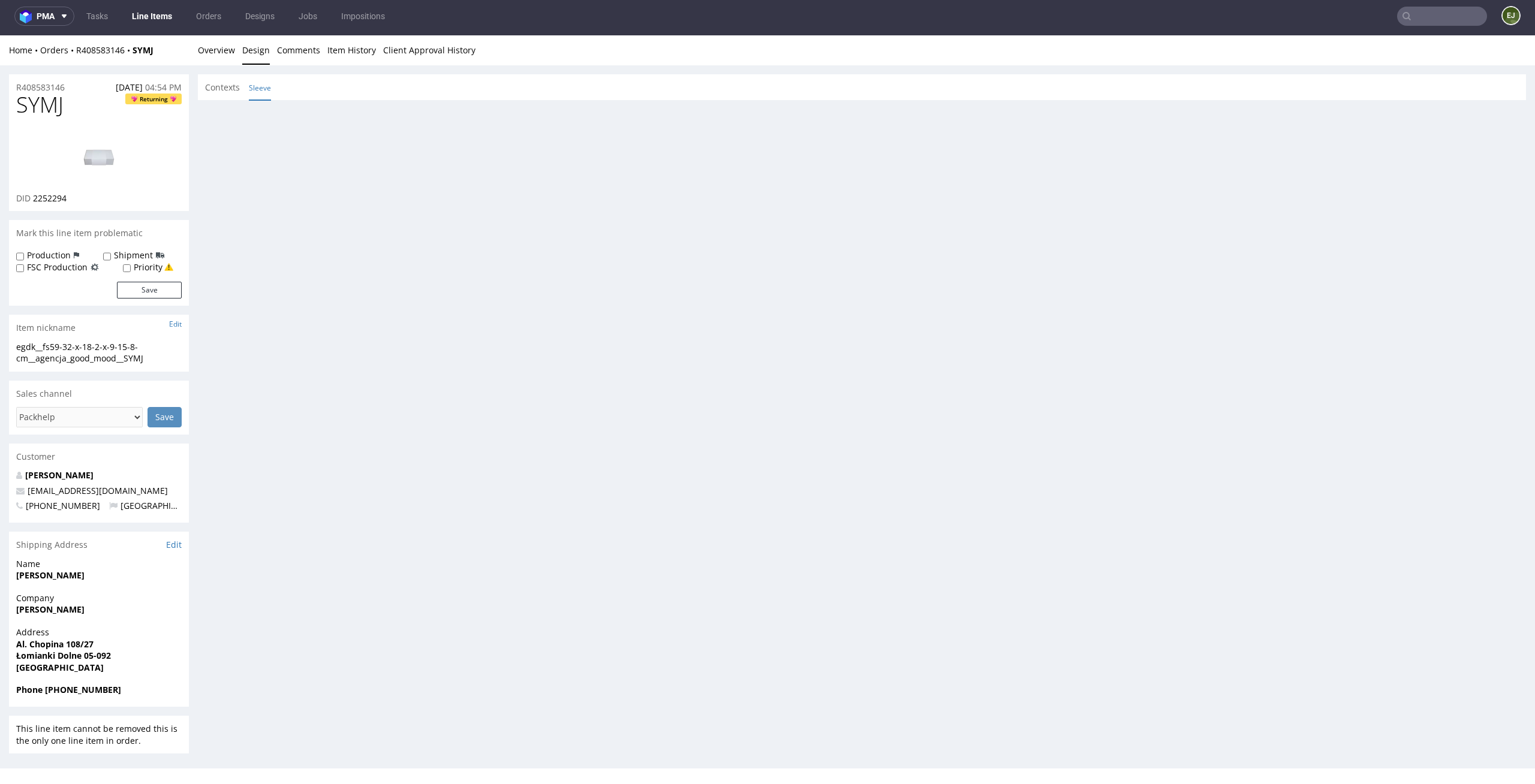
click at [264, 83] on link "Sleeve" at bounding box center [260, 88] width 22 height 26
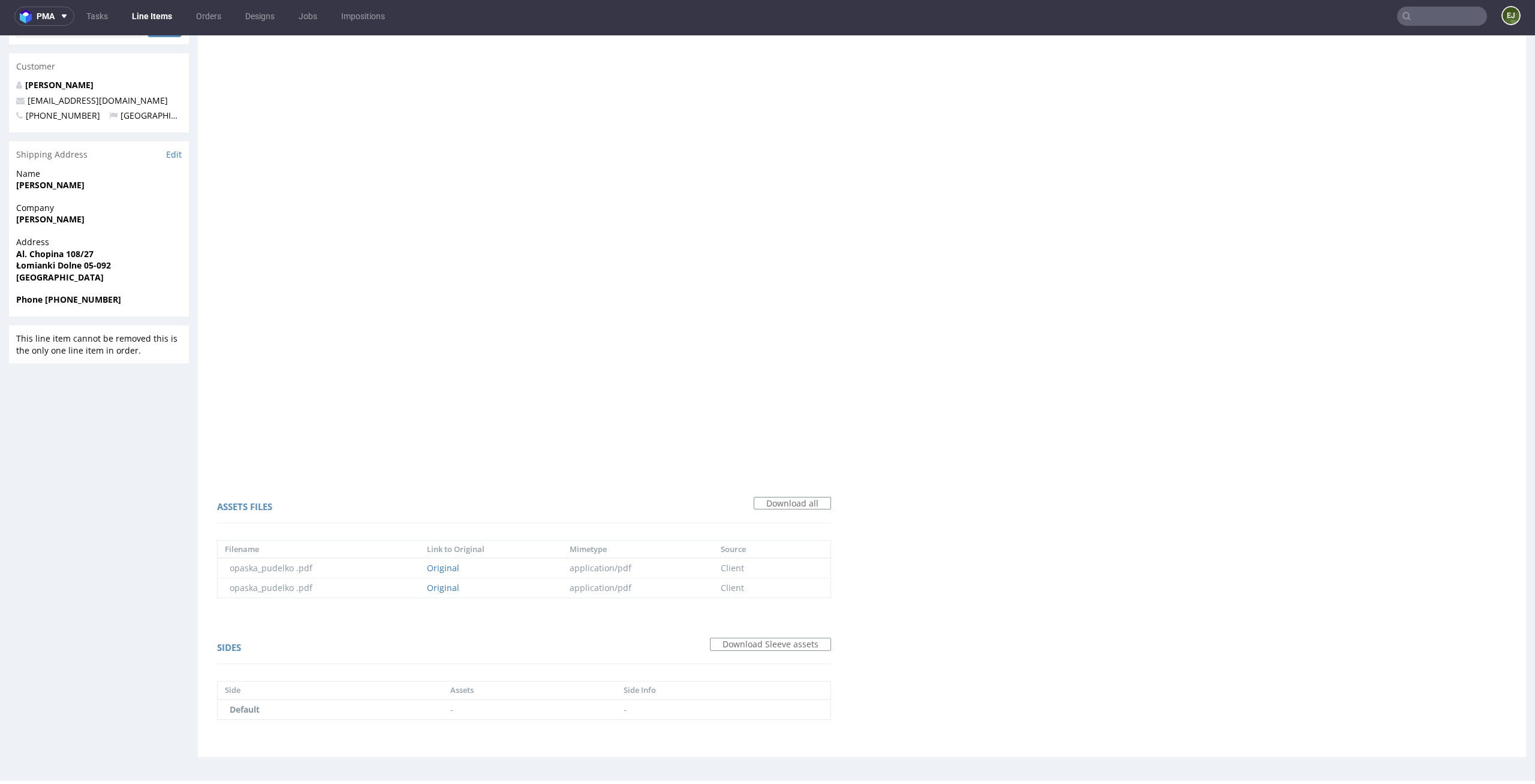
scroll to position [0, 0]
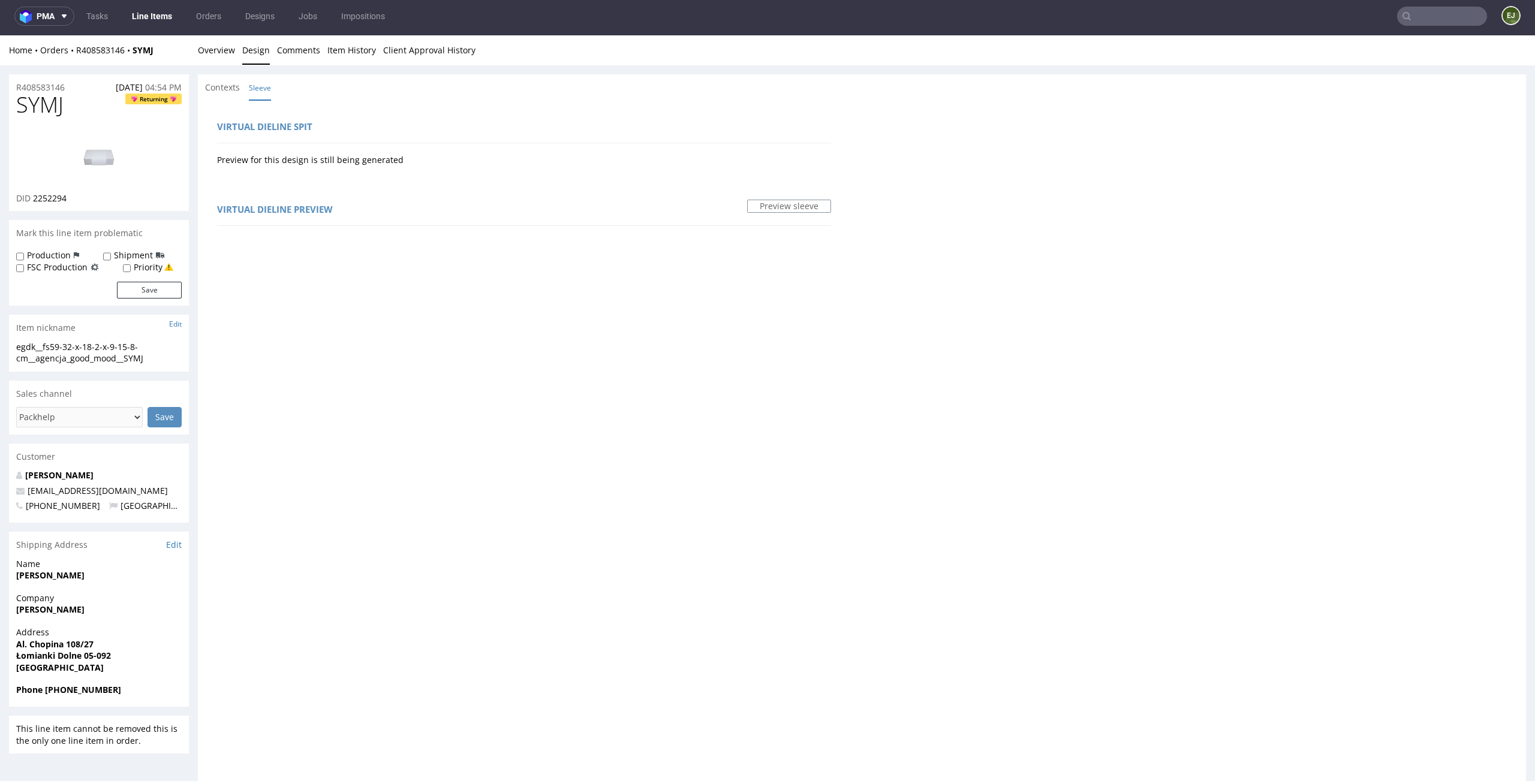
click at [113, 158] on img at bounding box center [99, 155] width 96 height 54
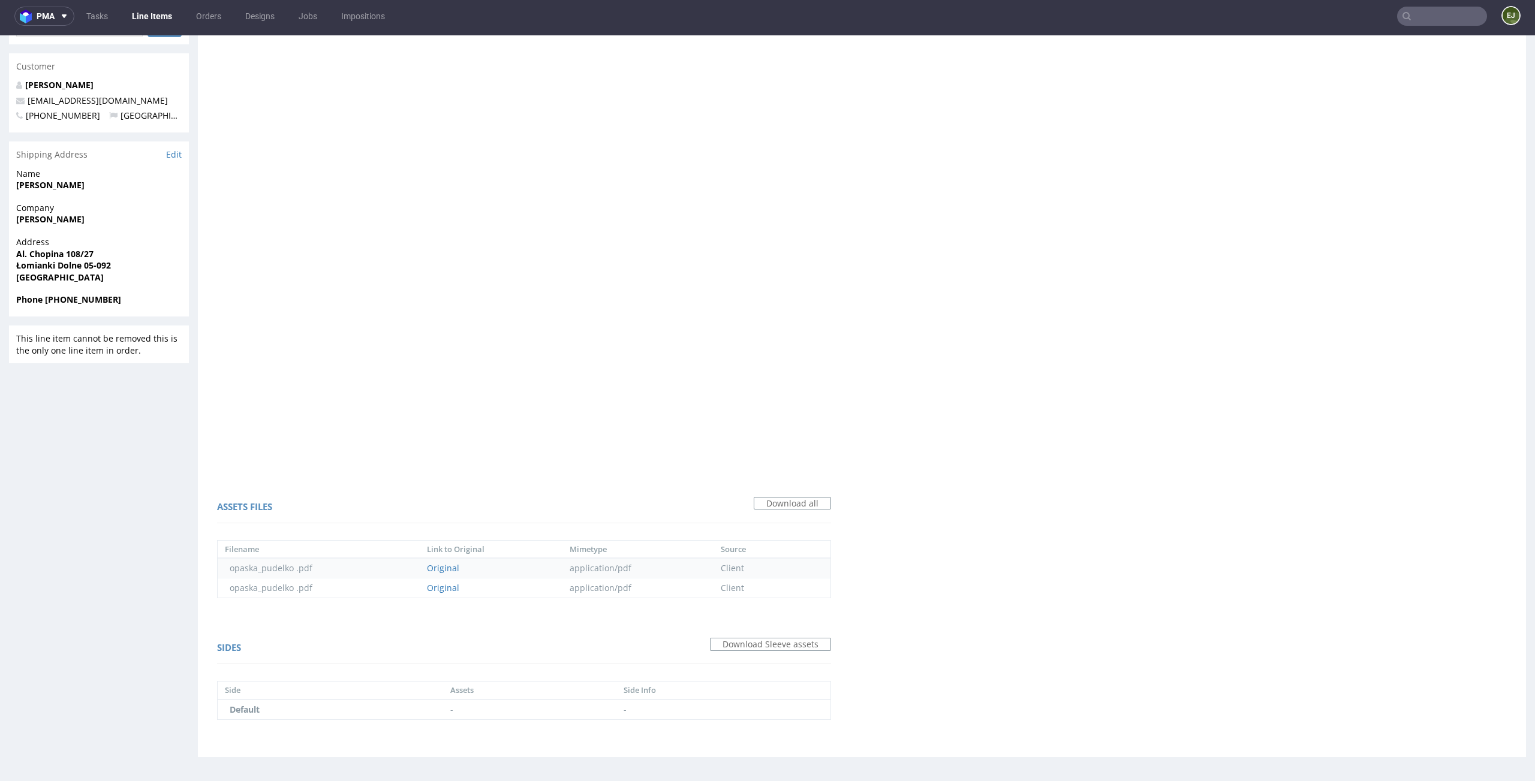
click at [448, 573] on td "Original" at bounding box center [491, 568] width 143 height 21
click at [448, 570] on link "Original" at bounding box center [443, 568] width 33 height 11
click at [443, 592] on link "Original" at bounding box center [443, 587] width 33 height 11
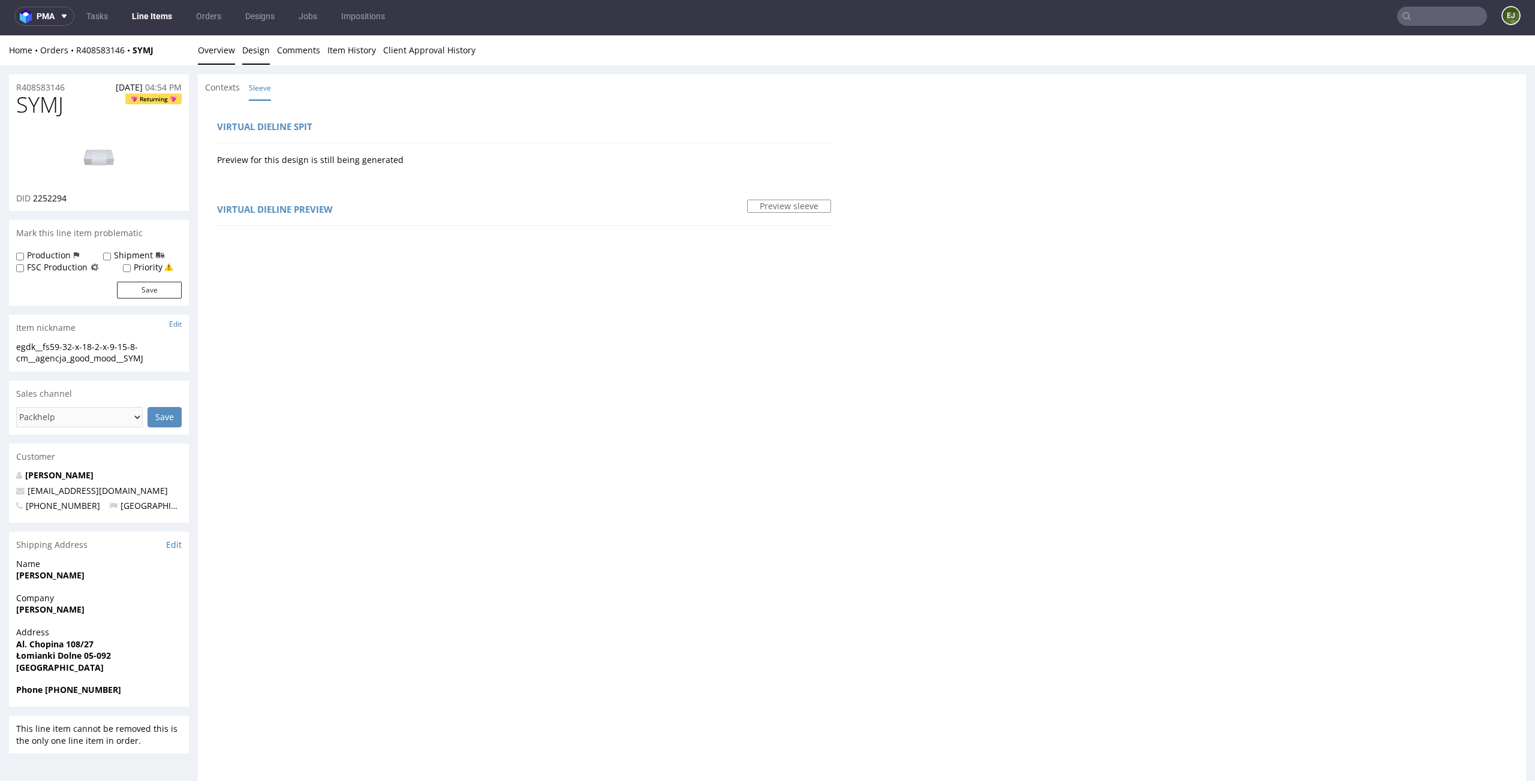
click at [222, 57] on link "Overview" at bounding box center [216, 50] width 37 height 29
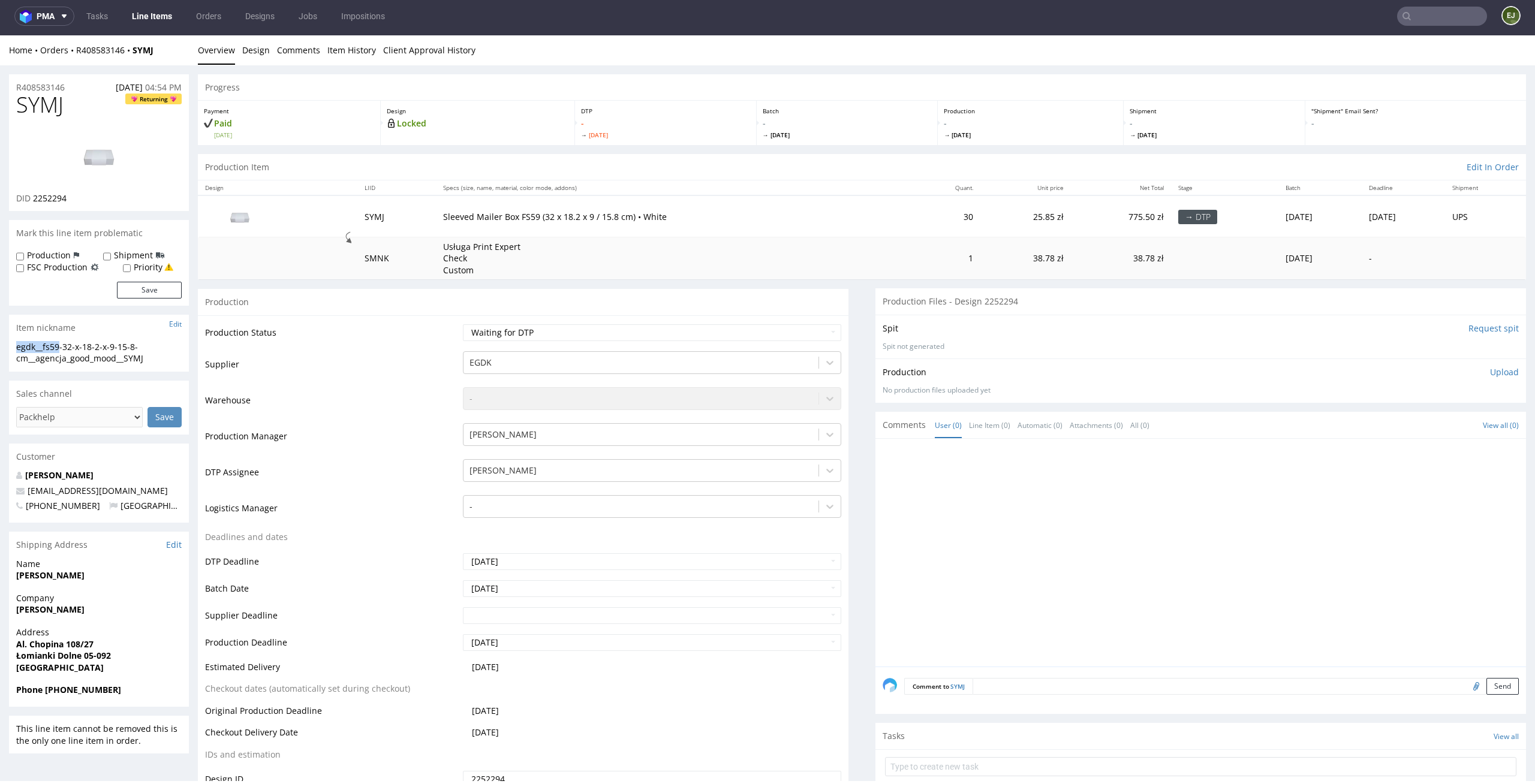
drag, startPoint x: 62, startPoint y: 348, endPoint x: 0, endPoint y: 343, distance: 62.2
copy div "egdk__fs59"
drag, startPoint x: 161, startPoint y: 360, endPoint x: 0, endPoint y: 334, distance: 163.1
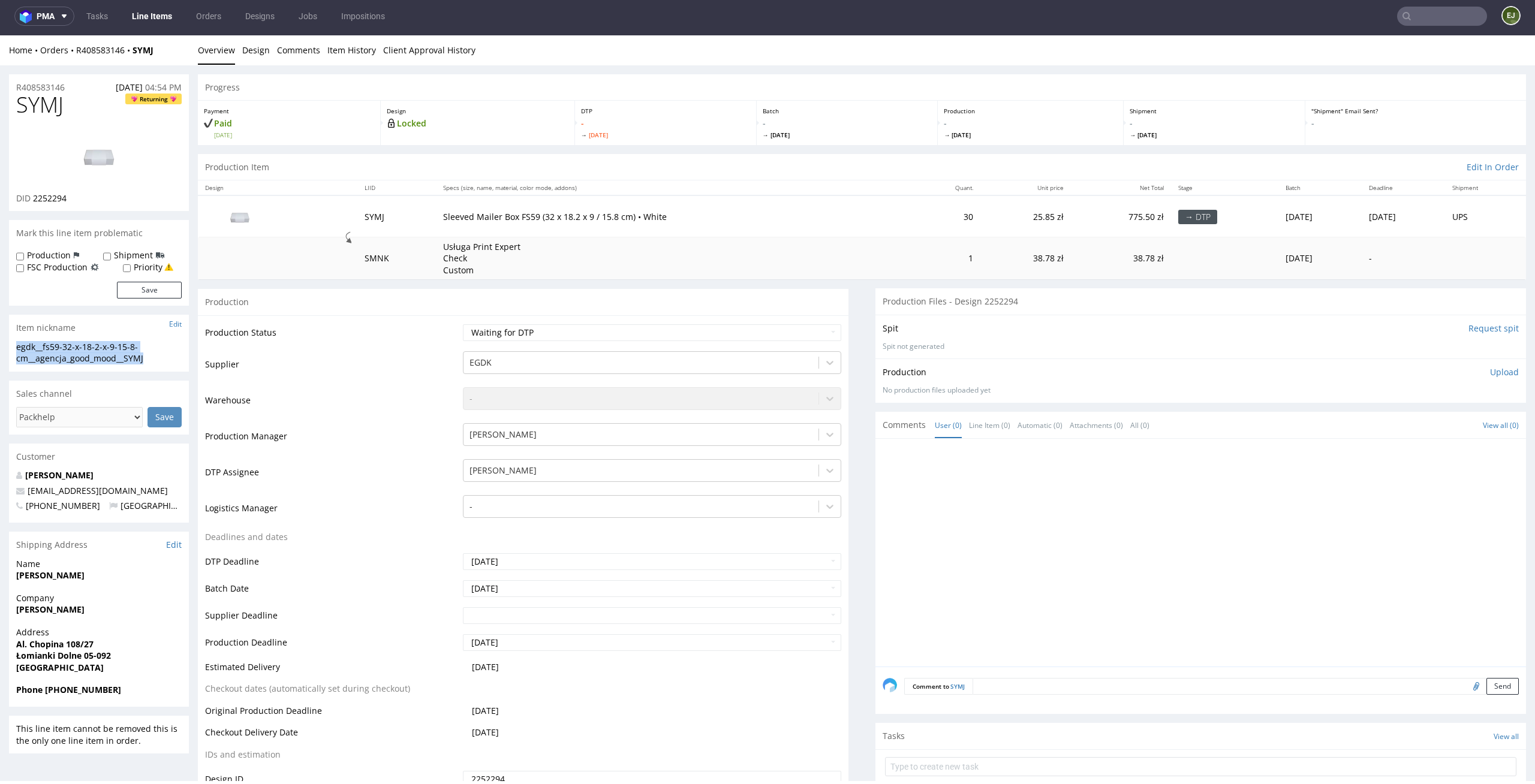
copy section "egdk__fs59-32-x-18-2-x-9-15-8-cm__agencja_good_mood__SYMJ"
drag, startPoint x: 79, startPoint y: 205, endPoint x: 34, endPoint y: 199, distance: 45.4
click at [34, 199] on div "SYMJ Returning DID 2252294" at bounding box center [98, 151] width 180 height 118
copy span "2252294"
drag, startPoint x: 73, startPoint y: 84, endPoint x: 0, endPoint y: 84, distance: 73.0
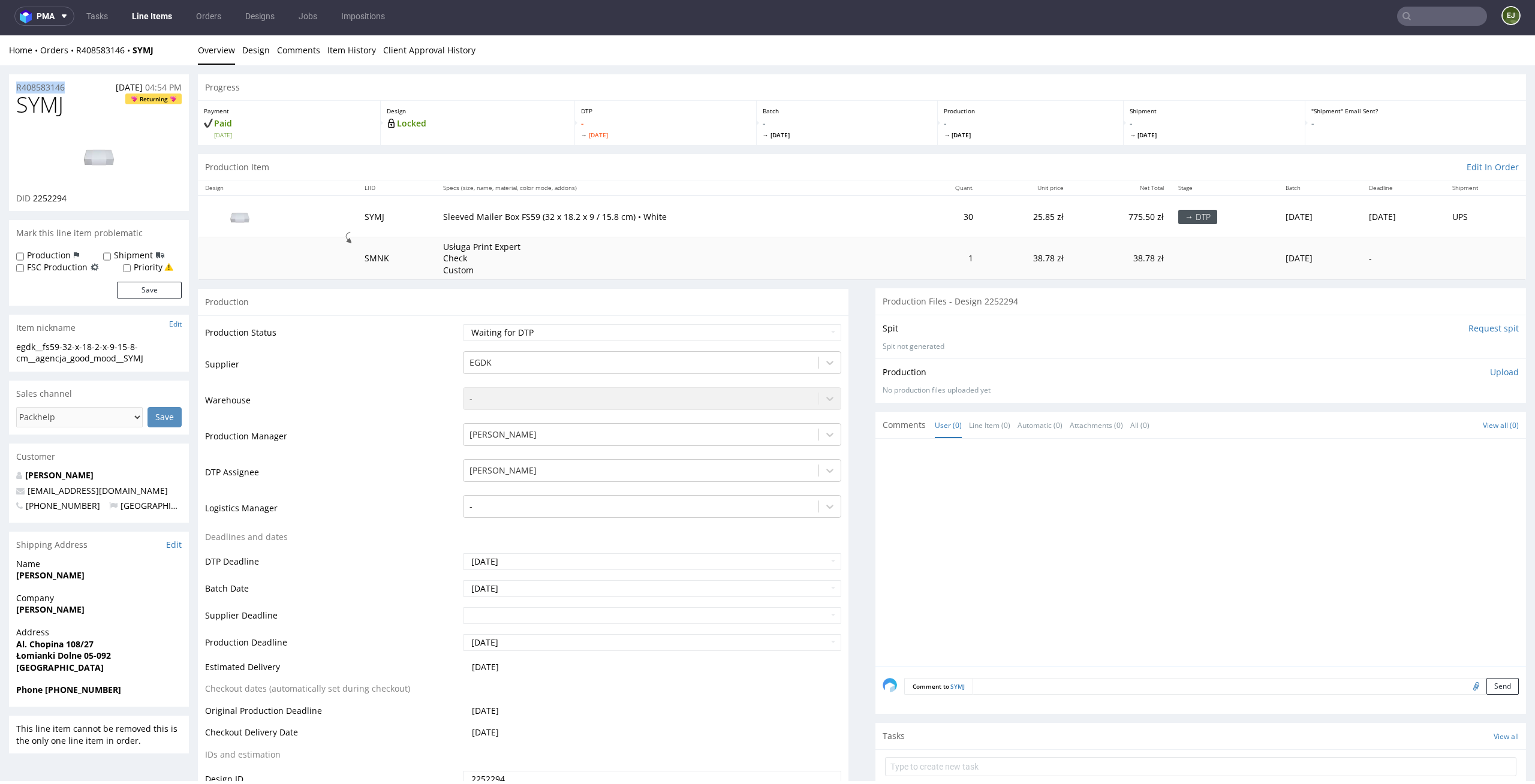
copy p "R408583146"
click at [793, 323] on td "Waiting for Artwork Waiting for Diecut Waiting for Mockup Waiting for DTP Waiti…" at bounding box center [650, 336] width 382 height 27
click at [793, 328] on select "Waiting for Artwork Waiting for Diecut Waiting for Mockup Waiting for DTP Waiti…" at bounding box center [652, 333] width 379 height 17
select select "dtp_ca_needed"
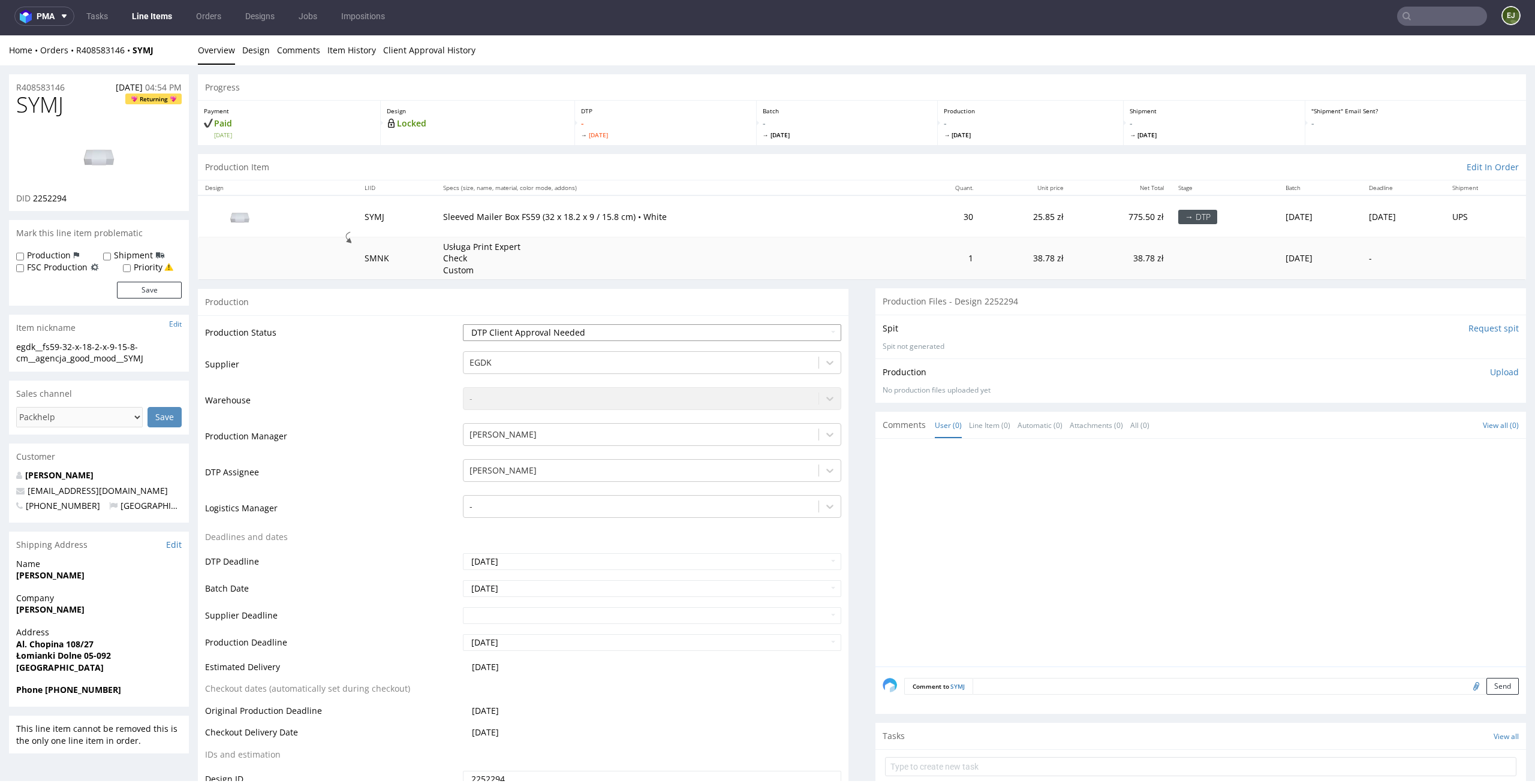
click at [463, 325] on select "Waiting for Artwork Waiting for Diecut Waiting for Mockup Waiting for DTP Waiti…" at bounding box center [652, 333] width 379 height 17
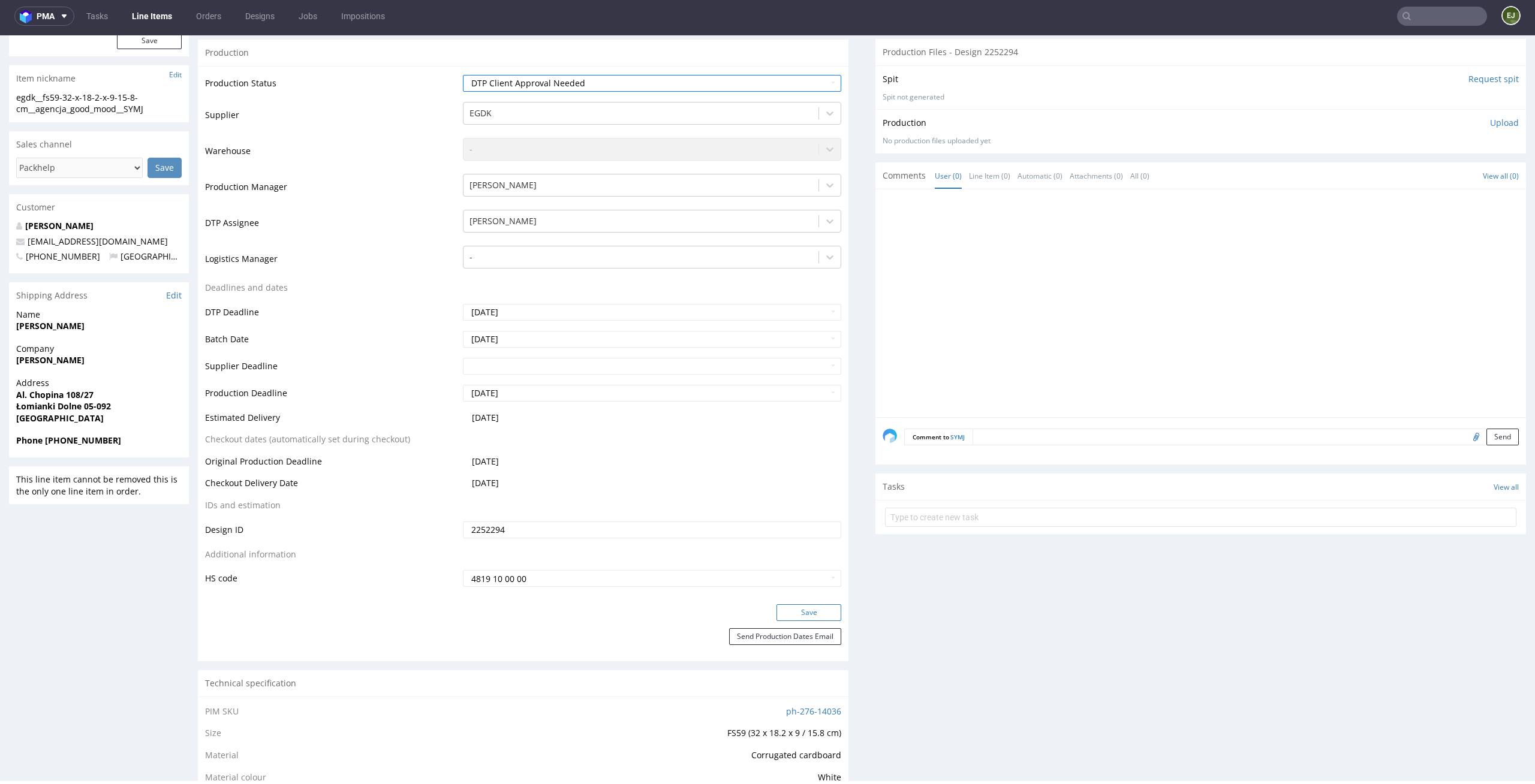
click at [813, 618] on button "Save" at bounding box center [808, 613] width 64 height 17
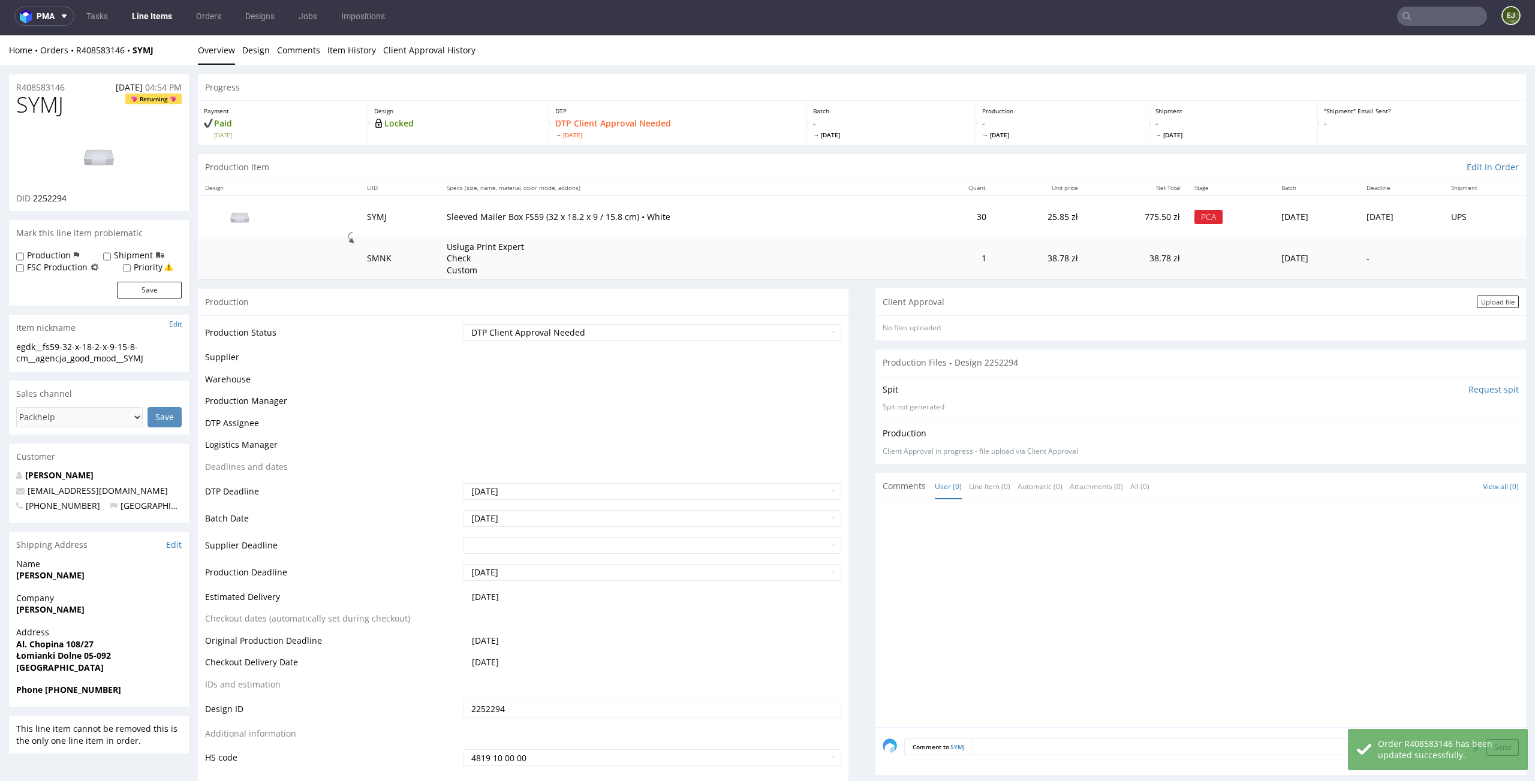
click at [1474, 292] on div "Client Approval Upload file" at bounding box center [1200, 301] width 650 height 27
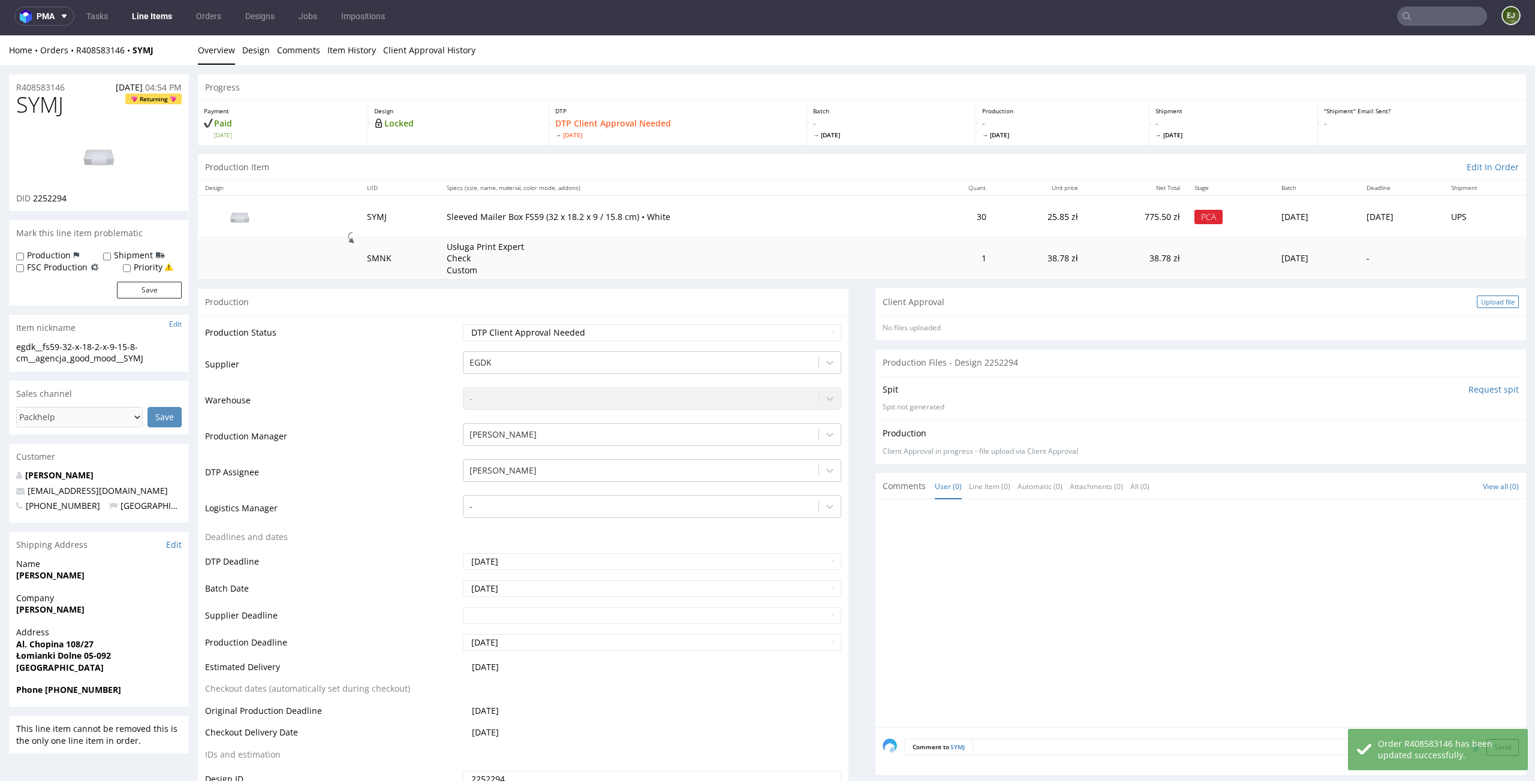
click at [1477, 300] on div "Upload file" at bounding box center [1497, 301] width 42 height 13
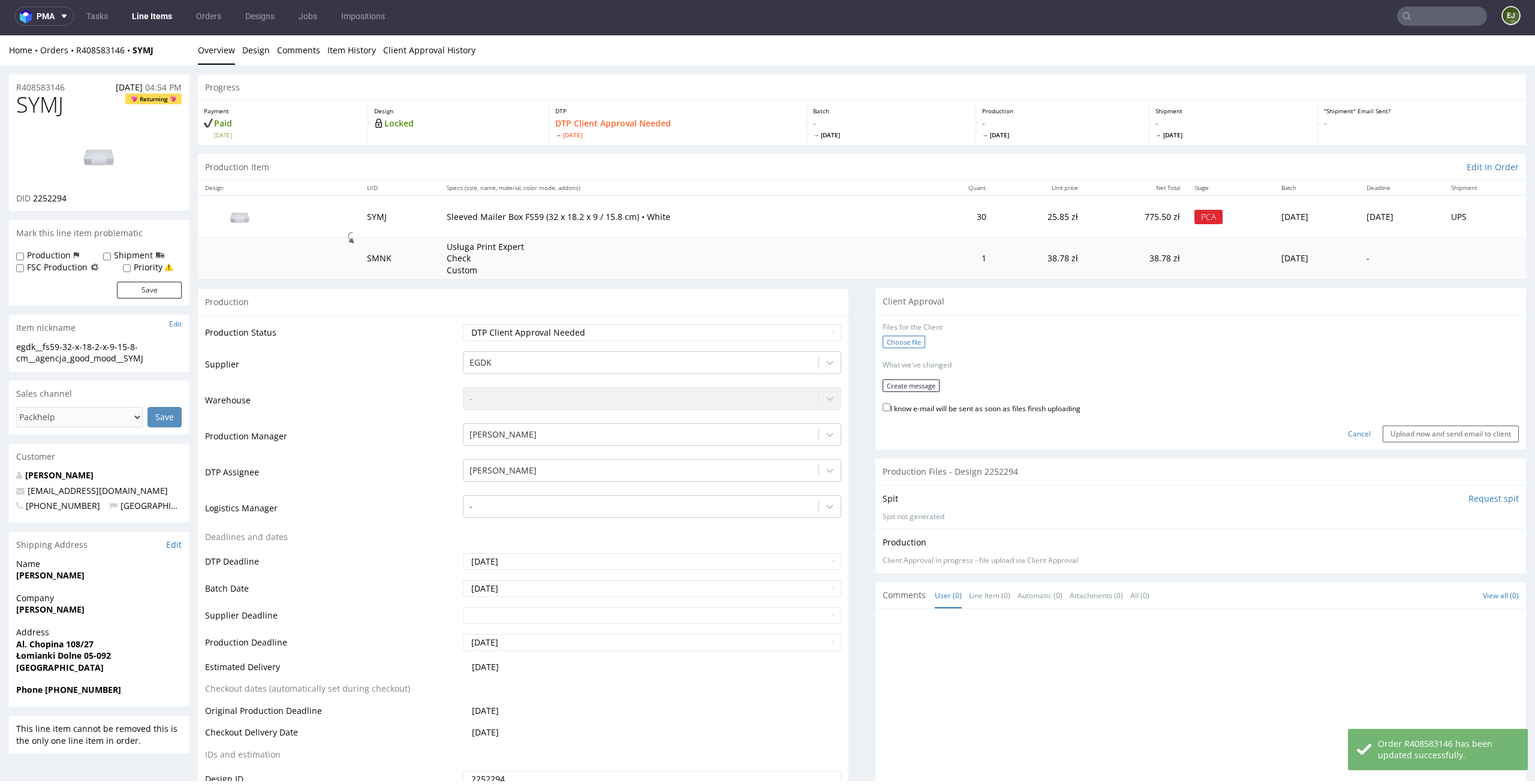
click at [912, 340] on label "Choose file" at bounding box center [904, 342] width 43 height 13
click at [0, 35] on input "Choose file" at bounding box center [0, 35] width 0 height 0
click at [921, 378] on button "Create message" at bounding box center [911, 381] width 57 height 13
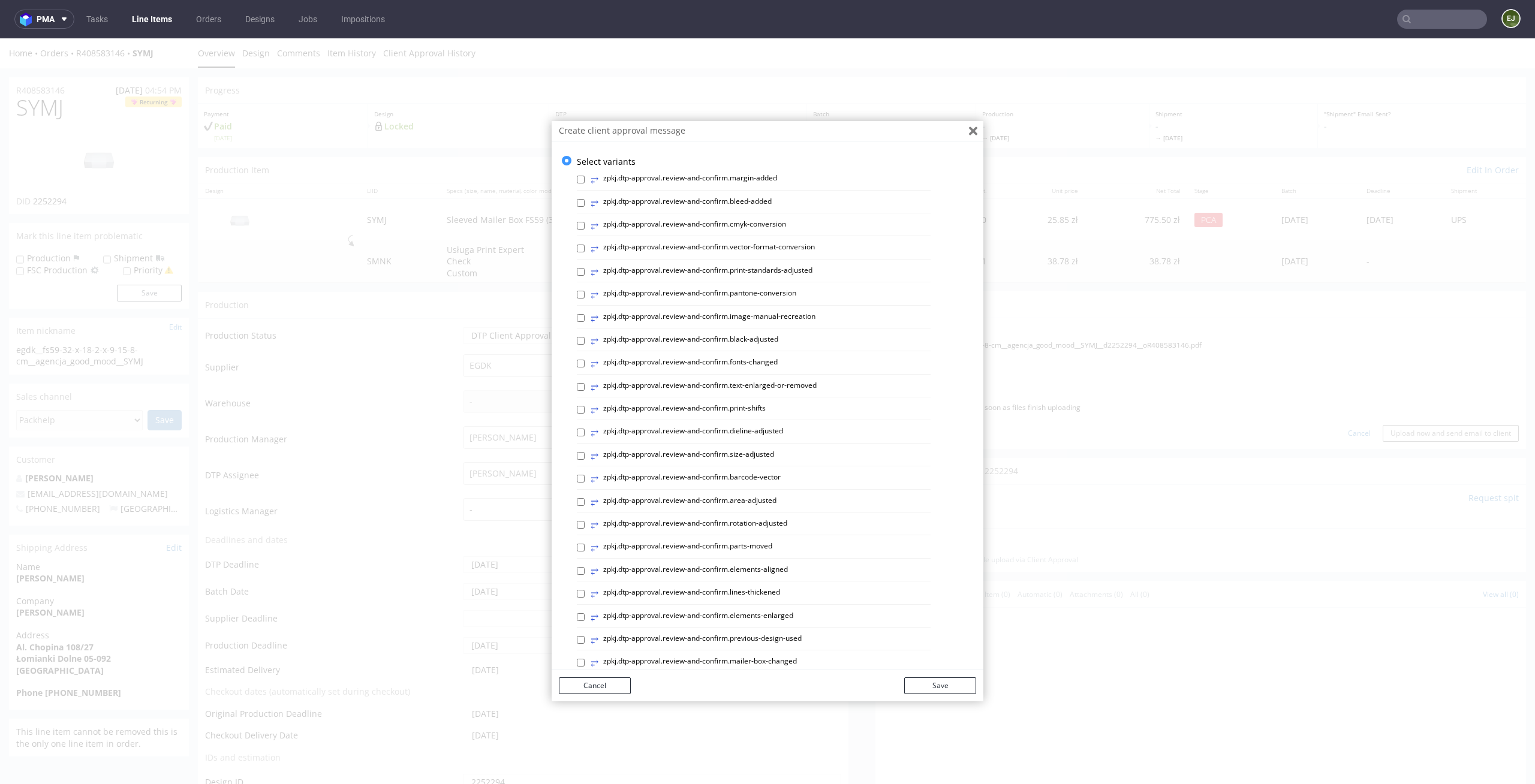
click at [967, 129] on button "Close" at bounding box center [973, 131] width 21 height 21
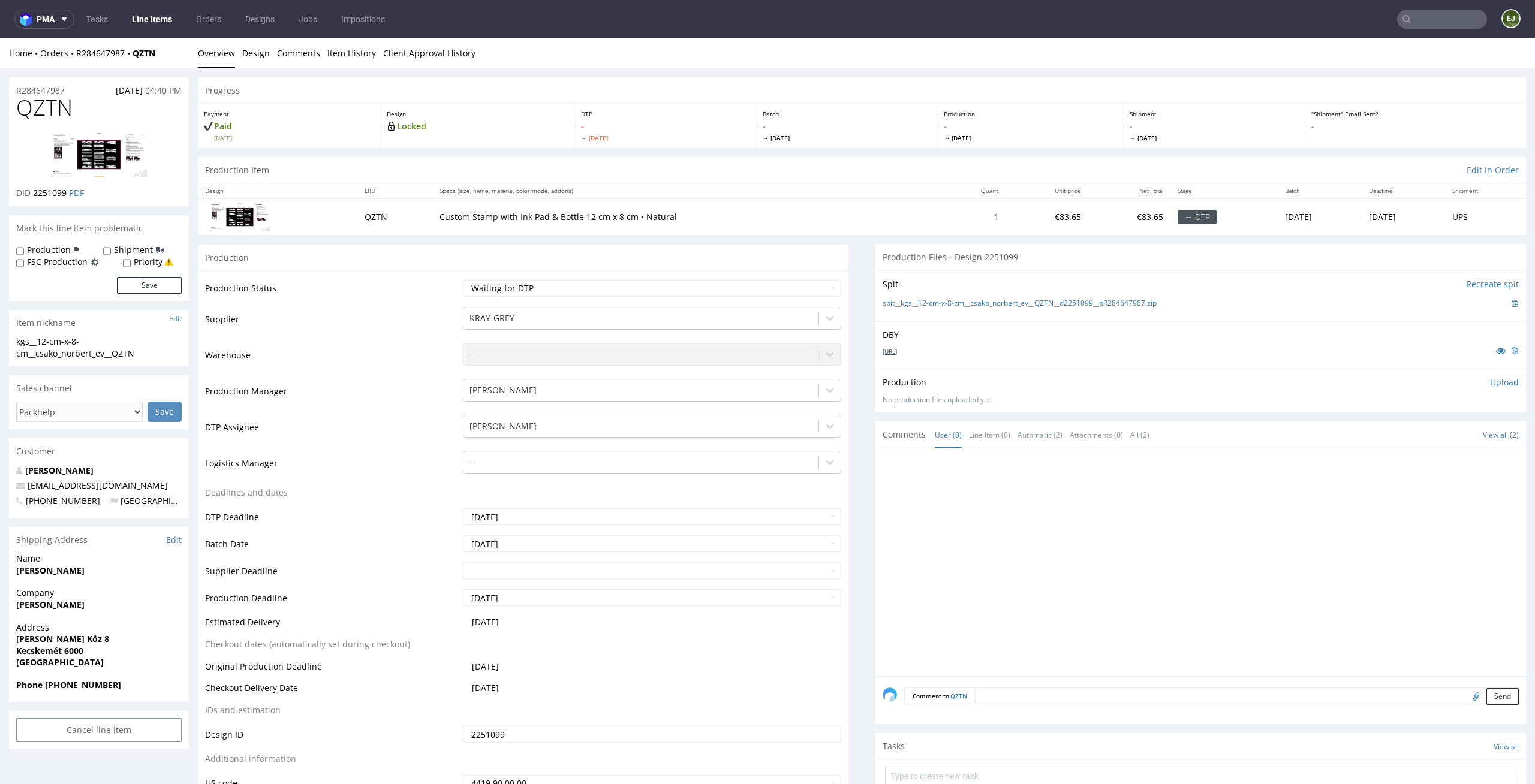
click at [894, 354] on link "pecset_terv.ai" at bounding box center [889, 351] width 15 height 9
click at [910, 303] on link "spit__kgs__12-cm-x-8-cm__csako_norbert_ev__QZTN__d2251099__oR284647987.zip" at bounding box center [1019, 304] width 274 height 10
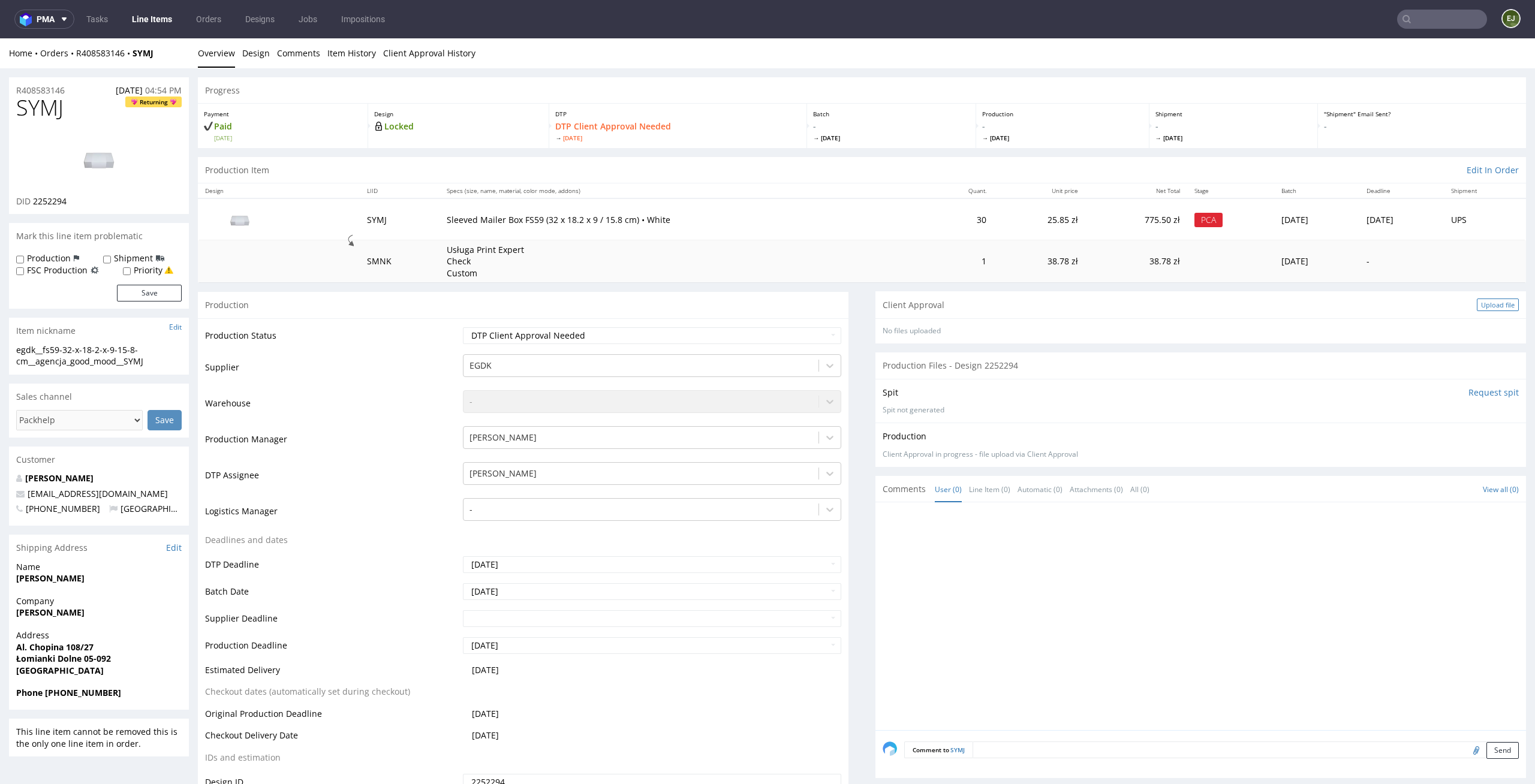
click at [1477, 305] on div "Upload file" at bounding box center [1497, 305] width 42 height 13
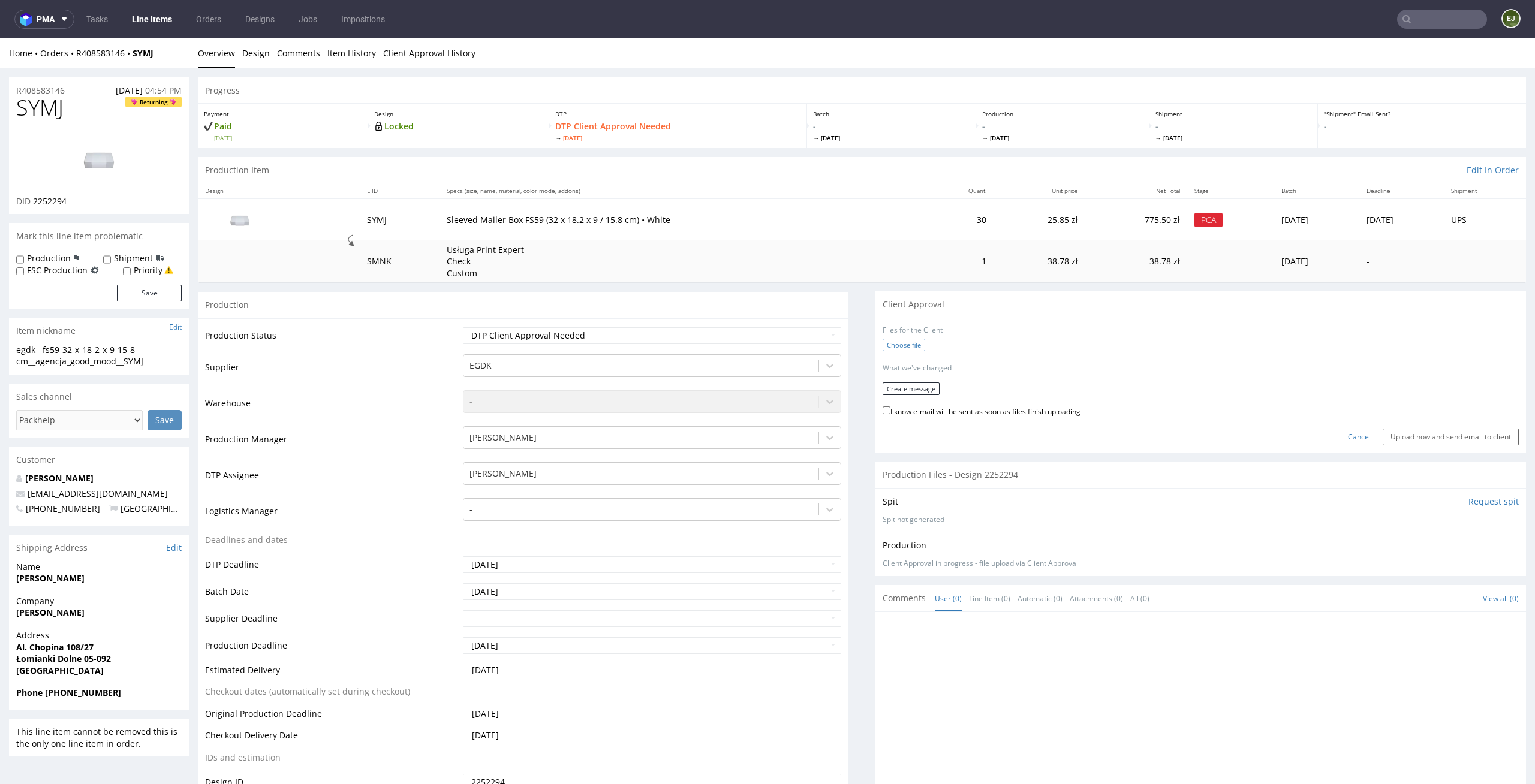
click at [914, 344] on label "Choose file" at bounding box center [904, 344] width 43 height 13
click at [0, 39] on input "Choose file" at bounding box center [0, 39] width 0 height 0
click at [917, 368] on p "What we've changed" at bounding box center [917, 364] width 69 height 10
click at [917, 375] on form "Files for the Client 1 . egdk__fs59-32-x-18-2-x-9-15-8-cm__agencja_good_mood__S…" at bounding box center [1200, 383] width 637 height 116
click at [911, 376] on form "Files for the Client 1 . egdk__fs59-32-x-18-2-x-9-15-8-cm__agencja_good_mood__S…" at bounding box center [1200, 383] width 637 height 116
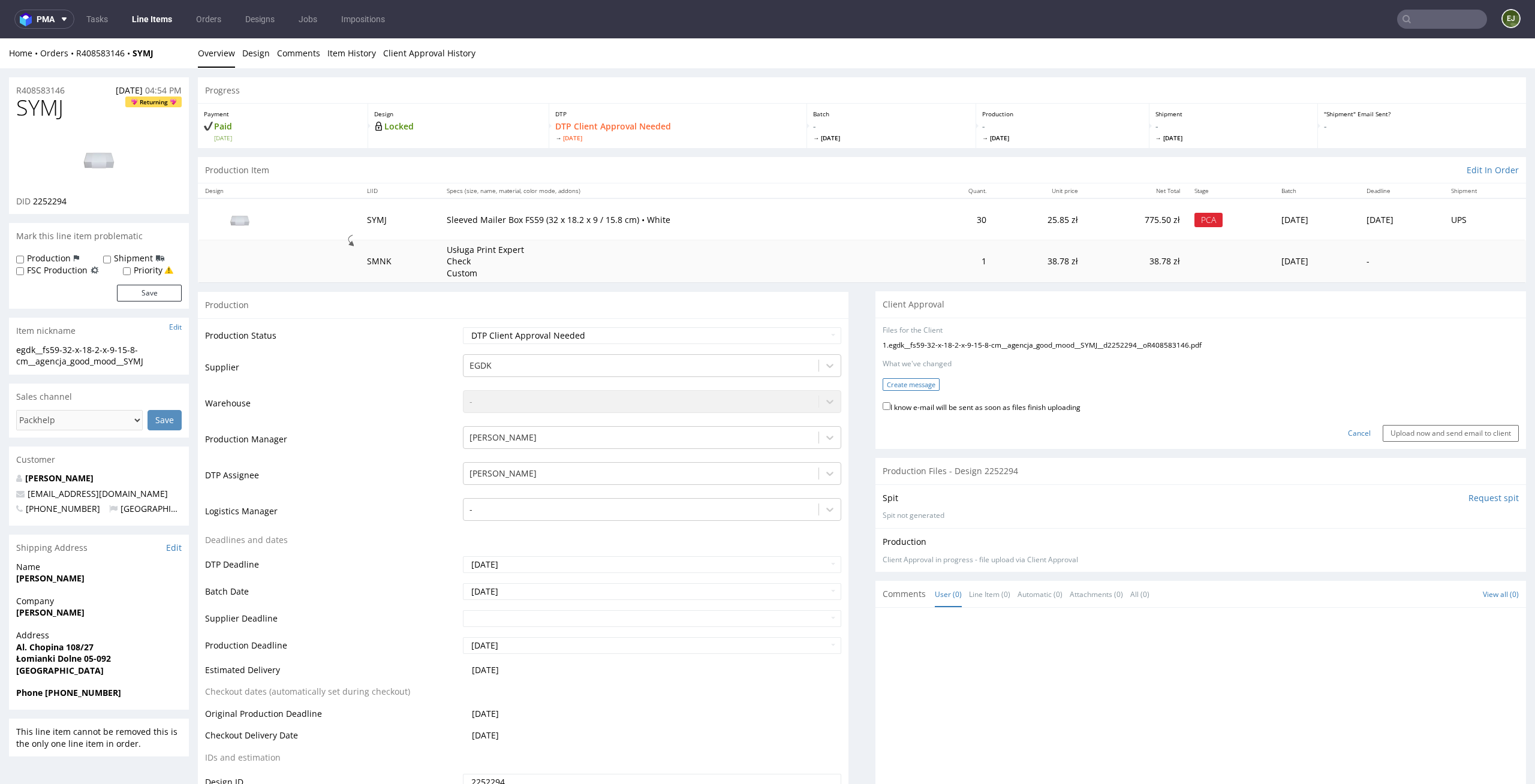
click at [898, 385] on button "Create message" at bounding box center [911, 384] width 57 height 13
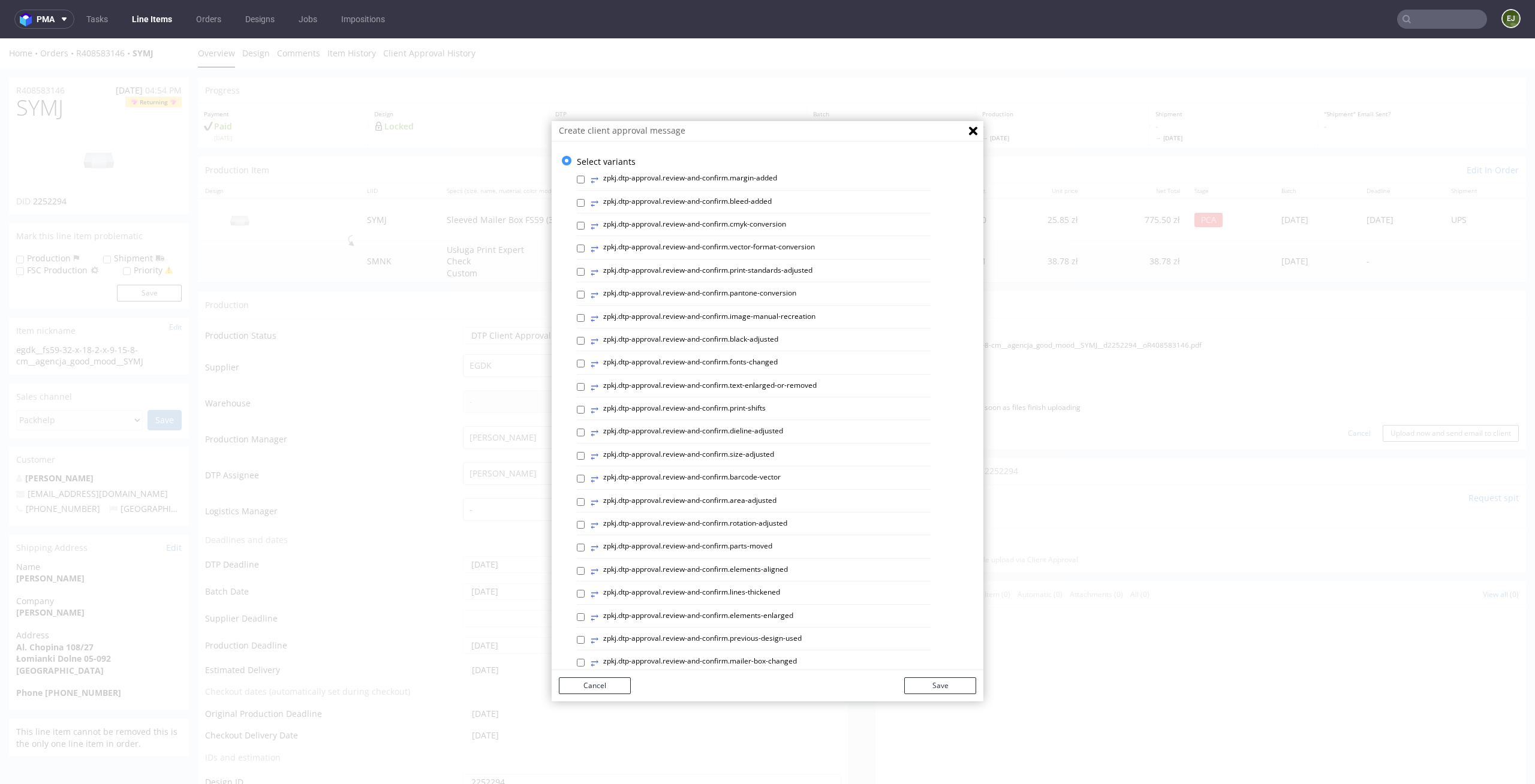
click at [576, 257] on div "⥂ zpkj.dtp-approval.review-and-confirm.vector-format-conversion" at bounding box center [753, 251] width 354 height 17
click at [576, 267] on div "⥂ zpkj.dtp-approval.review-and-confirm.print-standards-adjusted" at bounding box center [753, 274] width 354 height 17
click at [576, 277] on div "⥂ zpkj.dtp-approval.review-and-confirm.print-standards-adjusted" at bounding box center [753, 274] width 354 height 17
click at [576, 275] on input "⥂ zpkj.dtp-approval.review-and-confirm.print-standards-adjusted" at bounding box center [580, 271] width 8 height 8
checkbox input "true"
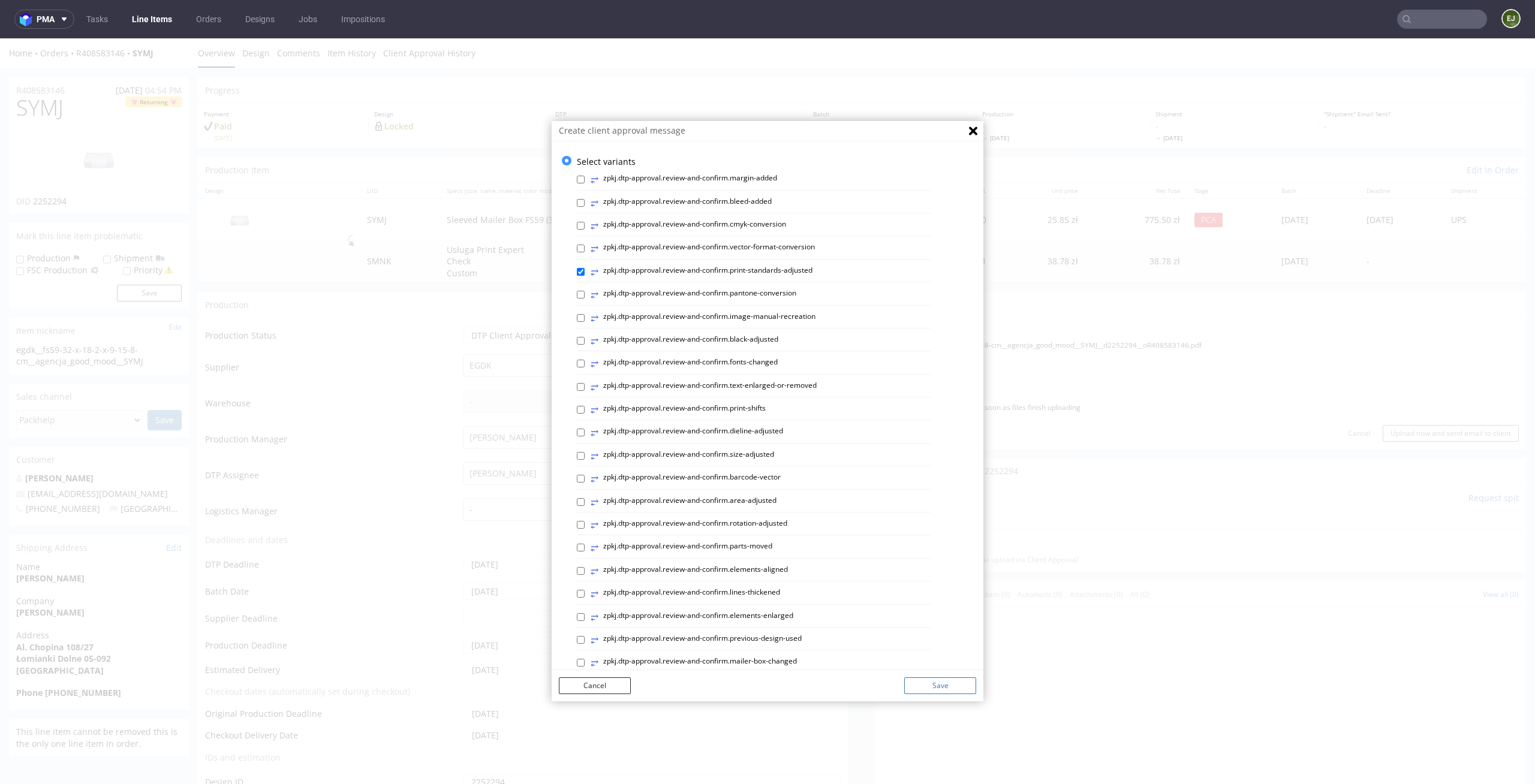
click at [929, 682] on button "Save" at bounding box center [941, 686] width 72 height 17
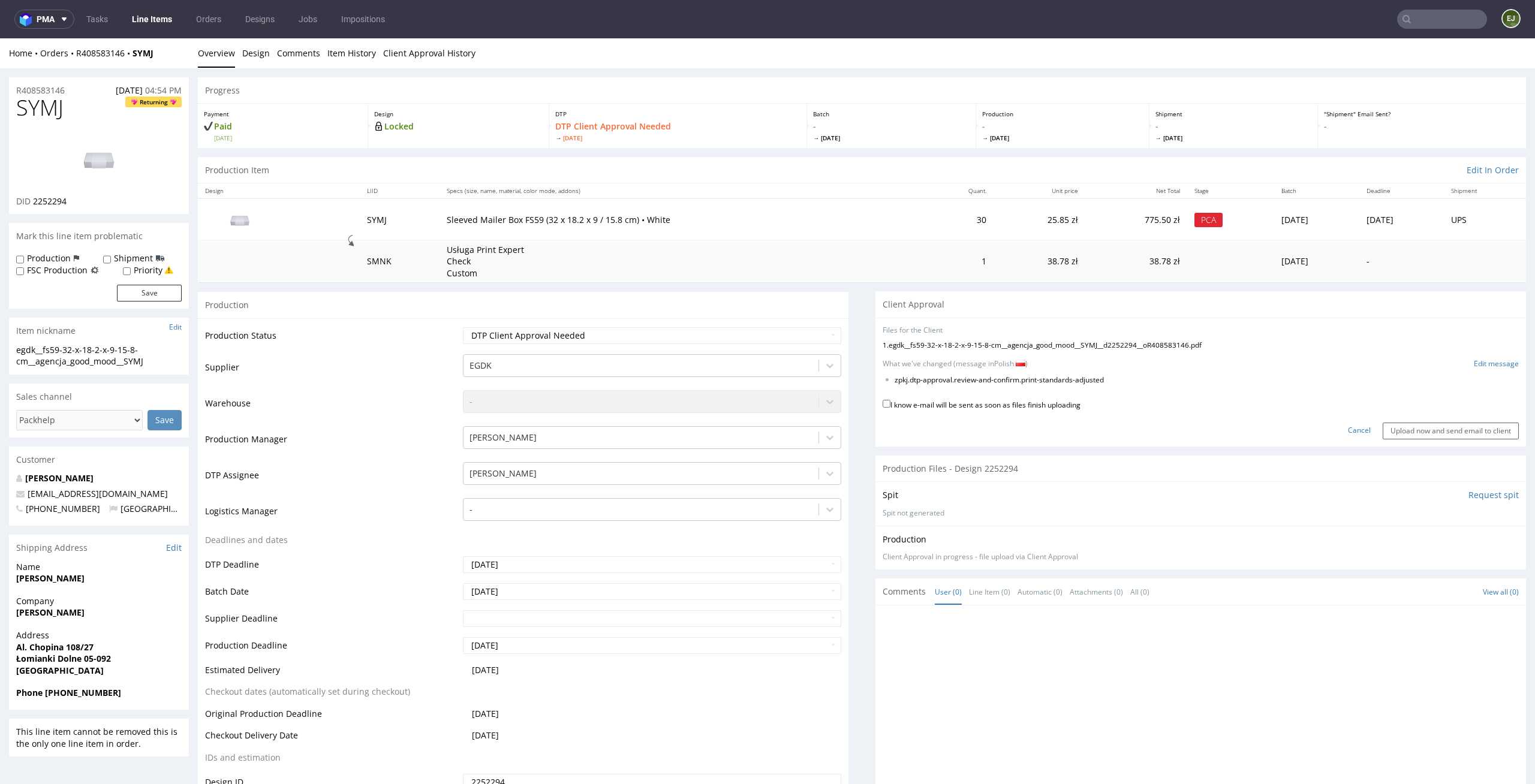
click at [1485, 358] on form "Files for the Client 1 . egdk__fs59-32-x-18-2-x-9-15-8-cm__agencja_good_mood__S…" at bounding box center [1200, 382] width 637 height 114
click at [1460, 357] on form "Files for the Client 1 . egdk__fs59-32-x-18-2-x-9-15-8-cm__agencja_good_mood__S…" at bounding box center [1200, 382] width 637 height 114
click at [1474, 362] on link "Edit message" at bounding box center [1496, 364] width 45 height 10
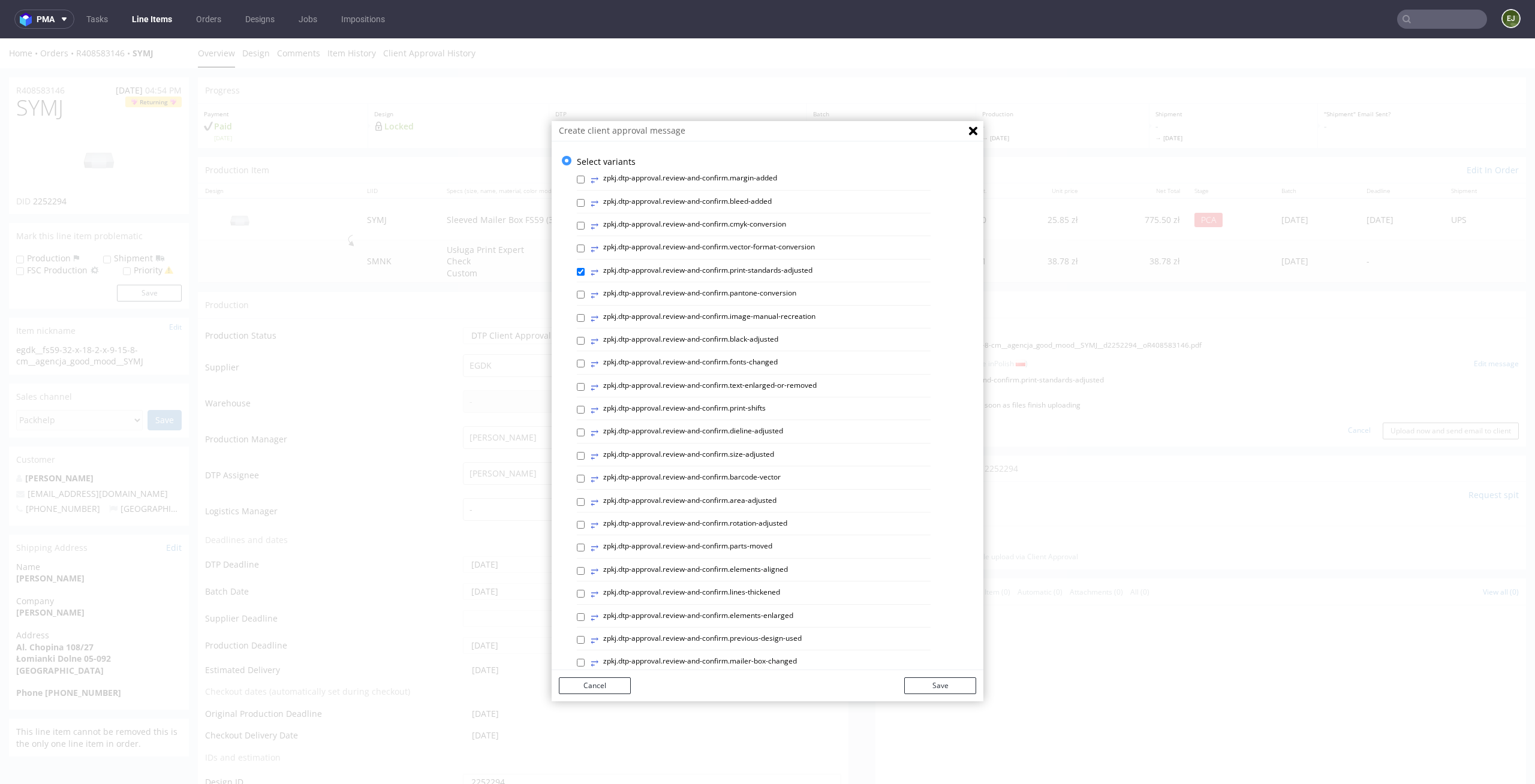
click at [679, 269] on label "⥂ zpkj.dtp-approval.review-and-confirm.print-standards-adjusted" at bounding box center [701, 271] width 222 height 13
click at [585, 269] on input "⥂ zpkj.dtp-approval.review-and-confirm.print-standards-adjusted" at bounding box center [580, 271] width 8 height 8
checkbox input "false"
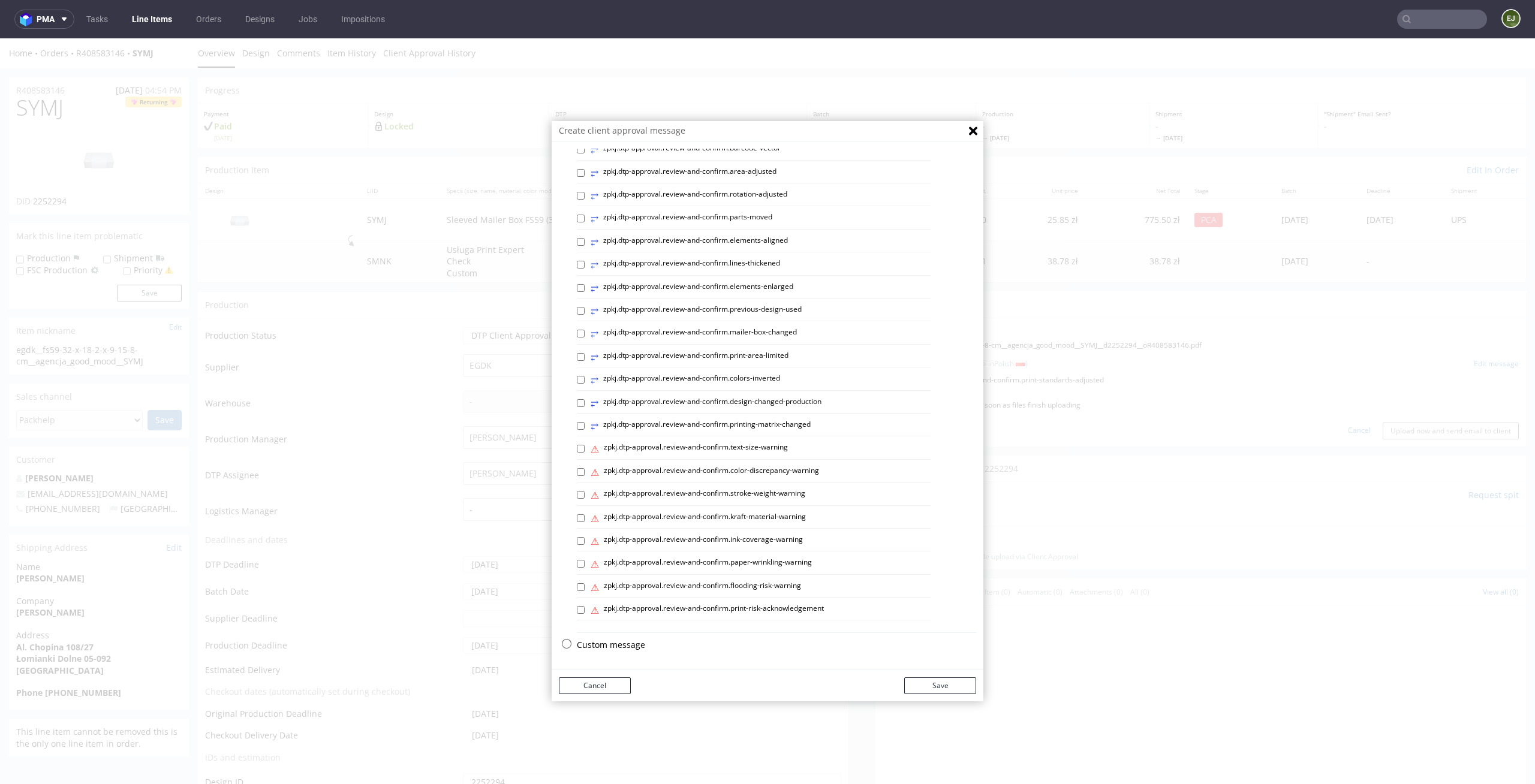
click at [612, 642] on p "Custom message" at bounding box center [776, 645] width 399 height 12
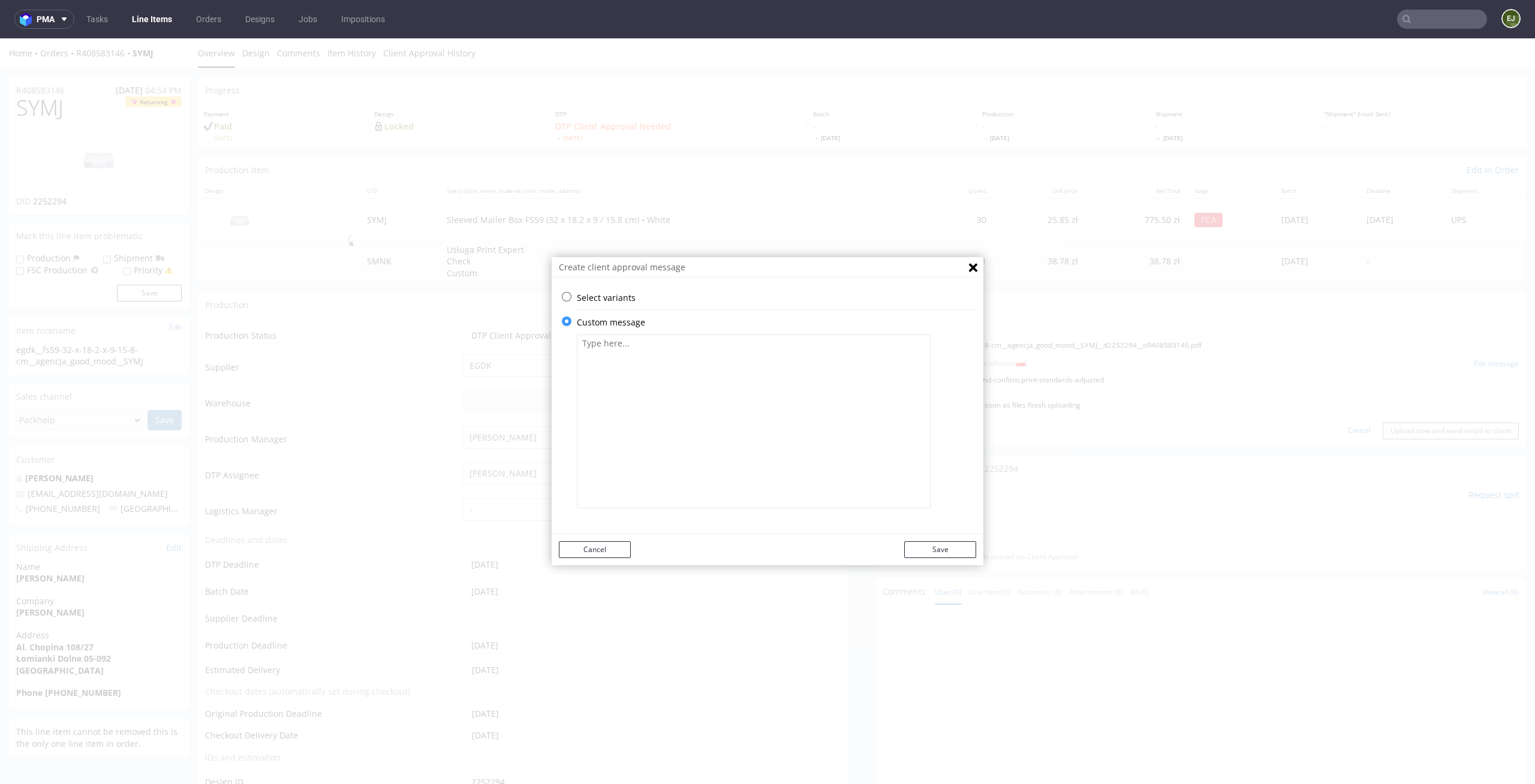
scroll to position [0, 0]
click at [697, 417] on textarea at bounding box center [753, 421] width 354 height 173
paste textarea "We have changed the design colors to those used in printing (your design was pr…"
type textarea "We have changed the design colors to those used in printing (your design was pr…"
click at [949, 538] on div "Cancel Save" at bounding box center [767, 550] width 432 height 31
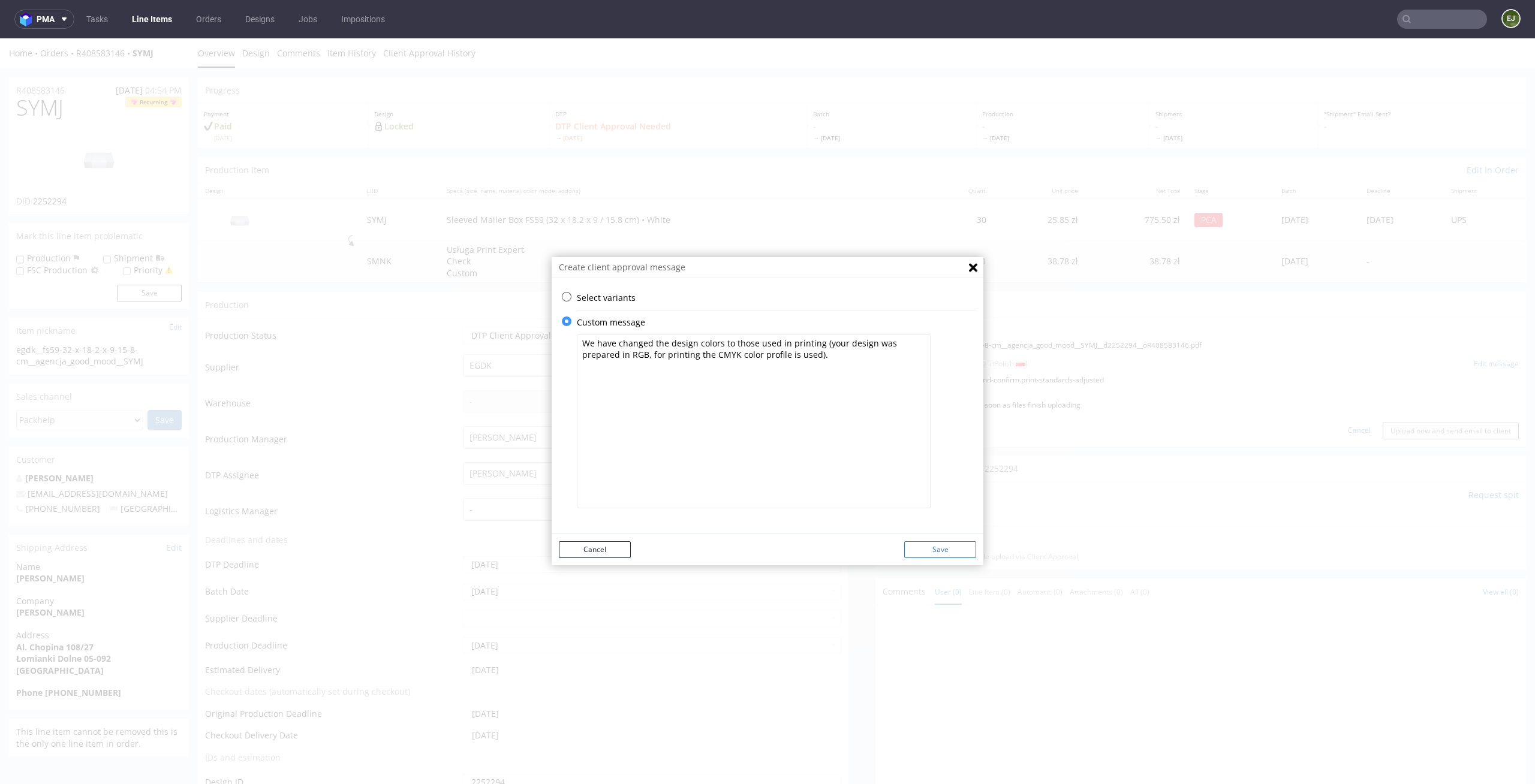
click at [949, 543] on button "Save" at bounding box center [941, 550] width 72 height 17
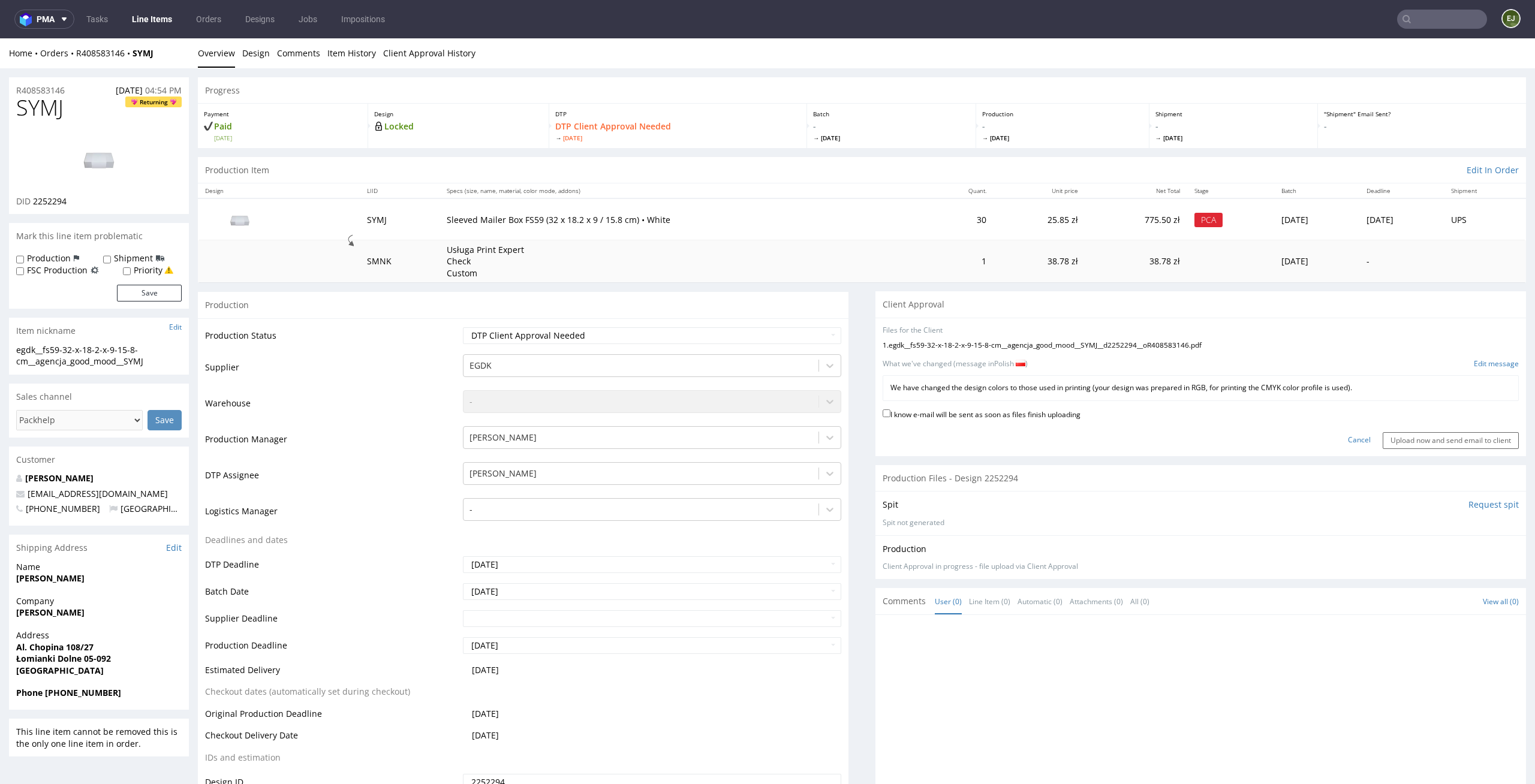
click at [1039, 411] on label "I know e-mail will be sent as soon as files finish uploading" at bounding box center [981, 413] width 198 height 13
click at [890, 411] on input "I know e-mail will be sent as soon as files finish uploading" at bounding box center [886, 413] width 8 height 8
checkbox input "true"
click at [1445, 437] on input "Upload now and send email to client" at bounding box center [1450, 441] width 136 height 17
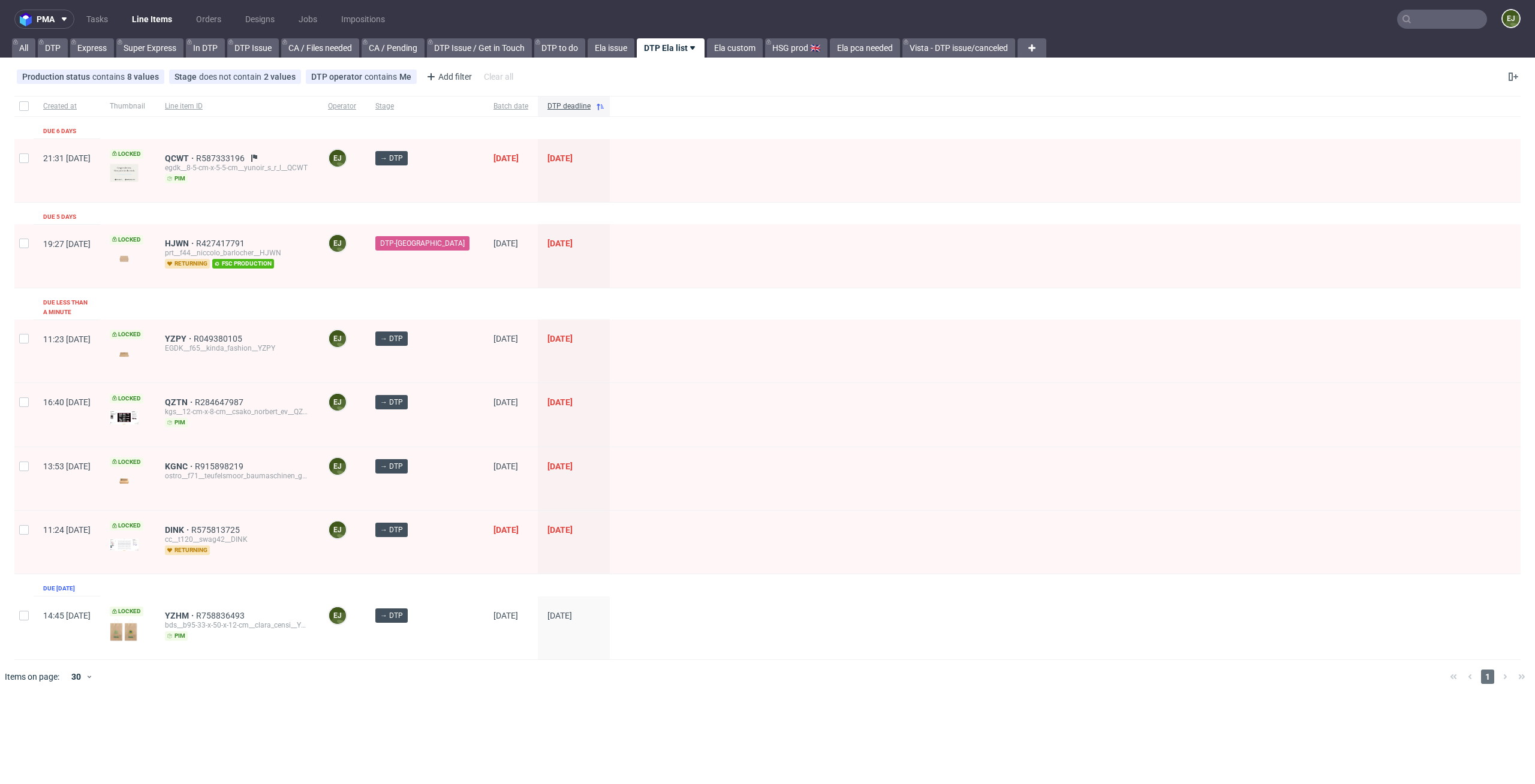
click at [283, 659] on div at bounding box center [785, 676] width 1311 height 33
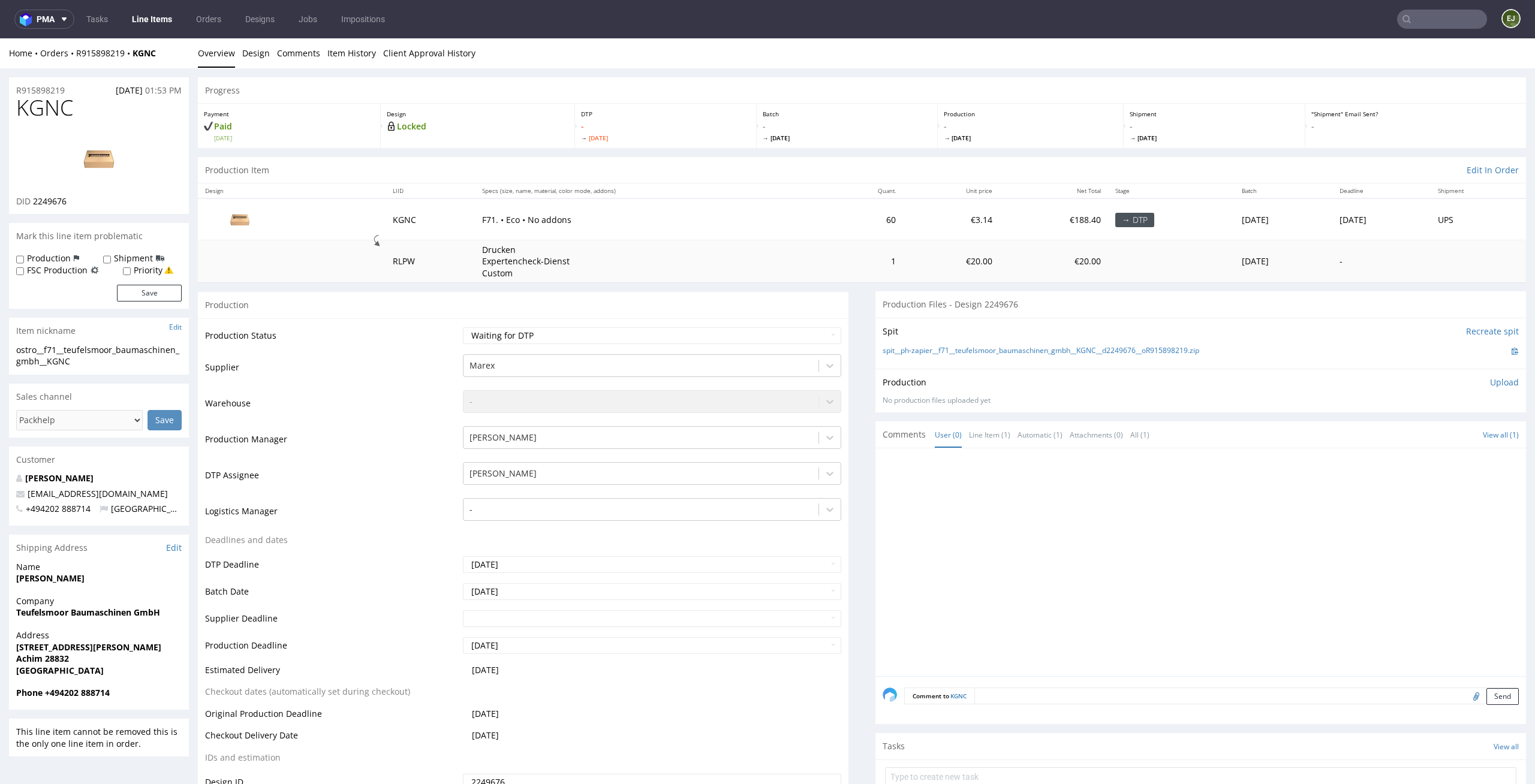
click at [571, 311] on div "Production" at bounding box center [522, 304] width 650 height 27
click at [253, 46] on link "Design" at bounding box center [256, 53] width 27 height 29
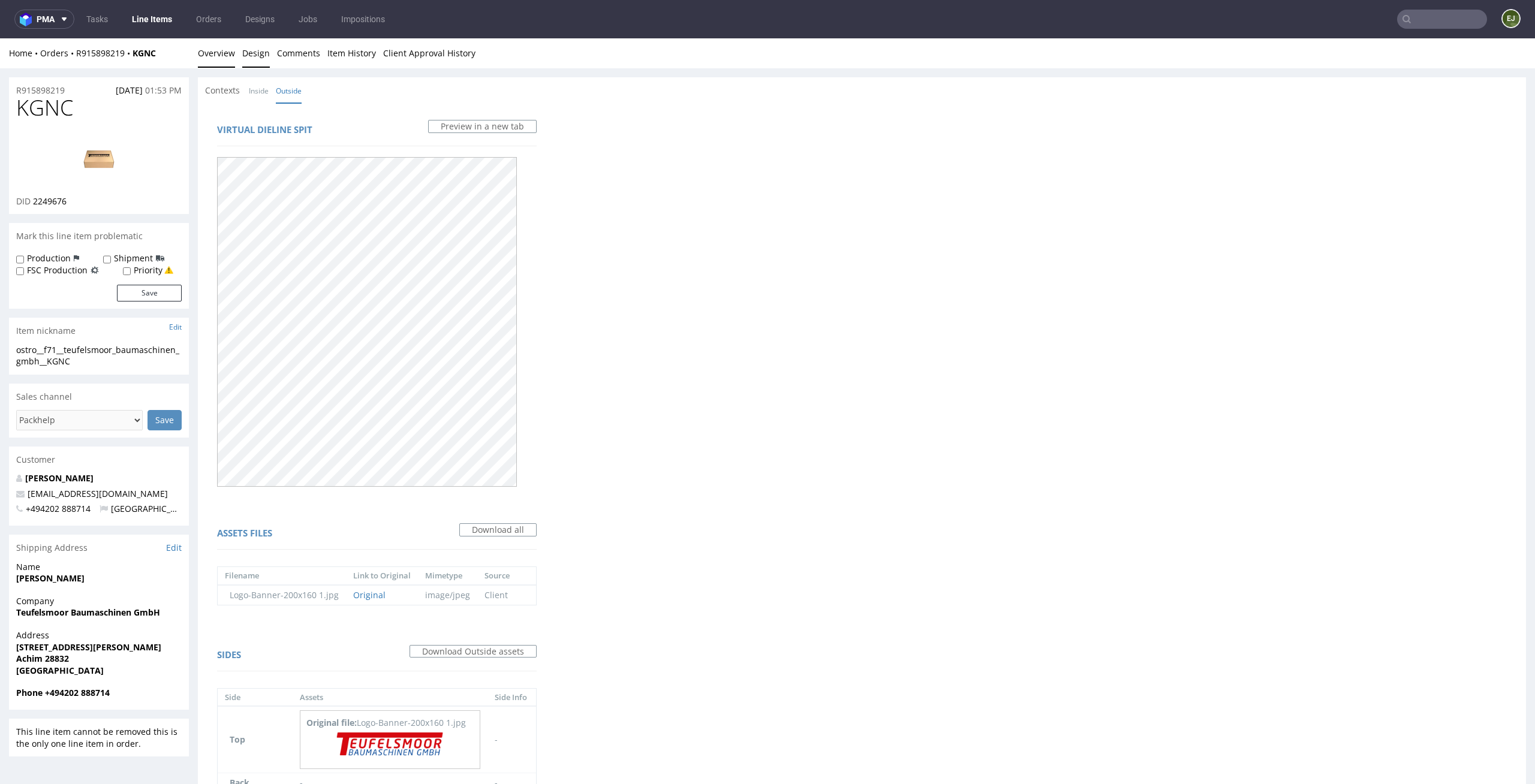
click at [224, 55] on link "Overview" at bounding box center [216, 53] width 37 height 29
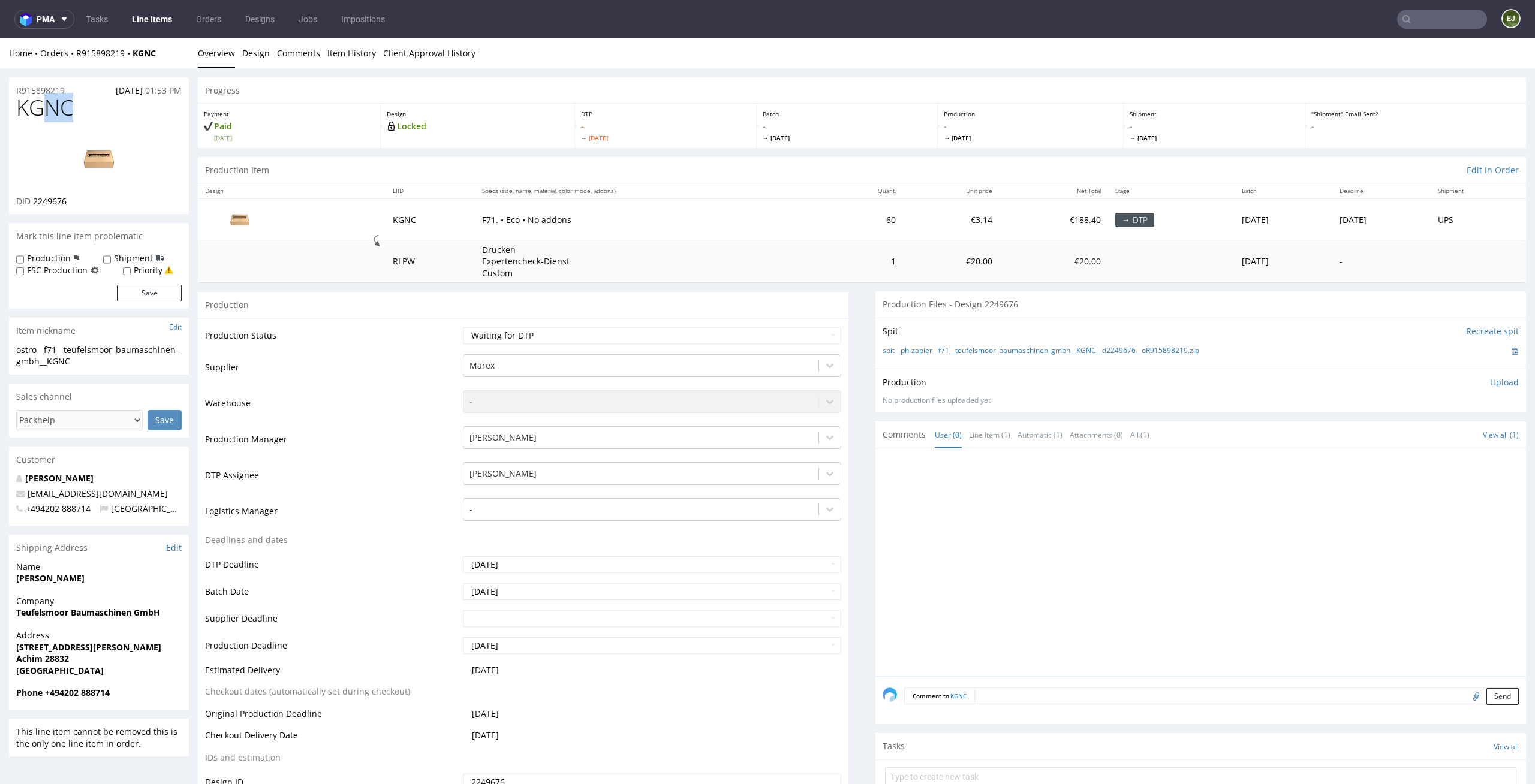
drag, startPoint x: 78, startPoint y: 107, endPoint x: 0, endPoint y: 101, distance: 78.2
copy span "KGNC"
click at [1489, 386] on p "Upload" at bounding box center [1504, 382] width 29 height 12
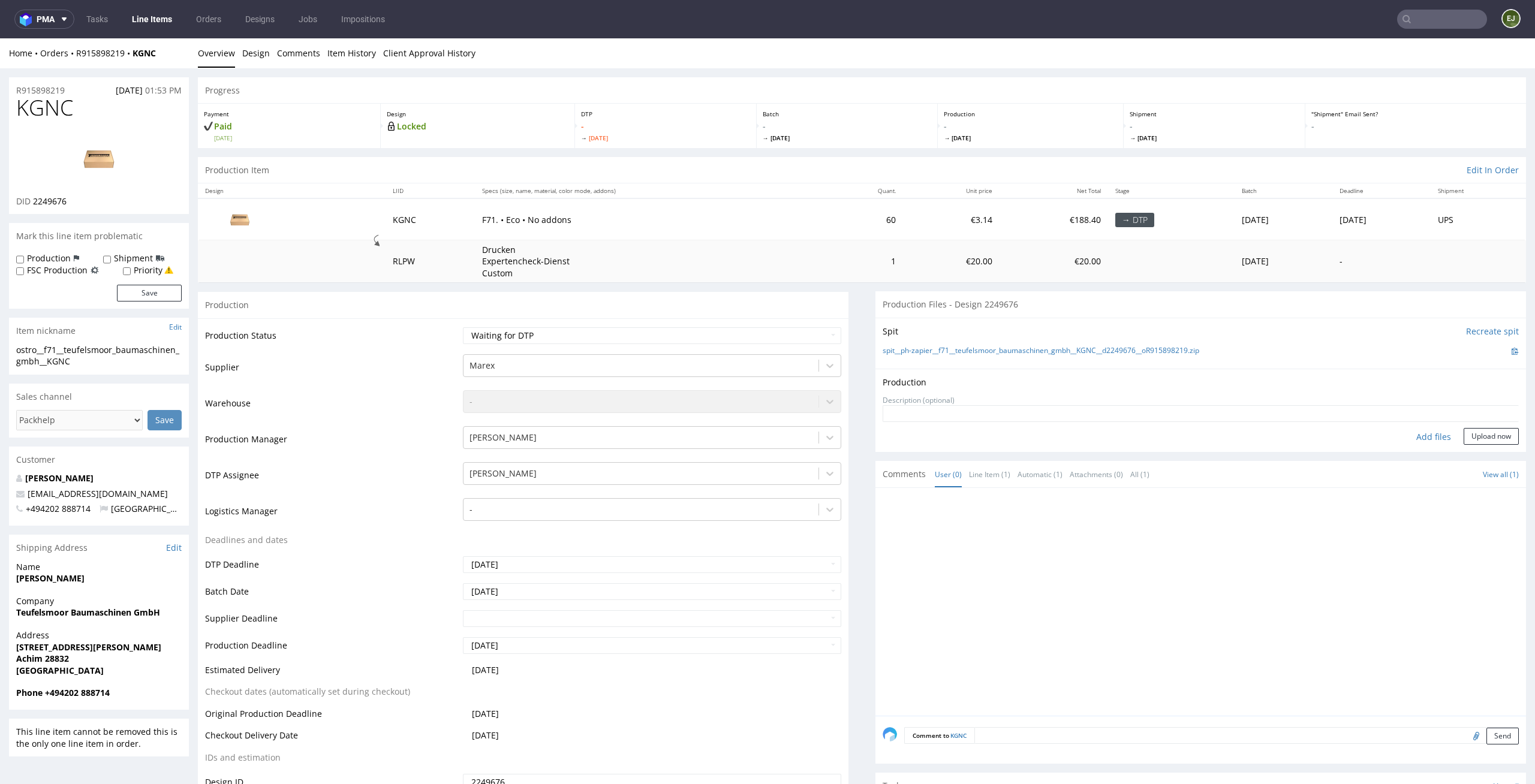
click at [1410, 431] on div "Add files" at bounding box center [1434, 436] width 60 height 18
type input "C:\fakepath\ostro__f71__teufelsmoor_baumaschinen_gmbh__KGNC__d2249676__oR915898…"
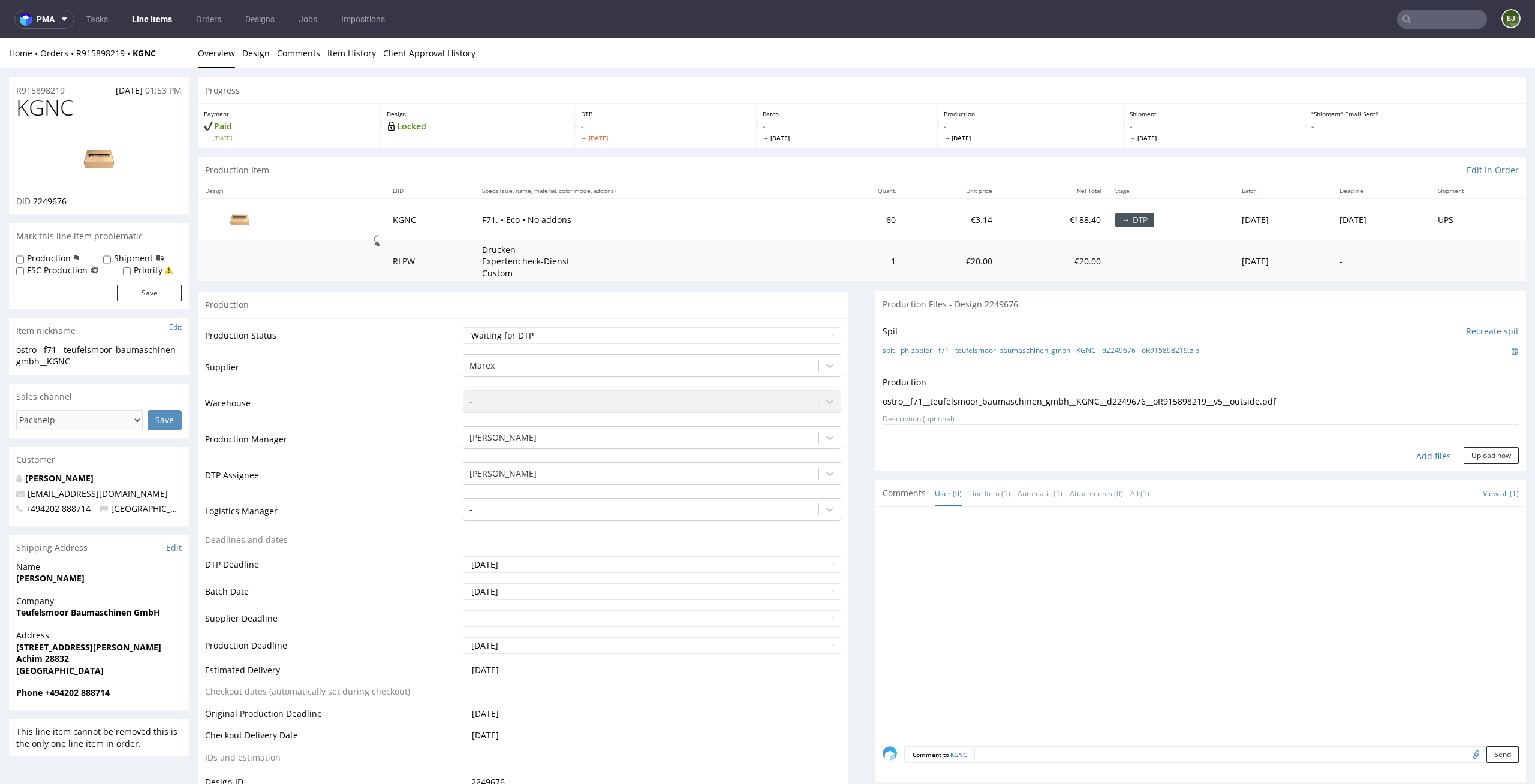
click at [1488, 444] on form "Add files Upload now" at bounding box center [1200, 444] width 637 height 40
click at [1471, 458] on button "Upload now" at bounding box center [1491, 456] width 55 height 17
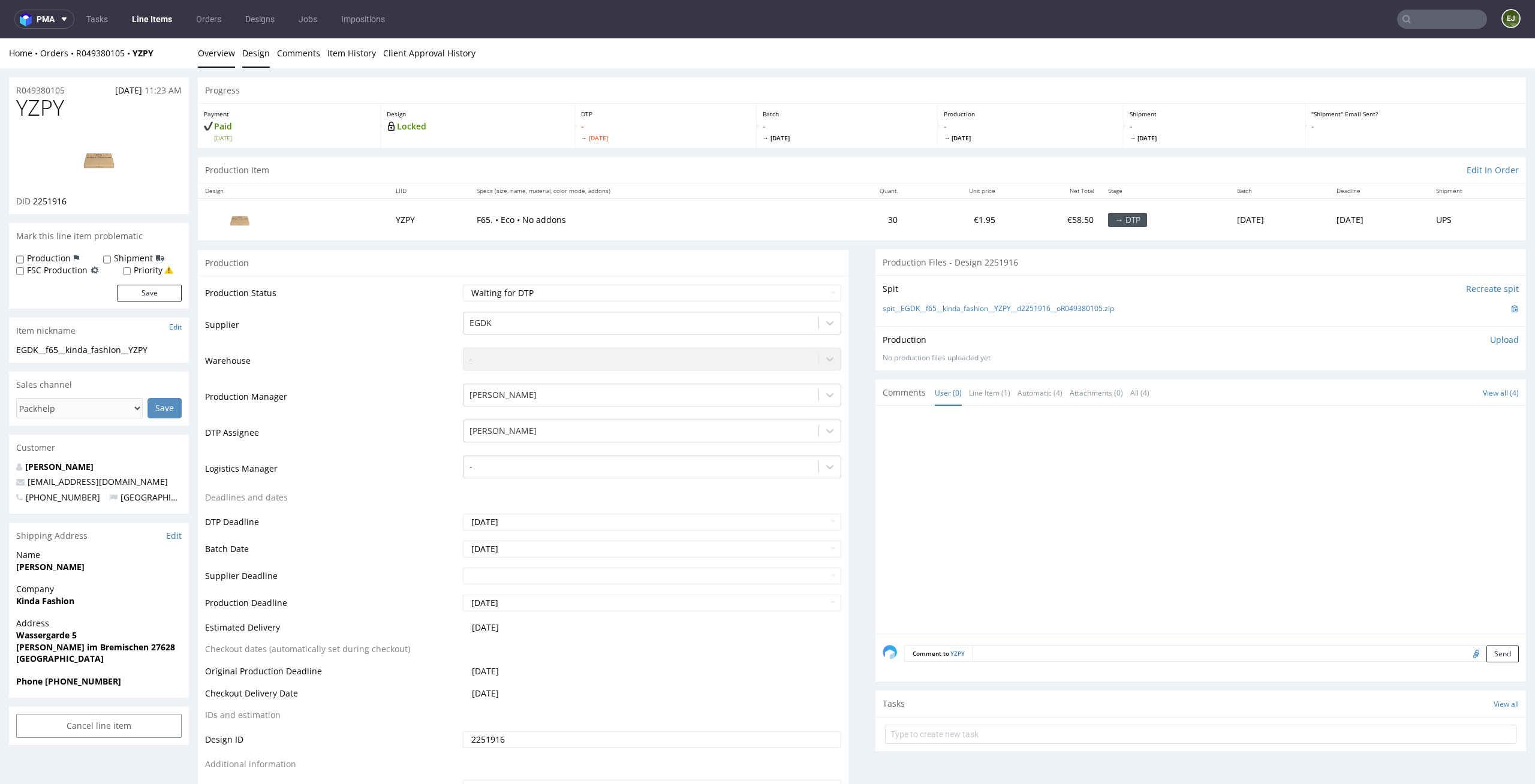
click at [252, 51] on link "Design" at bounding box center [256, 53] width 27 height 29
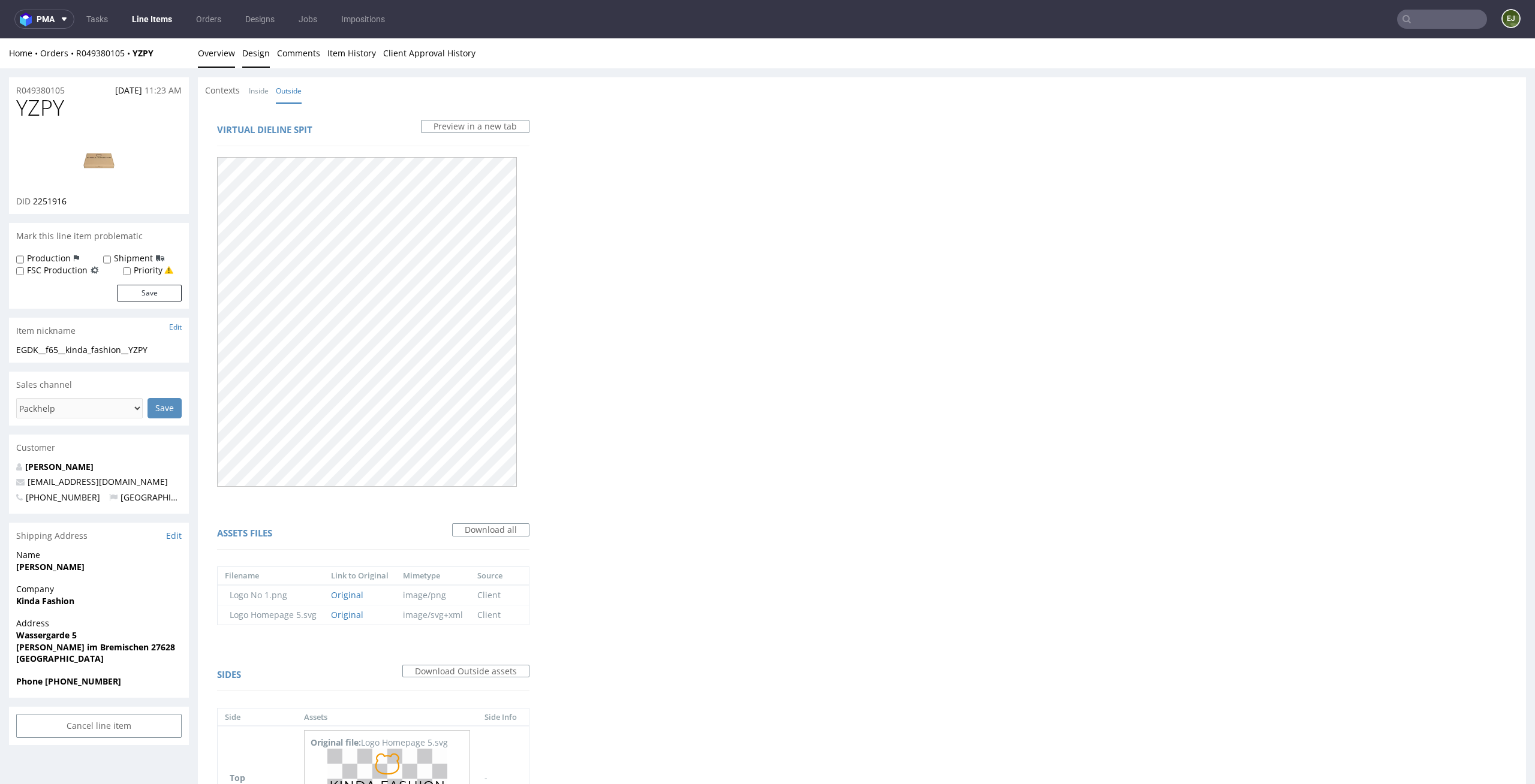
click at [224, 65] on link "Overview" at bounding box center [216, 53] width 37 height 29
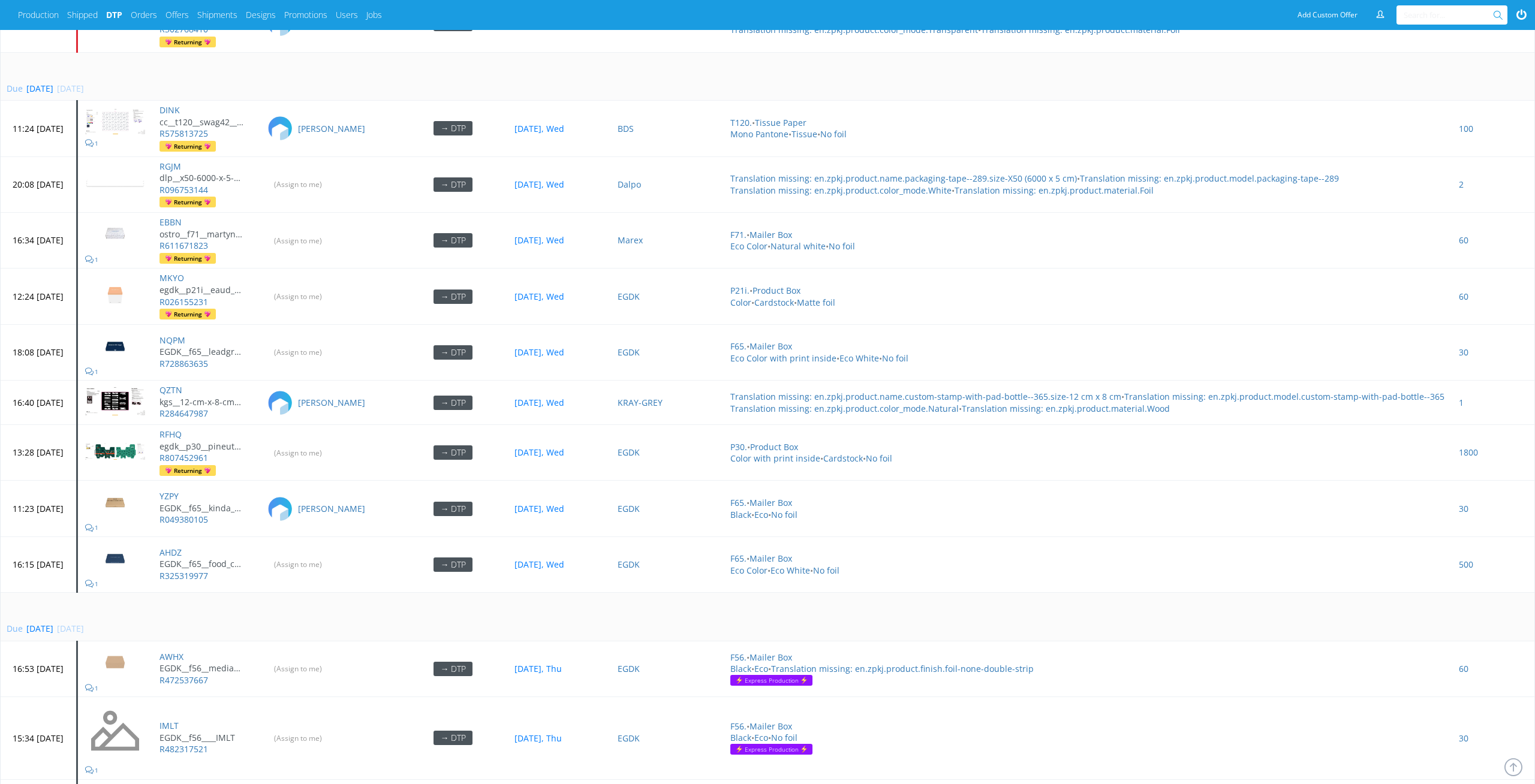
scroll to position [3394, 0]
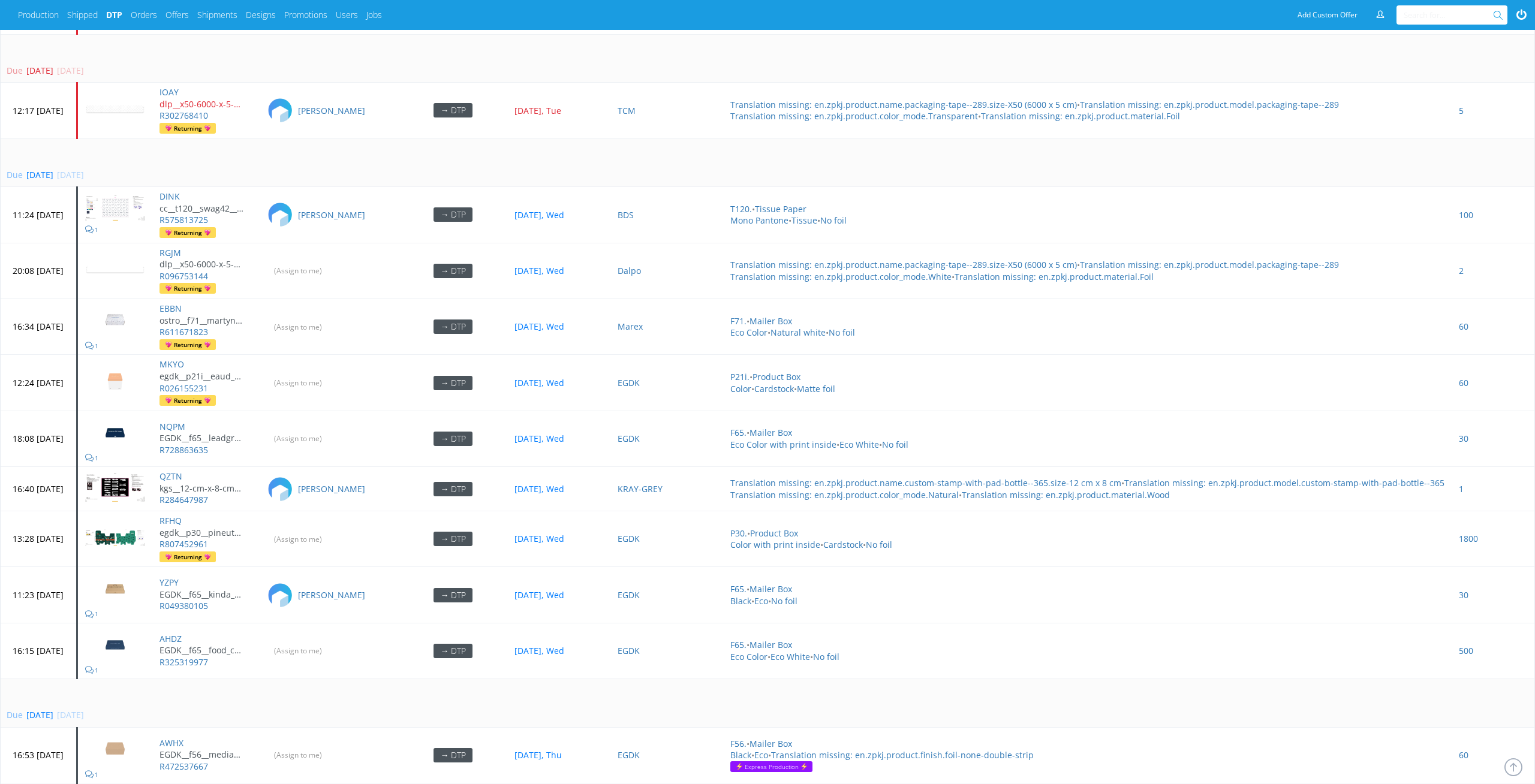
click at [362, 138] on td "Due today 27 Aug 2025, Wed" at bounding box center [767, 162] width 1533 height 49
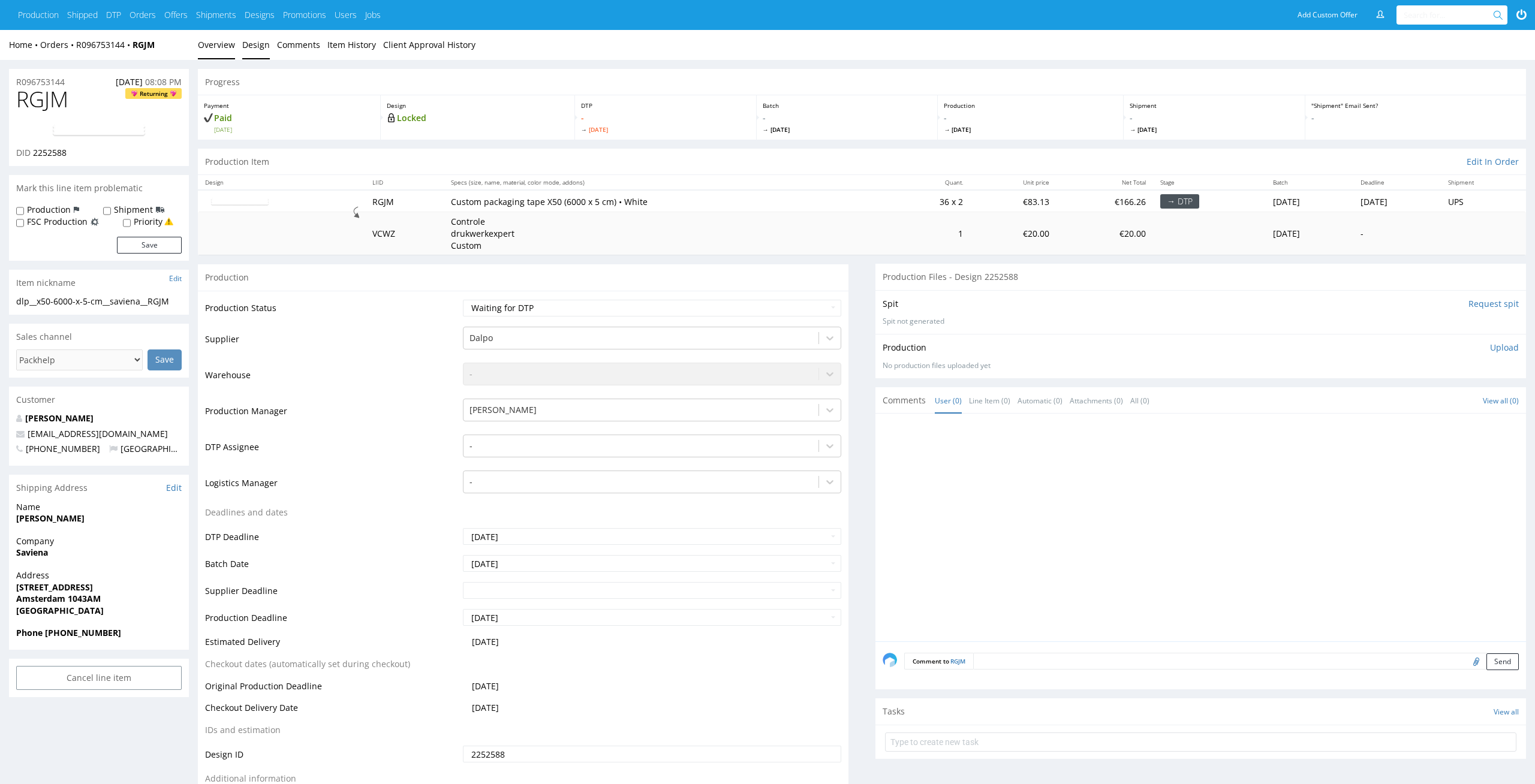
click at [251, 45] on link "Design" at bounding box center [256, 45] width 27 height 29
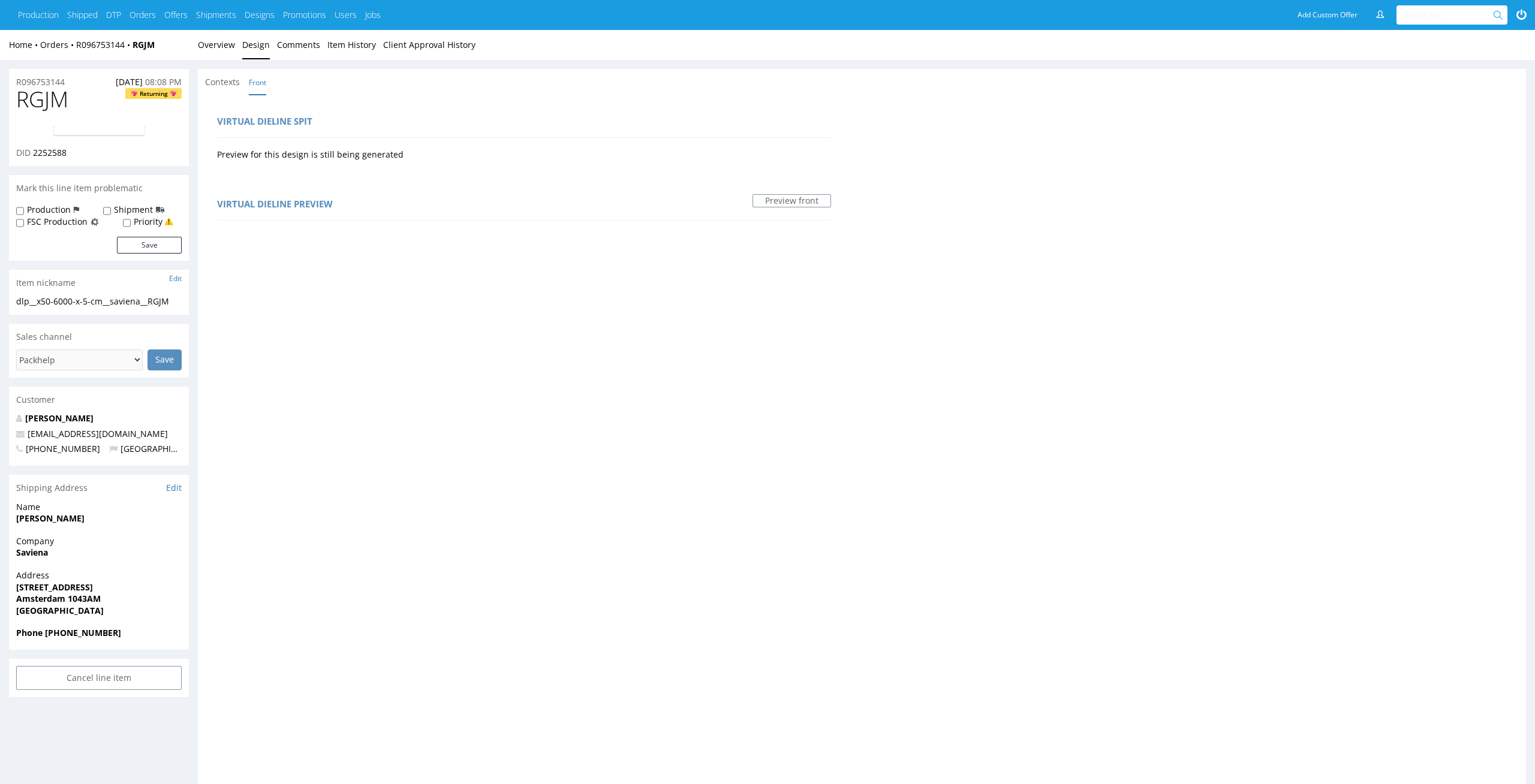
scroll to position [514, 0]
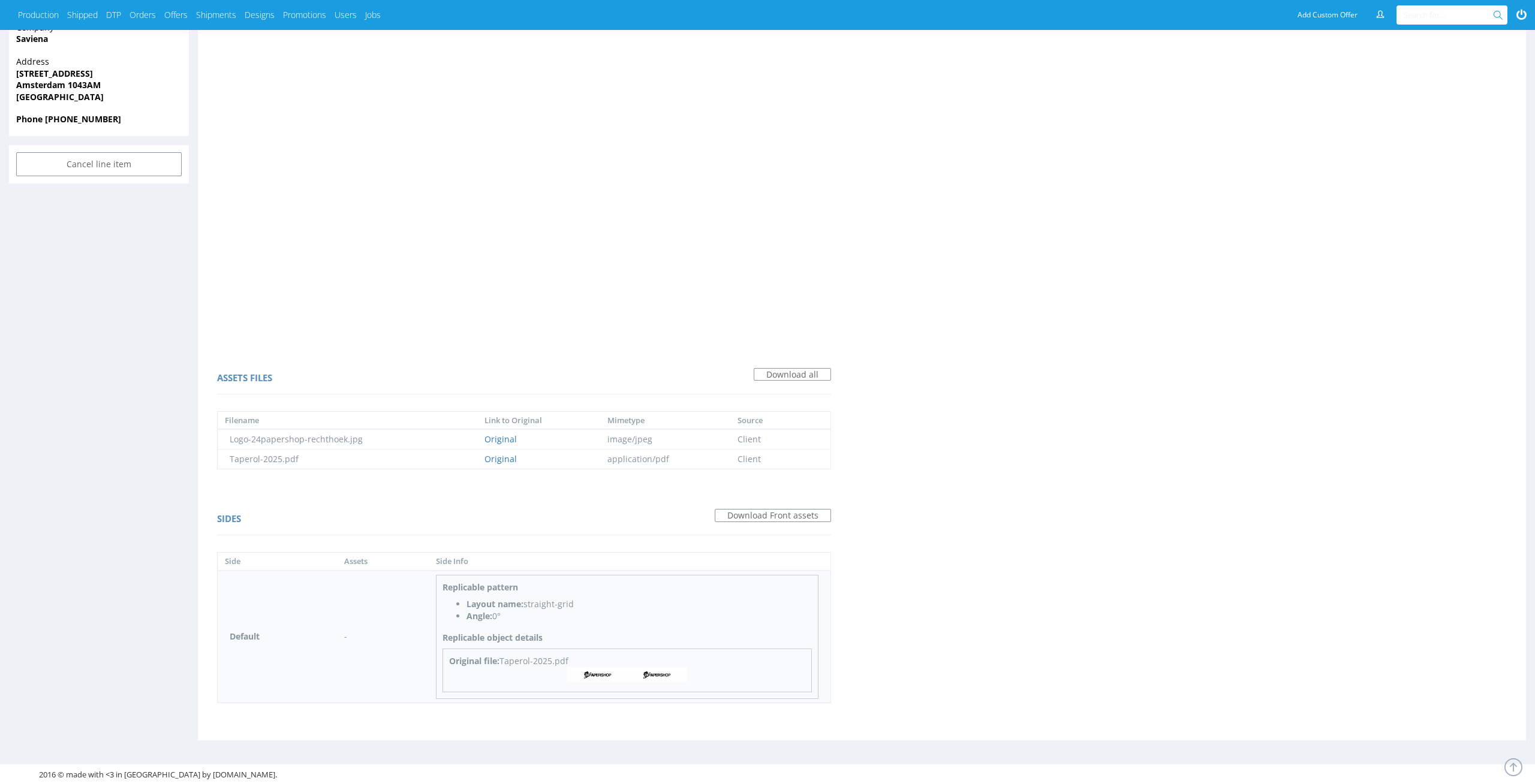
click at [626, 674] on img at bounding box center [627, 675] width 120 height 15
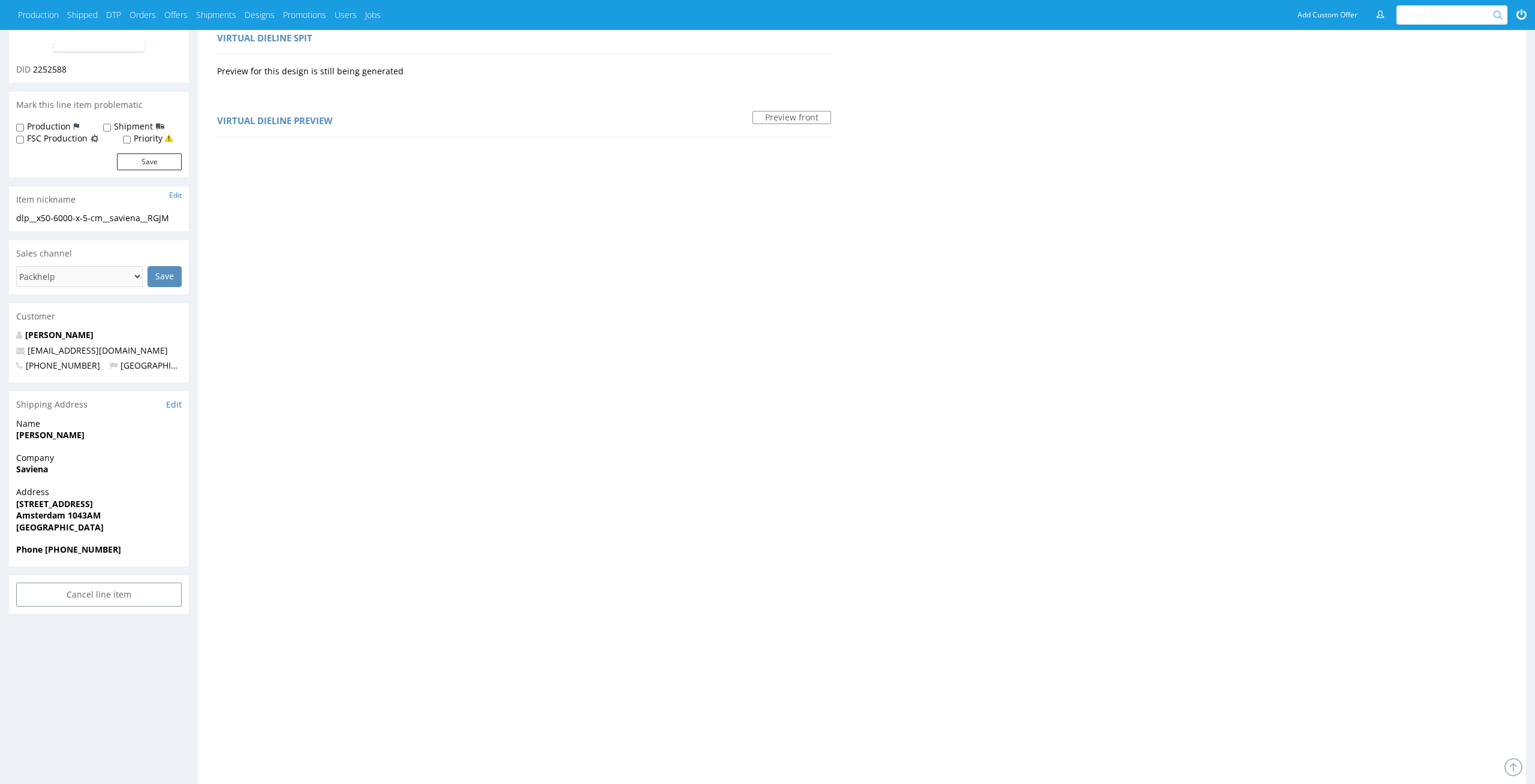
scroll to position [0, 0]
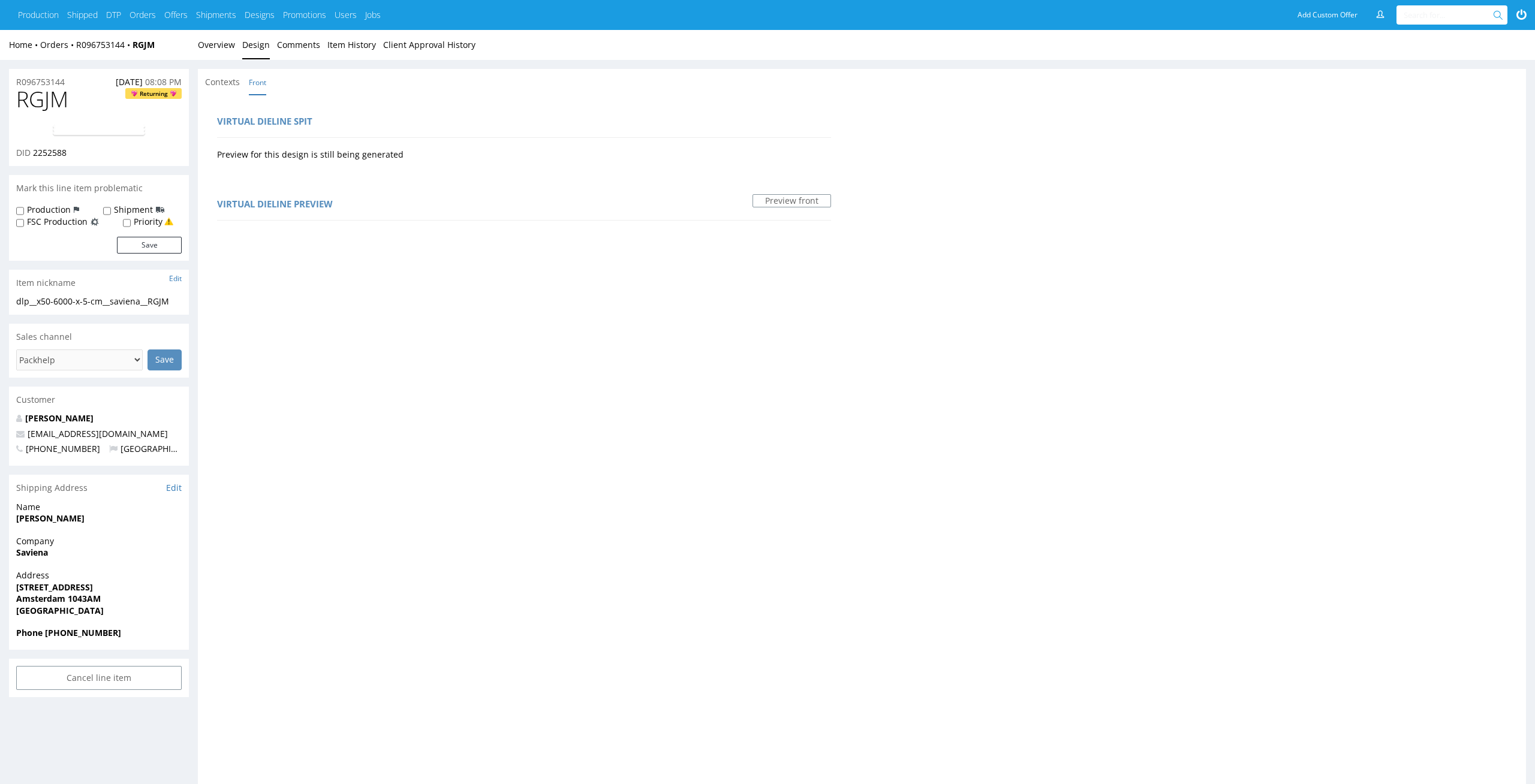
click at [217, 63] on div "R096753144 24.08.2025 08:08 PM RGJM Returning DID 2252588 Mark this line item p…" at bounding box center [767, 665] width 1535 height 1212
click at [220, 45] on link "Overview" at bounding box center [216, 45] width 37 height 29
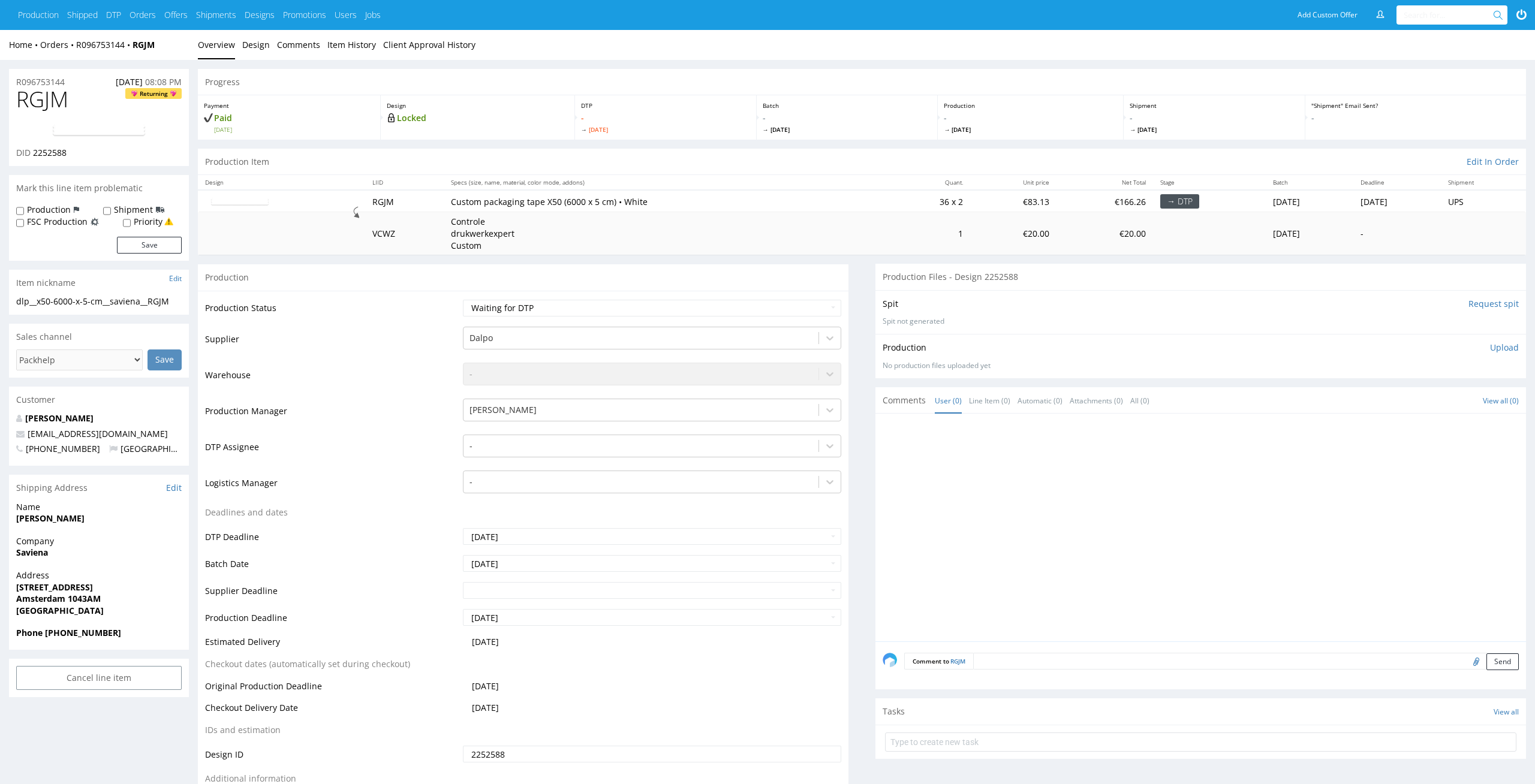
click at [334, 368] on td "Warehouse" at bounding box center [332, 380] width 255 height 36
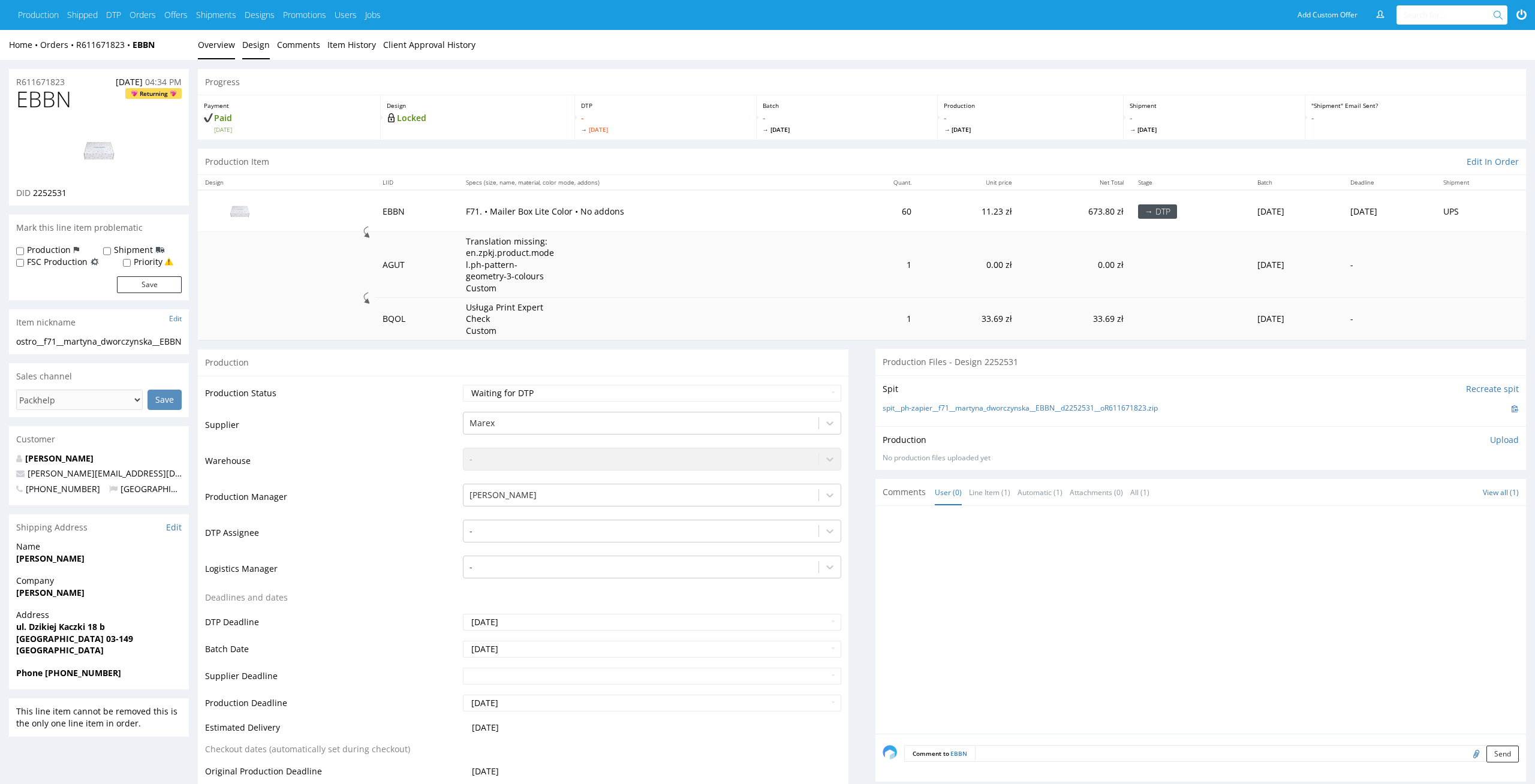
click at [255, 49] on link "Design" at bounding box center [256, 45] width 27 height 29
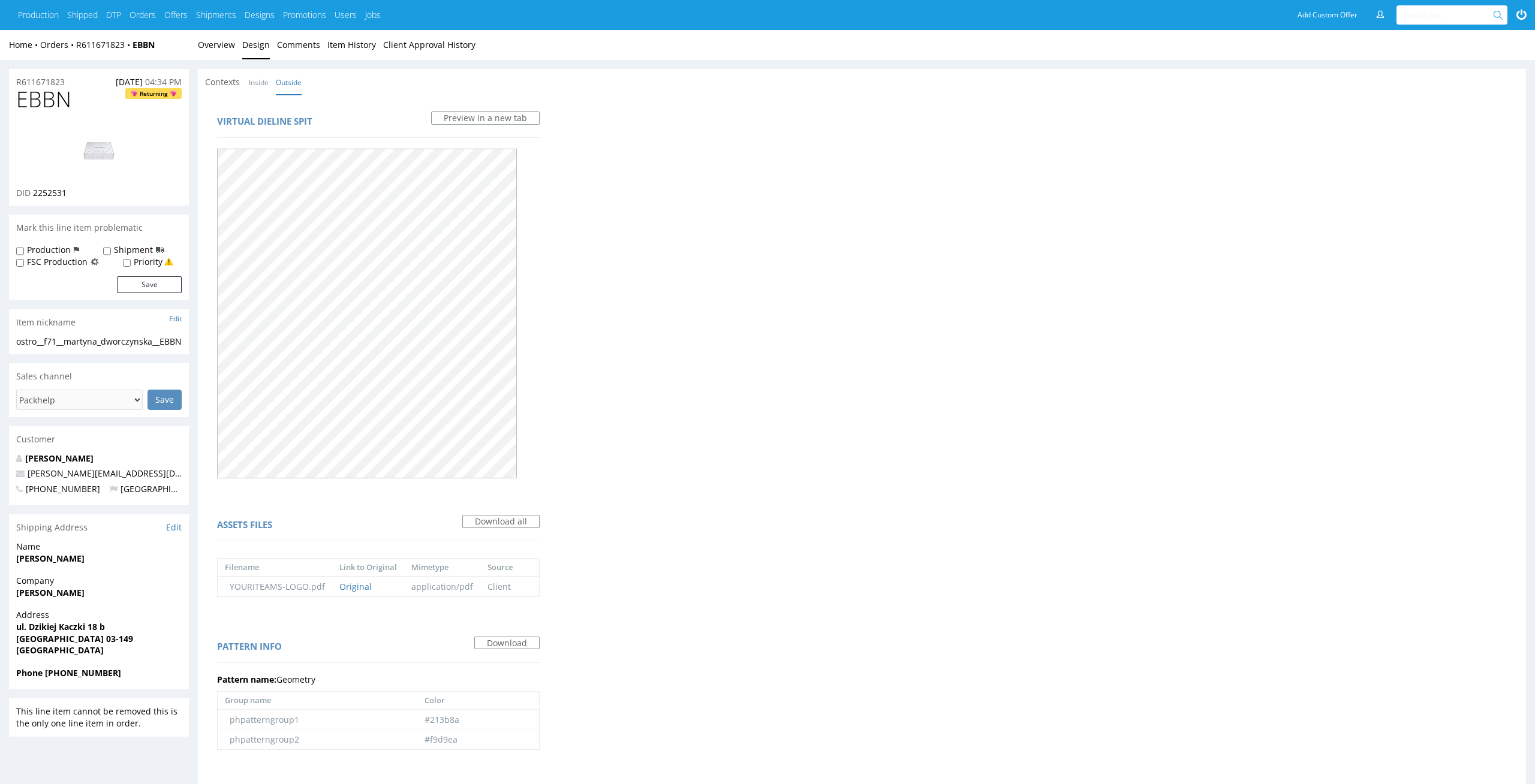
click at [202, 70] on div "Contexts Inside Outside" at bounding box center [862, 82] width 1328 height 27
click at [228, 35] on link "Overview" at bounding box center [216, 45] width 37 height 29
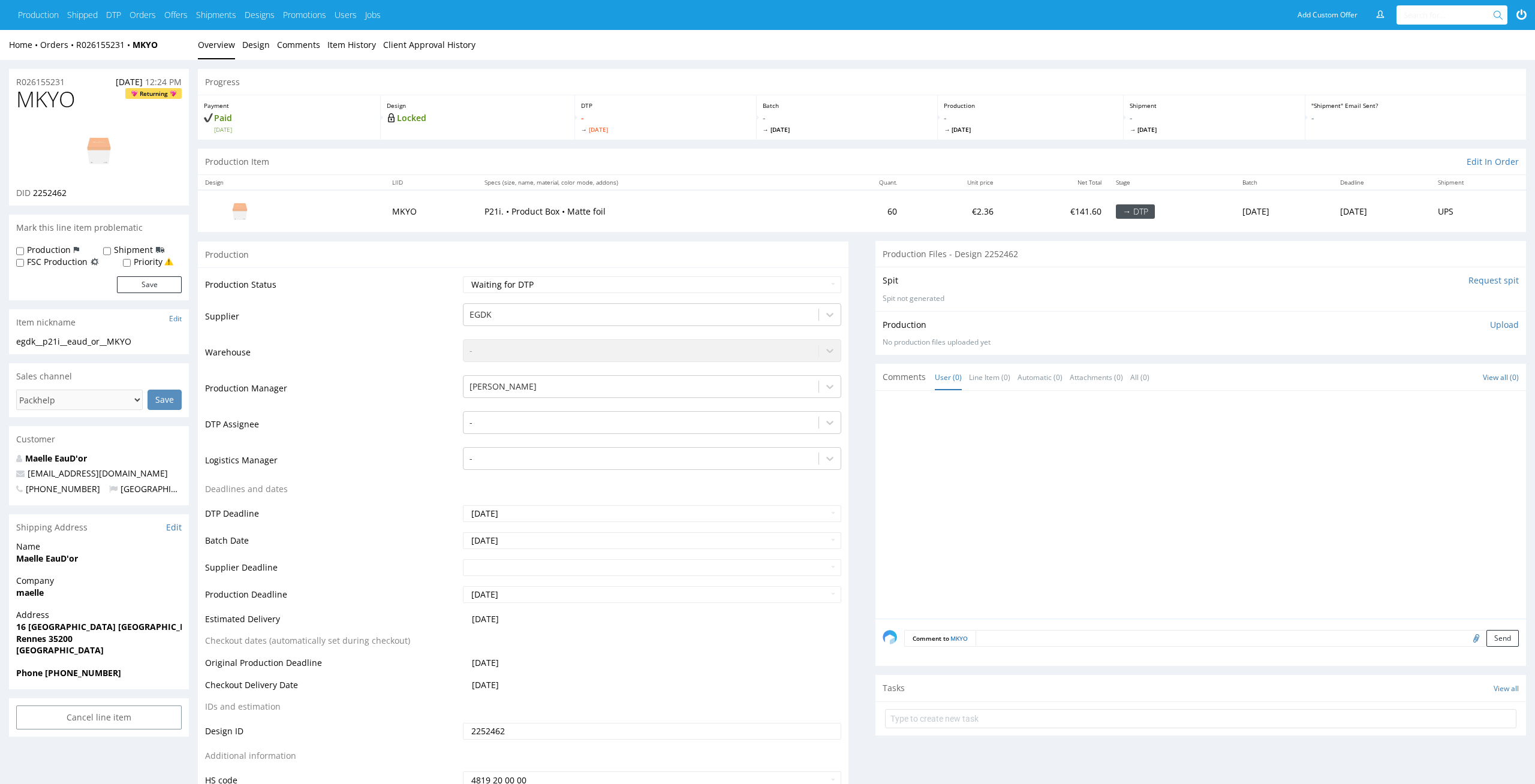
click at [259, 27] on ul "Production Shipped DTP Orders Offers Shipments Designs Promotions Users Jobs" at bounding box center [204, 15] width 371 height 30
click at [256, 58] on link "Design" at bounding box center [256, 45] width 27 height 29
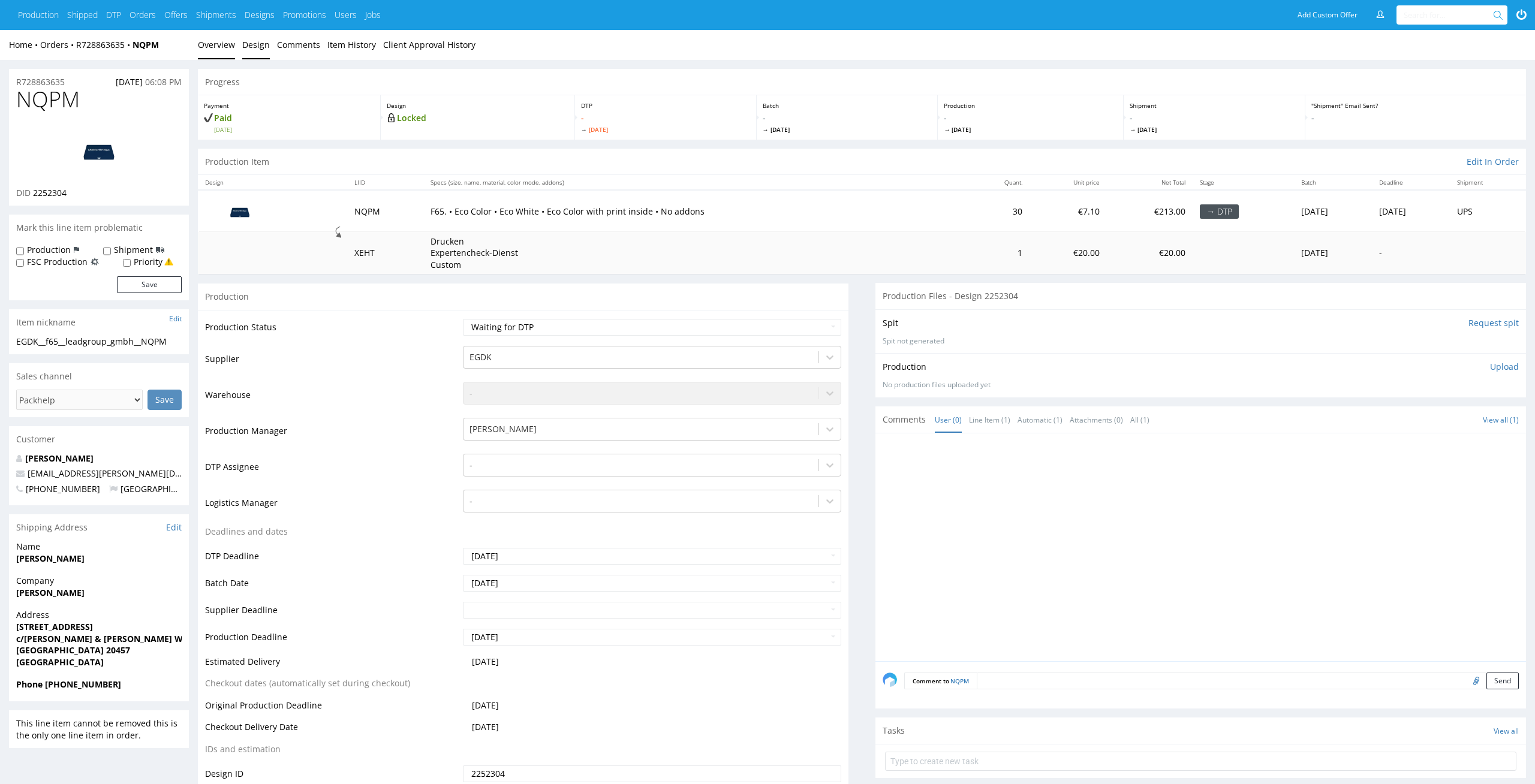
click at [259, 45] on link "Design" at bounding box center [256, 45] width 27 height 29
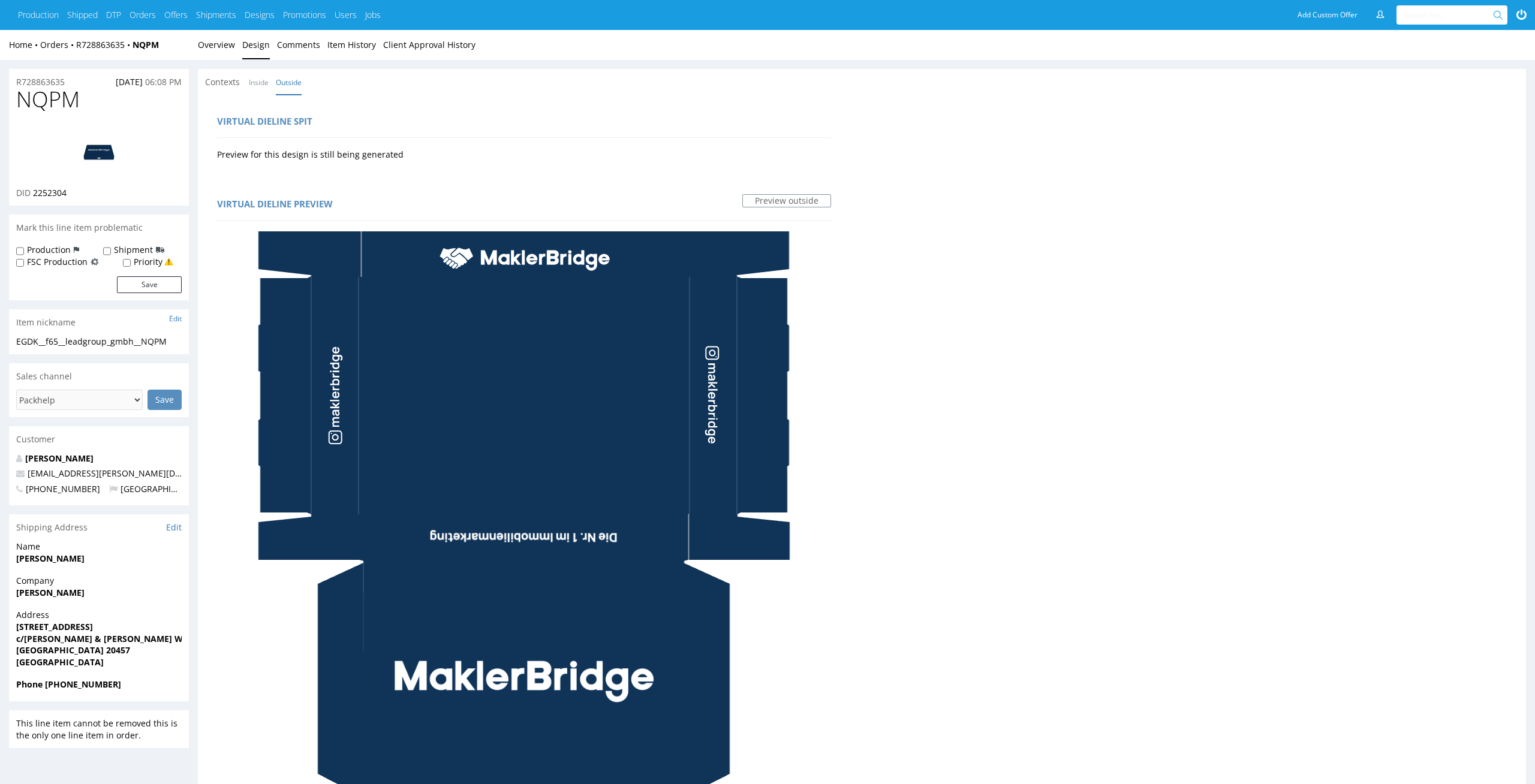
click at [270, 93] on div "Contexts Inside Outside" at bounding box center [862, 82] width 1328 height 27
click at [257, 80] on link "Inside" at bounding box center [259, 82] width 20 height 26
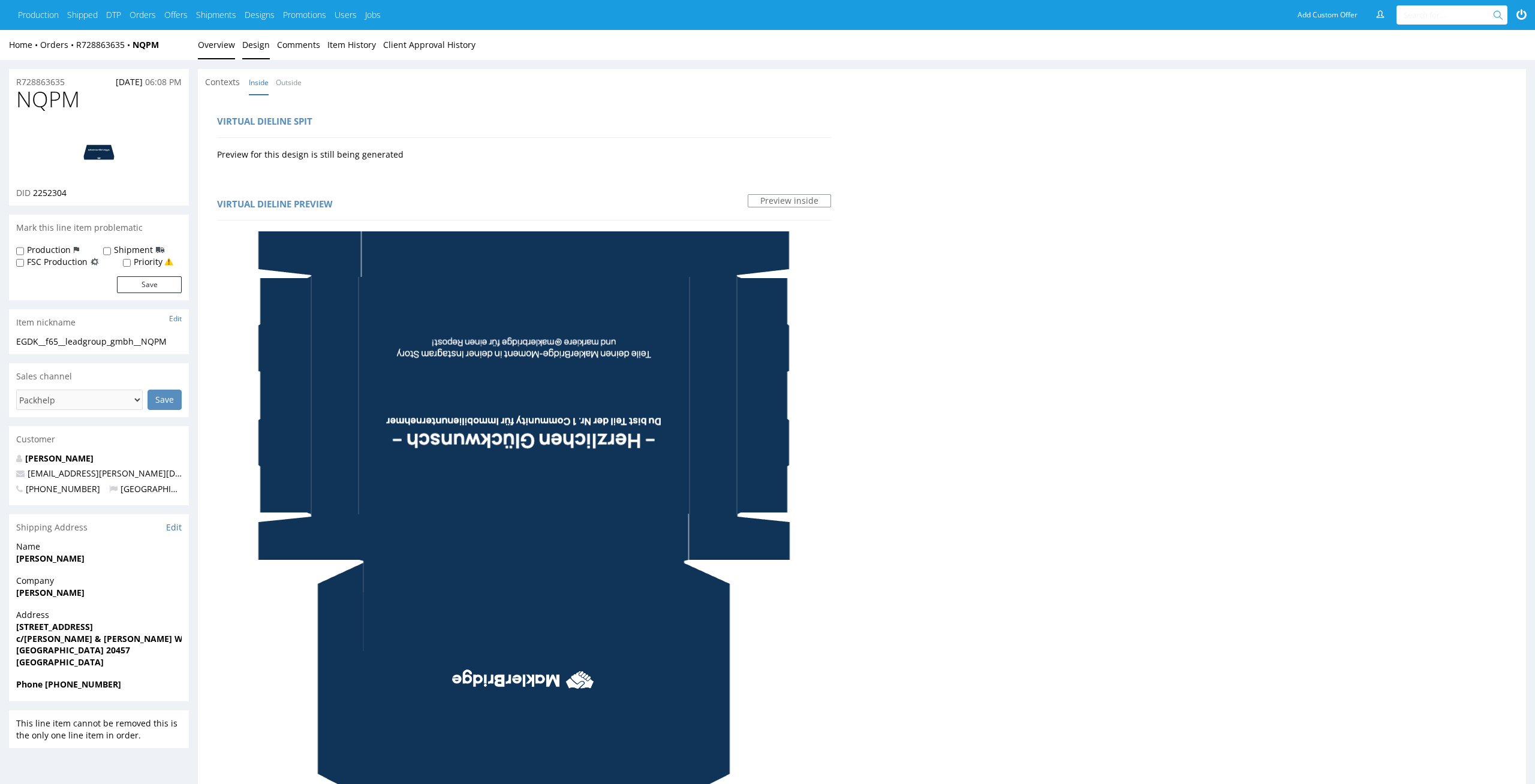
click at [223, 45] on link "Overview" at bounding box center [216, 45] width 37 height 29
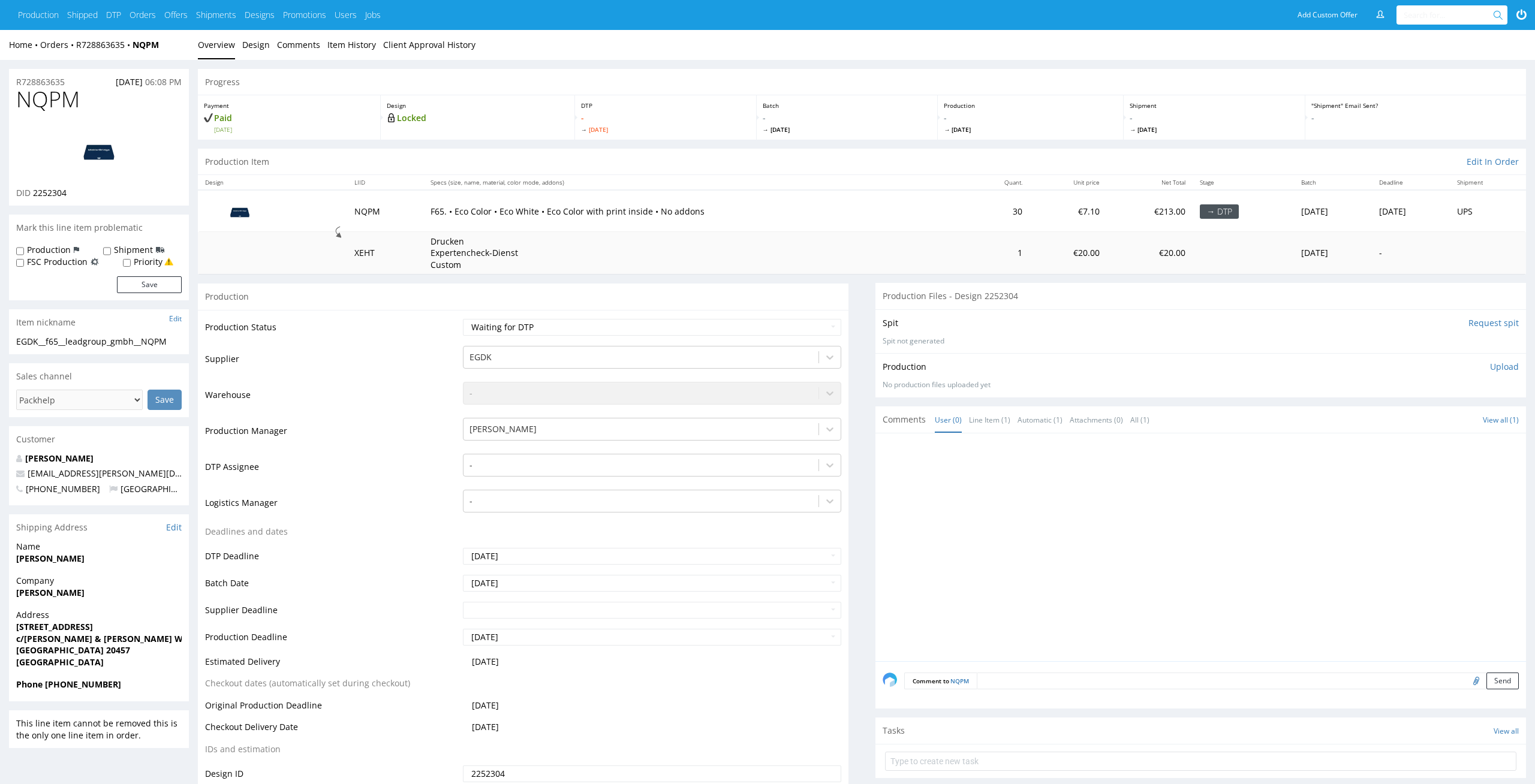
click at [1065, 297] on div "Production Files - Design 2252304" at bounding box center [1200, 295] width 650 height 27
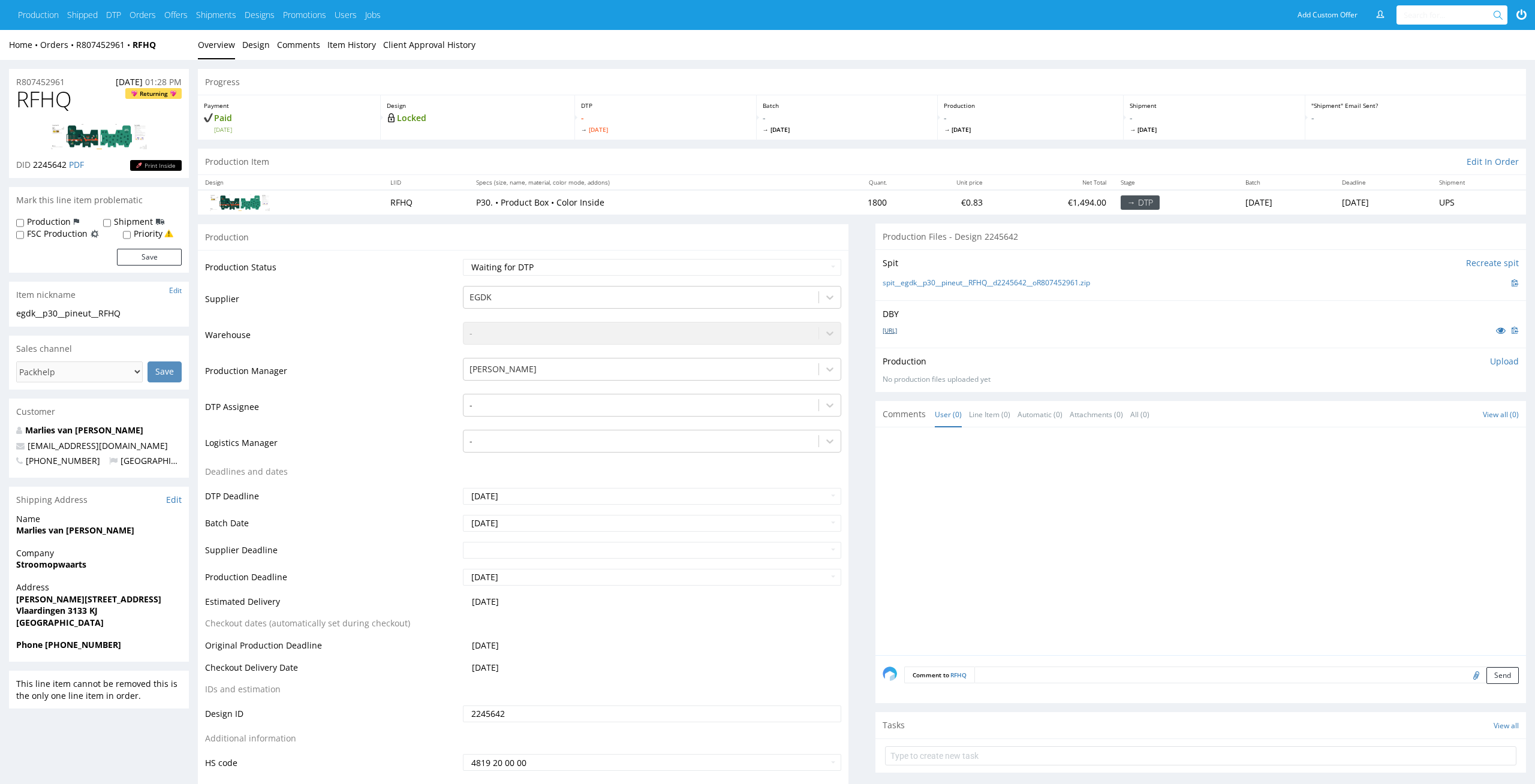
click at [897, 330] on link "[URL]" at bounding box center [889, 331] width 15 height 9
click at [940, 287] on link "spit__egdk__p30__pineut__RFHQ__d2245642__oR807452961.zip" at bounding box center [985, 283] width 207 height 10
click at [646, 411] on div at bounding box center [641, 404] width 344 height 15
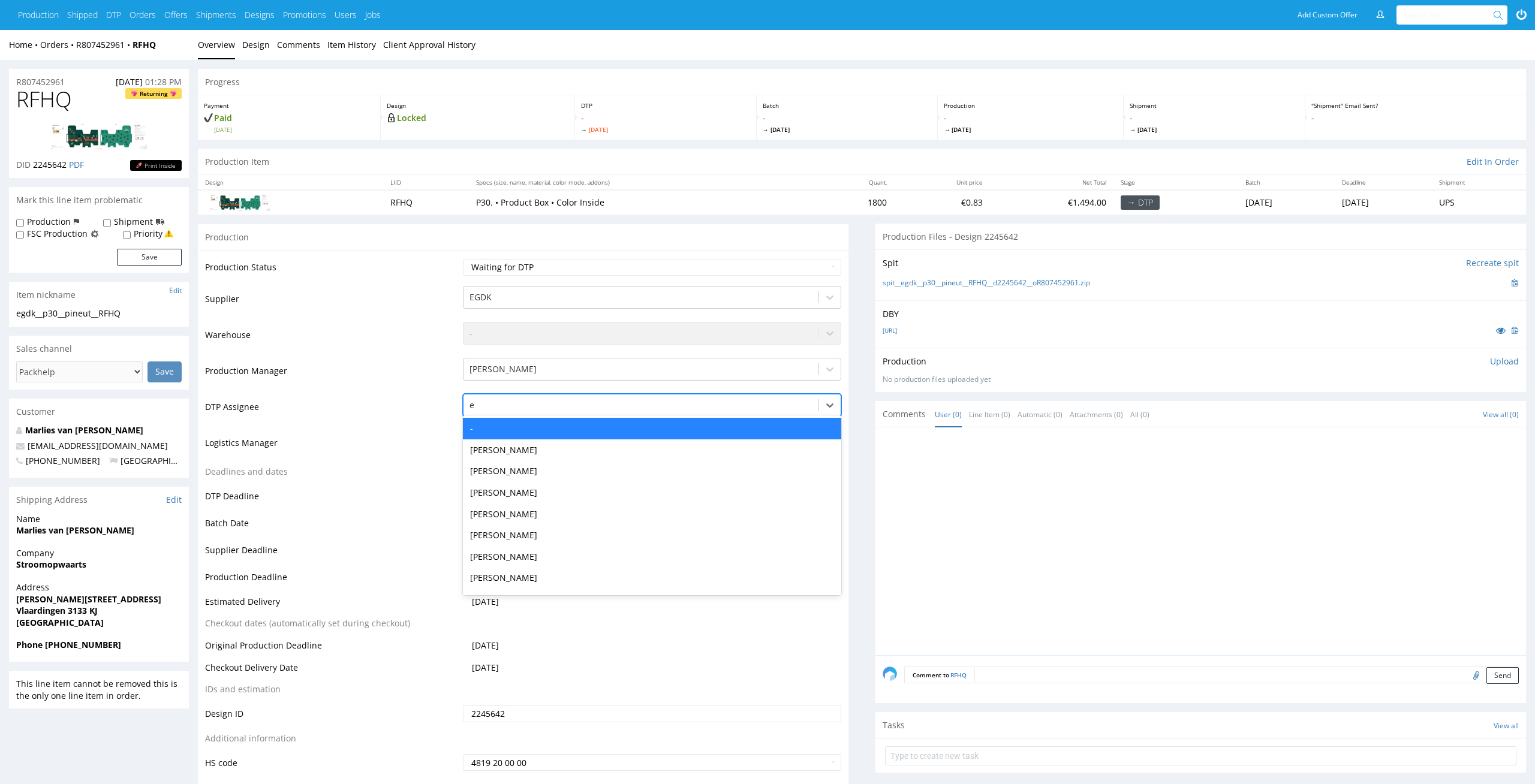
type input "el"
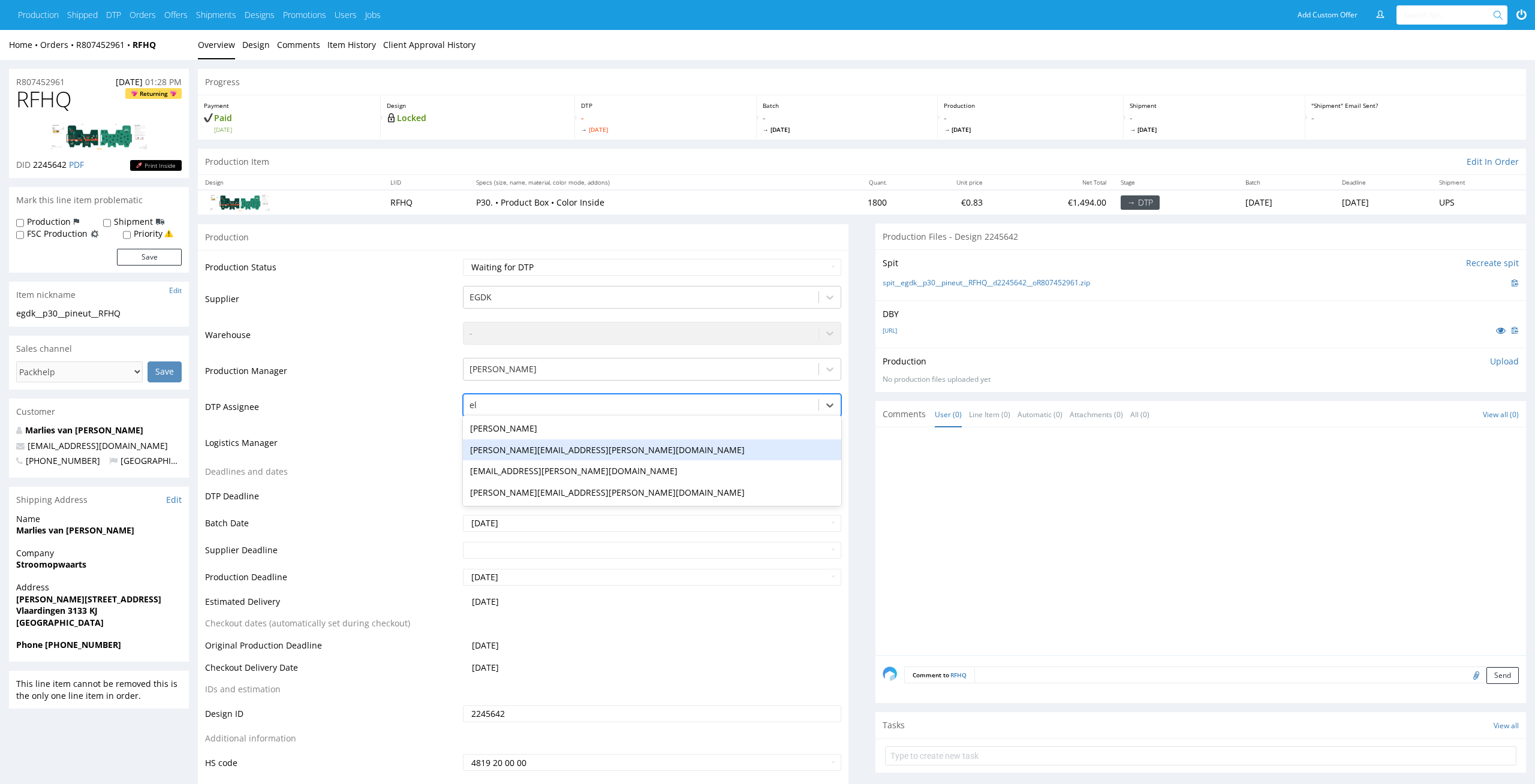
click at [664, 440] on div "maciej.sikora@packhelp.com" at bounding box center [652, 450] width 379 height 21
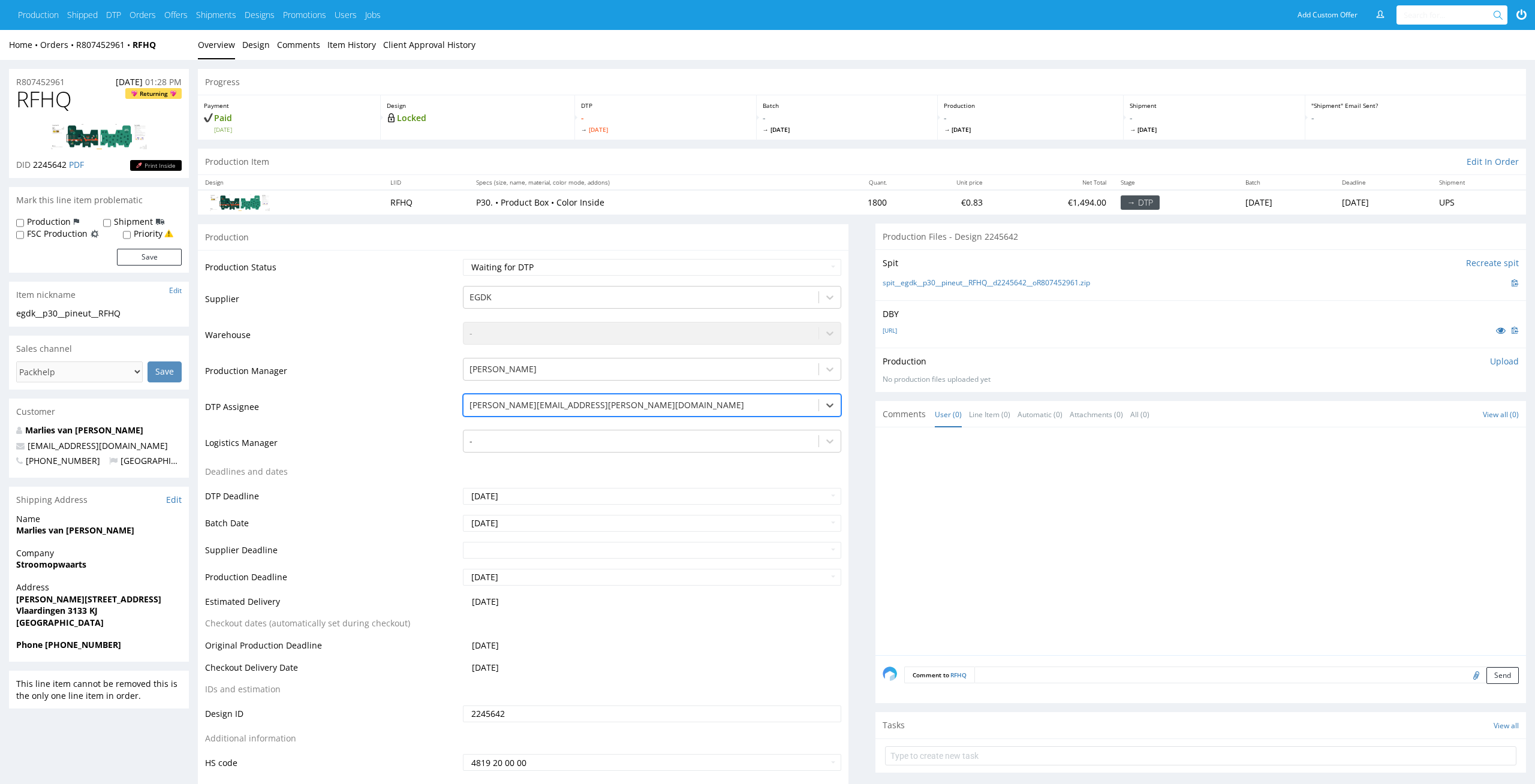
click at [664, 440] on div at bounding box center [641, 441] width 344 height 15
click at [676, 406] on div "el" at bounding box center [641, 404] width 344 height 15
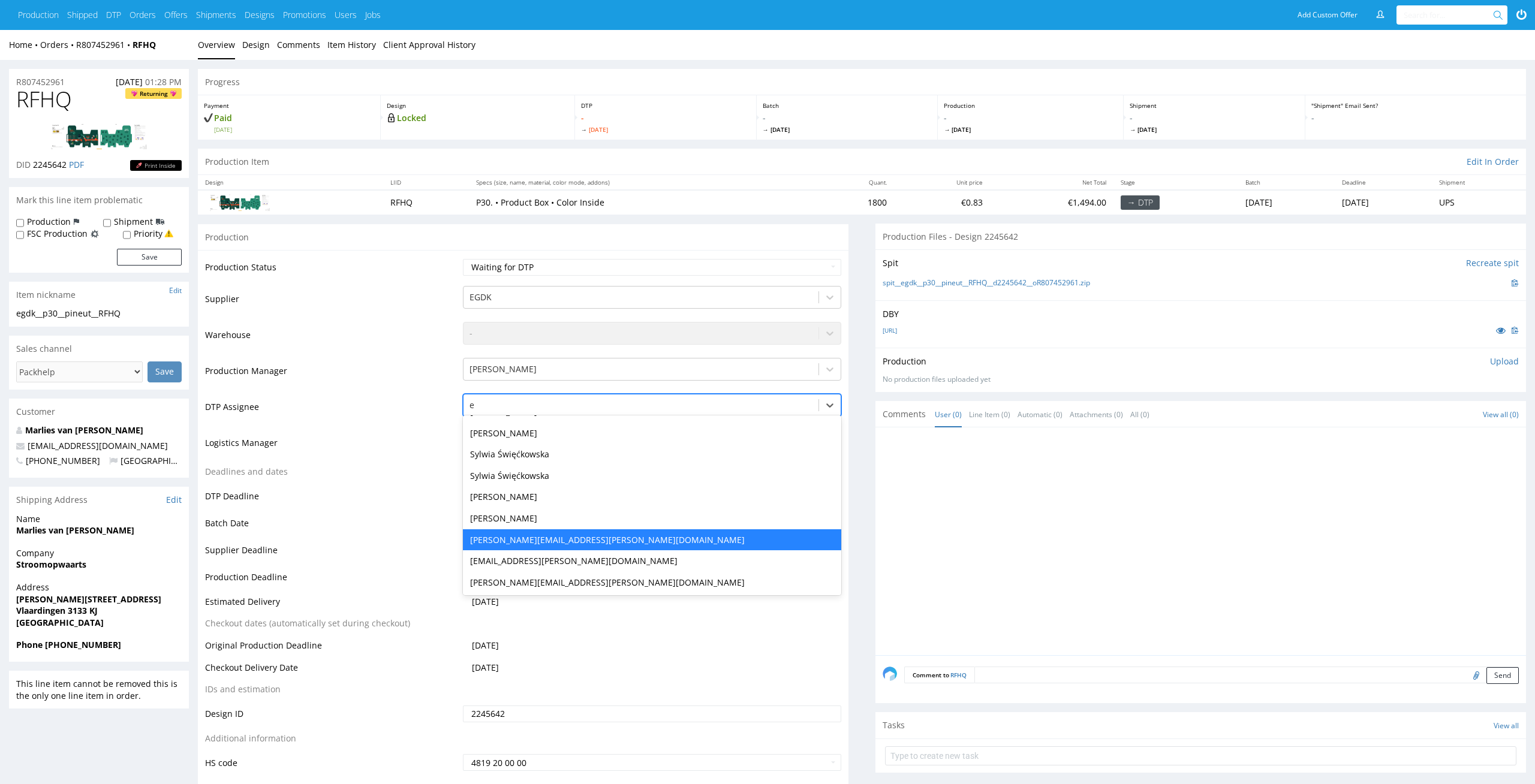
type input "el"
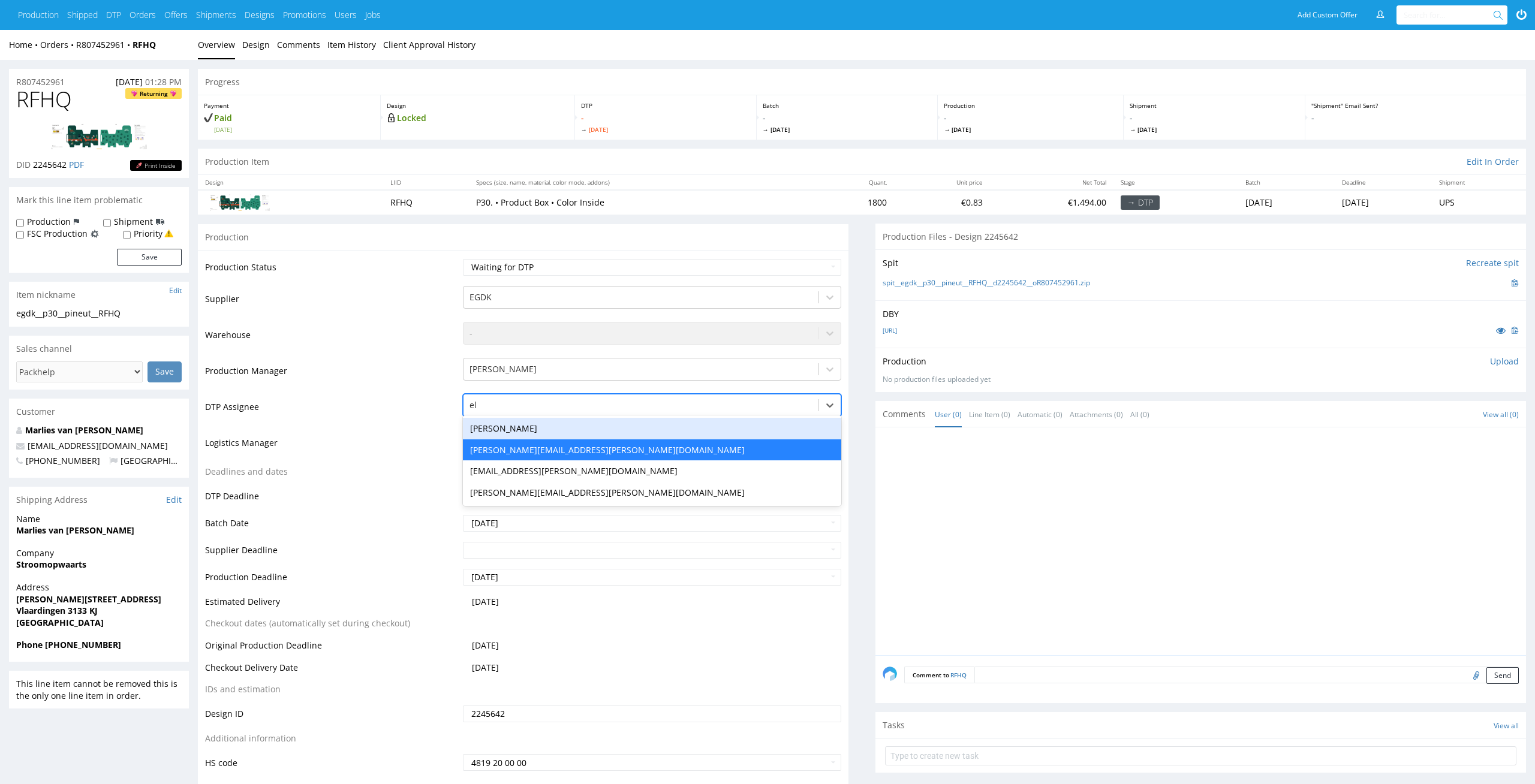
click at [660, 427] on div "[PERSON_NAME]" at bounding box center [652, 428] width 379 height 21
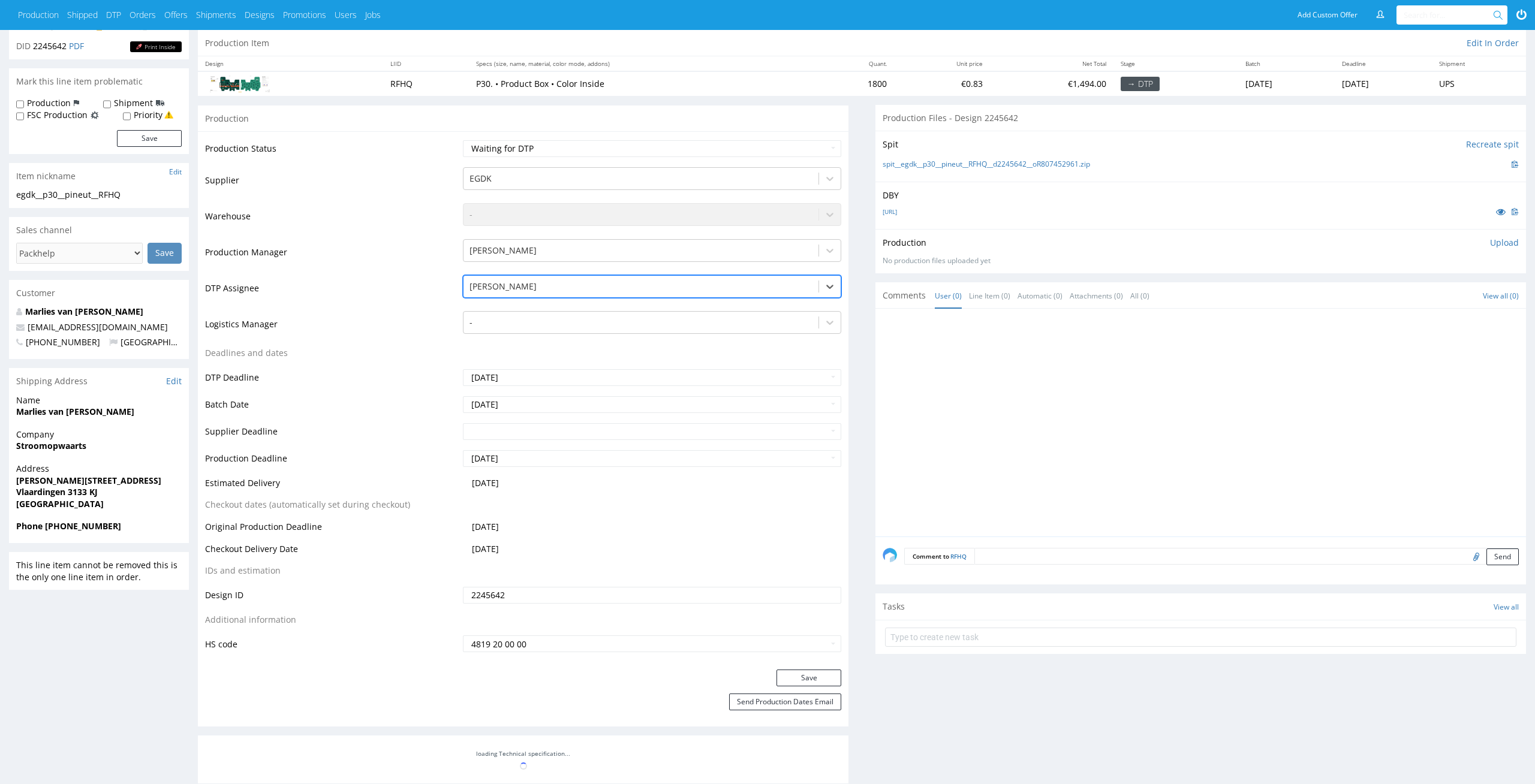
scroll to position [142, 0]
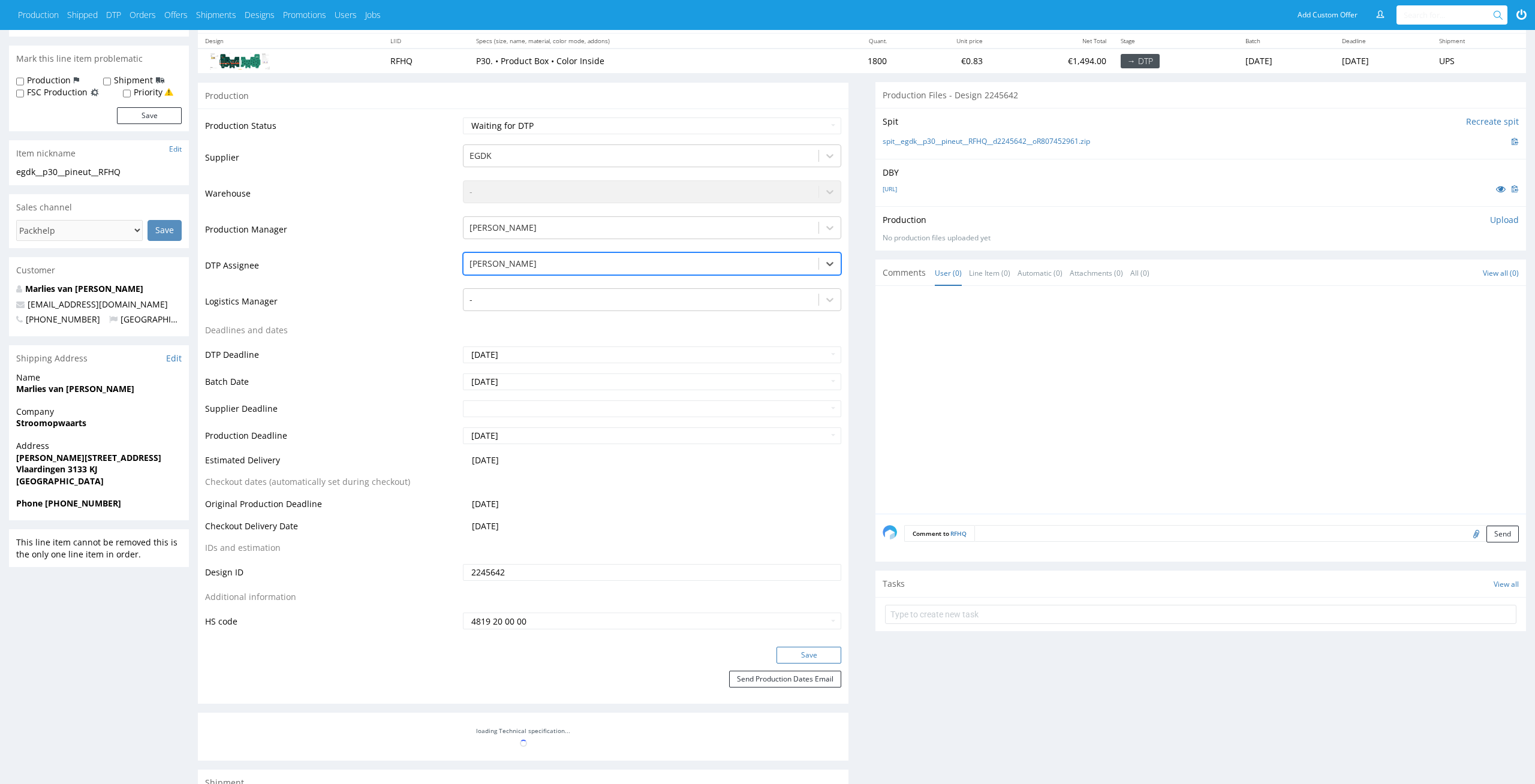
click at [818, 653] on button "Save" at bounding box center [808, 655] width 64 height 17
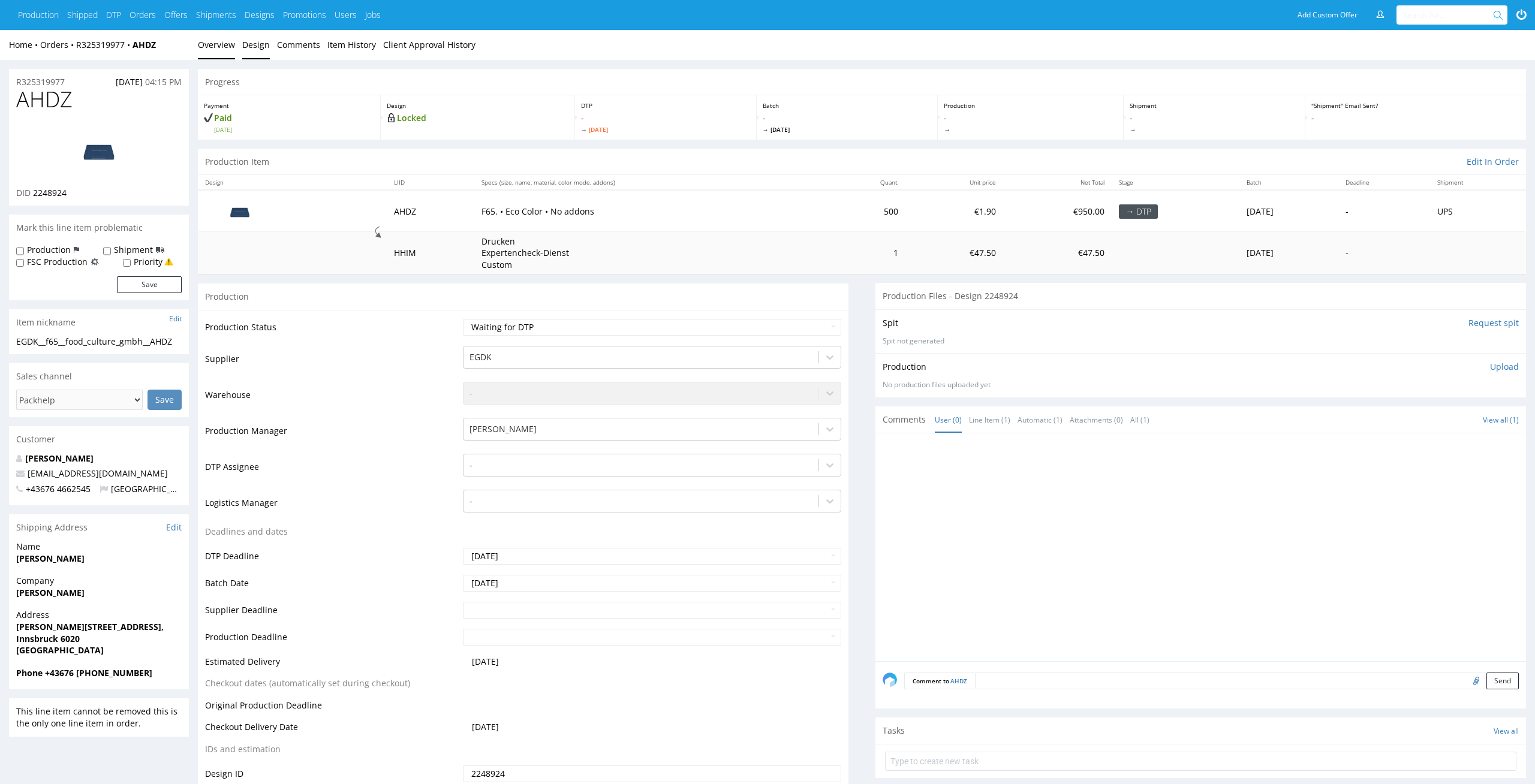
click at [259, 42] on link "Design" at bounding box center [256, 45] width 27 height 29
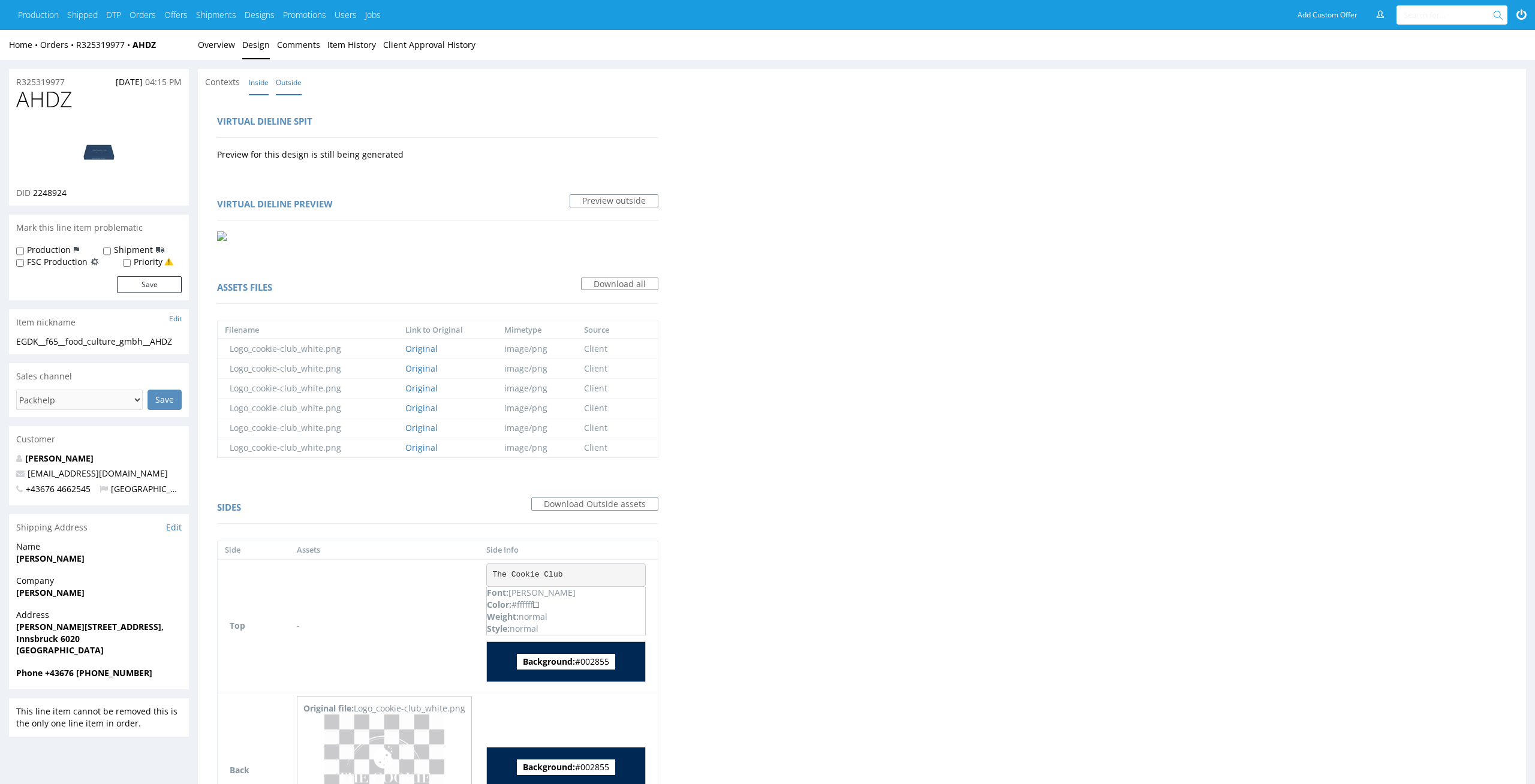
click at [261, 90] on link "Inside" at bounding box center [259, 82] width 20 height 26
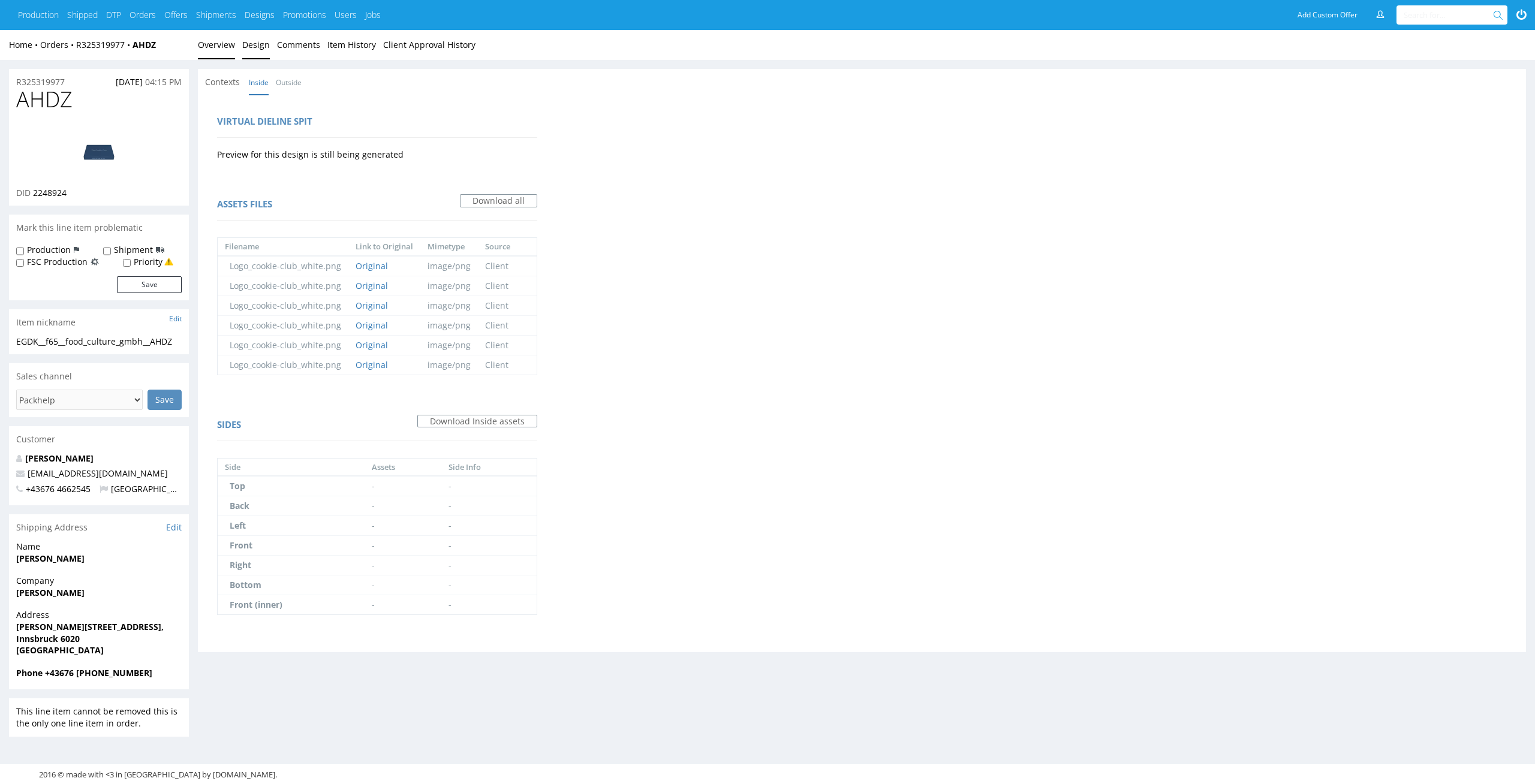
click at [224, 51] on link "Overview" at bounding box center [216, 45] width 37 height 29
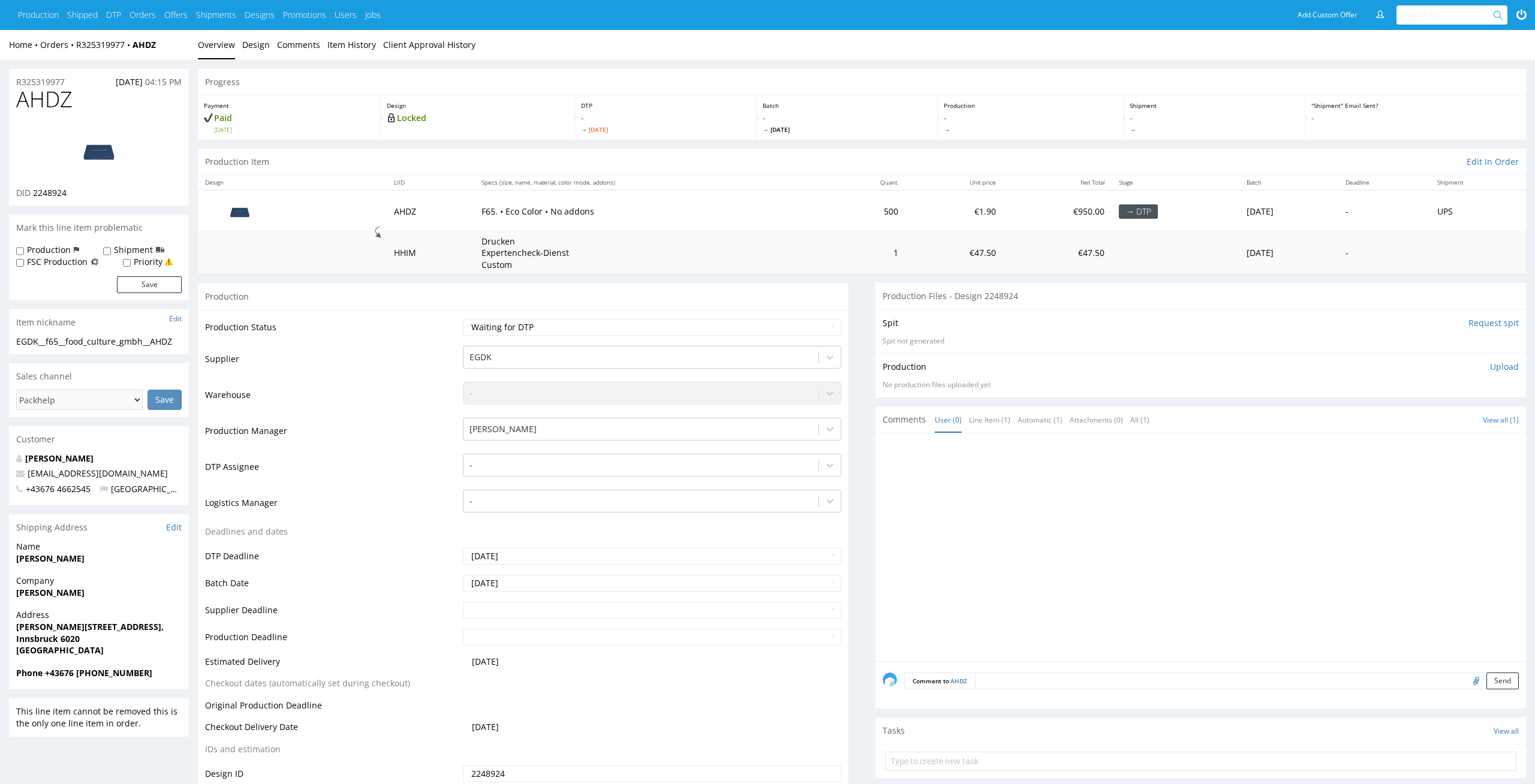
click at [1037, 262] on td "€47.50" at bounding box center [1057, 253] width 109 height 43
click at [1503, 319] on input "Request spit" at bounding box center [1493, 323] width 51 height 12
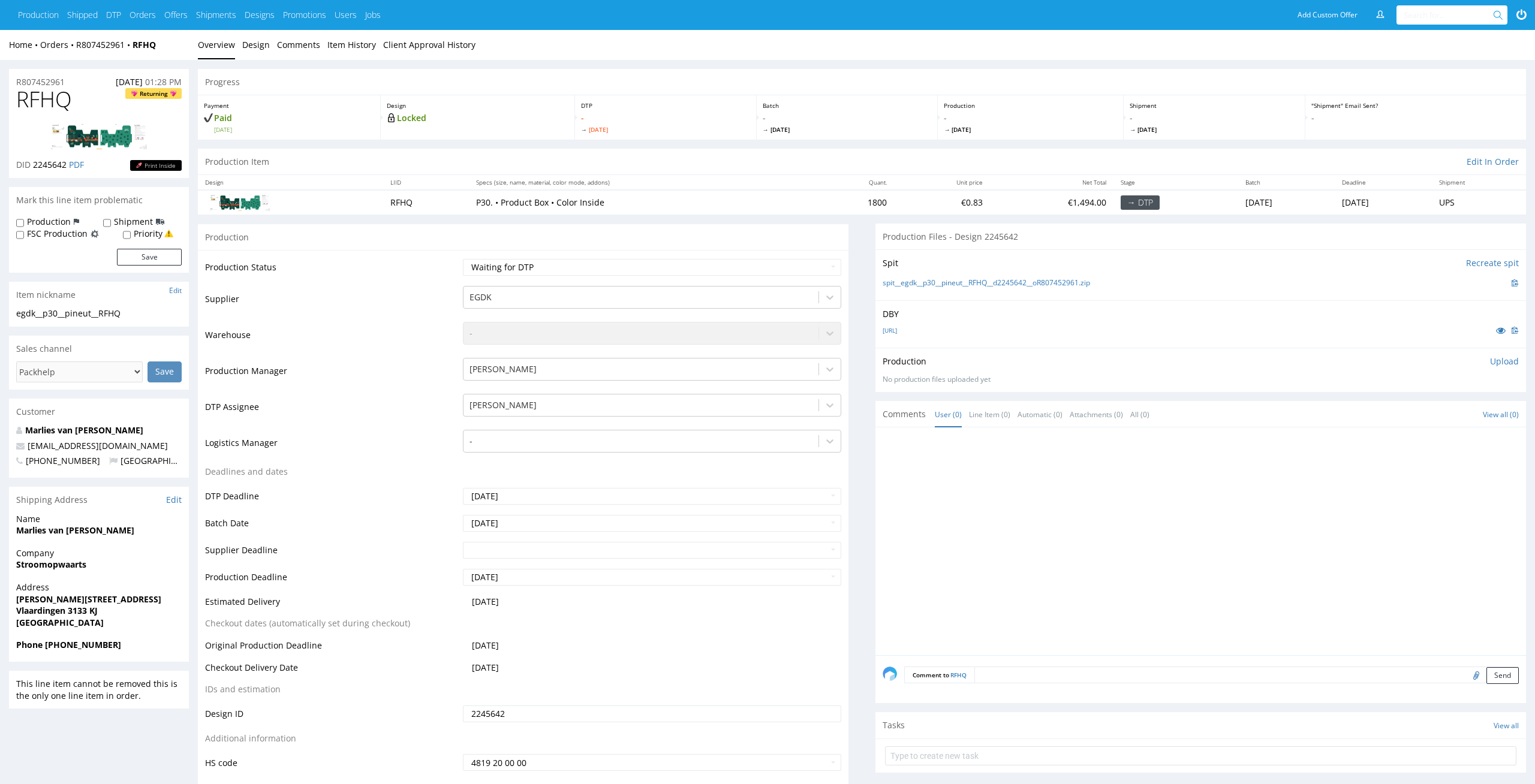
click at [905, 87] on div "Progress" at bounding box center [862, 82] width 1328 height 27
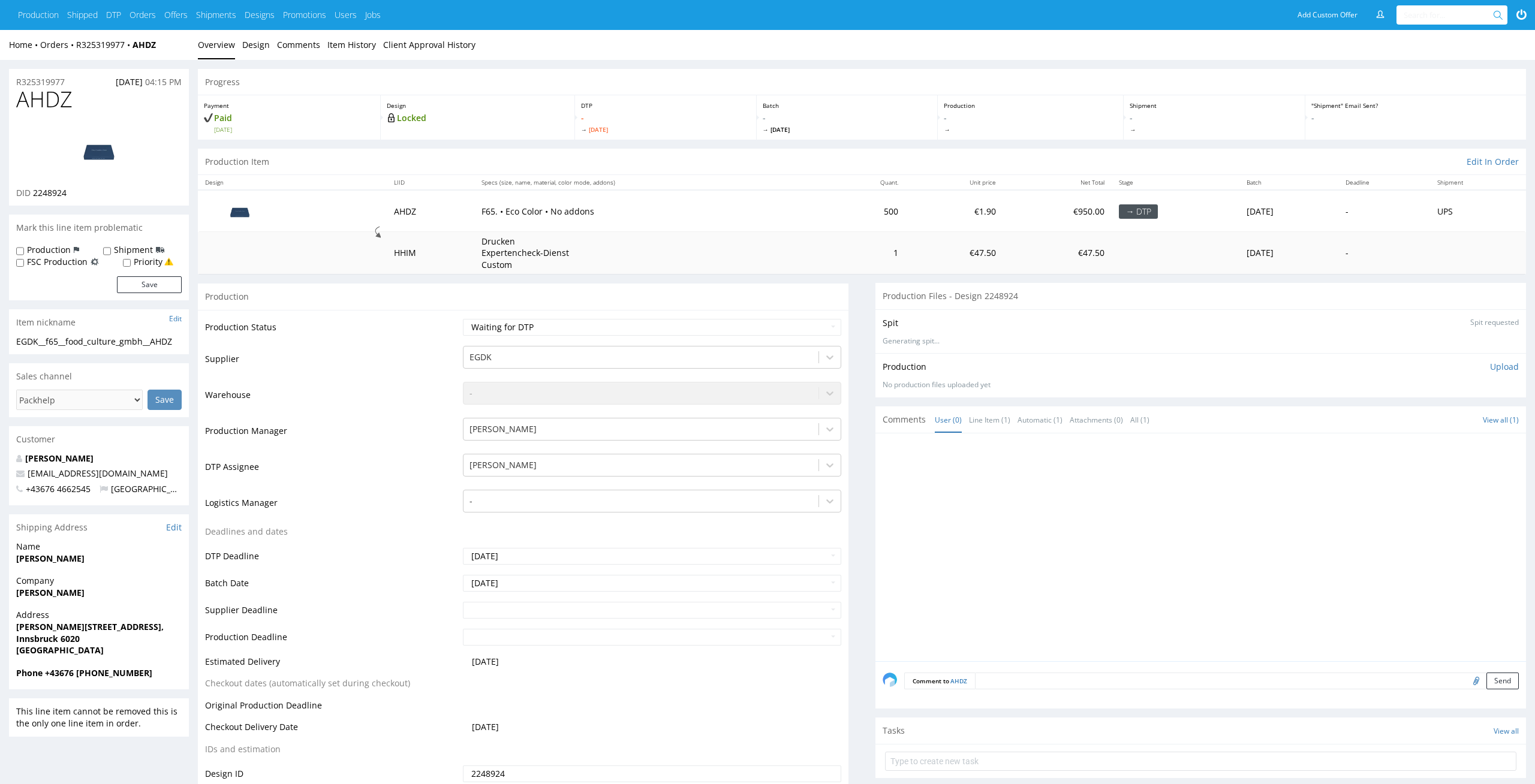
click at [637, 166] on div "Production Item Edit In Order" at bounding box center [862, 161] width 1328 height 27
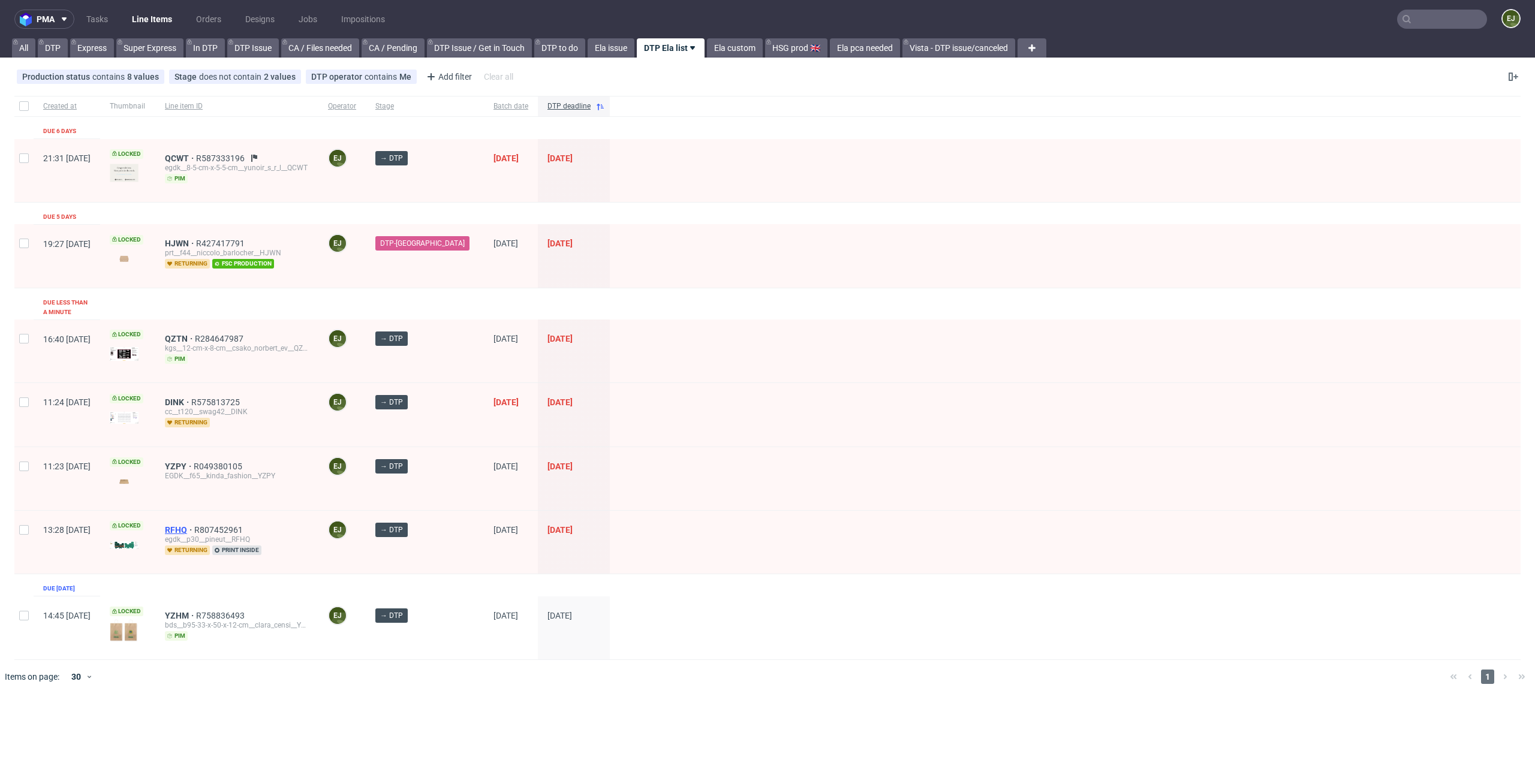
click at [194, 525] on span "RFHQ" at bounding box center [180, 529] width 29 height 9
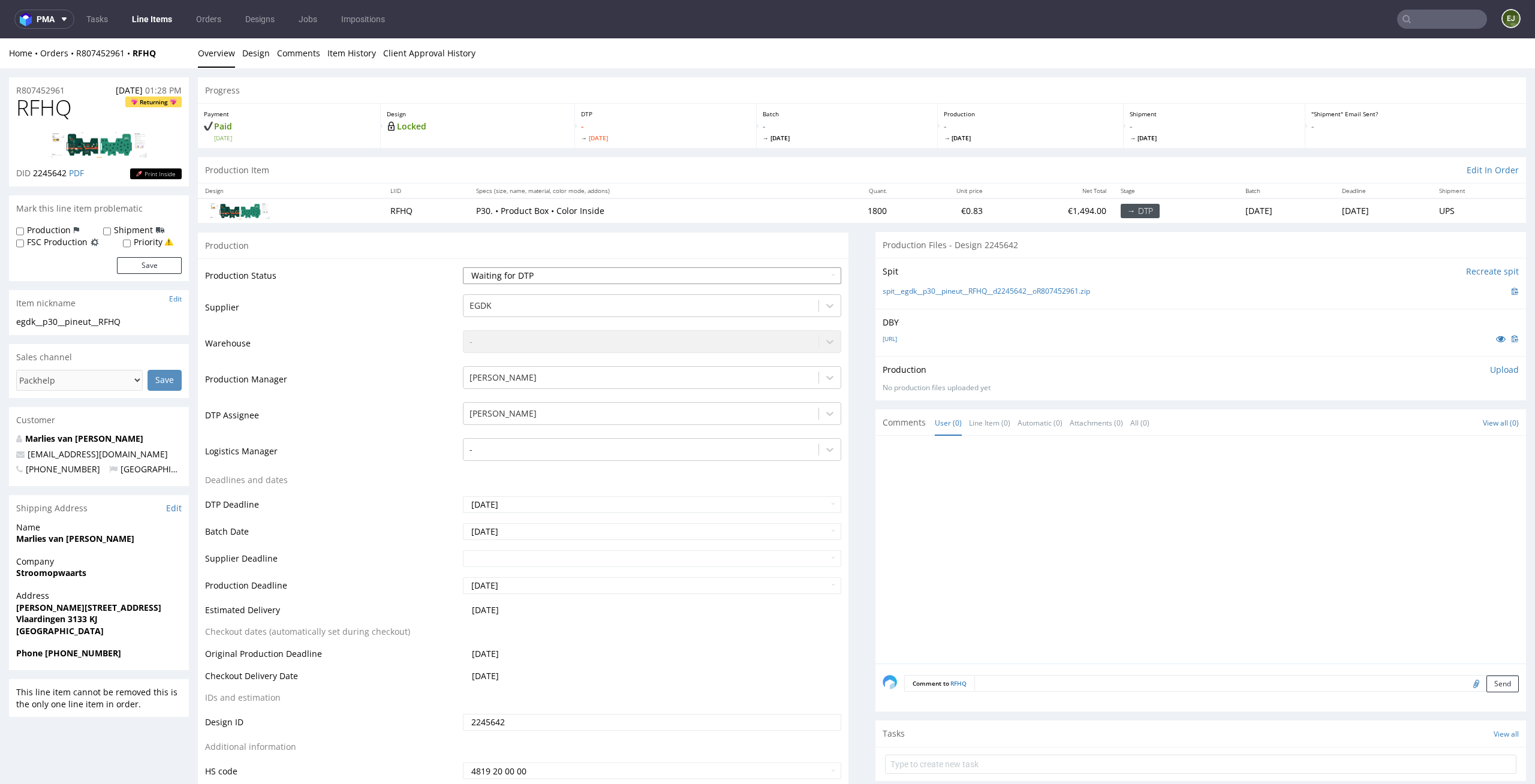
click at [746, 270] on select "Waiting for Artwork Waiting for Diecut Waiting for Mockup Waiting for DTP Waiti…" at bounding box center [652, 276] width 379 height 17
select select "dtp_issue"
click at [463, 267] on select "Waiting for Artwork Waiting for Diecut Waiting for Mockup Waiting for DTP Waiti…" at bounding box center [652, 276] width 379 height 17
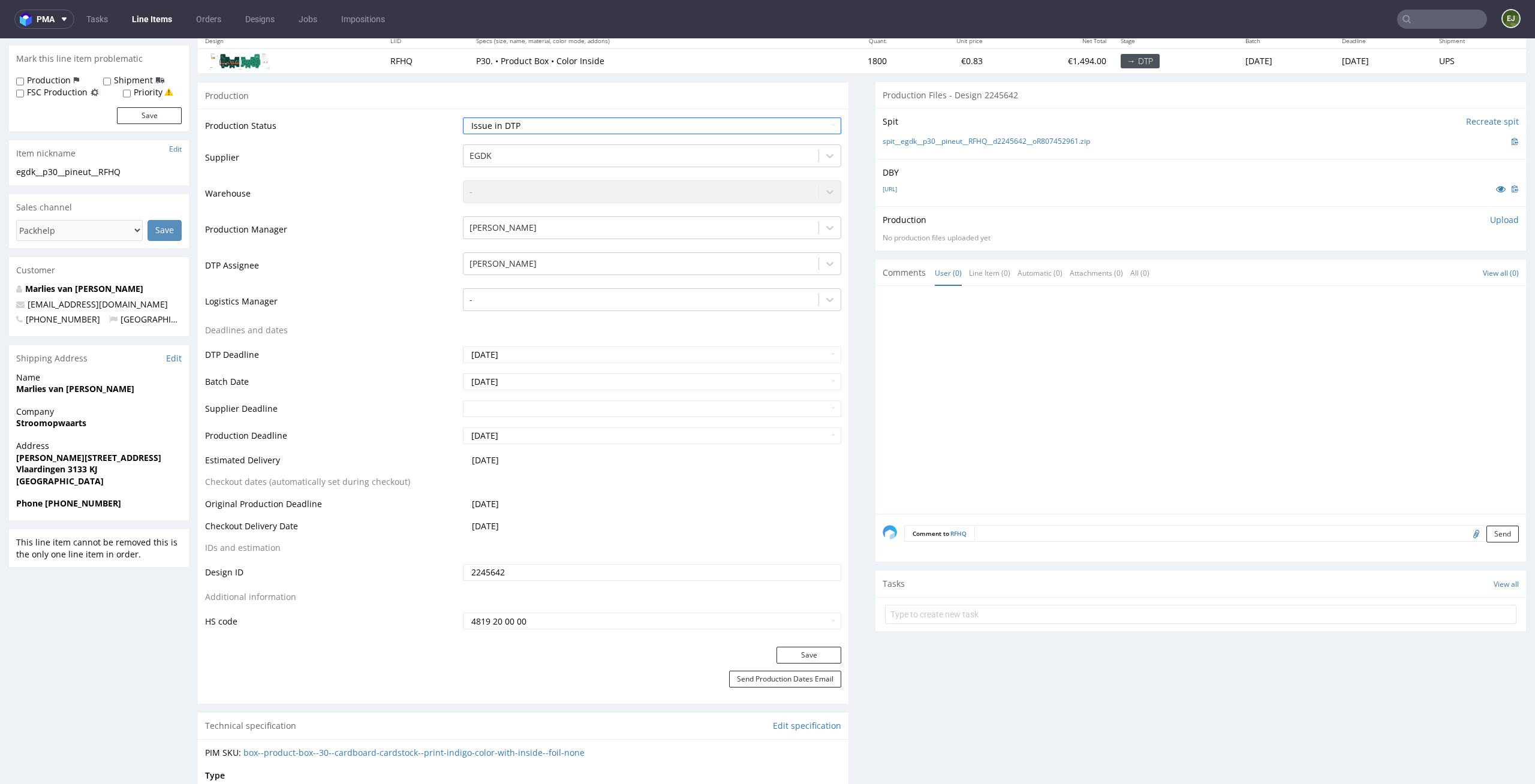
scroll to position [253, 0]
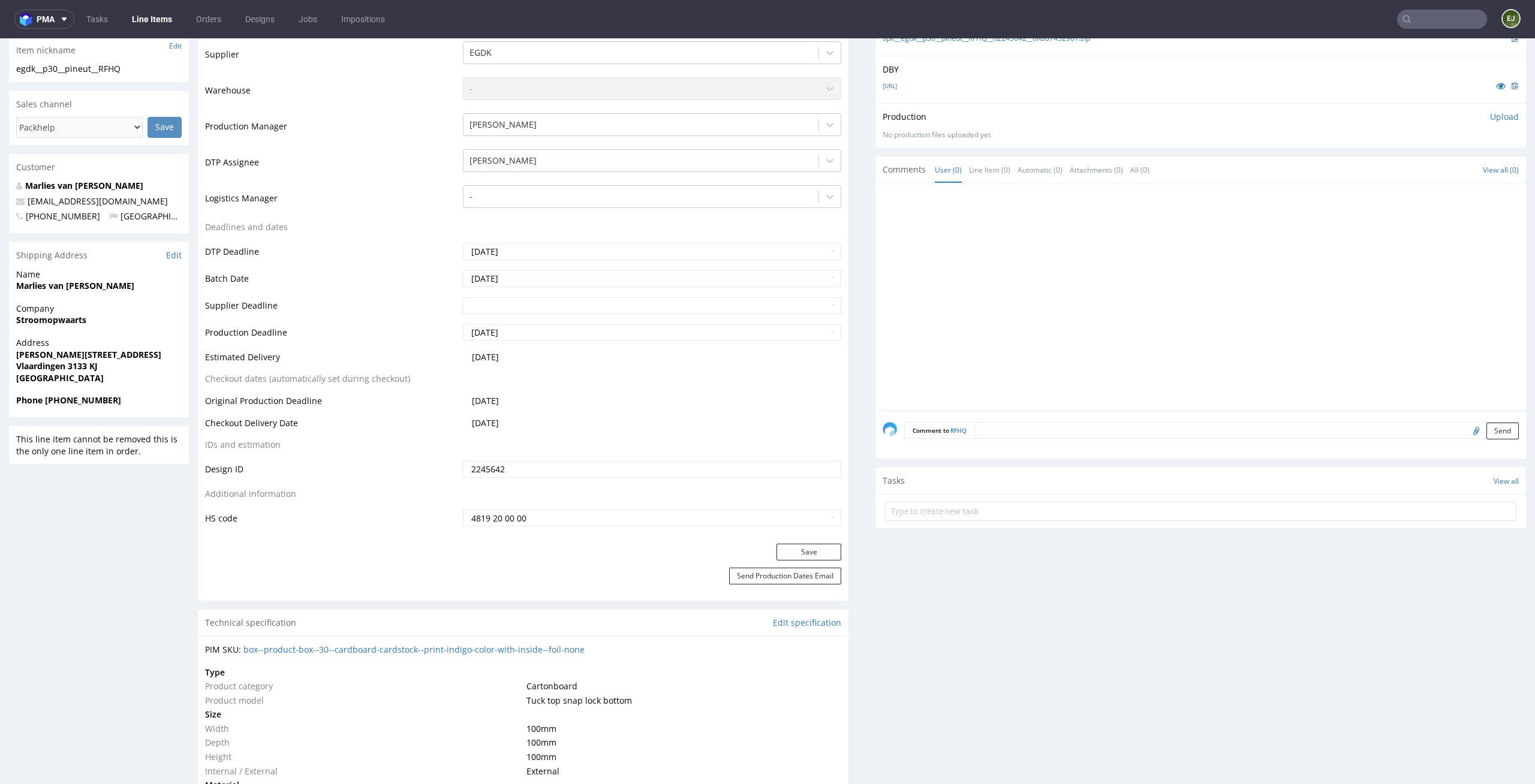
click at [828, 543] on div "Production Status Waiting for Artwork Waiting for Diecut Waiting for Mockup Wai…" at bounding box center [522, 274] width 650 height 538
click at [819, 545] on button "Save" at bounding box center [808, 552] width 64 height 17
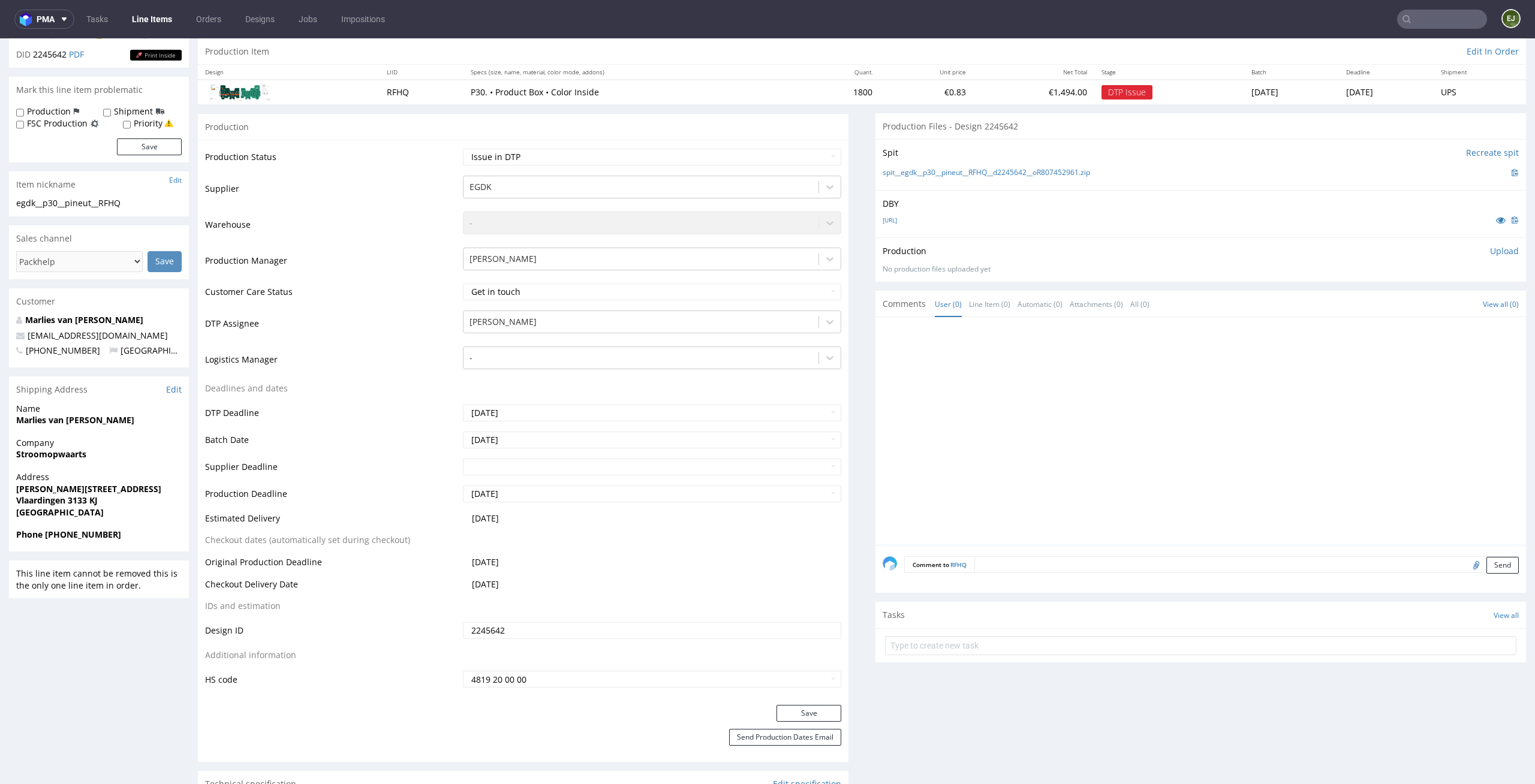
scroll to position [194, 0]
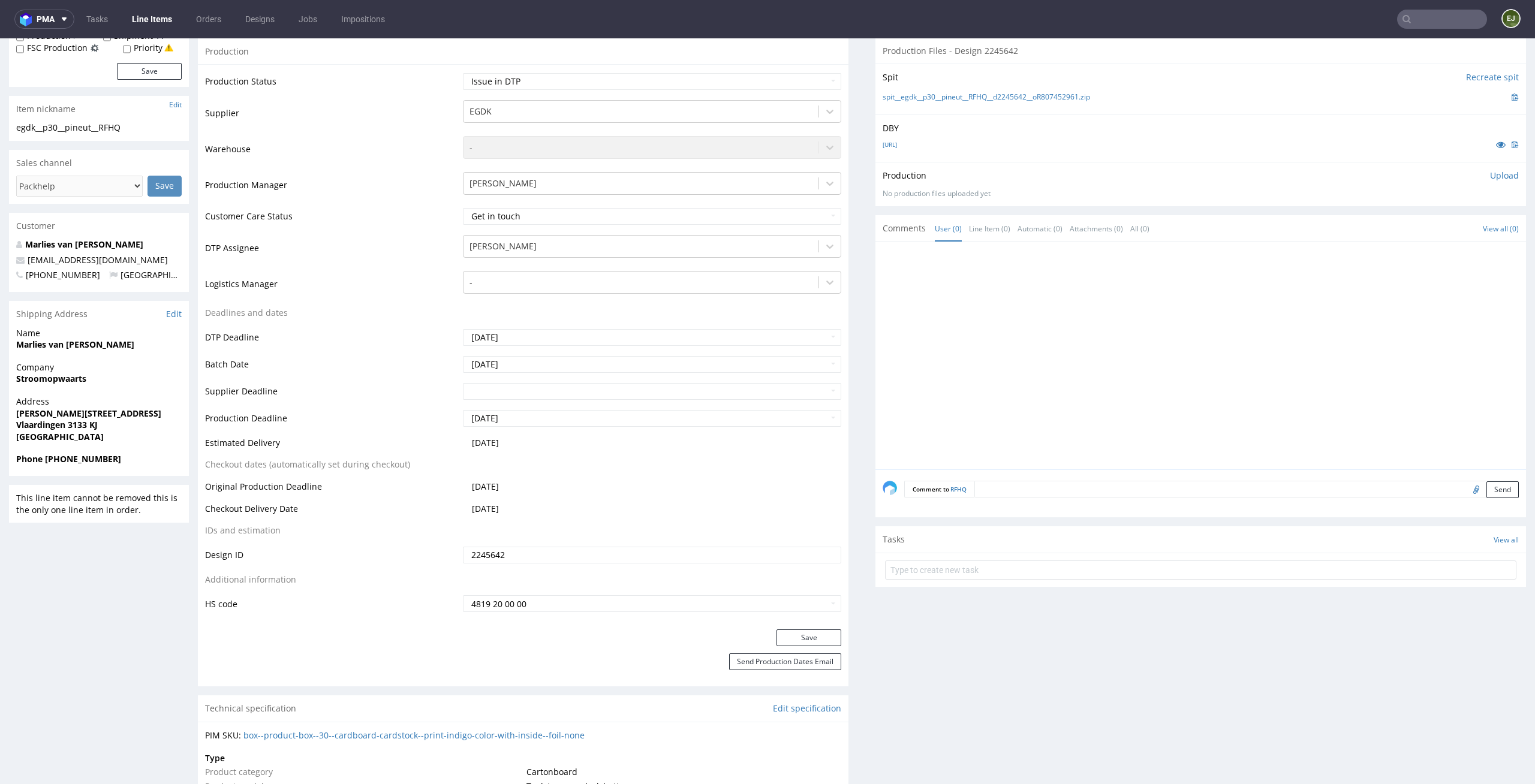
click at [998, 559] on form at bounding box center [1200, 570] width 631 height 29
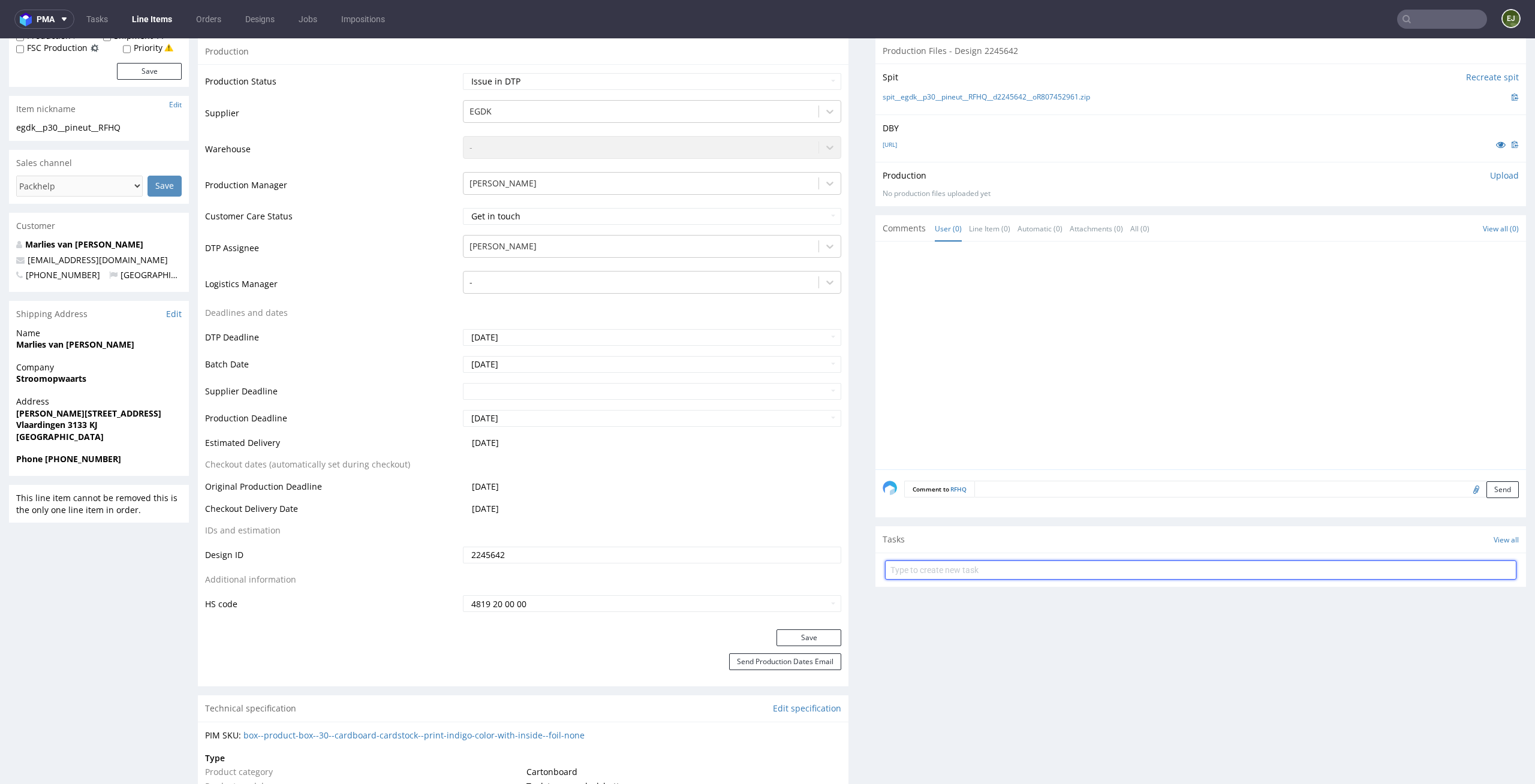
click at [990, 574] on input "text" at bounding box center [1200, 570] width 631 height 19
type input "issue"
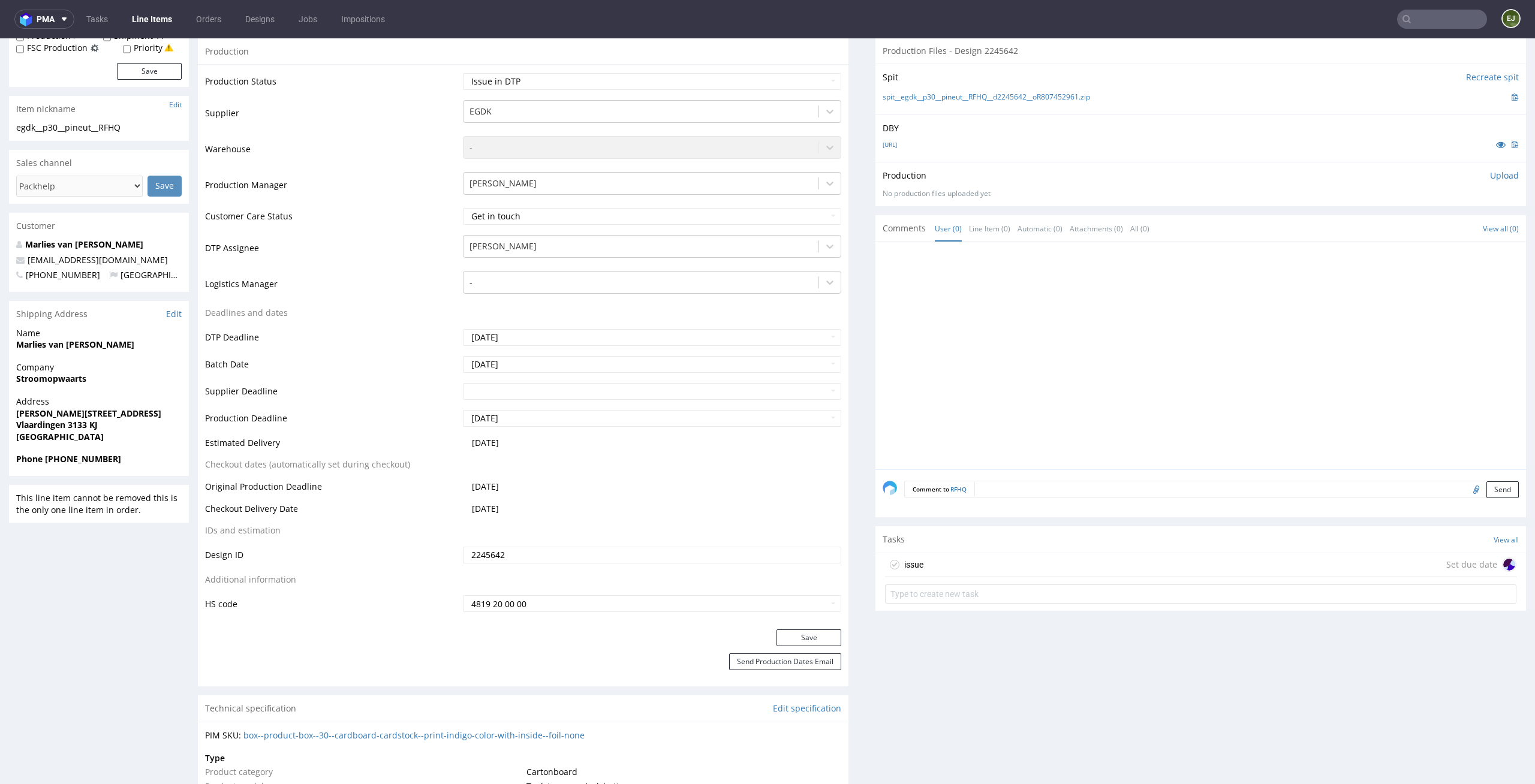
click at [1004, 566] on div "issue Set due date" at bounding box center [1200, 565] width 631 height 24
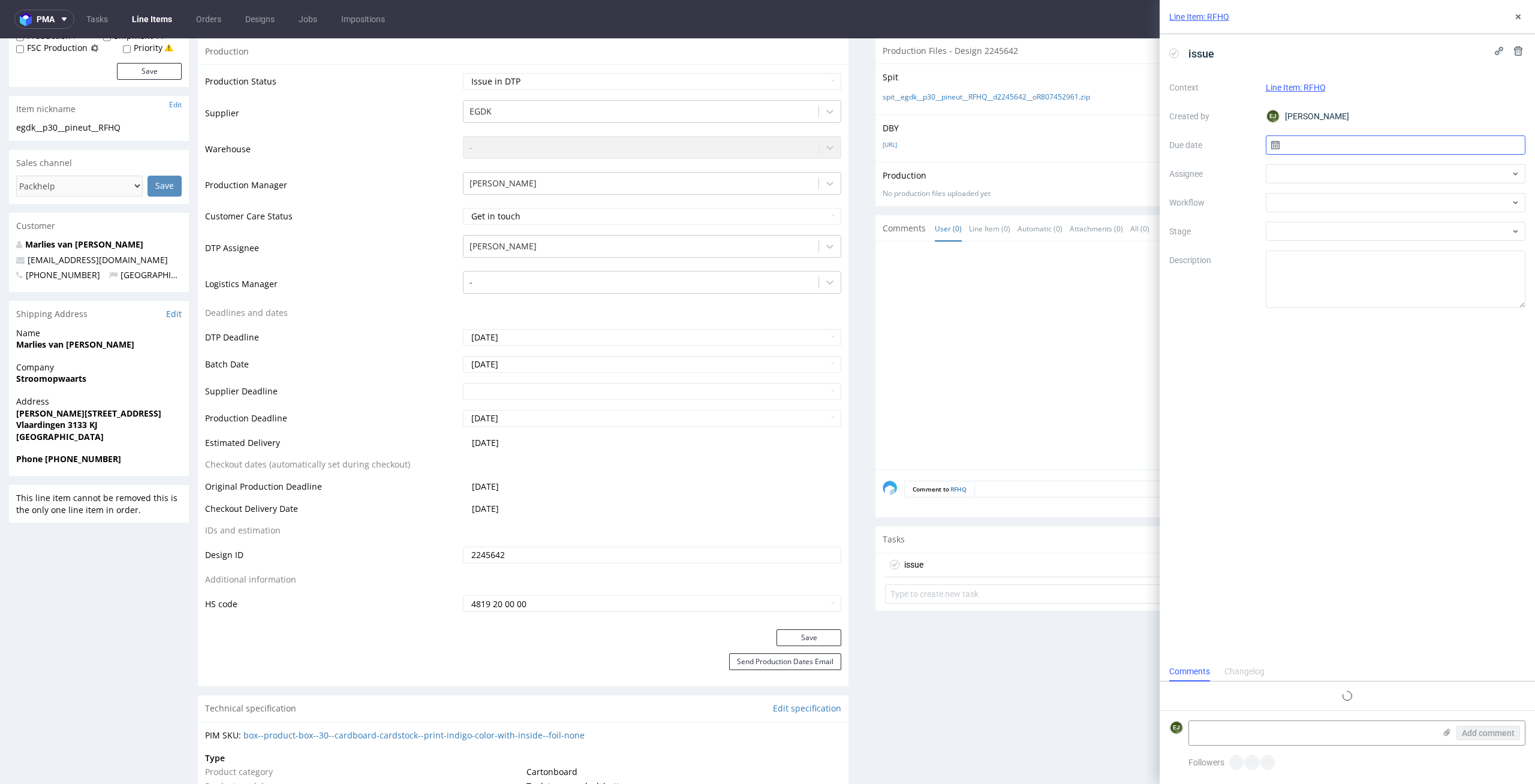
scroll to position [9, 0]
click at [1388, 137] on input "text" at bounding box center [1395, 145] width 260 height 19
click at [1398, 294] on button "27" at bounding box center [1395, 301] width 19 height 19
type input "27/08/2025"
click at [1404, 208] on div at bounding box center [1395, 203] width 260 height 19
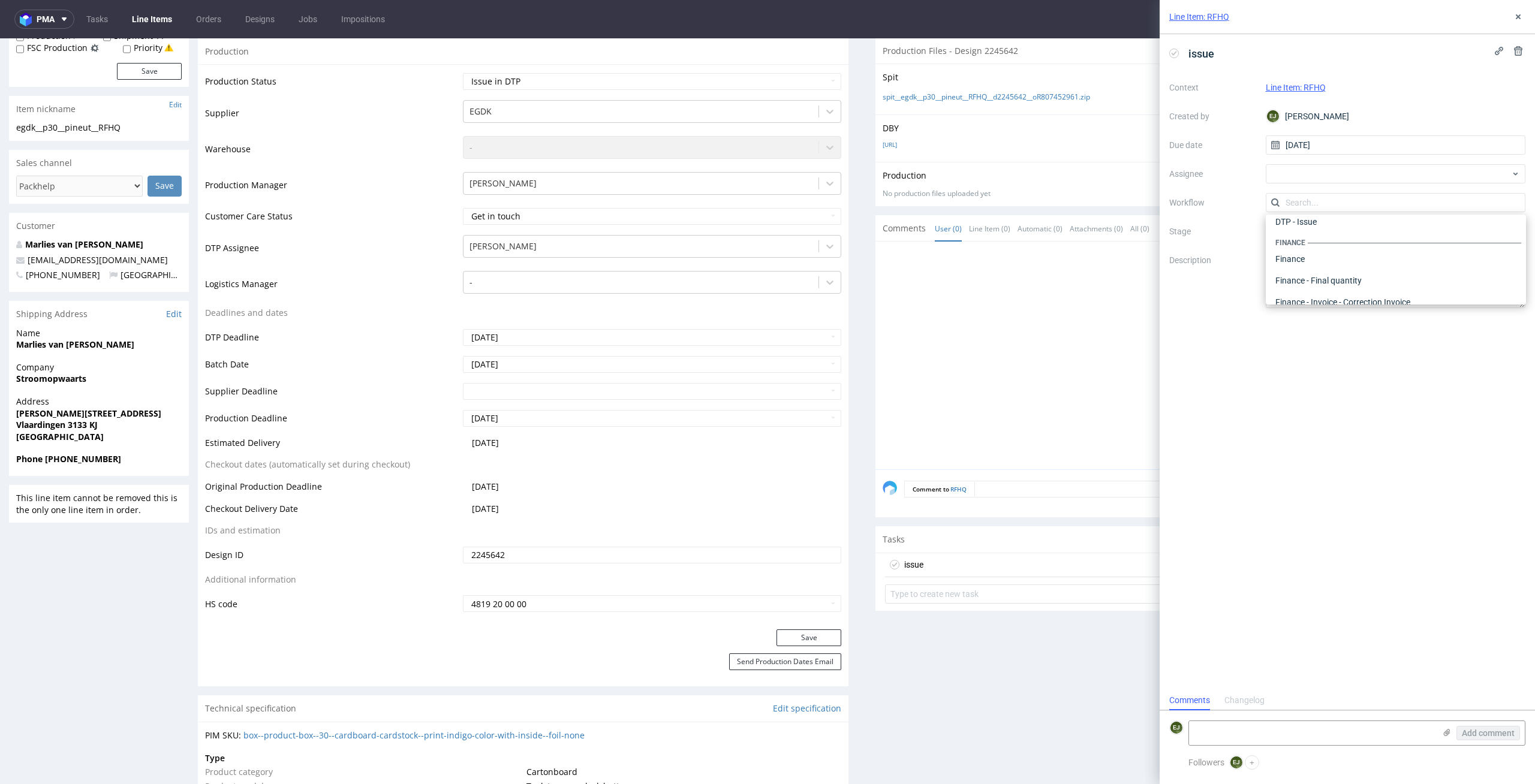
scroll to position [0, 0]
click at [1409, 273] on div "DTP - Issue" at bounding box center [1396, 267] width 251 height 21
click at [1295, 740] on textarea at bounding box center [1312, 733] width 246 height 24
paste textarea "Font is not converted to curves."
type textarea "Font is not converted to curves."
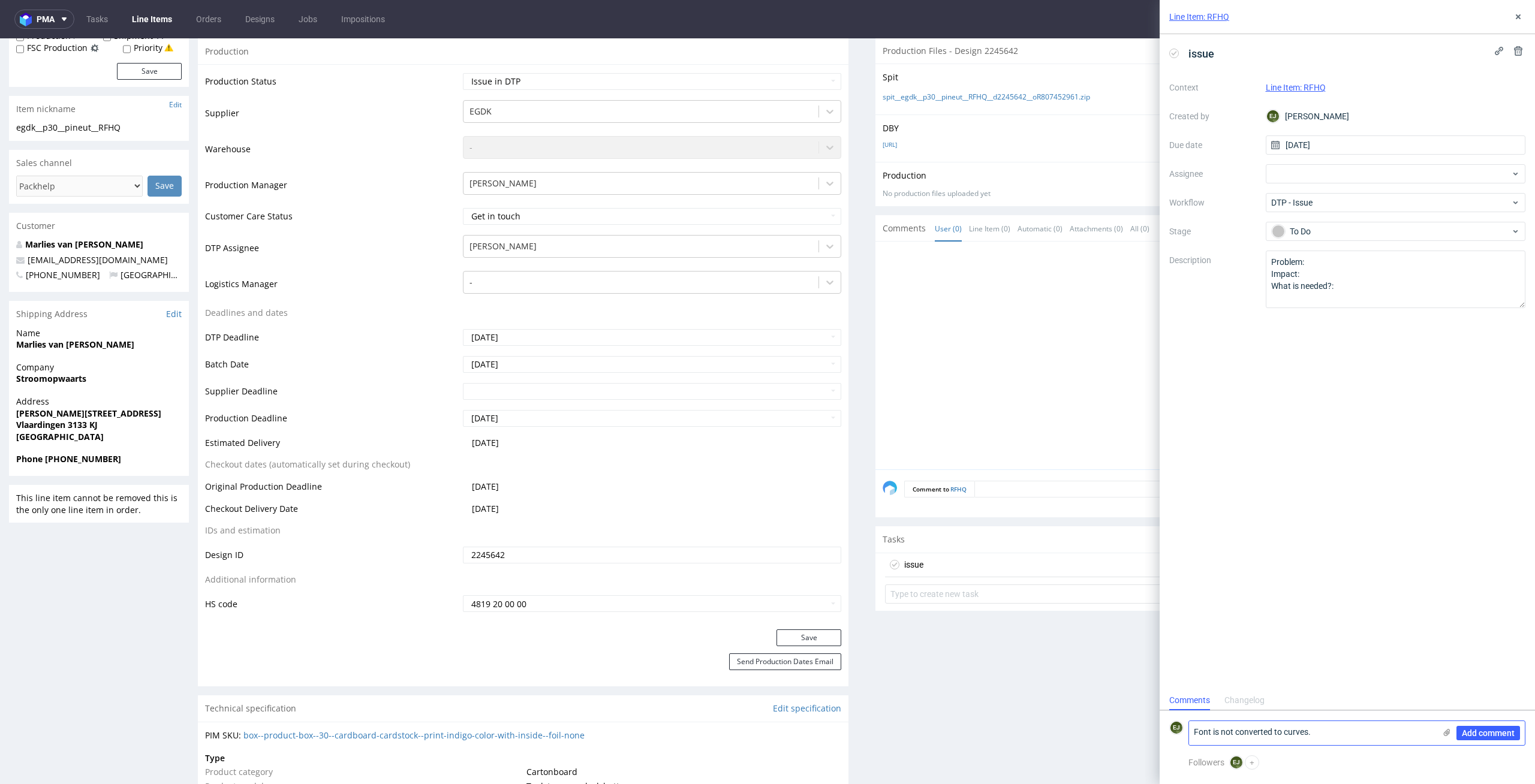
click at [1447, 734] on use at bounding box center [1447, 732] width 7 height 7
click at [0, 0] on input "file" at bounding box center [0, 0] width 0 height 0
click at [1513, 737] on span "Add comment" at bounding box center [1488, 733] width 52 height 9
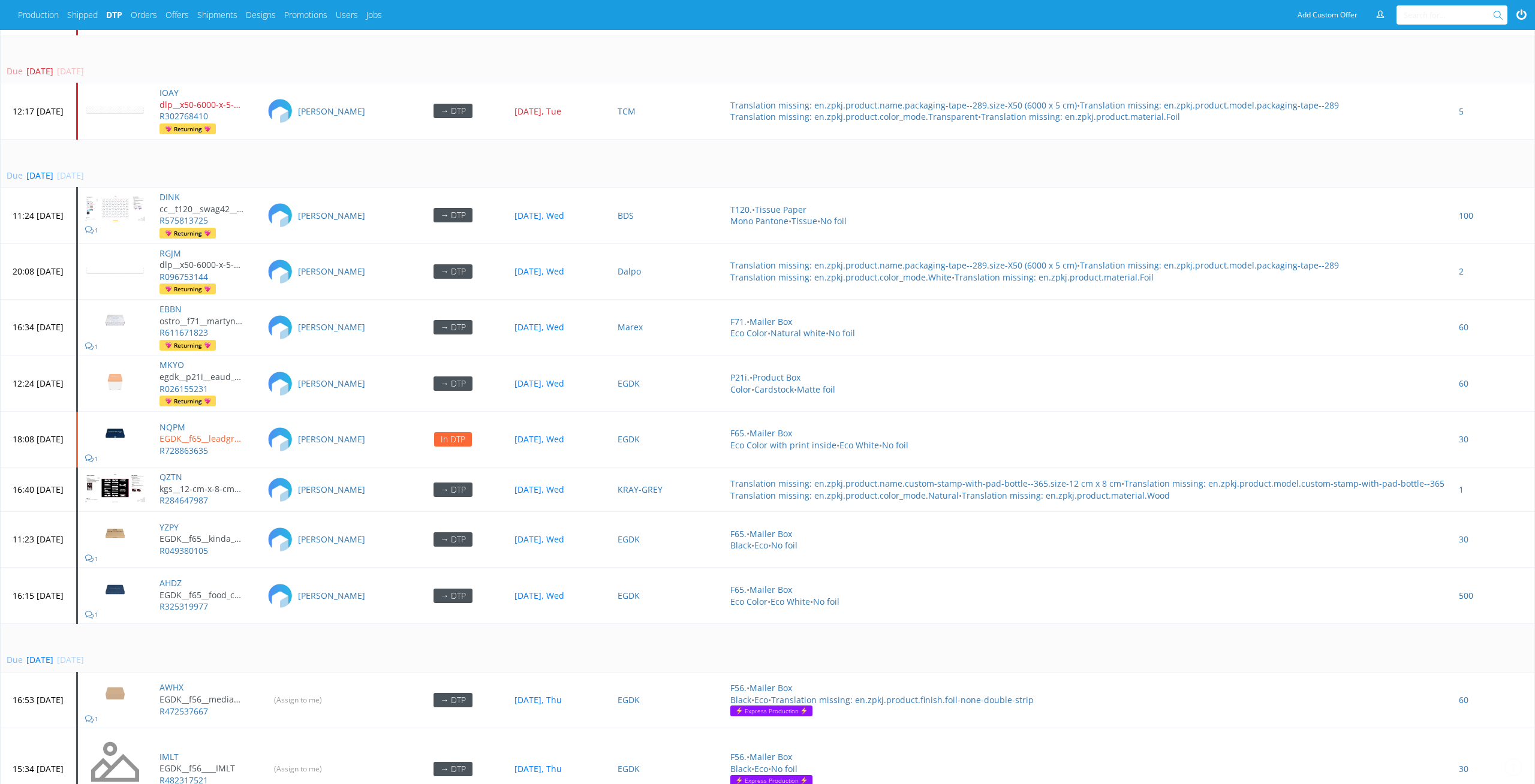
scroll to position [3394, 0]
click at [407, 152] on td "Due [DATE] [DATE]" at bounding box center [767, 163] width 1533 height 49
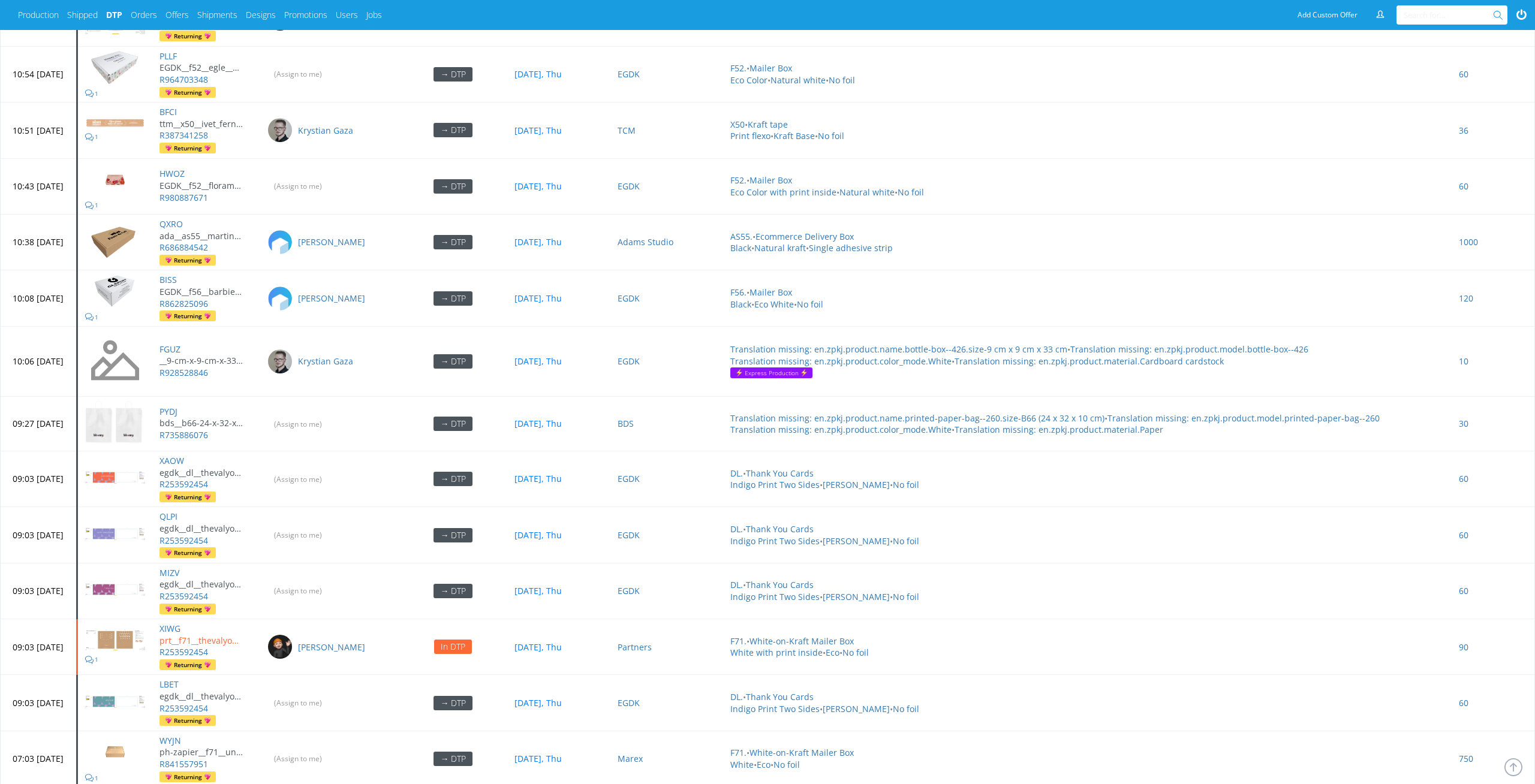
scroll to position [5140, 0]
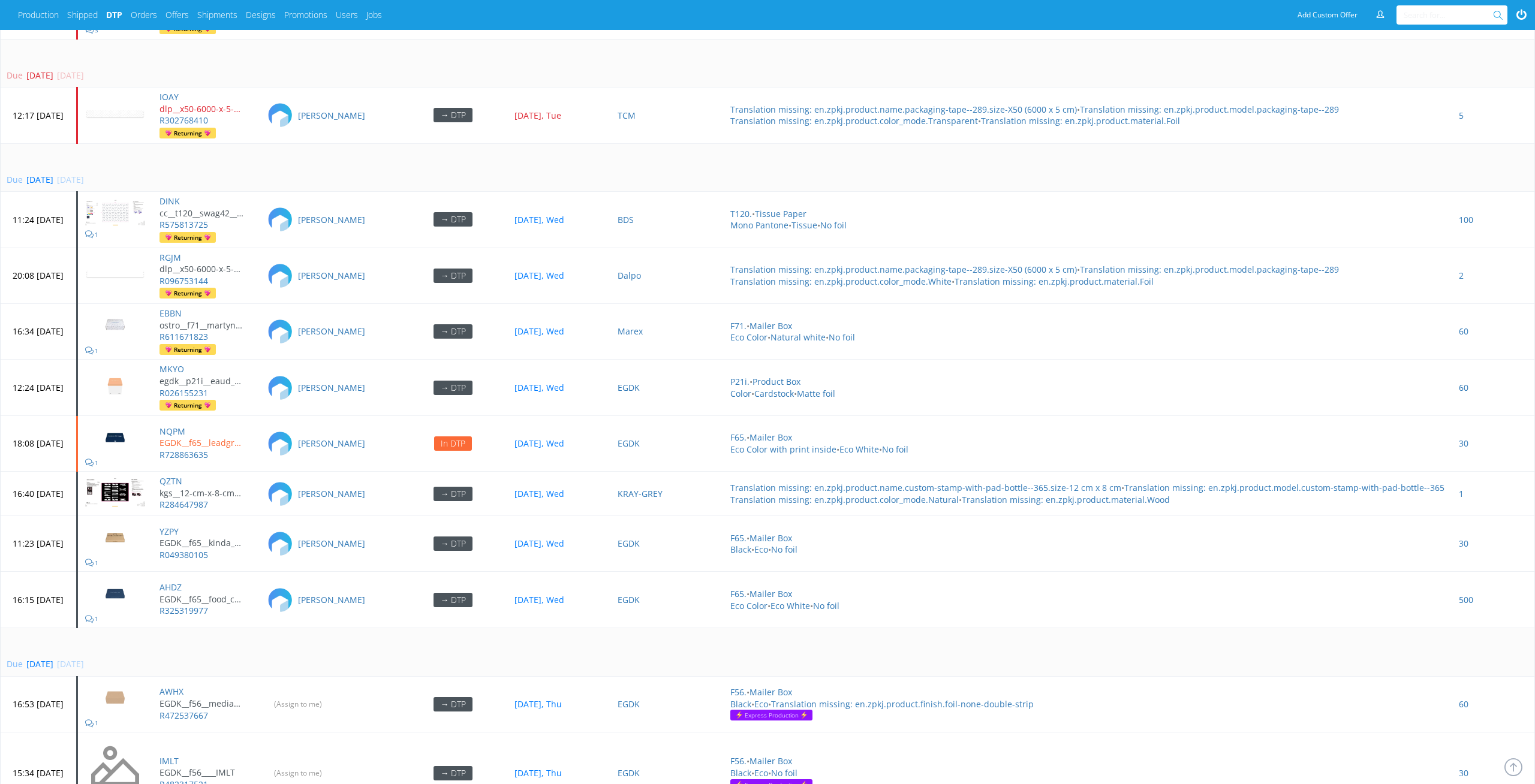
scroll to position [3370, 0]
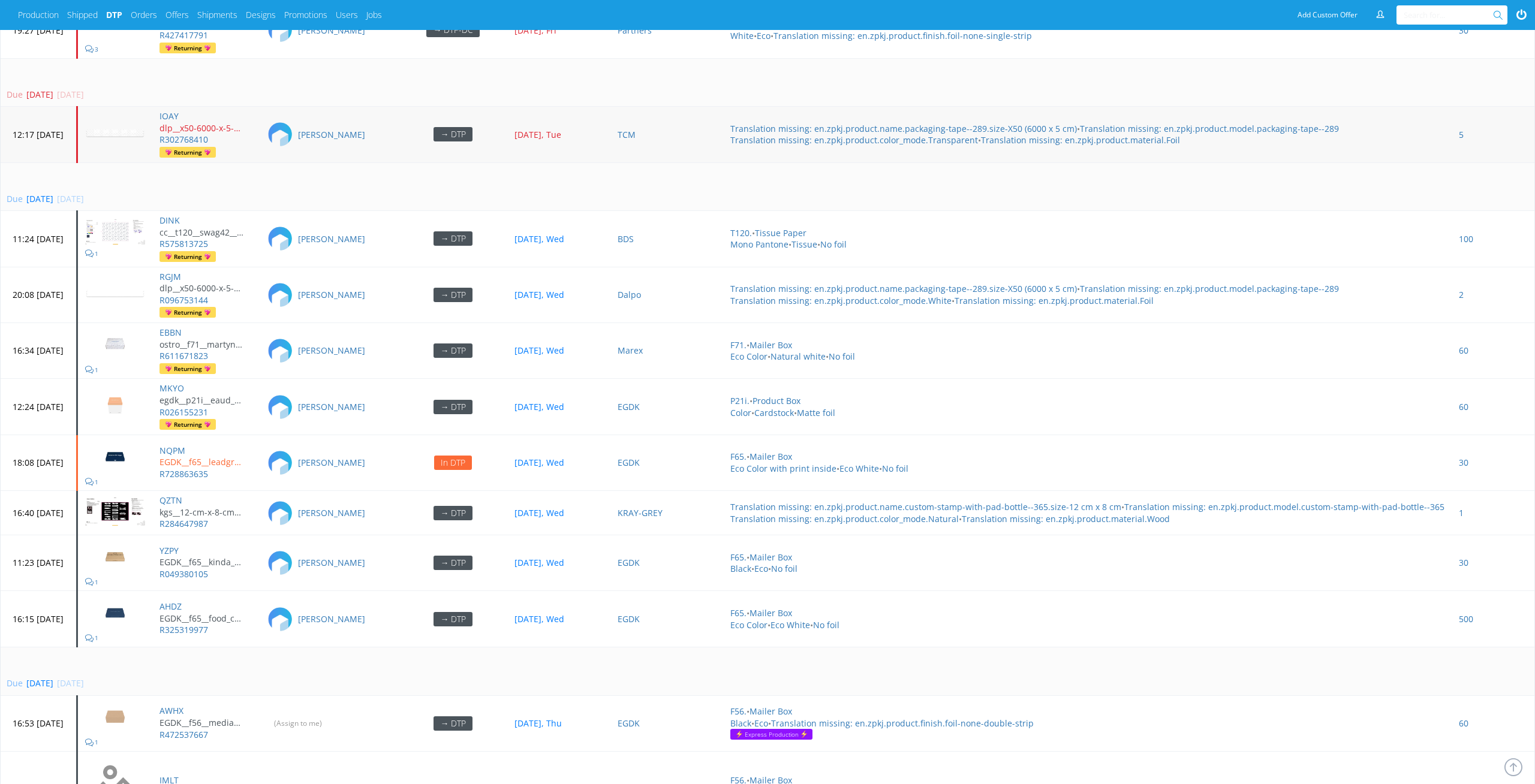
click at [399, 149] on td "[PERSON_NAME]" at bounding box center [329, 134] width 140 height 56
click at [323, 193] on div "Due today 27 Aug 2025, Wed" at bounding box center [765, 199] width 1517 height 12
click at [344, 171] on td "Due today 27 Aug 2025, Wed" at bounding box center [767, 186] width 1533 height 49
click at [479, 172] on td "Due today 27 Aug 2025, Wed" at bounding box center [767, 186] width 1533 height 49
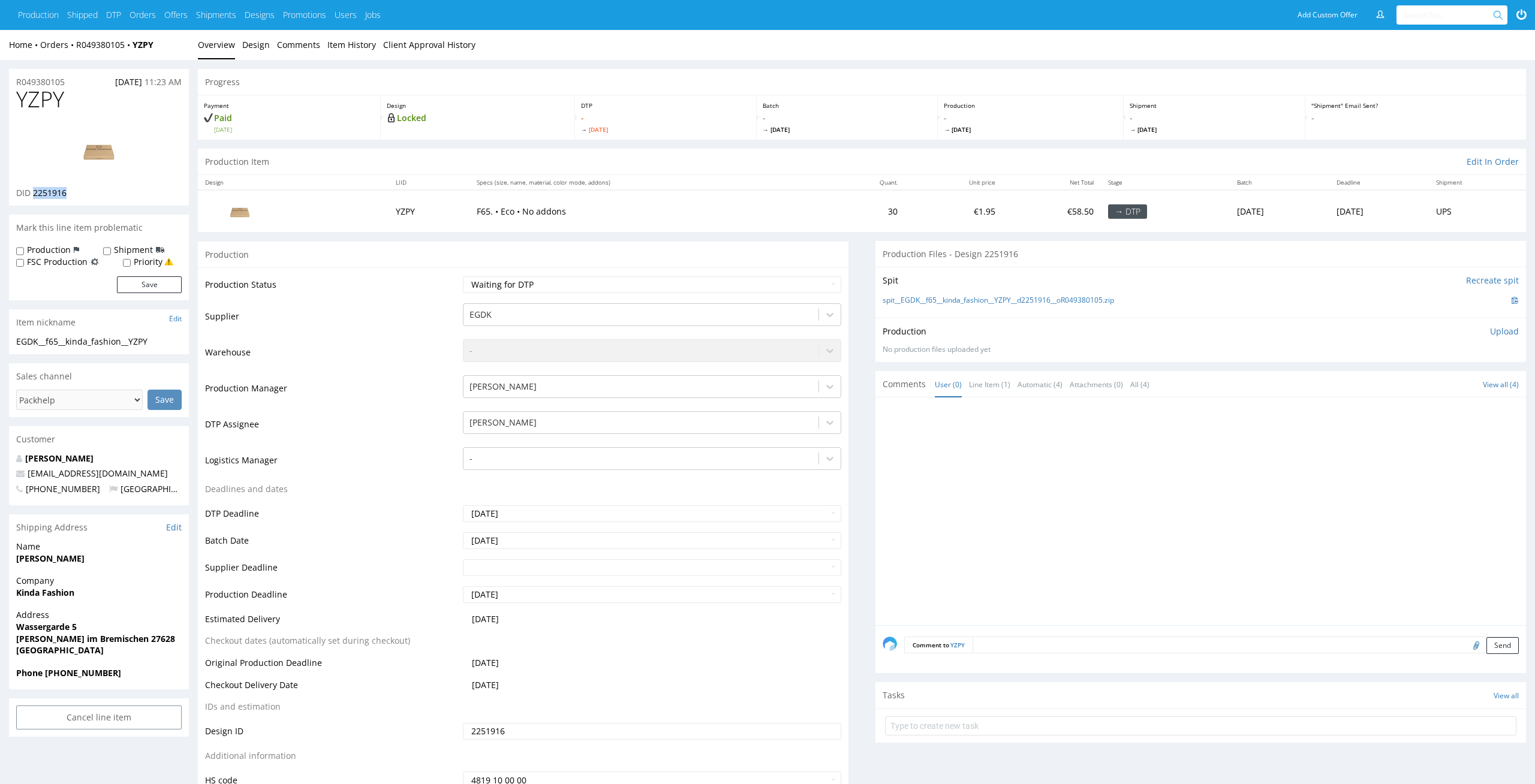
drag, startPoint x: 75, startPoint y: 193, endPoint x: 33, endPoint y: 193, distance: 42.0
click at [33, 193] on div "DID 2251916" at bounding box center [99, 193] width 166 height 12
copy span "2251916"
drag, startPoint x: 64, startPoint y: 97, endPoint x: 0, endPoint y: 99, distance: 64.0
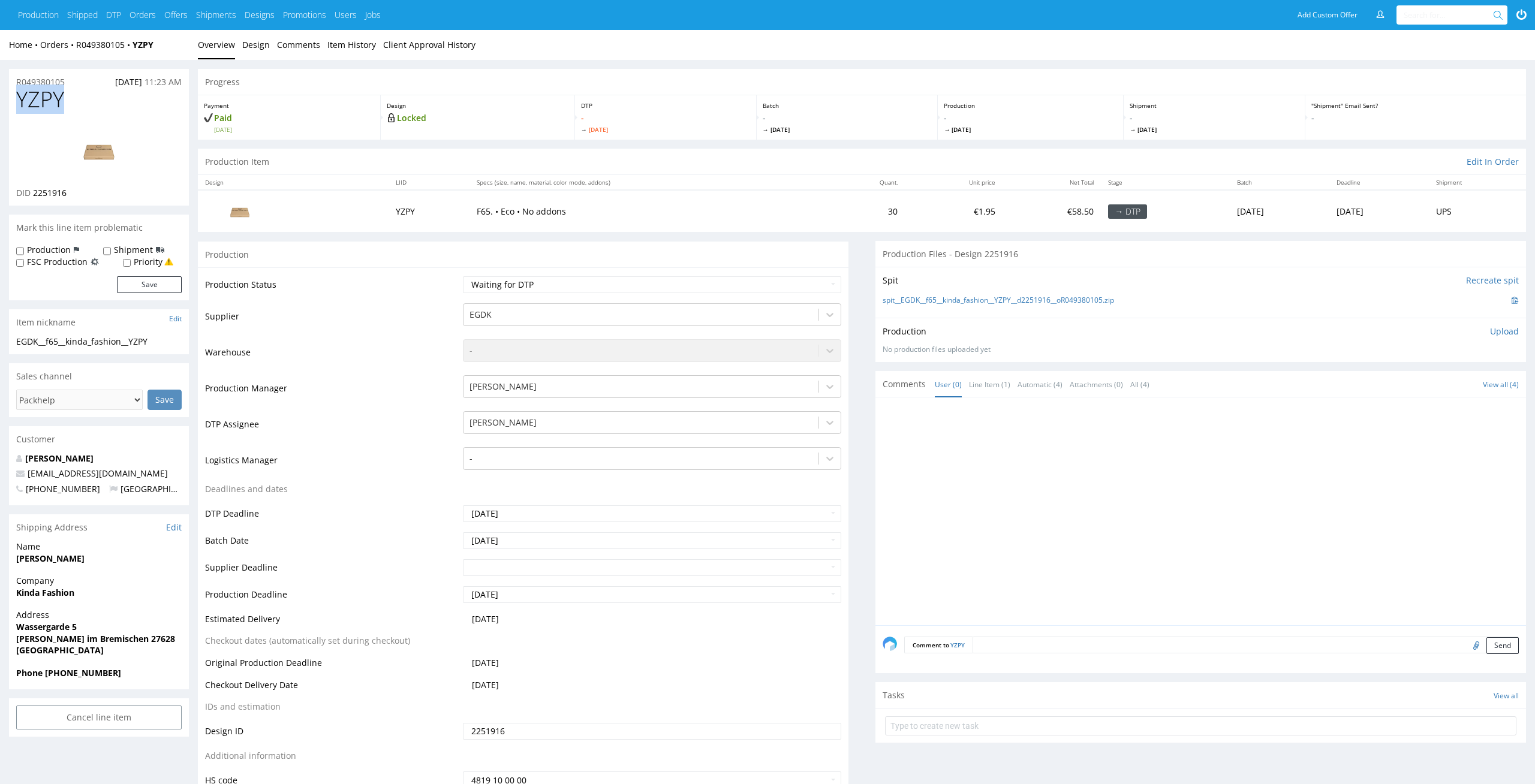
copy span "YZPY"
drag, startPoint x: 165, startPoint y: 343, endPoint x: 0, endPoint y: 344, distance: 165.0
copy div "EGDK__f65__kinda_fashion__YZPY"
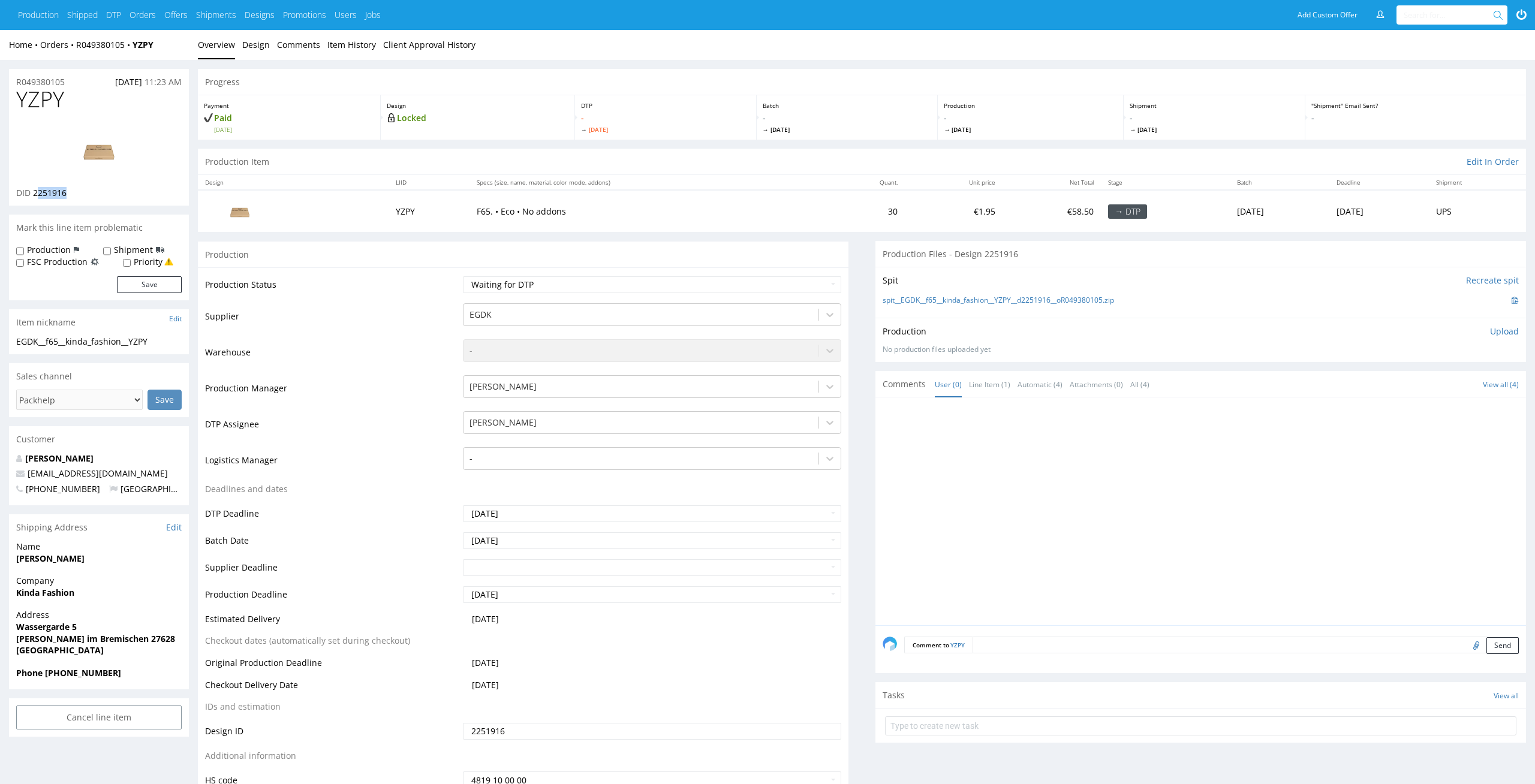
drag, startPoint x: 76, startPoint y: 198, endPoint x: 35, endPoint y: 198, distance: 41.0
click at [35, 198] on div "DID 2251916" at bounding box center [99, 193] width 166 height 12
click at [76, 195] on div "DID 2251916" at bounding box center [99, 193] width 166 height 12
drag, startPoint x: 76, startPoint y: 195, endPoint x: 33, endPoint y: 195, distance: 43.0
click at [33, 195] on div "DID 2251916" at bounding box center [99, 193] width 166 height 12
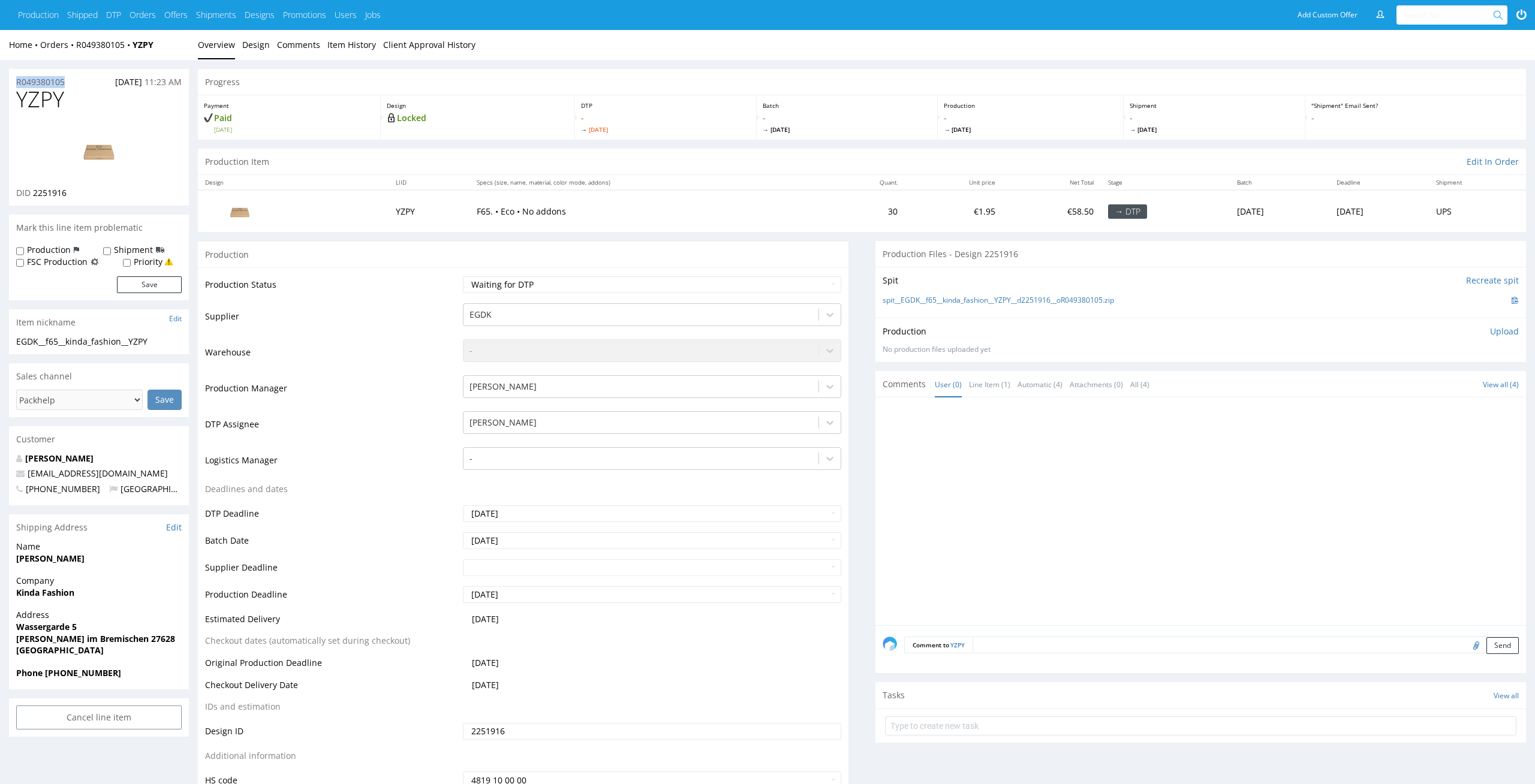
drag, startPoint x: 81, startPoint y: 80, endPoint x: 0, endPoint y: 82, distance: 81.0
copy p "R049380105"
click at [1508, 331] on p "Upload" at bounding box center [1504, 331] width 29 height 12
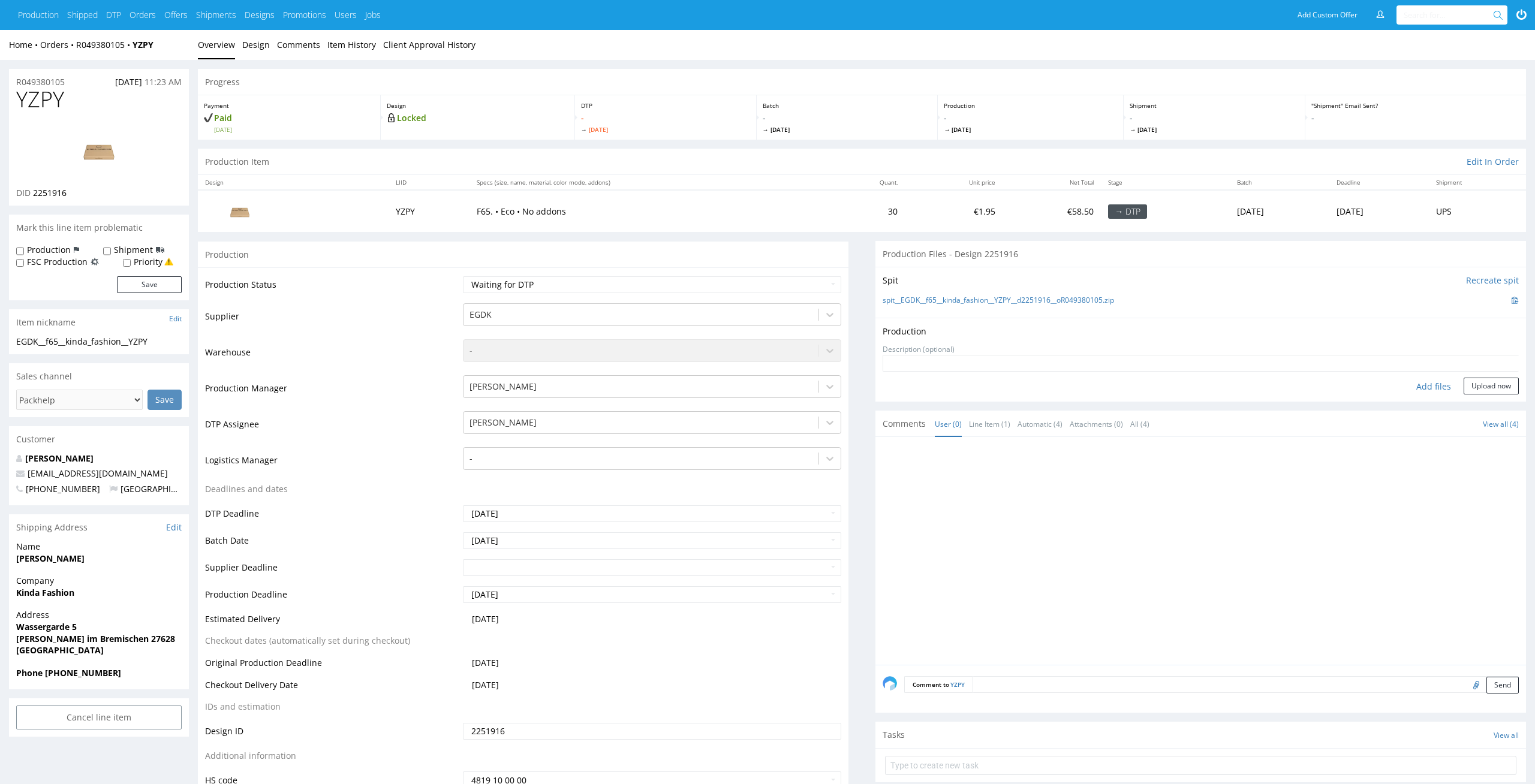
click at [1428, 387] on div "Add files" at bounding box center [1434, 386] width 60 height 18
type input "C:\fakepath\EGDK__f65__kinda_fashion__YZPY__d2251916__oR049380105__outside.pdf"
click at [1510, 398] on button "Upload now" at bounding box center [1491, 404] width 55 height 17
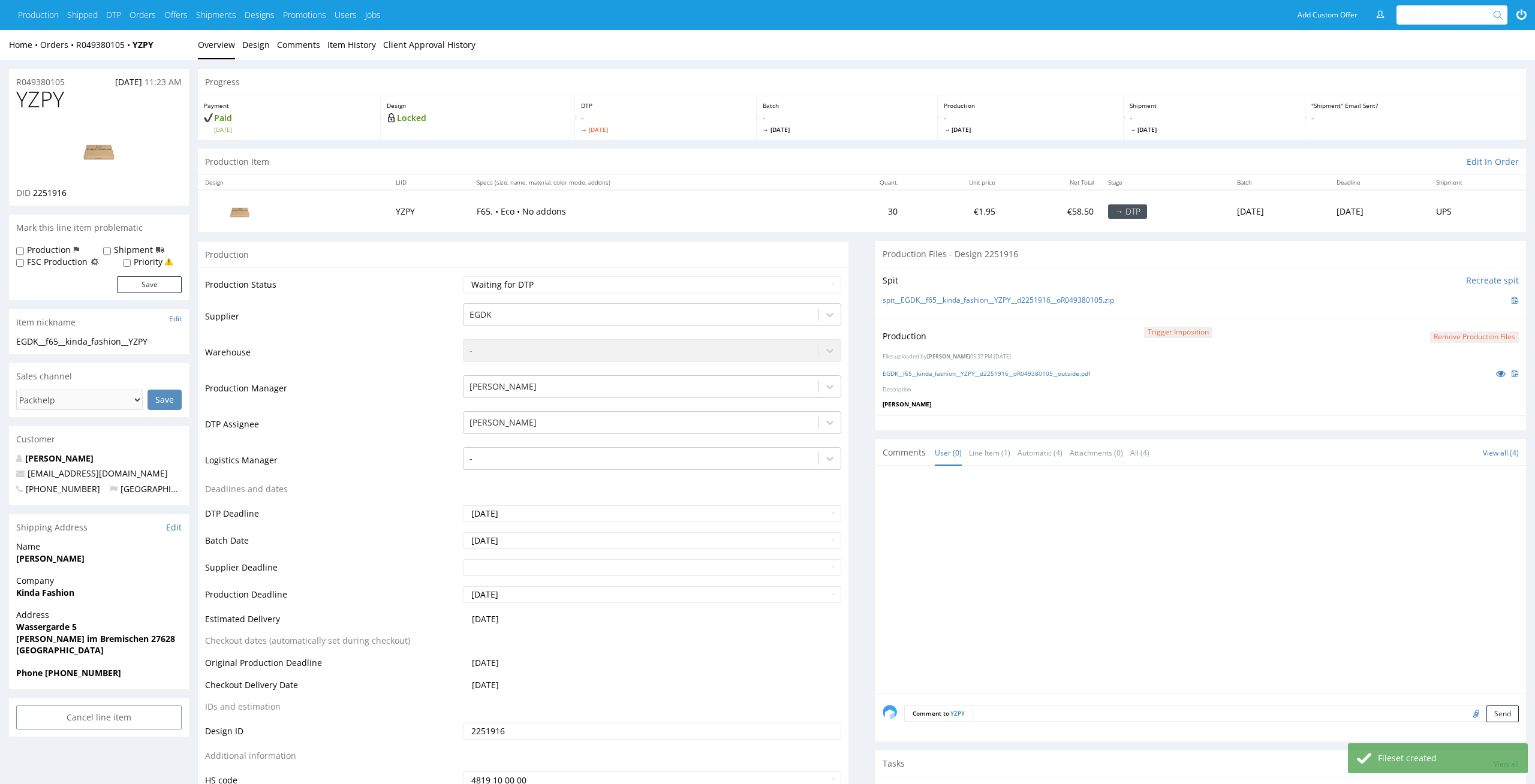
select select "dtp_production_ready"
click at [463, 277] on select "Waiting for Artwork Waiting for Diecut Waiting for Mockup Waiting for DTP Waiti…" at bounding box center [652, 285] width 379 height 17
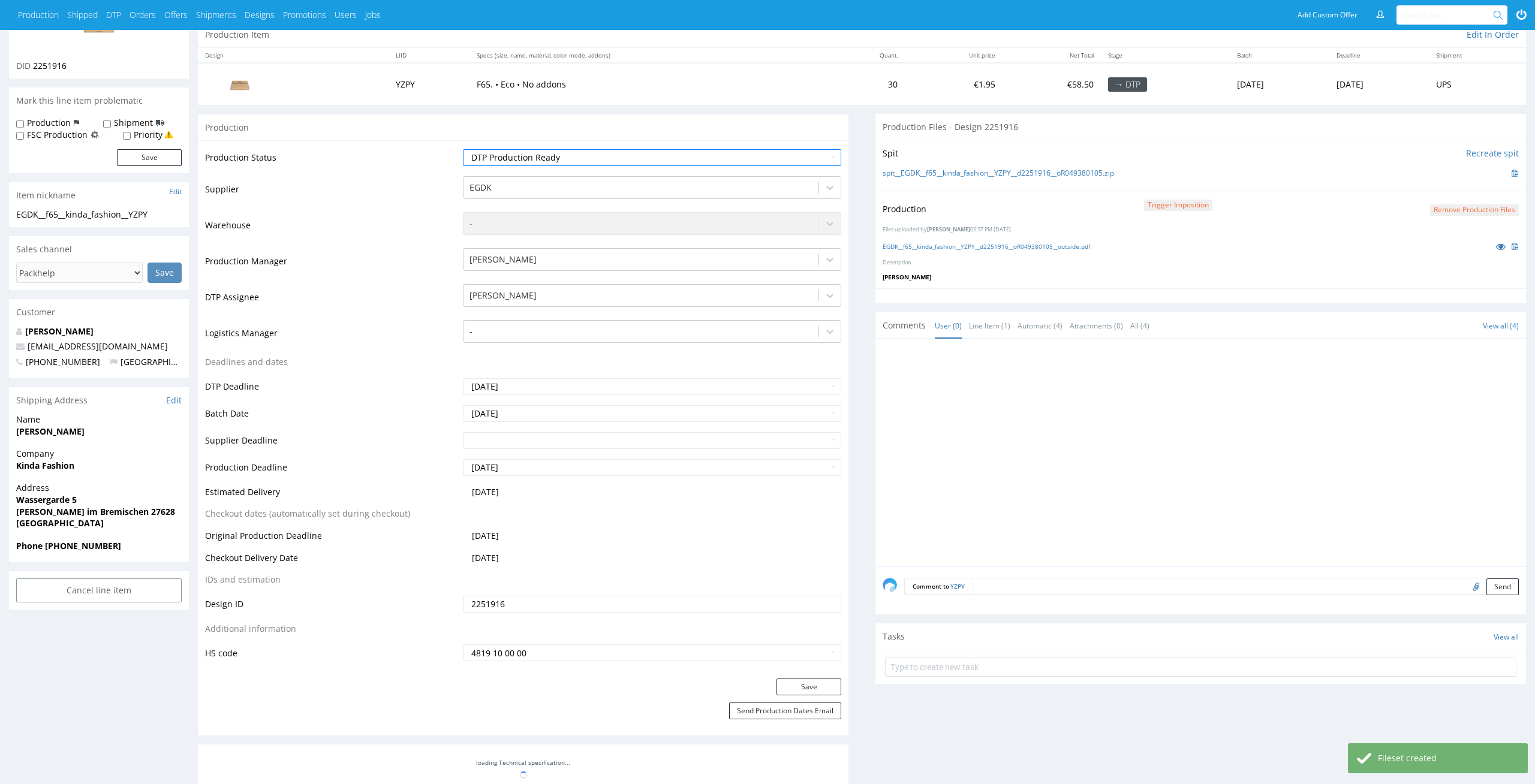
scroll to position [198, 0]
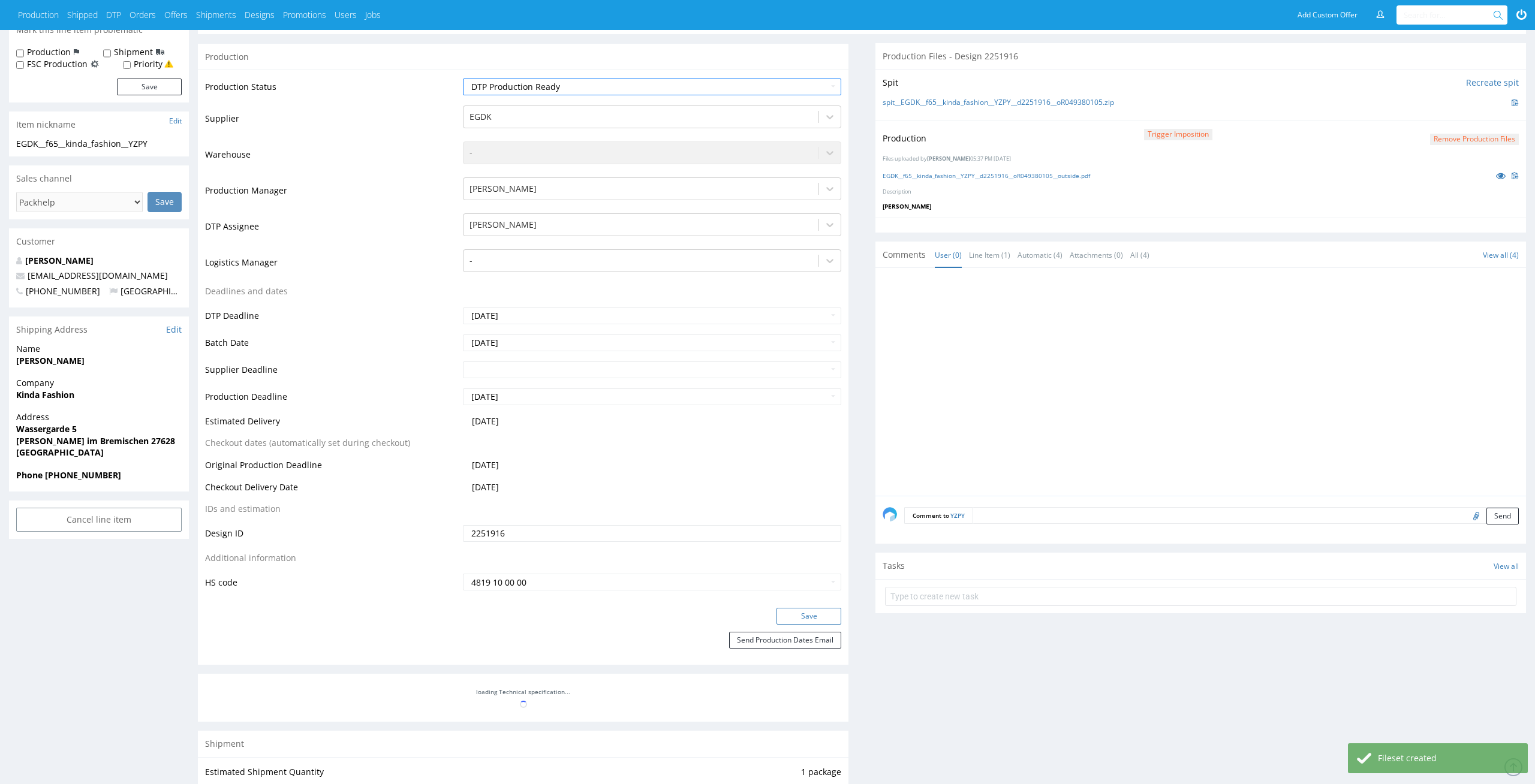
click at [832, 621] on button "Save" at bounding box center [808, 617] width 64 height 17
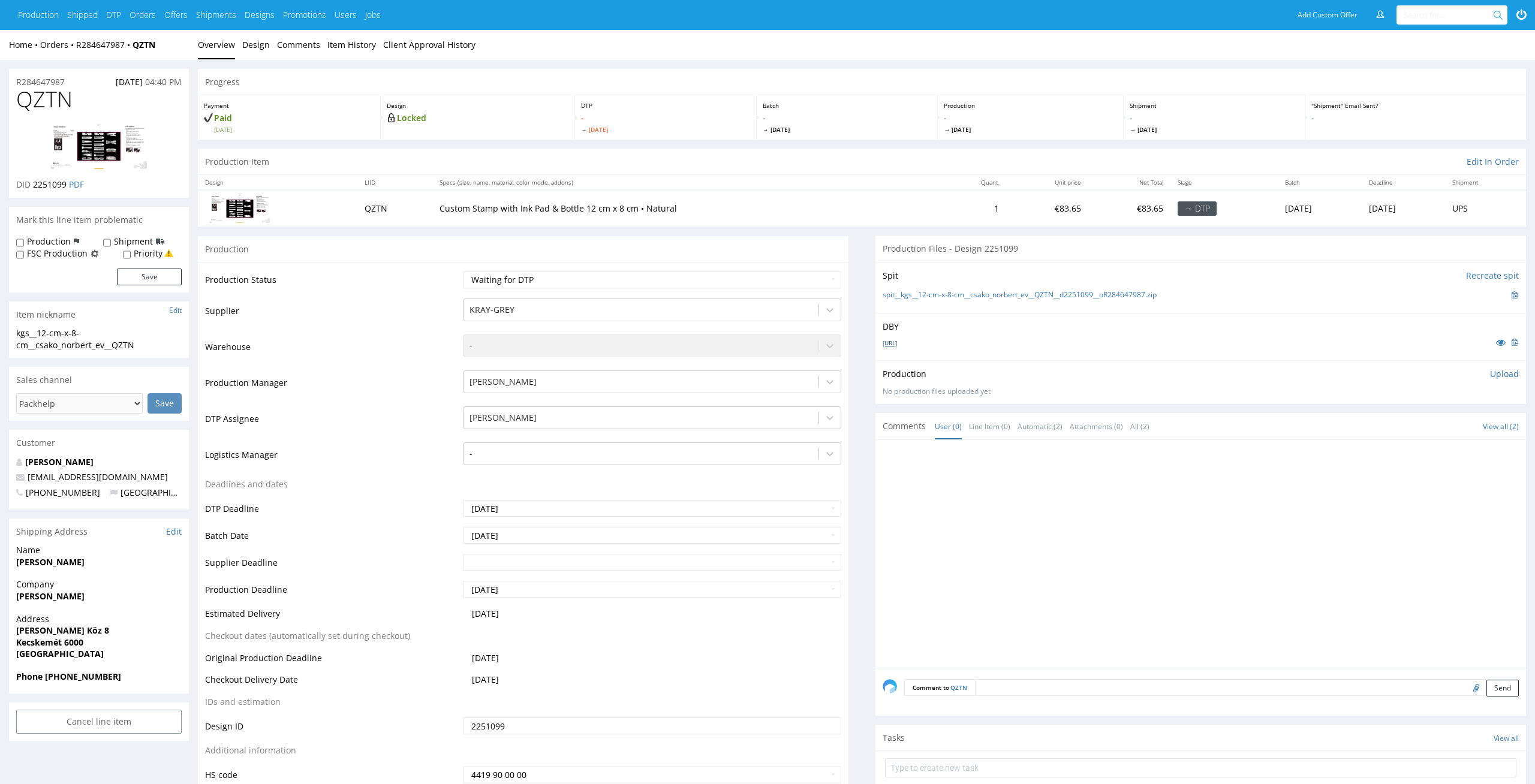
click at [897, 341] on link "[URL]" at bounding box center [889, 343] width 15 height 9
click at [928, 295] on link "spit__kgs__12-cm-x-8-cm__csako_norbert_ev__QZTN__d2251099__oR284647987.zip" at bounding box center [1019, 295] width 274 height 10
drag, startPoint x: 136, startPoint y: 346, endPoint x: 0, endPoint y: 337, distance: 136.3
copy div "kgs__12-cm-x-8-cm__csako_norbert_ev__QZTN"
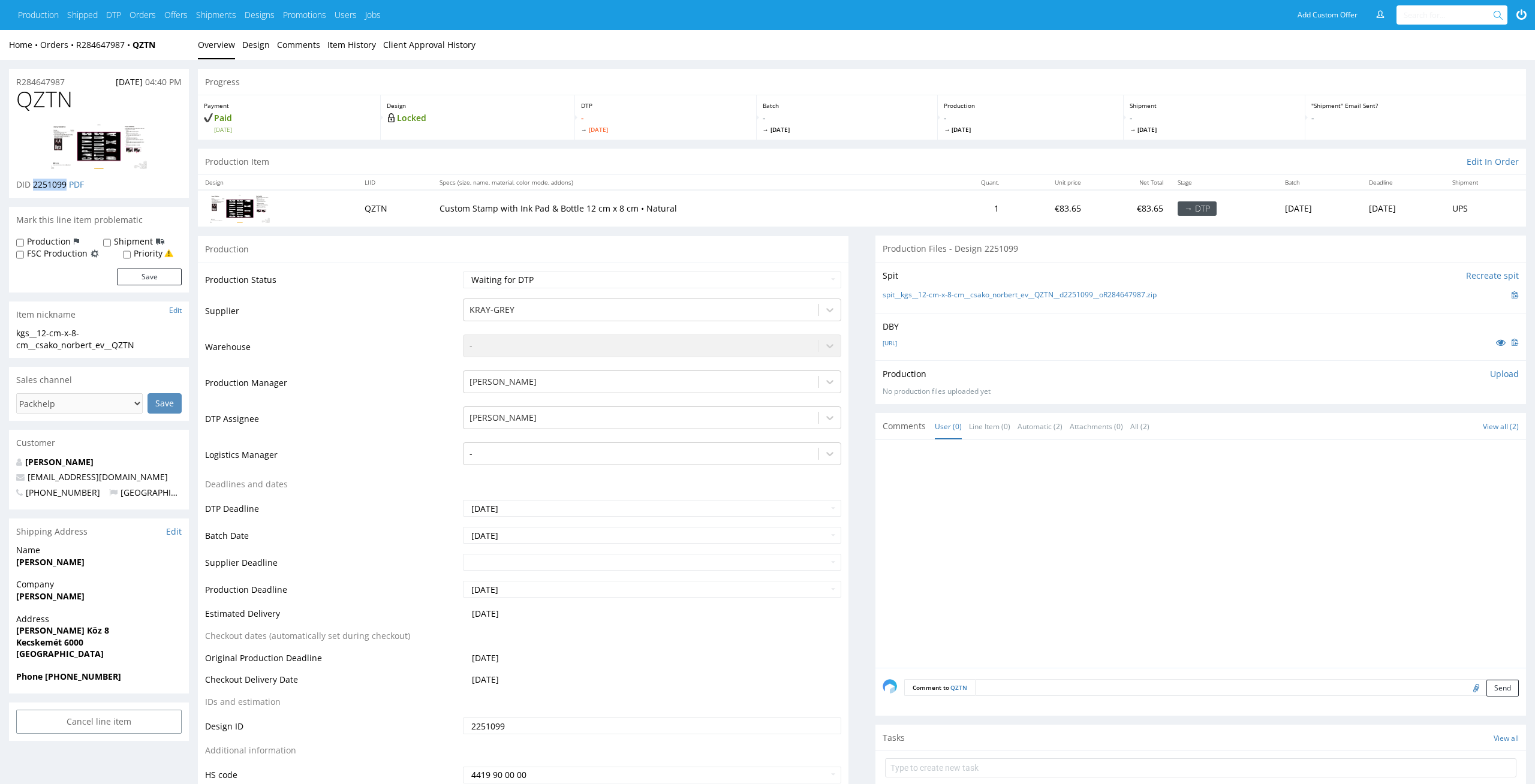
drag, startPoint x: 66, startPoint y: 183, endPoint x: 34, endPoint y: 183, distance: 32.0
click at [34, 183] on p "DID 2251099 PDF" at bounding box center [50, 185] width 68 height 12
copy span "2251099"
drag, startPoint x: 74, startPoint y: 81, endPoint x: 0, endPoint y: 81, distance: 74.0
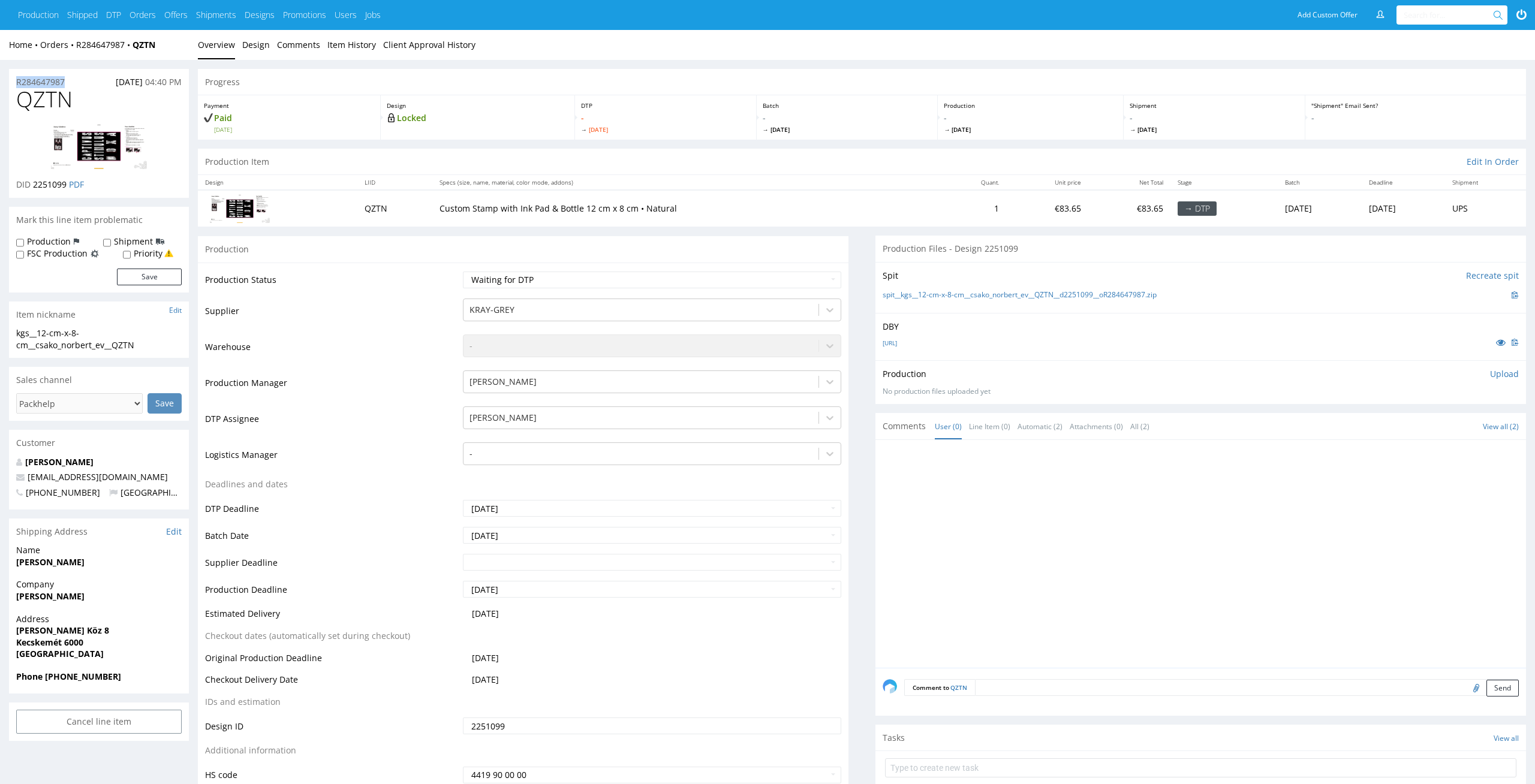
copy p "R284647987"
click at [1502, 376] on p "Upload" at bounding box center [1504, 374] width 29 height 12
click at [1435, 422] on div "Add files" at bounding box center [1434, 428] width 60 height 18
type input "C:\fakepath\kgs__12-cm-x-8-cm__csako_norbert_ev__QZTN__d2251099__oR284647987.pdf"
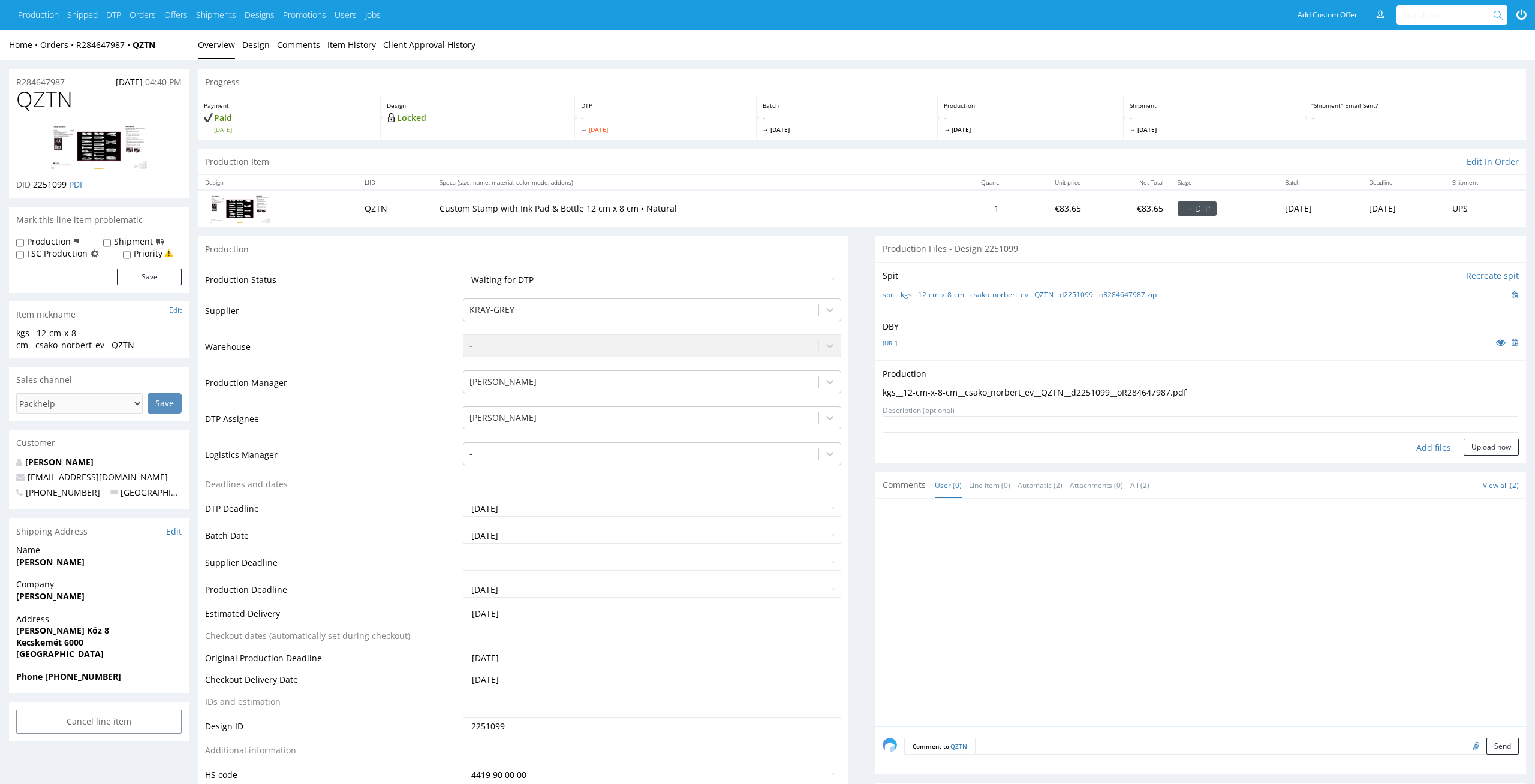
click at [1495, 455] on div "Production Upload kgs__12-cm-x-8-cm__csako_norbert_ev__QZTN__d2251099__oR284647…" at bounding box center [1200, 410] width 650 height 102
click at [1497, 453] on button "Upload now" at bounding box center [1491, 447] width 55 height 17
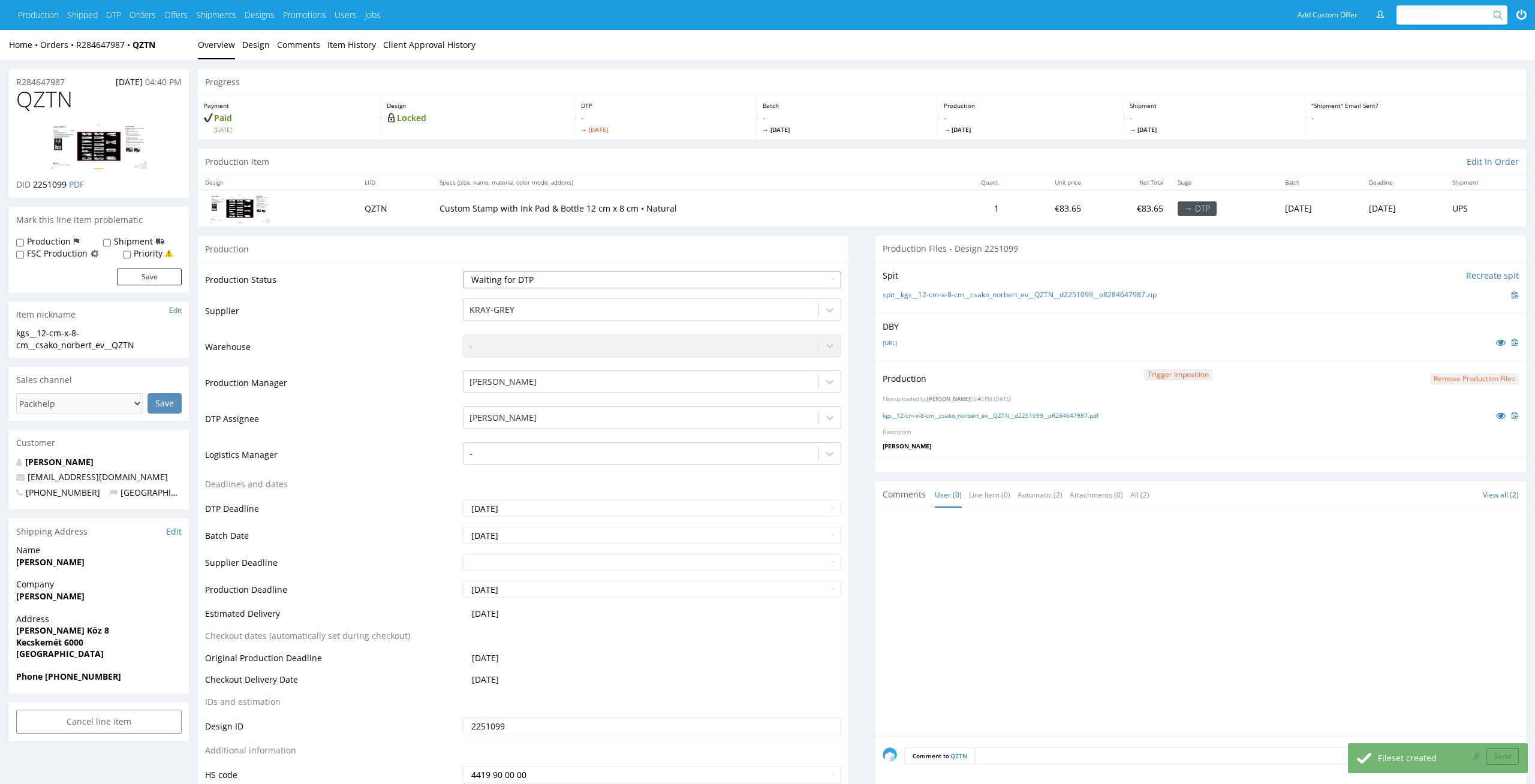
click at [832, 277] on select "Waiting for Artwork Waiting for Diecut Waiting for Mockup Waiting for DTP Waiti…" at bounding box center [652, 280] width 379 height 17
select select "dtp_production_ready"
click at [463, 271] on select "Waiting for Artwork Waiting for Diecut Waiting for Mockup Waiting for DTP Waiti…" at bounding box center [652, 280] width 379 height 17
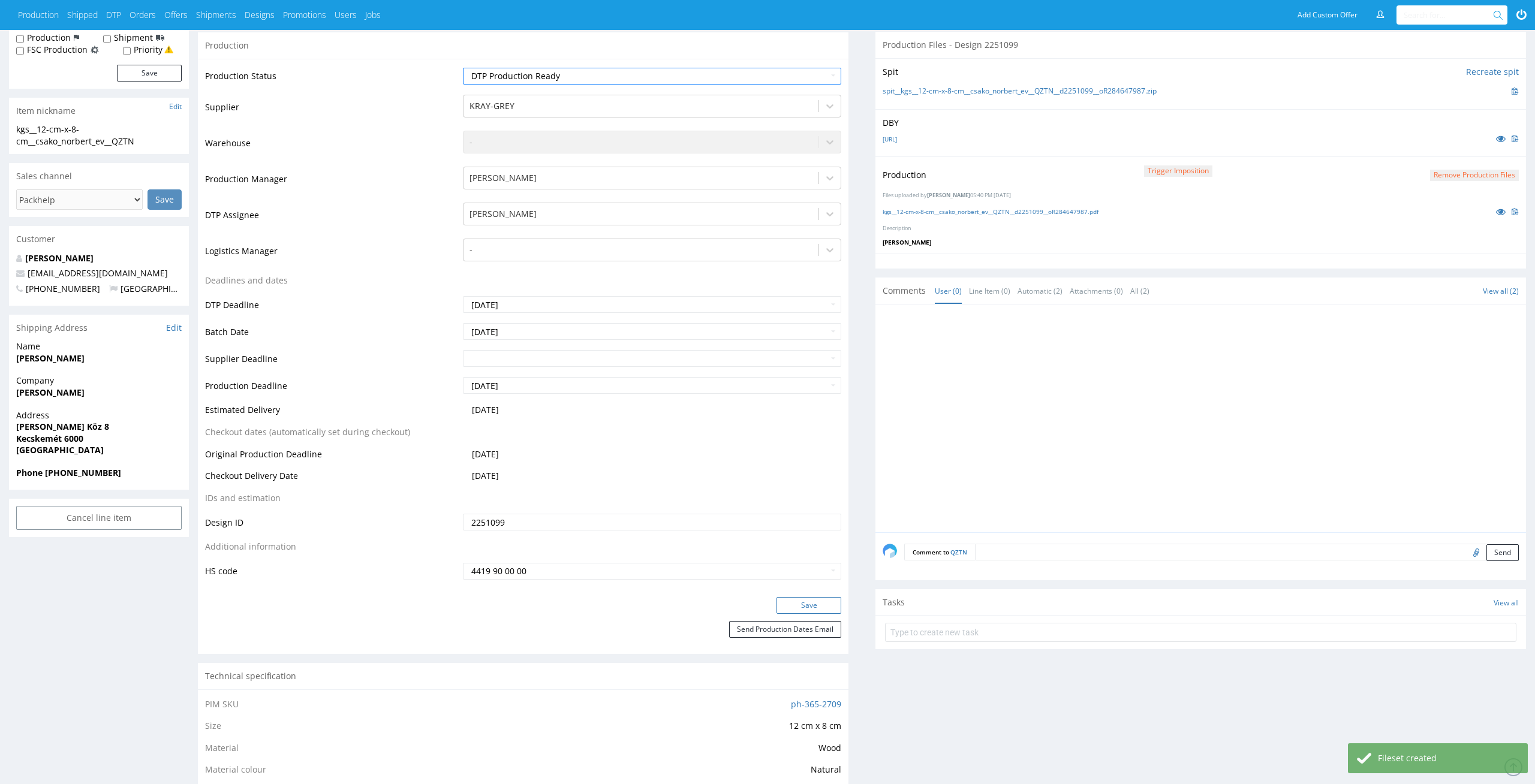
click at [833, 608] on button "Save" at bounding box center [808, 605] width 64 height 17
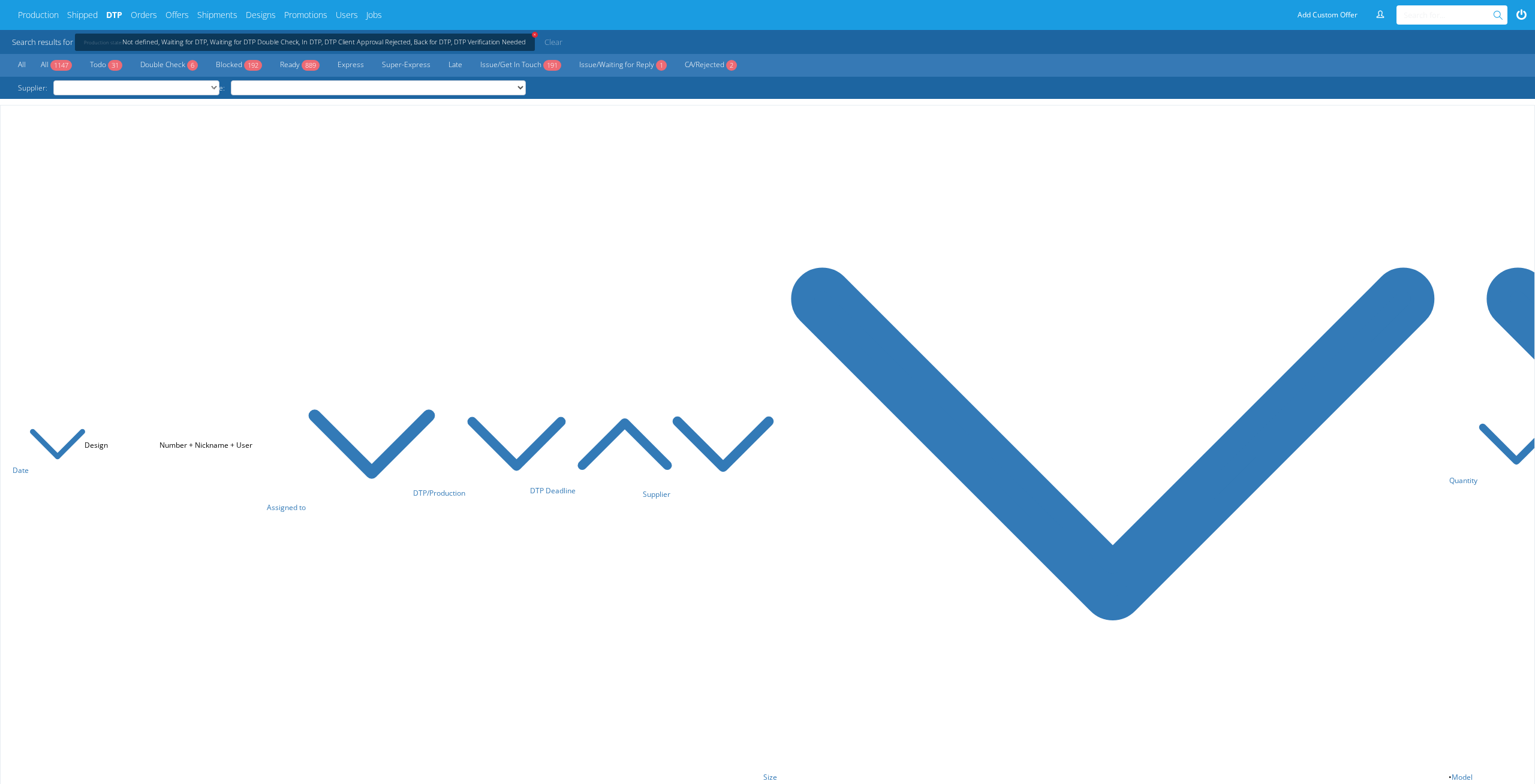
scroll to position [3330, 0]
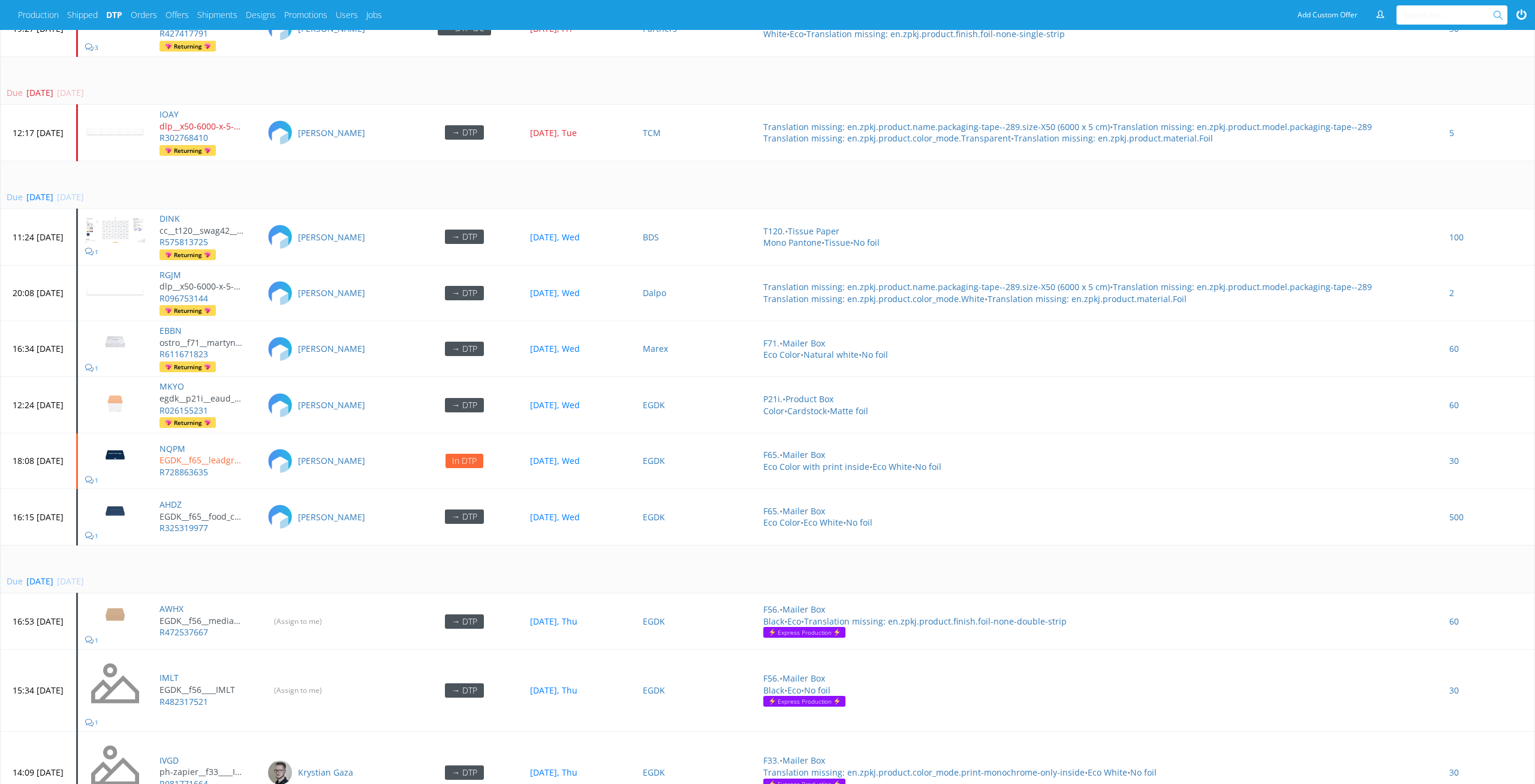
click at [371, 175] on td "Due today 27 Aug 2025, Wed" at bounding box center [767, 185] width 1533 height 49
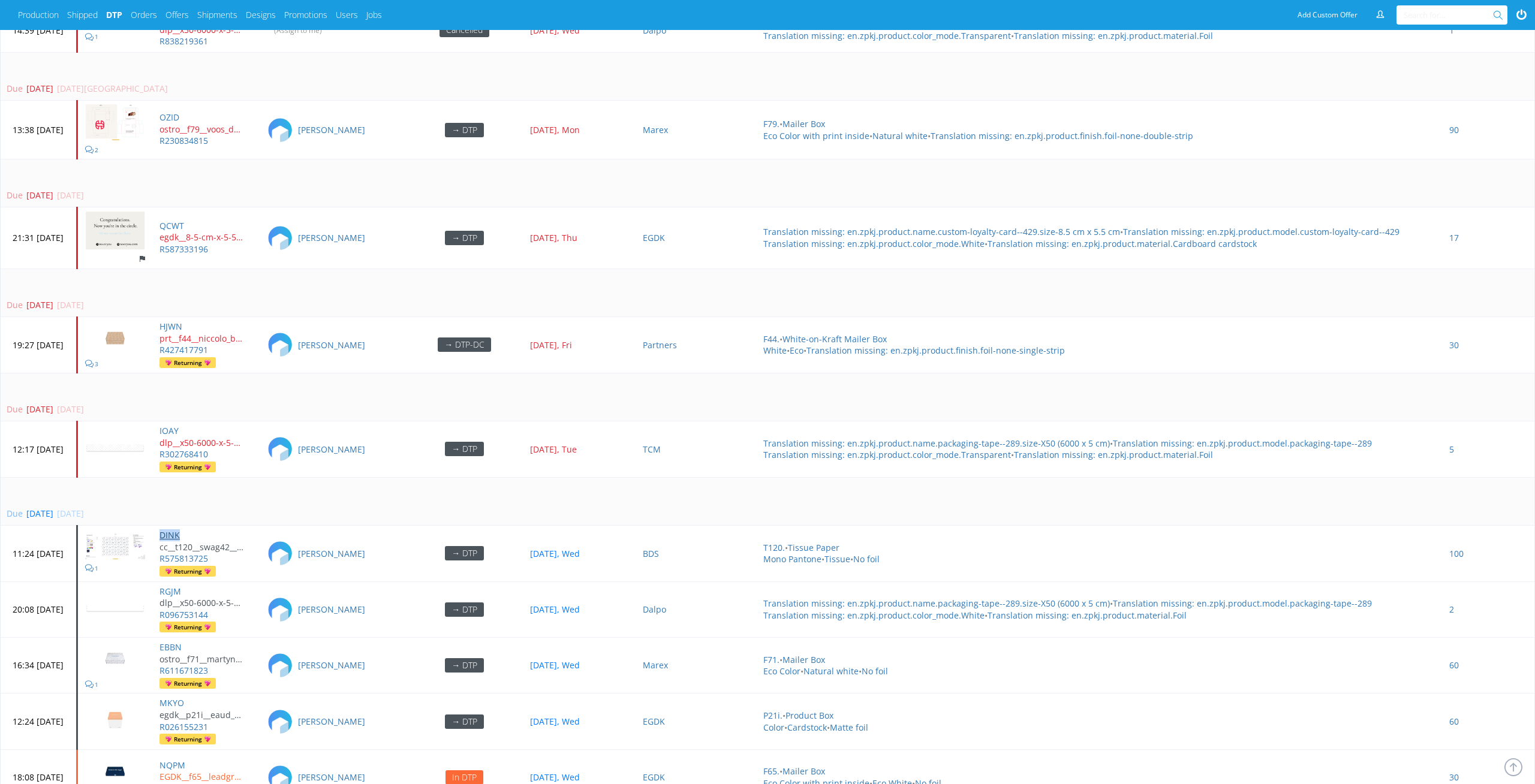
scroll to position [2897, 0]
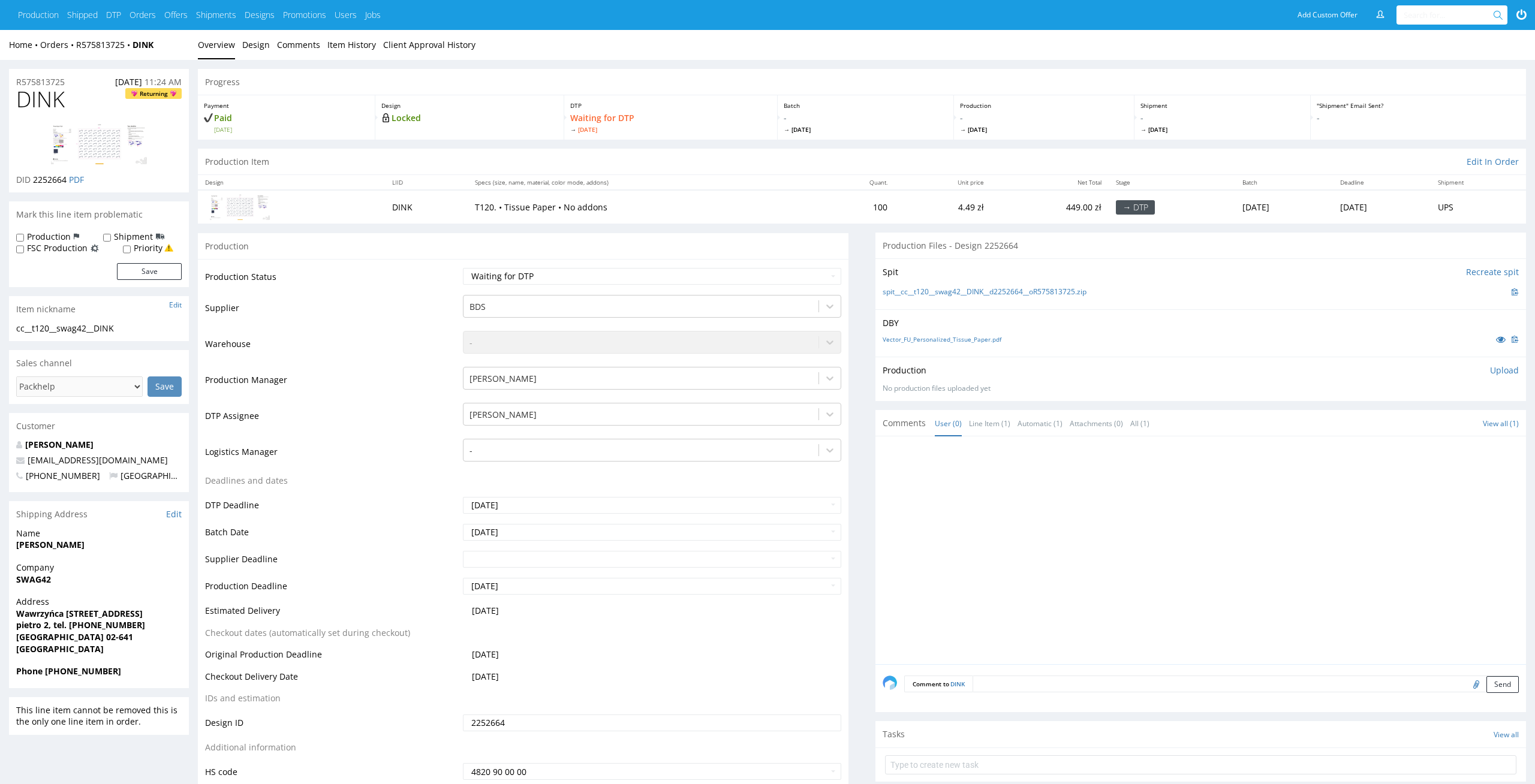
click at [495, 208] on p "T120. • Tissue Paper • No addons" at bounding box center [643, 208] width 337 height 12
click at [972, 337] on link "Vector_FU_Personalized_Tissue_Paper.pdf" at bounding box center [941, 339] width 119 height 9
click at [977, 318] on p "DBY" at bounding box center [1200, 323] width 637 height 12
click at [988, 247] on div "Production Files - Design 2252664" at bounding box center [1200, 246] width 650 height 27
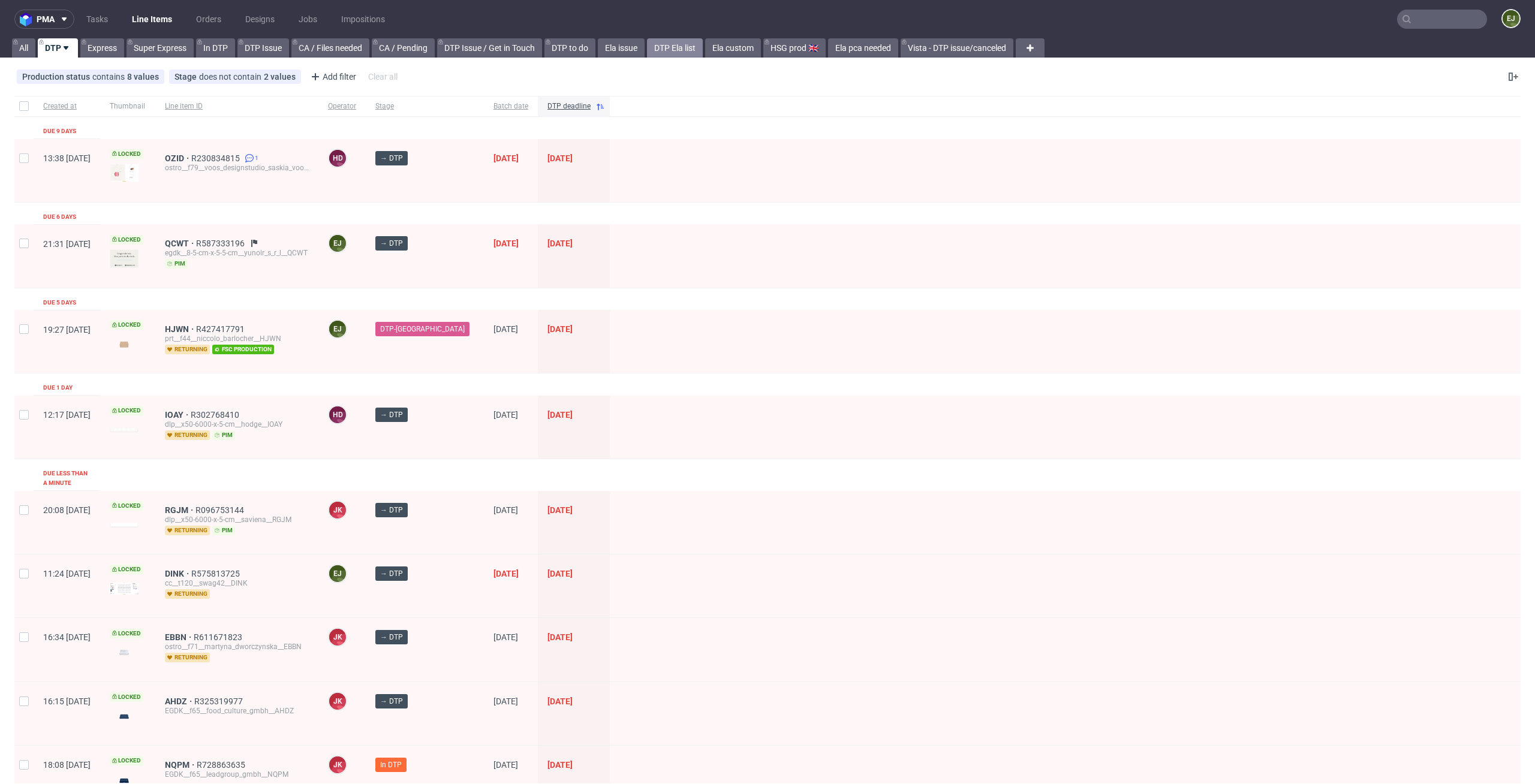
click at [685, 52] on link "DTP Ela list" at bounding box center [674, 48] width 56 height 19
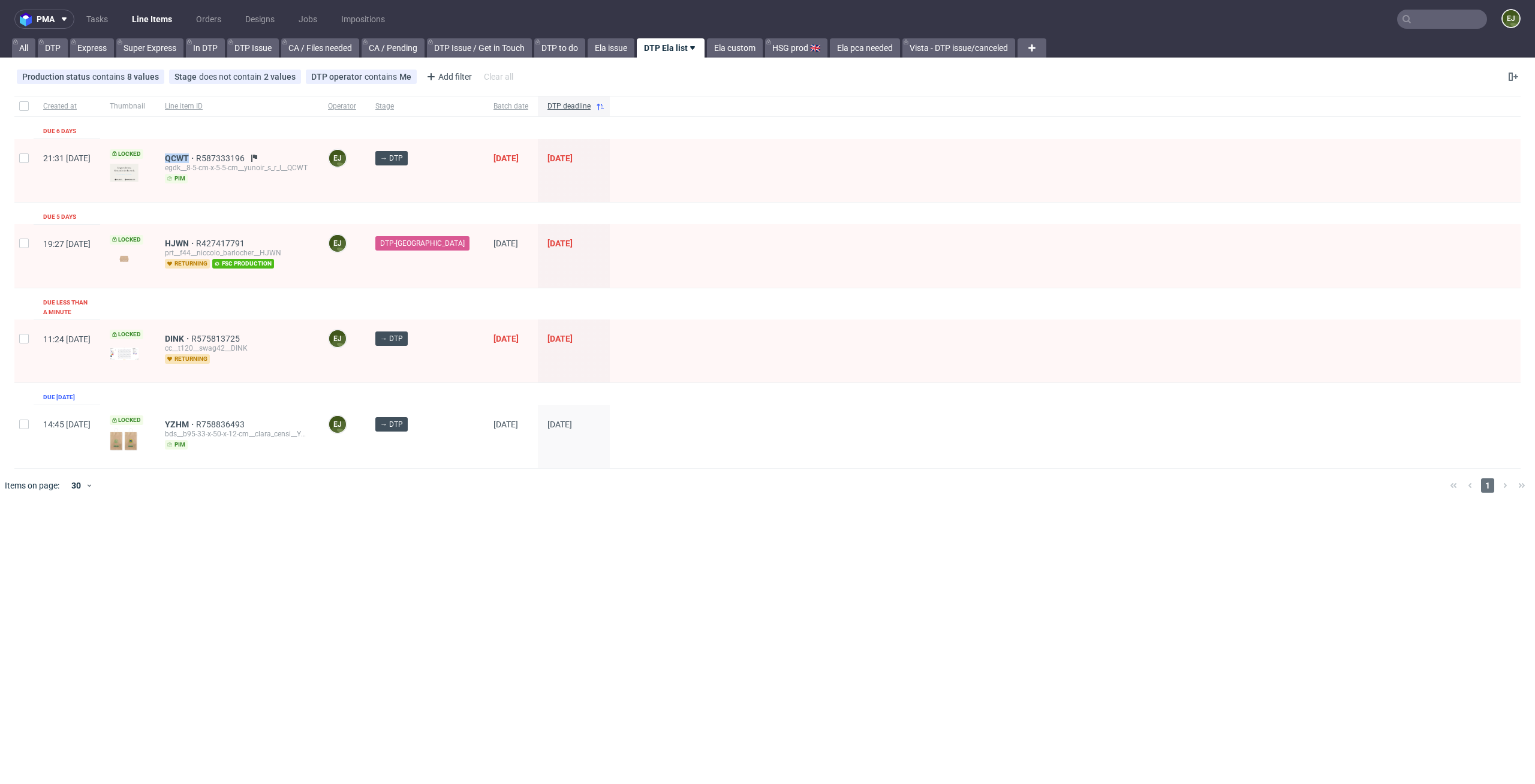
click at [979, 435] on div at bounding box center [1065, 436] width 911 height 63
click at [146, 24] on link "Line Items" at bounding box center [152, 19] width 55 height 19
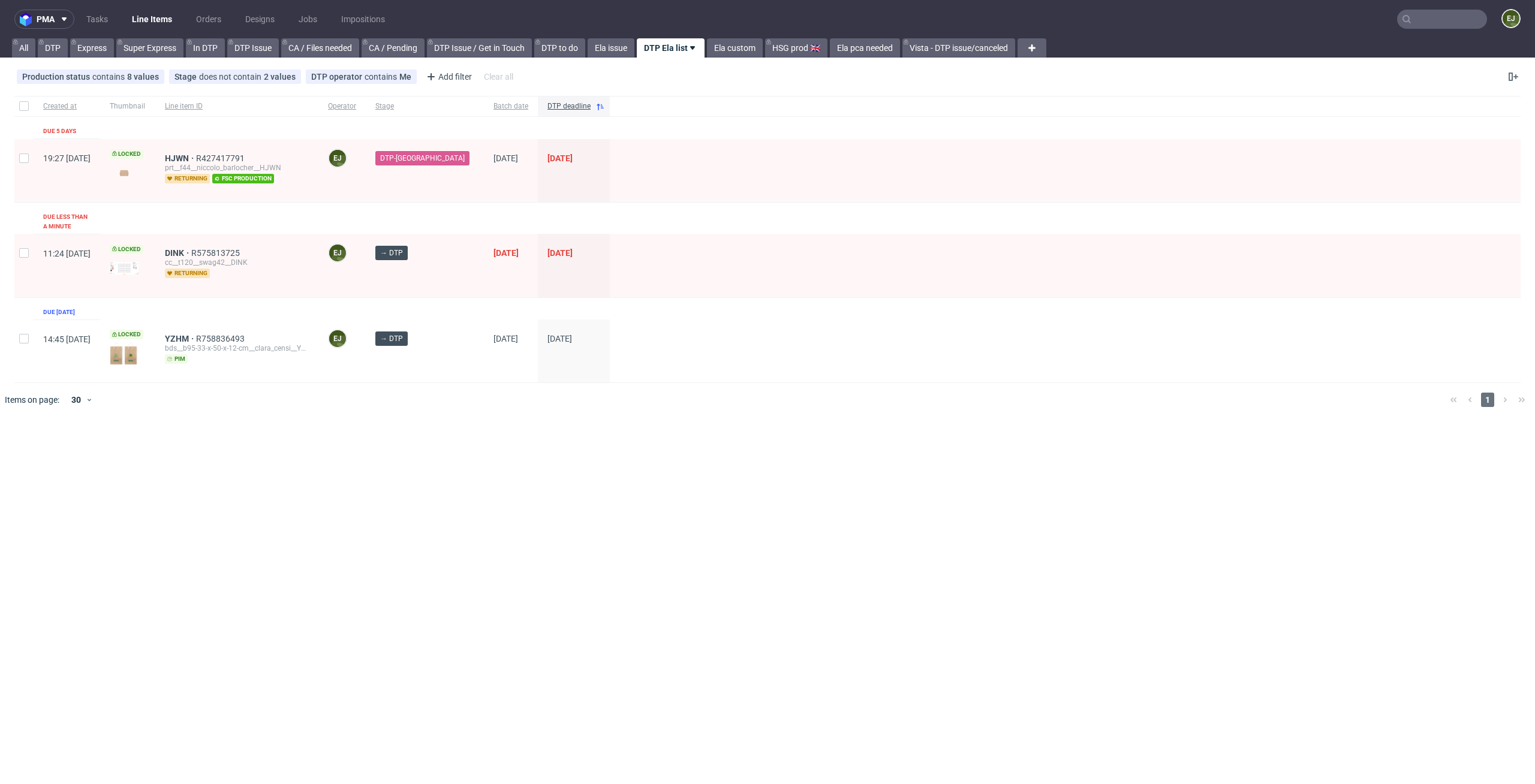
click at [637, 448] on div "pma Tasks Line Items Orders Designs Jobs Impositions EJ All DTP Express Super E…" at bounding box center [767, 392] width 1535 height 784
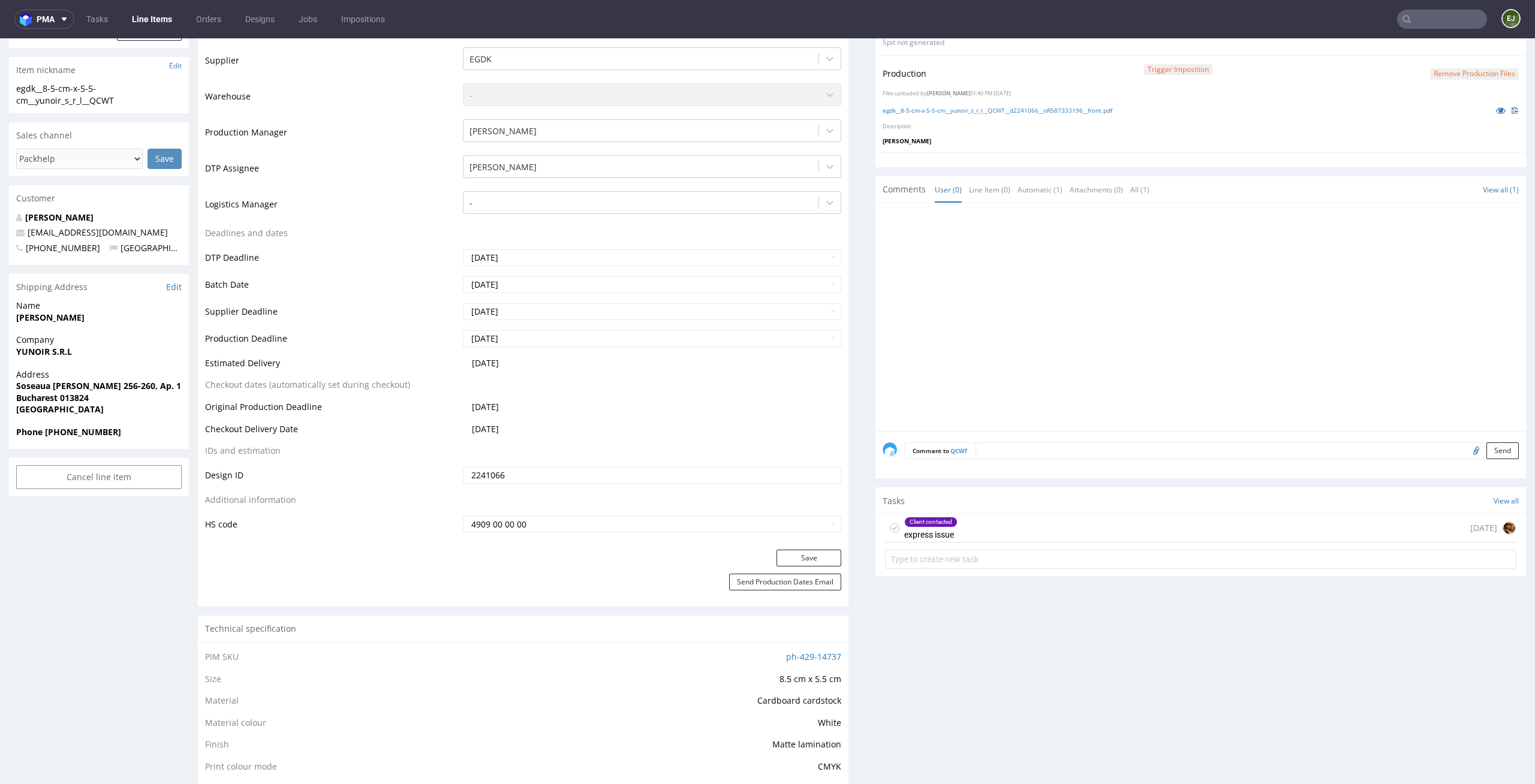
scroll to position [434, 0]
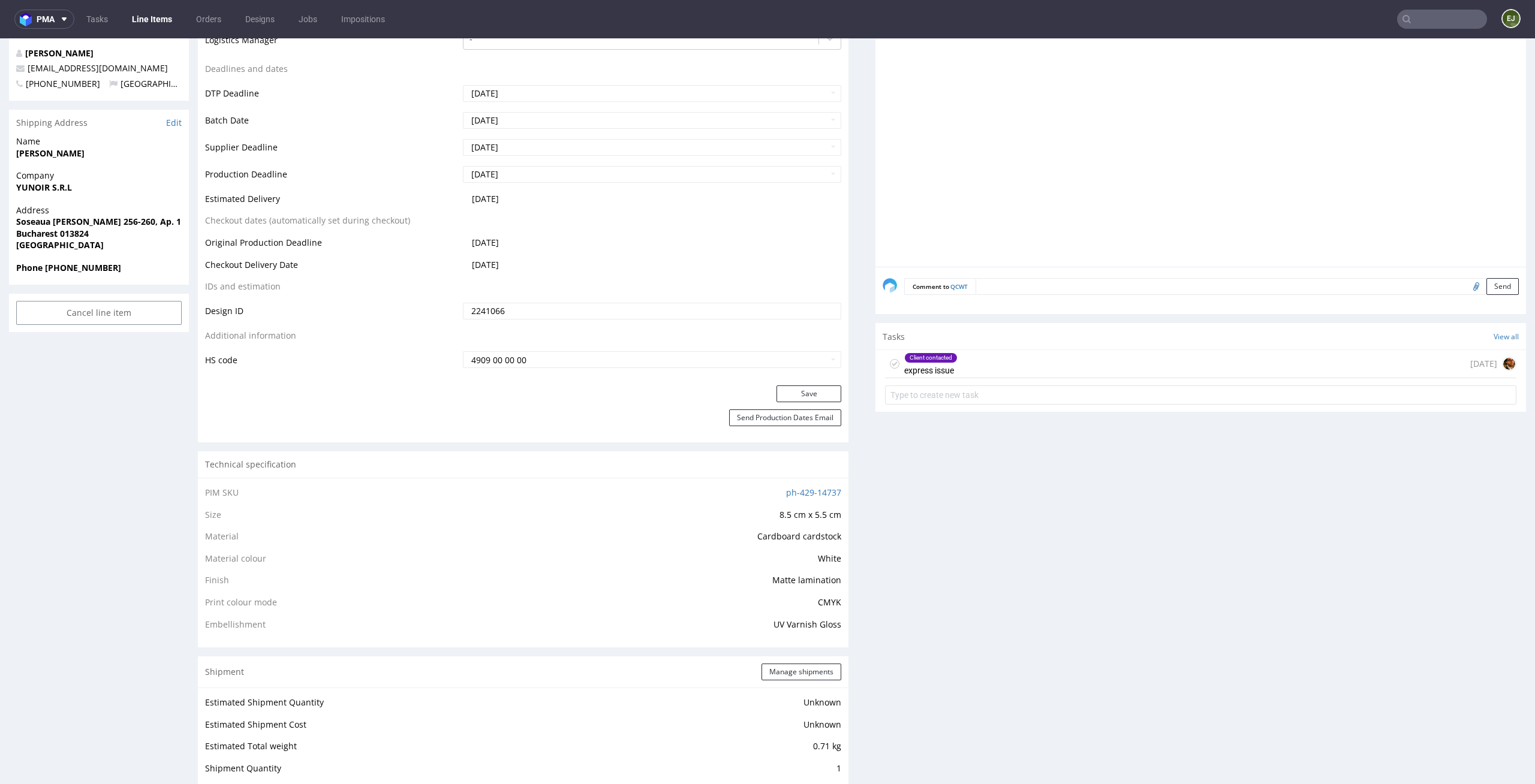
click at [1081, 345] on div "Tasks View all" at bounding box center [1200, 336] width 650 height 27
click at [1061, 366] on div "Client contacted express issue [DATE]" at bounding box center [1200, 364] width 631 height 28
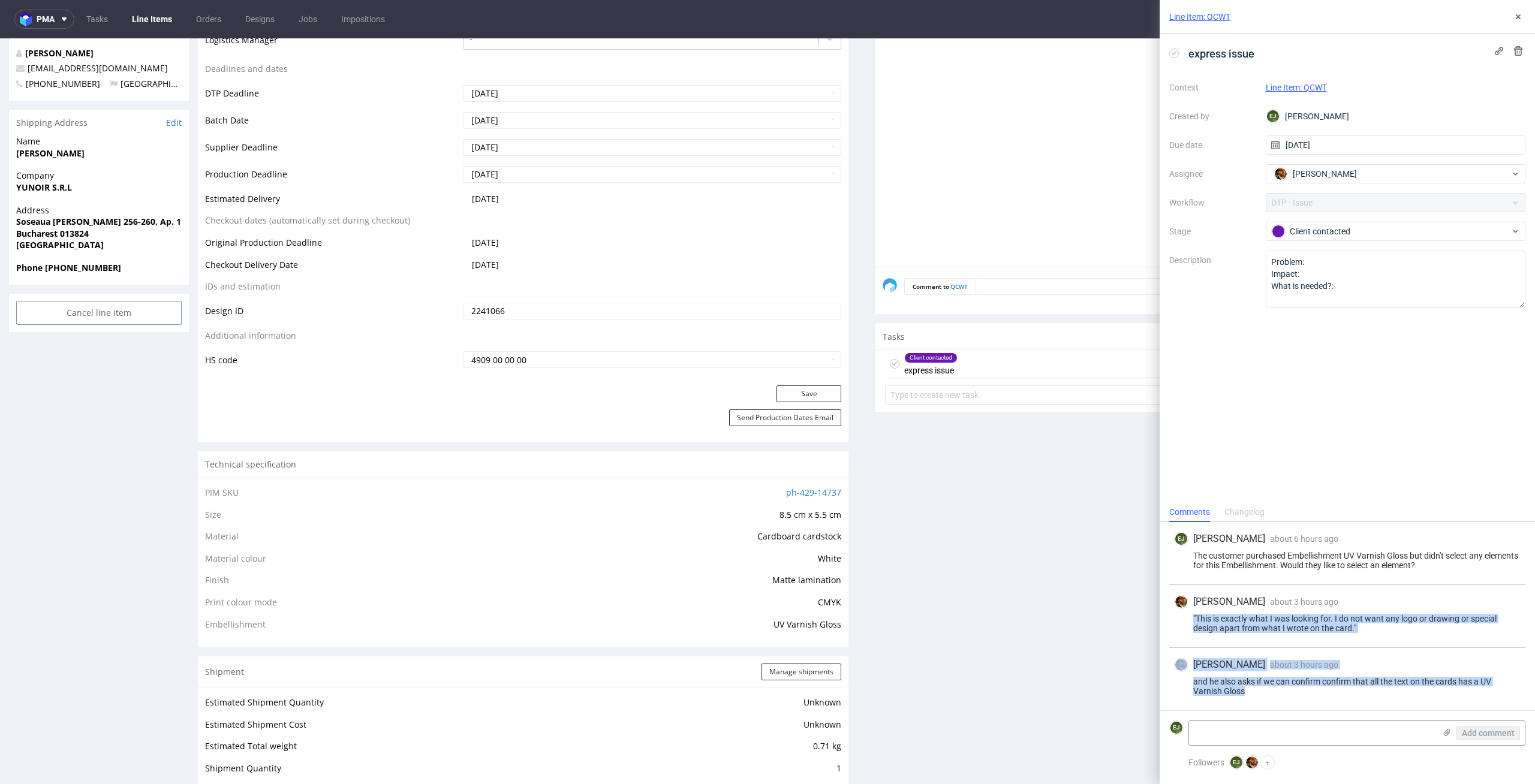
drag, startPoint x: 1258, startPoint y: 696, endPoint x: 1192, endPoint y: 617, distance: 102.9
click at [1192, 617] on div "[PERSON_NAME] about 6 hours ago [DATE] 12:08 The customer purchased Embellishme…" at bounding box center [1347, 616] width 375 height 188
copy div ""This is exactly what I was looking for. I do not want any logo or drawing or s…"
click at [967, 567] on div "Production Files - Design 2241066 Spit Request spit Spit not generated Producti…" at bounding box center [1200, 521] width 650 height 1402
click at [1307, 739] on textarea at bounding box center [1312, 733] width 246 height 24
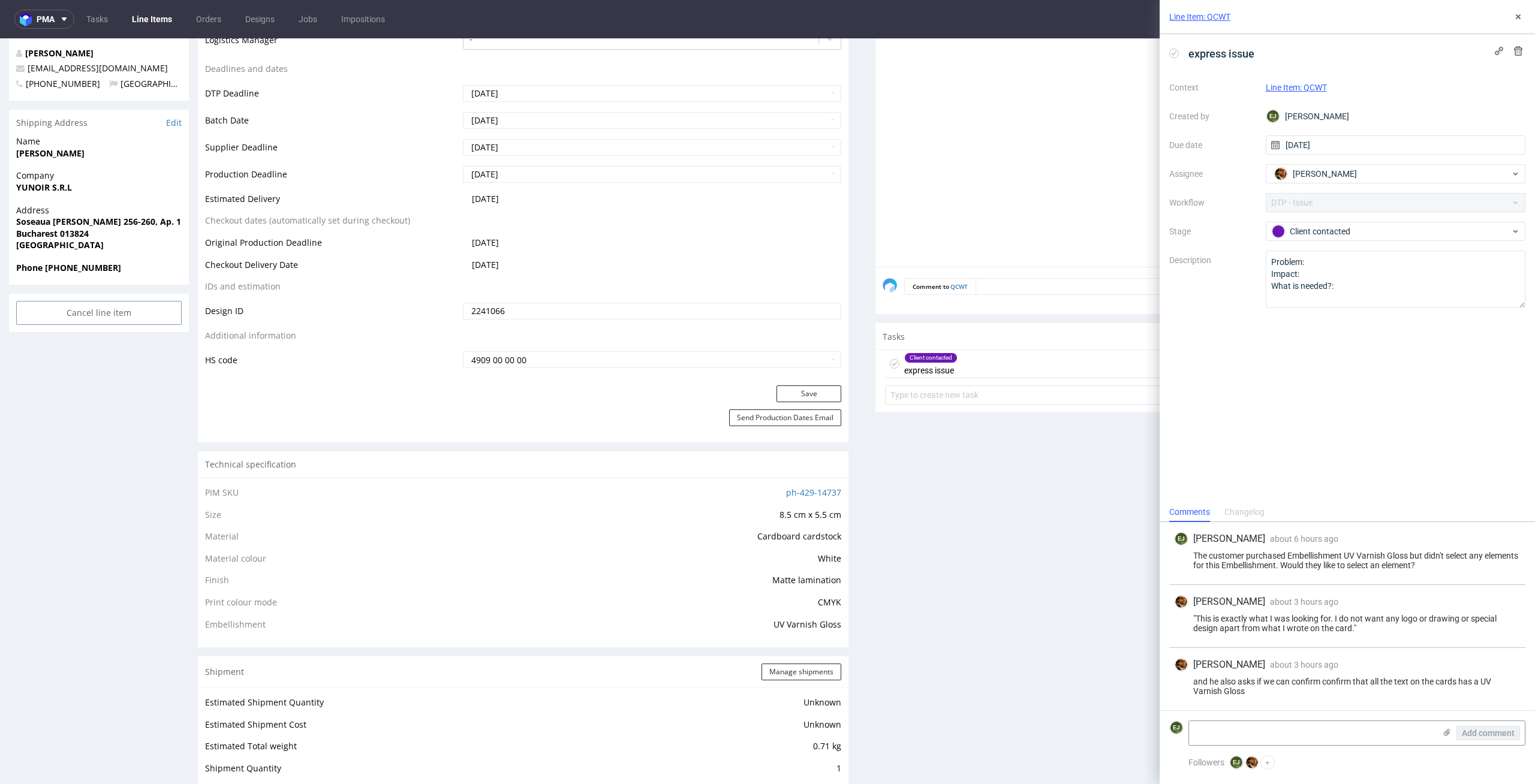
click at [1173, 54] on use at bounding box center [1174, 52] width 5 height 4
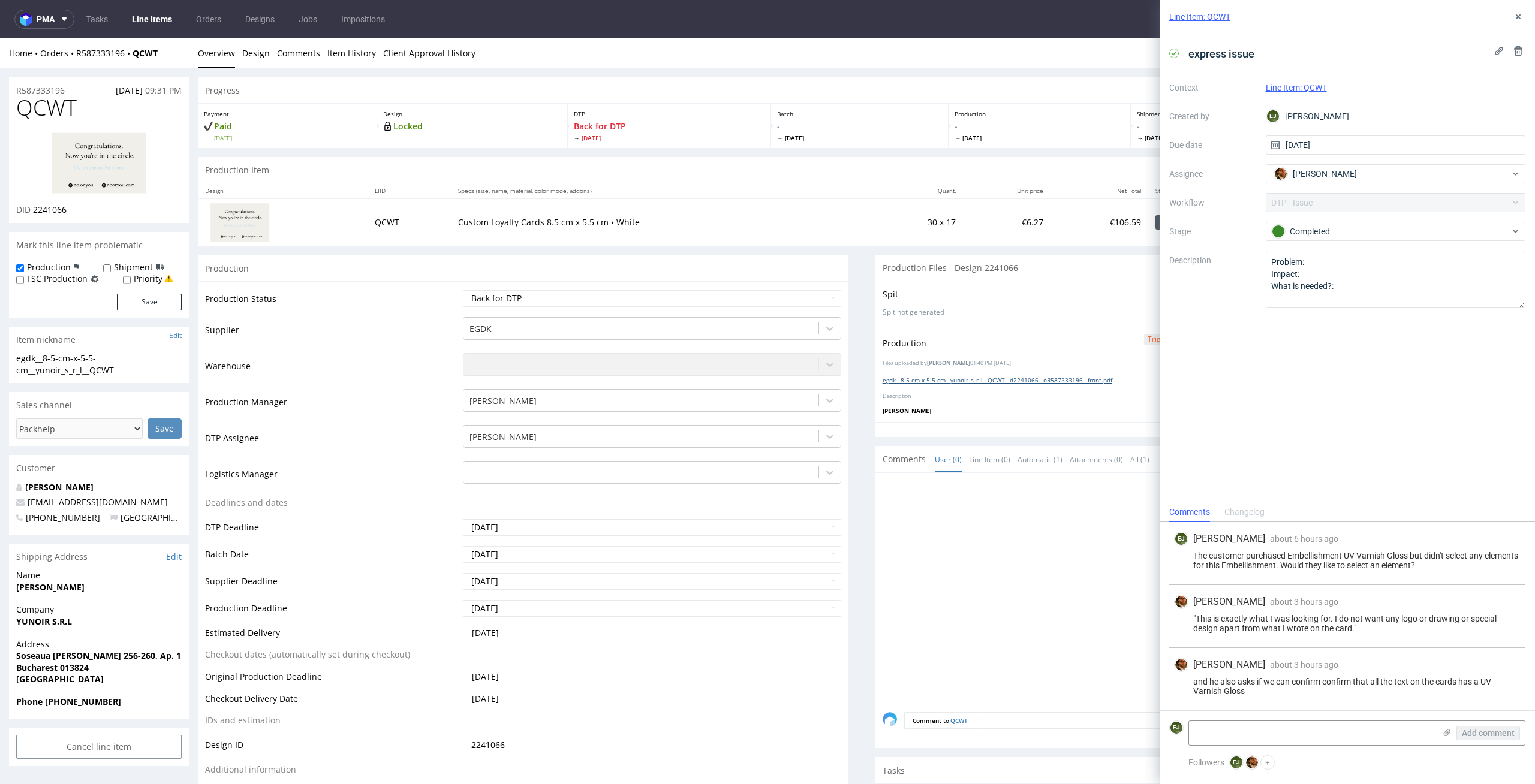
click at [944, 380] on link "egdk__8-5-cm-x-5-5-cm__yunoir_s_r_l__QCWT__d2241066__oR587333196__front.pdf" at bounding box center [996, 380] width 229 height 9
click at [120, 173] on img at bounding box center [99, 163] width 96 height 63
click at [965, 562] on div at bounding box center [1203, 590] width 643 height 221
click at [744, 179] on div "Production Item Edit In Order" at bounding box center [862, 170] width 1328 height 27
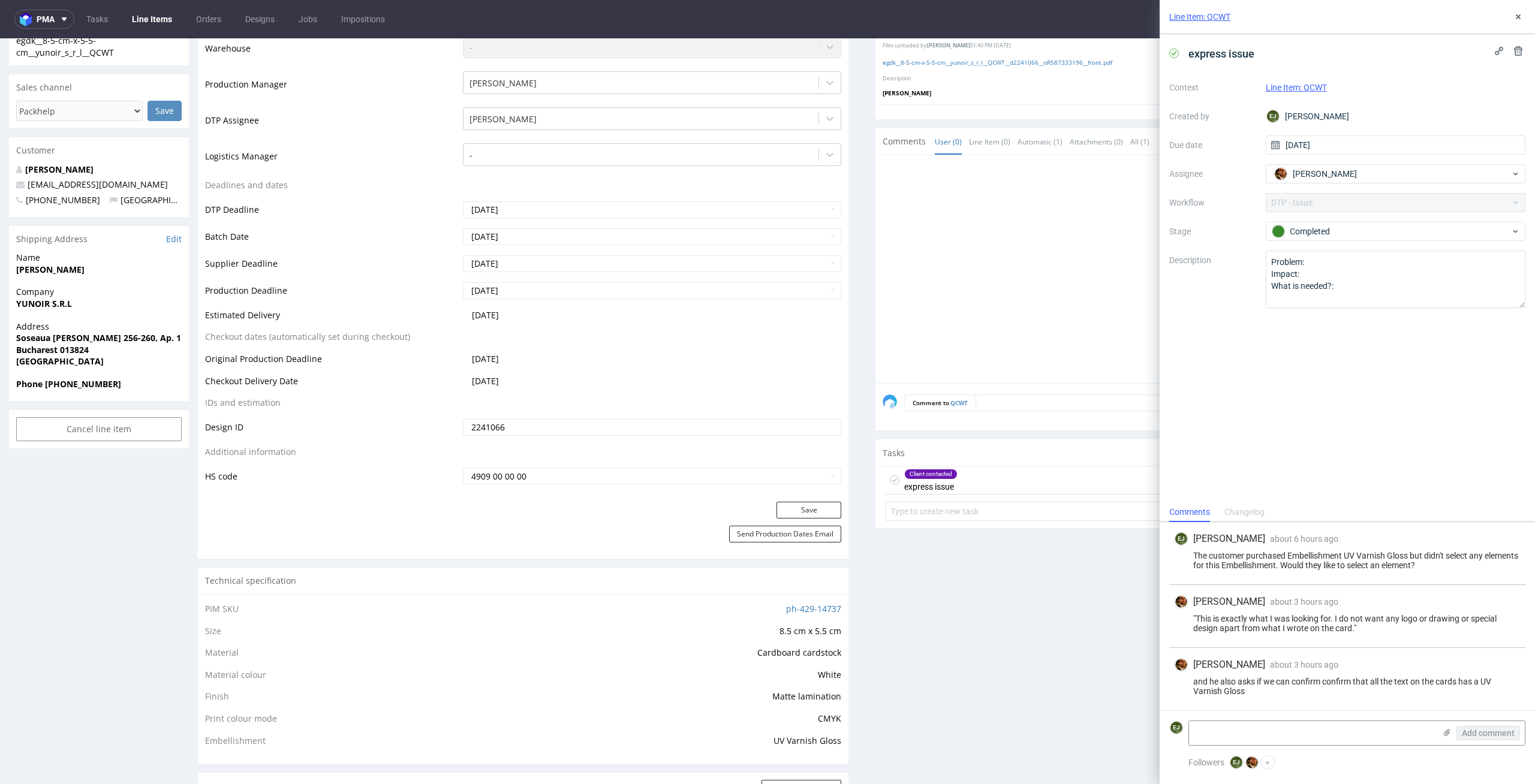
scroll to position [438, 0]
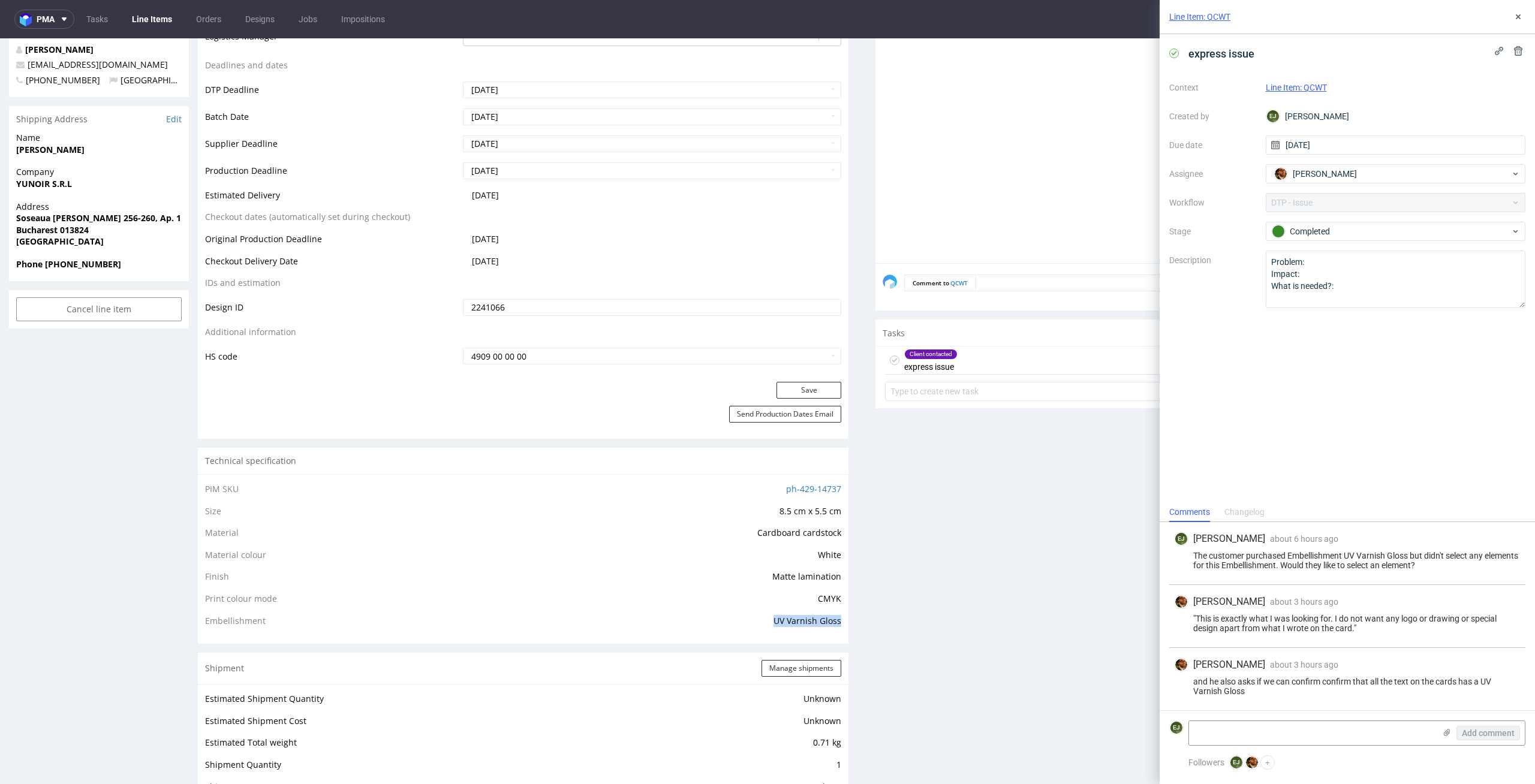
drag, startPoint x: 831, startPoint y: 623, endPoint x: 736, endPoint y: 619, distance: 95.1
click at [737, 619] on td "UV Varnish Gloss" at bounding box center [650, 621] width 382 height 15
copy span "UV Varnish Gloss"
click at [1520, 18] on use at bounding box center [1518, 17] width 5 height 5
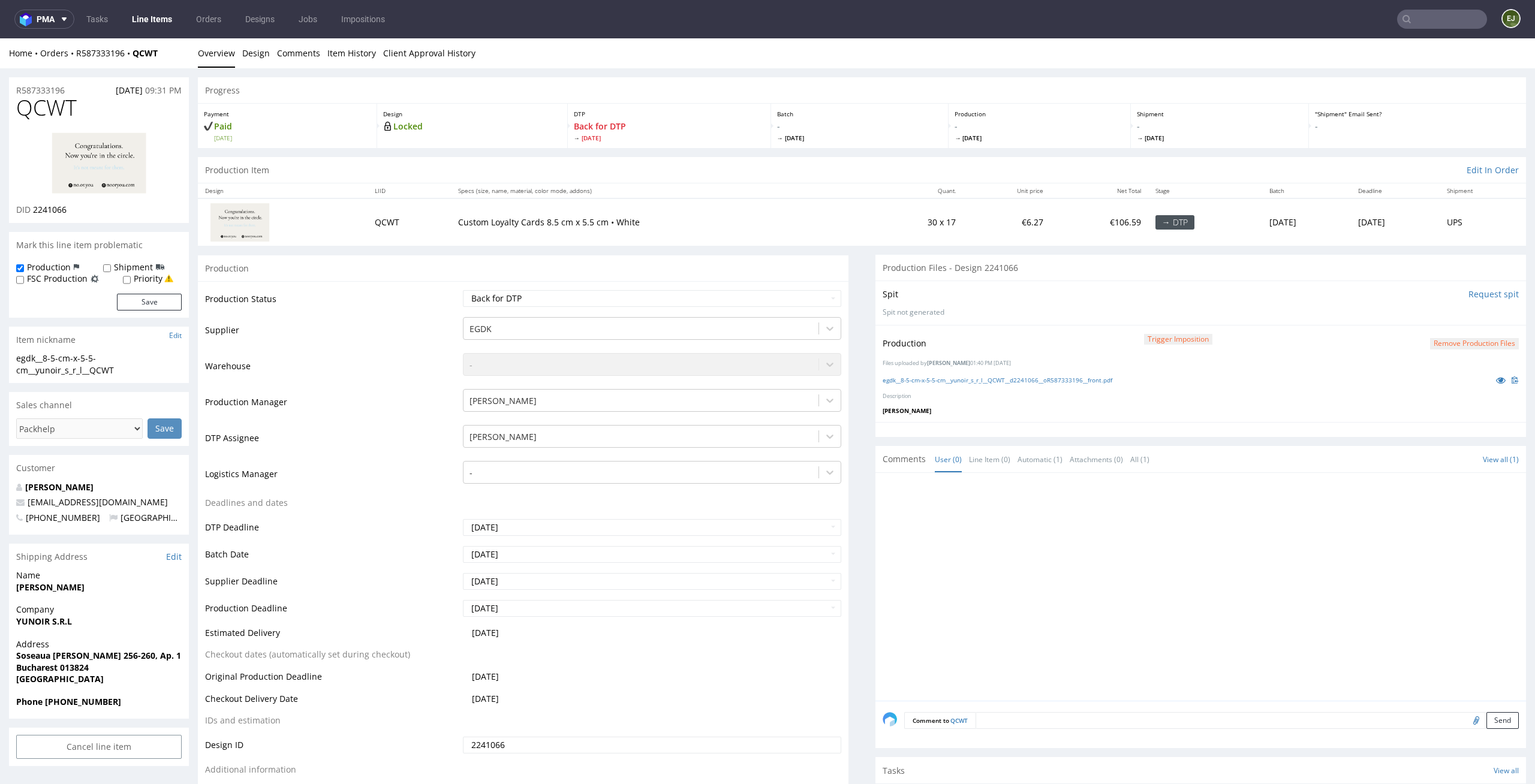
scroll to position [142, 0]
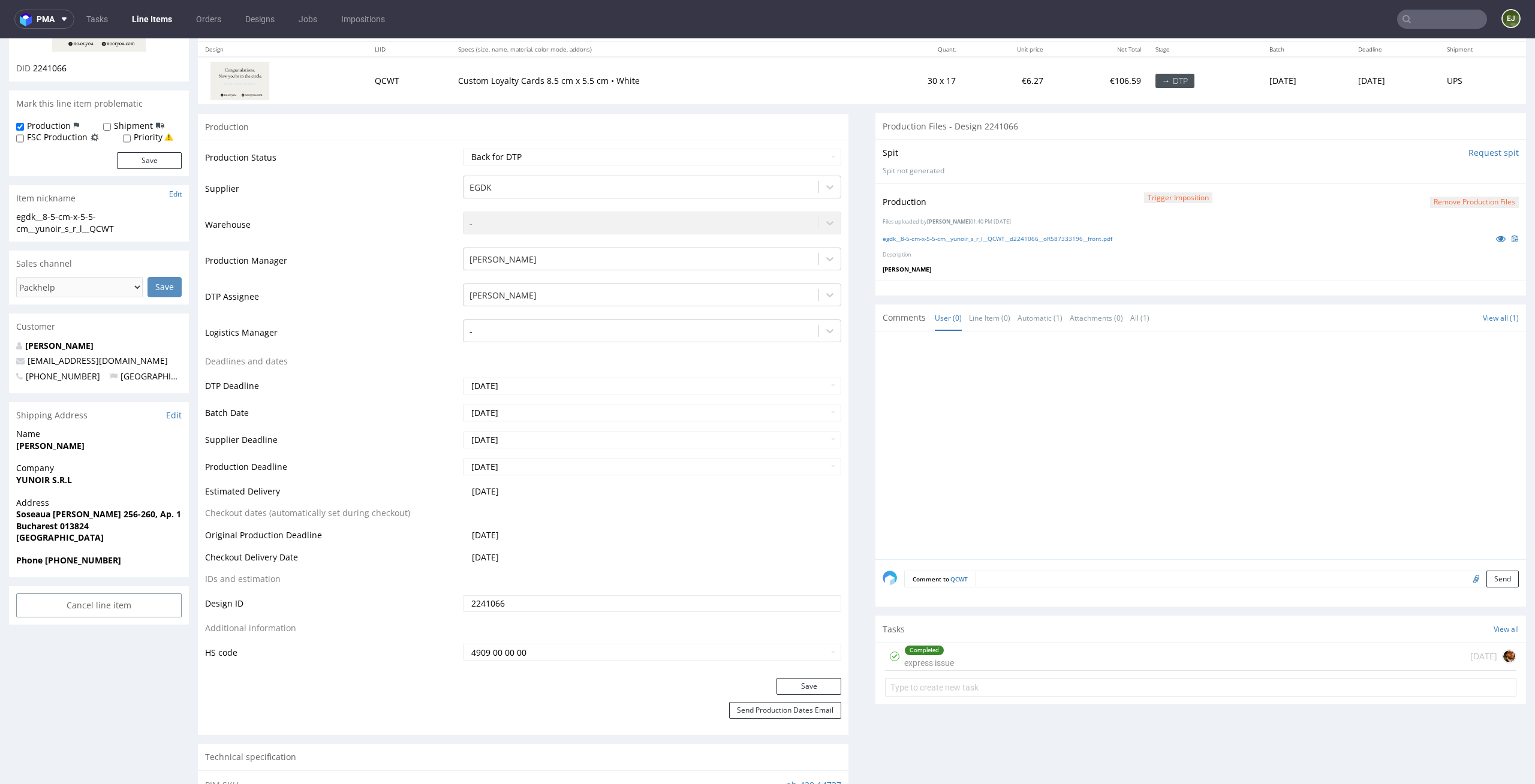
click at [1494, 204] on button "Remove production files" at bounding box center [1474, 202] width 88 height 11
click at [1433, 173] on link "Yes" at bounding box center [1435, 175] width 34 height 18
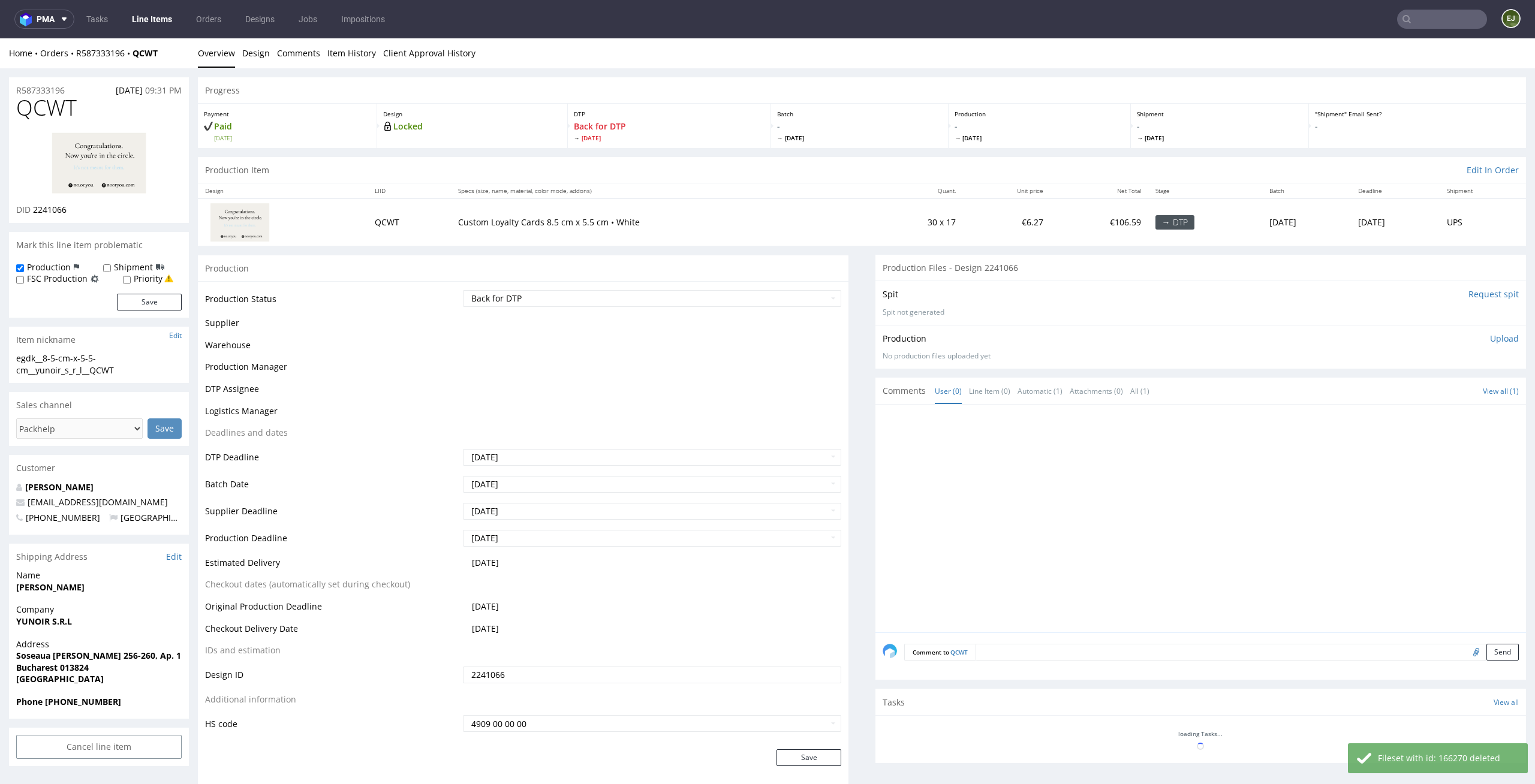
scroll to position [0, 0]
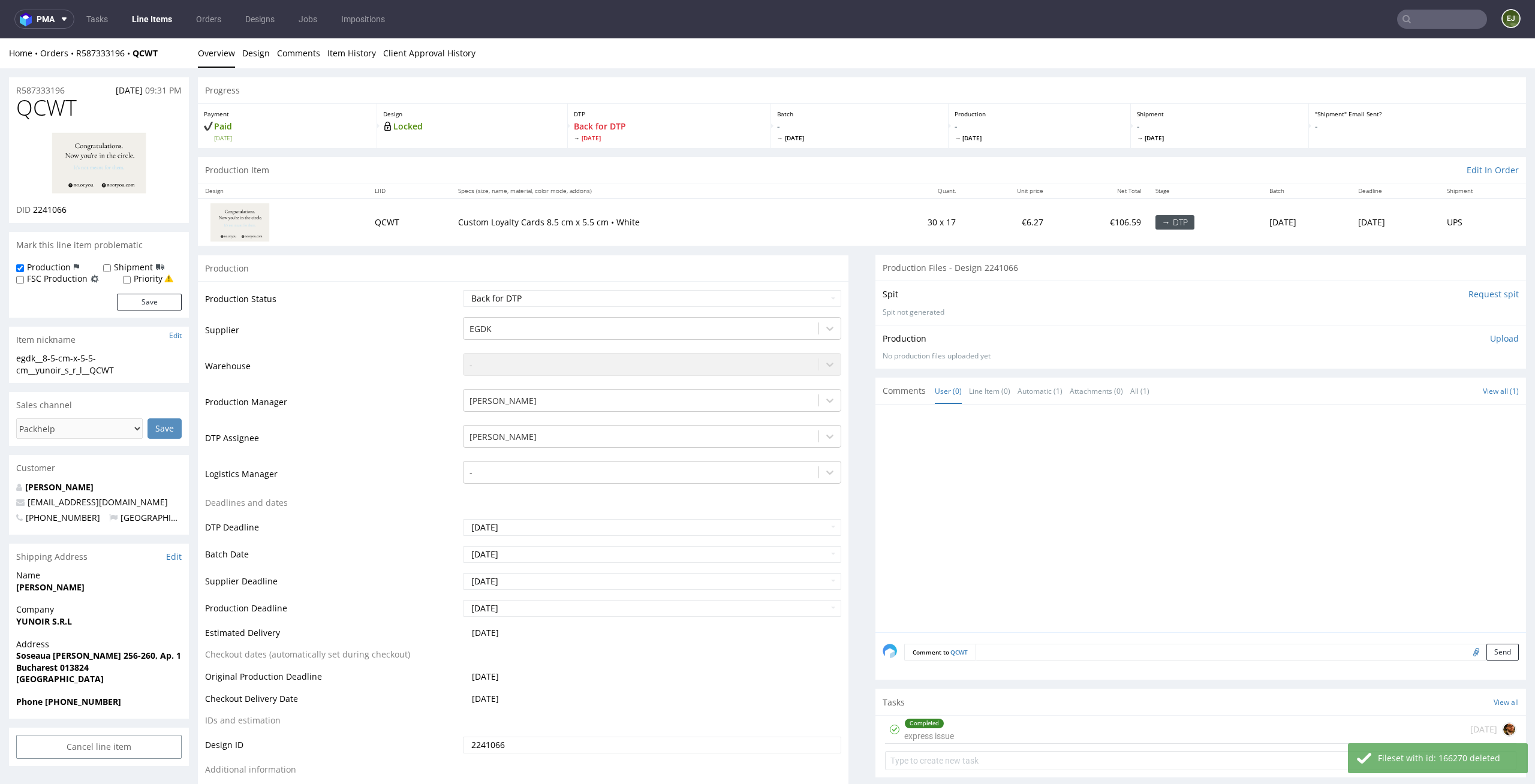
click at [1492, 334] on p "Upload" at bounding box center [1504, 338] width 29 height 12
click at [1420, 393] on div "Add files" at bounding box center [1434, 392] width 60 height 18
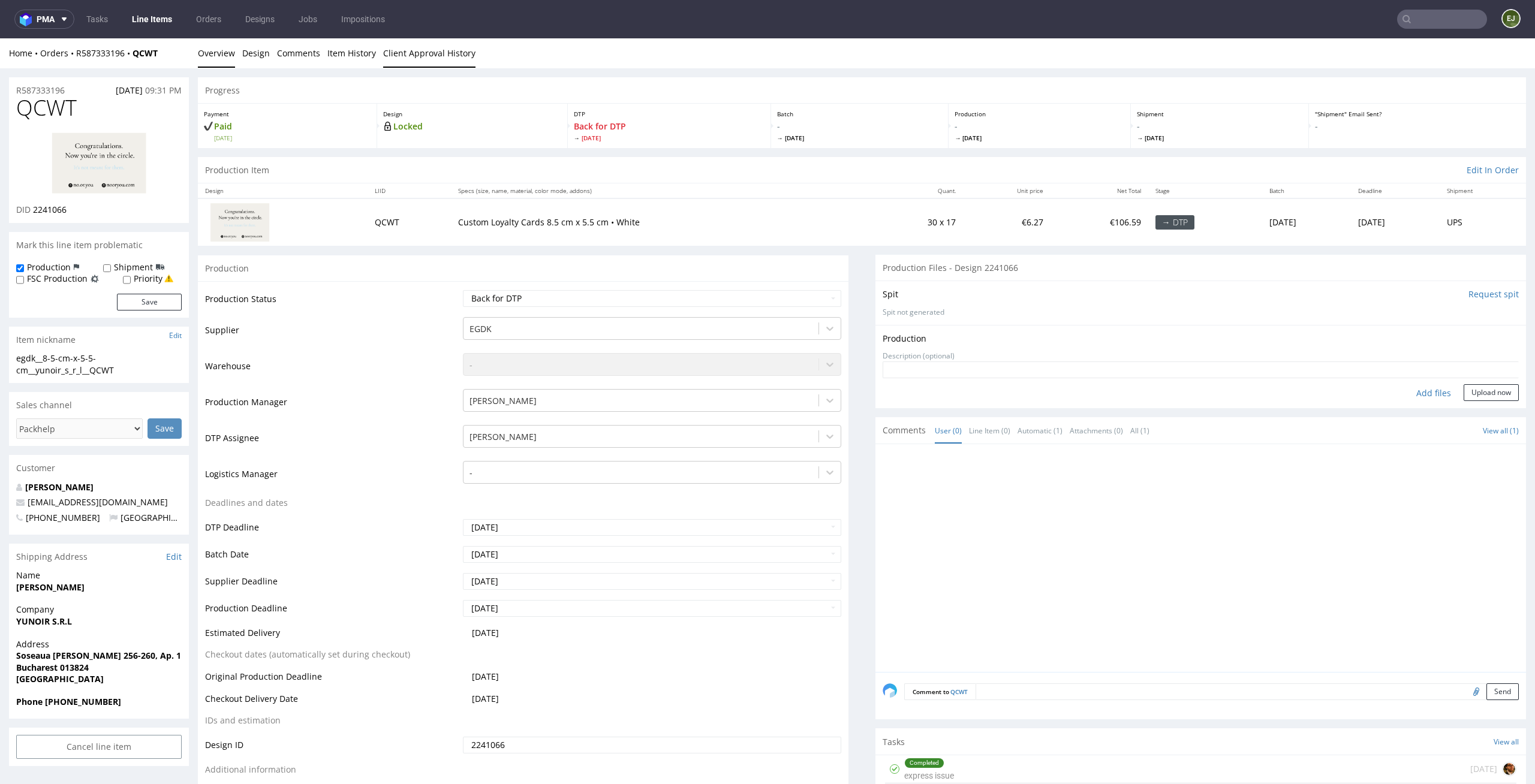
click at [442, 54] on link "Client Approval History" at bounding box center [429, 53] width 92 height 29
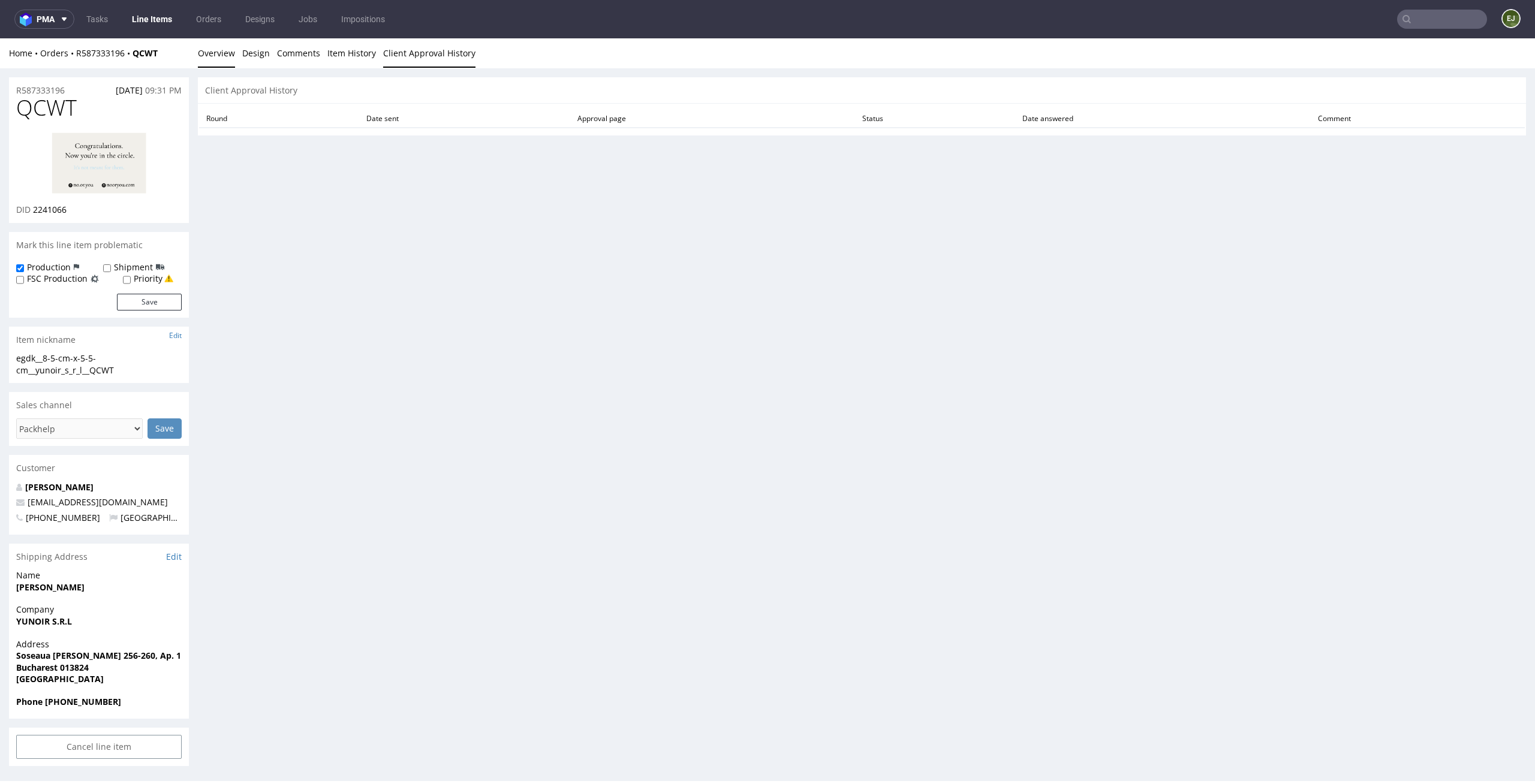
click at [223, 52] on link "Overview" at bounding box center [216, 53] width 37 height 29
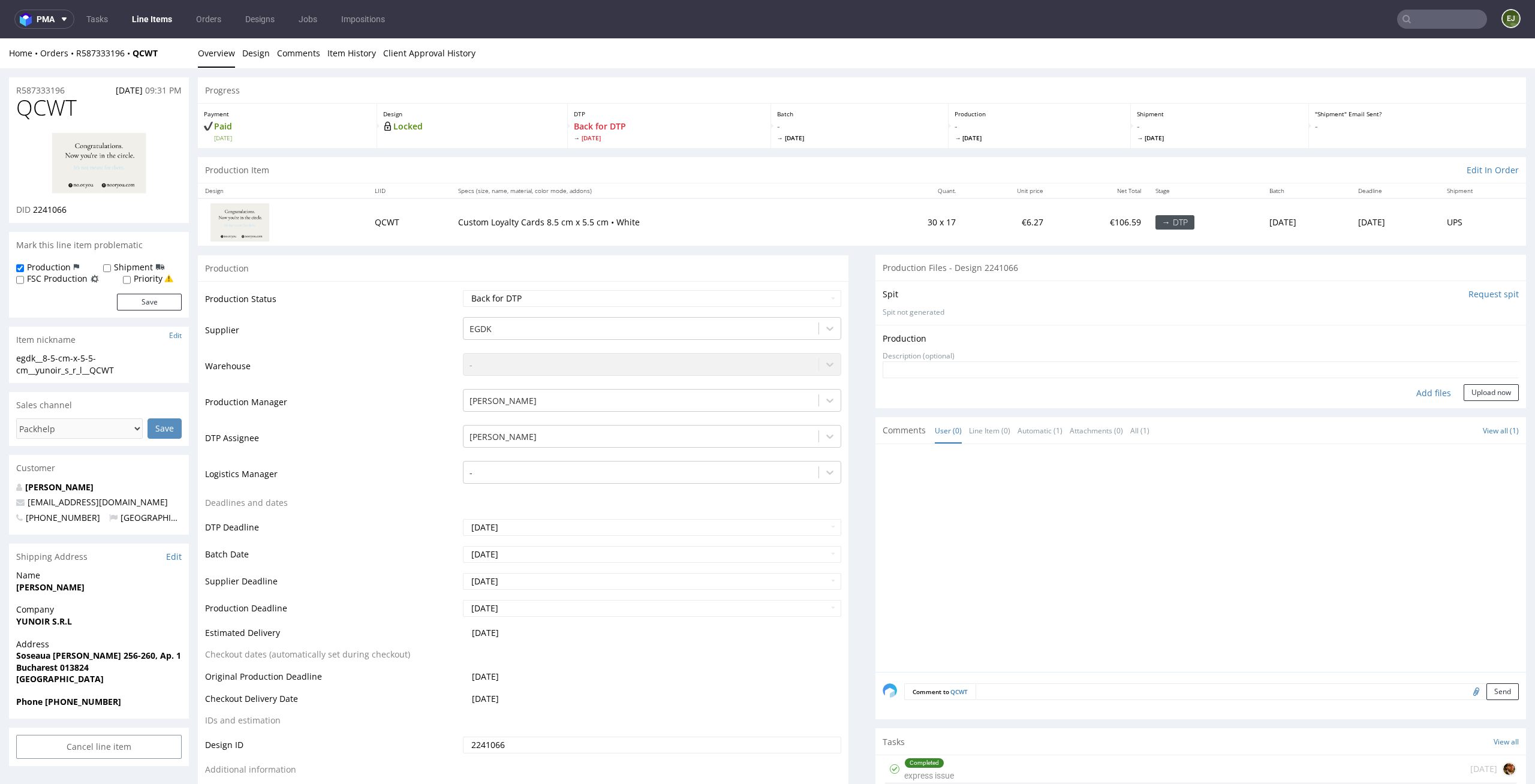
click at [1417, 392] on div "Add files" at bounding box center [1434, 392] width 60 height 18
type input "C:\fakepath\egdk__8-5-cm-x-5-5-cm__yunoir_s_r_l__QCWT__d2241066__oR587333196__f…"
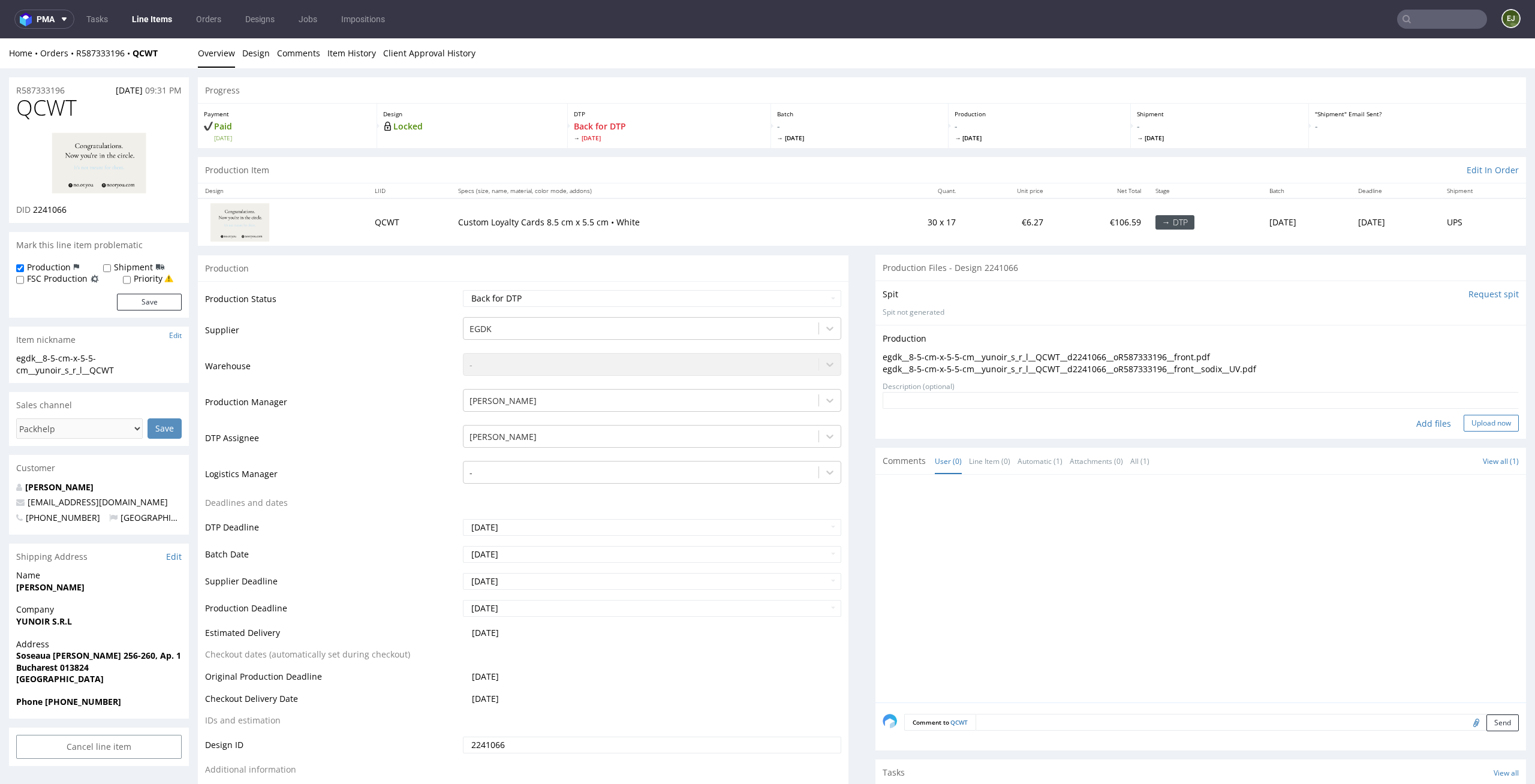
click at [1470, 423] on button "Upload now" at bounding box center [1491, 423] width 55 height 17
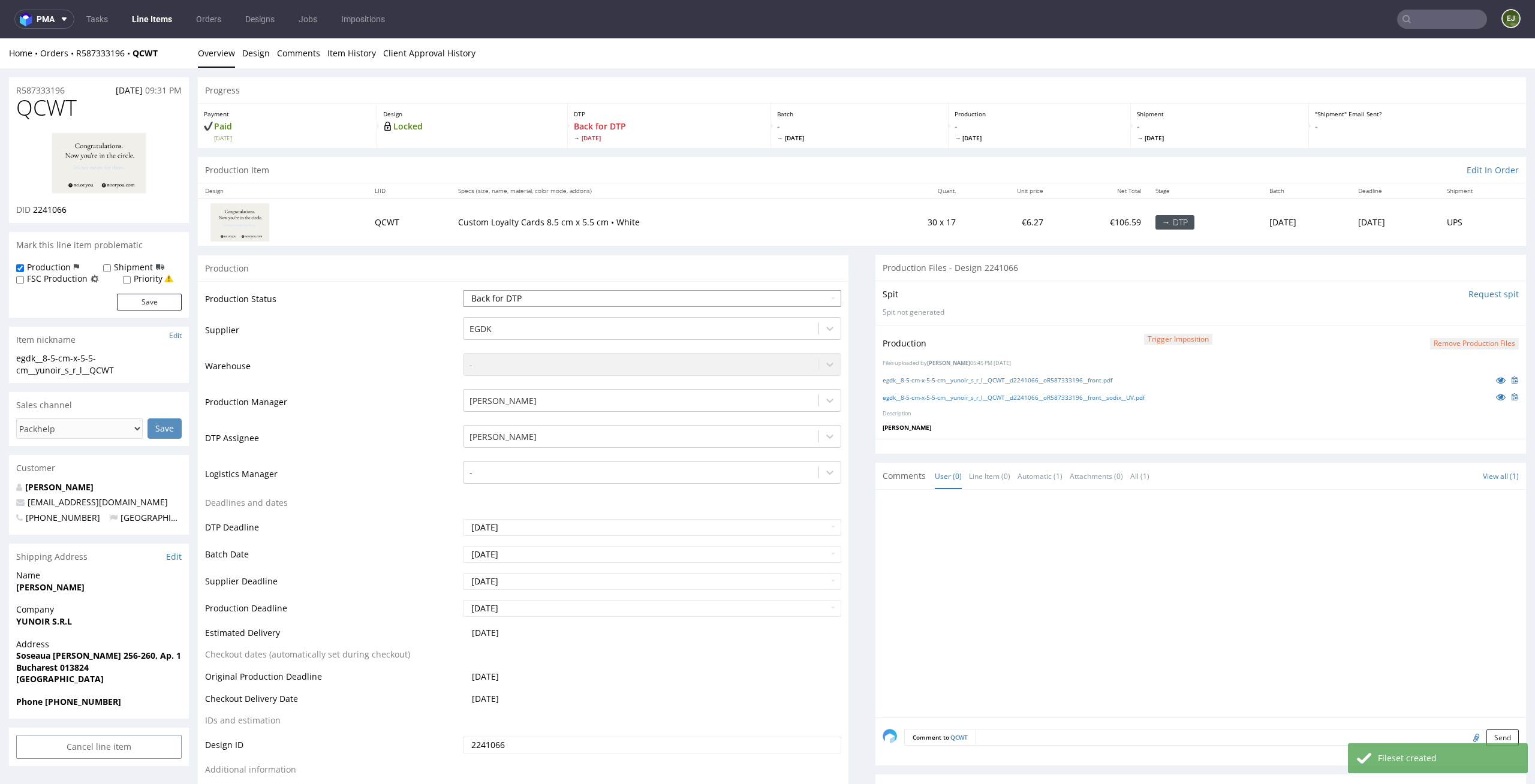
click at [788, 296] on select "Waiting for Artwork Waiting for Diecut Waiting for Mockup Waiting for DTP Waiti…" at bounding box center [652, 299] width 379 height 17
select select "dtp_production_ready"
click at [463, 290] on select "Waiting for Artwork Waiting for Diecut Waiting for Mockup Waiting for DTP Waiti…" at bounding box center [652, 299] width 379 height 17
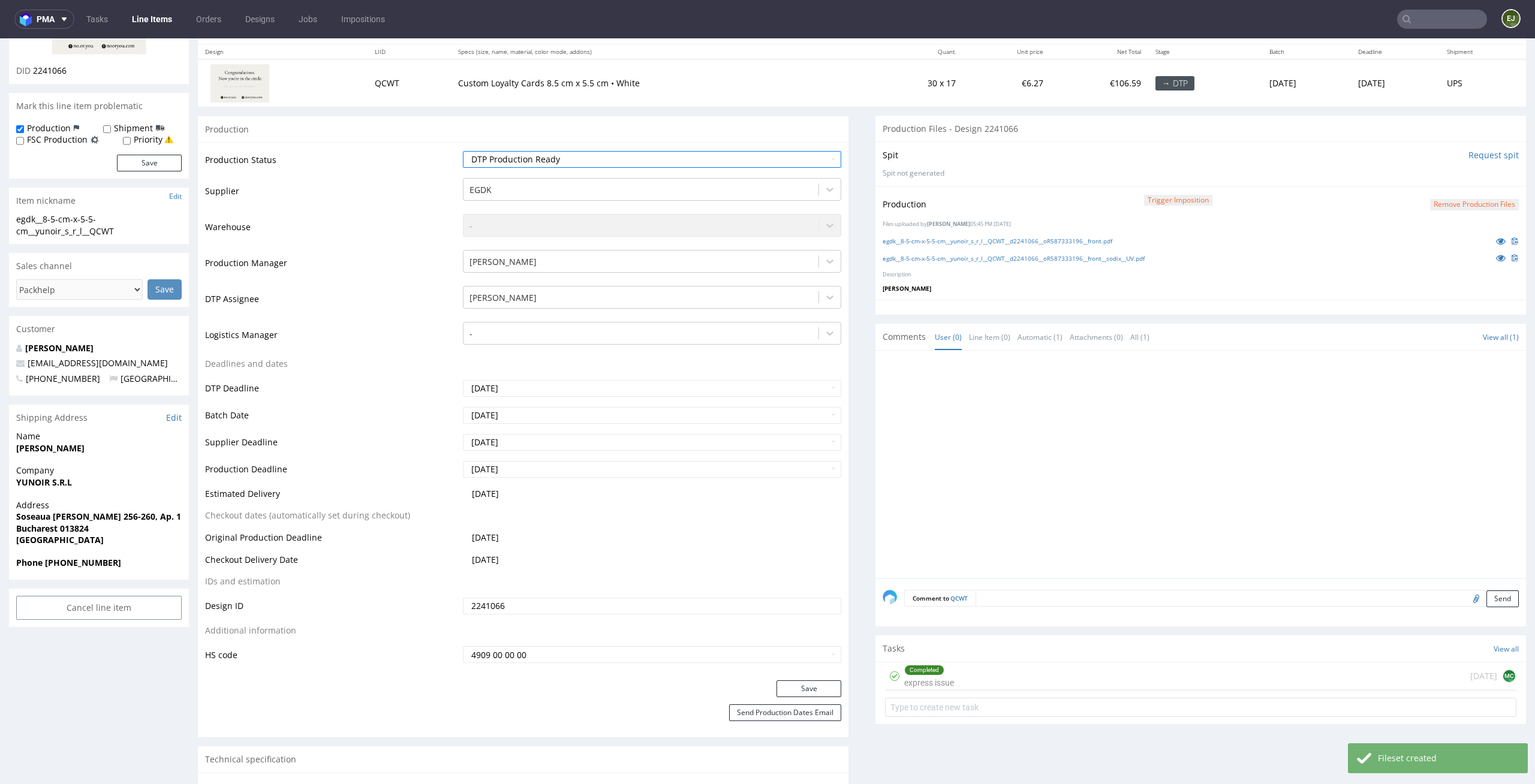
scroll to position [231, 0]
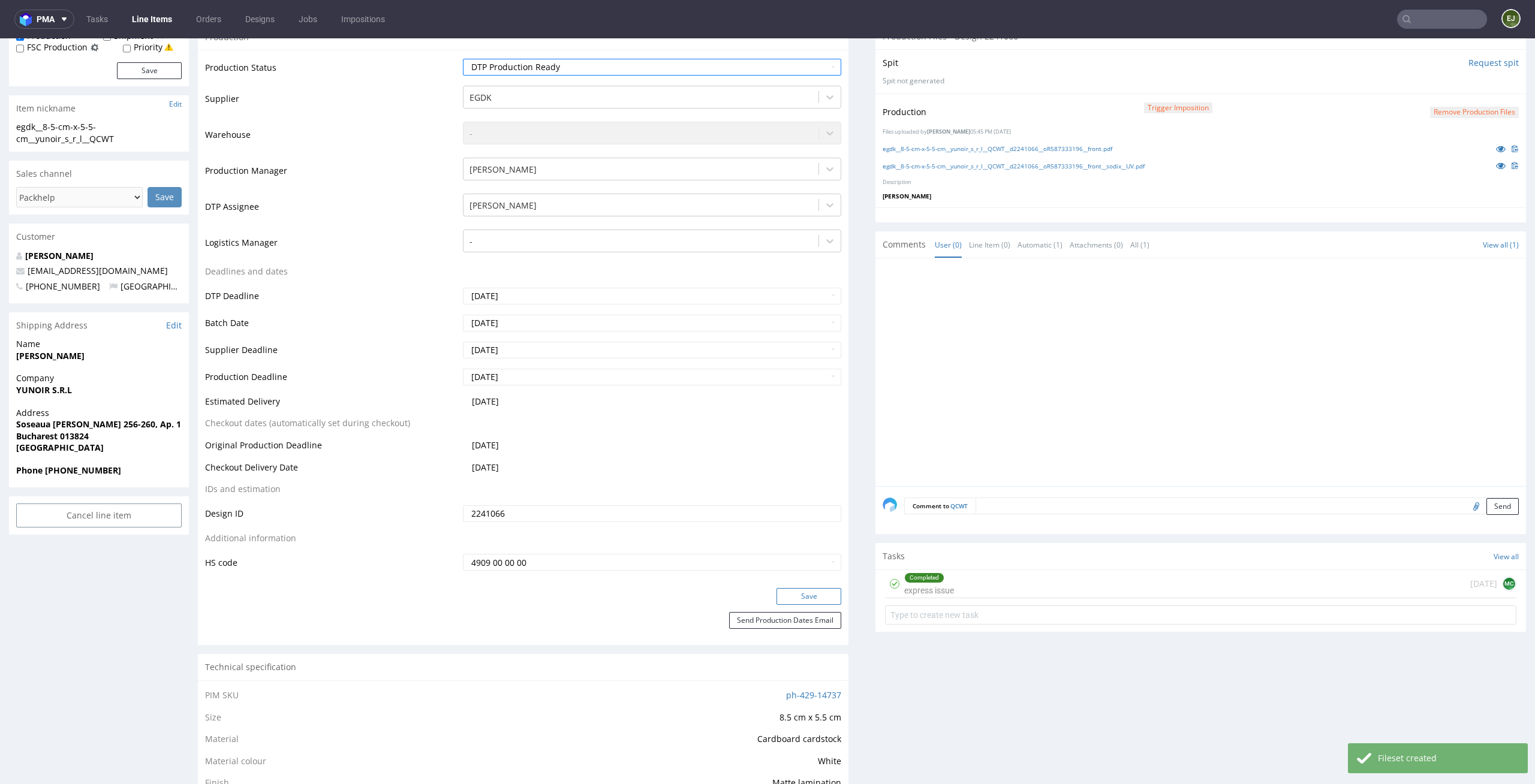
click at [813, 602] on button "Save" at bounding box center [808, 597] width 64 height 17
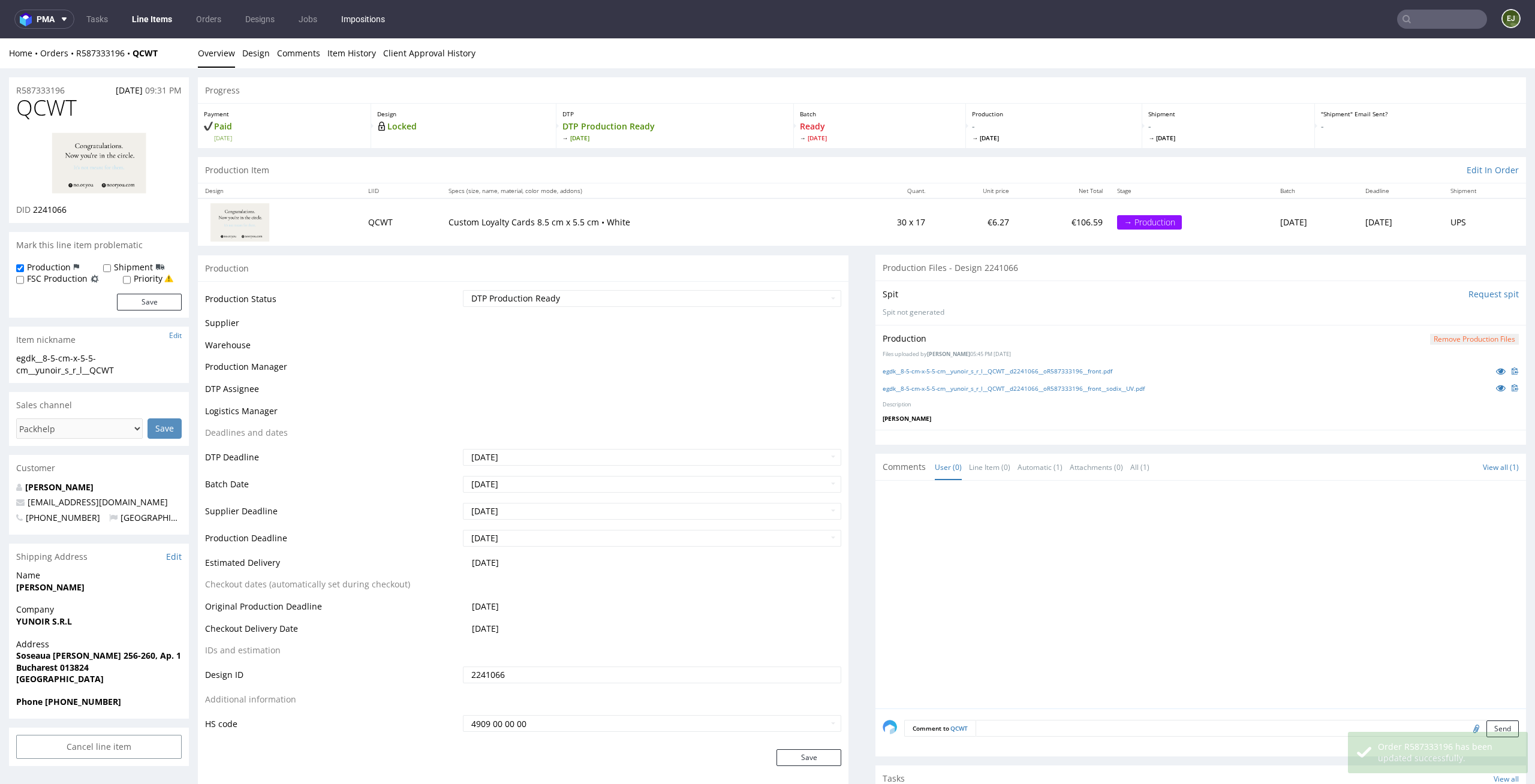
scroll to position [0, 0]
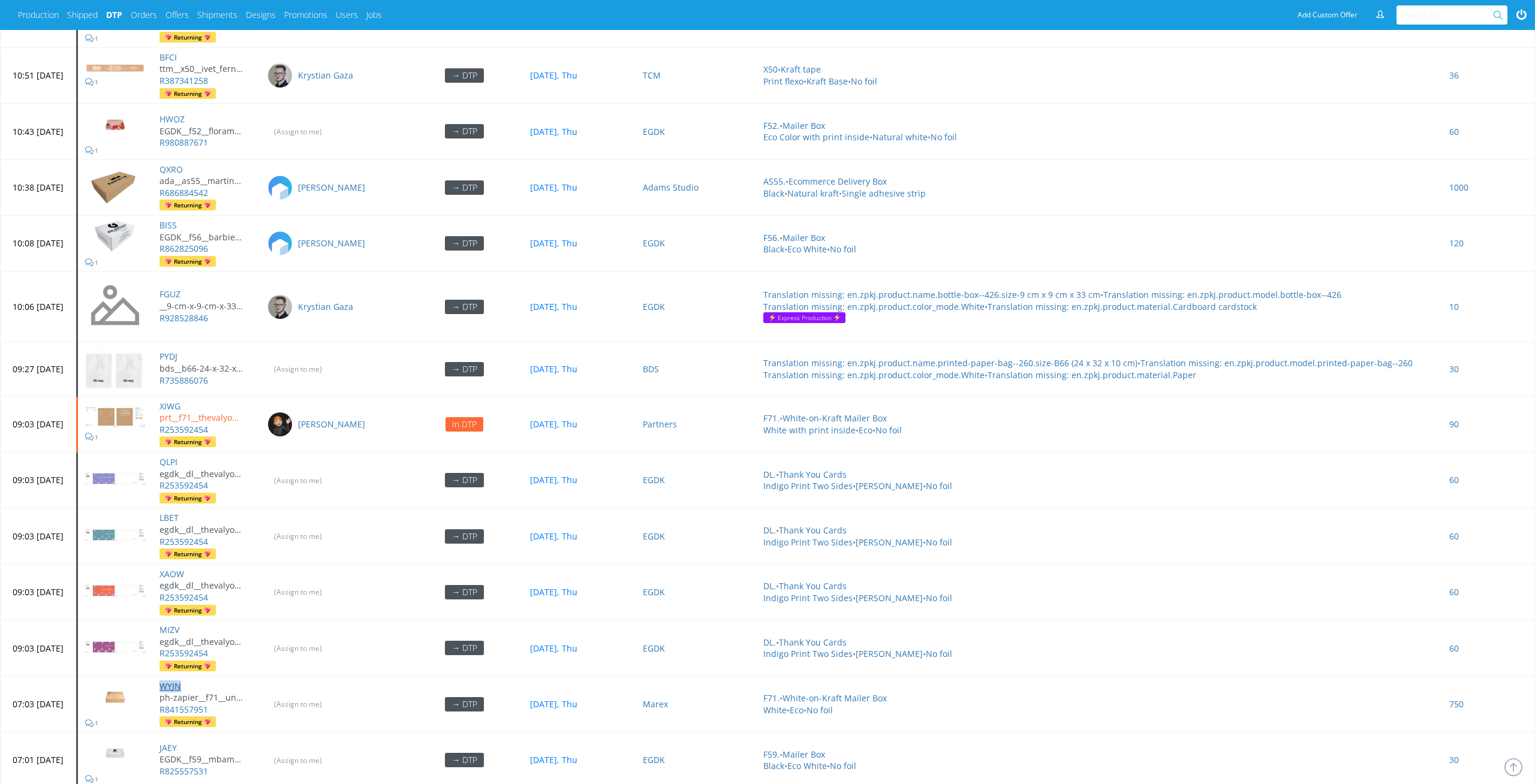
scroll to position [5066, 0]
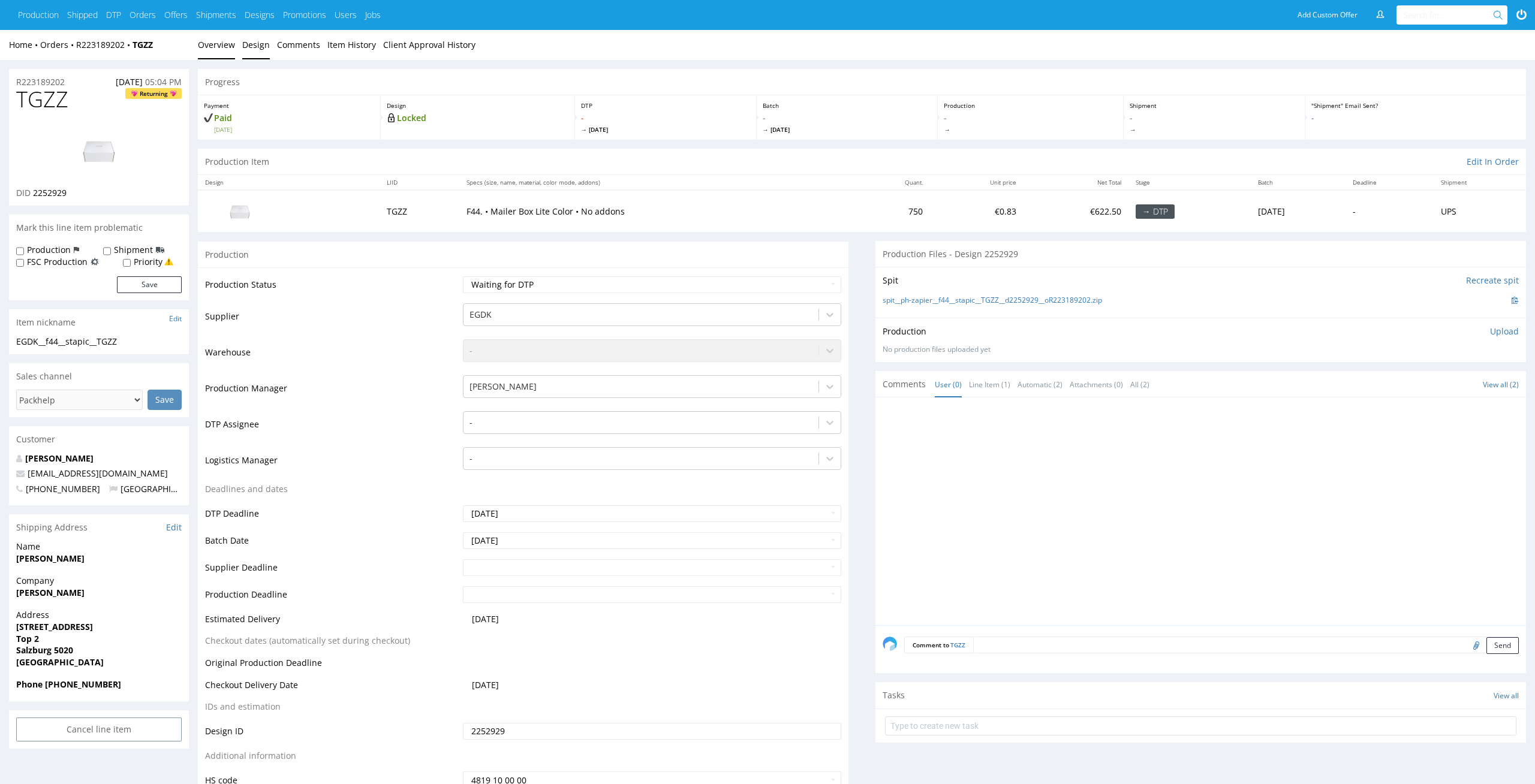
click at [253, 47] on link "Design" at bounding box center [256, 45] width 27 height 29
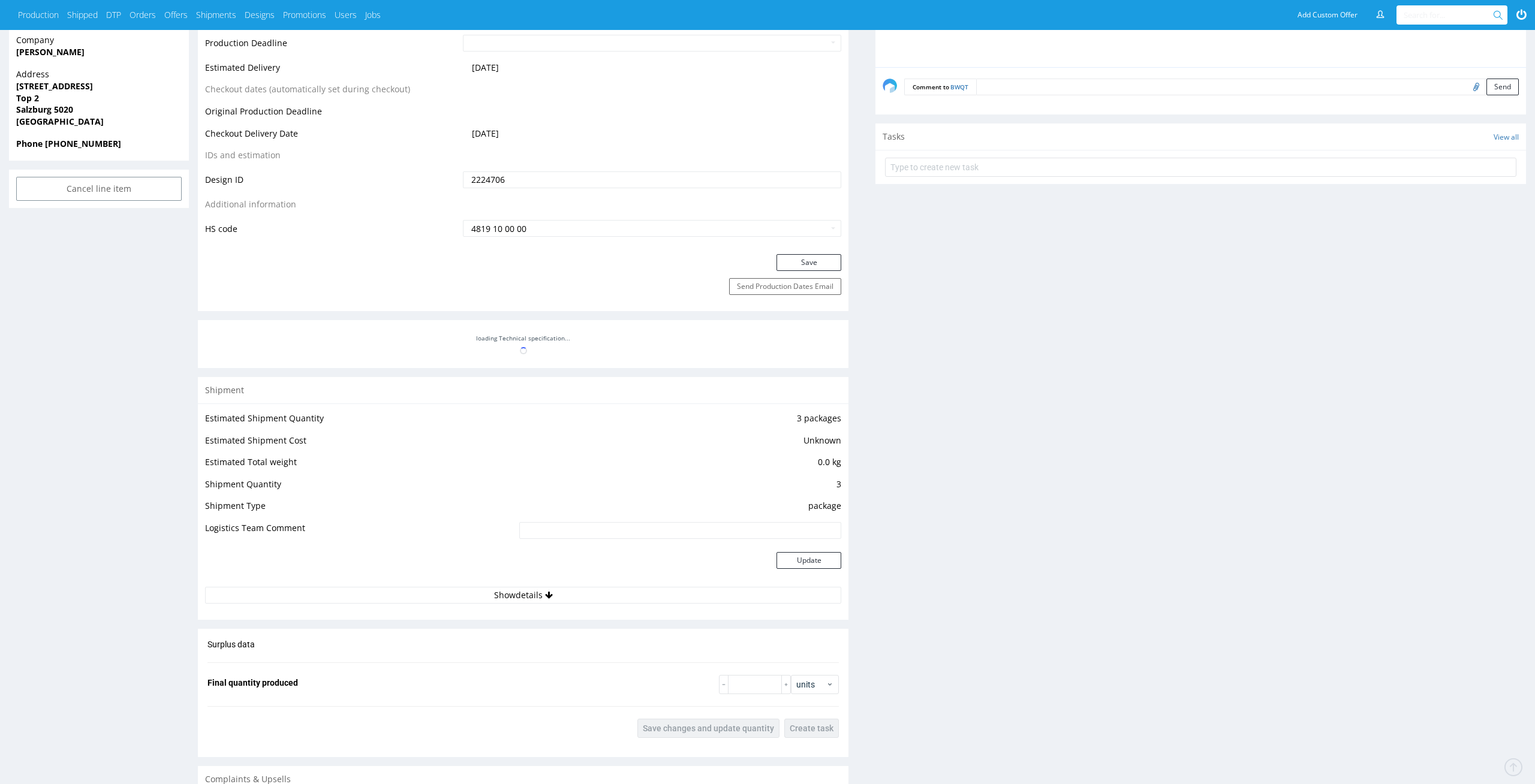
scroll to position [834, 0]
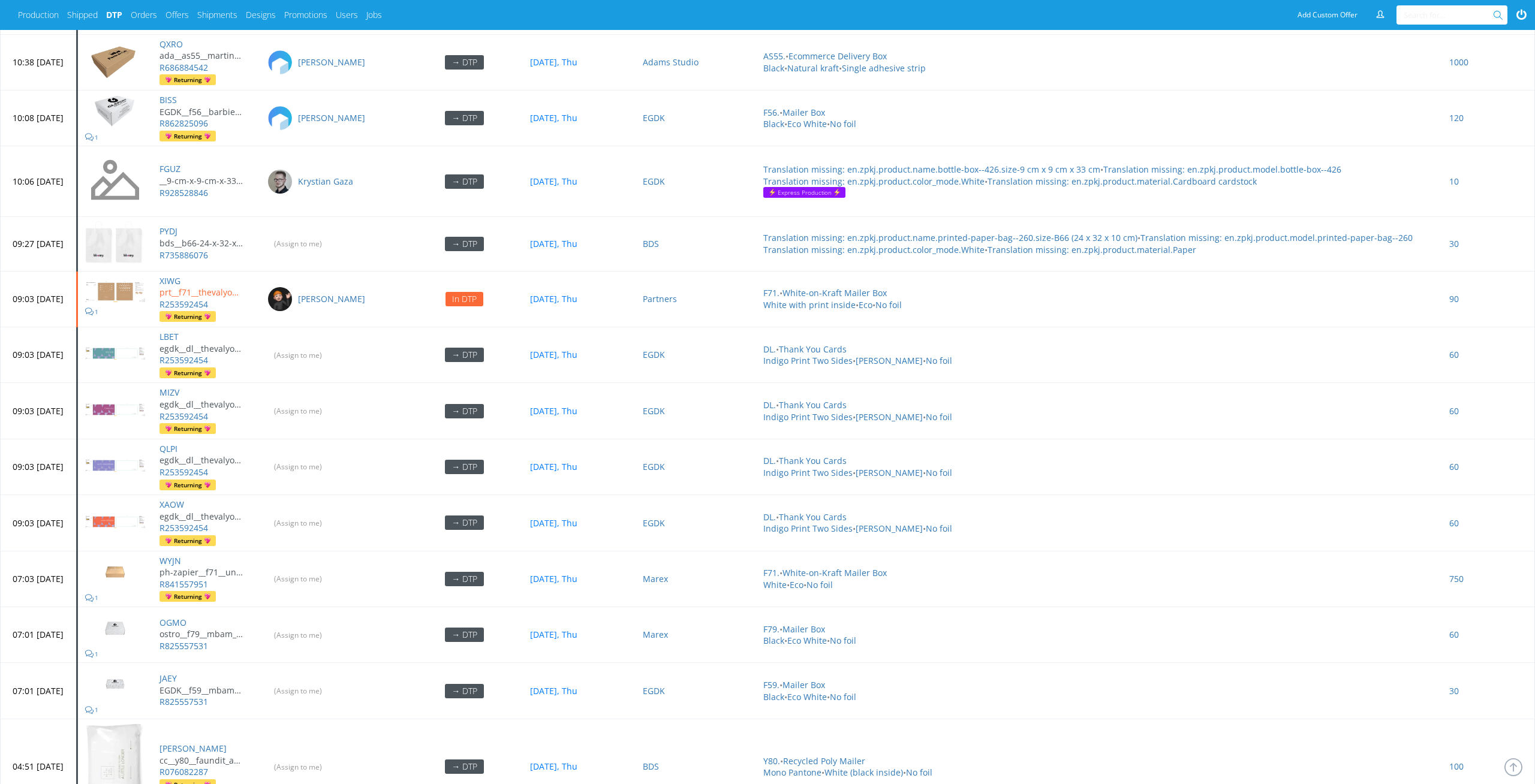
scroll to position [4344, 0]
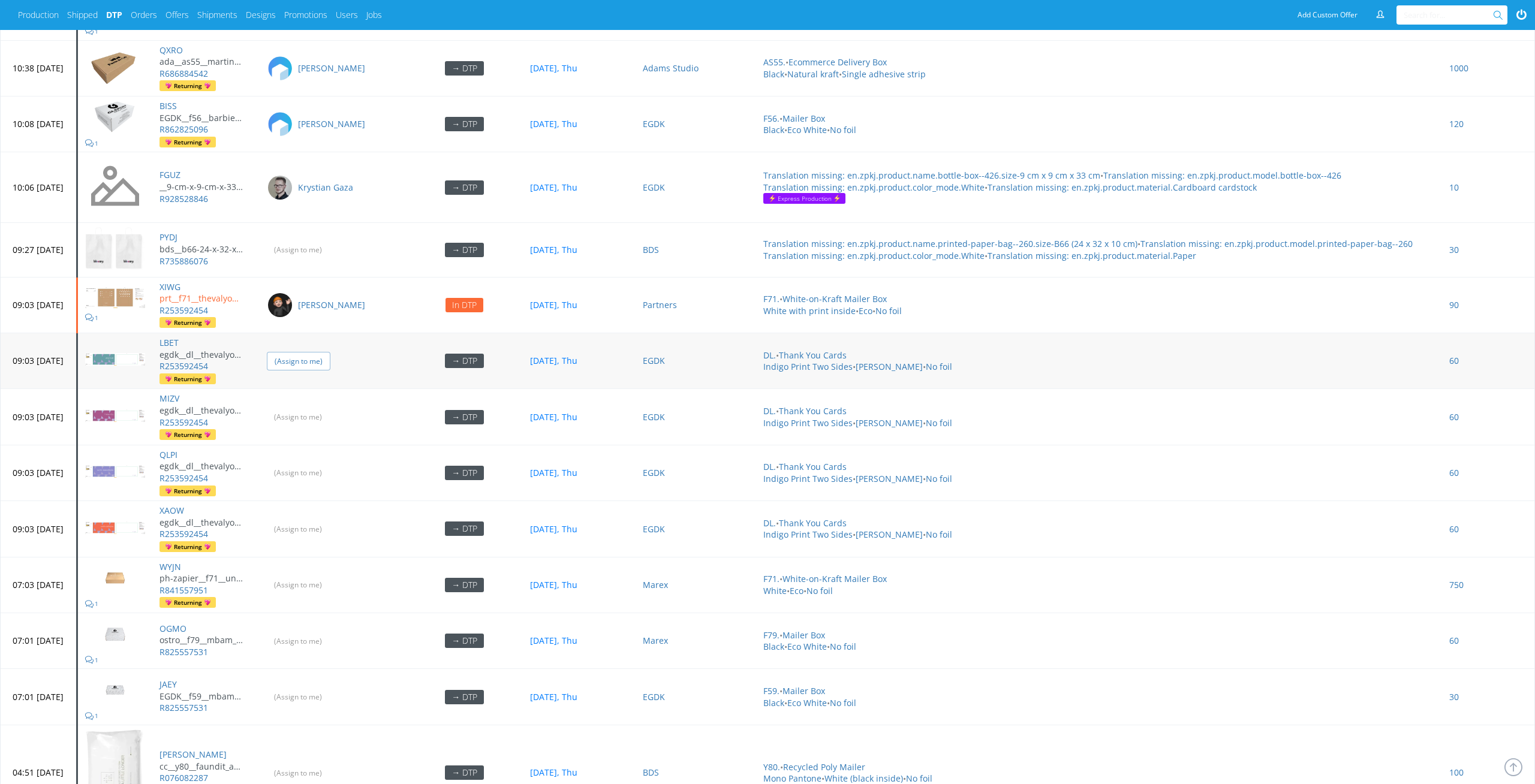
click at [331, 354] on input "(Assign to me)" at bounding box center [299, 362] width 64 height 19
click at [331, 408] on input "(Assign to me)" at bounding box center [299, 417] width 64 height 19
click at [331, 467] on input "(Assign to me)" at bounding box center [299, 473] width 64 height 19
click at [331, 520] on input "(Assign to me)" at bounding box center [299, 529] width 64 height 19
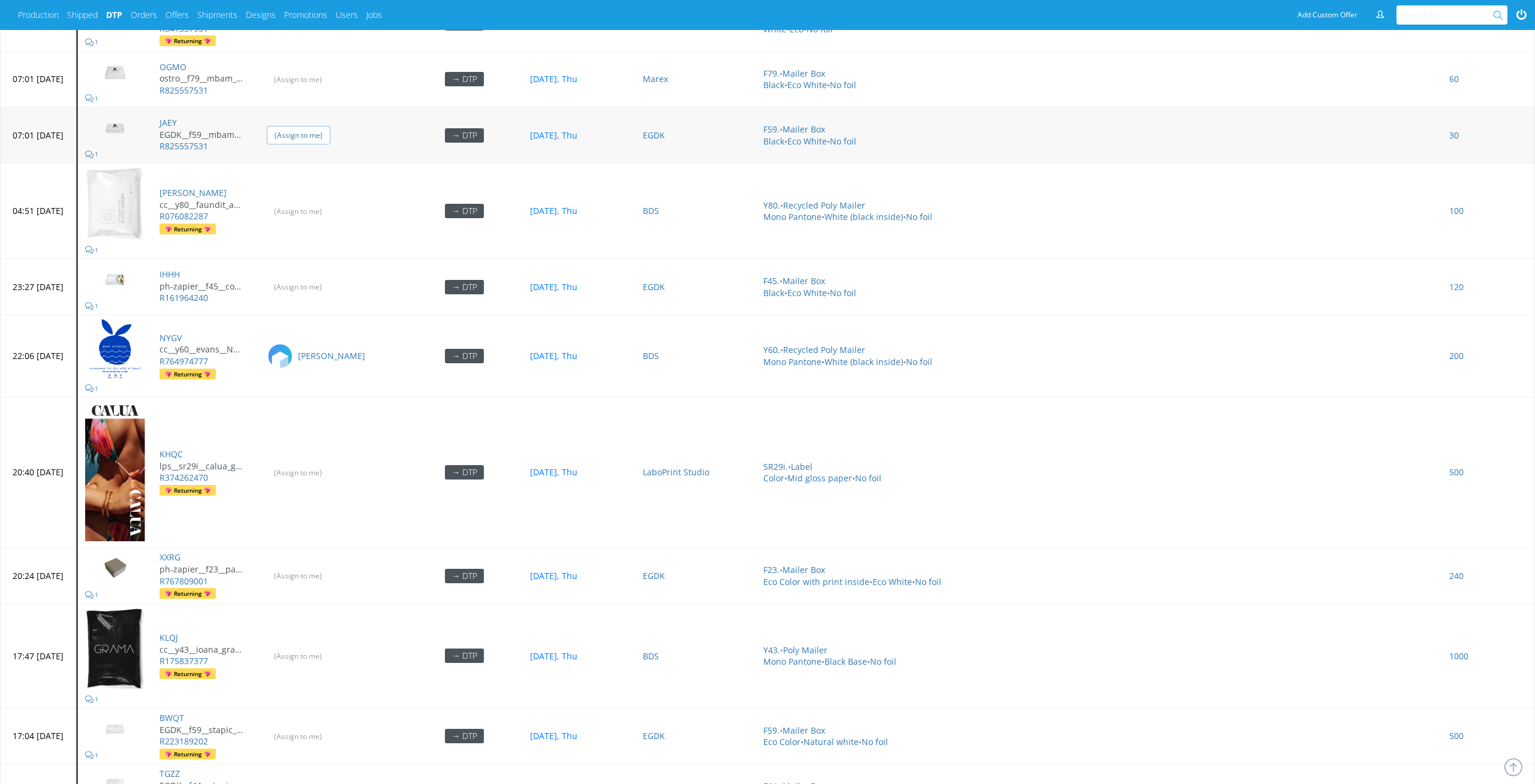
scroll to position [4719, 0]
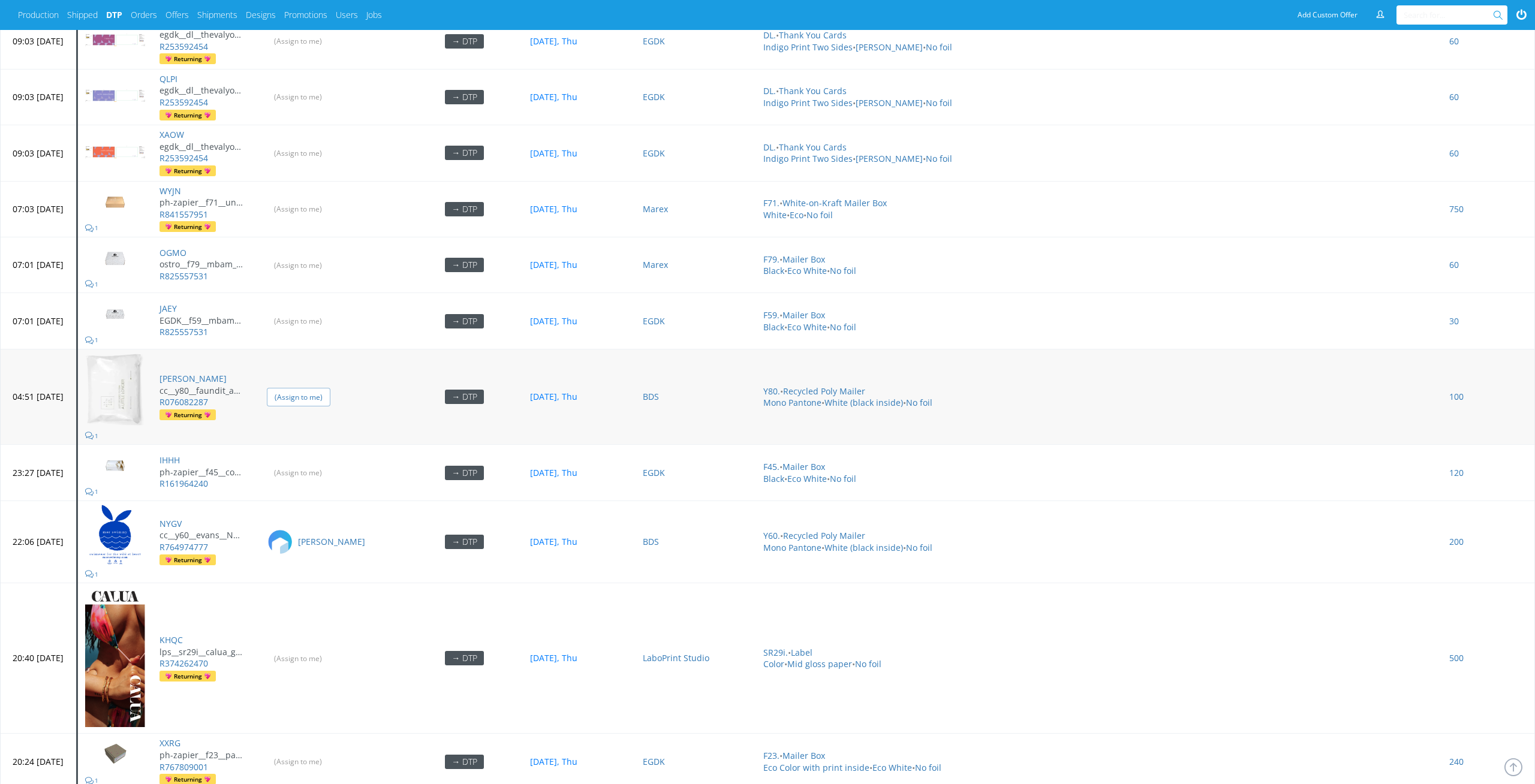
click at [331, 394] on input "(Assign to me)" at bounding box center [299, 398] width 64 height 19
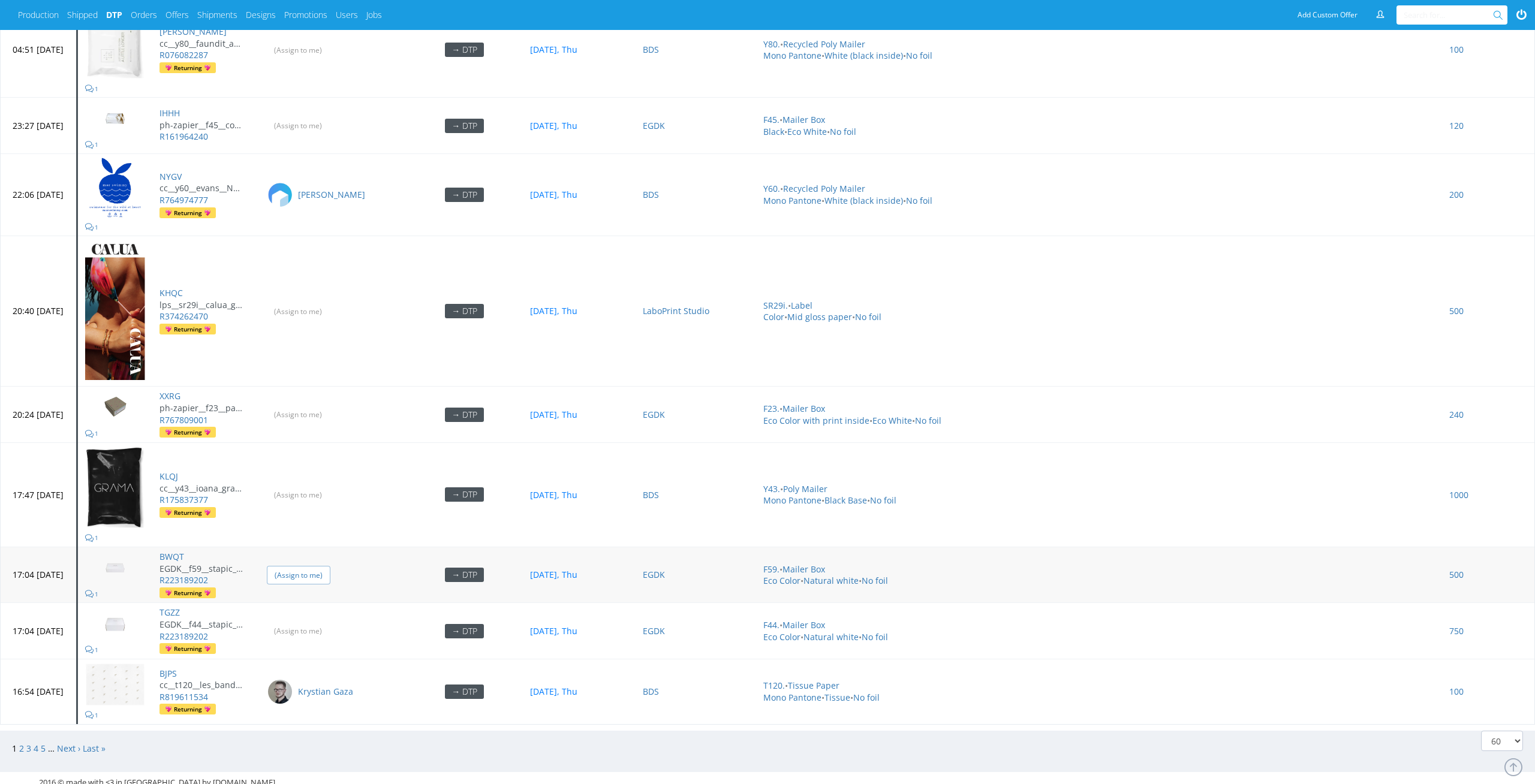
click at [331, 574] on input "(Assign to me)" at bounding box center [299, 575] width 64 height 19
click at [334, 612] on td "(Assign to me)" at bounding box center [332, 630] width 146 height 56
click at [331, 622] on input "(Assign to me)" at bounding box center [299, 631] width 64 height 19
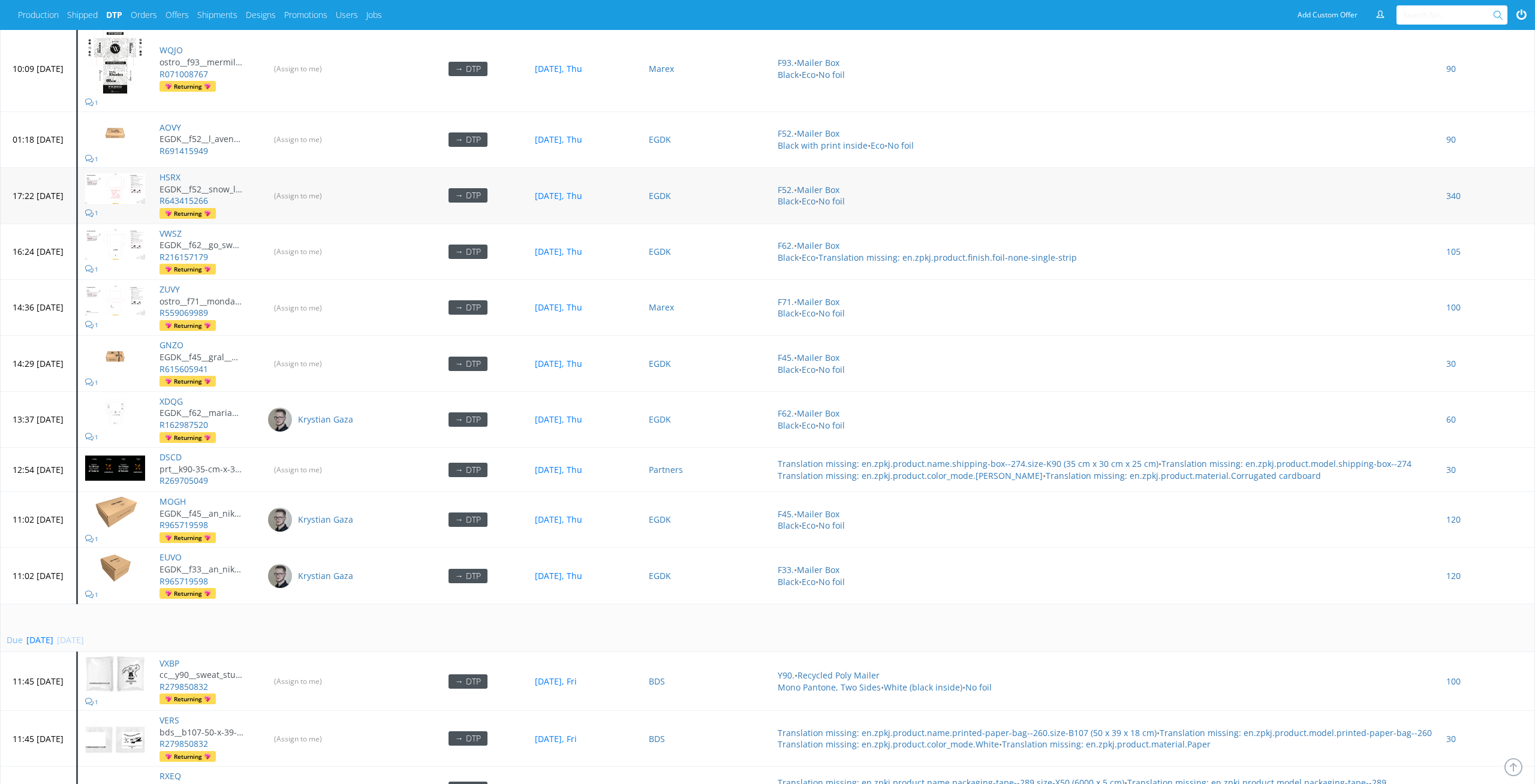
scroll to position [2361, 0]
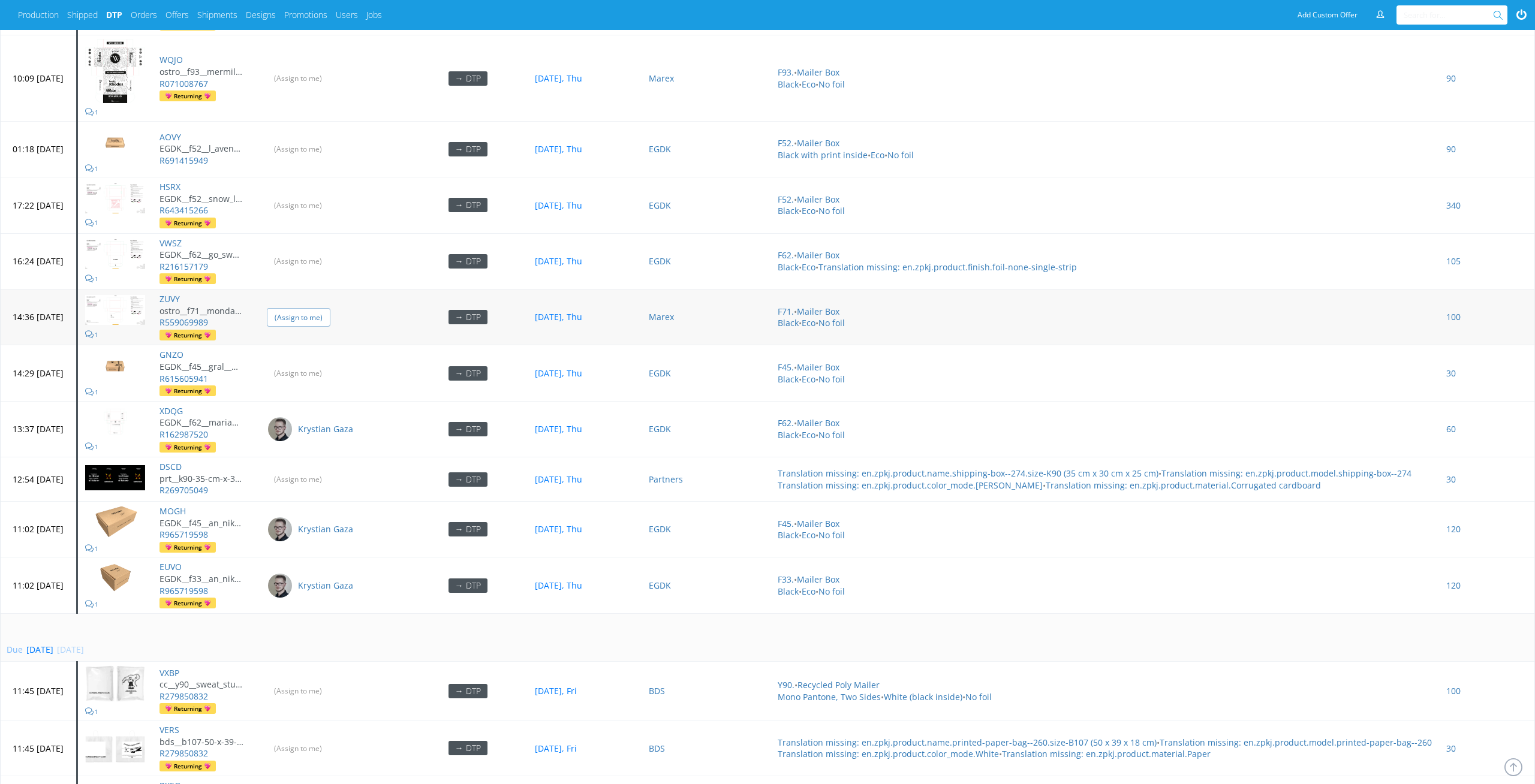
click at [331, 308] on input "(Assign to me)" at bounding box center [299, 318] width 64 height 19
click at [331, 252] on input "(Assign to me)" at bounding box center [299, 261] width 64 height 19
click at [331, 196] on input "(Assign to me)" at bounding box center [299, 205] width 64 height 19
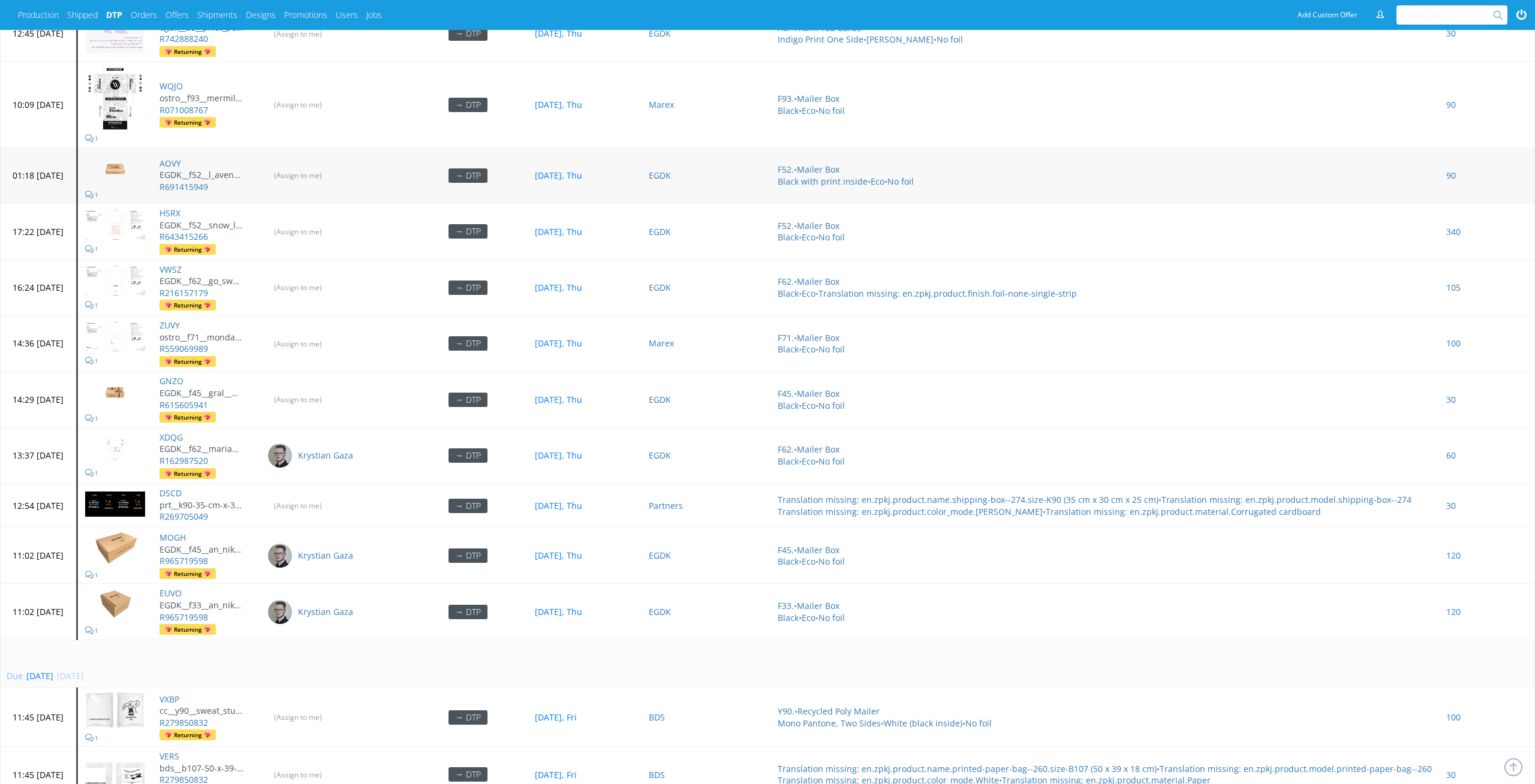
click at [349, 174] on td "(Assign to me)" at bounding box center [333, 175] width 148 height 56
click at [331, 166] on input "(Assign to me)" at bounding box center [299, 175] width 64 height 19
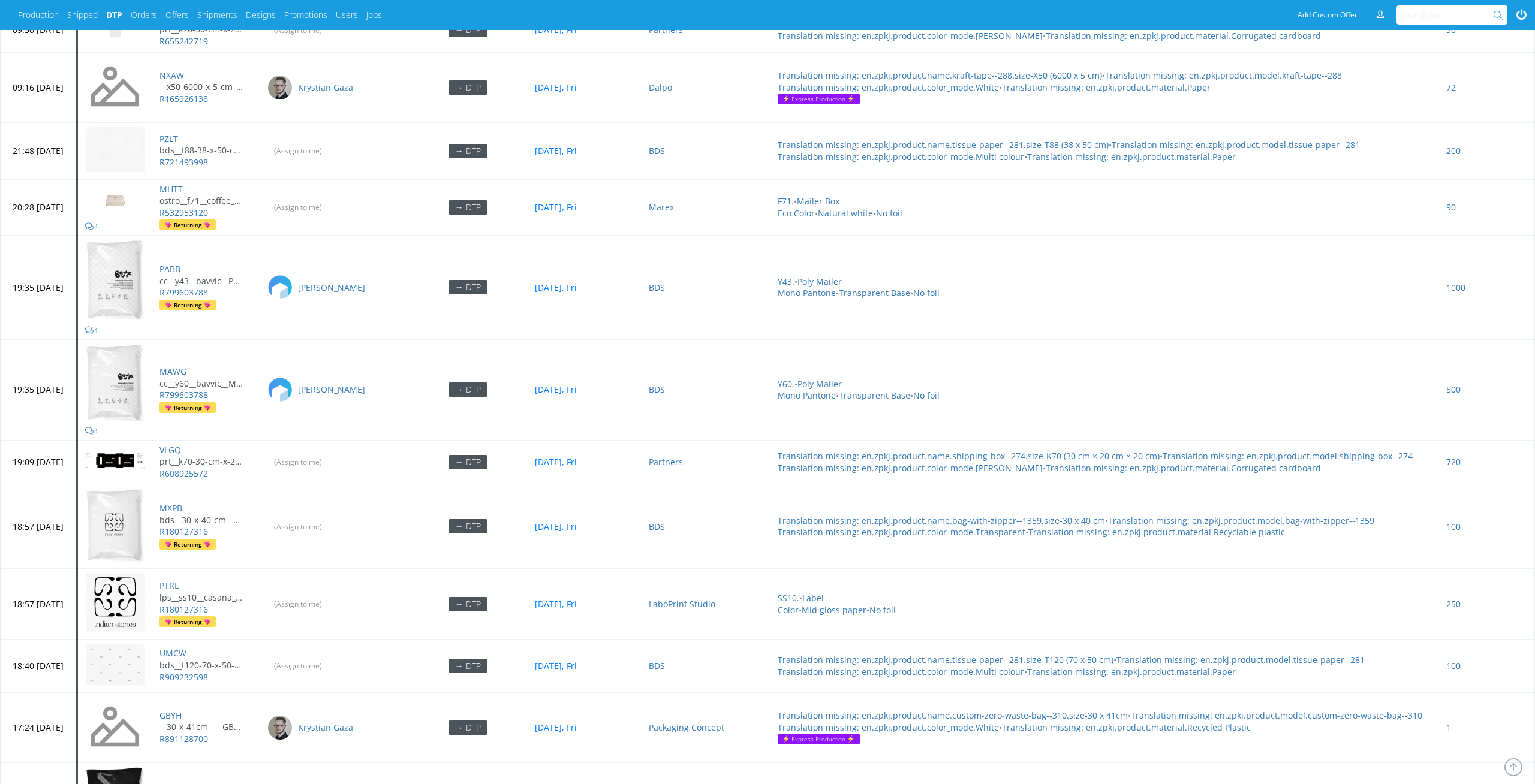
scroll to position [4062, 0]
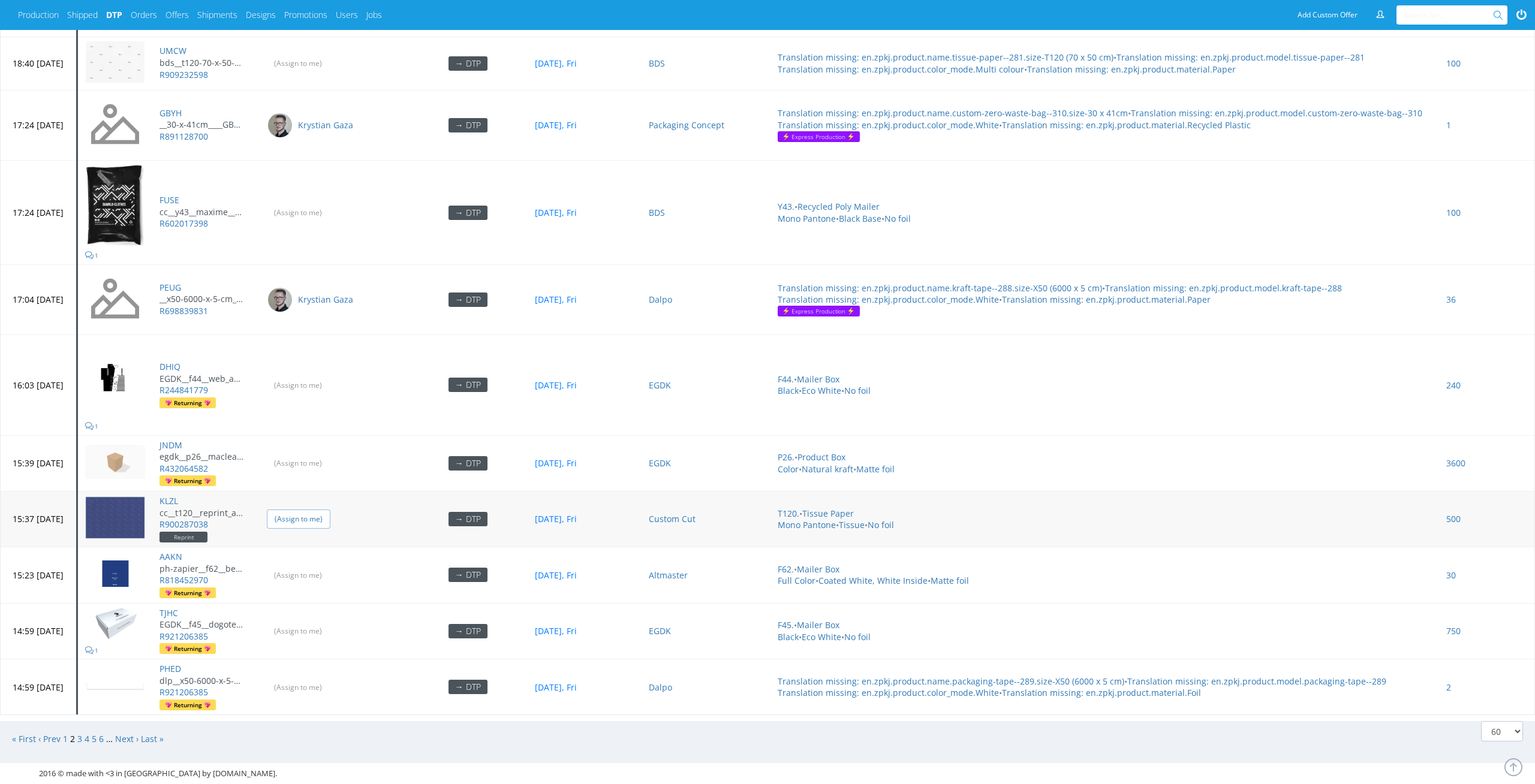
click at [331, 509] on input "(Assign to me)" at bounding box center [299, 519] width 64 height 19
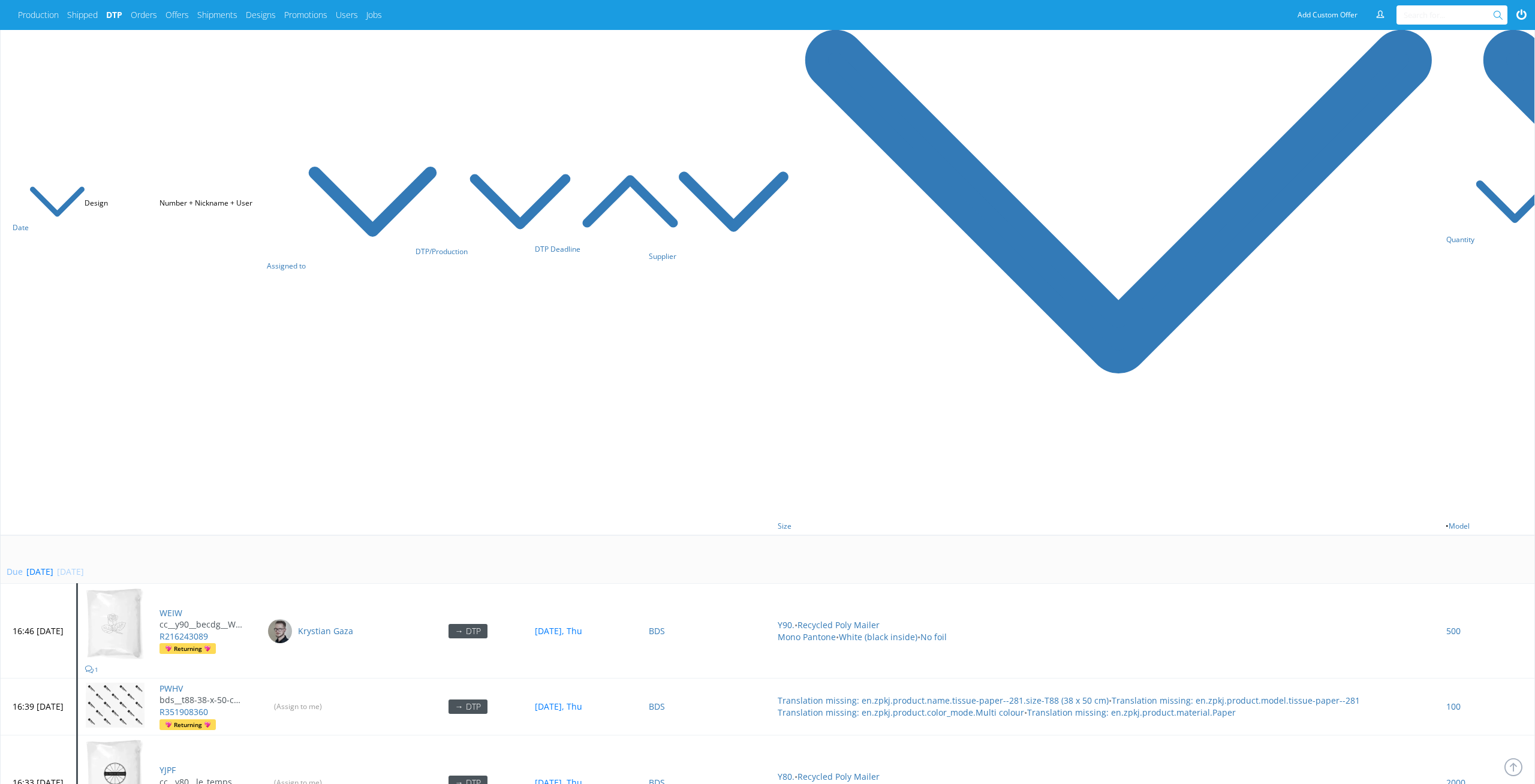
scroll to position [0, 0]
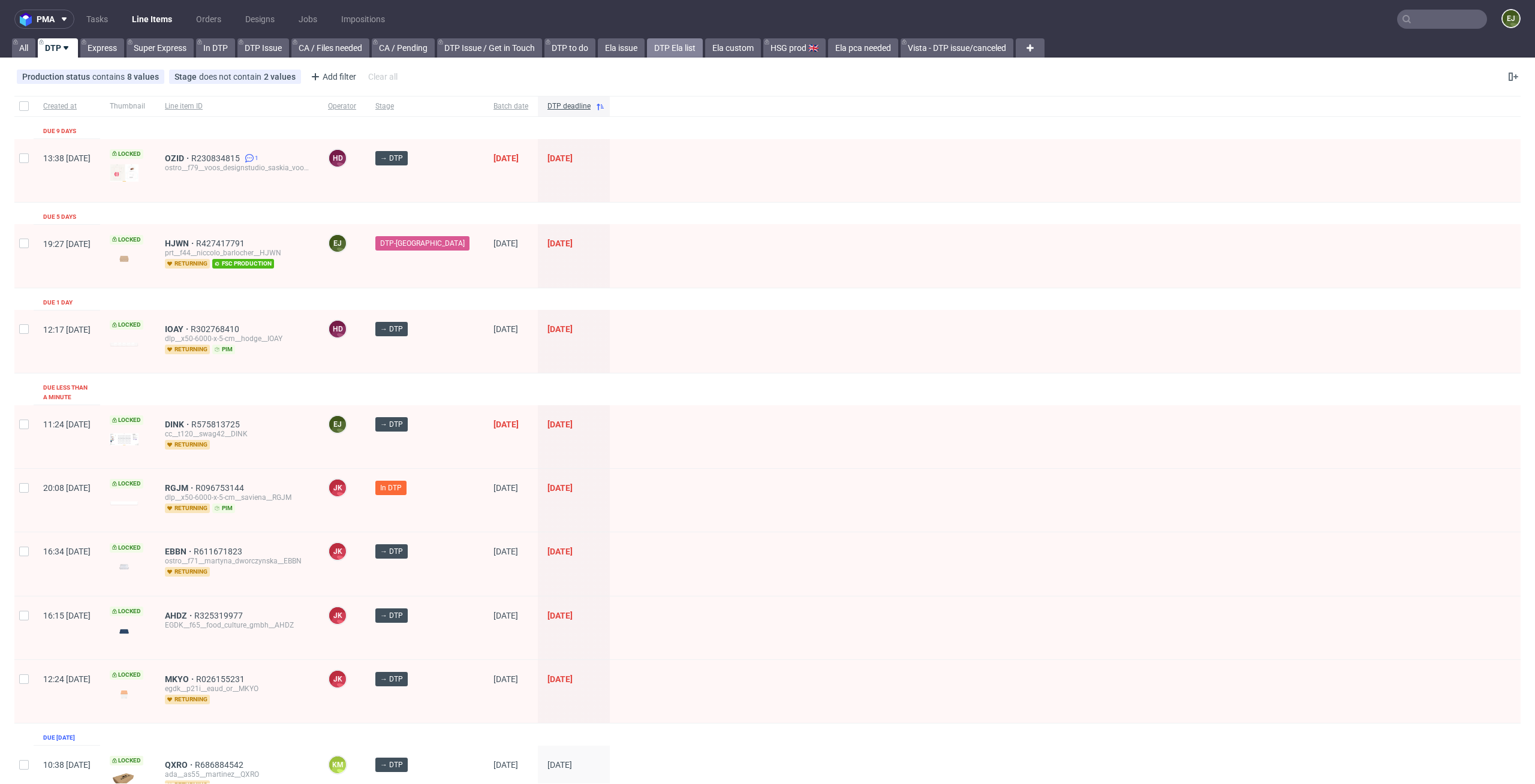
click at [674, 46] on link "DTP Ela list" at bounding box center [674, 48] width 56 height 19
